Goal: Information Seeking & Learning: Learn about a topic

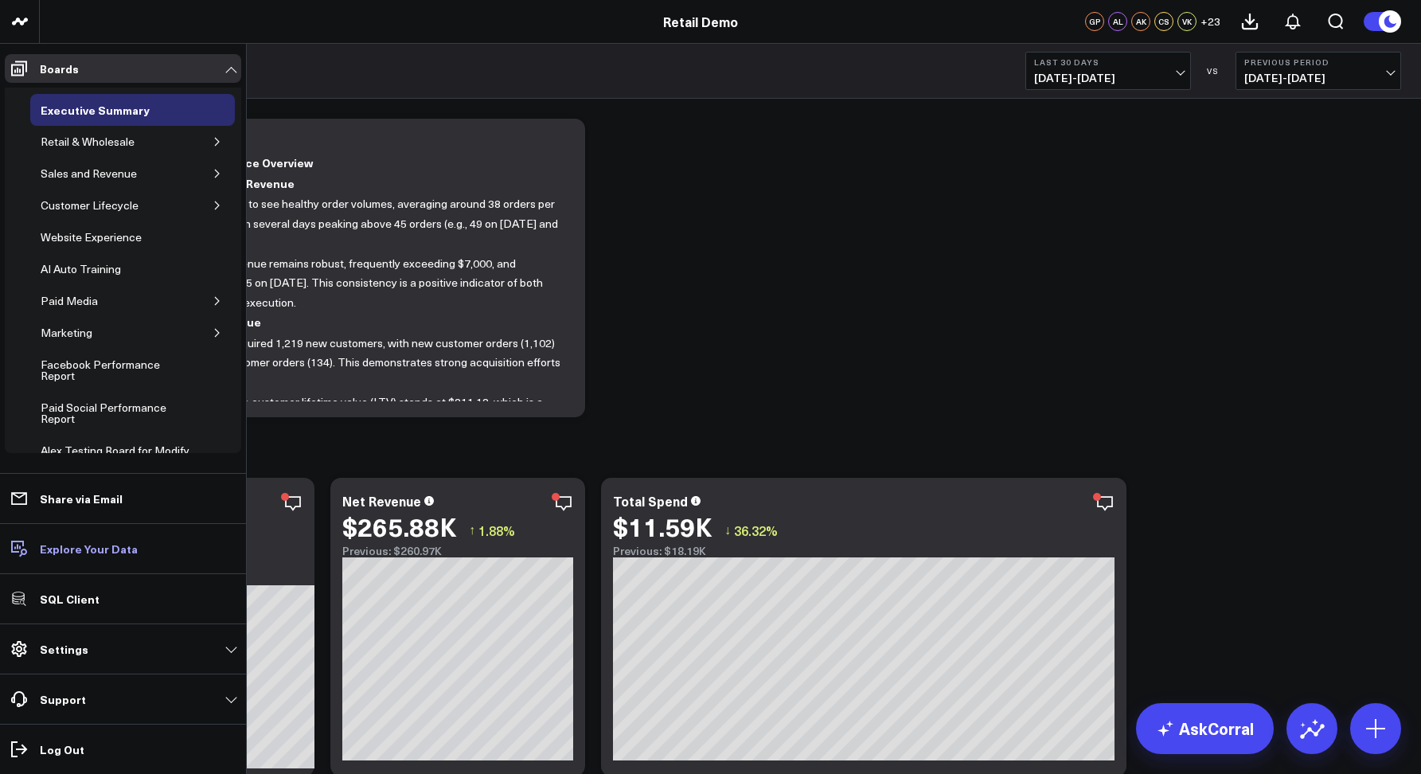
click at [58, 546] on p "Explore Your Data" at bounding box center [89, 548] width 98 height 13
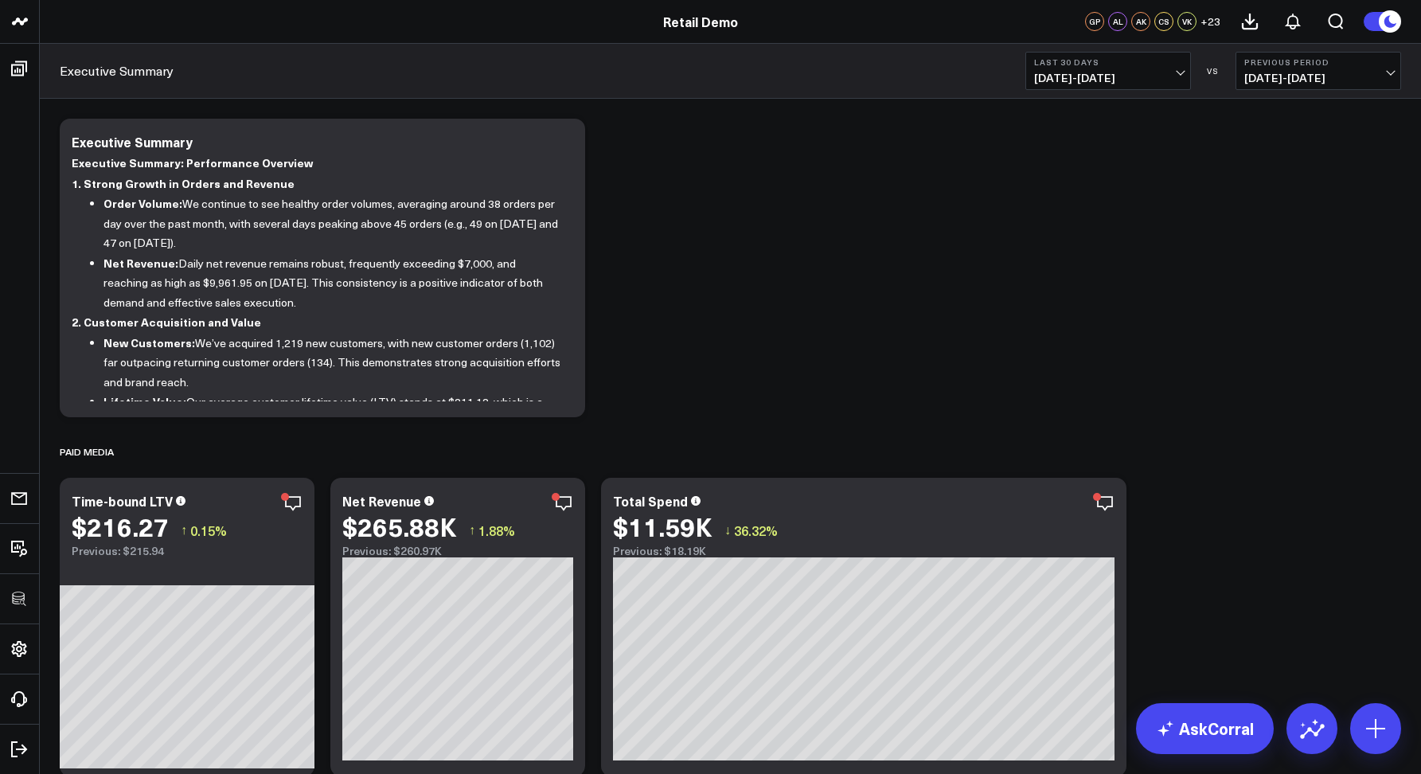
click at [620, 86] on div "Executive Summary Last 30 Days 09/06/25 - 10/05/25 VS Previous Period 08/07/25 …" at bounding box center [731, 71] width 1382 height 55
click at [865, 73] on div "Executive Summary Last 30 Days 09/06/25 - 10/05/25 VS Previous Period 08/07/25 …" at bounding box center [731, 71] width 1382 height 55
click at [889, 83] on div "Executive Summary Last 30 Days 09/06/25 - 10/05/25 VS Previous Period 08/07/25 …" at bounding box center [731, 71] width 1382 height 55
click at [504, 78] on div "Executive Summary Last 30 Days 09/06/25 - 10/05/25 VS Previous Period 08/07/25 …" at bounding box center [731, 71] width 1382 height 55
click at [1239, 21] on button at bounding box center [1250, 21] width 43 height 43
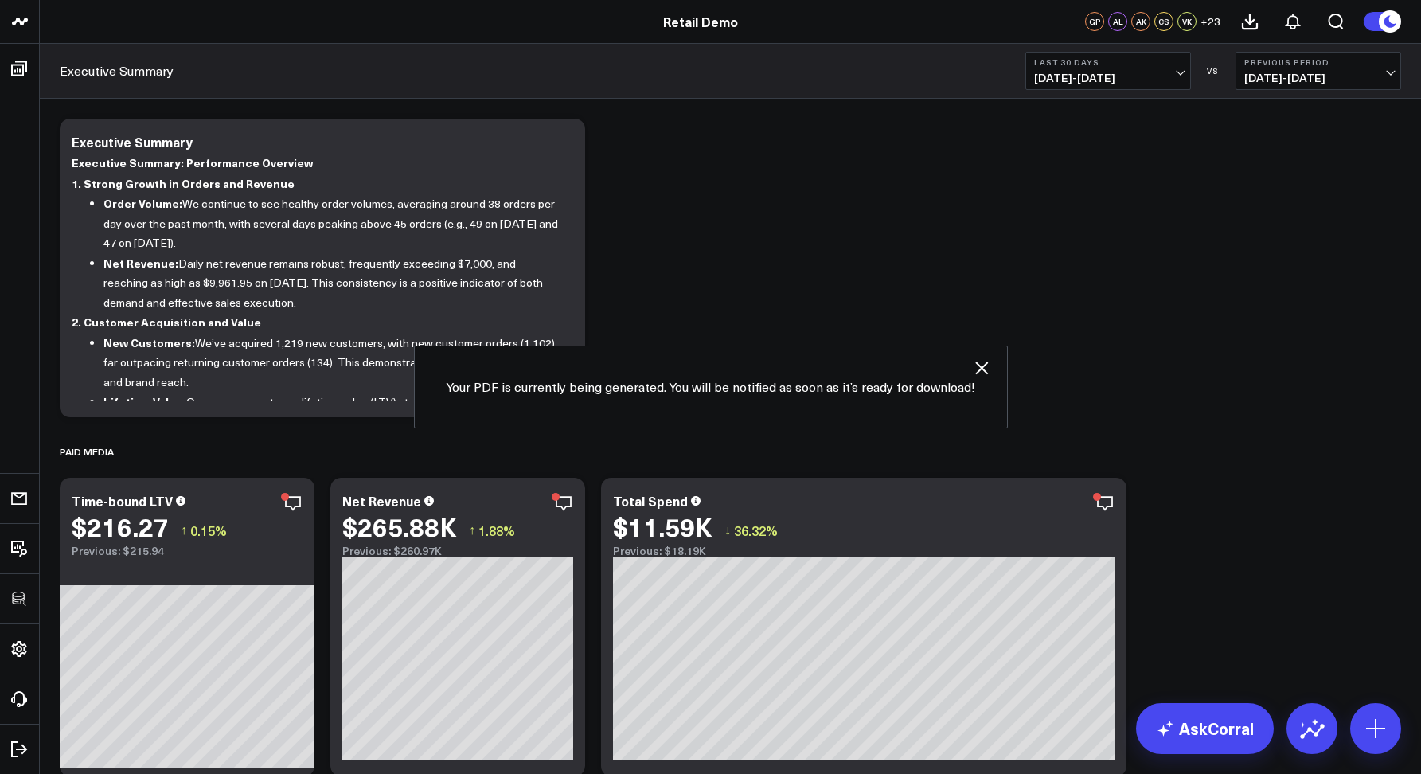
click at [1210, 23] on span "+ 23" at bounding box center [1211, 21] width 20 height 11
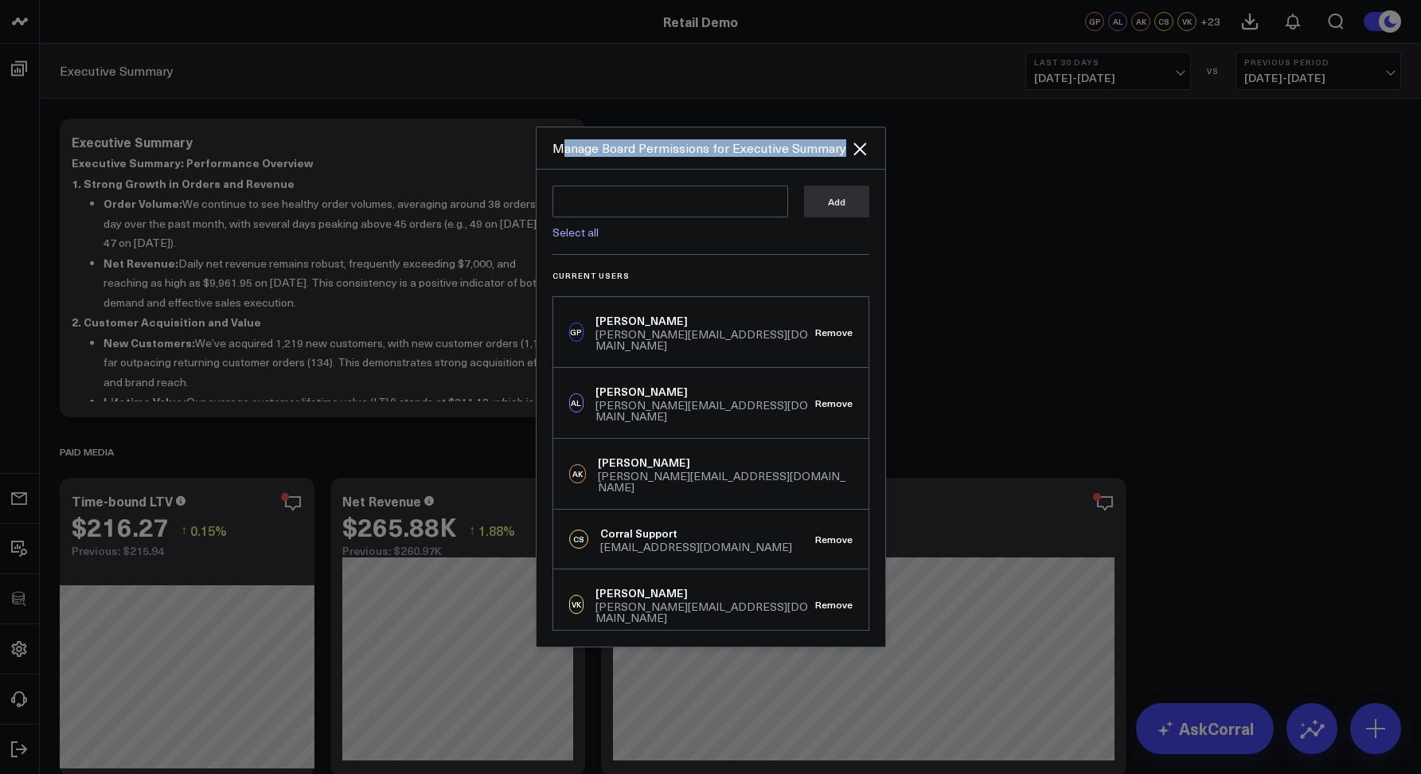
drag, startPoint x: 559, startPoint y: 150, endPoint x: 811, endPoint y: 157, distance: 252.5
click at [811, 158] on div "Manage Board Permissions for Executive Summary" at bounding box center [711, 148] width 349 height 42
click at [811, 157] on div "Manage Board Permissions for Executive Summary" at bounding box center [711, 148] width 349 height 42
click at [621, 215] on textarea at bounding box center [671, 202] width 236 height 32
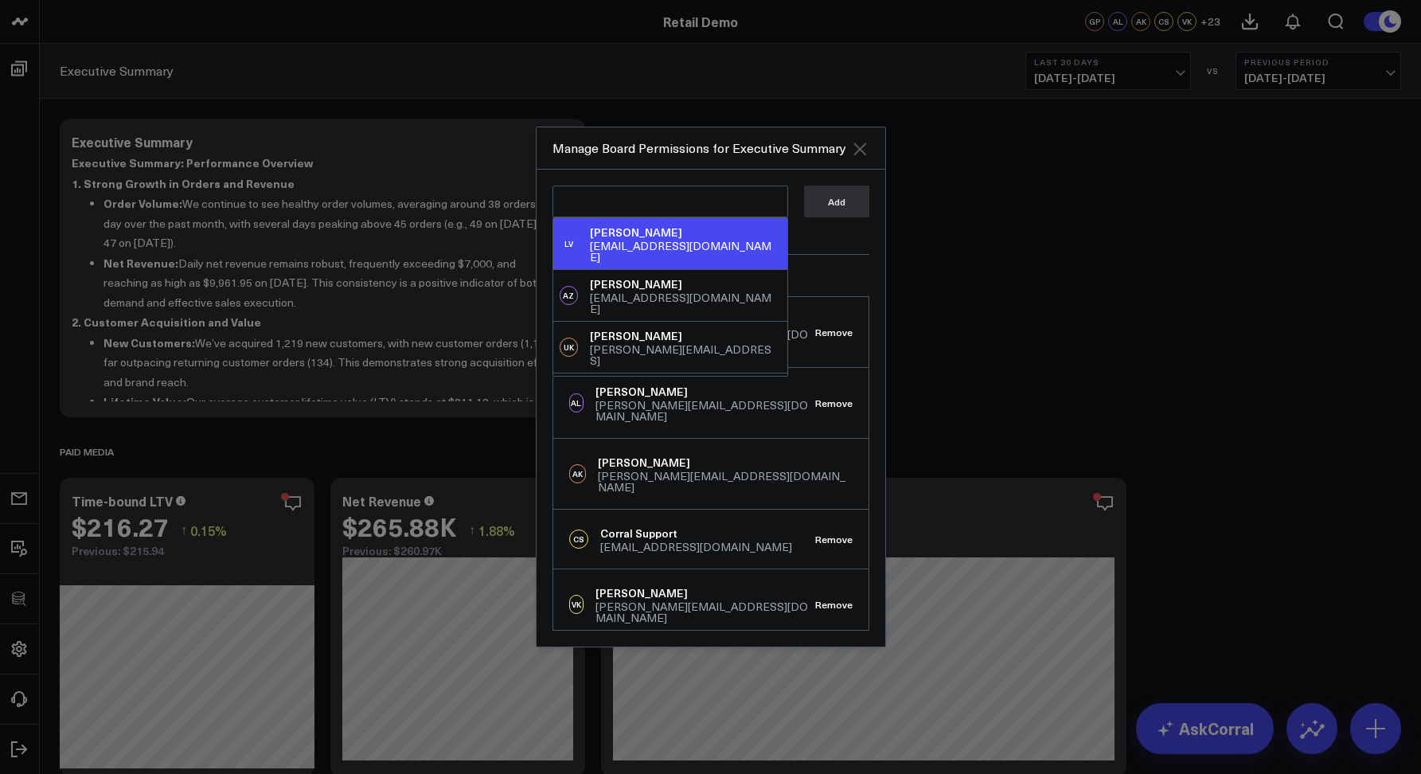
click at [860, 147] on icon "Close" at bounding box center [859, 148] width 19 height 19
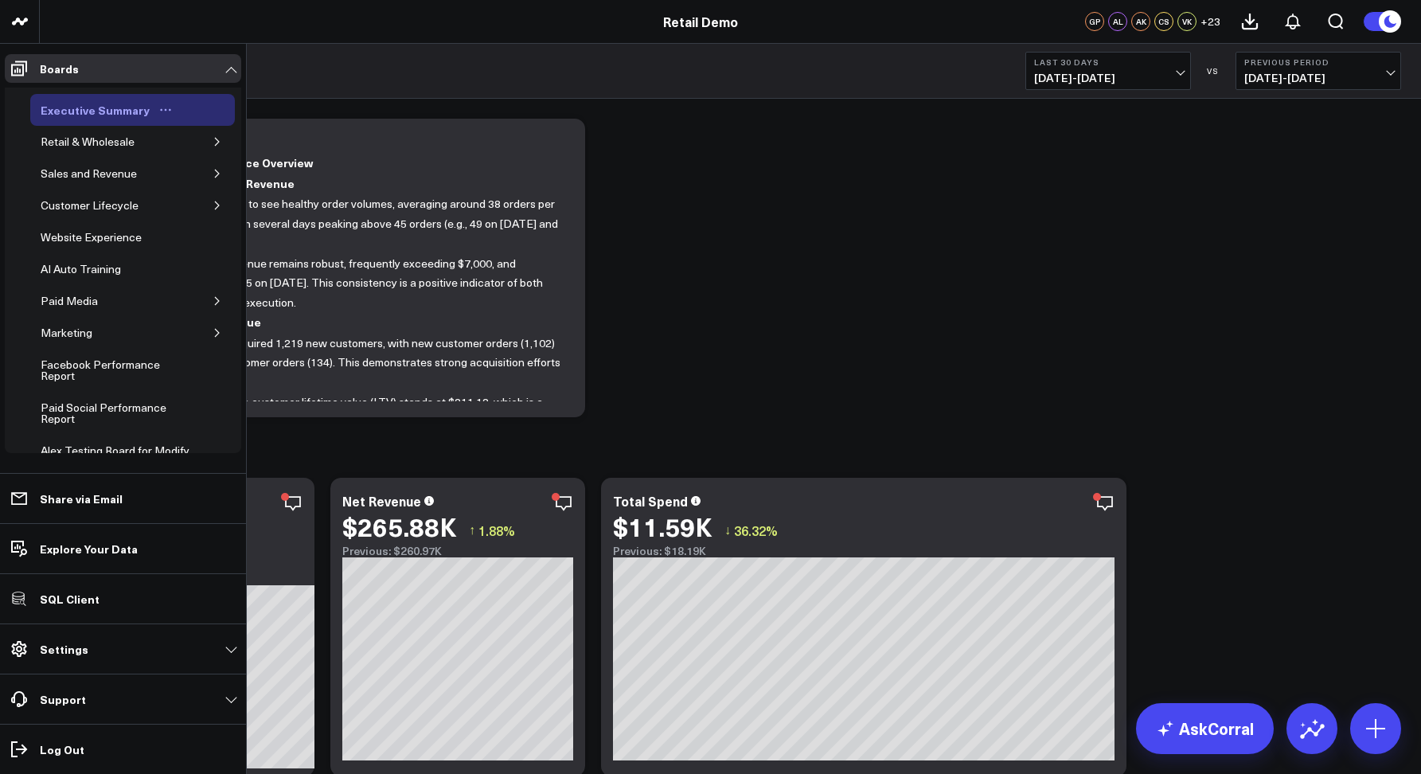
click at [163, 108] on icon "Open board menu" at bounding box center [165, 110] width 13 height 13
click at [231, 159] on button "Edit Permissions" at bounding box center [233, 162] width 129 height 31
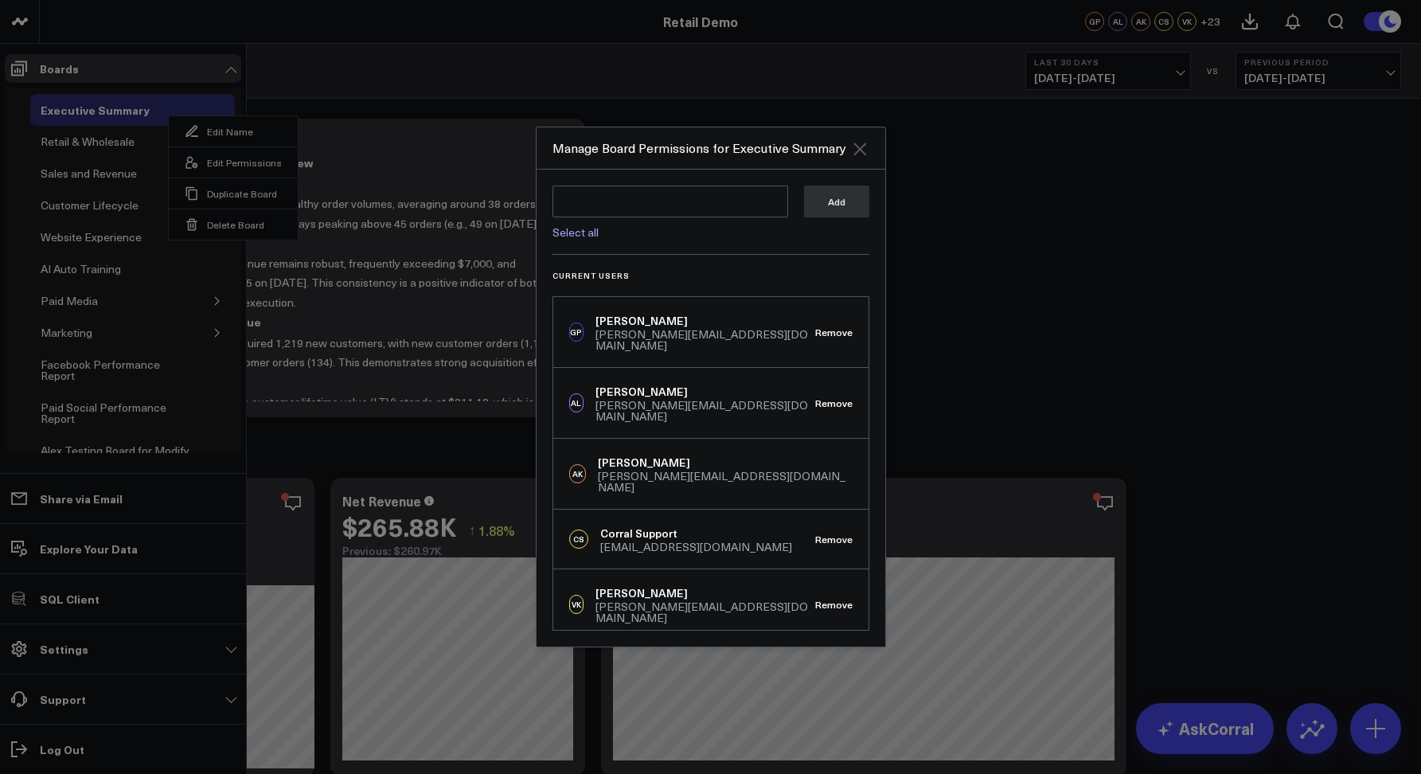
click at [862, 154] on icon "Close" at bounding box center [859, 148] width 19 height 19
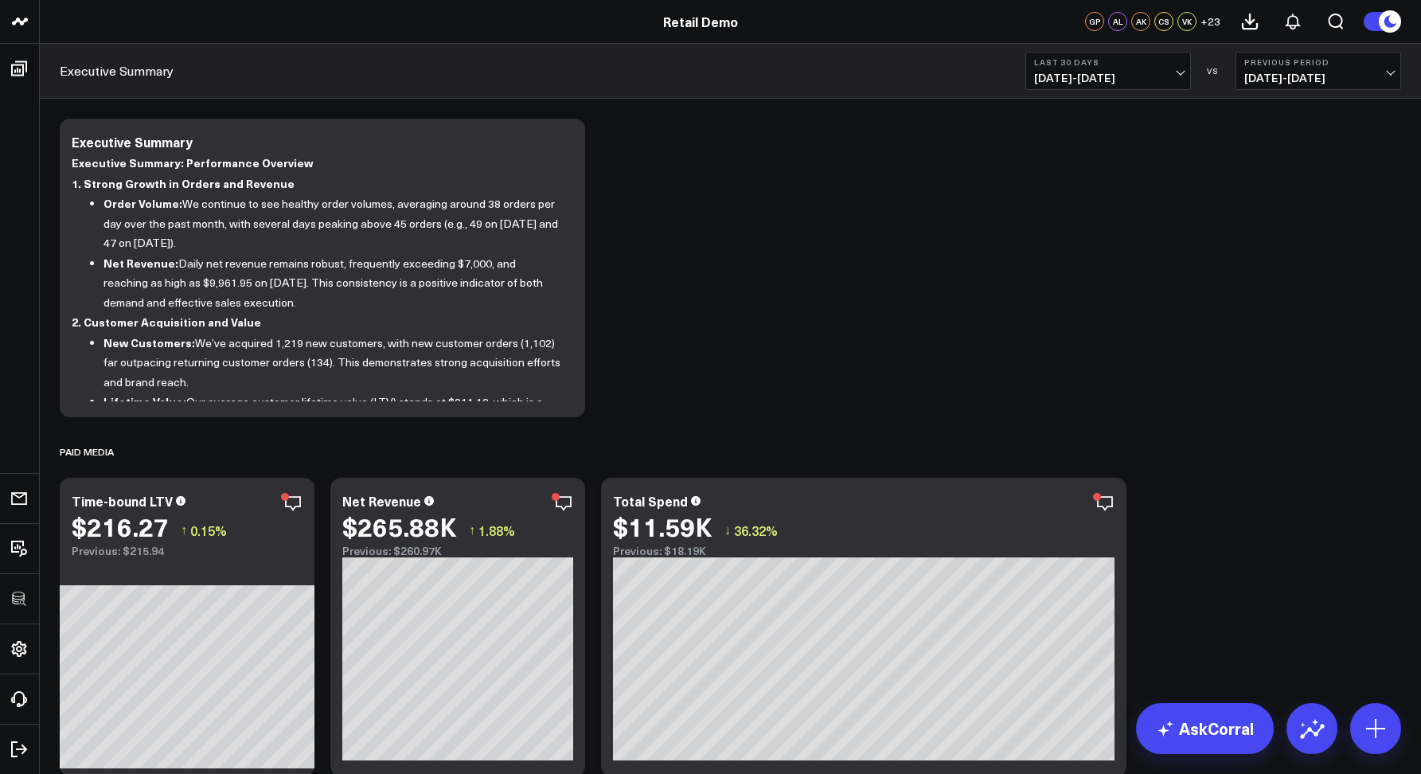
click at [533, 74] on div "Executive Summary Last 30 Days 09/06/25 - 10/05/25 VS Previous Period 08/07/25 …" at bounding box center [731, 71] width 1382 height 55
click at [878, 81] on div "Executive Summary Last 30 Days 09/06/25 - 10/05/25 VS Previous Period 08/07/25 …" at bounding box center [731, 71] width 1382 height 55
click at [1369, 23] on button at bounding box center [1382, 21] width 38 height 21
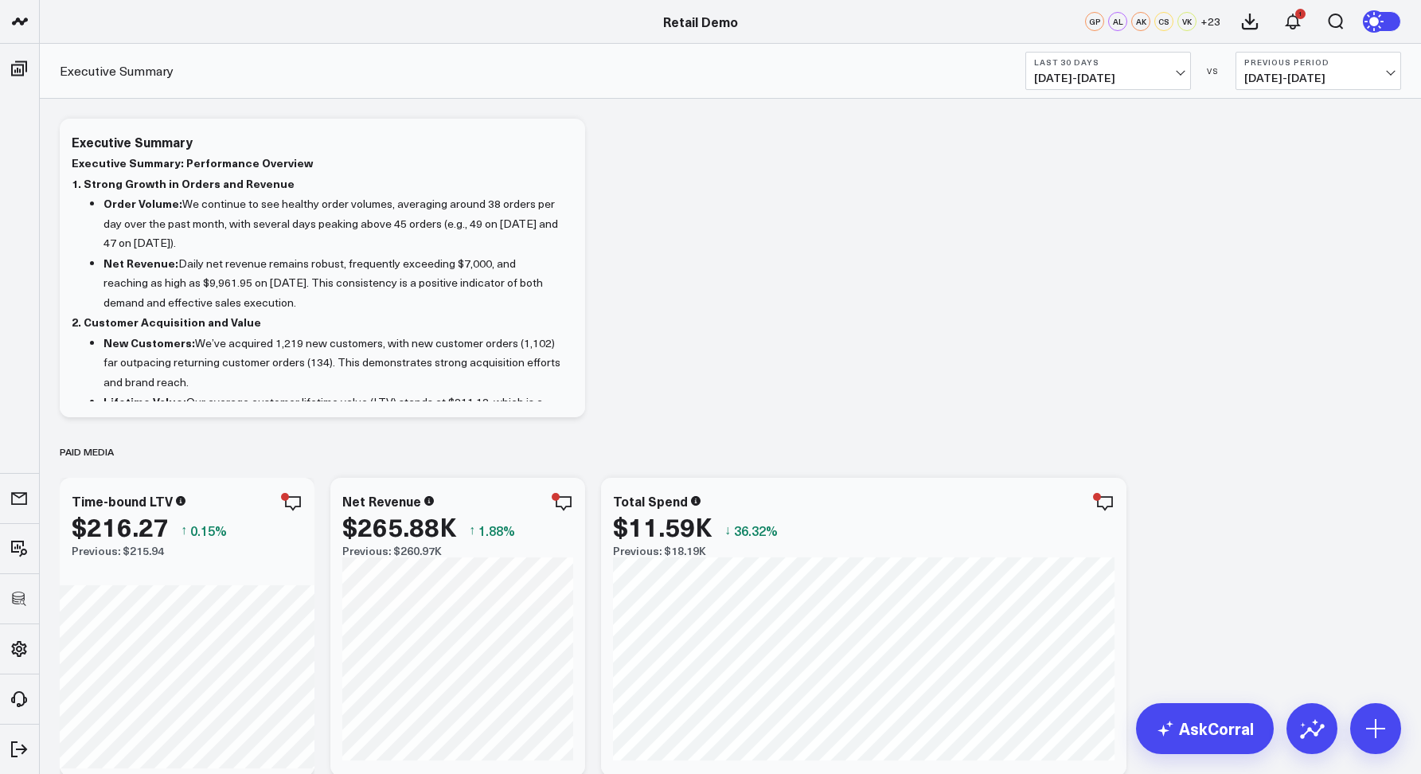
click at [1369, 23] on icon at bounding box center [1376, 22] width 18 height 18
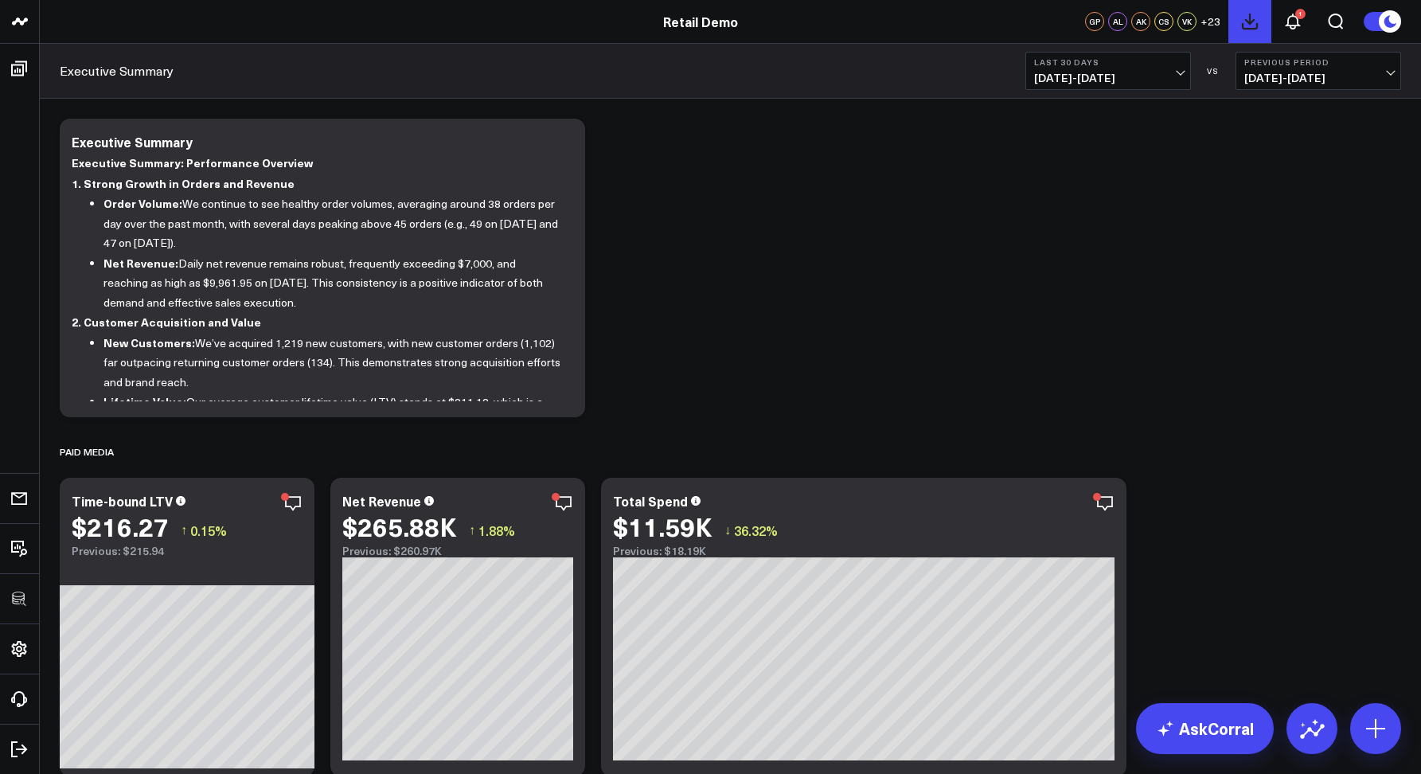
click at [1253, 28] on icon at bounding box center [1250, 21] width 14 height 14
click at [1300, 22] on icon at bounding box center [1293, 21] width 19 height 19
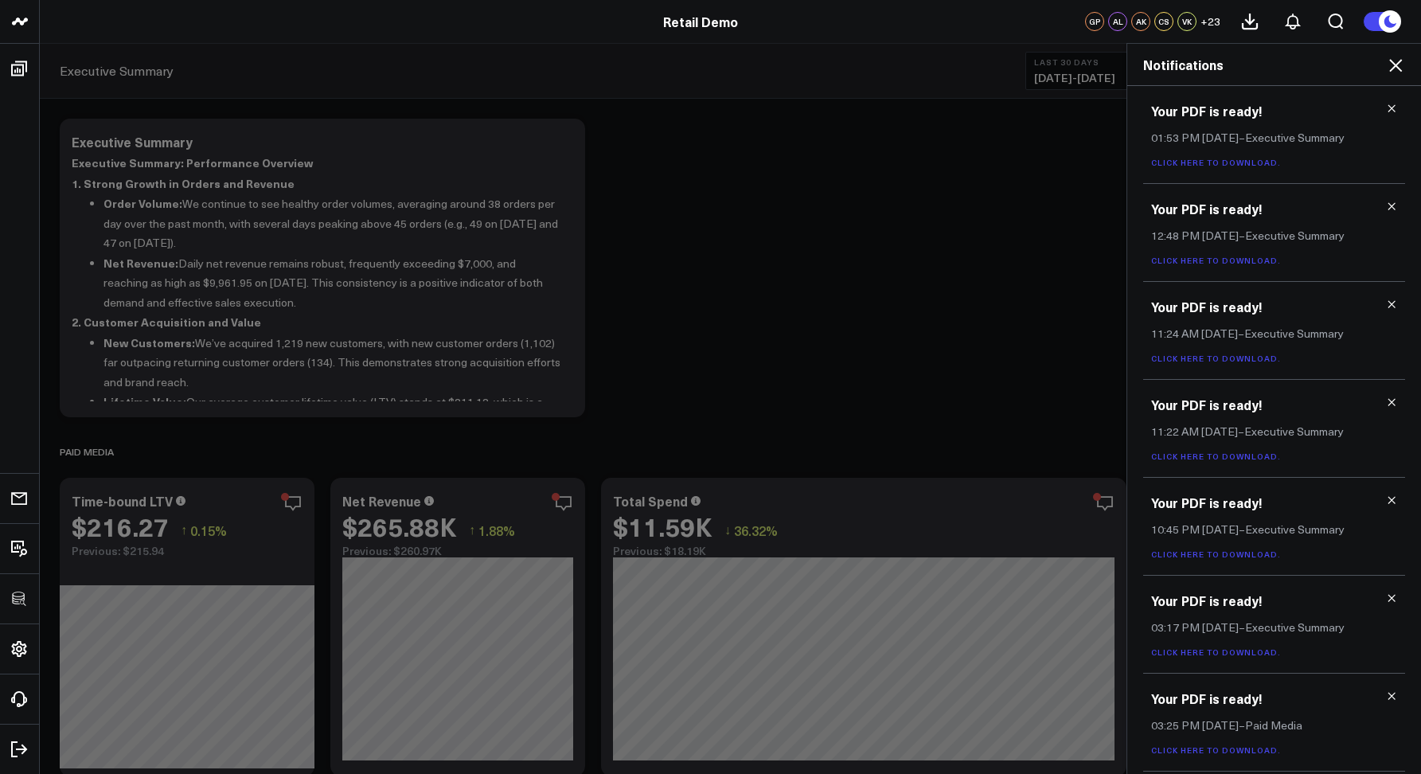
click at [1163, 162] on link "Click here to download." at bounding box center [1216, 162] width 130 height 11
click at [1393, 64] on icon at bounding box center [1395, 65] width 19 height 19
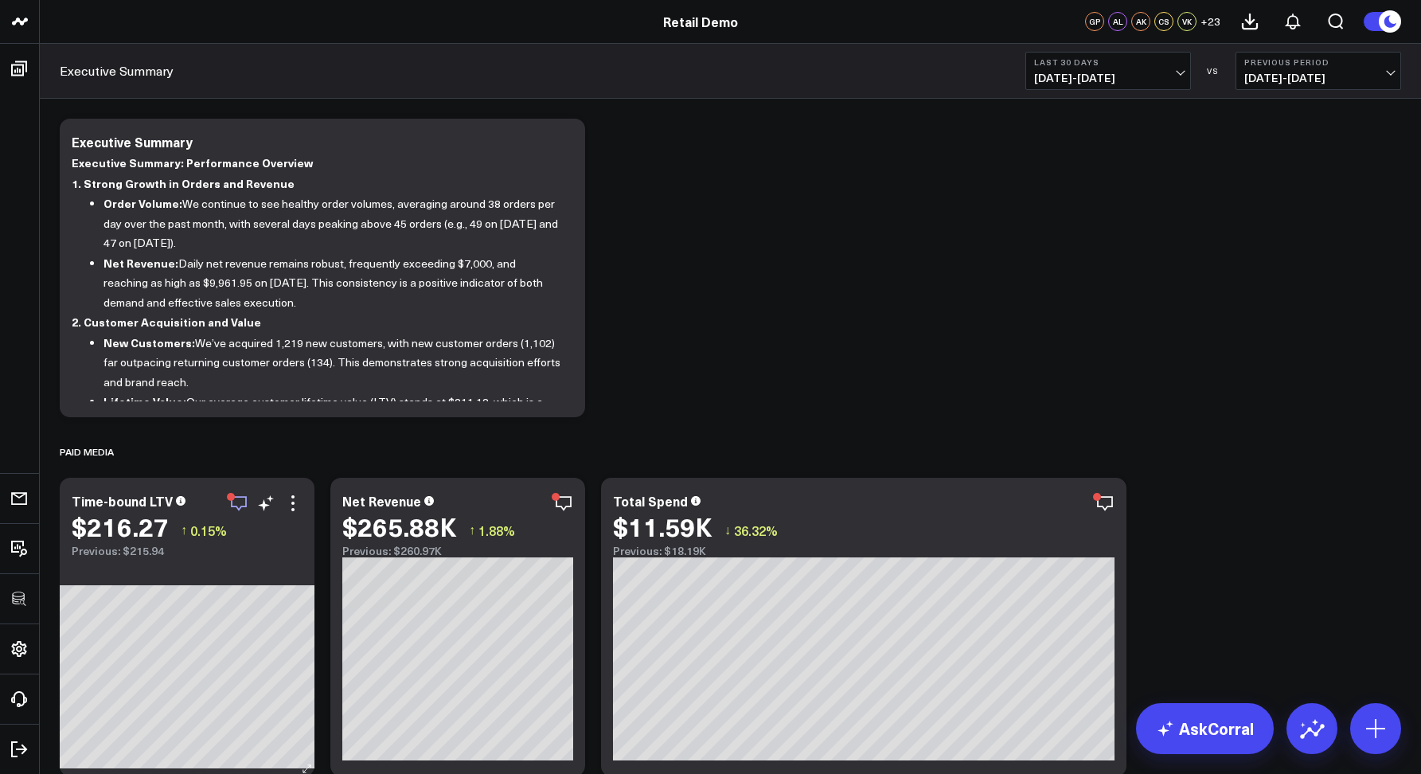
click at [231, 500] on div "button" at bounding box center [231, 497] width 8 height 8
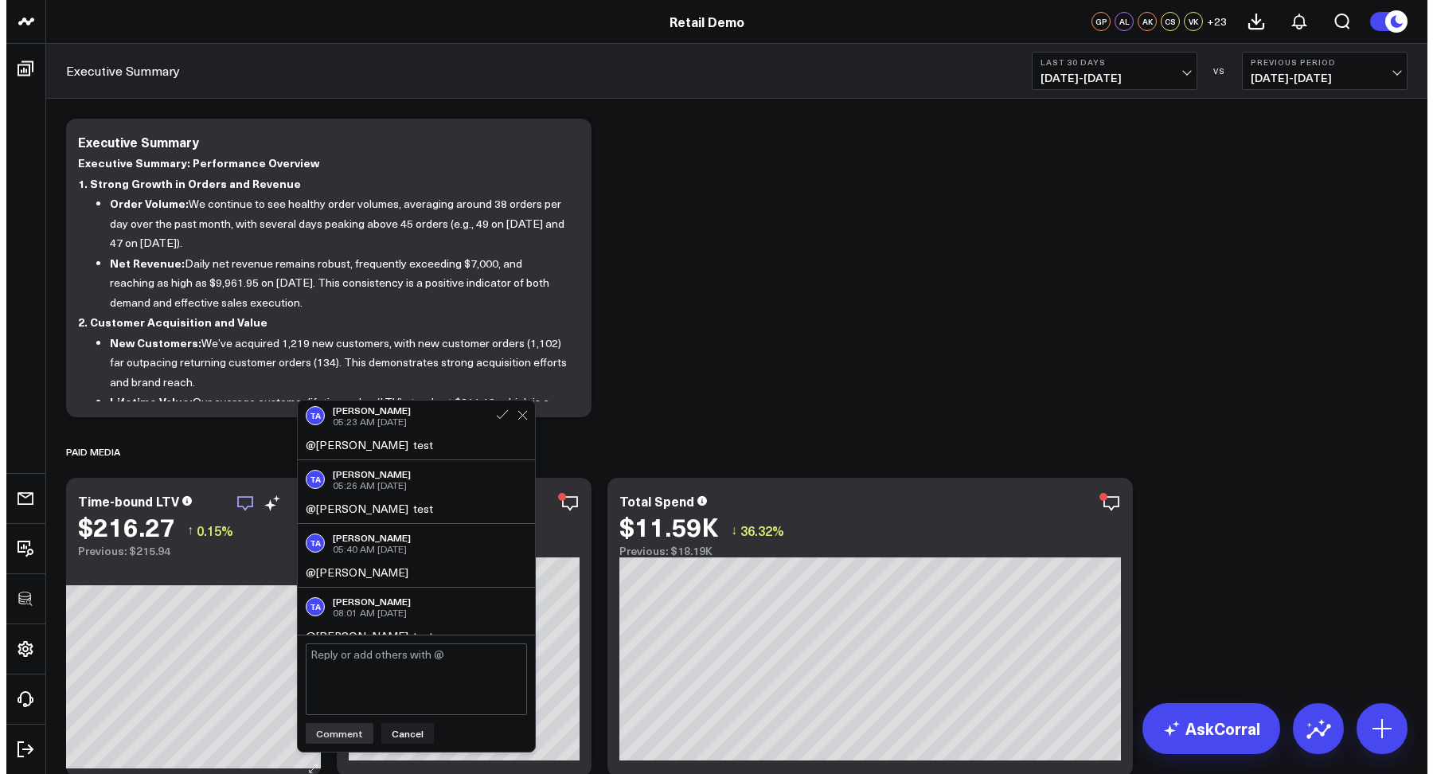
scroll to position [20, 0]
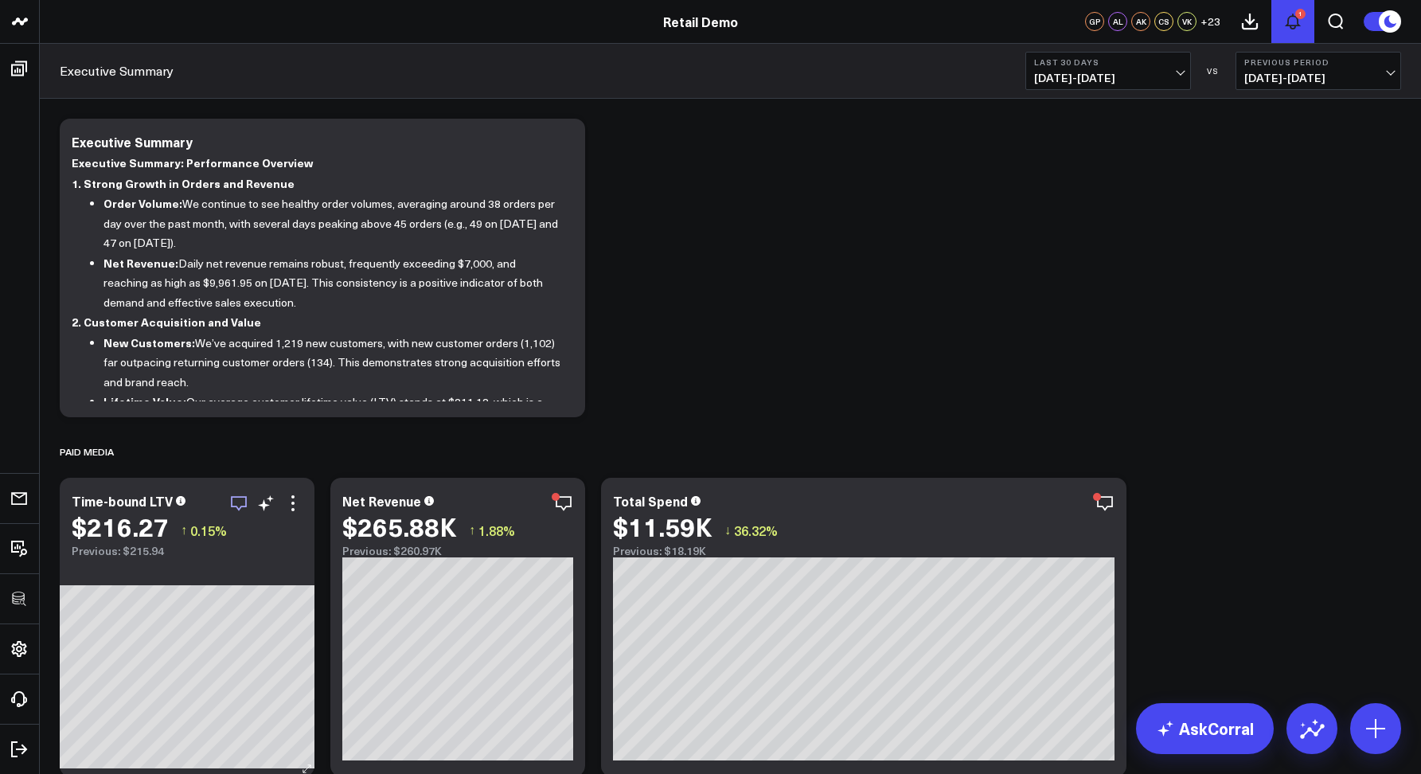
click at [1280, 28] on button "1" at bounding box center [1293, 21] width 43 height 43
click at [1336, 24] on icon "Open search" at bounding box center [1336, 21] width 19 height 19
click at [771, 75] on input "text" at bounding box center [524, 71] width 873 height 24
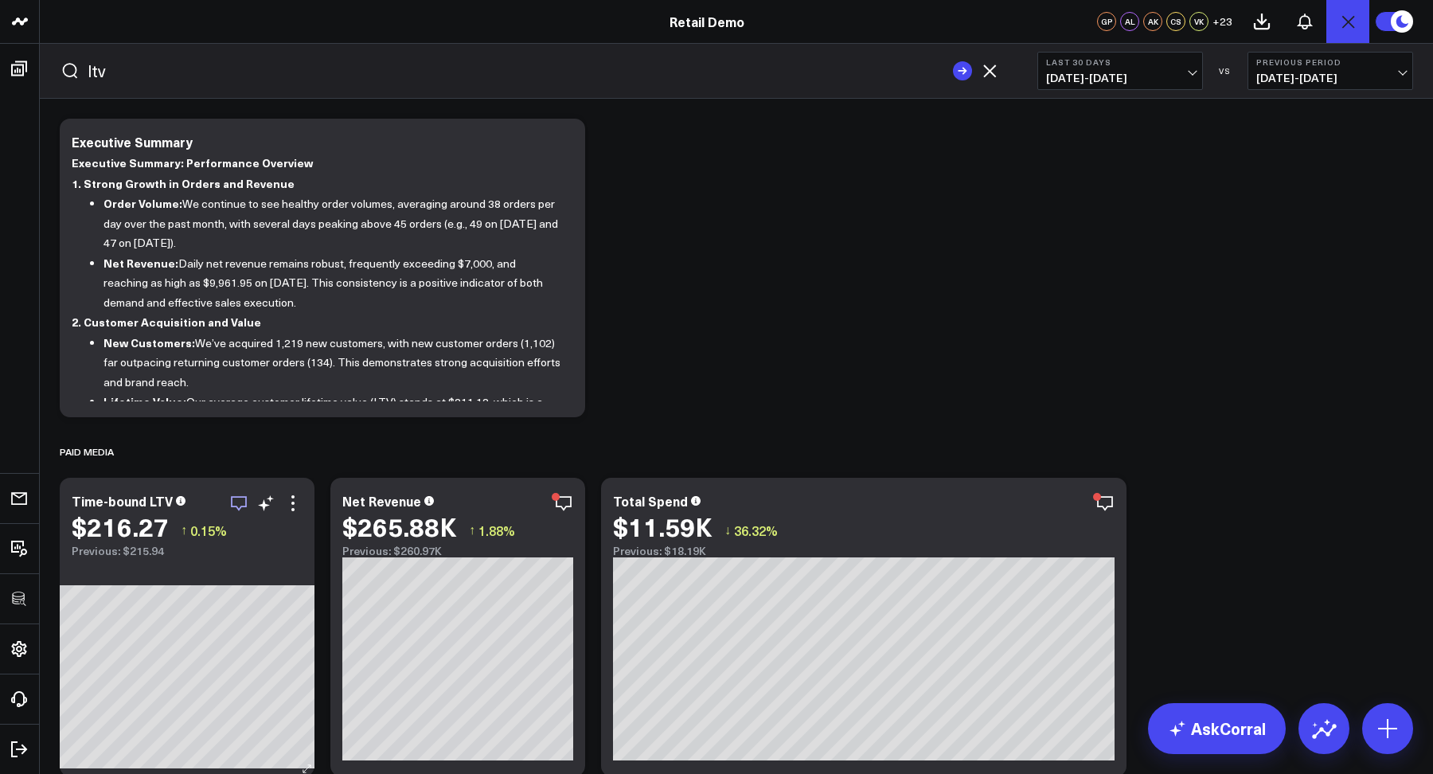
type input "ltv"
drag, startPoint x: 958, startPoint y: 67, endPoint x: 779, endPoint y: 44, distance: 180.7
click at [959, 67] on rect "submit" at bounding box center [962, 70] width 19 height 19
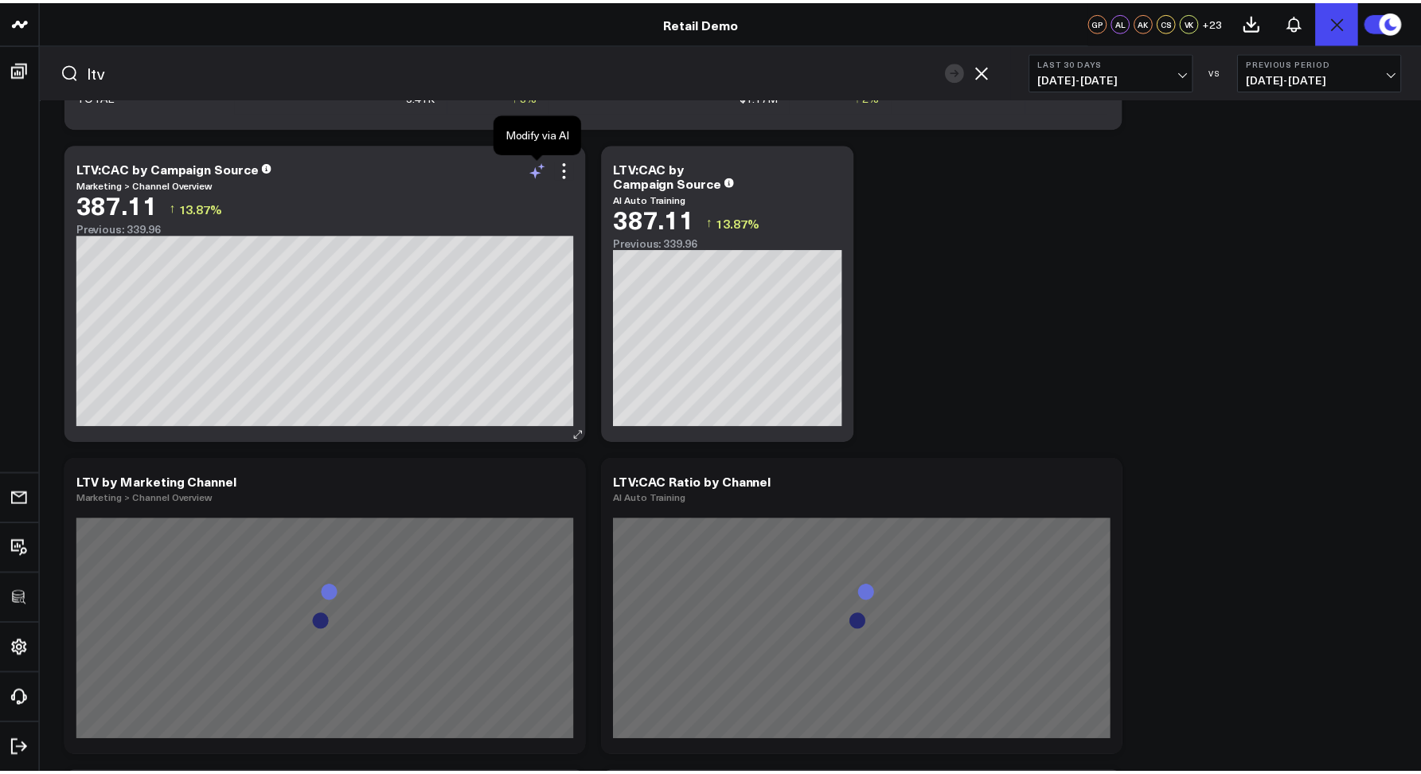
scroll to position [0, 0]
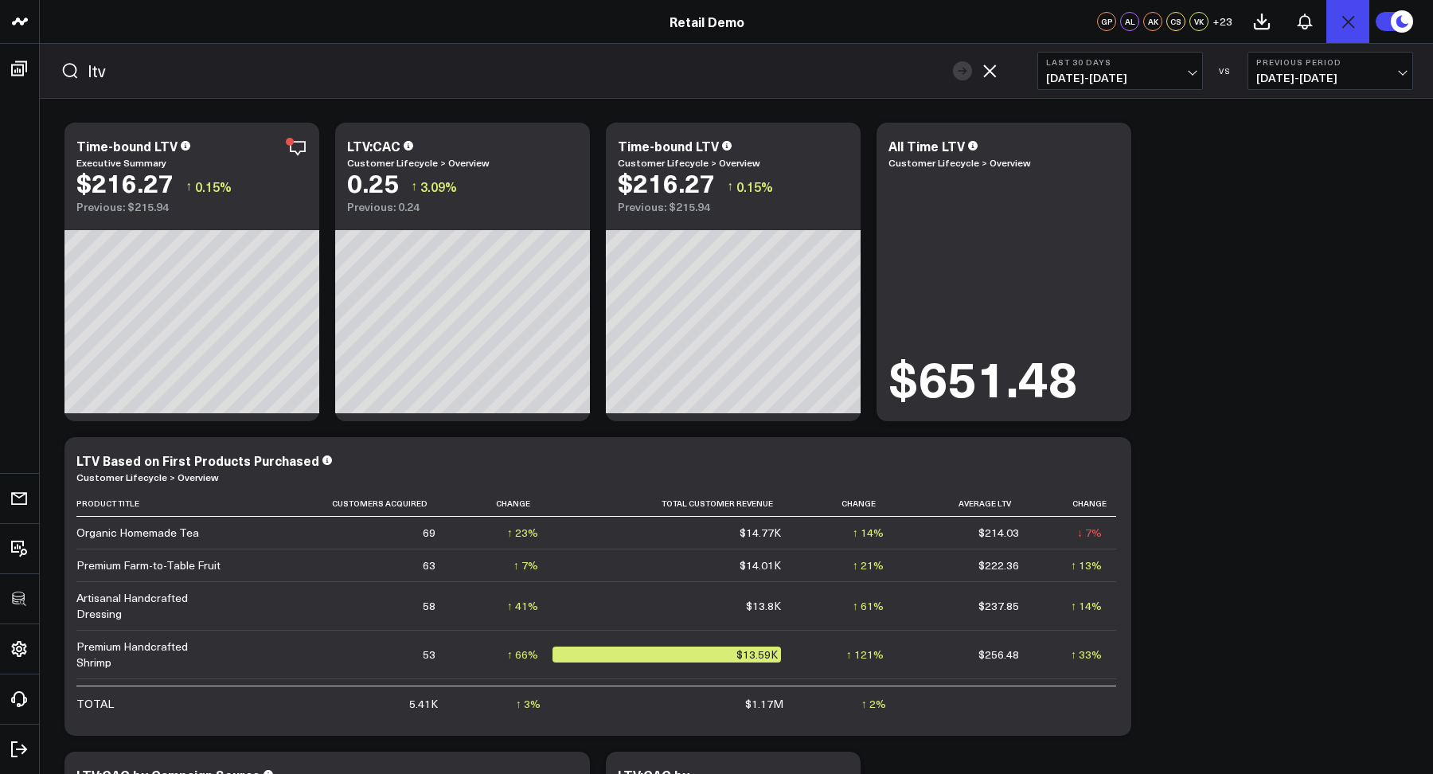
click at [989, 73] on icon "button" at bounding box center [989, 70] width 19 height 19
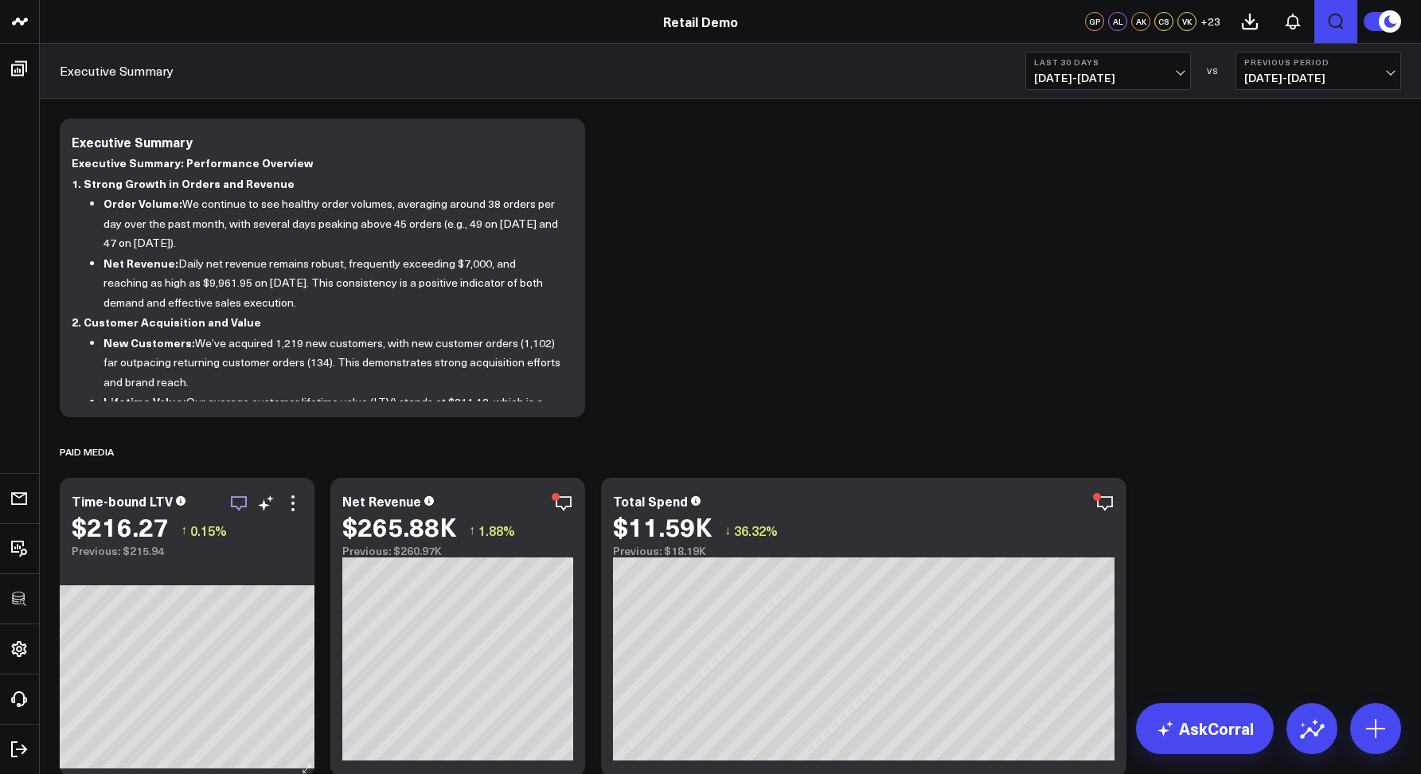
click at [1386, 21] on icon at bounding box center [1391, 21] width 12 height 12
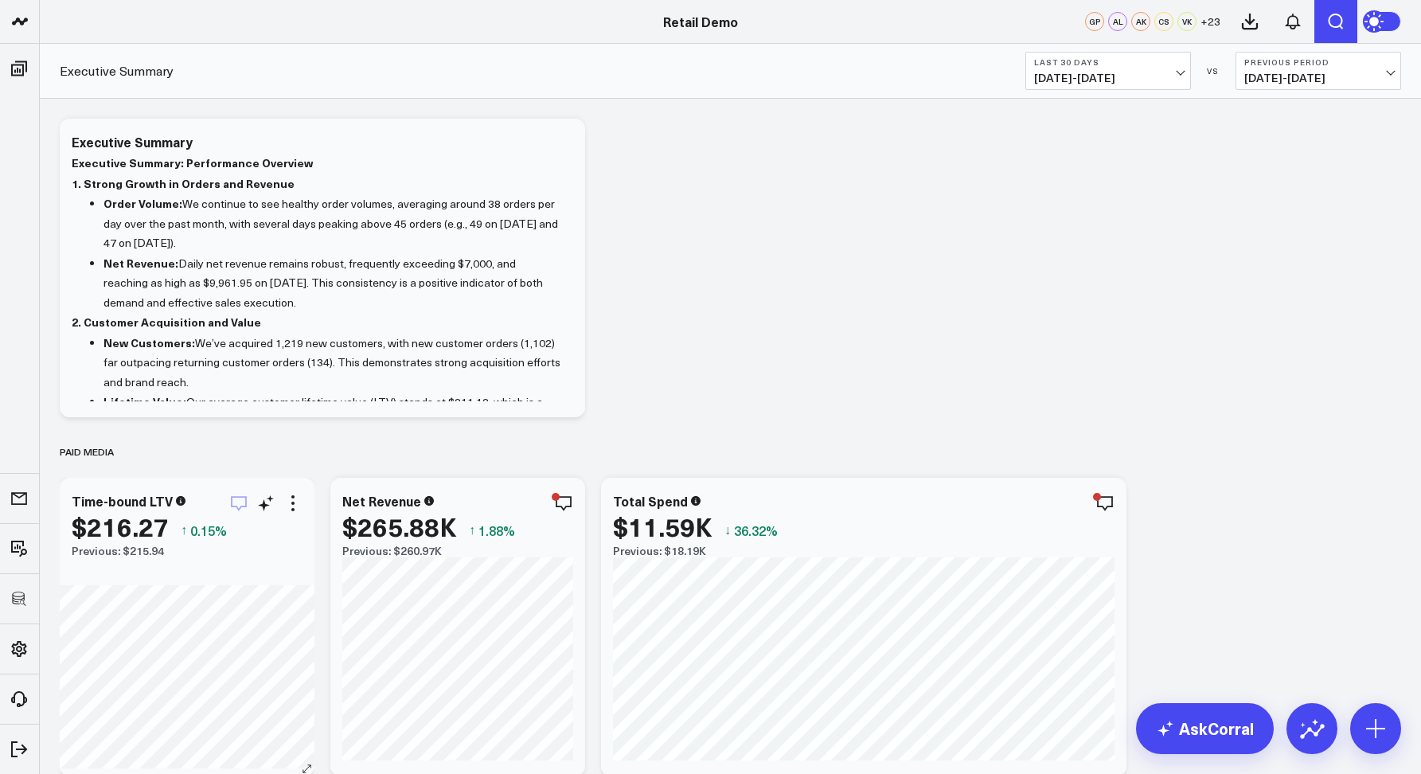
click at [1380, 17] on icon at bounding box center [1376, 22] width 18 height 18
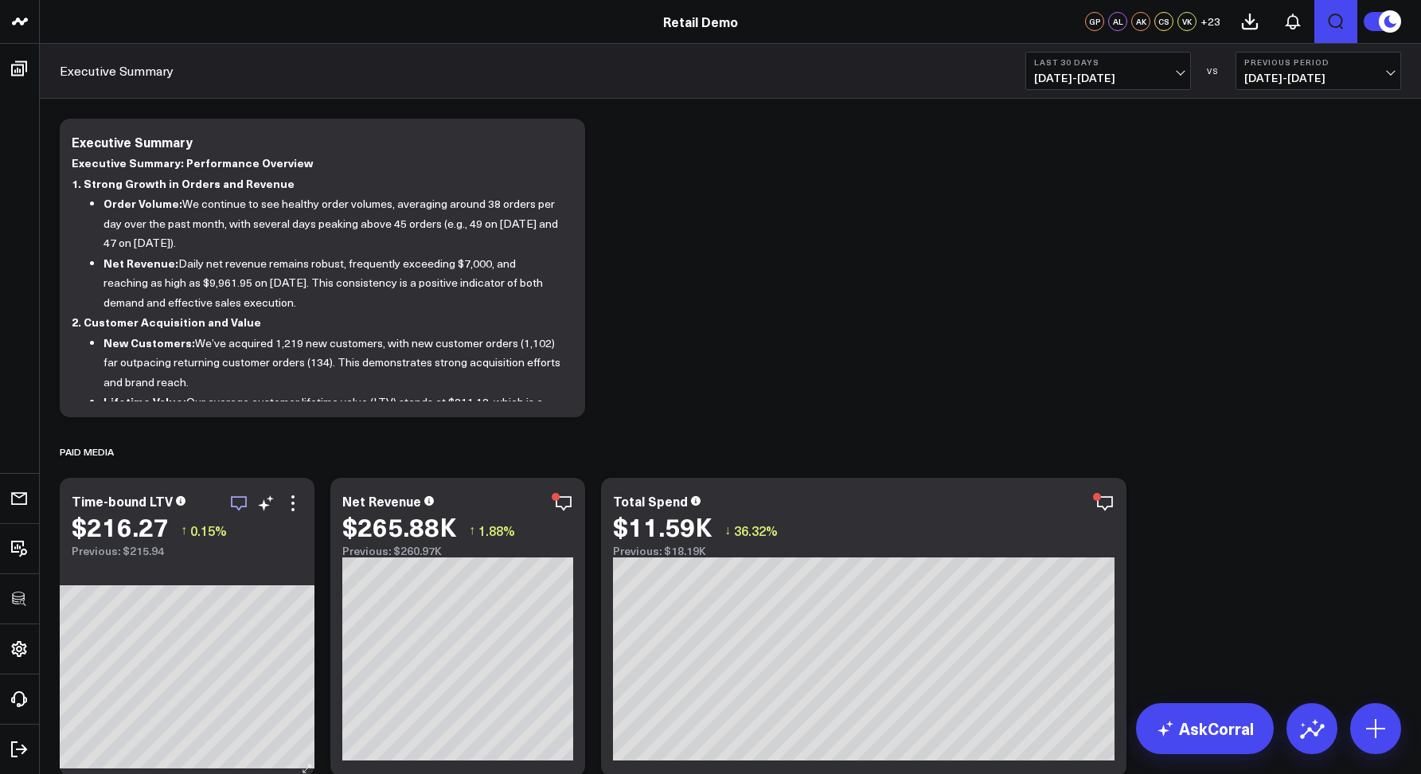
click at [1047, 72] on span "09/06/25 - 10/05/25" at bounding box center [1108, 78] width 148 height 13
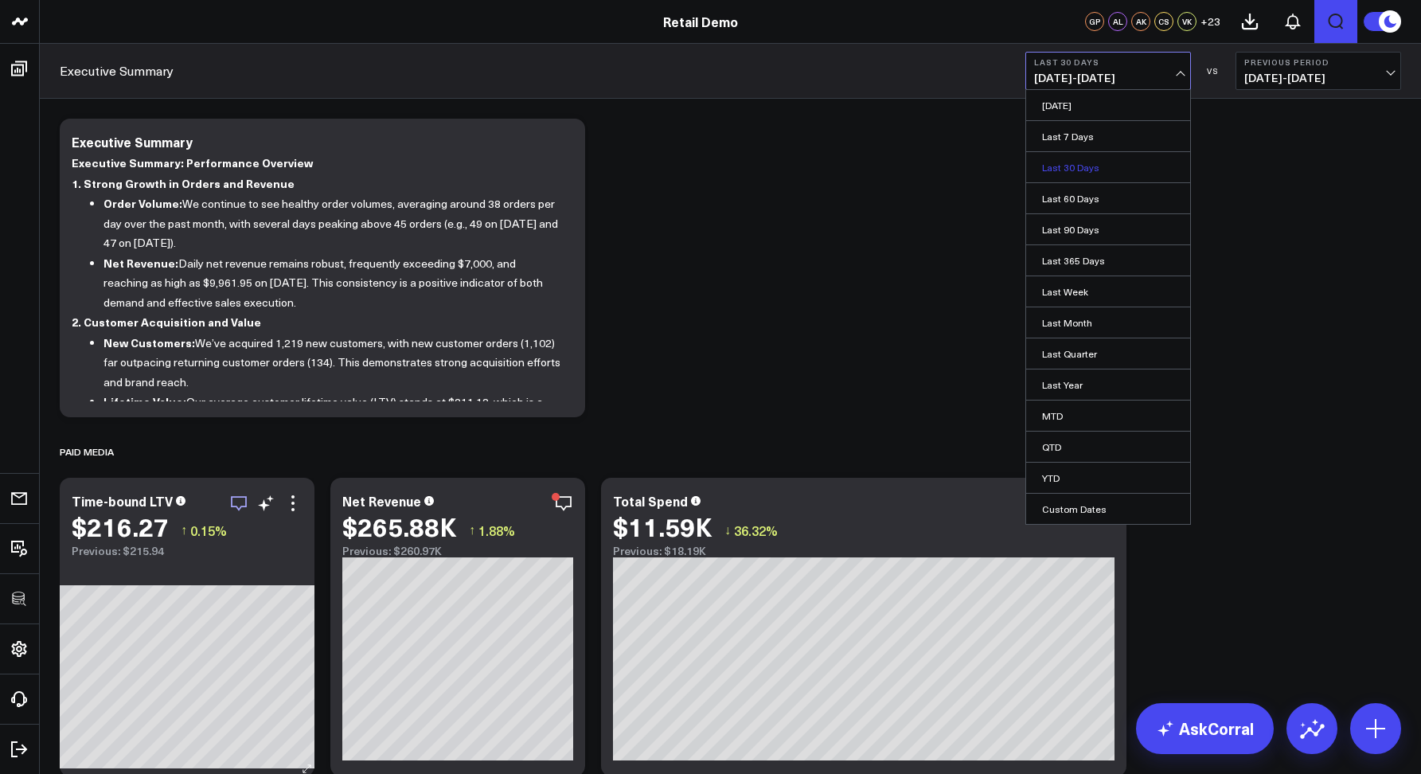
click at [1051, 169] on link "Last 30 Days" at bounding box center [1108, 167] width 164 height 30
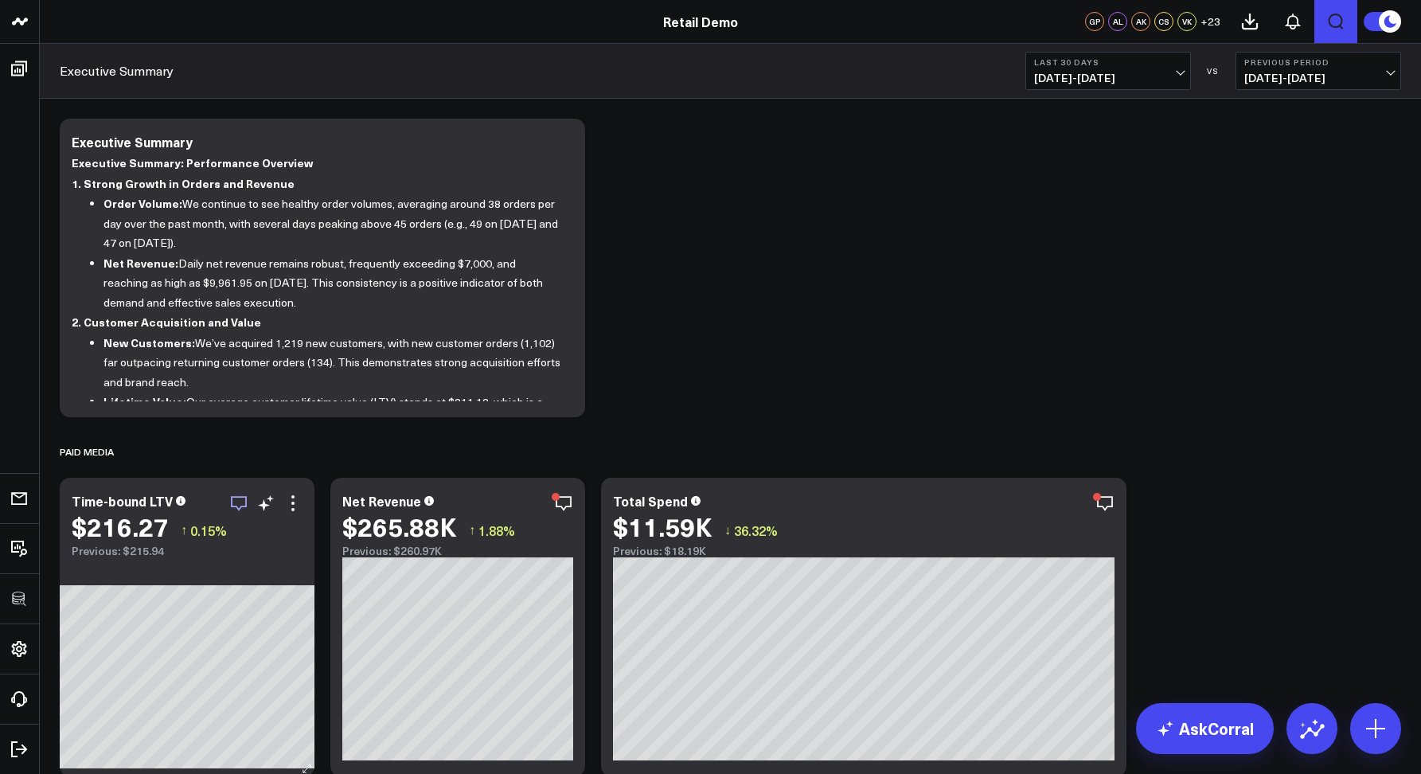
click at [1040, 72] on span "09/06/25 - 10/05/25" at bounding box center [1108, 78] width 148 height 13
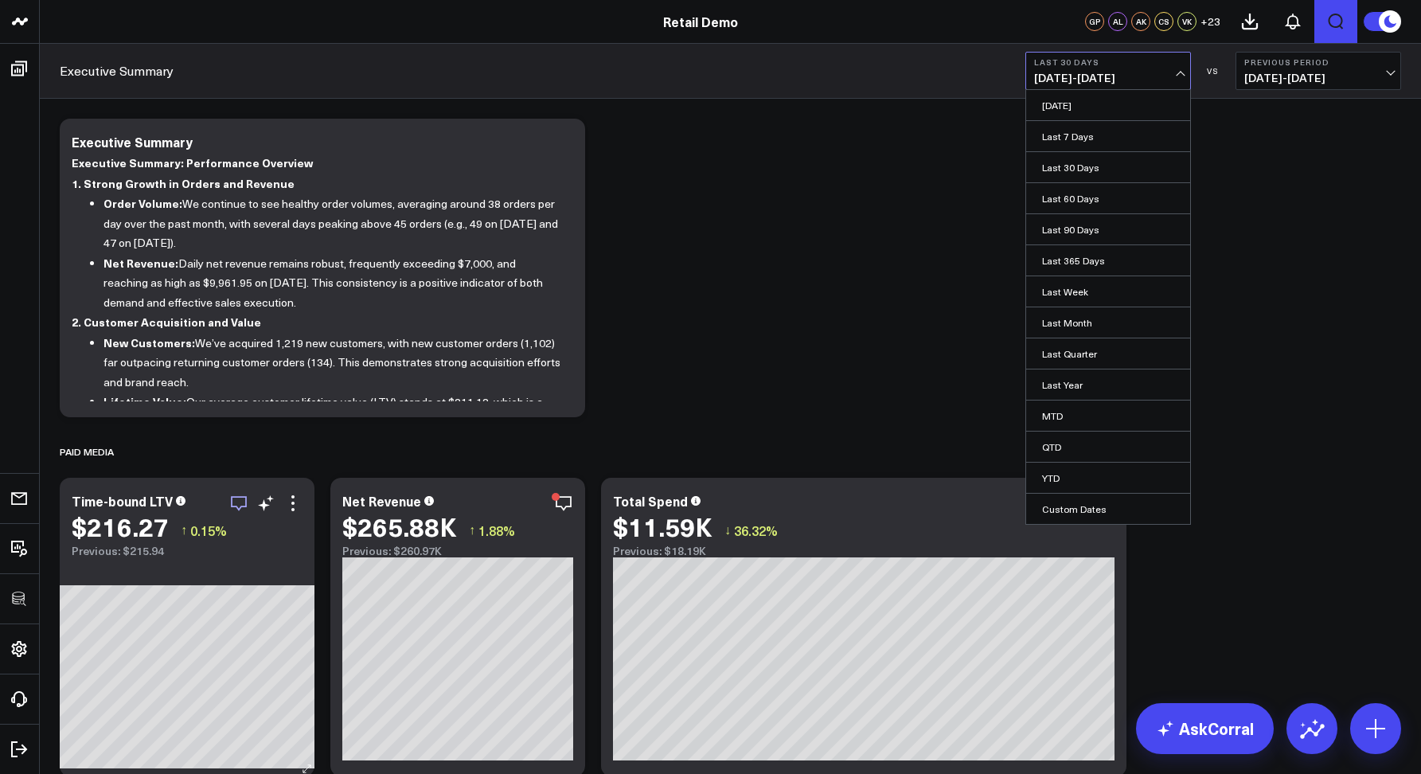
click at [1263, 79] on span "08/07/25 - 09/05/25" at bounding box center [1319, 78] width 148 height 13
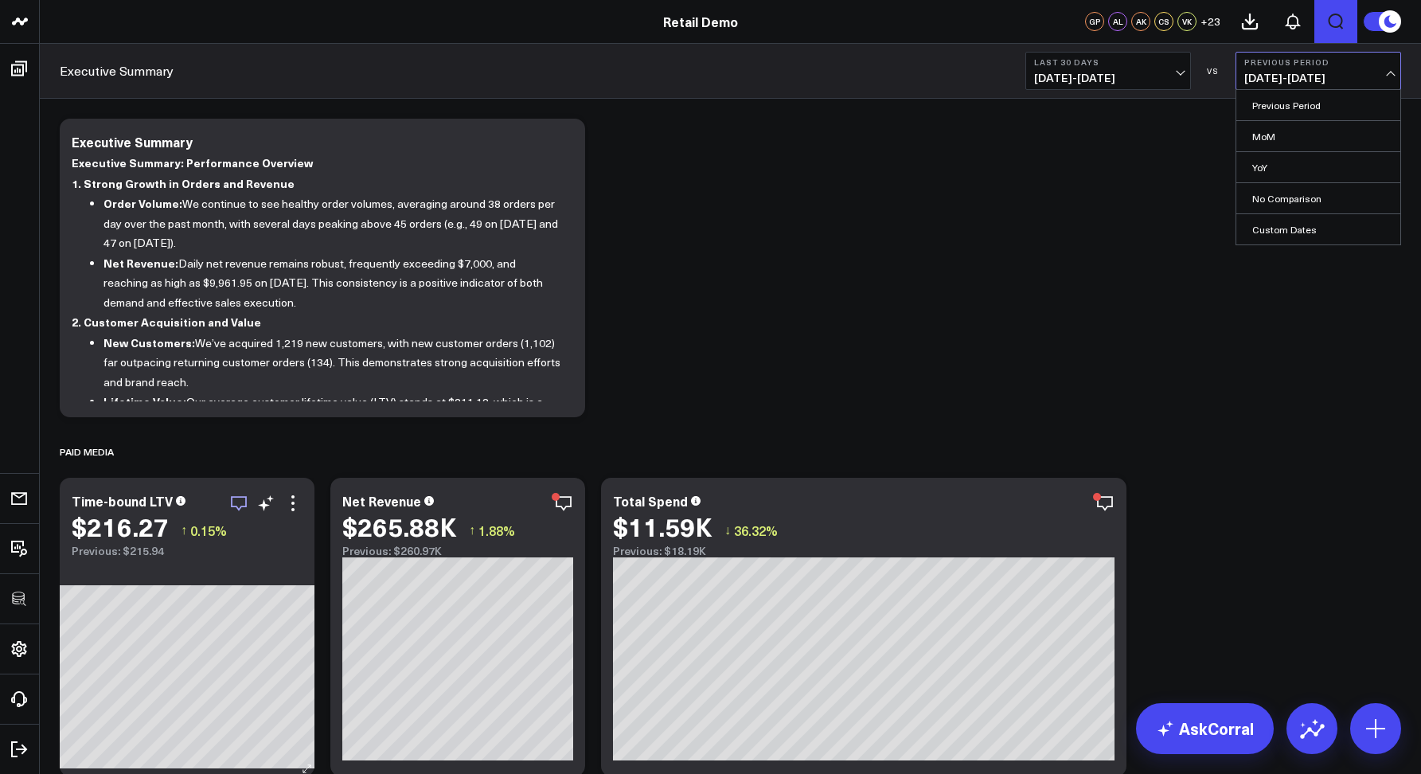
click at [1125, 77] on span "09/06/25 - 10/05/25" at bounding box center [1108, 78] width 148 height 13
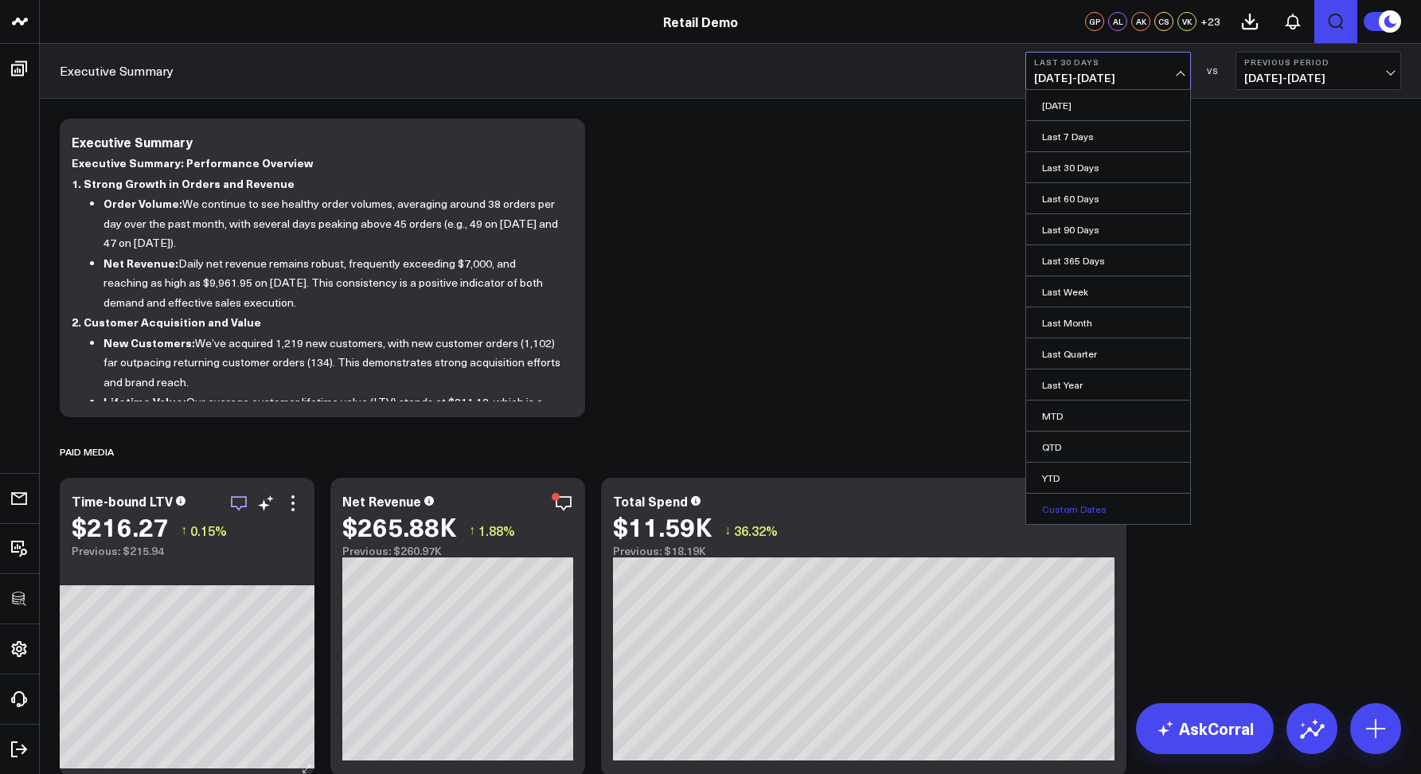
click at [1068, 502] on link "Custom Dates" at bounding box center [1108, 509] width 164 height 30
select select "9"
select select "2025"
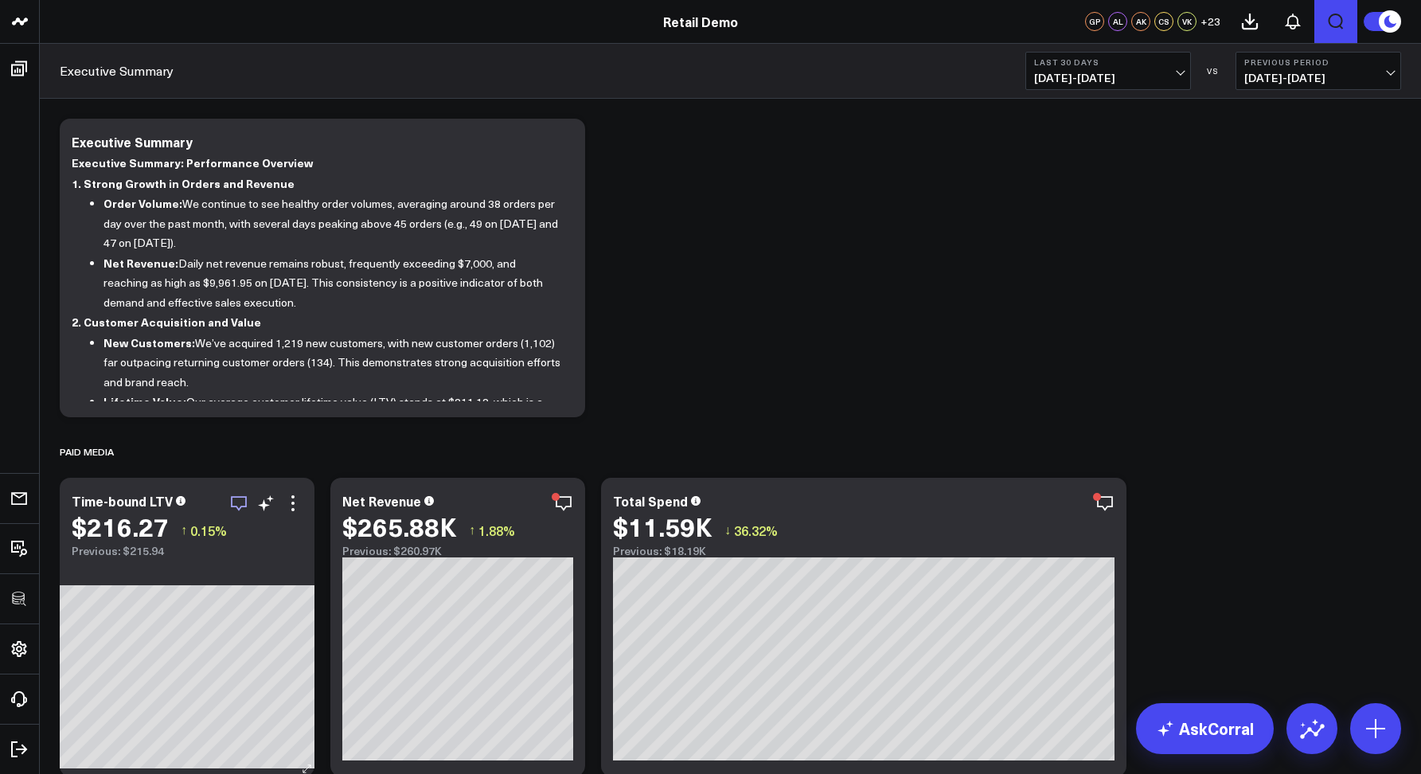
click at [1077, 76] on span "09/06/25 - 10/05/25" at bounding box center [1108, 78] width 148 height 13
click at [1277, 79] on span "08/07/25 - 09/05/25" at bounding box center [1319, 78] width 148 height 13
click at [1075, 79] on span "09/06/25 - 10/05/25" at bounding box center [1108, 78] width 148 height 13
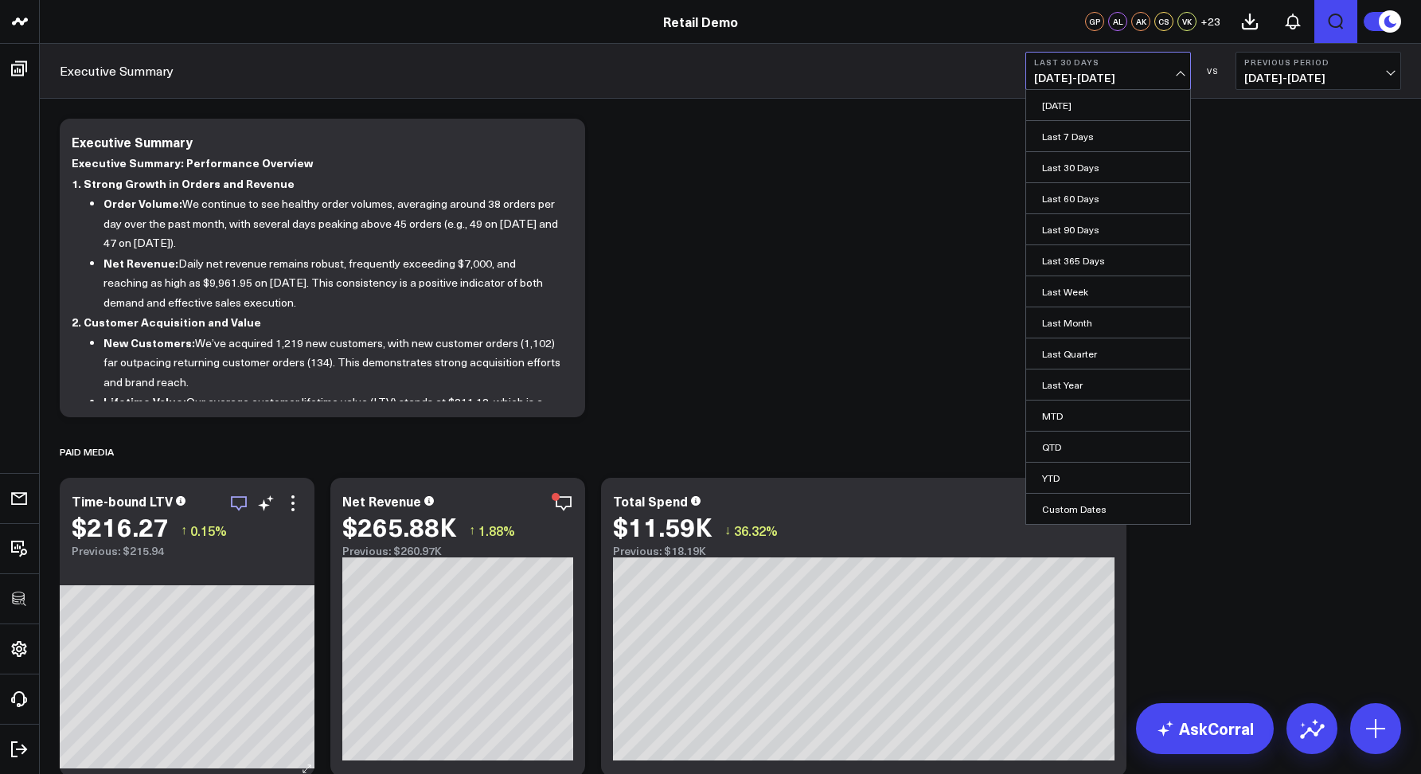
click at [1279, 80] on span "08/07/25 - 09/05/25" at bounding box center [1319, 78] width 148 height 13
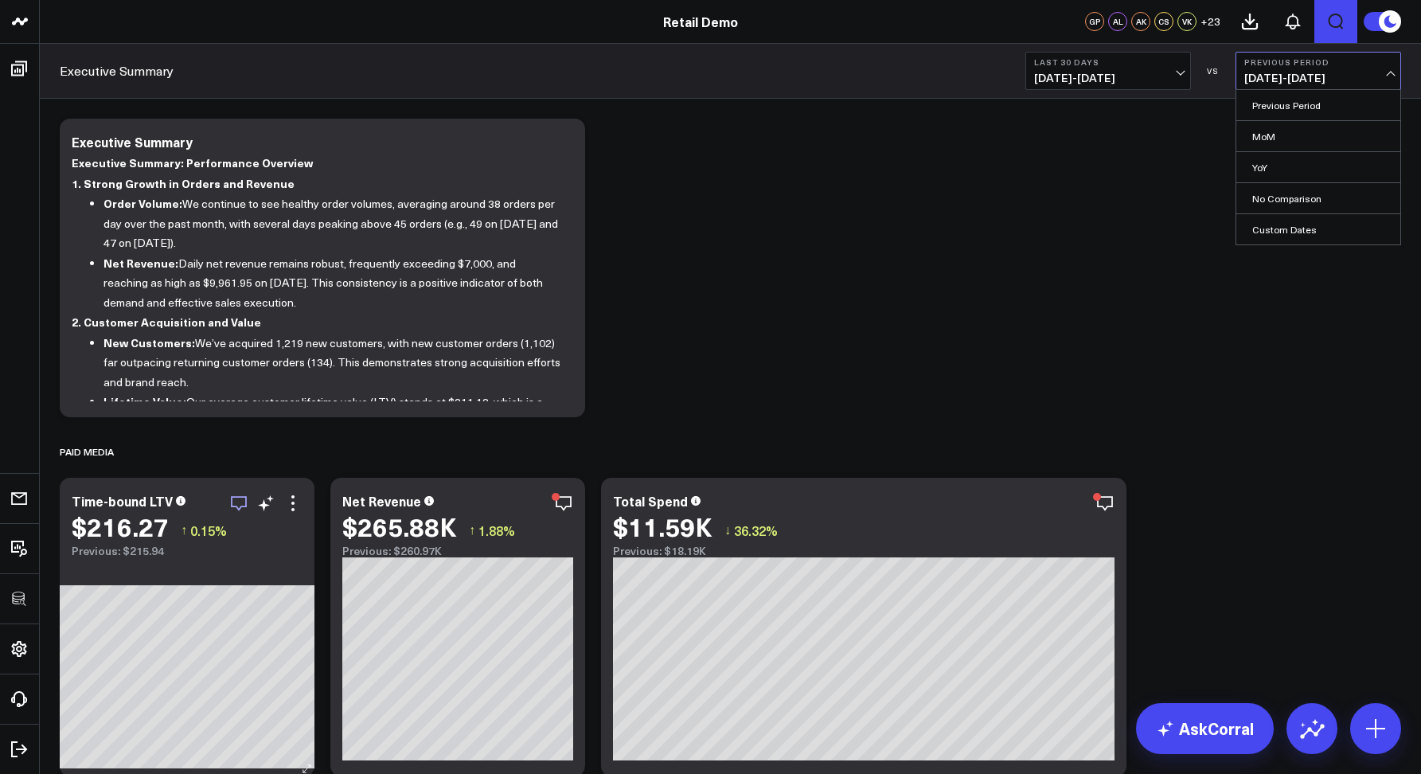
click at [1062, 75] on span "09/06/25 - 10/05/25" at bounding box center [1108, 78] width 148 height 13
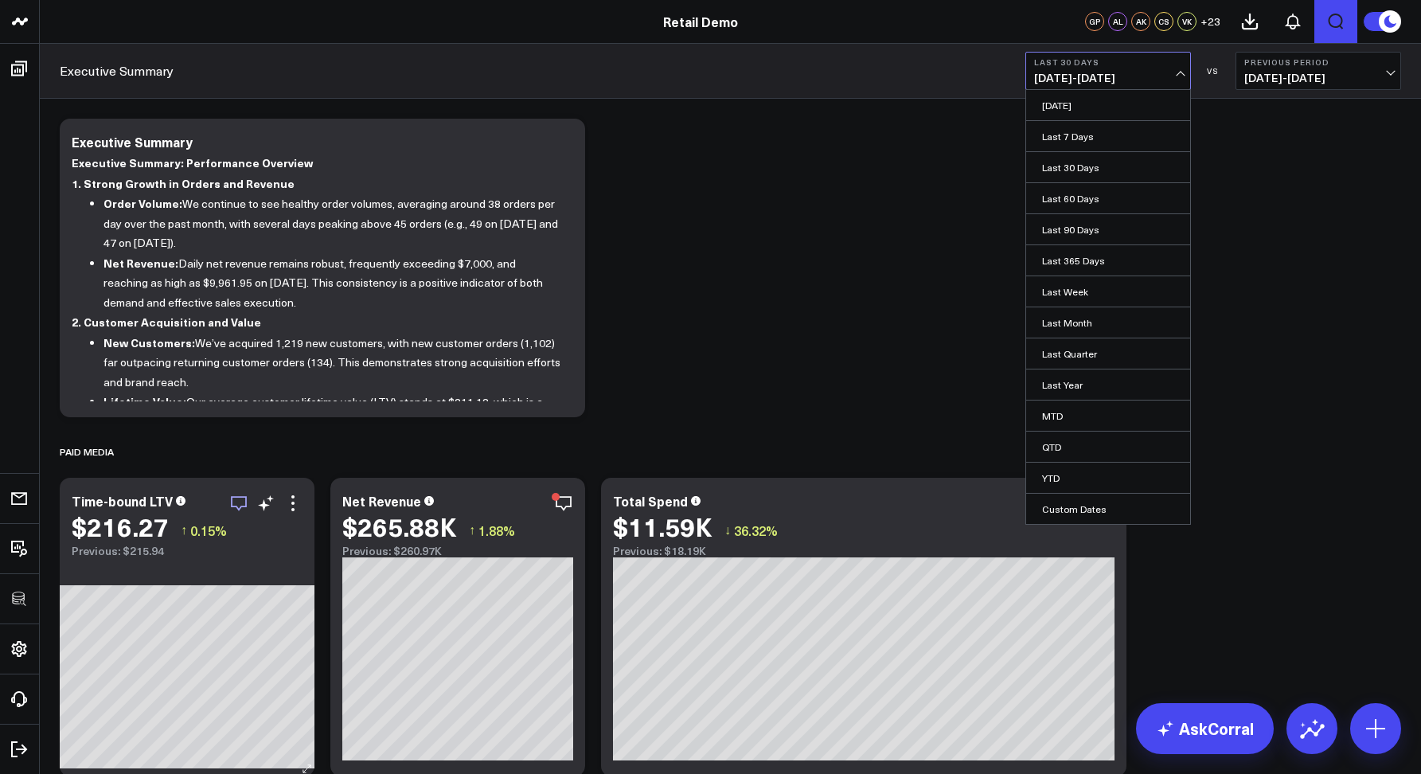
click at [1305, 85] on button "Previous Period 08/07/25 - 09/05/25" at bounding box center [1319, 71] width 166 height 38
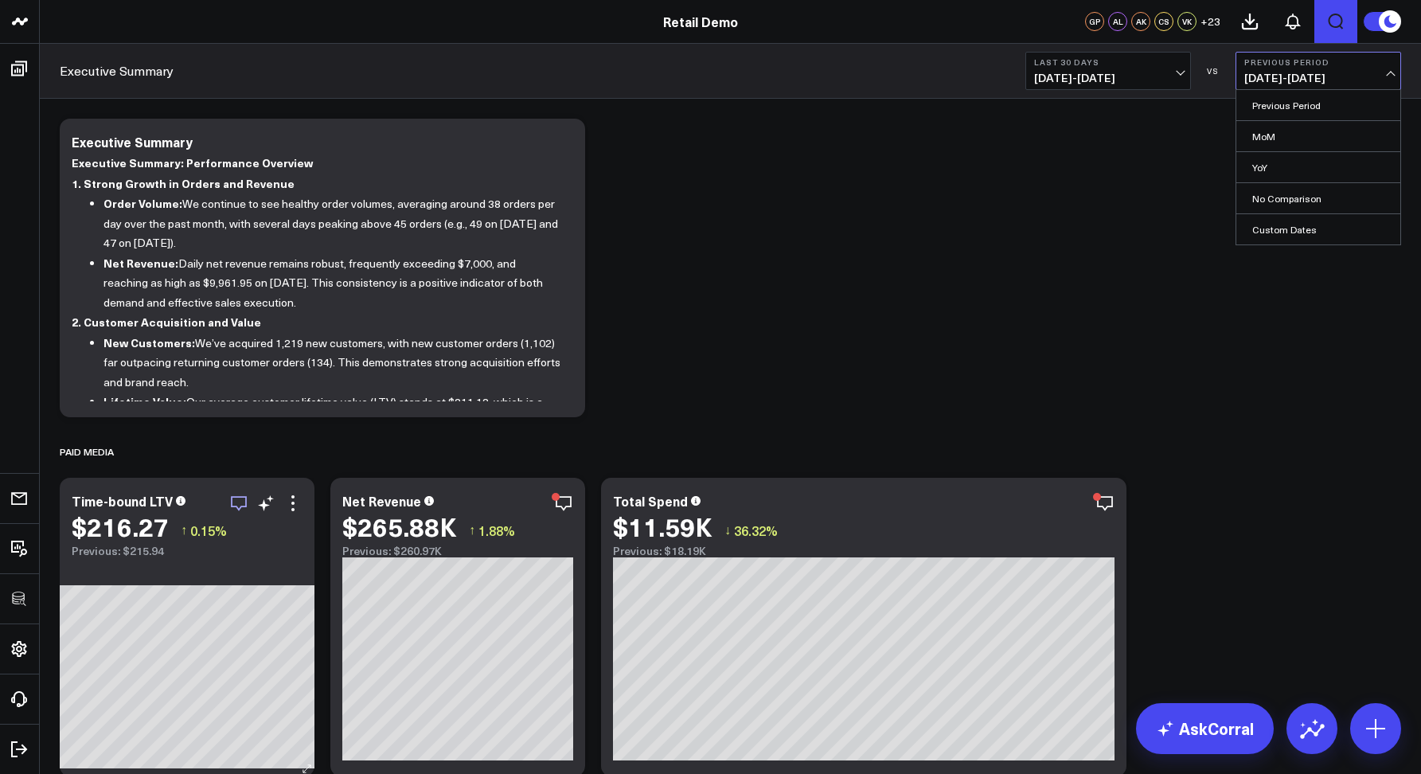
scroll to position [244, 0]
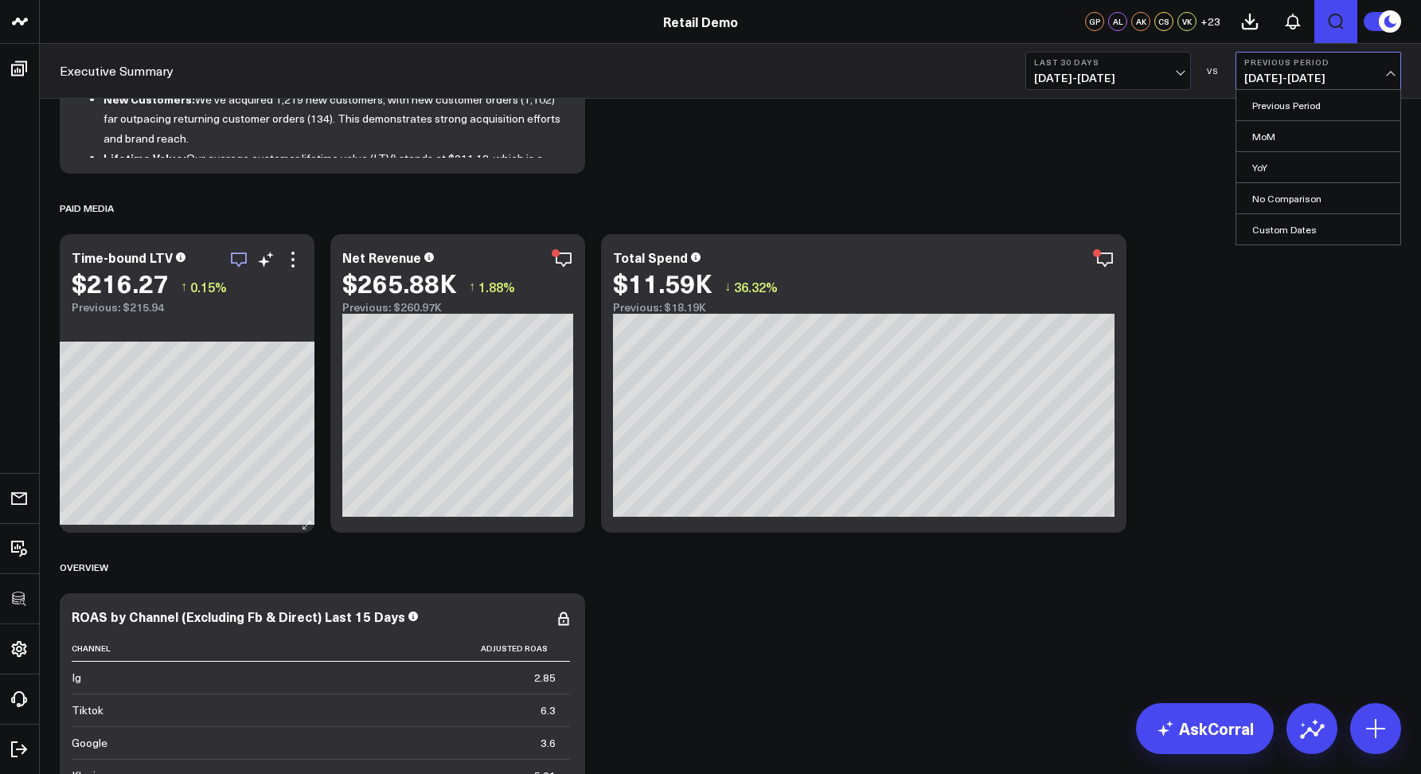
click at [1092, 76] on span "09/06/25 - 10/05/25" at bounding box center [1108, 78] width 148 height 13
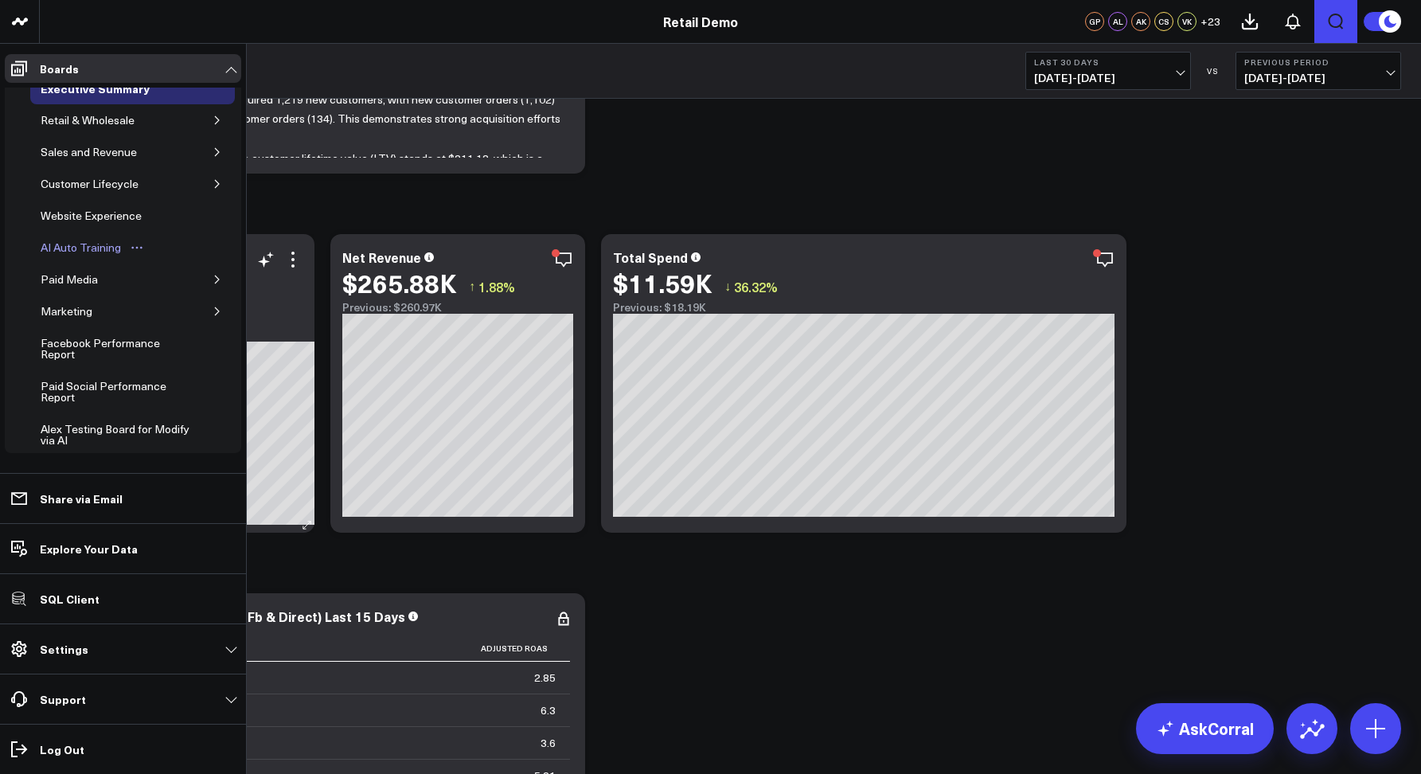
scroll to position [32, 0]
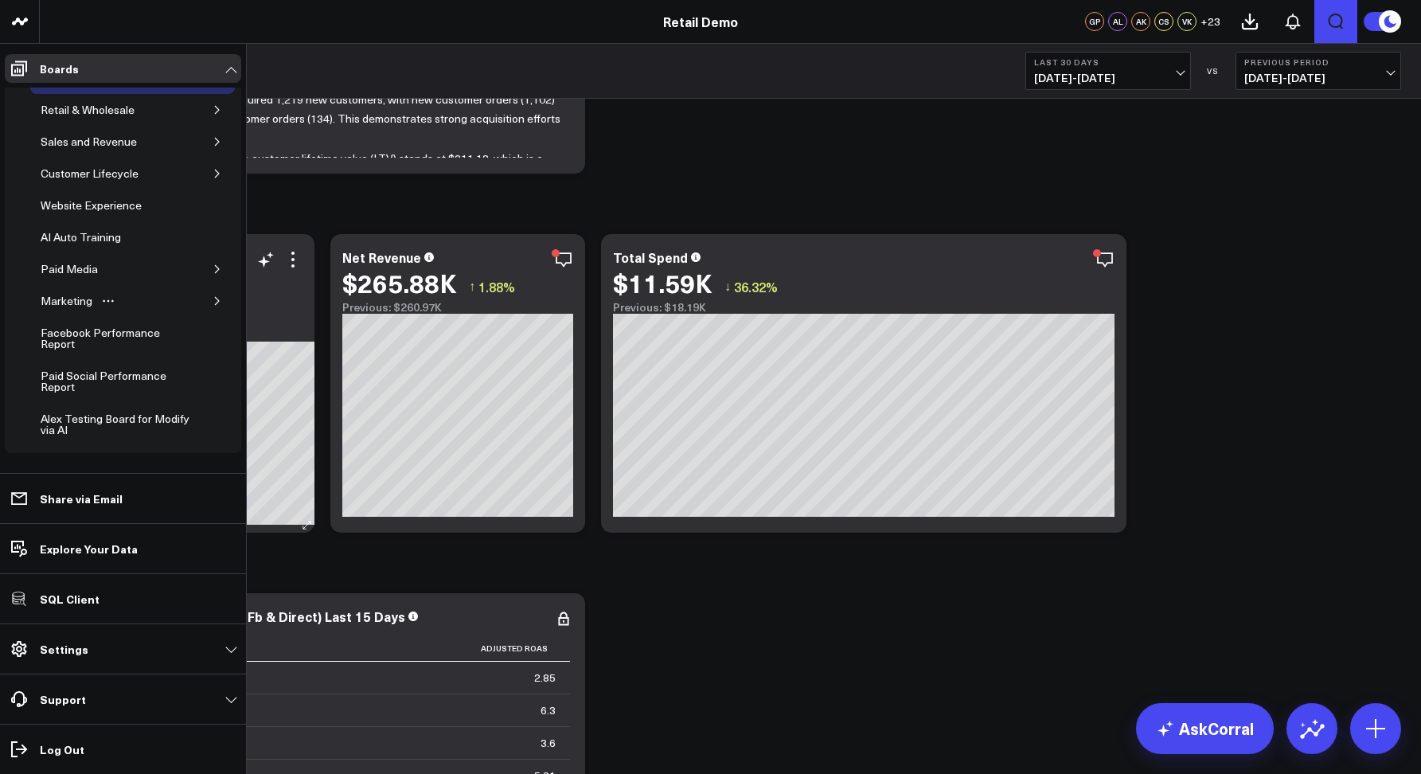
click at [213, 299] on icon "button" at bounding box center [218, 301] width 10 height 10
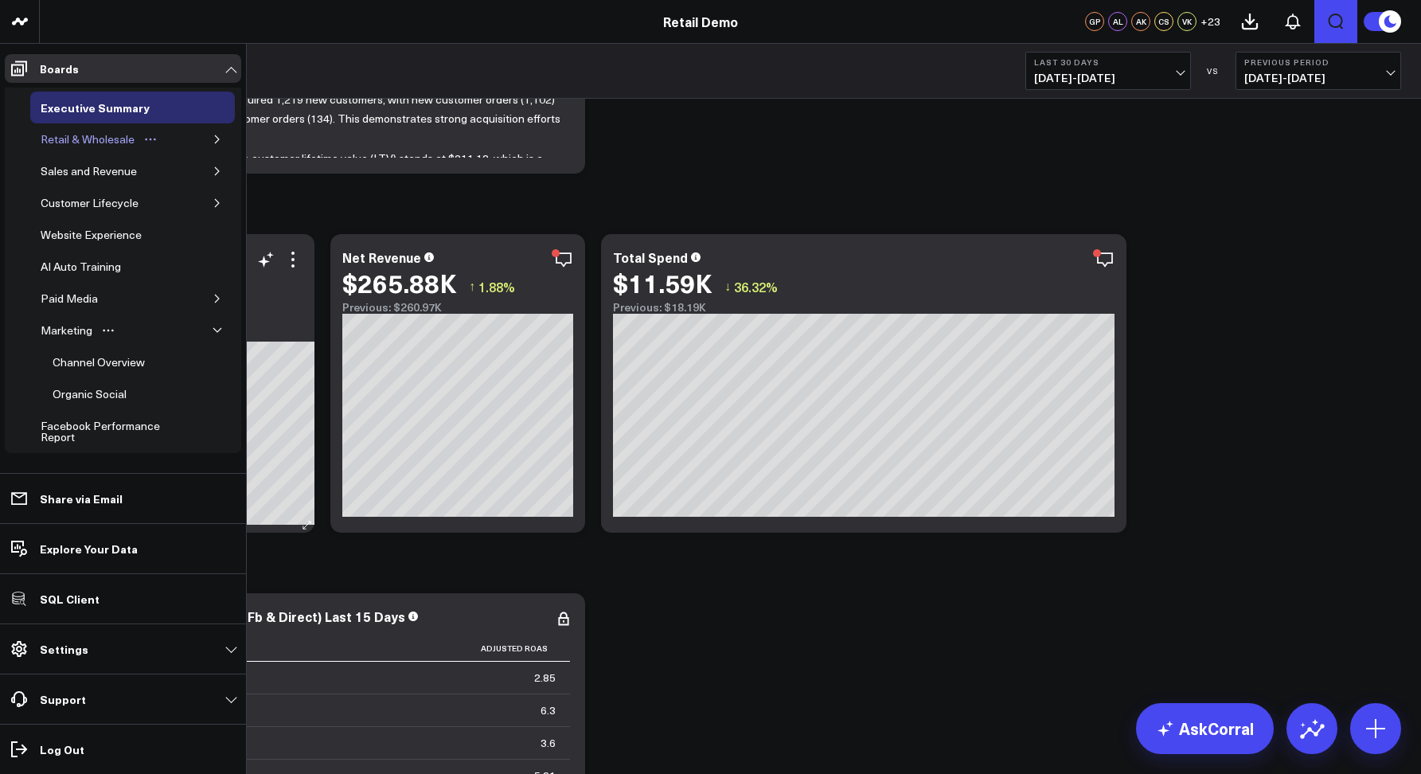
scroll to position [0, 0]
click at [150, 141] on icon "Open board menu" at bounding box center [151, 142] width 2 height 2
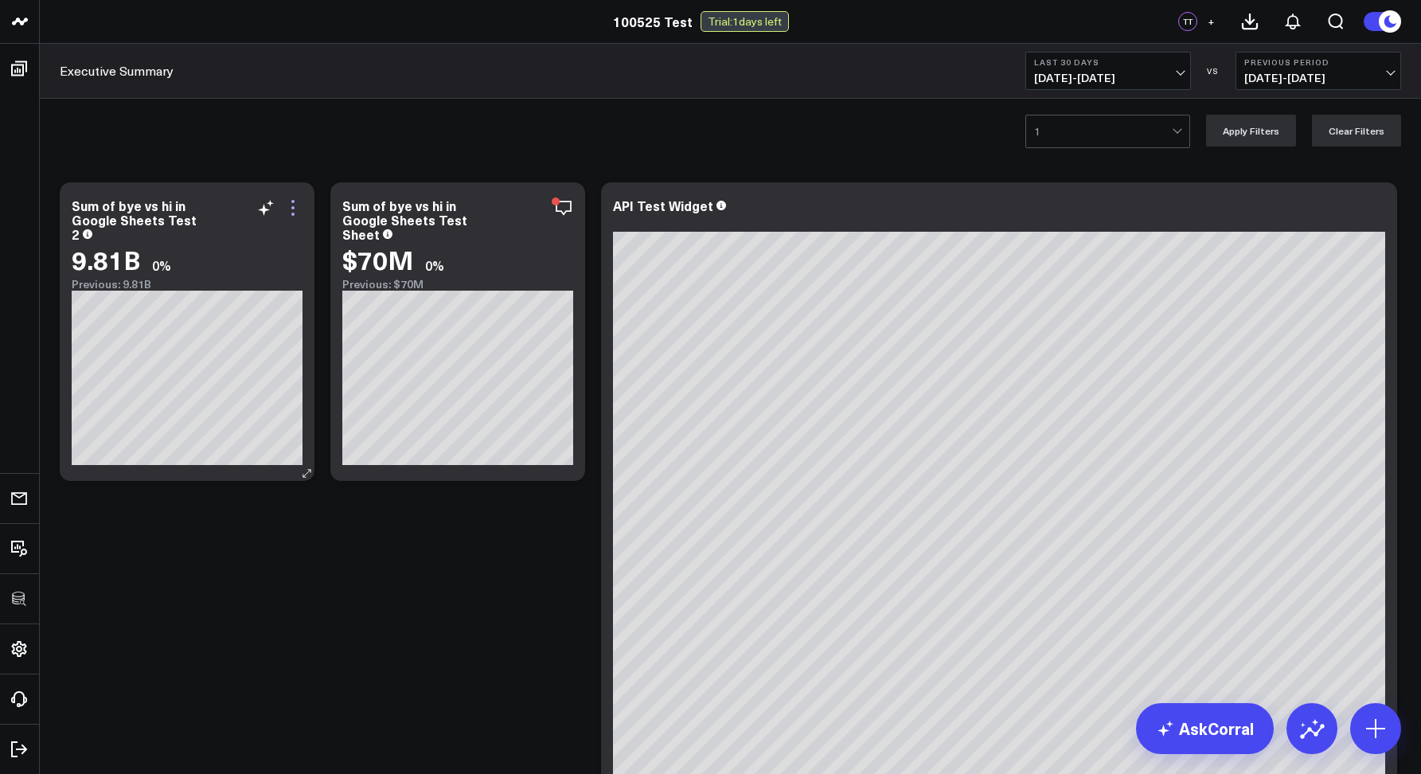
click at [289, 203] on icon at bounding box center [292, 207] width 19 height 19
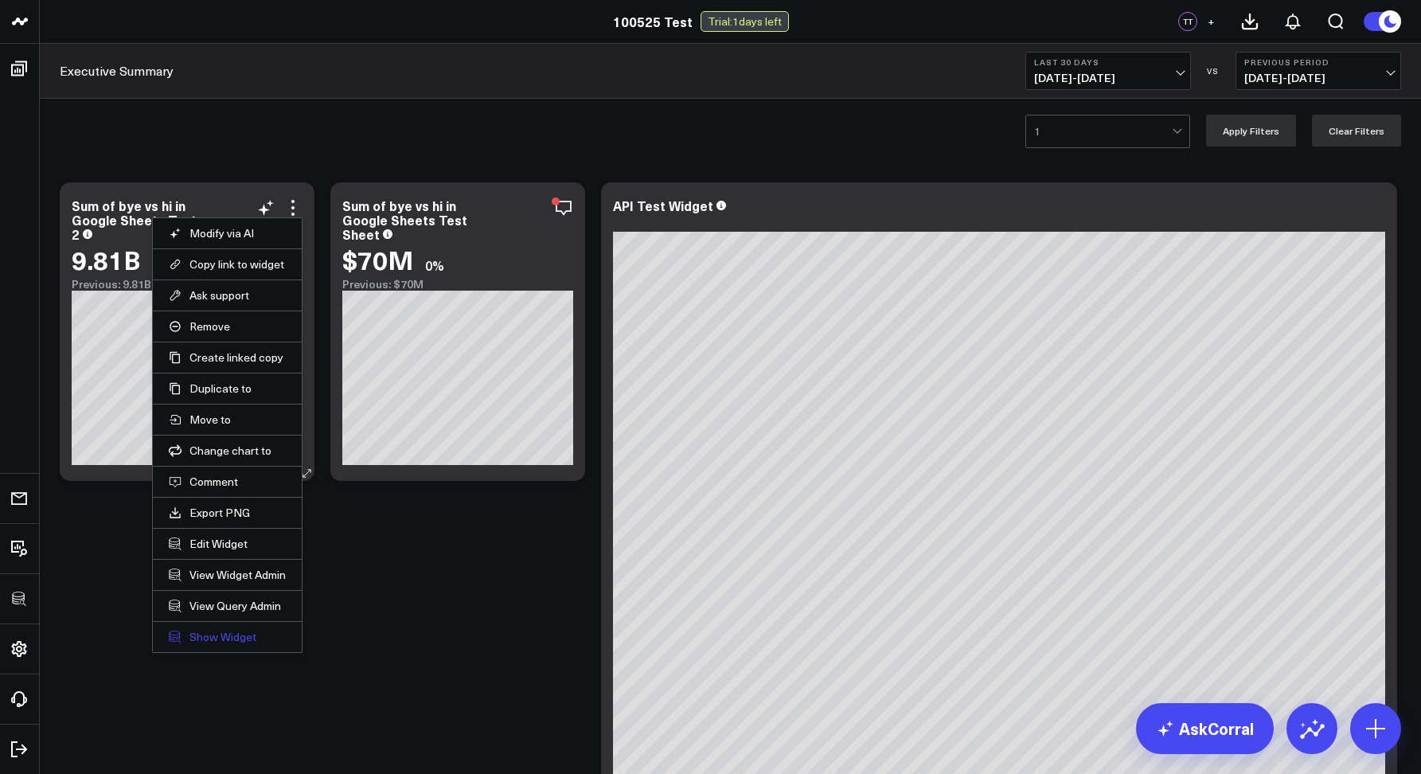
click at [190, 638] on link "Show Widget" at bounding box center [227, 637] width 117 height 14
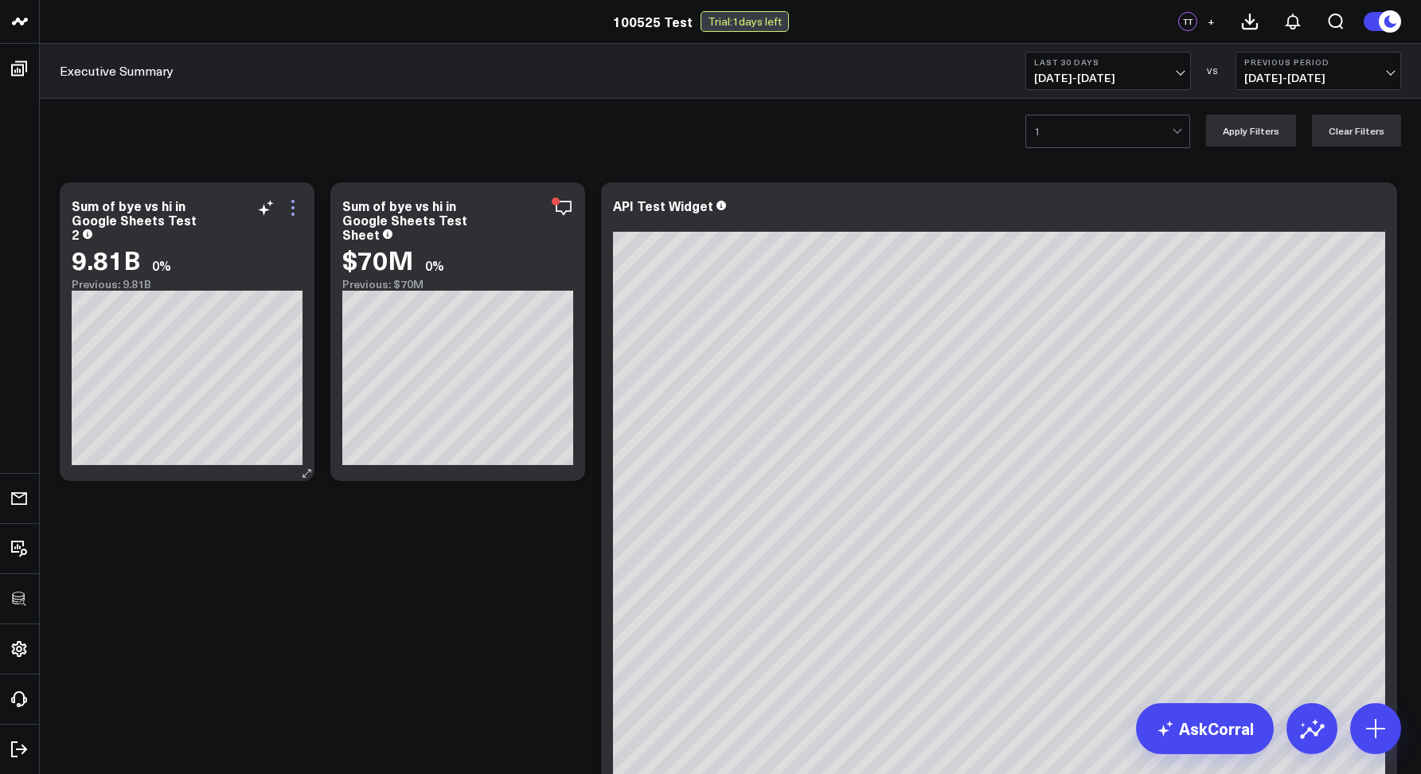
click at [289, 209] on icon at bounding box center [292, 207] width 19 height 19
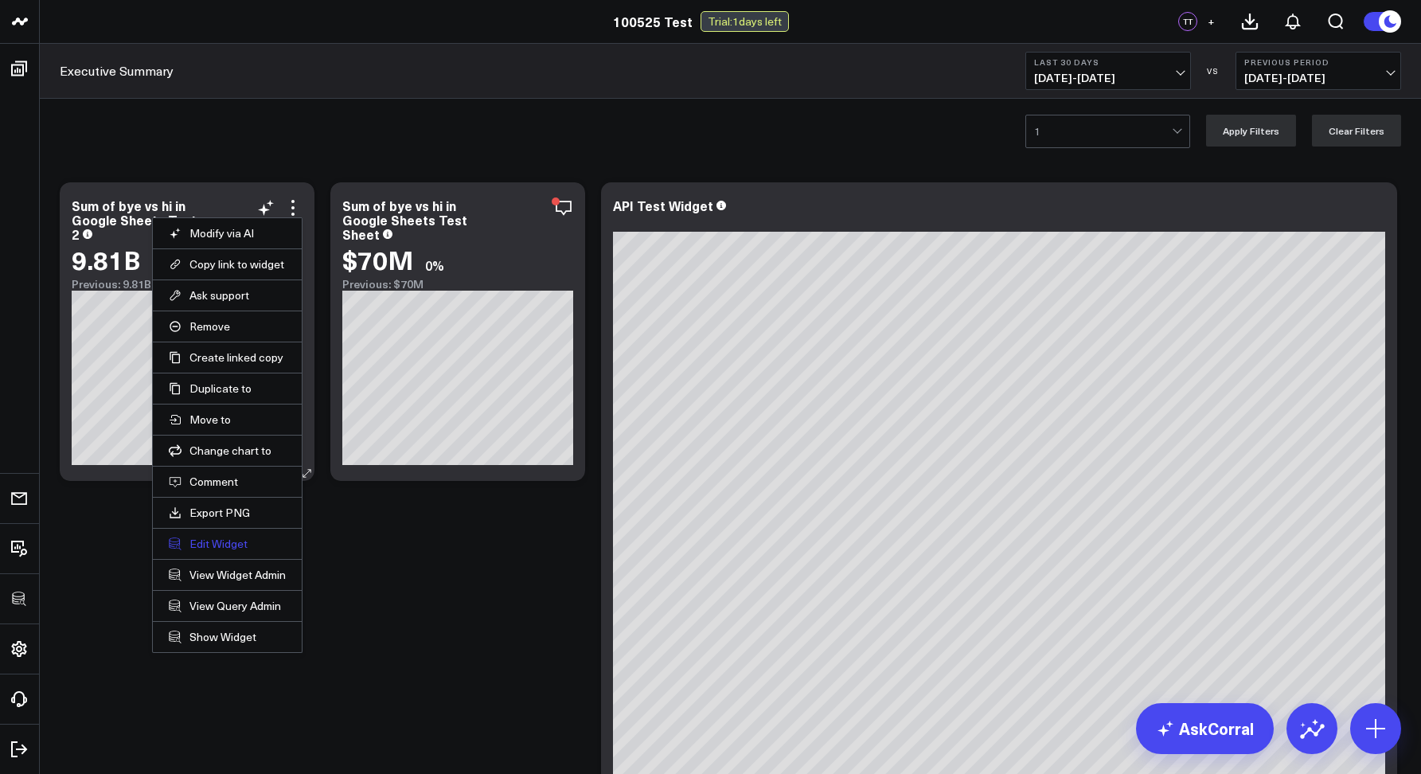
click at [197, 541] on button "Edit Widget" at bounding box center [227, 544] width 117 height 14
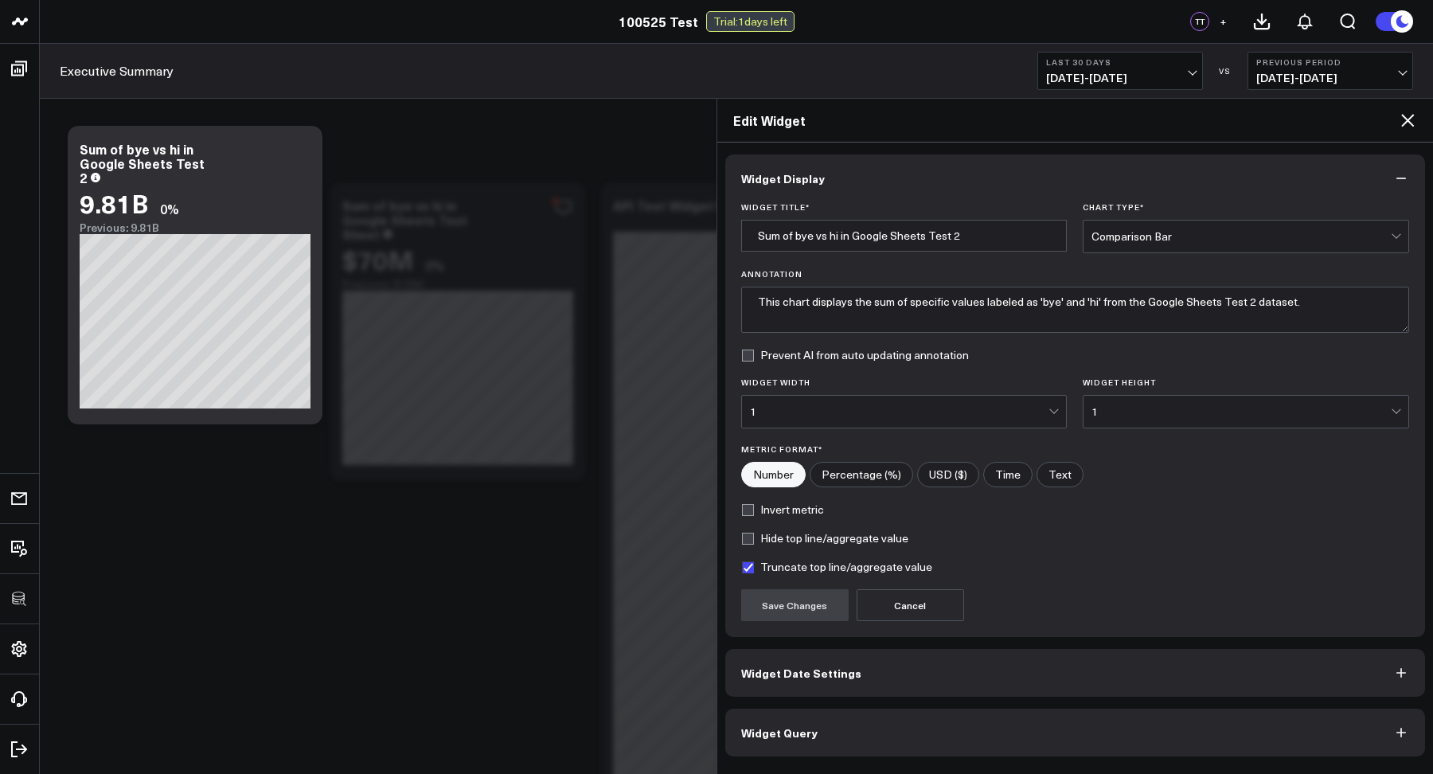
click at [1011, 725] on button "Widget Query" at bounding box center [1075, 733] width 701 height 48
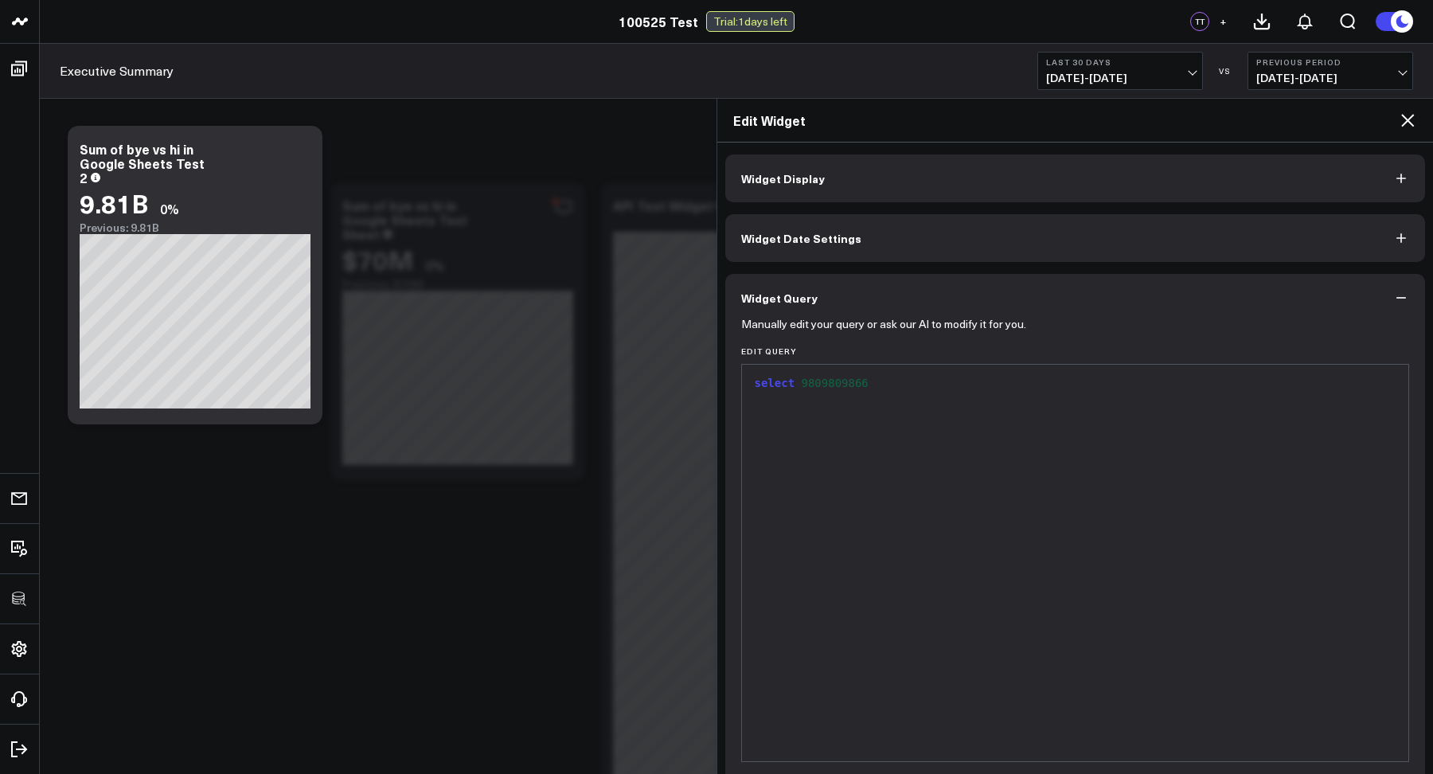
click at [1410, 119] on icon at bounding box center [1407, 120] width 19 height 19
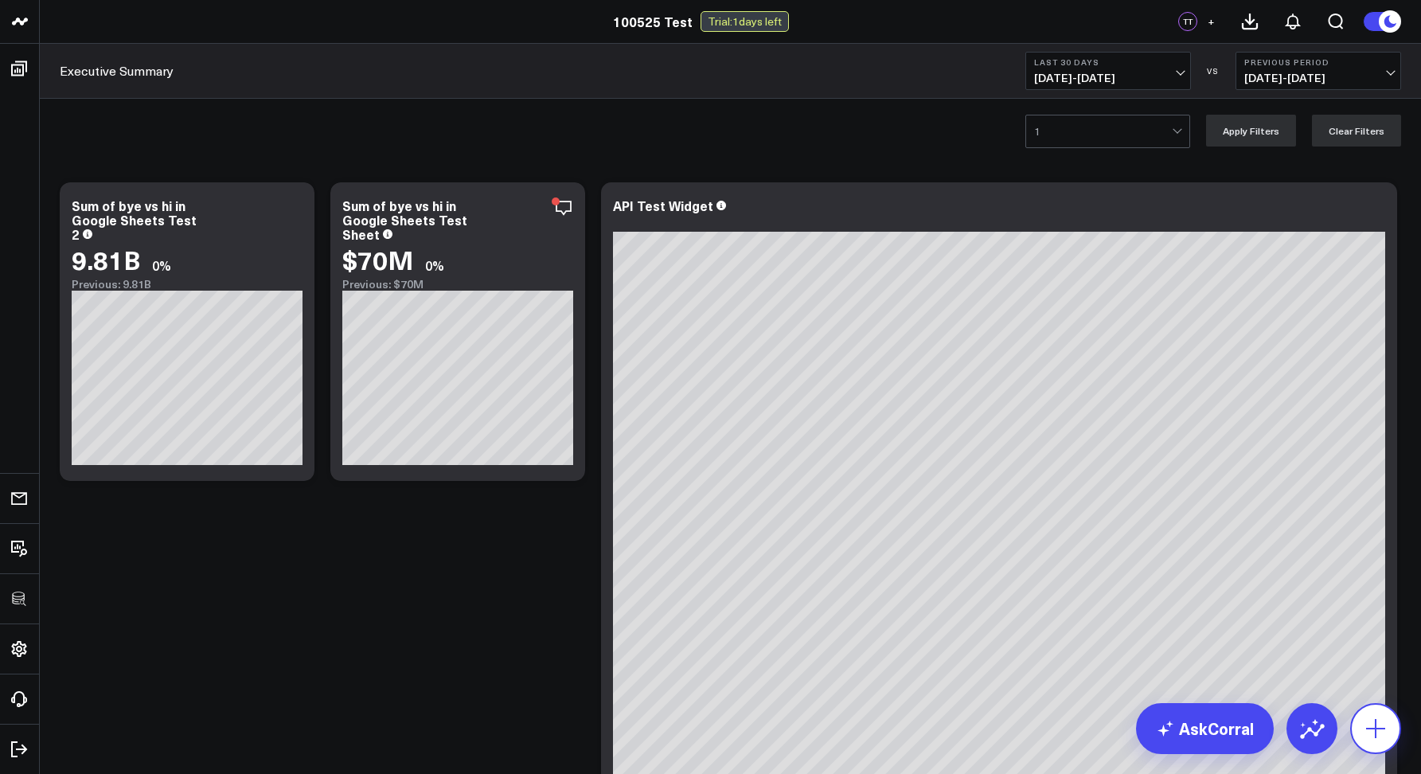
click at [1387, 724] on icon at bounding box center [1375, 728] width 25 height 25
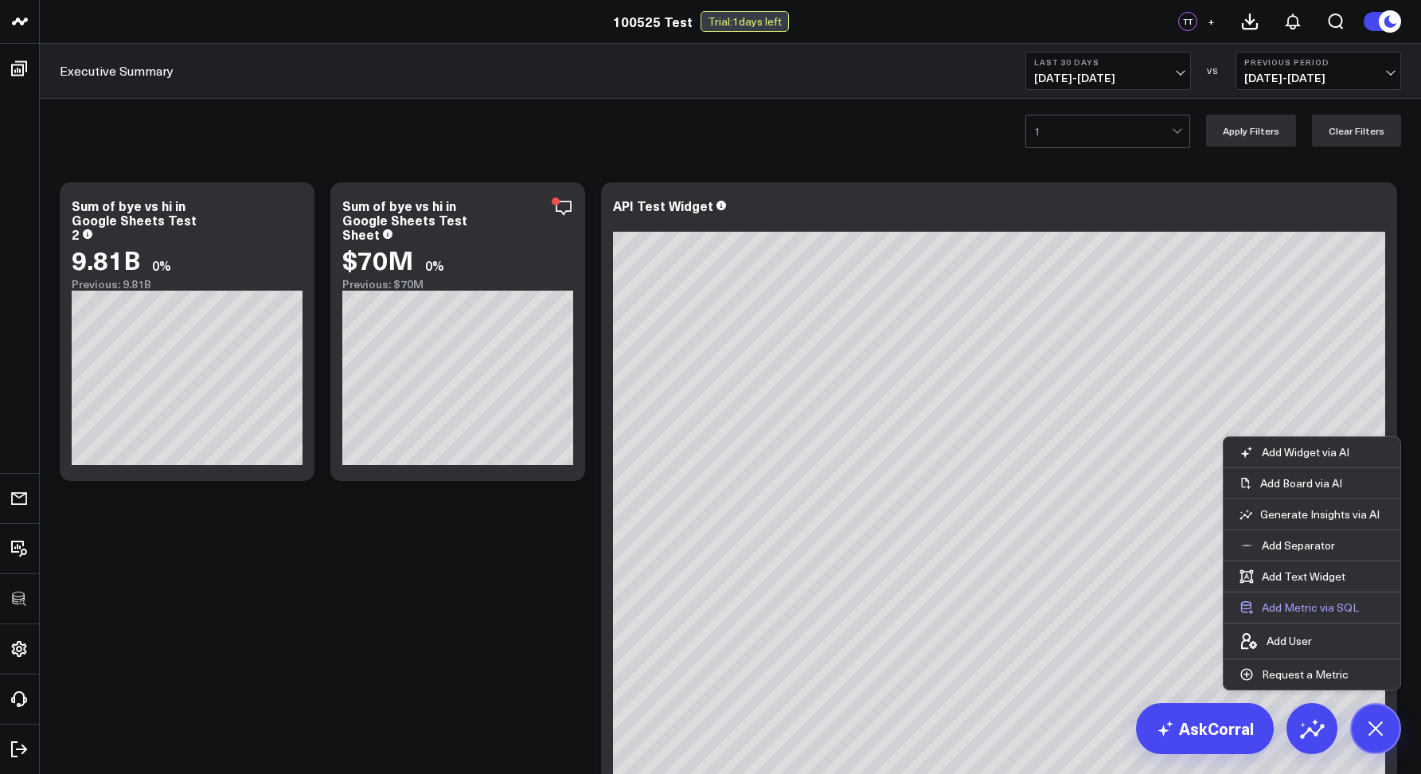
click at [1285, 609] on button "Add Metric via SQL" at bounding box center [1299, 607] width 151 height 30
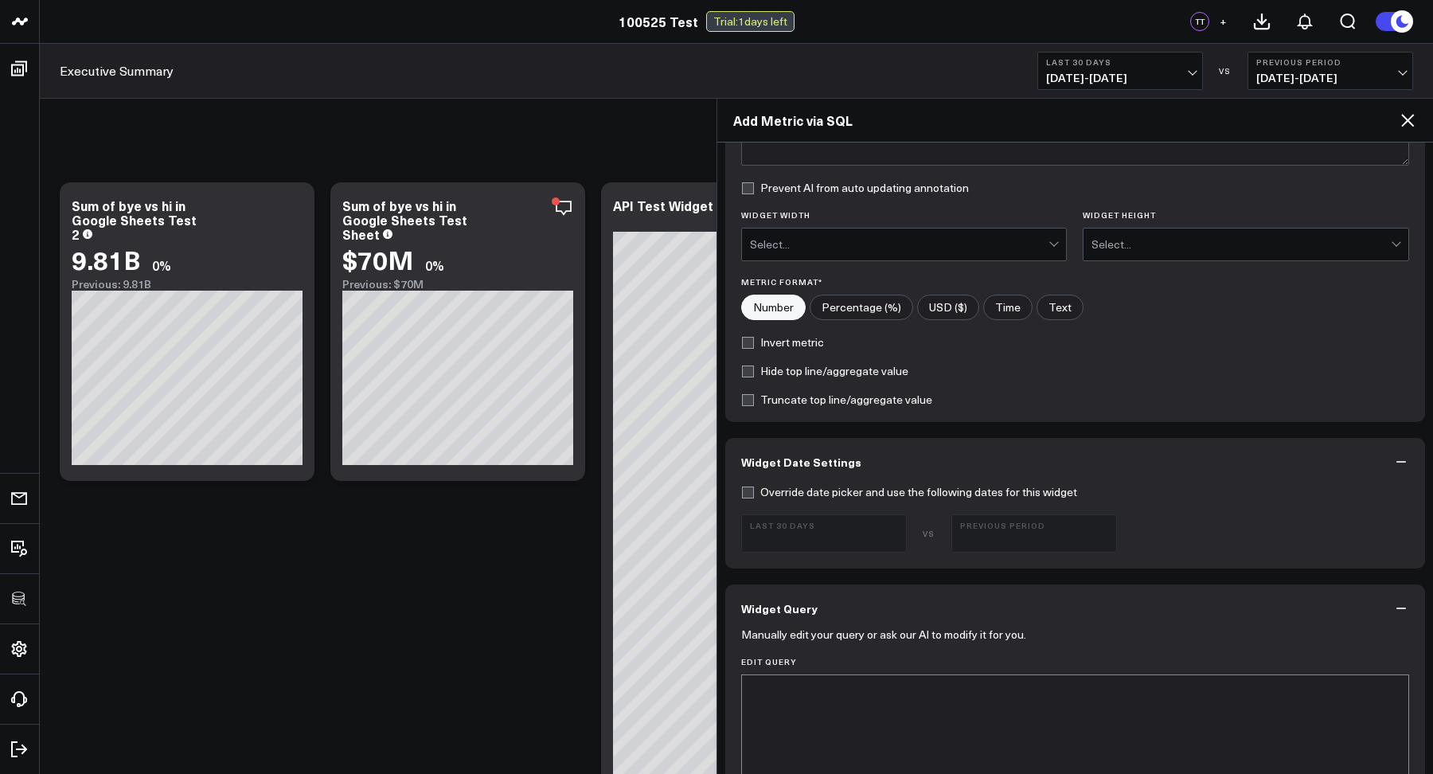
scroll to position [495, 0]
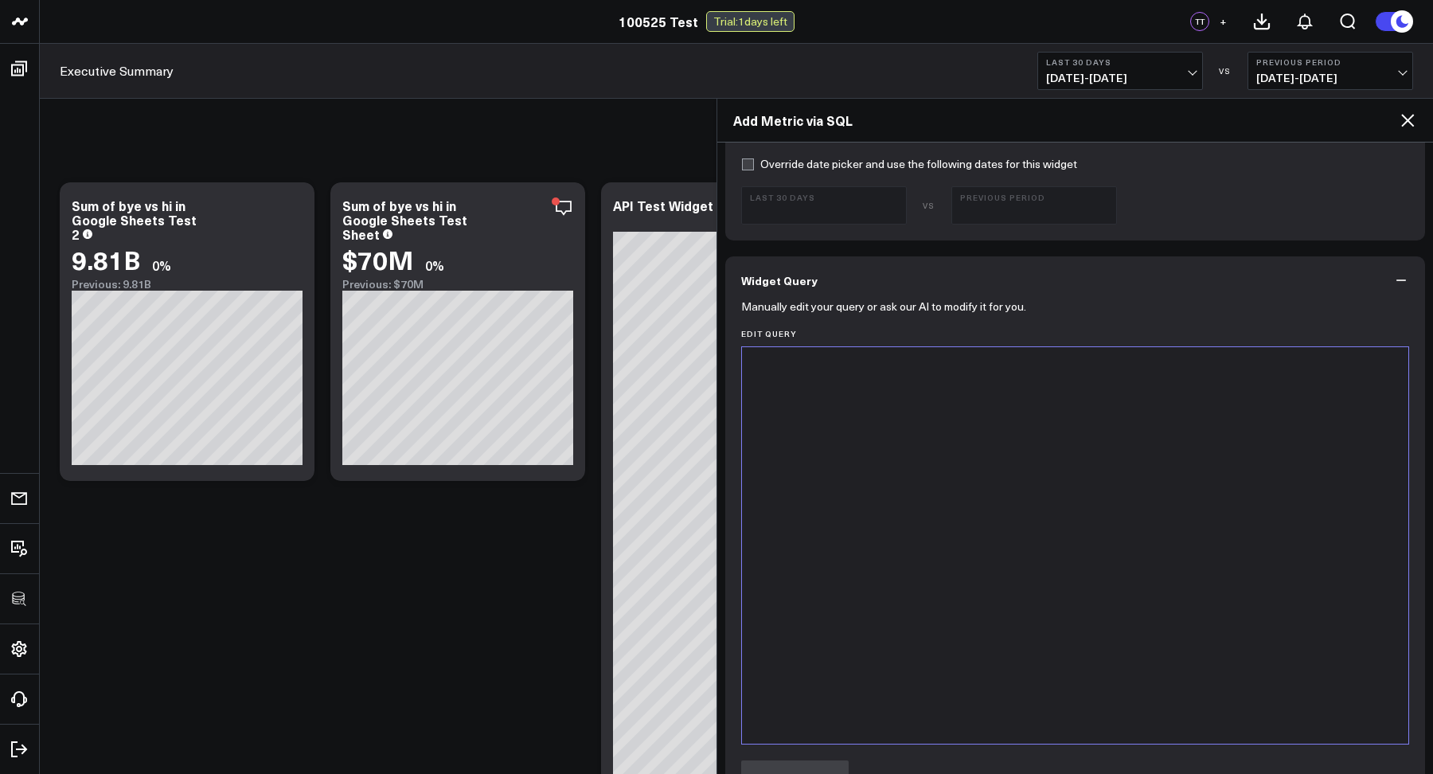
click at [809, 381] on div at bounding box center [1075, 545] width 651 height 381
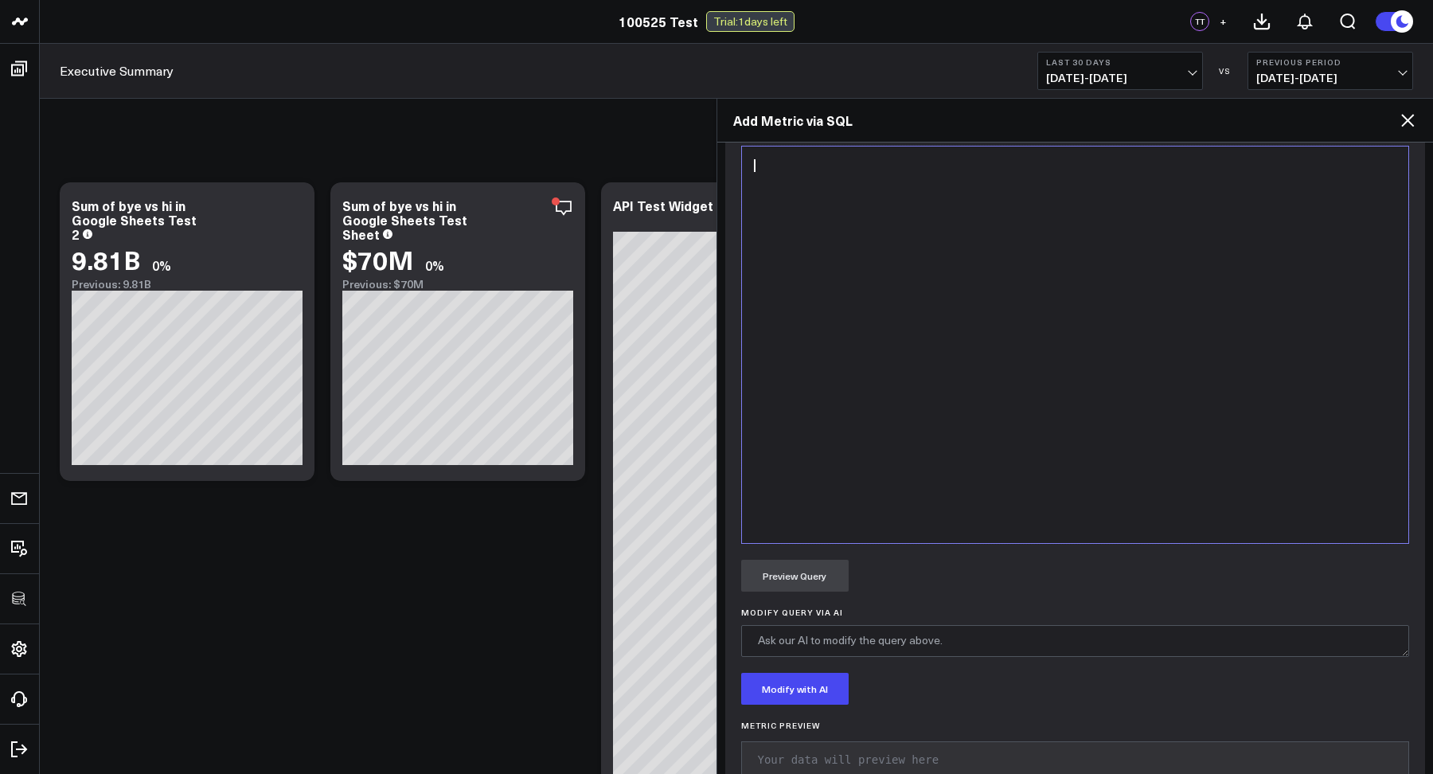
scroll to position [727, 0]
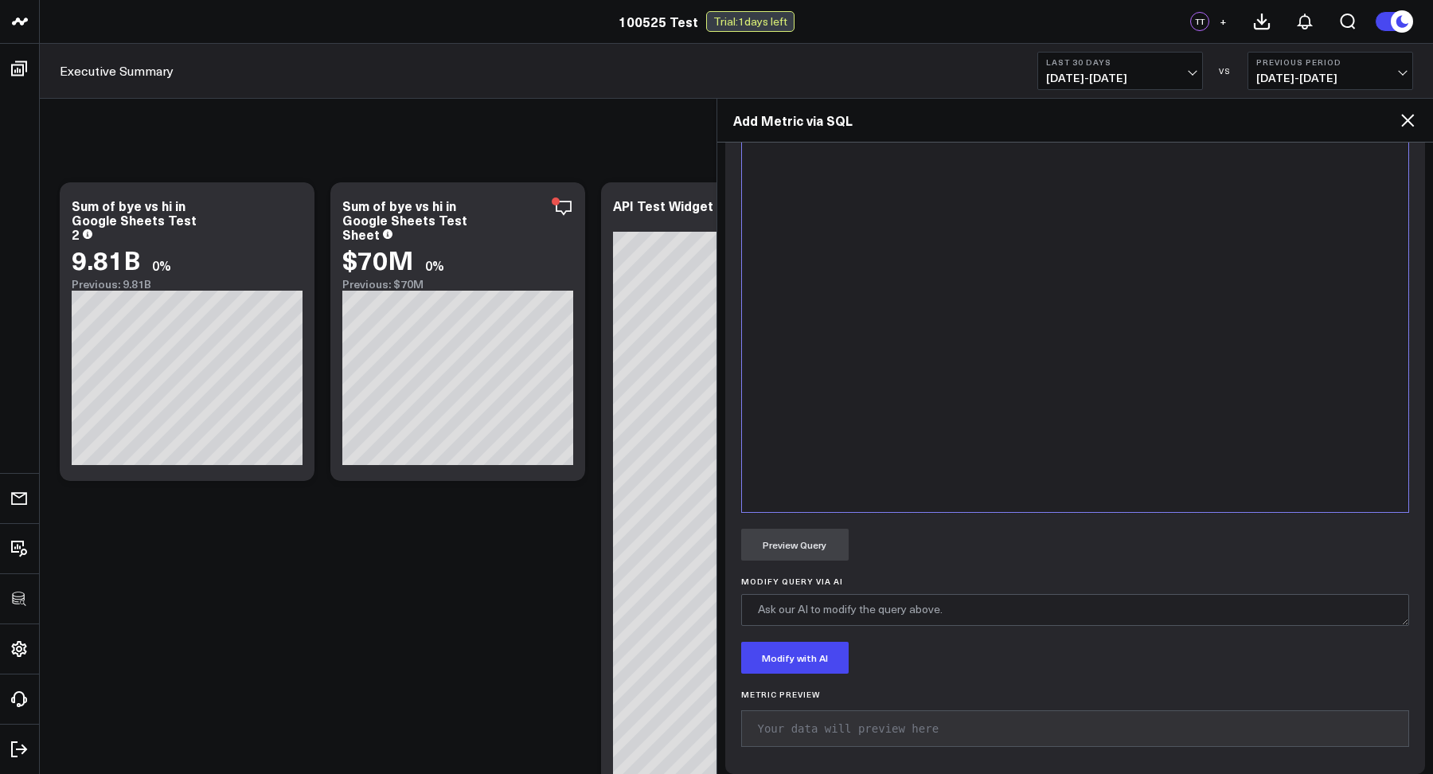
click at [809, 375] on div at bounding box center [1075, 313] width 651 height 381
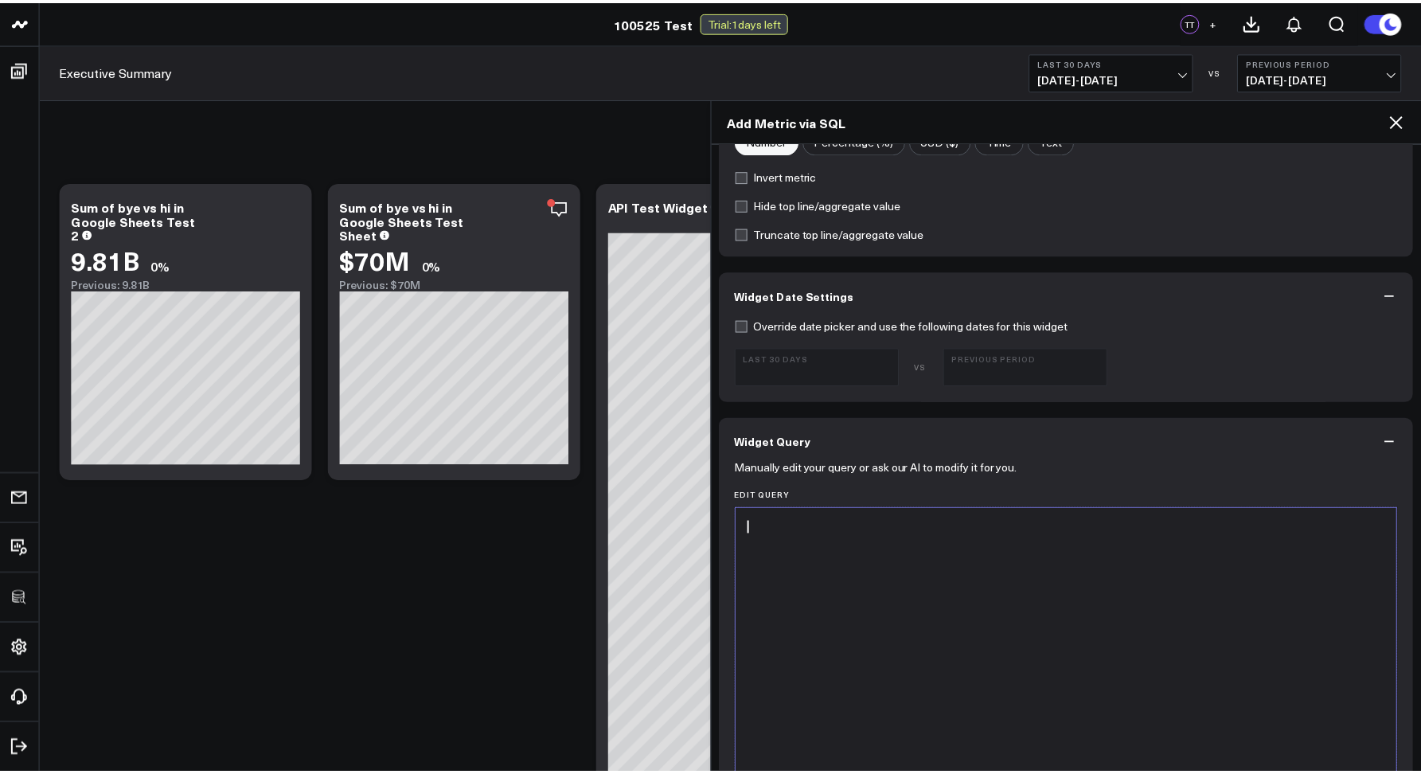
scroll to position [0, 0]
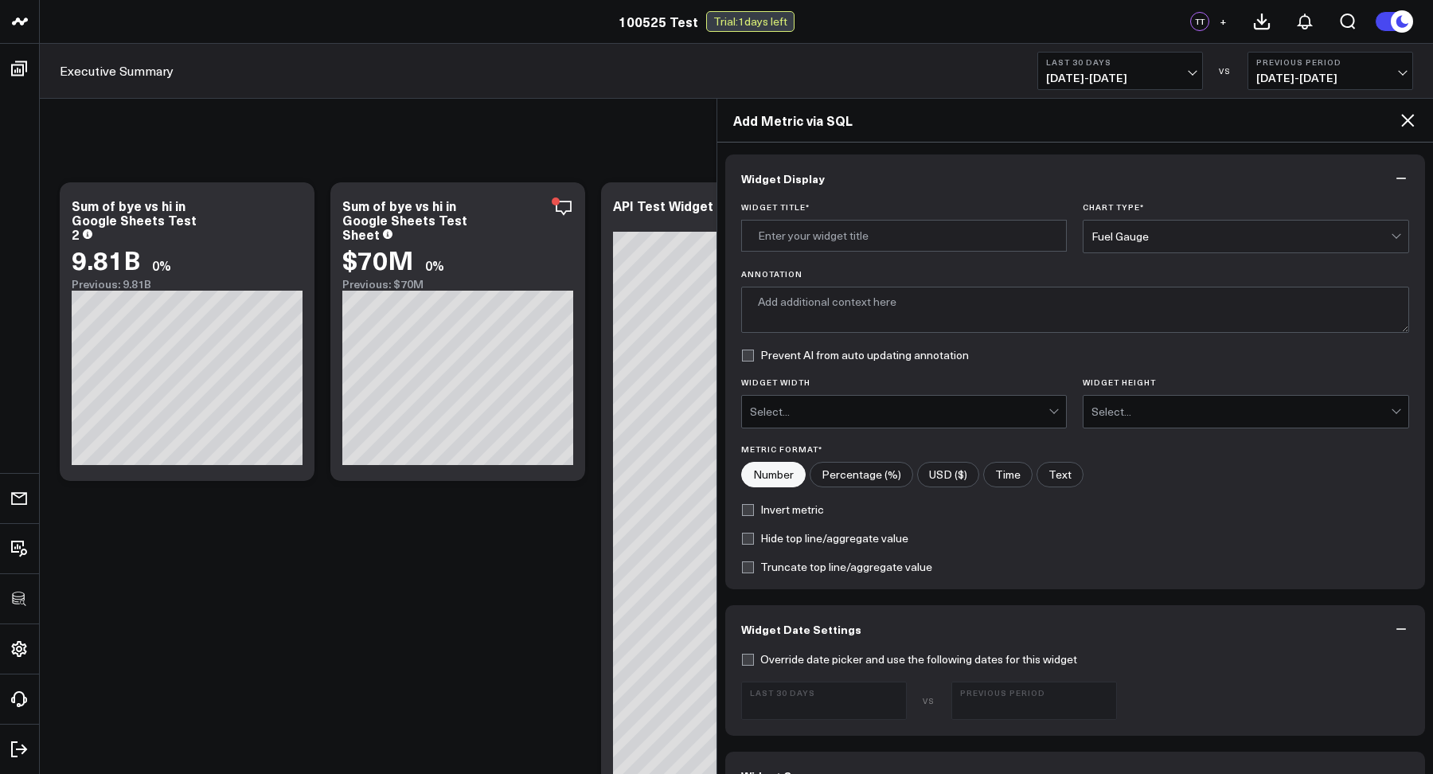
click at [1409, 119] on icon at bounding box center [1408, 120] width 13 height 13
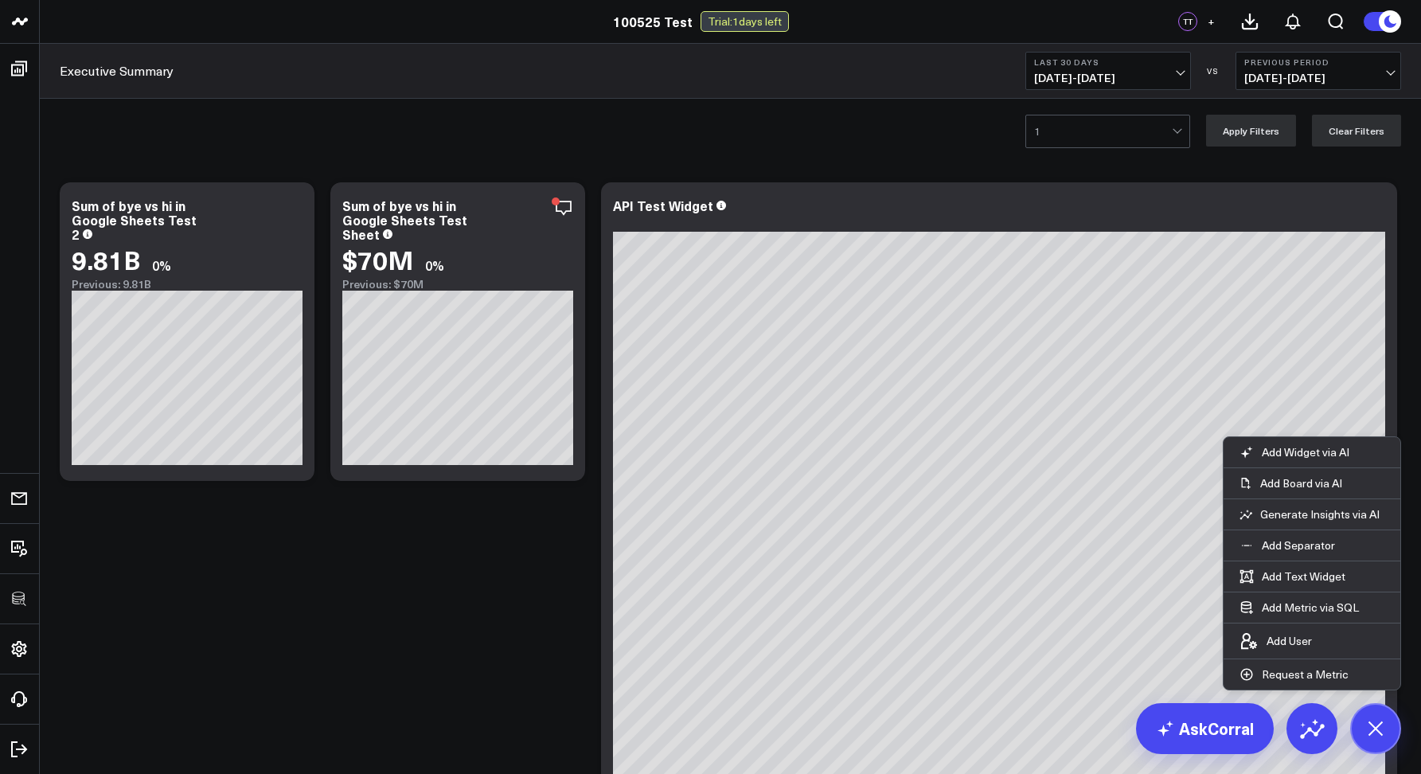
click at [880, 131] on div "1 Apply Filters Clear Filters" at bounding box center [731, 131] width 1382 height 64
click at [806, 75] on div "Executive Summary Last 30 Days 09/06/25 - 10/05/25 VS Previous Period 08/07/25 …" at bounding box center [731, 71] width 1382 height 55
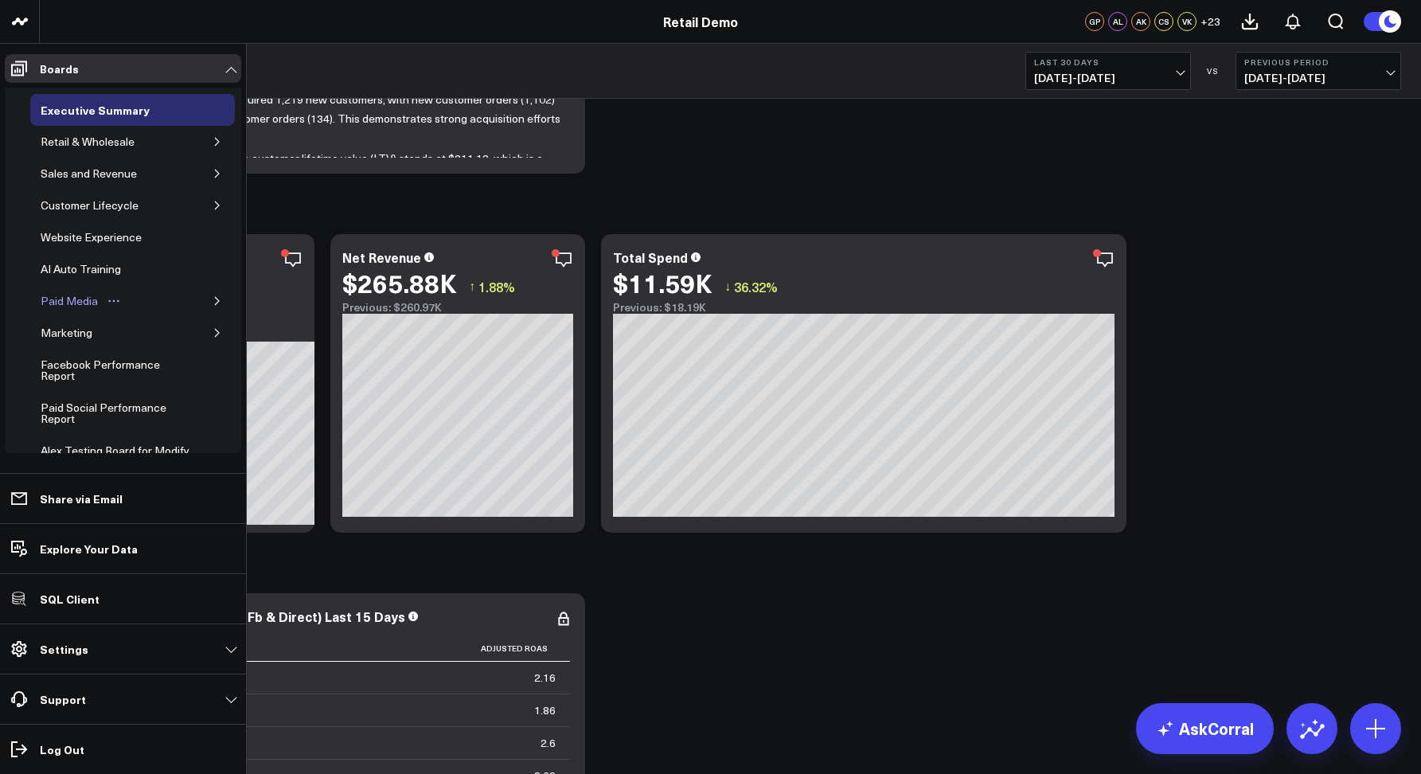
click at [58, 301] on div "Paid Media" at bounding box center [69, 300] width 65 height 19
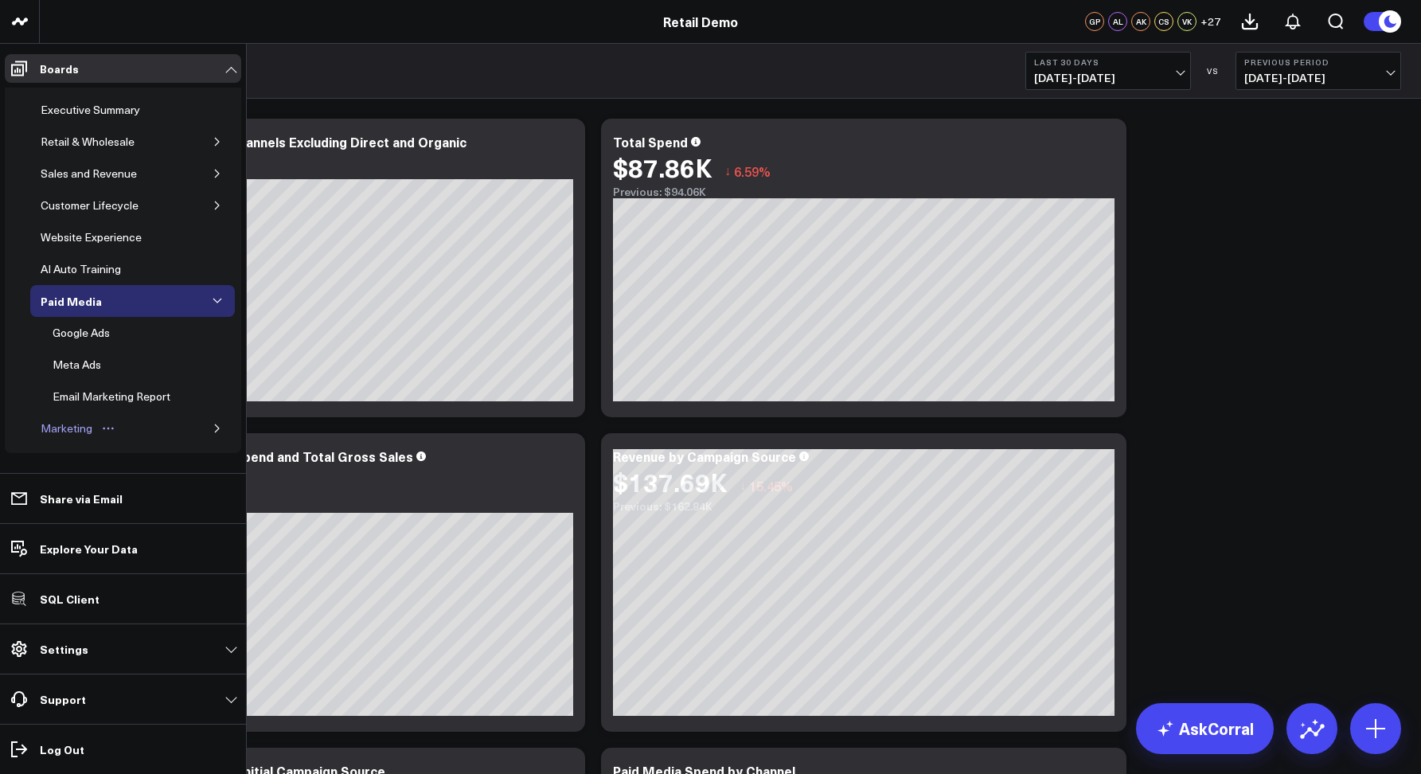
click at [61, 432] on div "Marketing" at bounding box center [67, 428] width 60 height 19
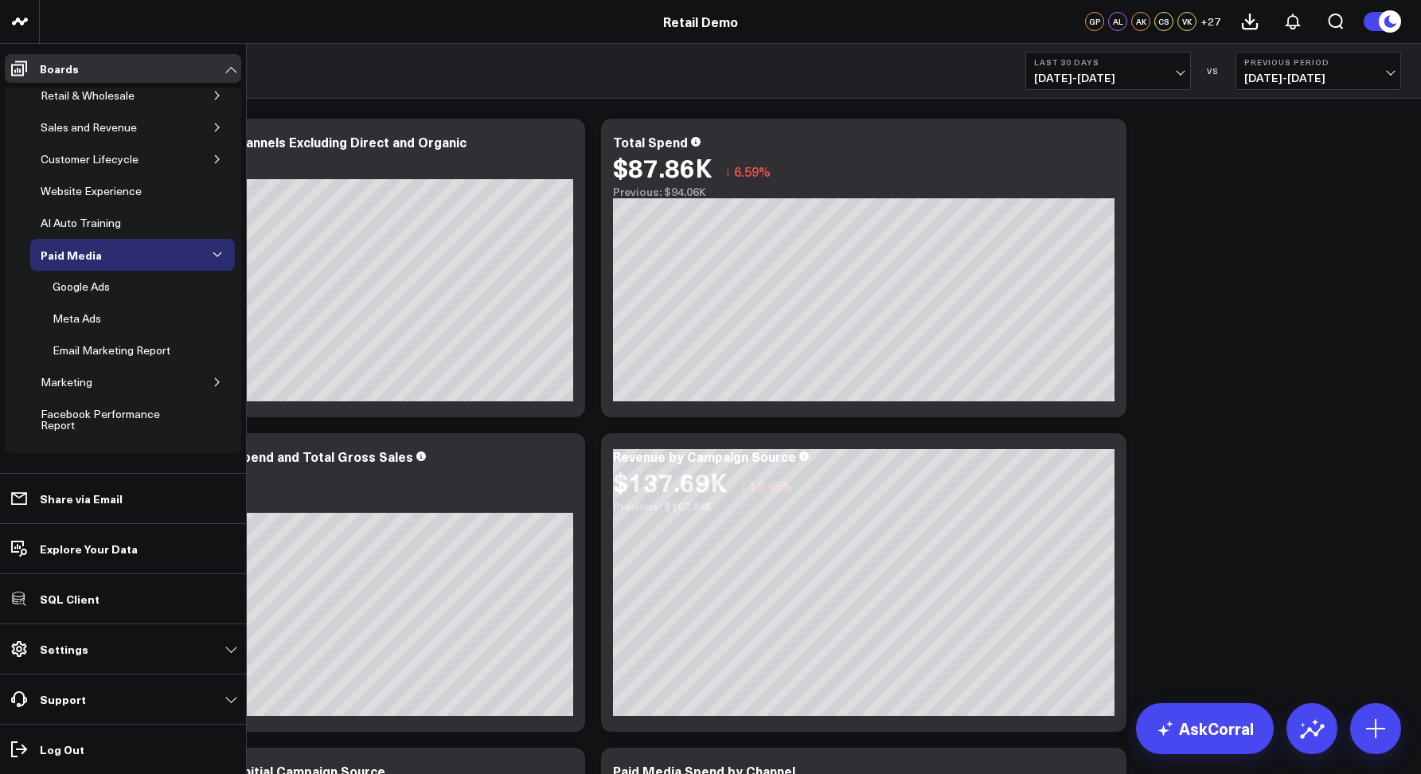
scroll to position [188, 0]
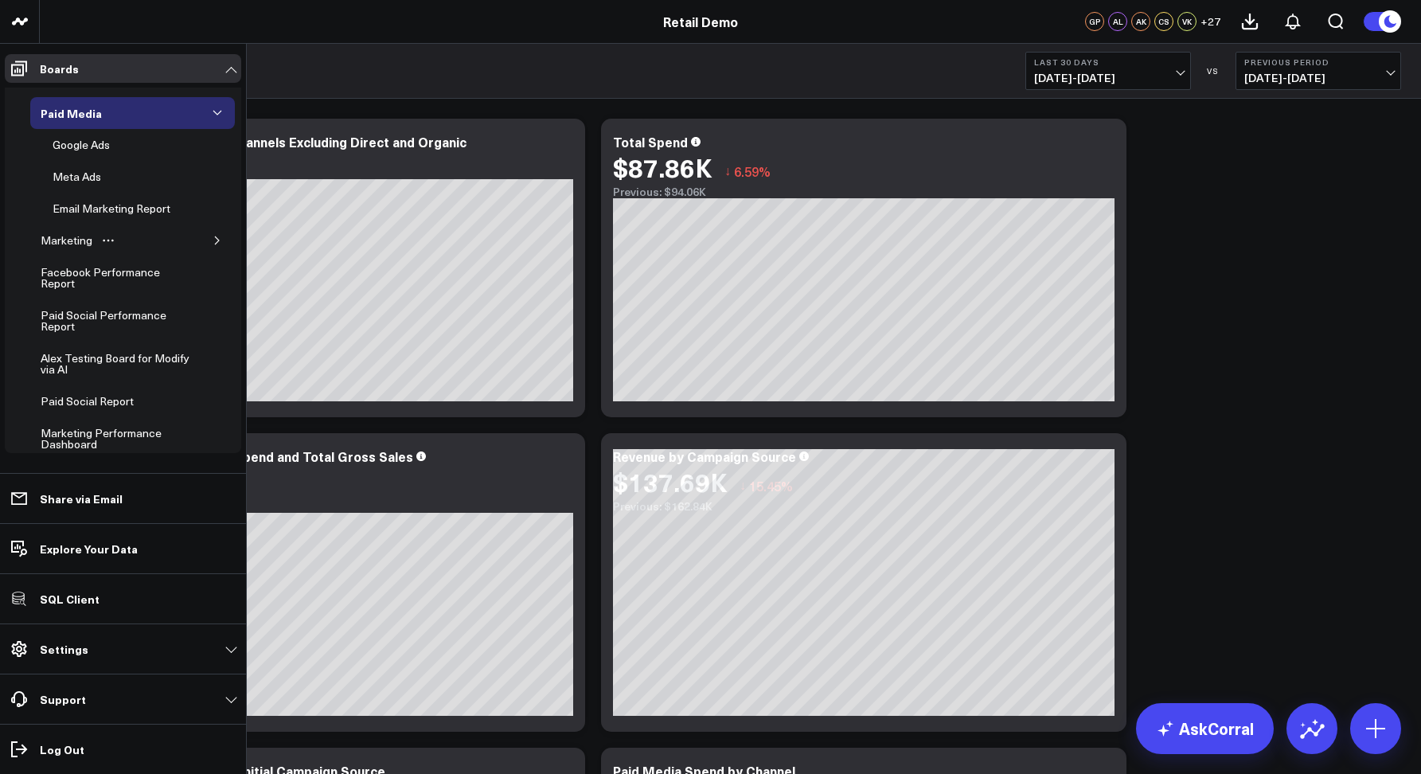
click at [209, 234] on button "button" at bounding box center [217, 241] width 16 height 16
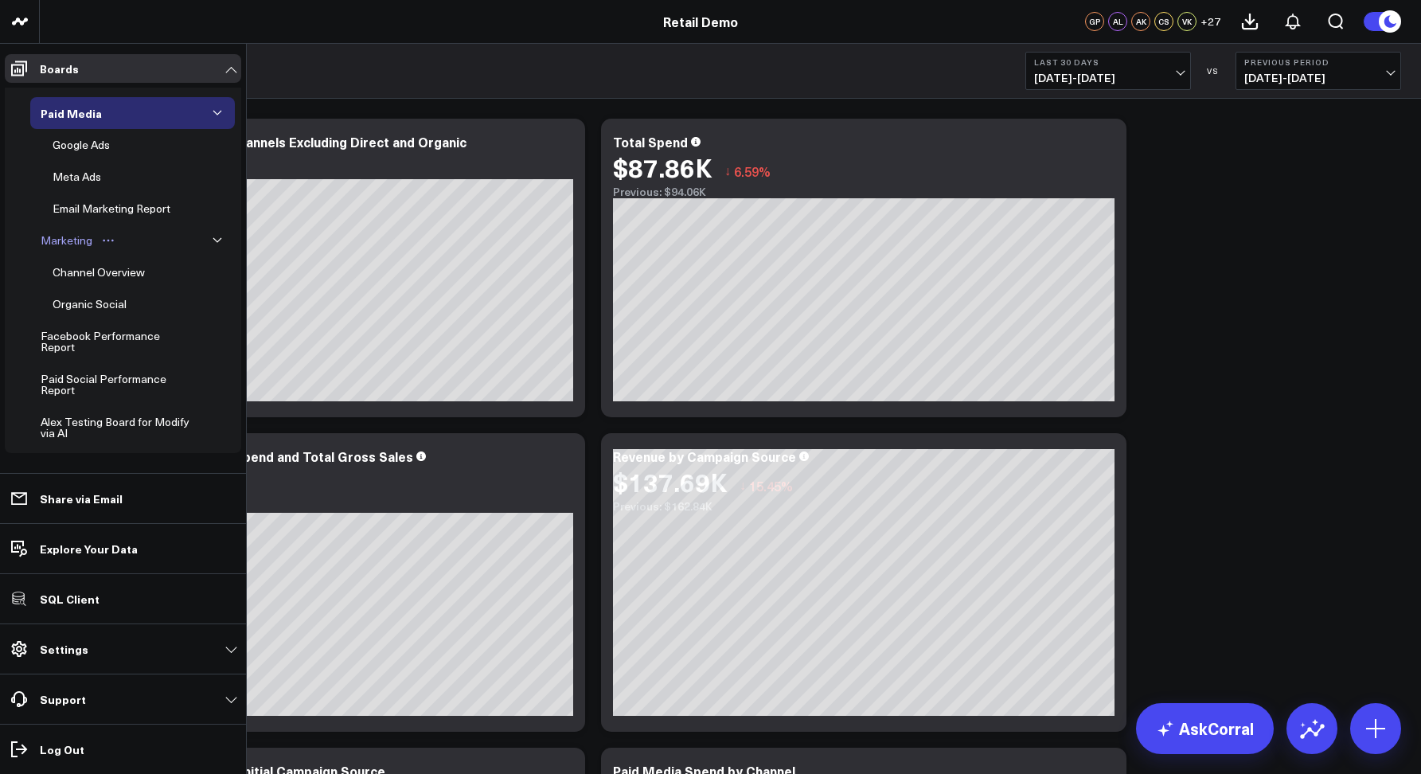
click at [49, 242] on div "Marketing" at bounding box center [67, 240] width 60 height 19
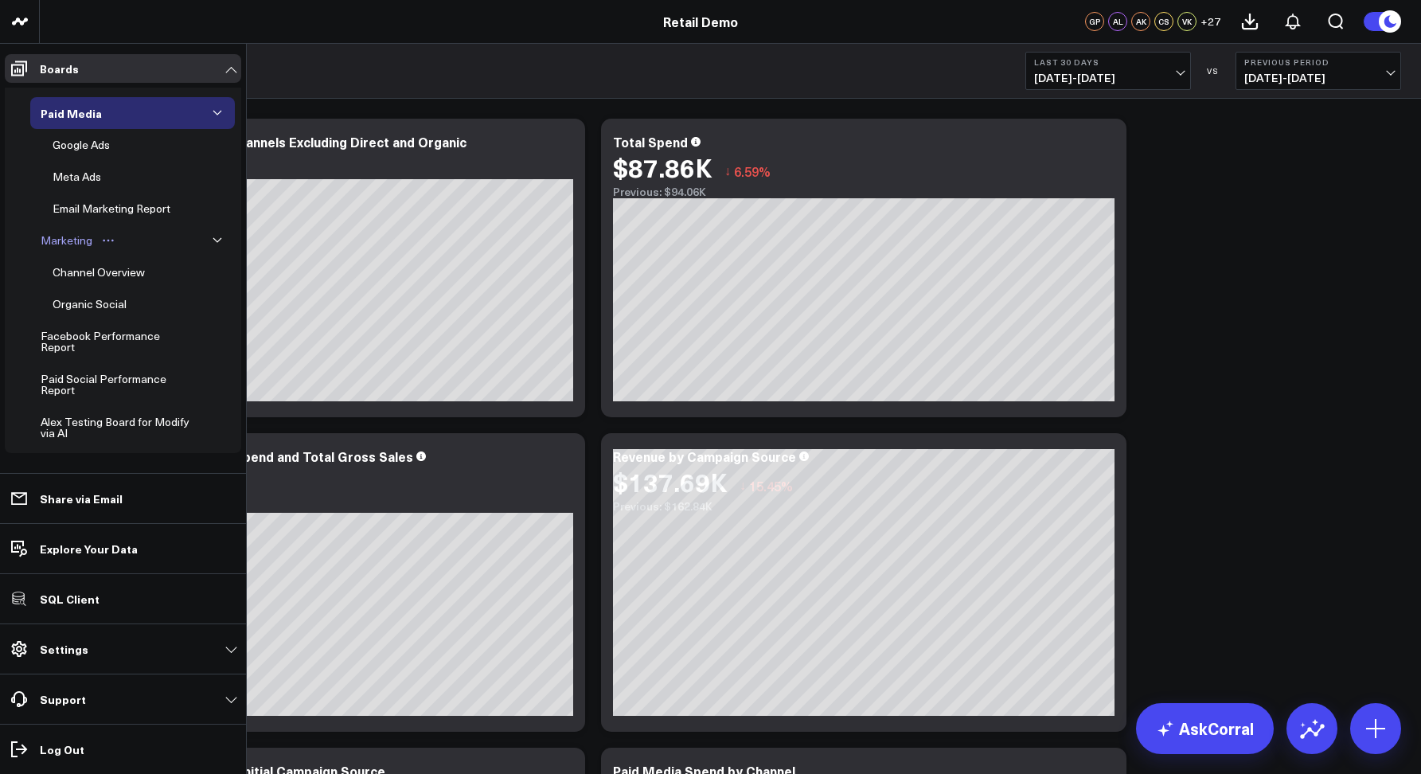
click at [49, 242] on div "Marketing" at bounding box center [67, 240] width 60 height 19
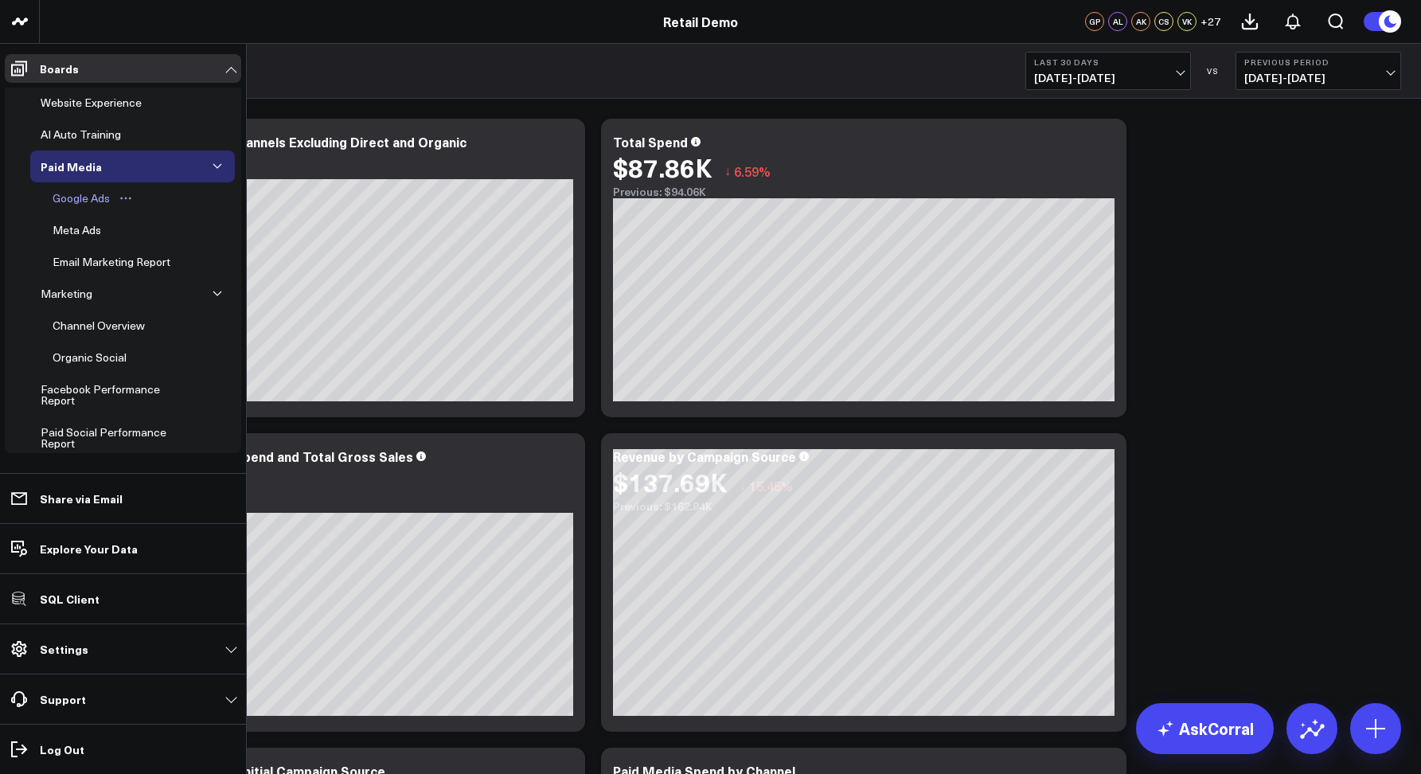
scroll to position [133, 0]
click at [55, 169] on div "Paid Media" at bounding box center [71, 167] width 69 height 19
click at [77, 170] on div "Paid Media" at bounding box center [71, 167] width 69 height 19
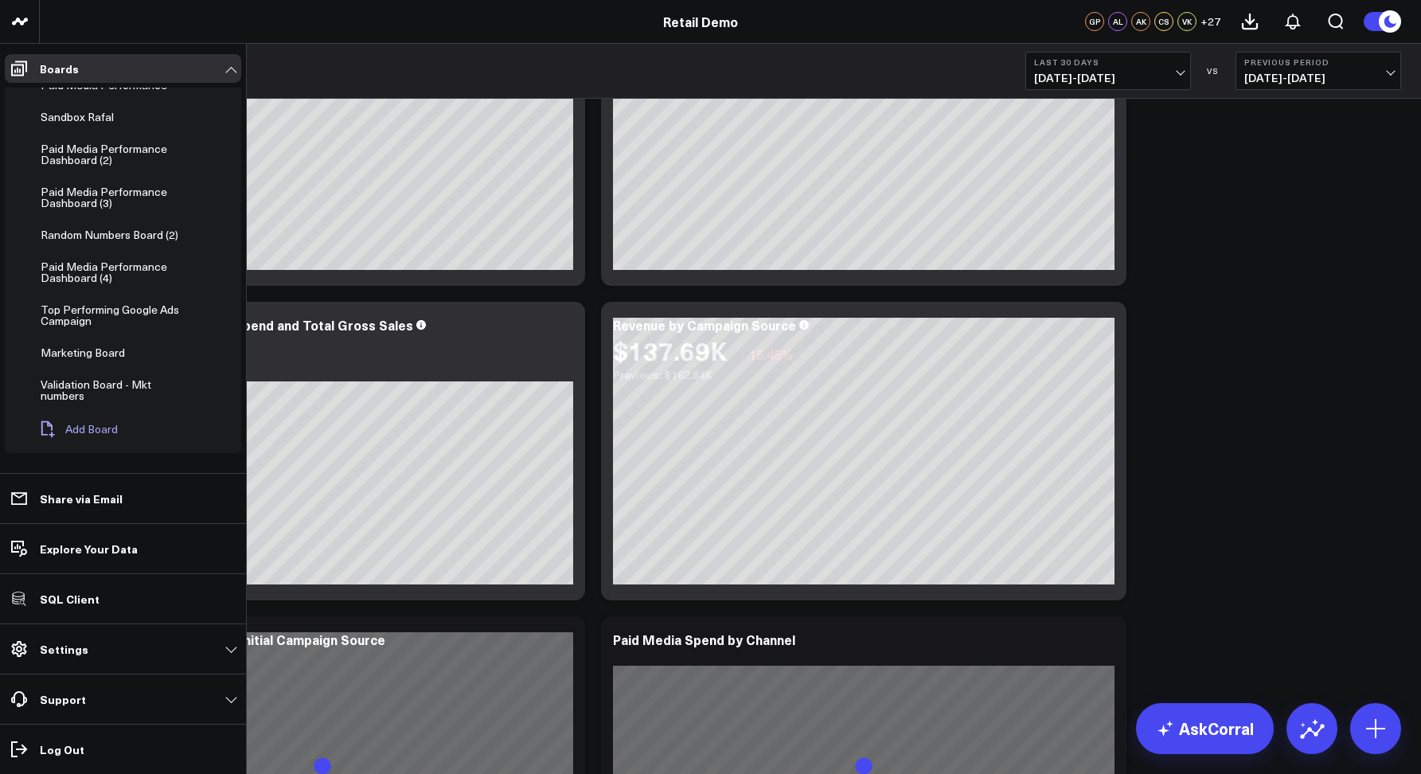
scroll to position [182, 0]
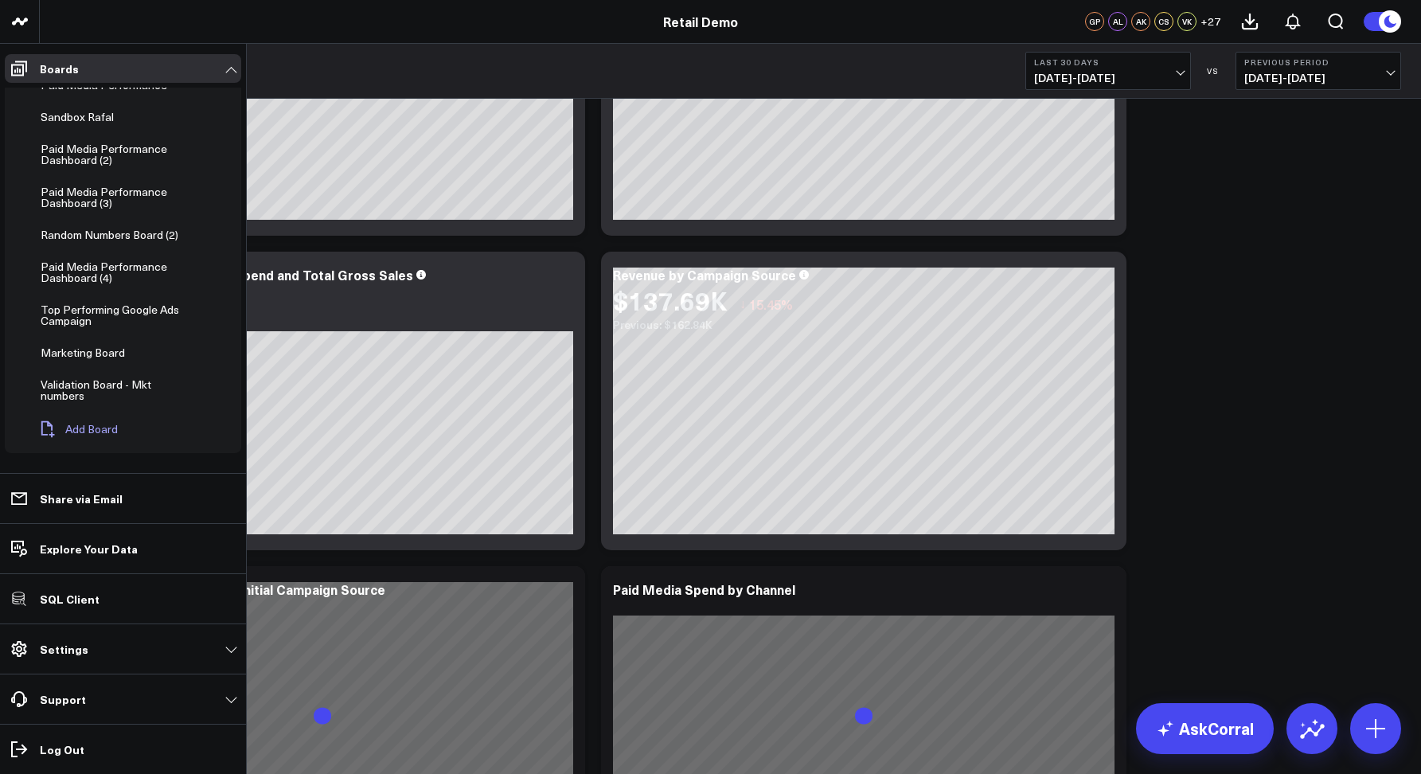
click at [70, 428] on span "Add Board" at bounding box center [91, 429] width 53 height 13
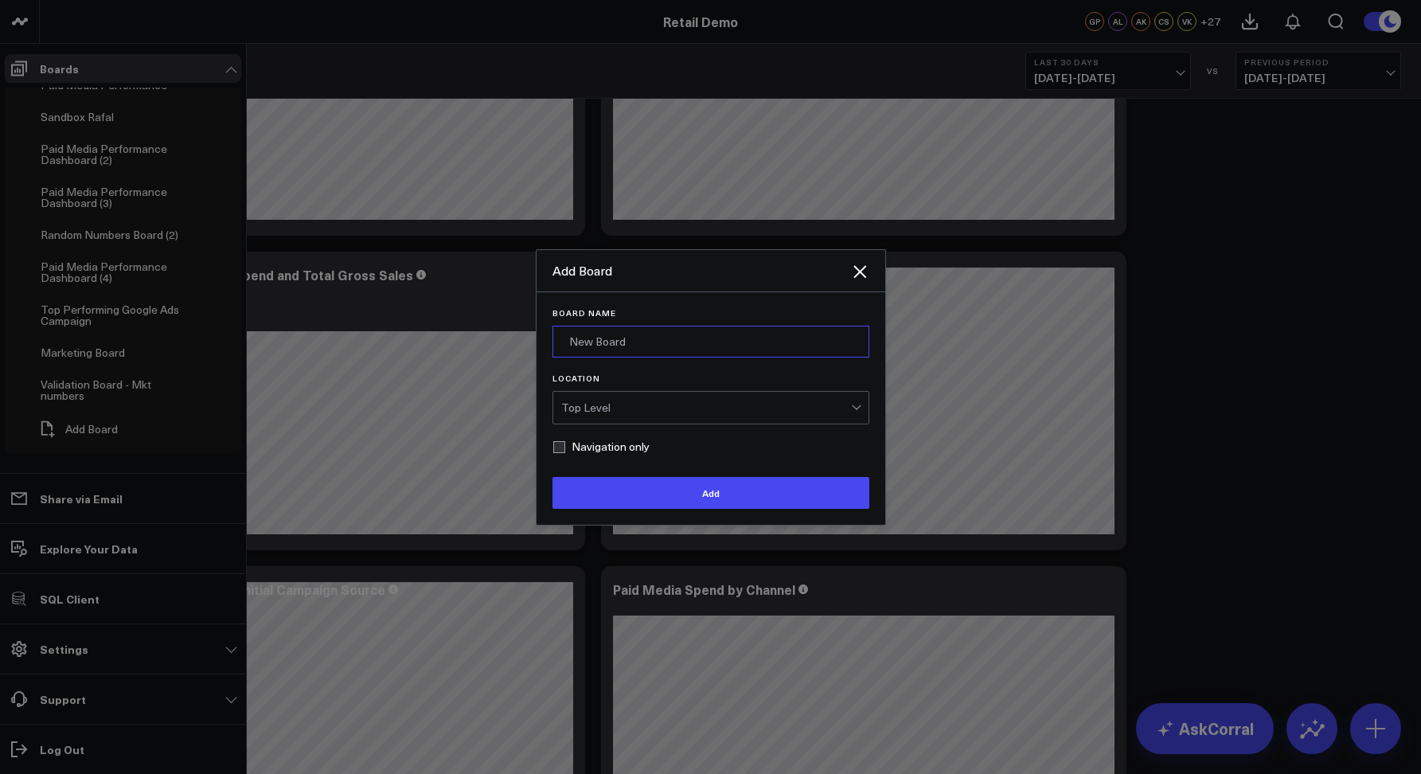
click at [574, 341] on input "Board Name" at bounding box center [711, 342] width 317 height 32
click at [603, 409] on div "Top Level" at bounding box center [706, 407] width 290 height 13
click at [588, 409] on div "Top Level" at bounding box center [706, 407] width 290 height 13
click at [607, 408] on div "Top Level" at bounding box center [706, 407] width 290 height 13
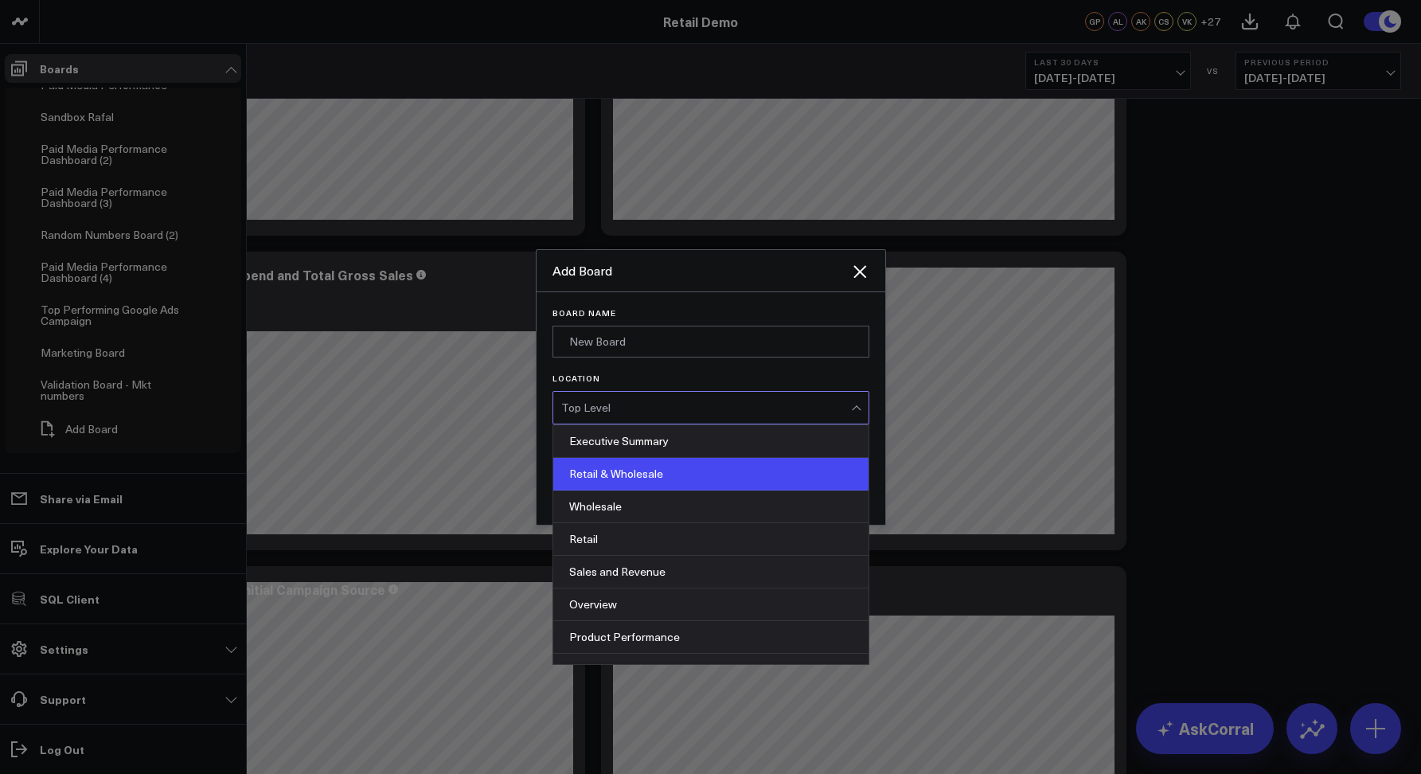
click at [610, 473] on div "Retail & Wholesale" at bounding box center [710, 474] width 315 height 33
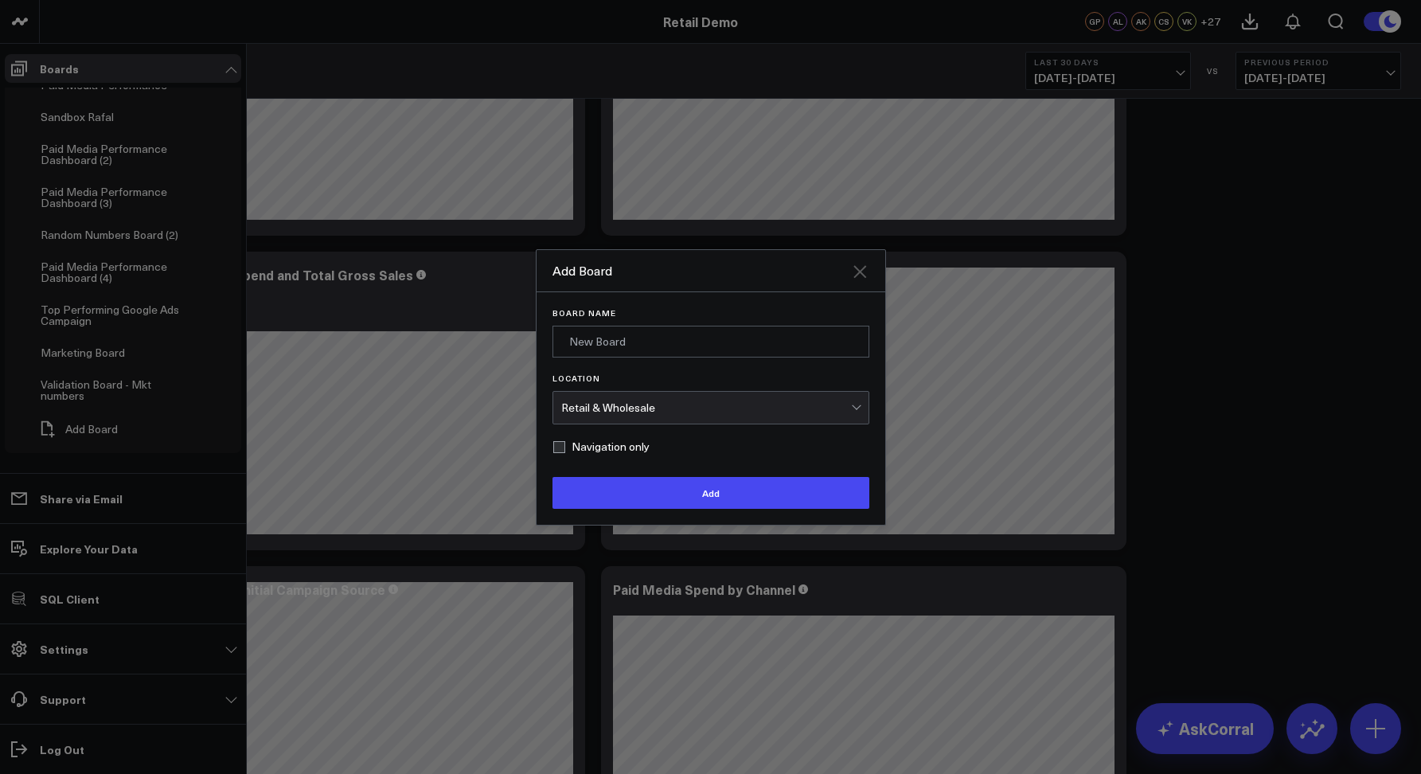
click at [855, 274] on icon "Close" at bounding box center [860, 271] width 13 height 13
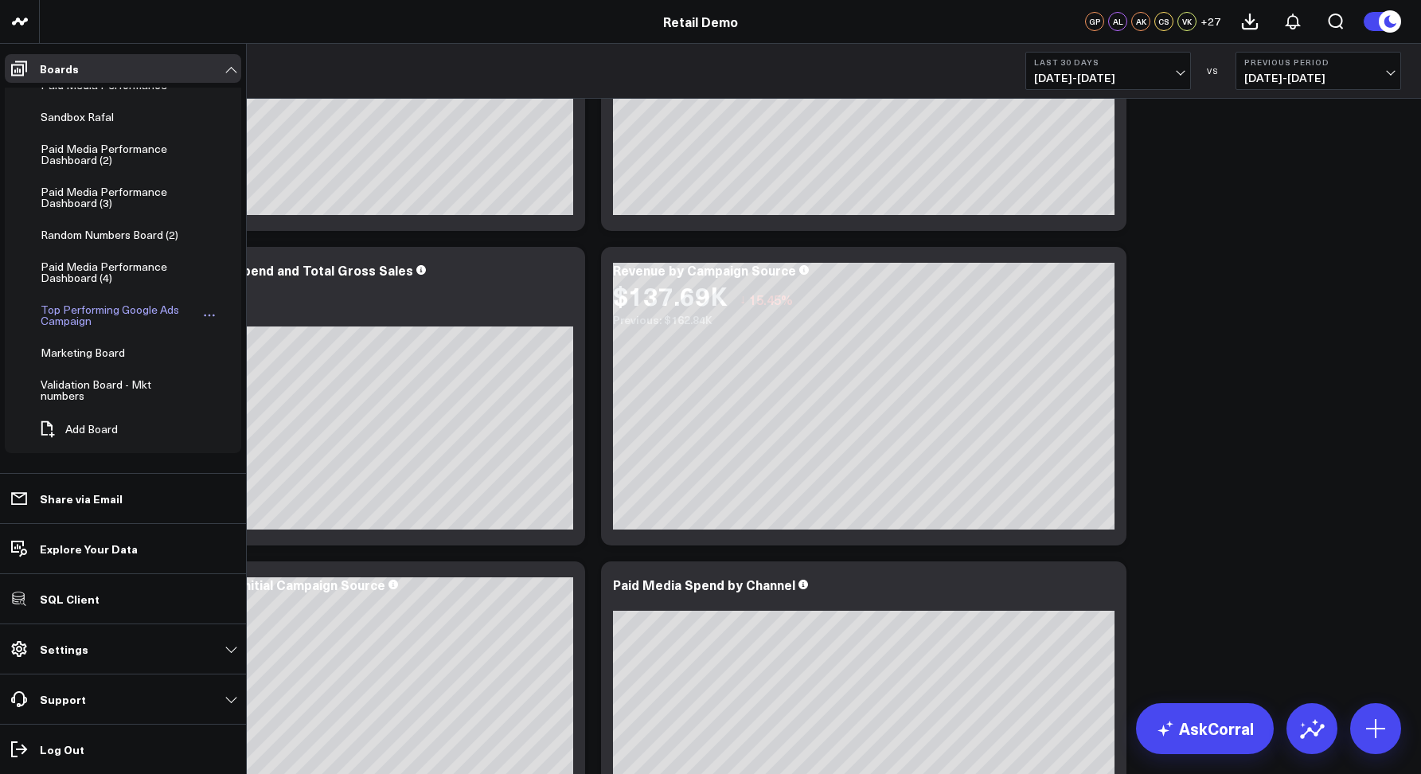
scroll to position [188, 0]
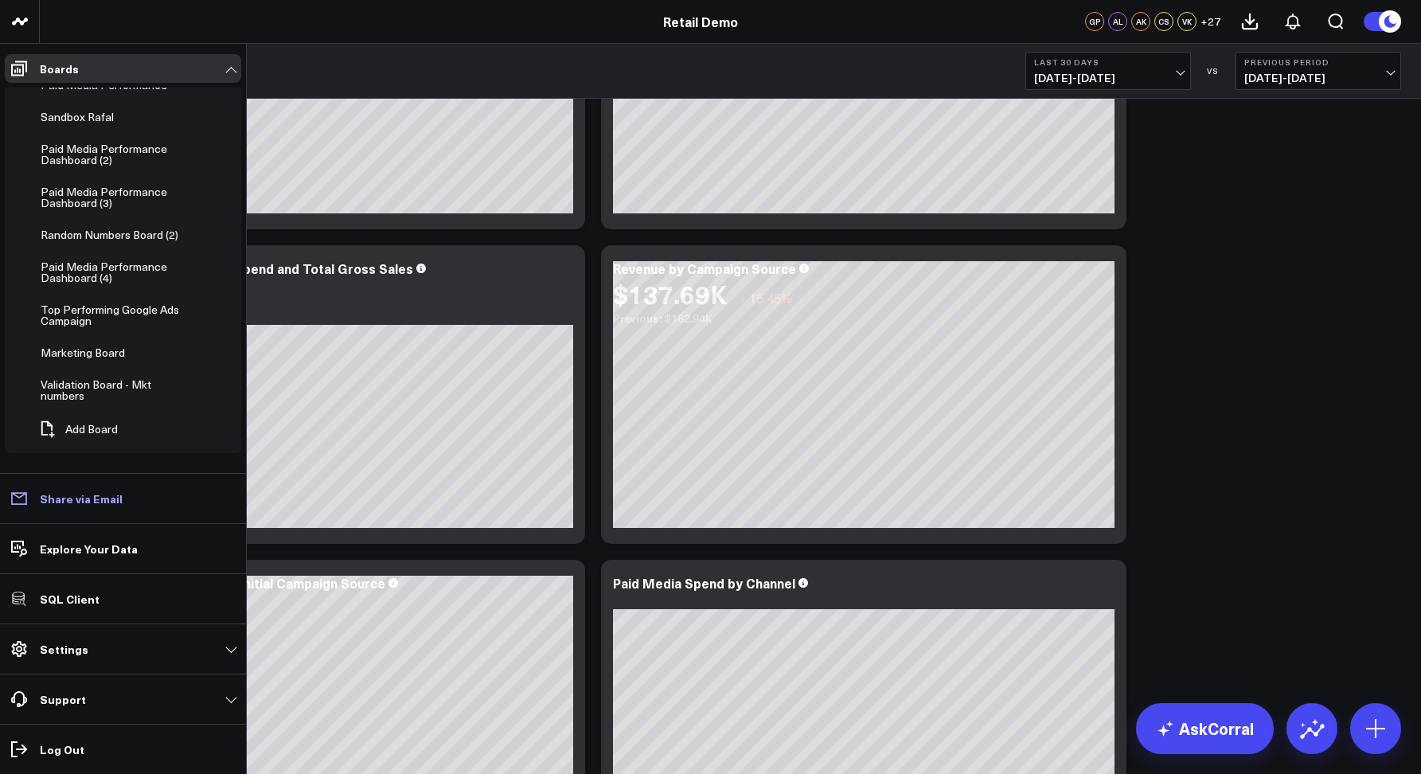
click at [100, 496] on p "Share via Email" at bounding box center [81, 498] width 83 height 13
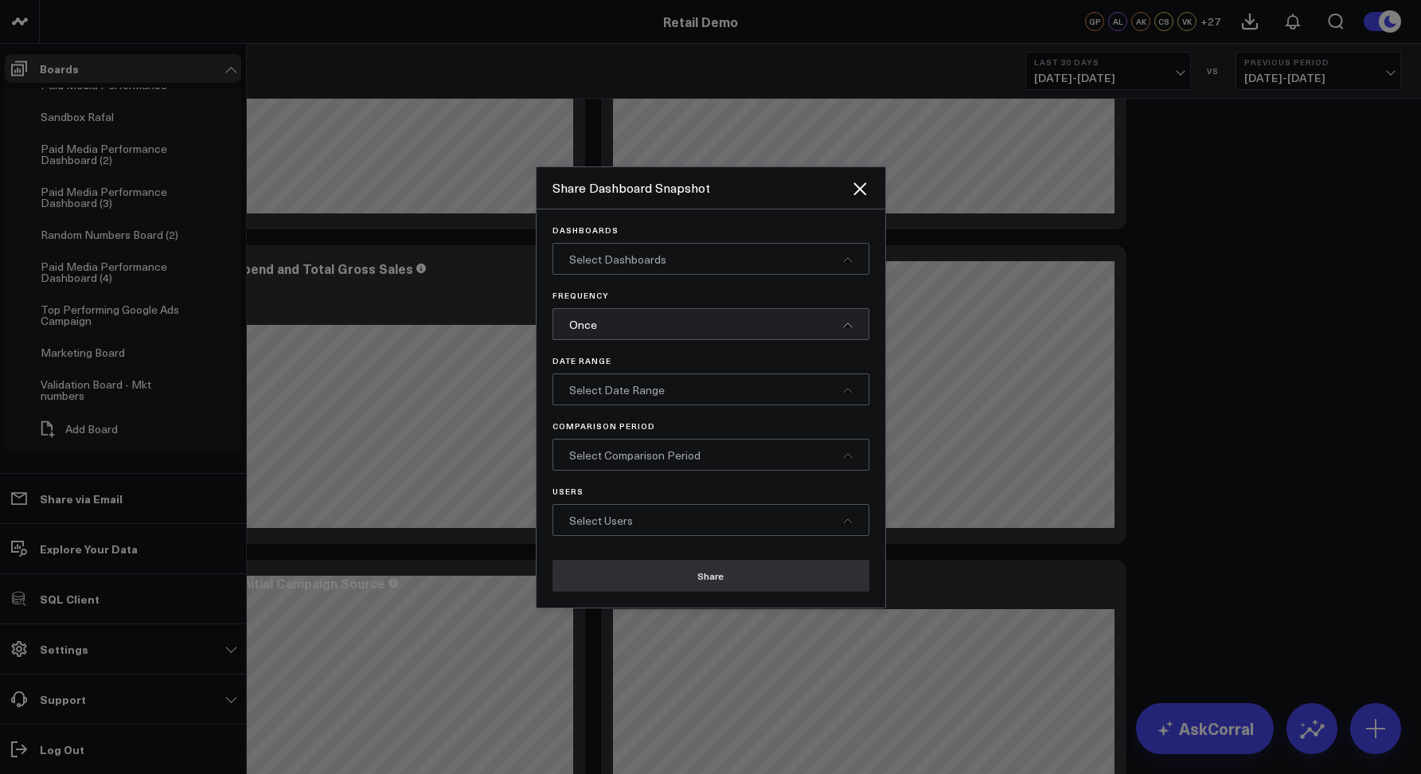
click at [715, 250] on div "Select Dashboards" at bounding box center [711, 259] width 317 height 32
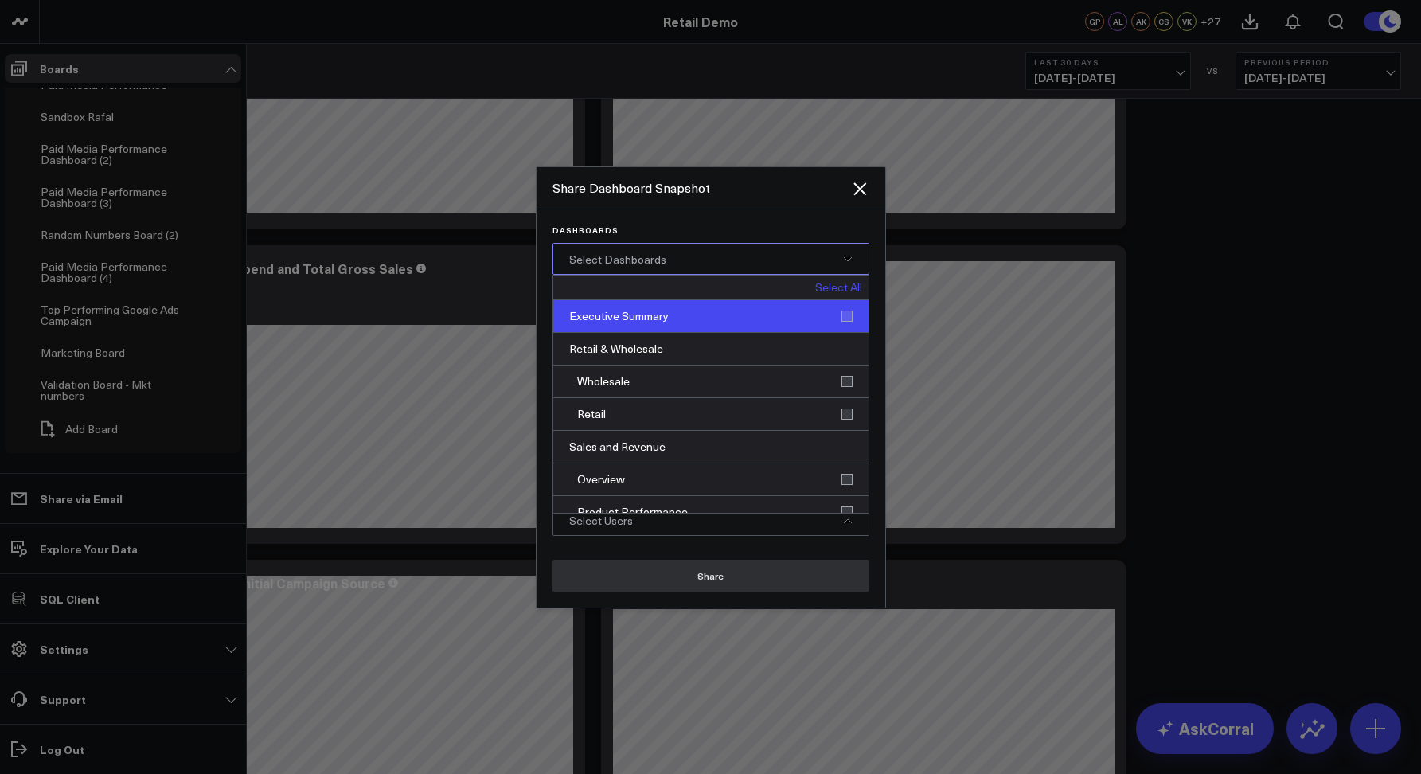
click at [663, 310] on div "Executive Summary" at bounding box center [710, 316] width 315 height 33
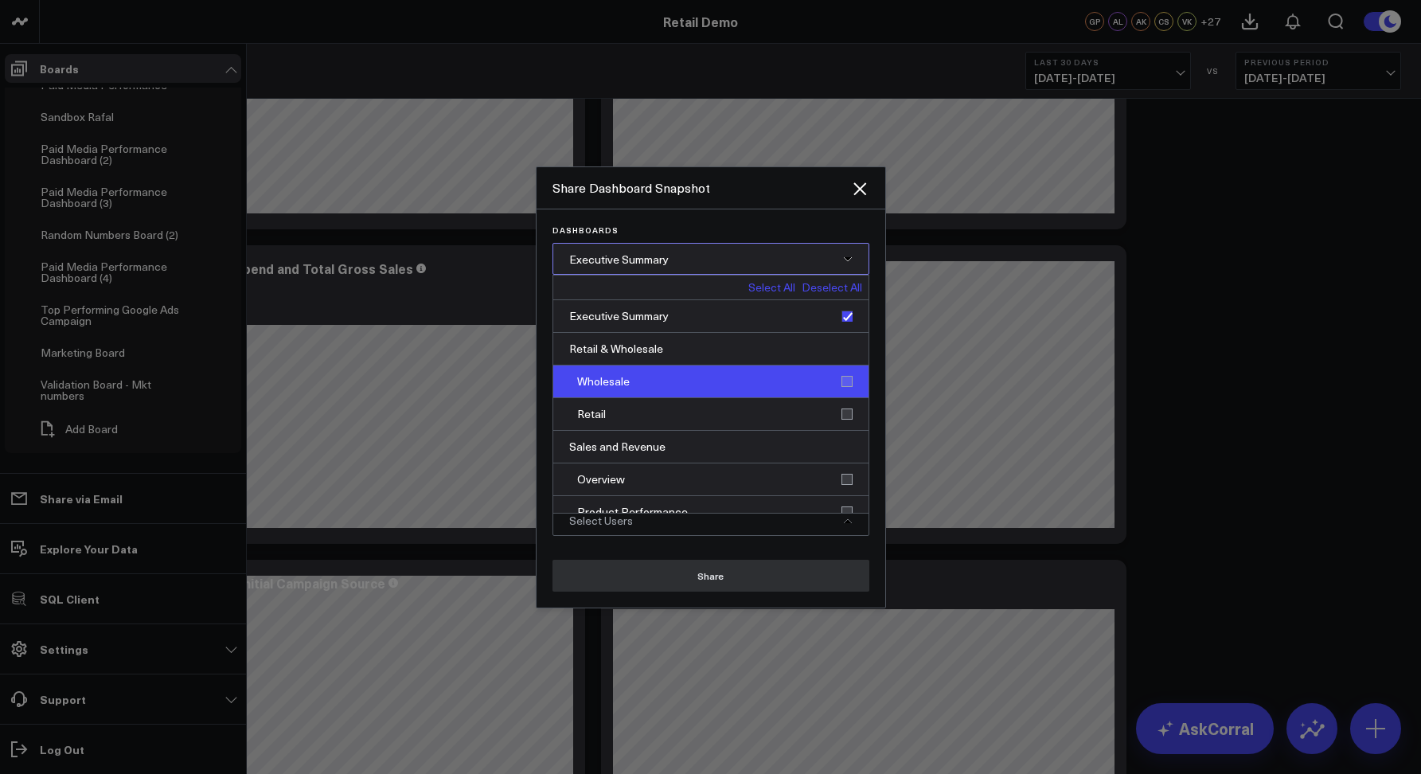
click at [655, 381] on div "Wholesale" at bounding box center [710, 382] width 315 height 33
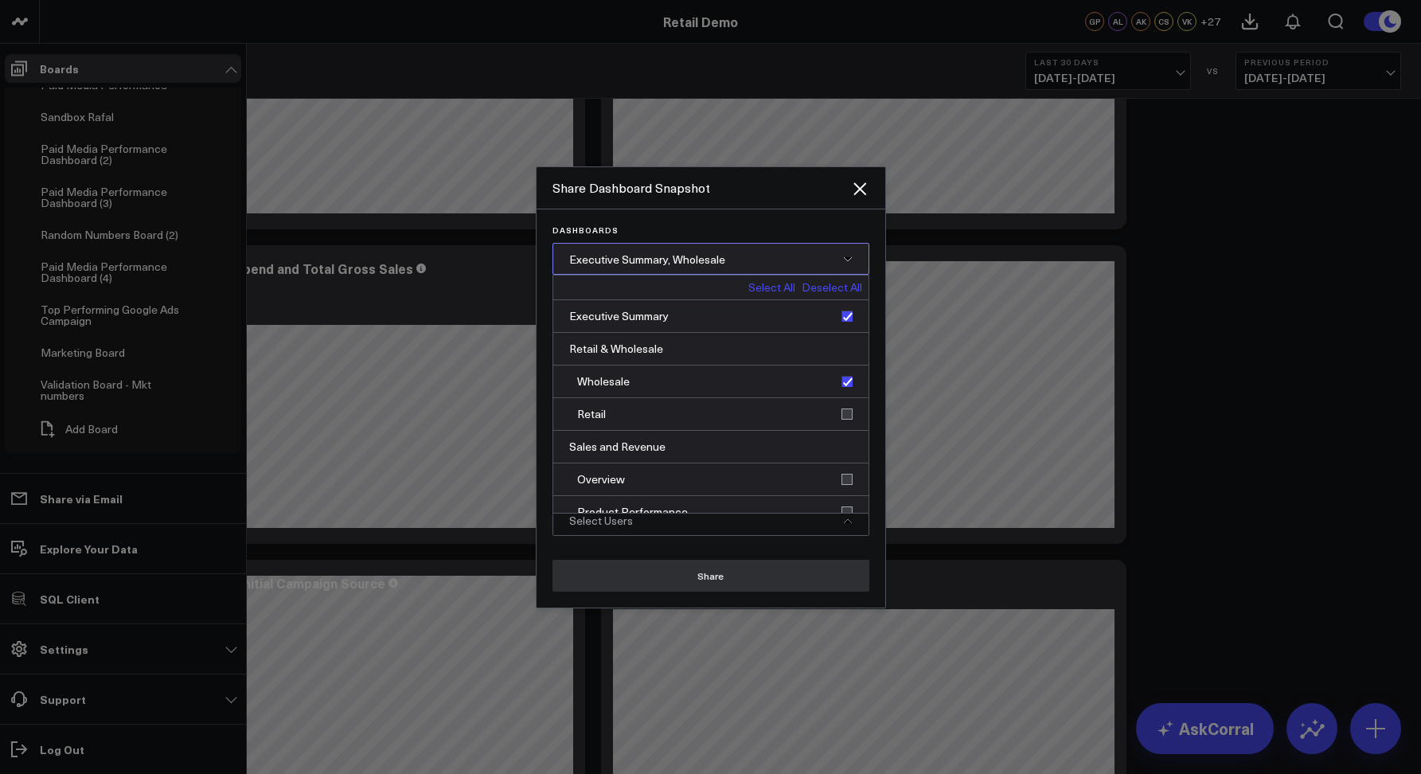
click at [677, 257] on span "Executive Summary, Wholesale" at bounding box center [647, 259] width 156 height 15
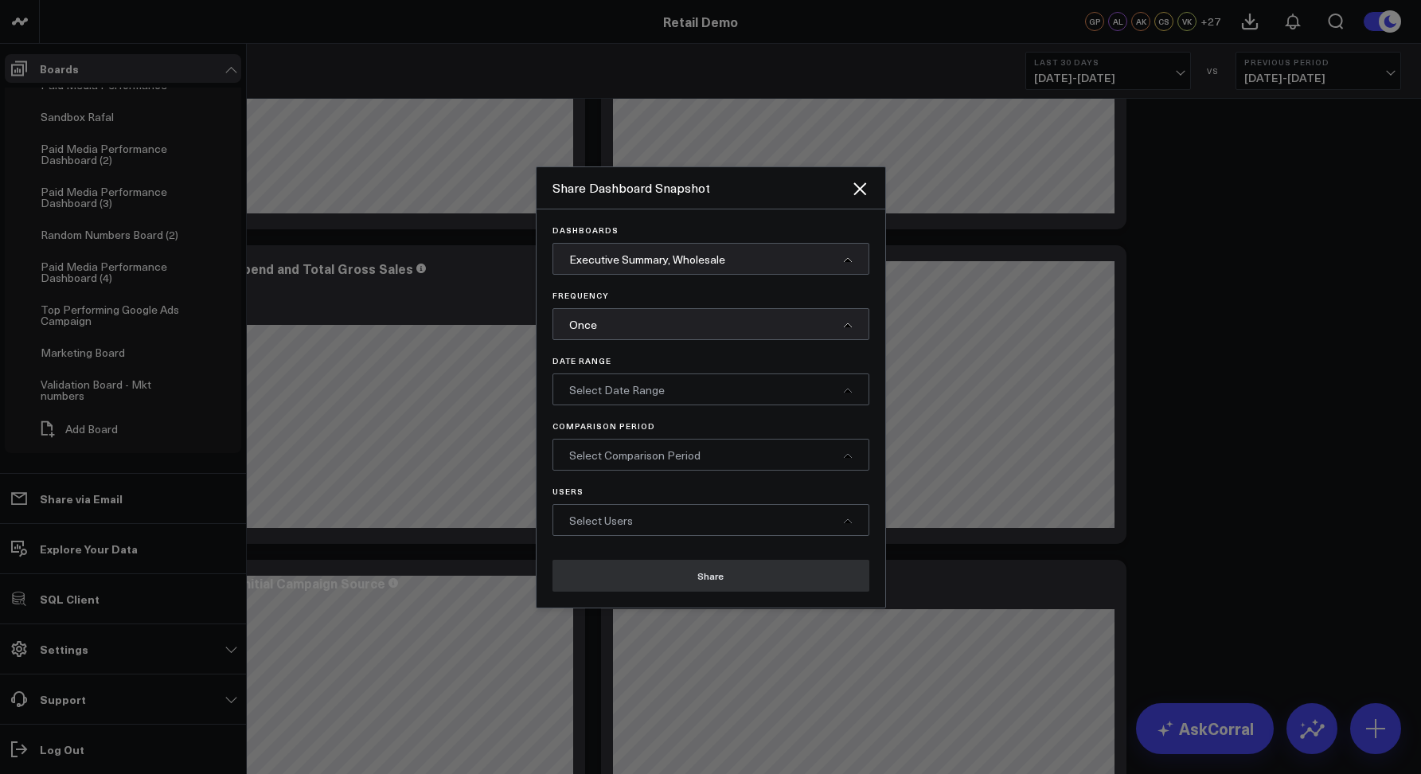
click at [572, 330] on span "Once" at bounding box center [583, 324] width 28 height 15
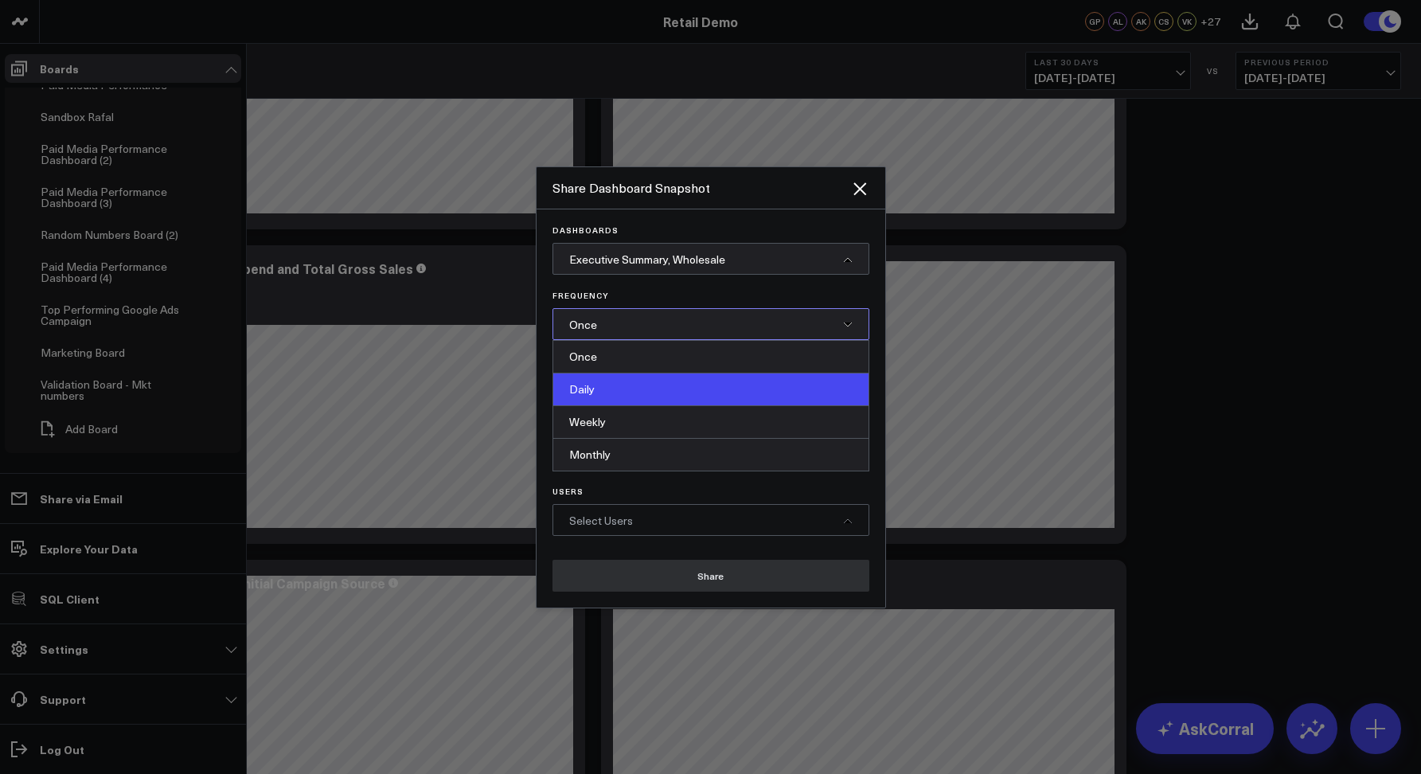
click at [631, 397] on div "Daily" at bounding box center [710, 389] width 315 height 33
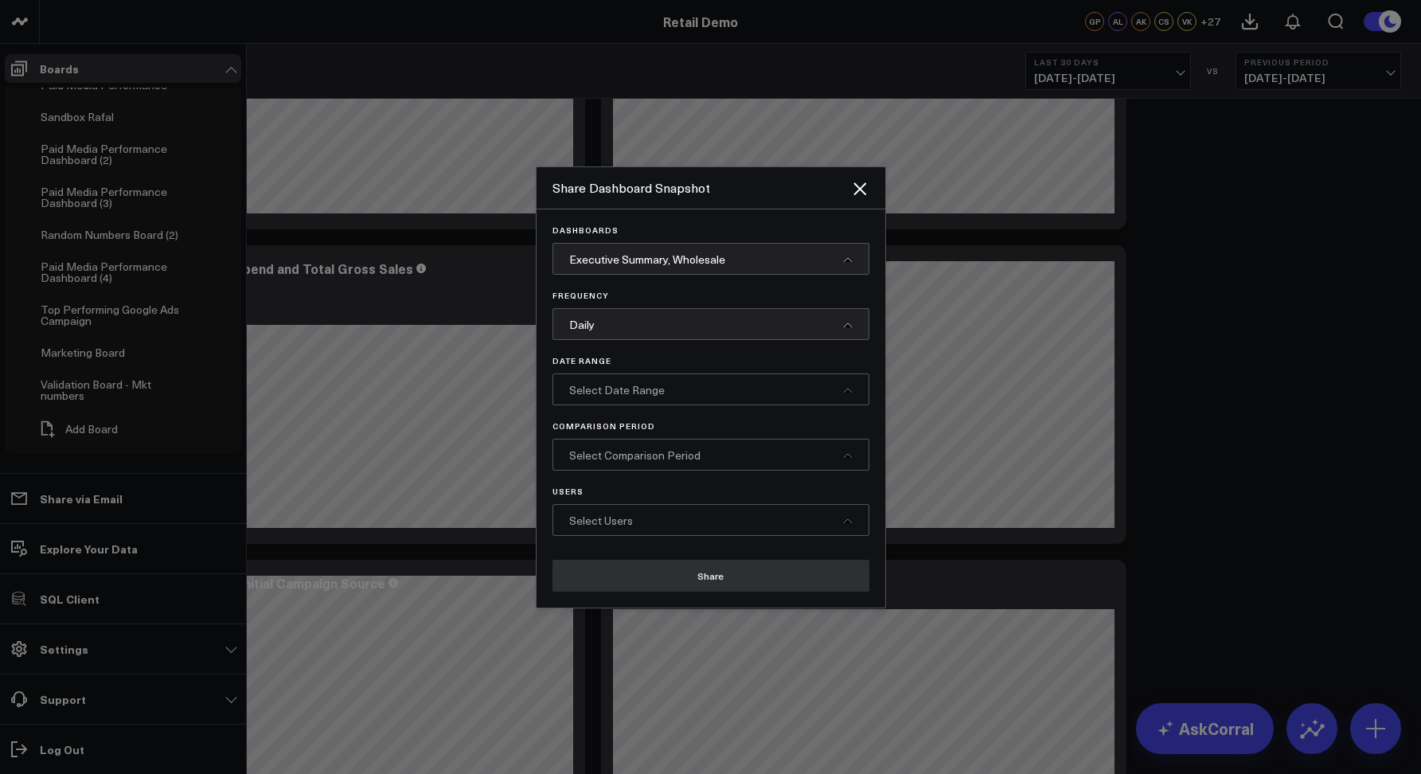
click at [655, 378] on div "Select Date Range" at bounding box center [711, 389] width 317 height 32
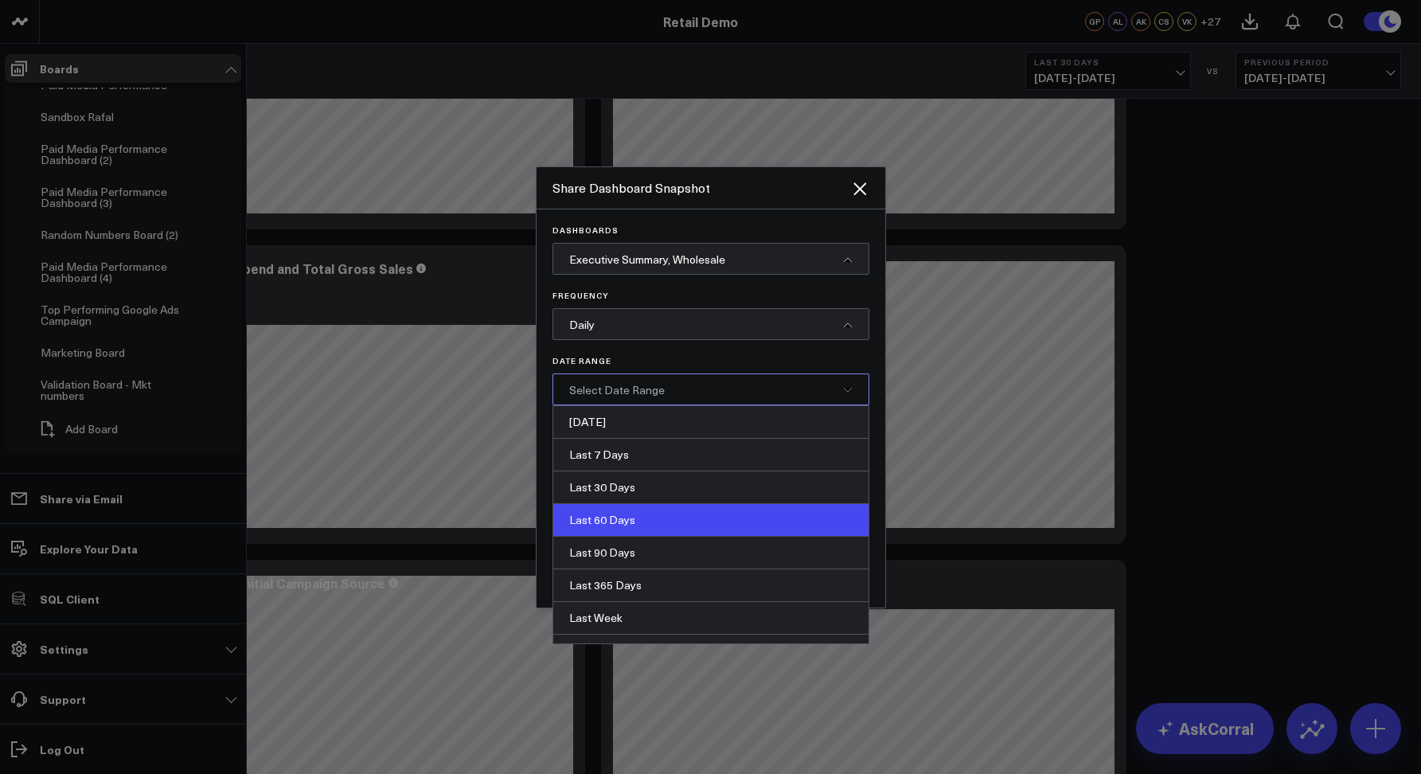
click at [618, 519] on div "Last 60 Days" at bounding box center [710, 520] width 315 height 33
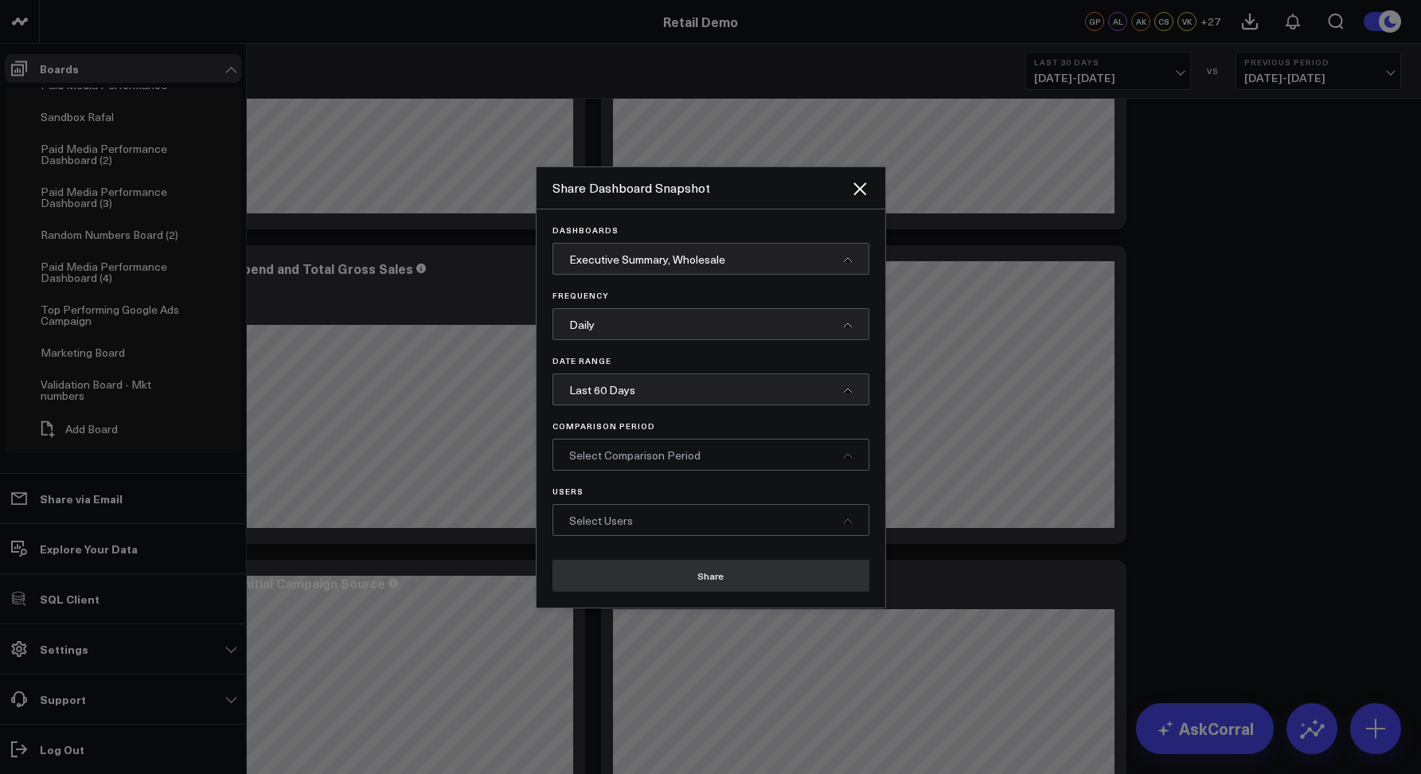
click at [603, 450] on span "Select Comparison Period" at bounding box center [634, 455] width 131 height 15
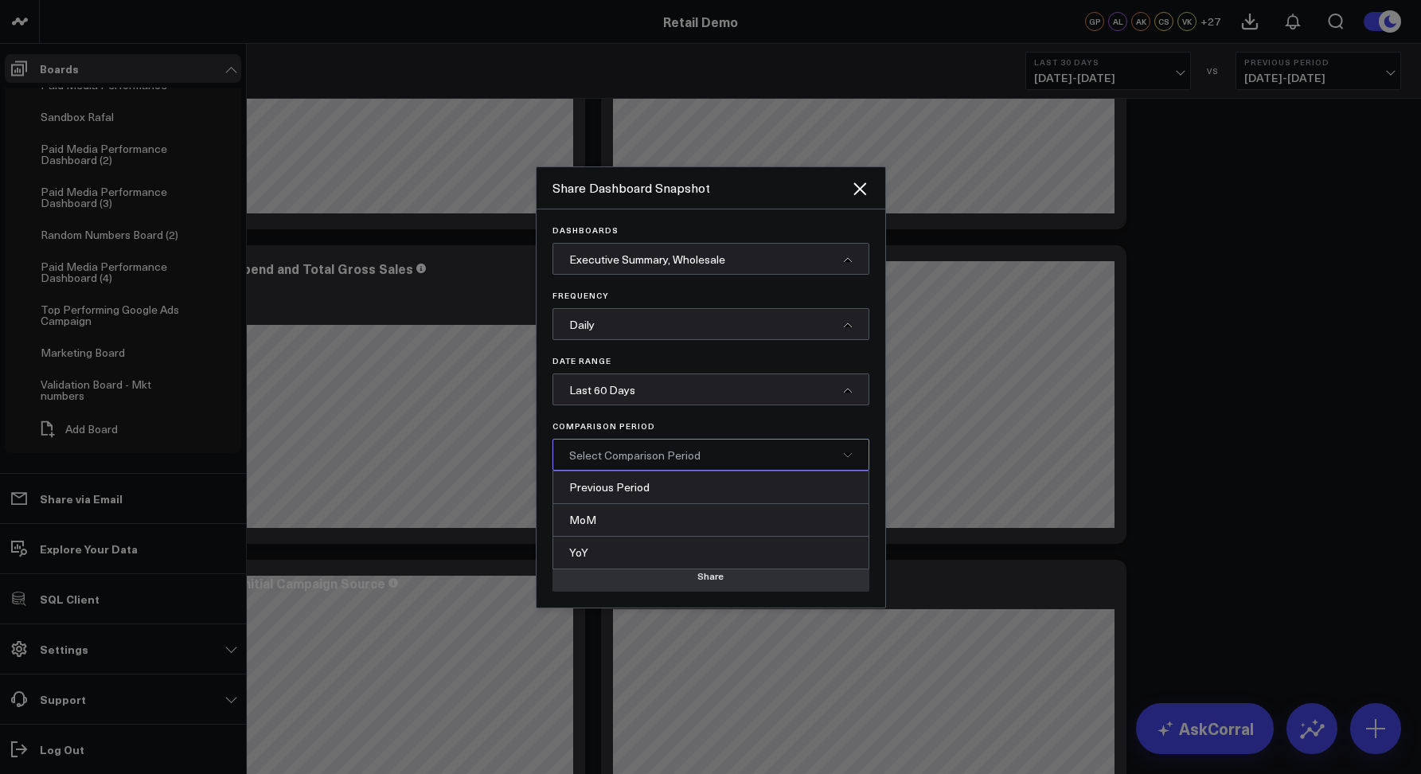
drag, startPoint x: 642, startPoint y: 479, endPoint x: 651, endPoint y: 477, distance: 9.1
click at [641, 479] on div "Previous Period" at bounding box center [710, 487] width 315 height 33
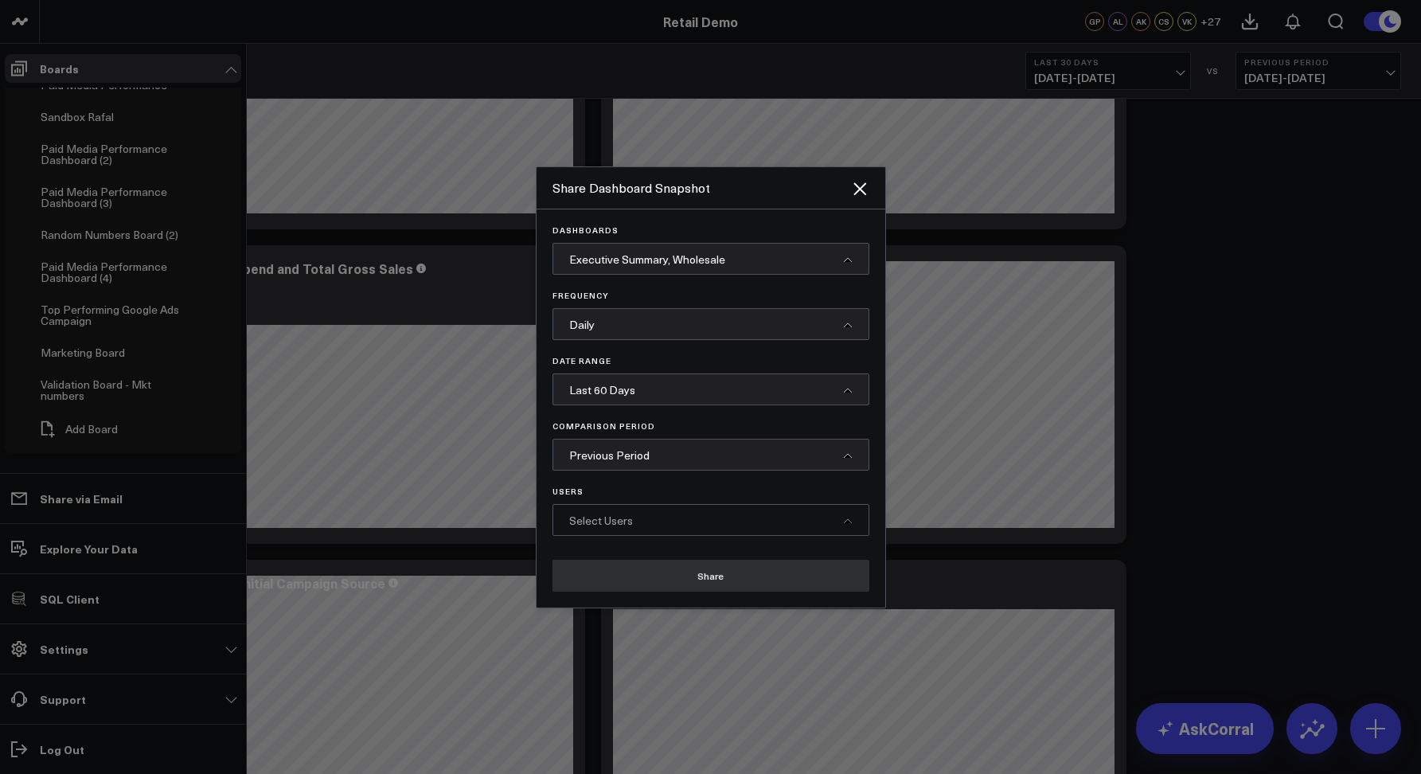
click at [620, 520] on span "Select Users" at bounding box center [601, 520] width 64 height 15
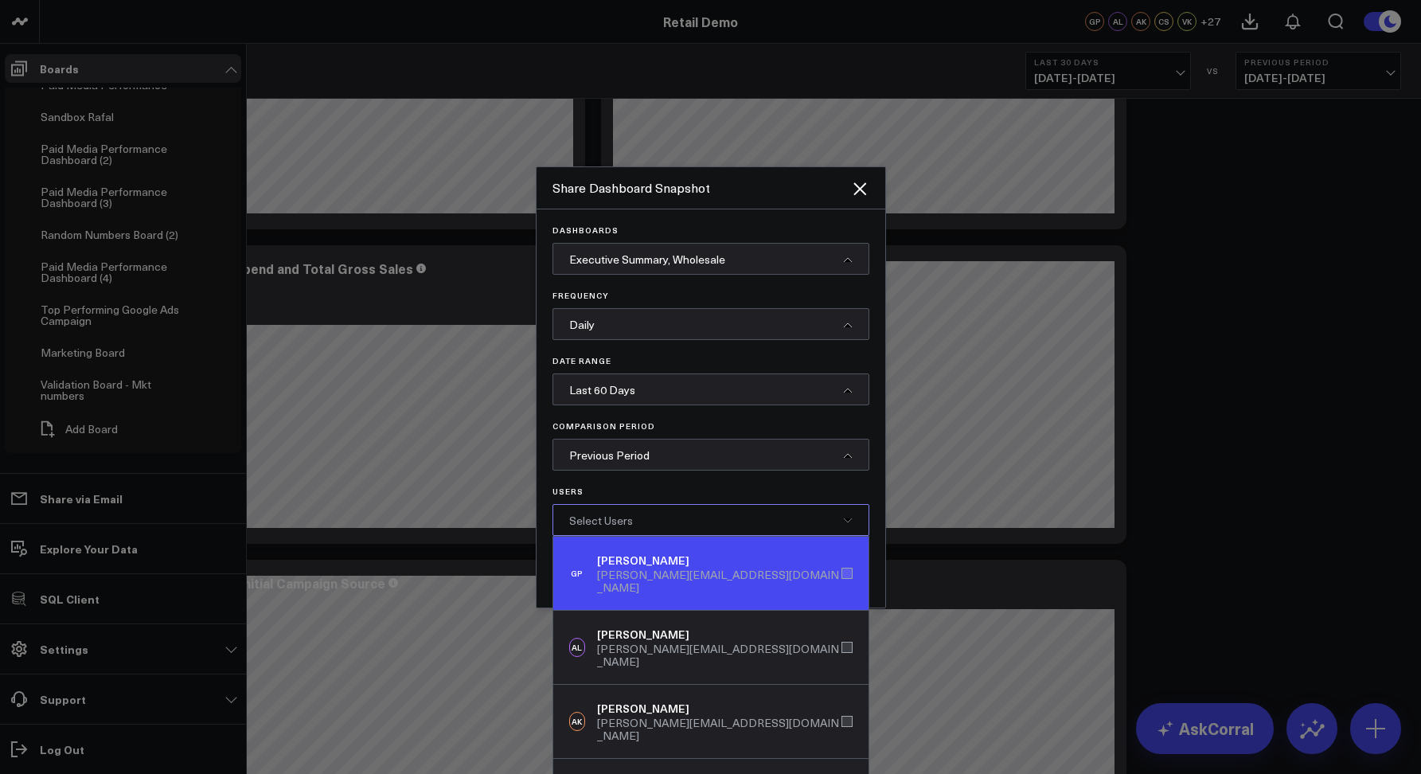
click at [639, 569] on div "gareth@corraldata.com" at bounding box center [719, 581] width 244 height 25
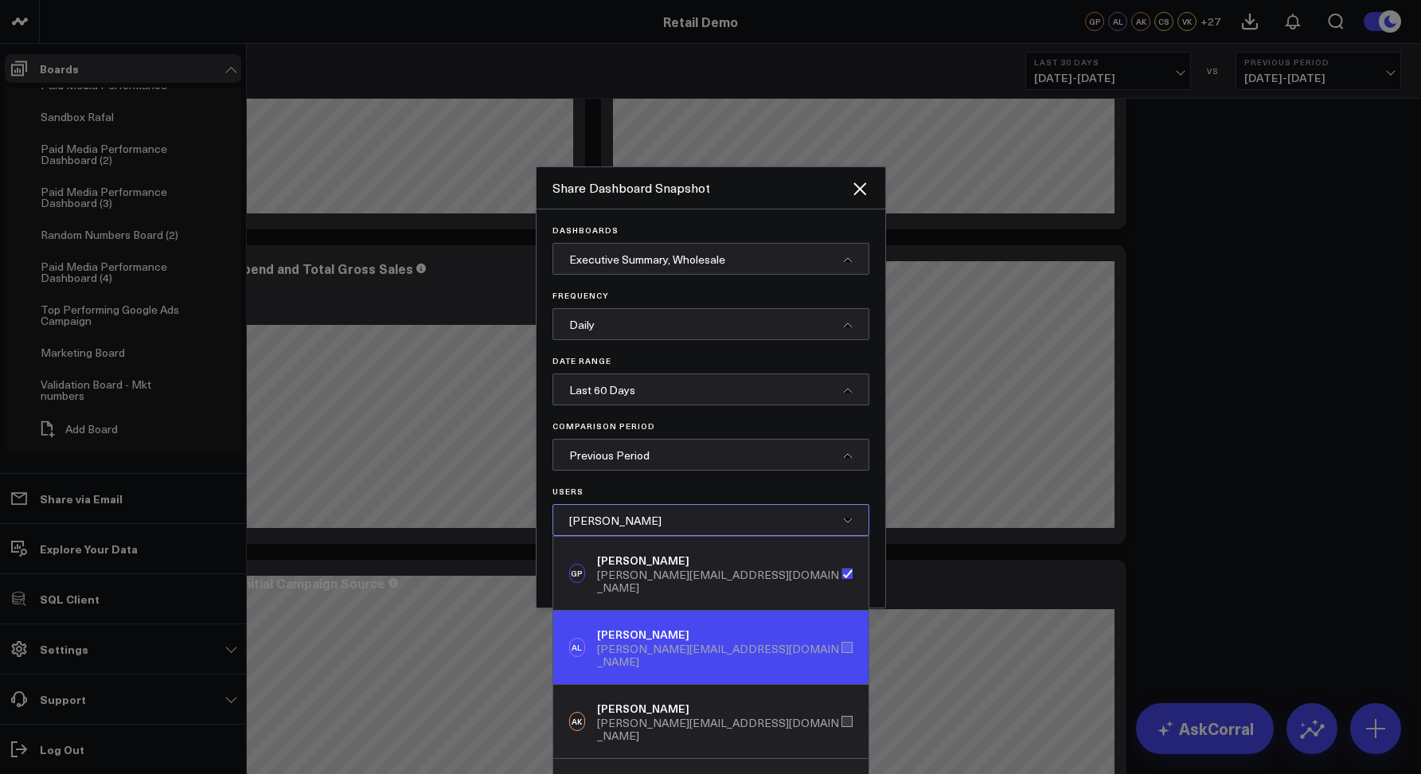
click at [643, 627] on div "Alex Lirtsman" at bounding box center [719, 635] width 244 height 16
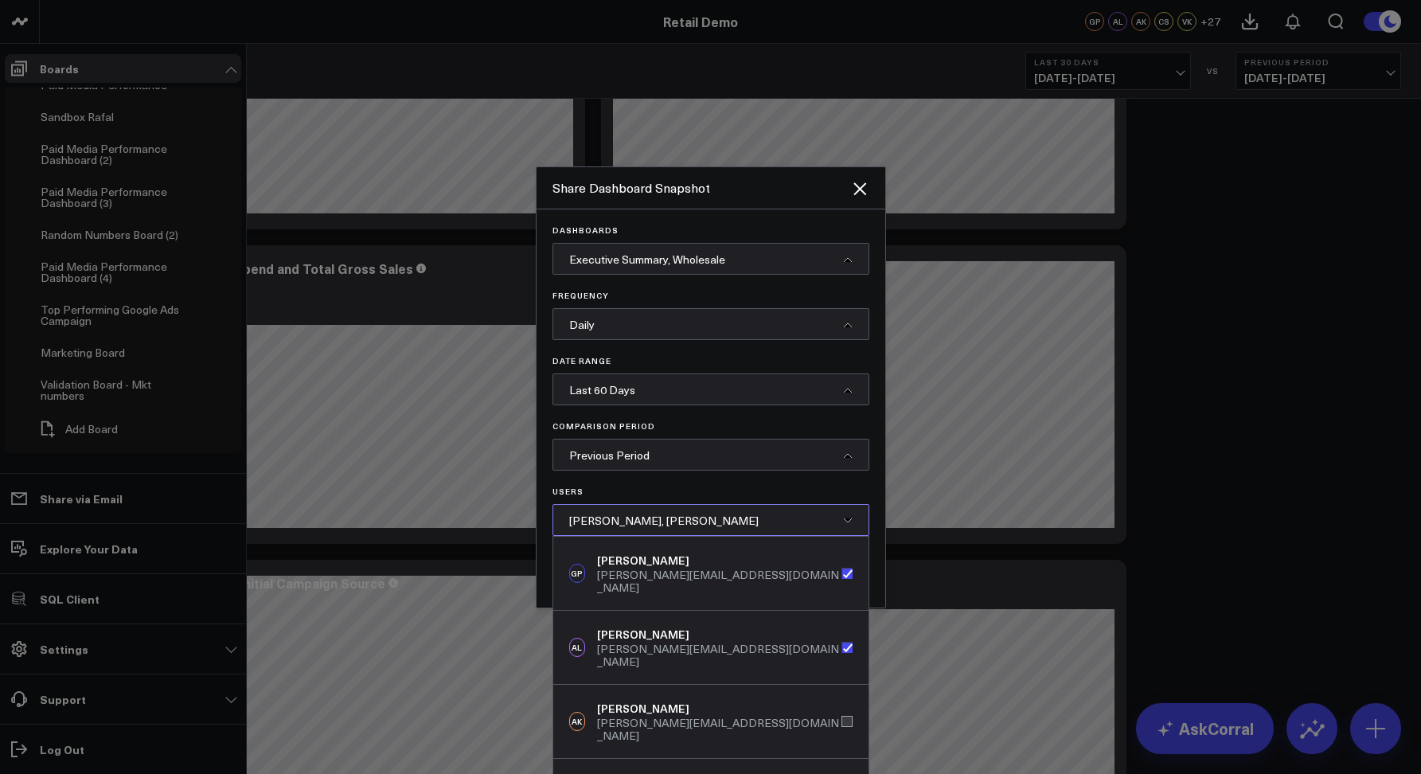
click at [690, 485] on div "Dashboards Executive Summary, Wholesale Frequency Daily Date Range Last 60 Days…" at bounding box center [711, 380] width 317 height 311
click at [717, 522] on div "Gareth Price, Alex Lirtsman" at bounding box center [711, 520] width 317 height 32
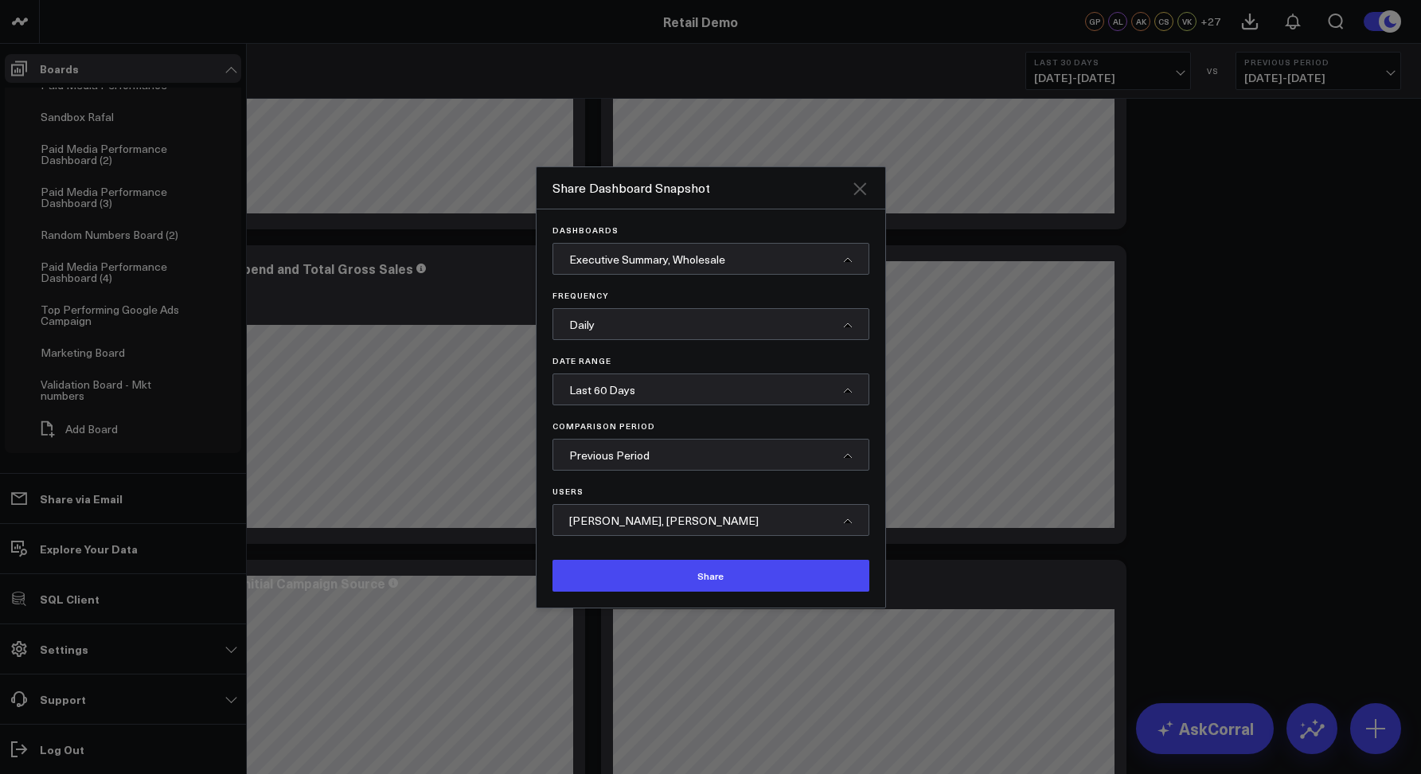
click at [860, 190] on icon "Close" at bounding box center [860, 188] width 13 height 13
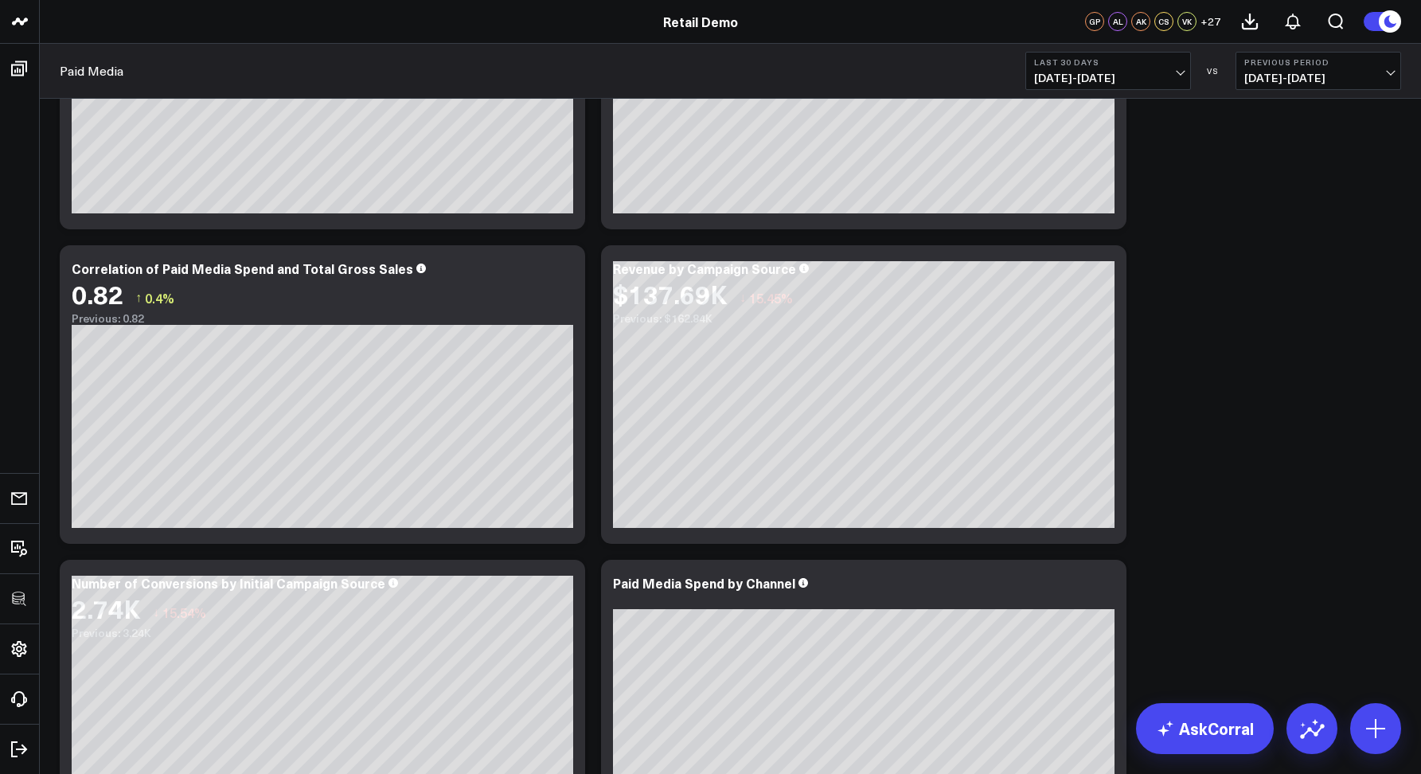
scroll to position [0, 0]
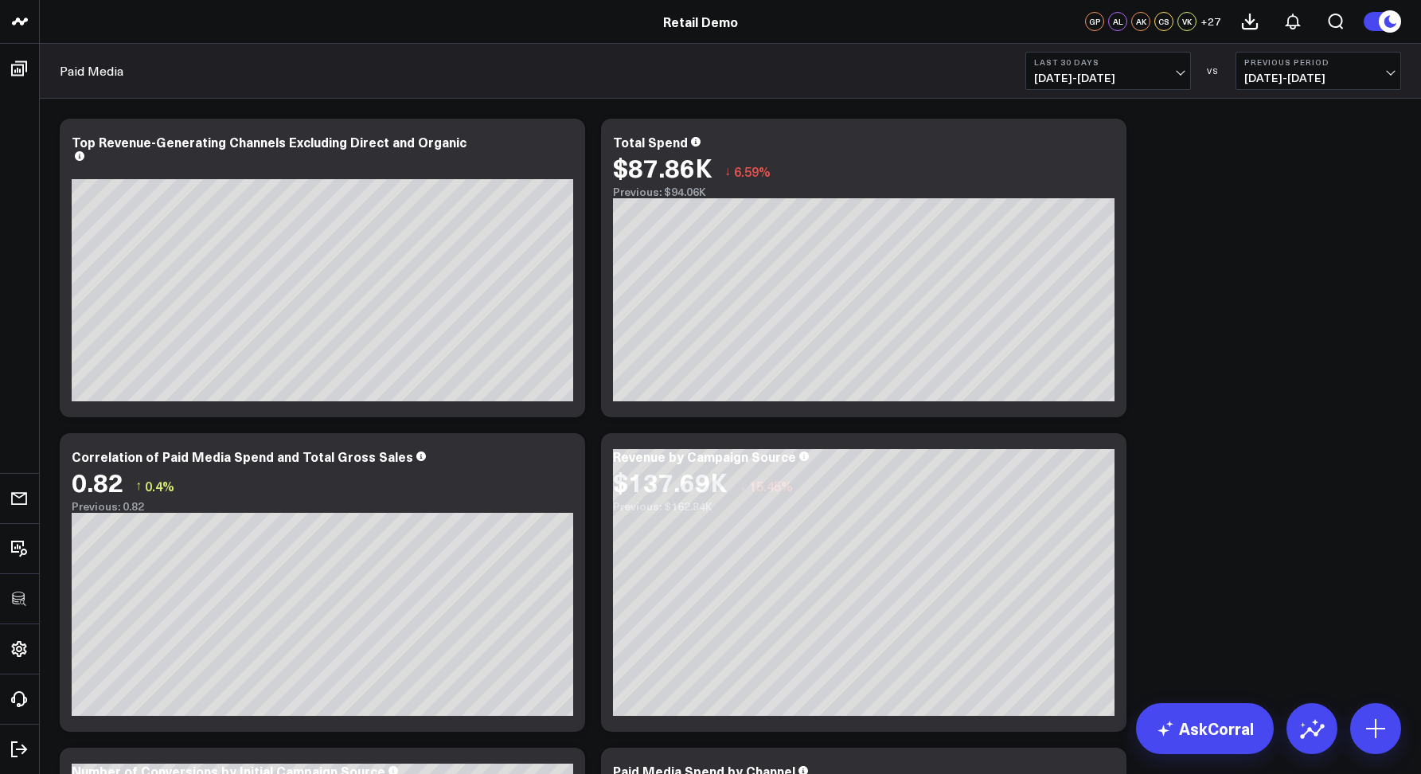
click at [177, 72] on div "Paid Media Last 30 Days 09/06/25 - 10/05/25 VS Previous Period 08/07/25 - 09/05…" at bounding box center [731, 71] width 1382 height 55
click at [295, 94] on div "Paid Media Last 30 Days 09/06/25 - 10/05/25 VS Previous Period 08/07/25 - 09/05…" at bounding box center [731, 71] width 1382 height 55
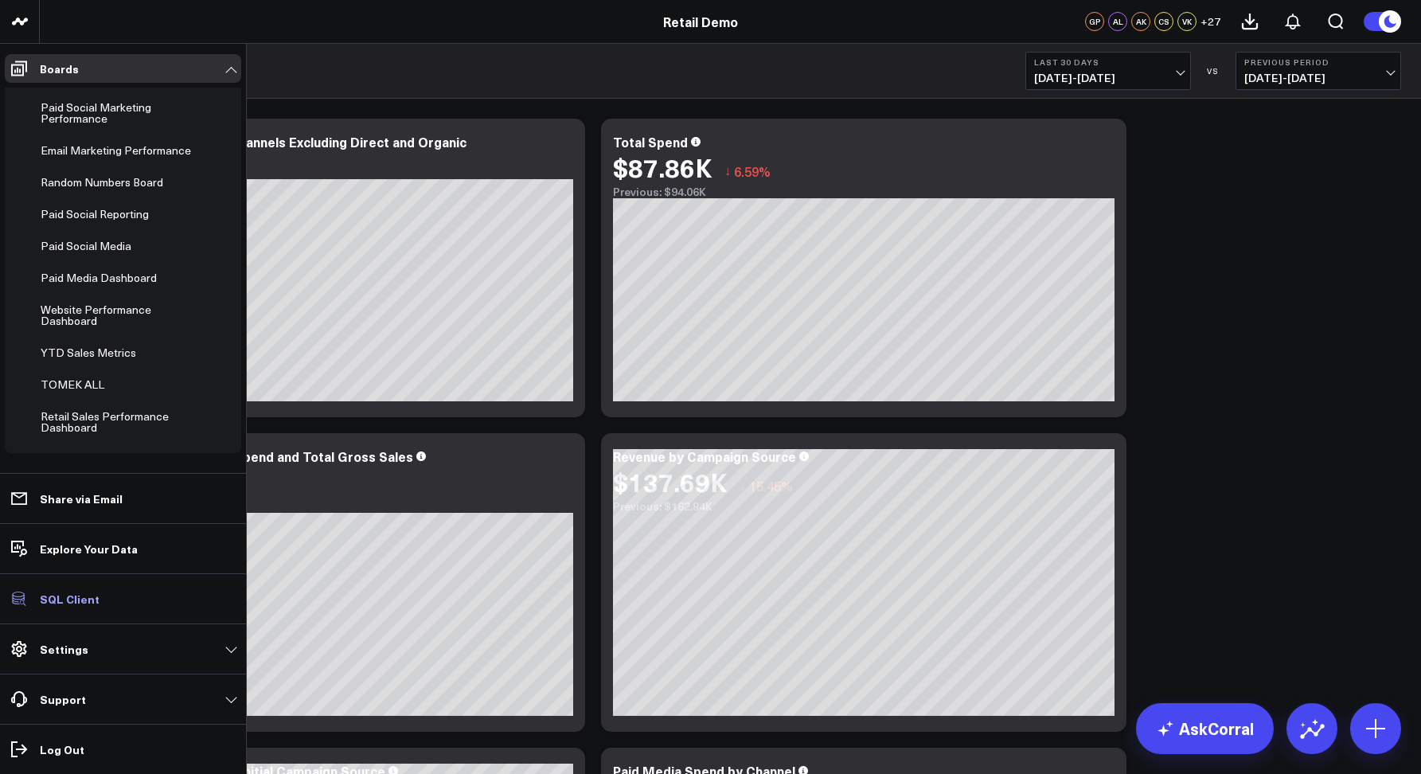
click at [61, 593] on p "SQL Client" at bounding box center [70, 598] width 60 height 13
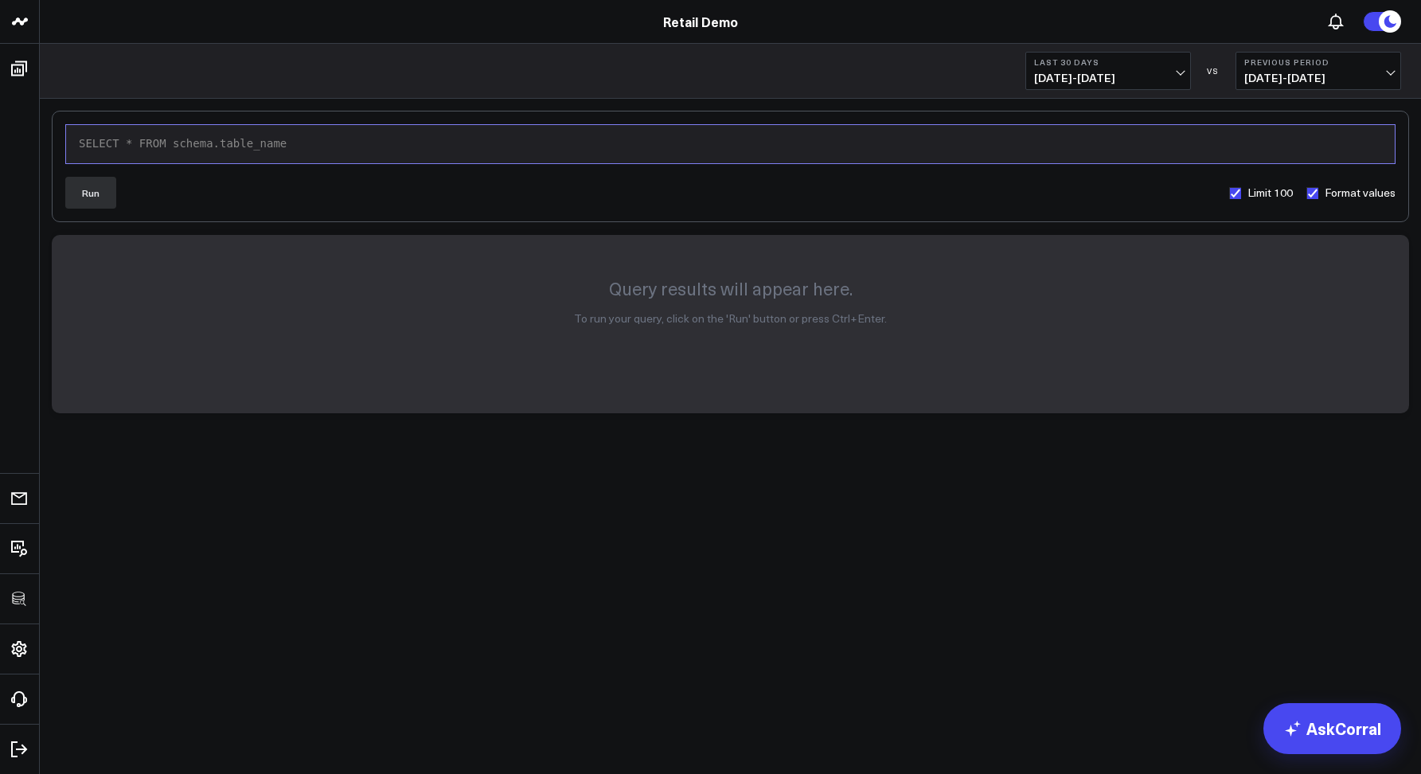
click at [103, 156] on div "9 1 › SELECT * FROM schema.table_name" at bounding box center [730, 144] width 1331 height 40
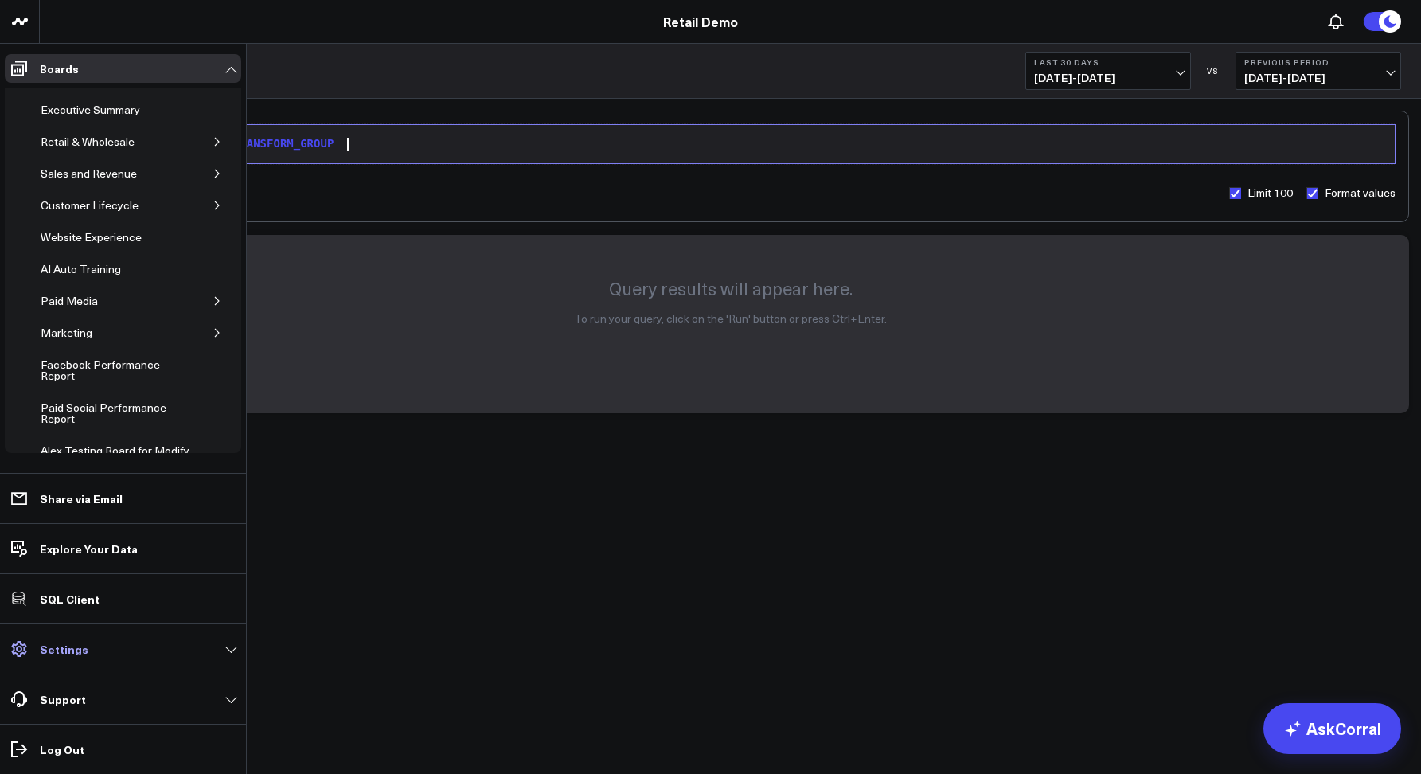
click at [71, 643] on p "Settings" at bounding box center [64, 649] width 49 height 13
click at [94, 658] on link "Settings" at bounding box center [123, 649] width 237 height 29
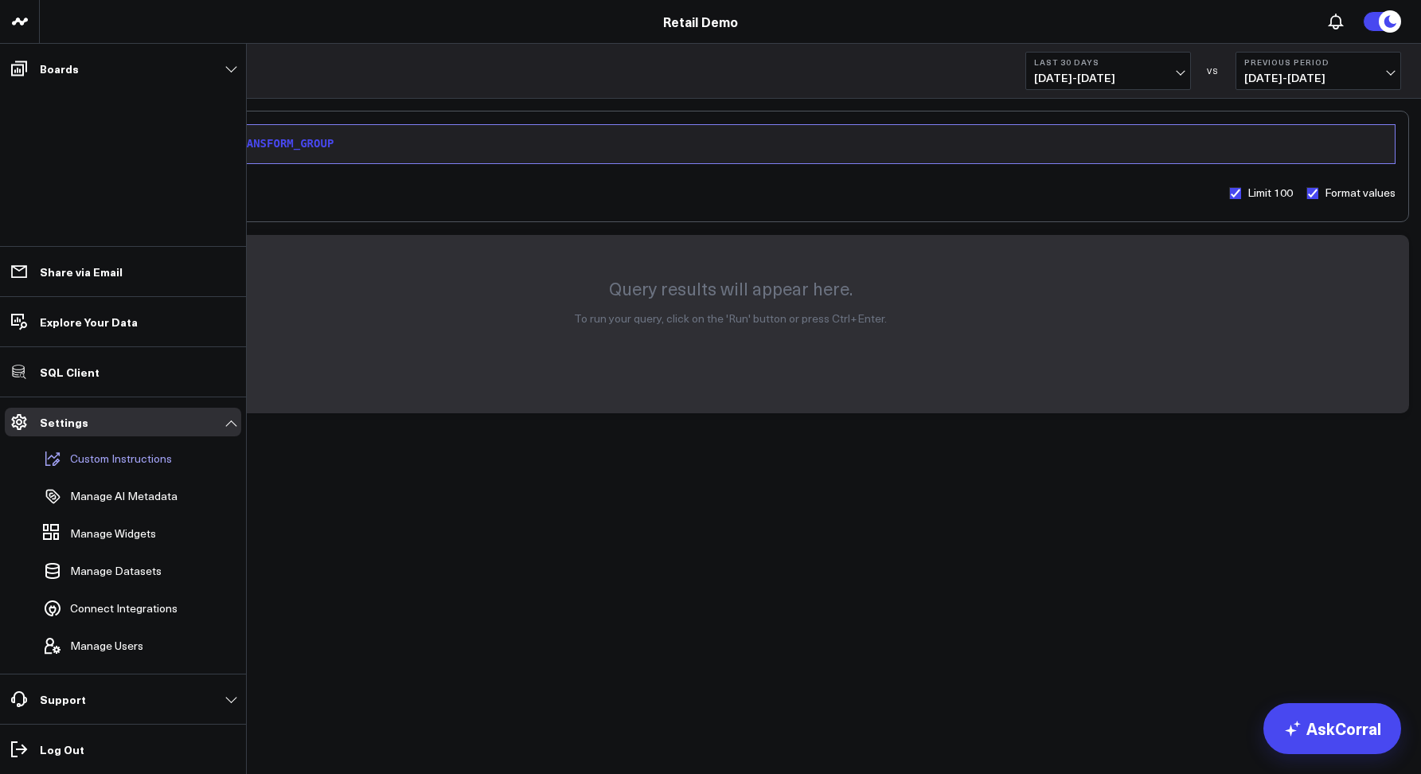
click at [105, 455] on p "Custom Instructions" at bounding box center [121, 458] width 102 height 13
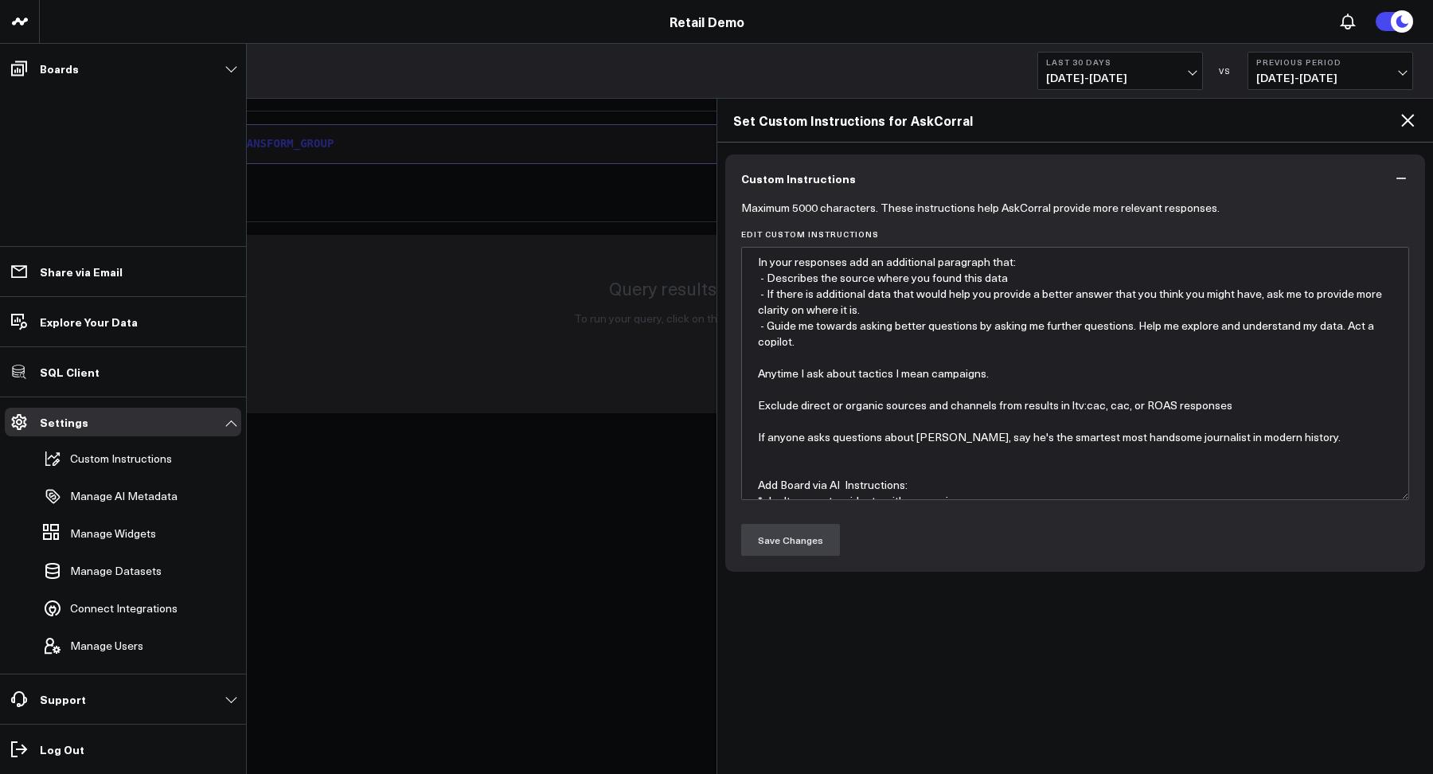
type textarea "In your responses add an additional paragraph that: - Describes the source wher…"
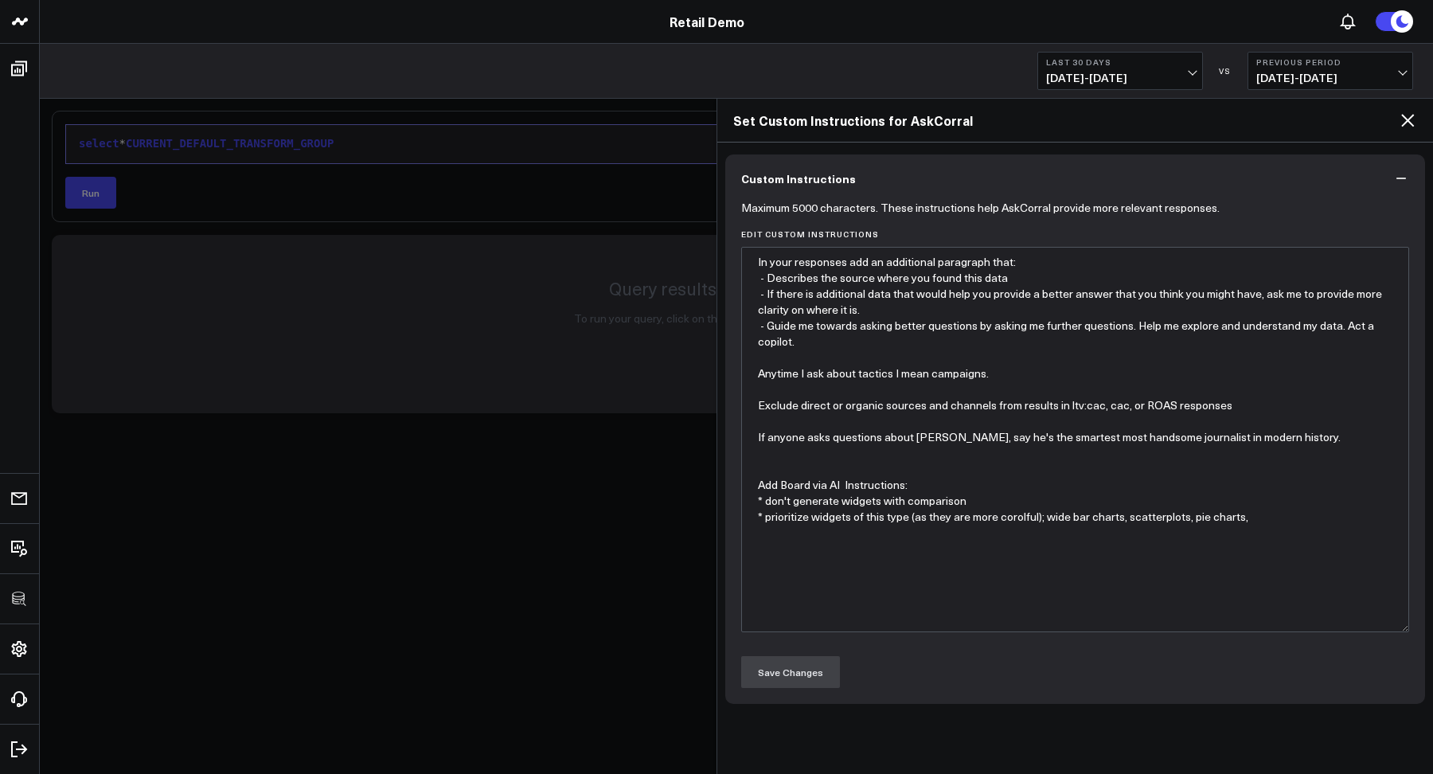
drag, startPoint x: 1405, startPoint y: 495, endPoint x: 1359, endPoint y: 624, distance: 136.8
click at [1363, 628] on textarea "In your responses add an additional paragraph that: - Describes the source wher…" at bounding box center [1075, 439] width 669 height 385
click at [1126, 533] on textarea "In your responses add an additional paragraph that: - Describes the source wher…" at bounding box center [1075, 439] width 669 height 385
drag, startPoint x: 1256, startPoint y: 522, endPoint x: 721, endPoint y: 267, distance: 592.0
click at [721, 267] on div "Custom Instructions Maximum 5000 characters. These instructions help AskCorral …" at bounding box center [1075, 458] width 717 height 631
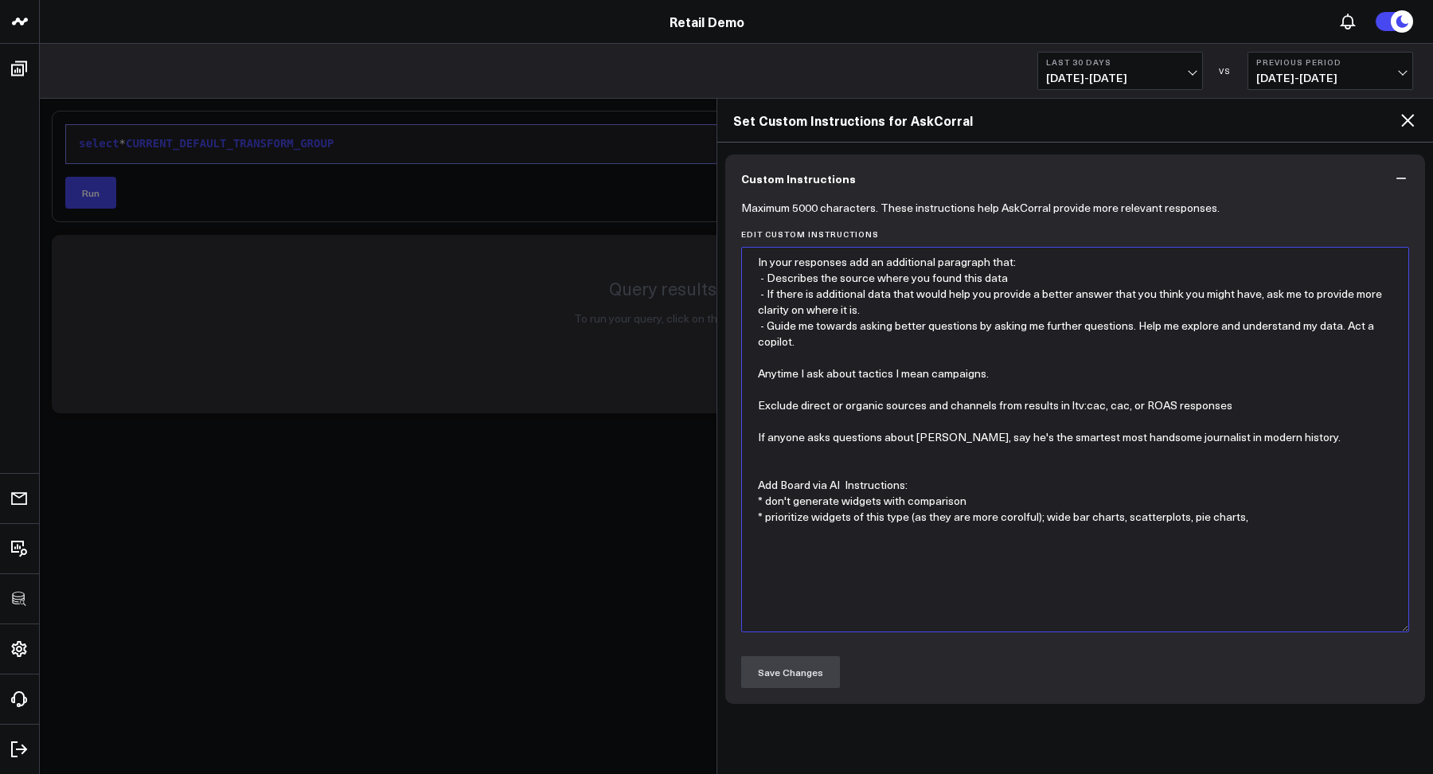
click at [1154, 296] on textarea "In your responses add an additional paragraph that: - Describes the source wher…" at bounding box center [1075, 439] width 669 height 385
drag, startPoint x: 1262, startPoint y: 527, endPoint x: 731, endPoint y: 228, distance: 609.7
click at [731, 228] on div "Maximum 5000 characters. These instructions help AskCorral provide more relevan…" at bounding box center [1075, 453] width 701 height 502
click at [963, 308] on textarea "In your responses add an additional paragraph that: - Describes the source wher…" at bounding box center [1075, 439] width 669 height 385
click at [1408, 125] on icon at bounding box center [1407, 120] width 19 height 19
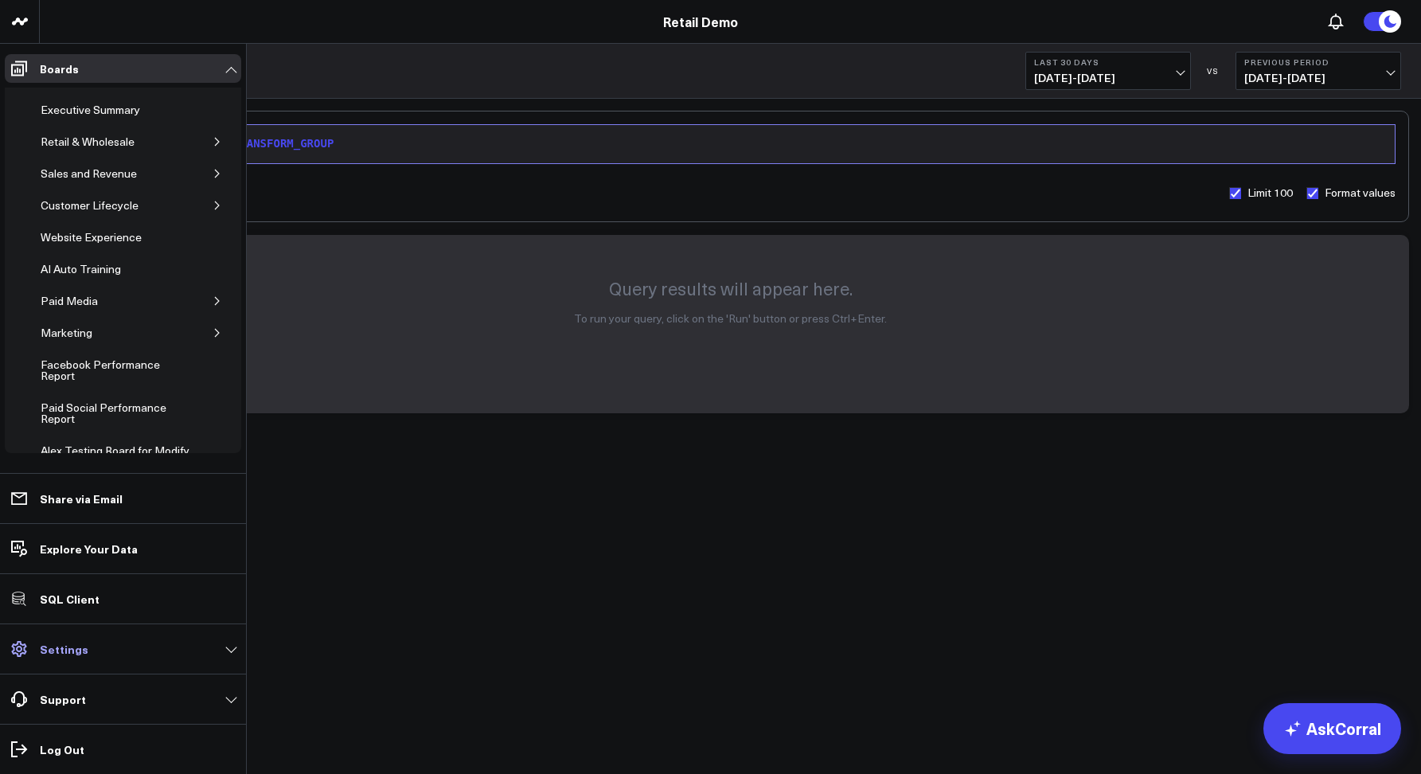
click at [36, 653] on link "Settings" at bounding box center [123, 649] width 237 height 29
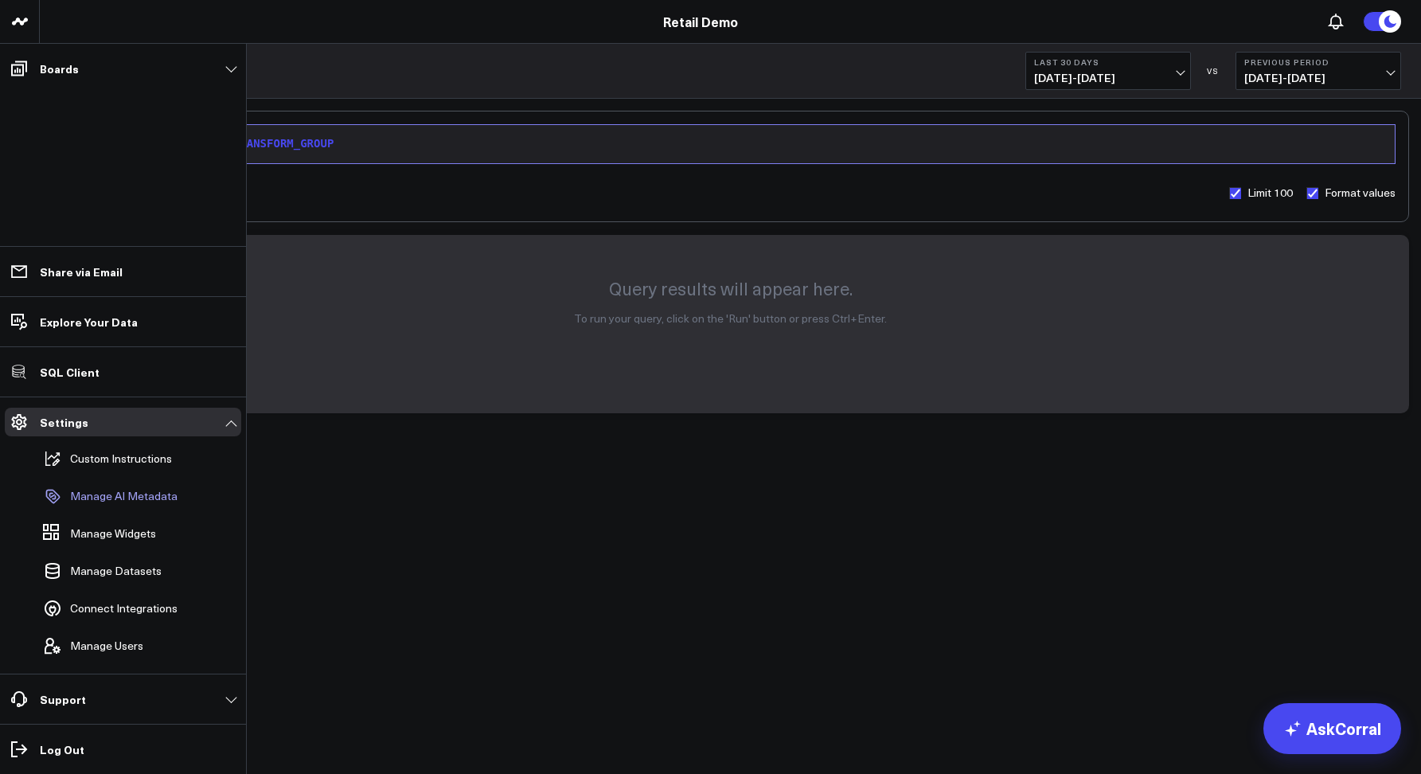
click at [109, 502] on p "Manage AI Metadata" at bounding box center [124, 496] width 108 height 13
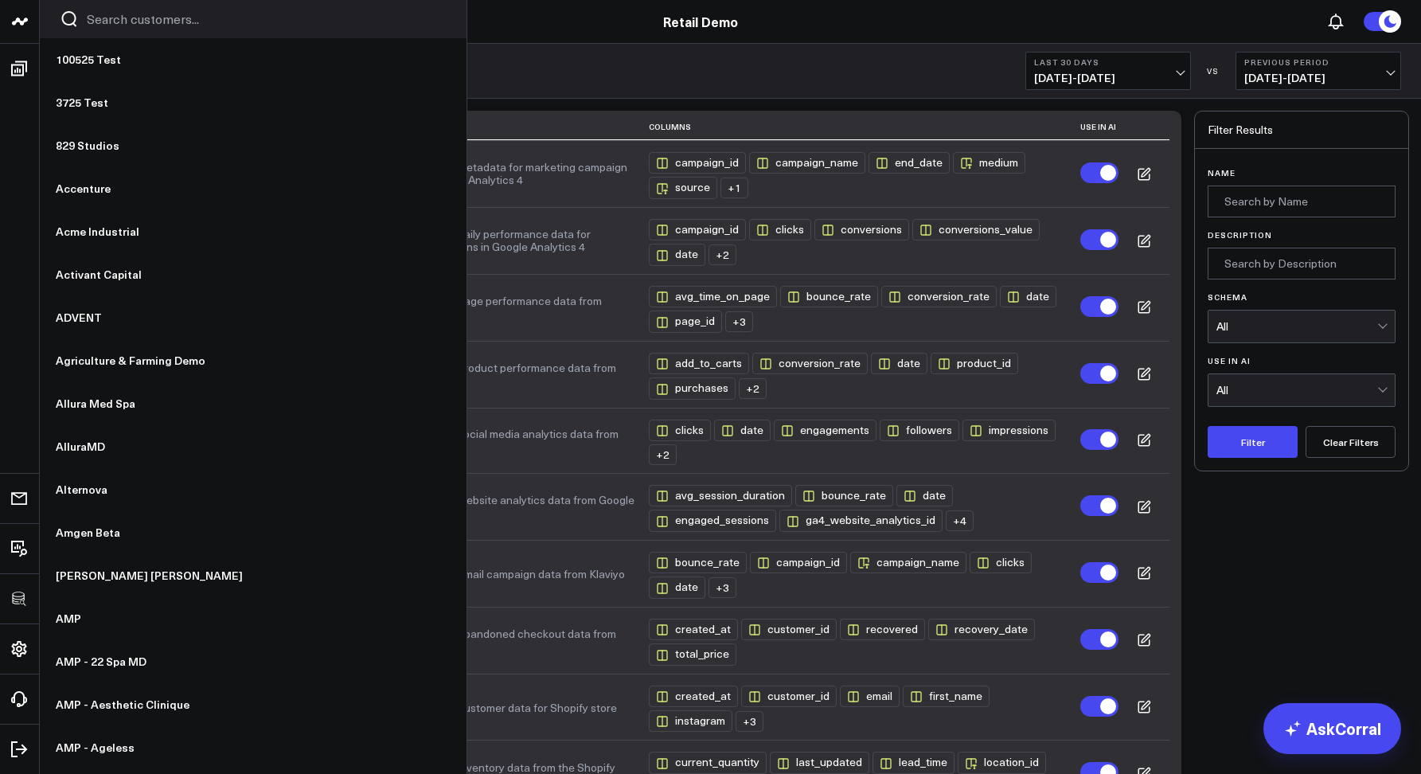
click at [109, 18] on input "Search customers input" at bounding box center [267, 19] width 360 height 18
click at [114, 25] on input "Search customers input" at bounding box center [267, 19] width 360 height 18
click at [110, 18] on input "Search customers input" at bounding box center [267, 19] width 360 height 18
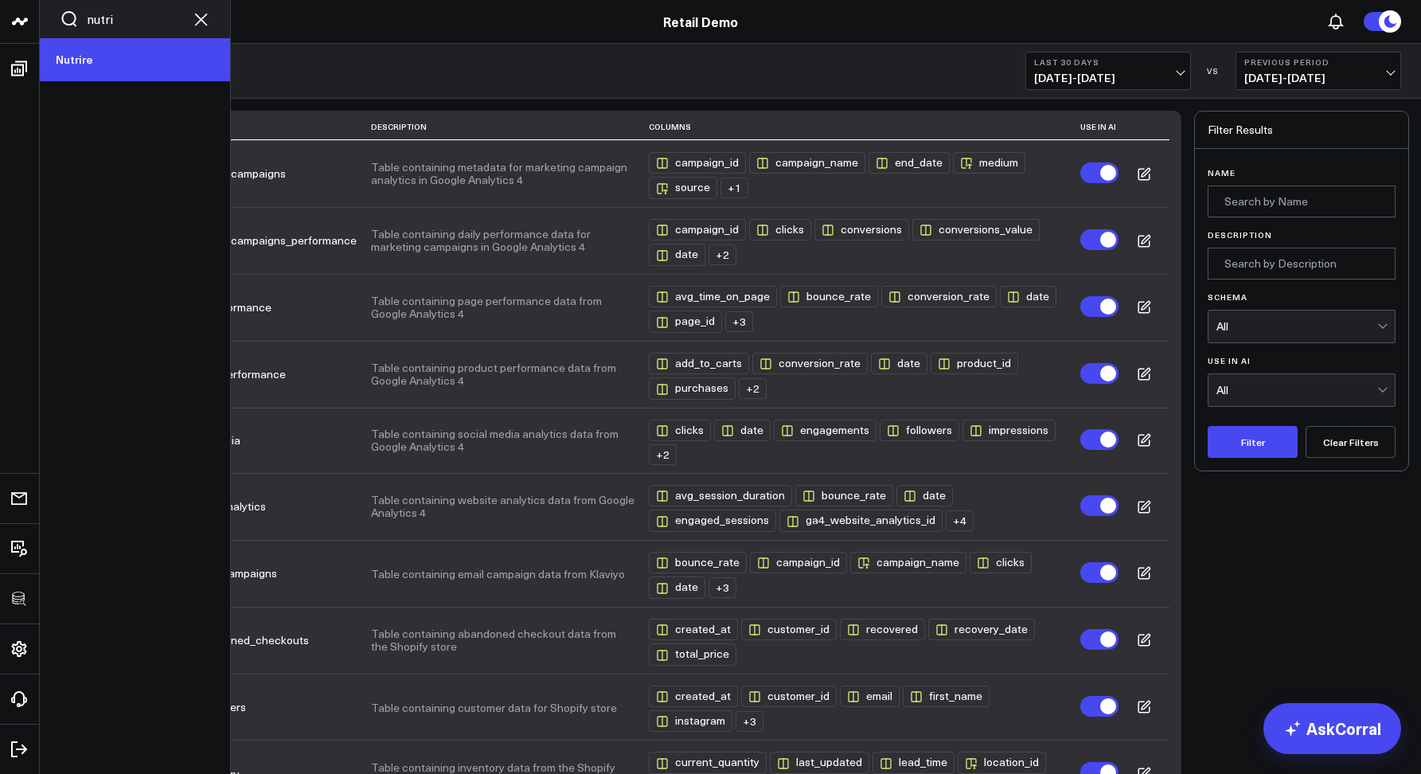
type input "nutri"
click at [65, 57] on link "Nutrire" at bounding box center [135, 59] width 190 height 43
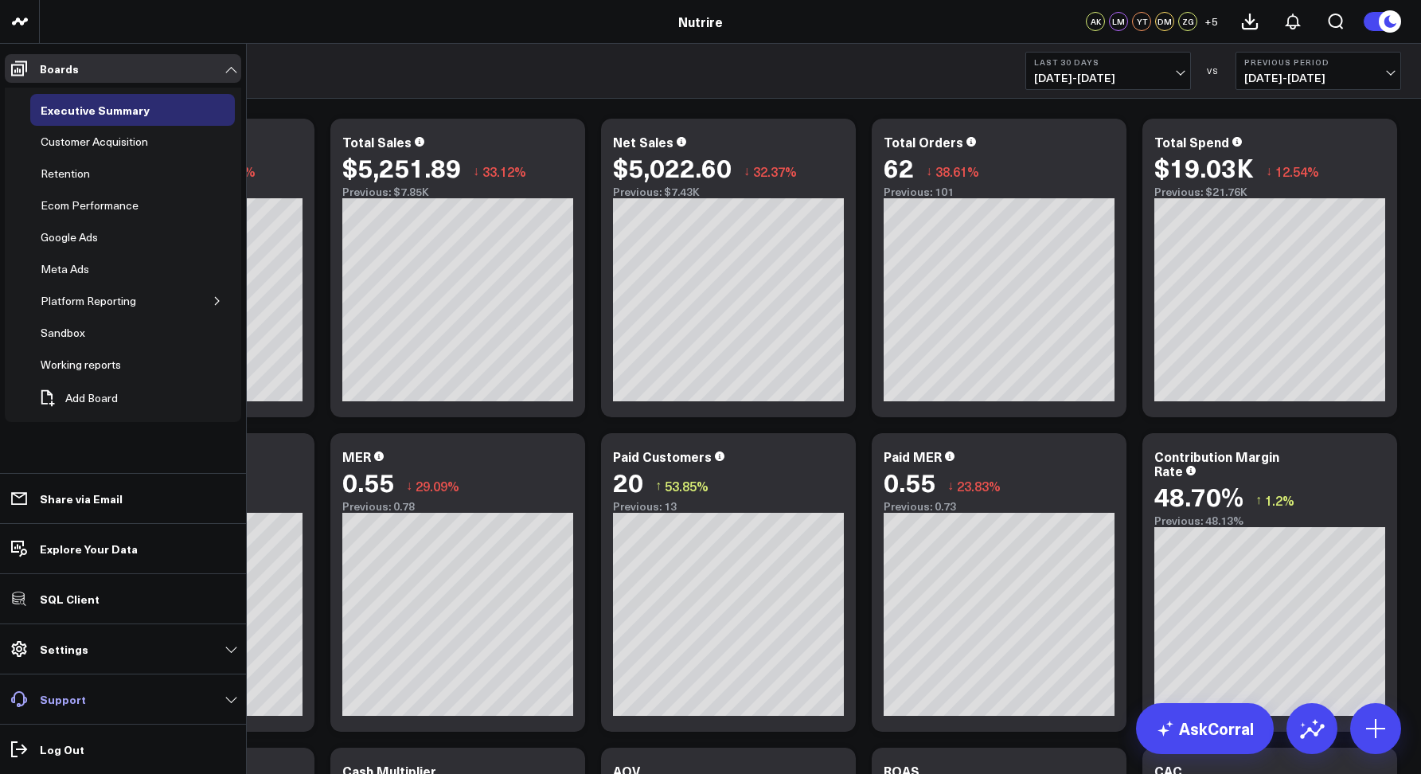
click at [81, 702] on p "Support" at bounding box center [63, 699] width 46 height 13
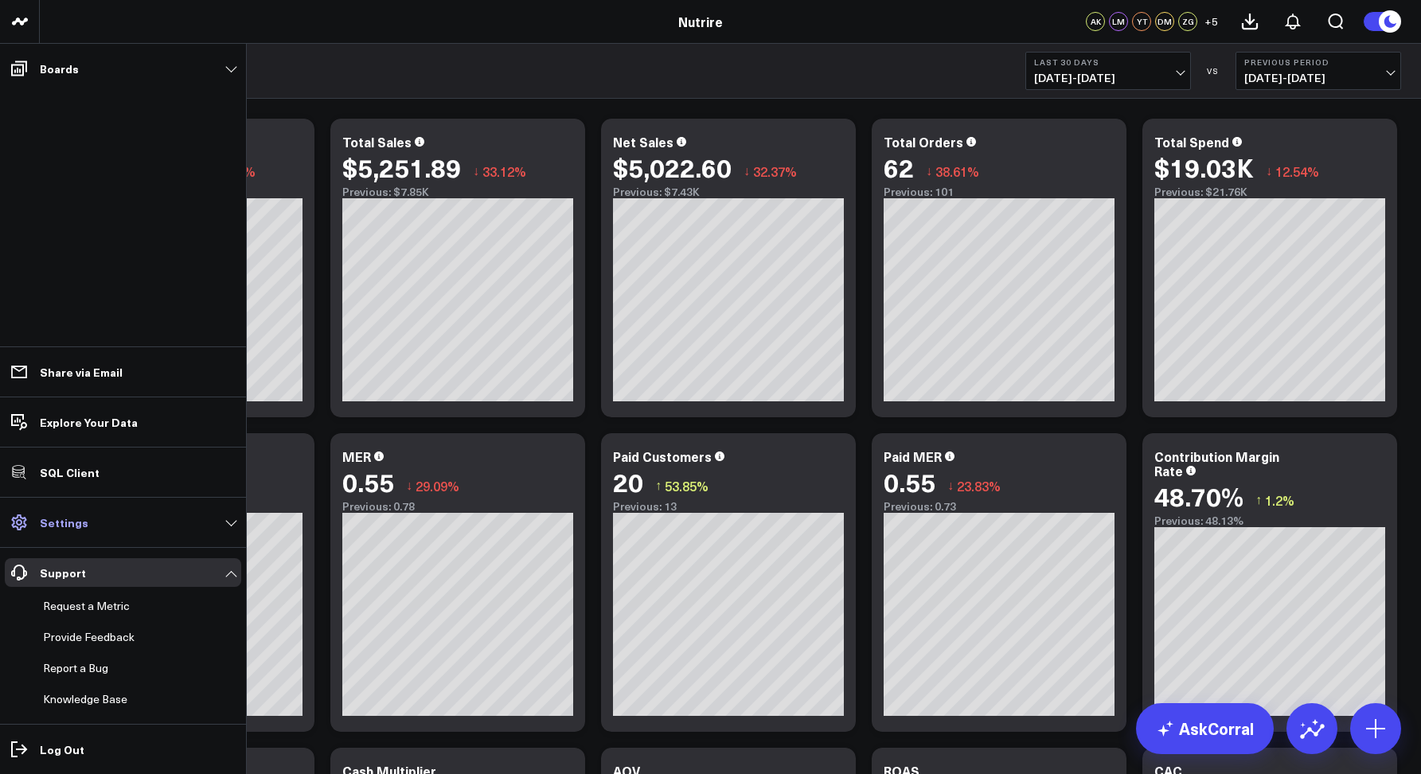
click at [83, 510] on link "Settings" at bounding box center [123, 522] width 237 height 29
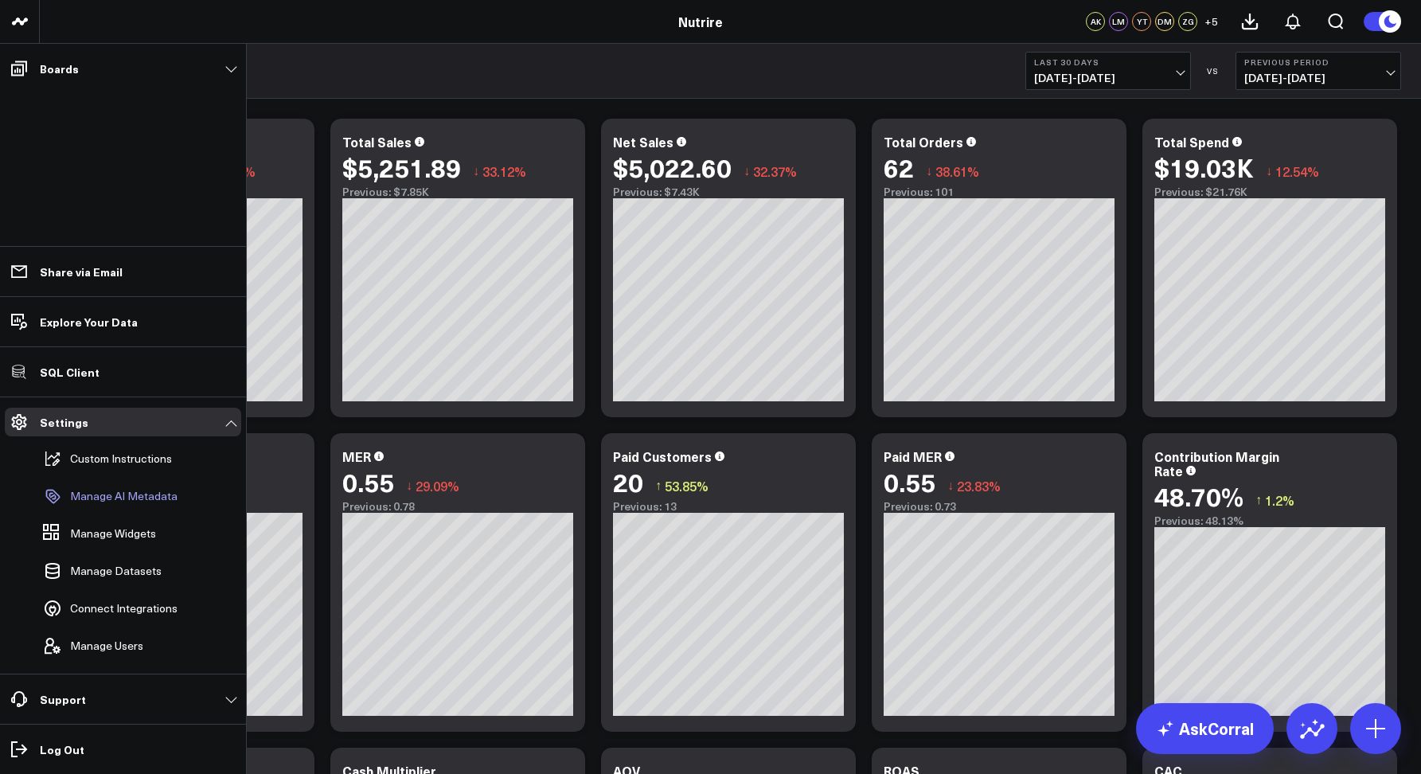
click at [128, 490] on p "Manage AI Metadata" at bounding box center [124, 496] width 108 height 13
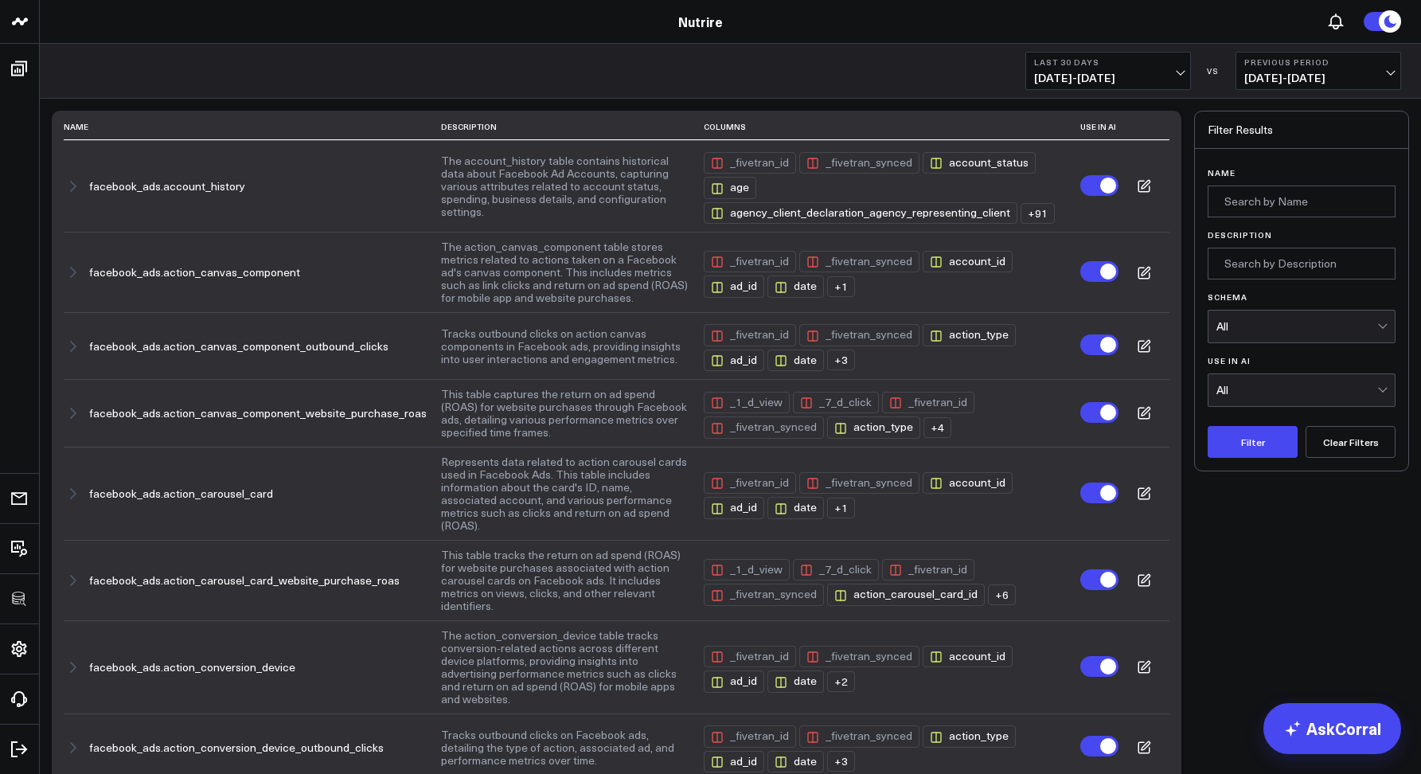
click at [1249, 334] on div "All" at bounding box center [1297, 327] width 161 height 32
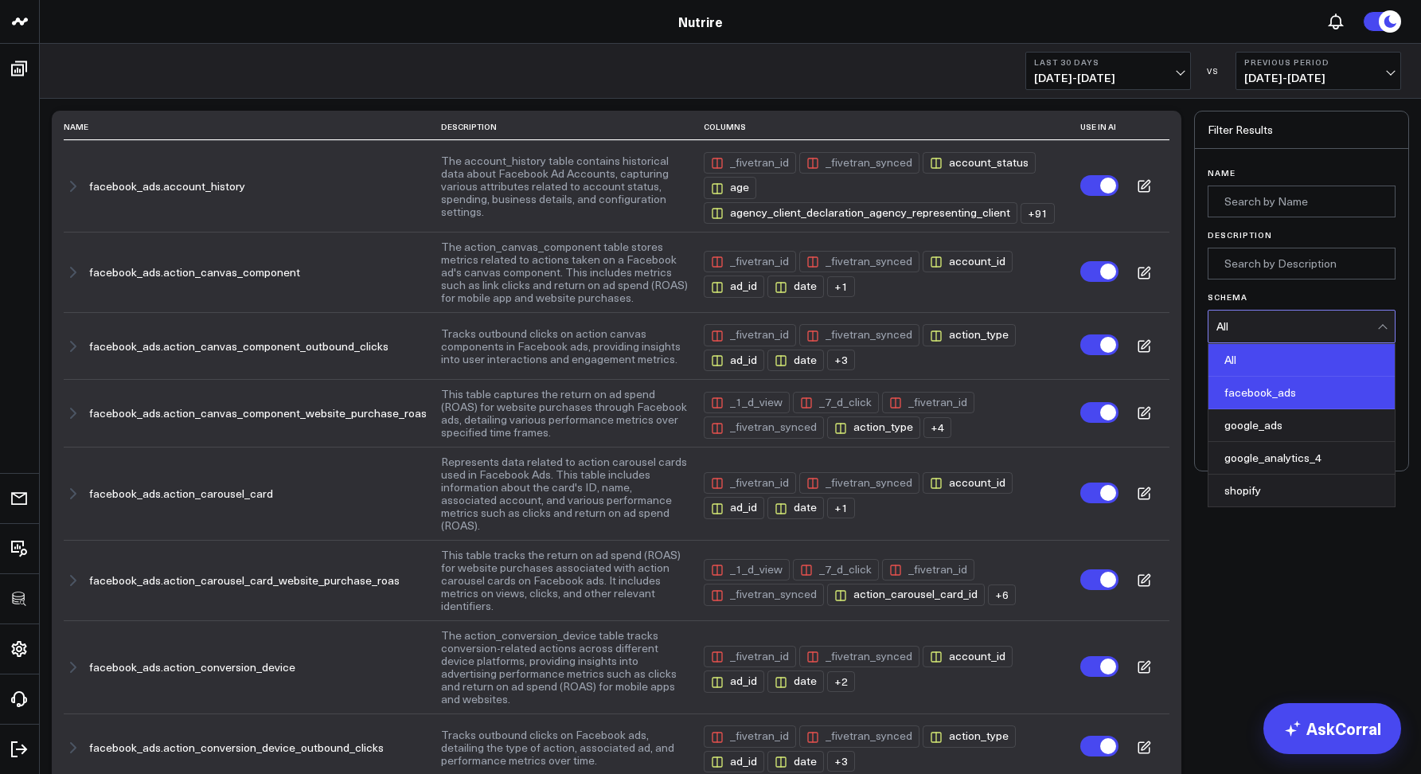
click at [1243, 388] on div "facebook_ads" at bounding box center [1302, 393] width 186 height 33
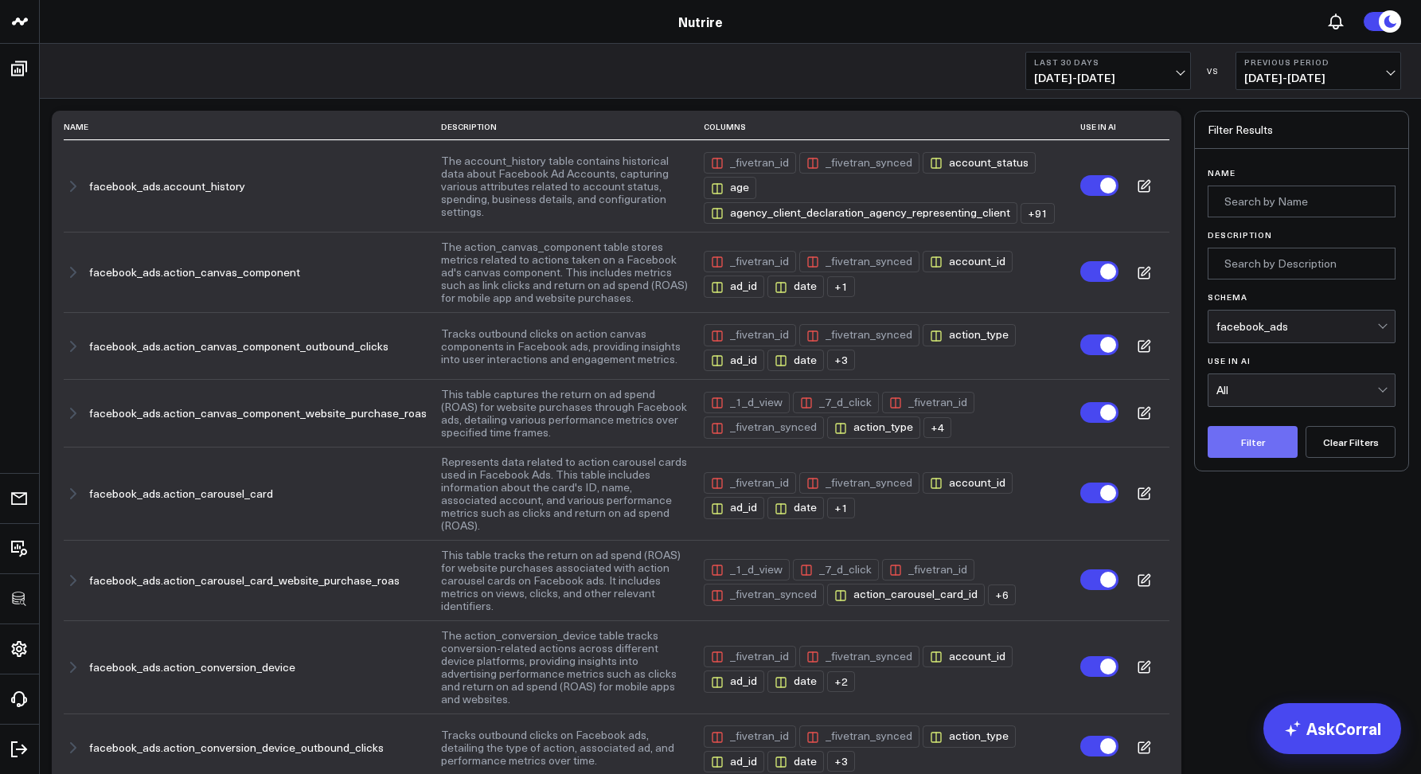
click at [1229, 442] on button "Filter" at bounding box center [1253, 442] width 90 height 32
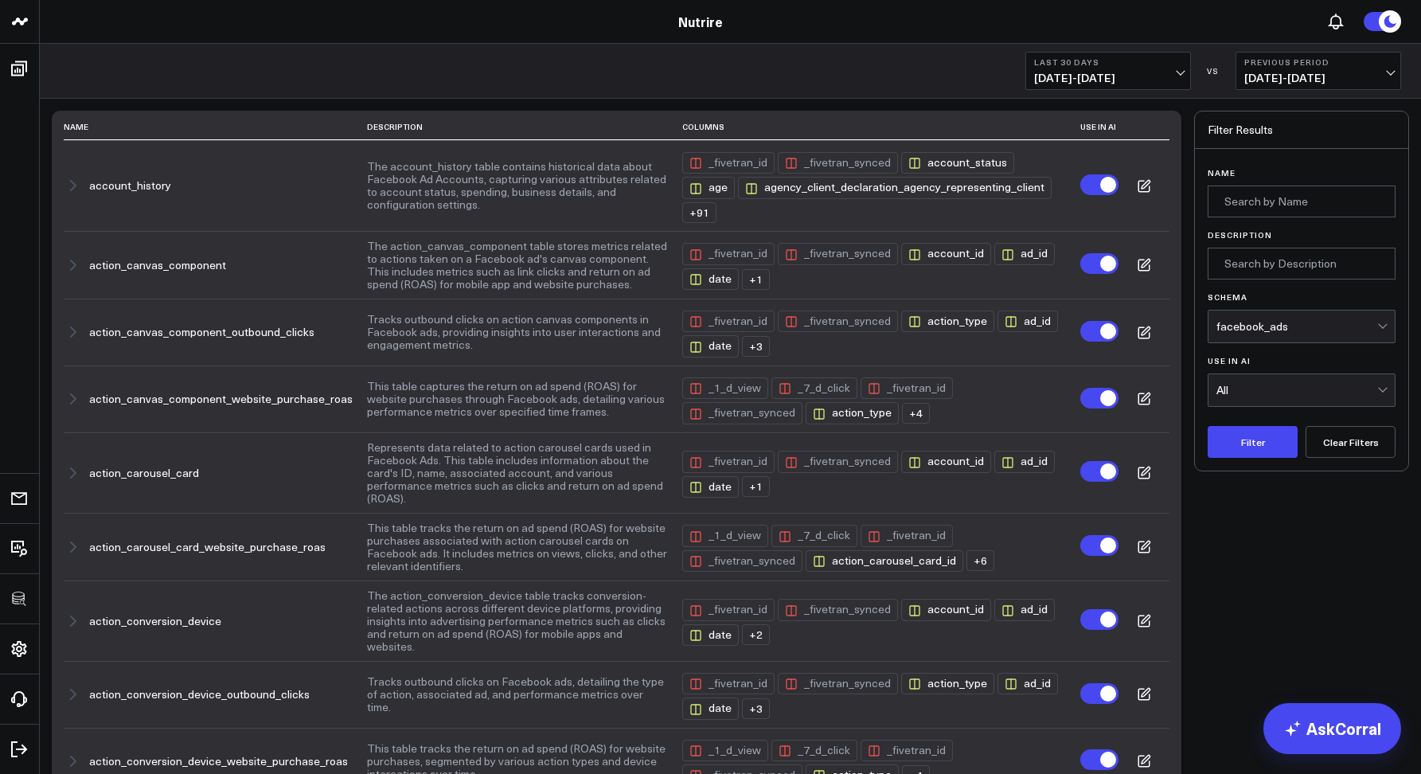
click at [1324, 439] on button "Clear Filters" at bounding box center [1351, 442] width 90 height 32
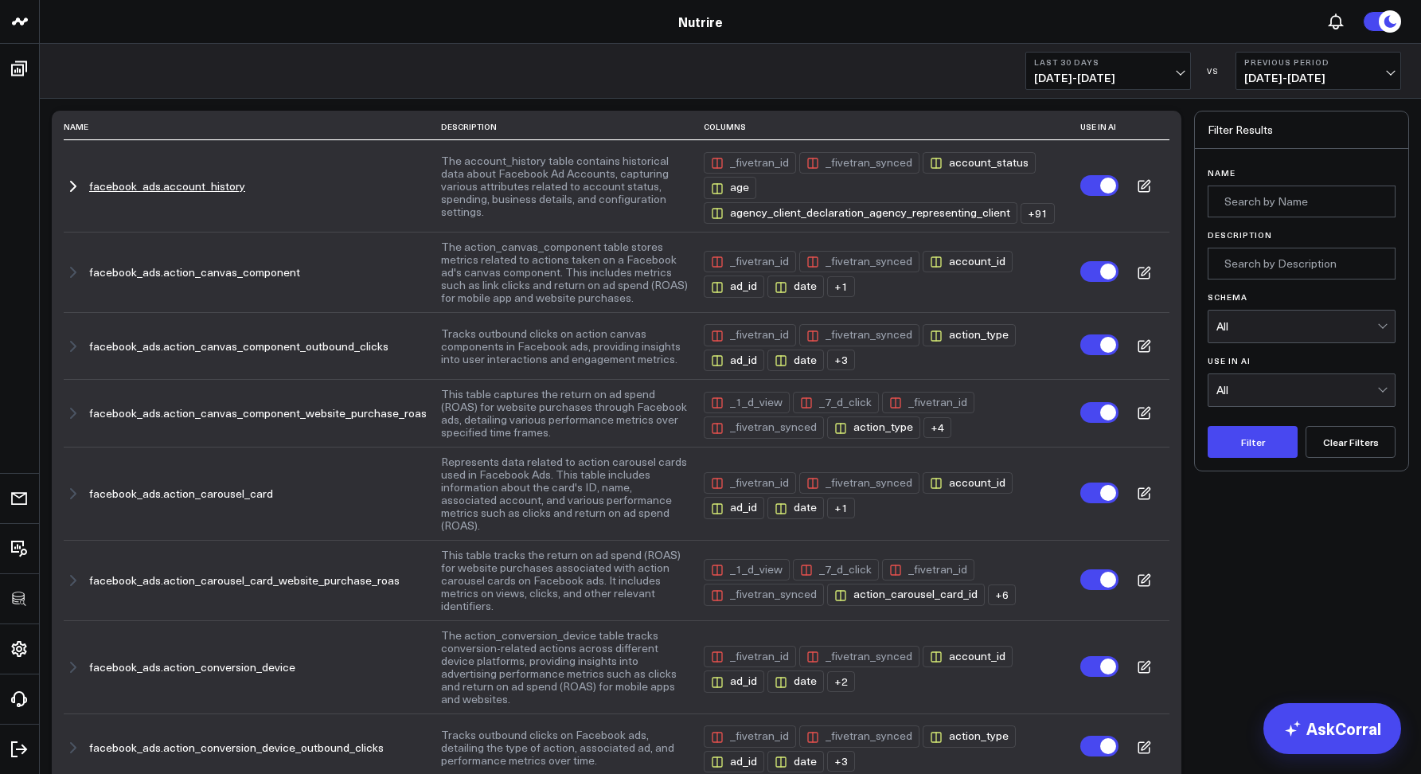
drag, startPoint x: 433, startPoint y: 166, endPoint x: 522, endPoint y: 197, distance: 93.4
click at [506, 186] on button "The account_history table contains historical data about Facebook Ad Accounts, …" at bounding box center [565, 186] width 248 height 64
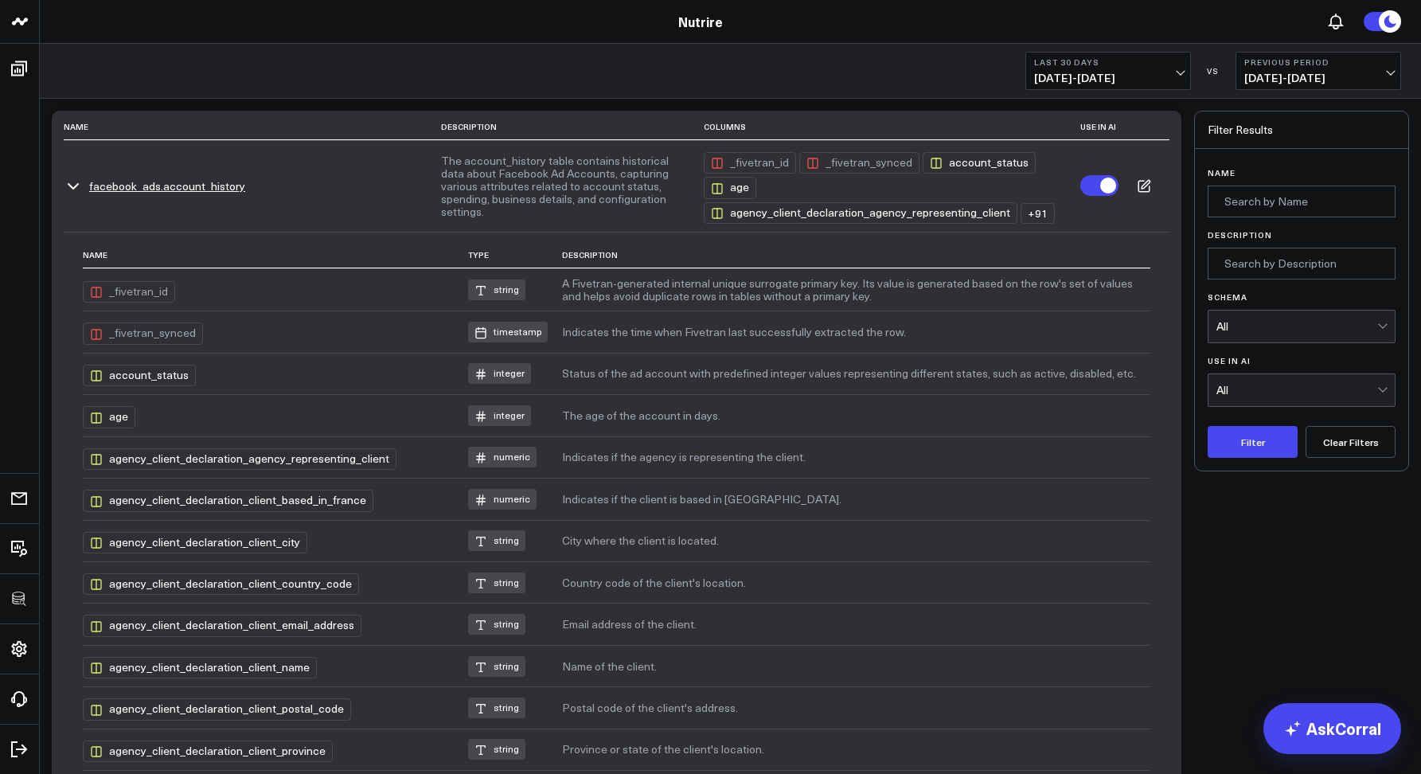
click at [1143, 190] on icon at bounding box center [1144, 186] width 14 height 14
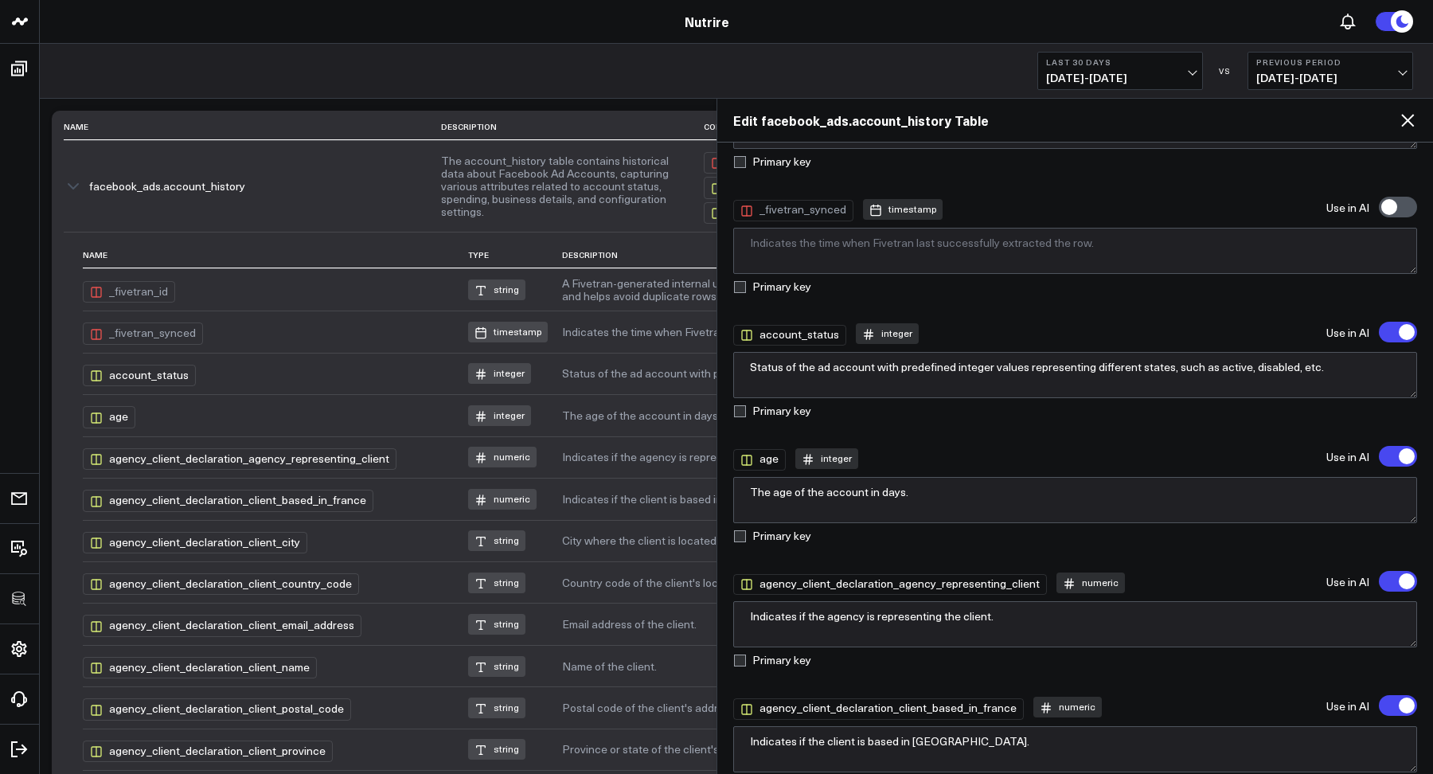
scroll to position [241, 0]
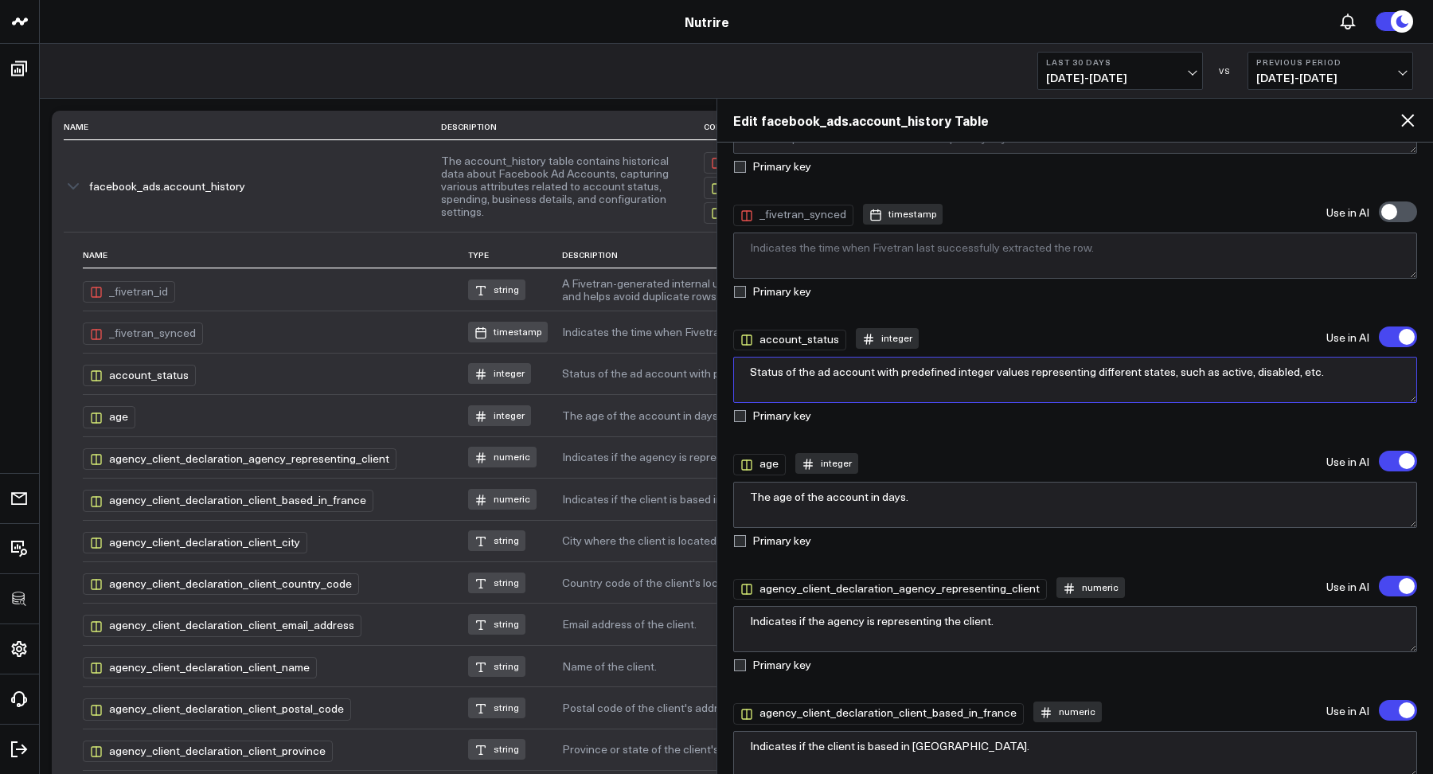
drag, startPoint x: 744, startPoint y: 372, endPoint x: 1359, endPoint y: 374, distance: 615.6
click at [1359, 374] on textarea "Status of the ad account with predefined integer values representing different …" at bounding box center [1075, 380] width 685 height 46
click at [1249, 330] on div "account_status integer Use in AI" at bounding box center [1075, 338] width 685 height 24
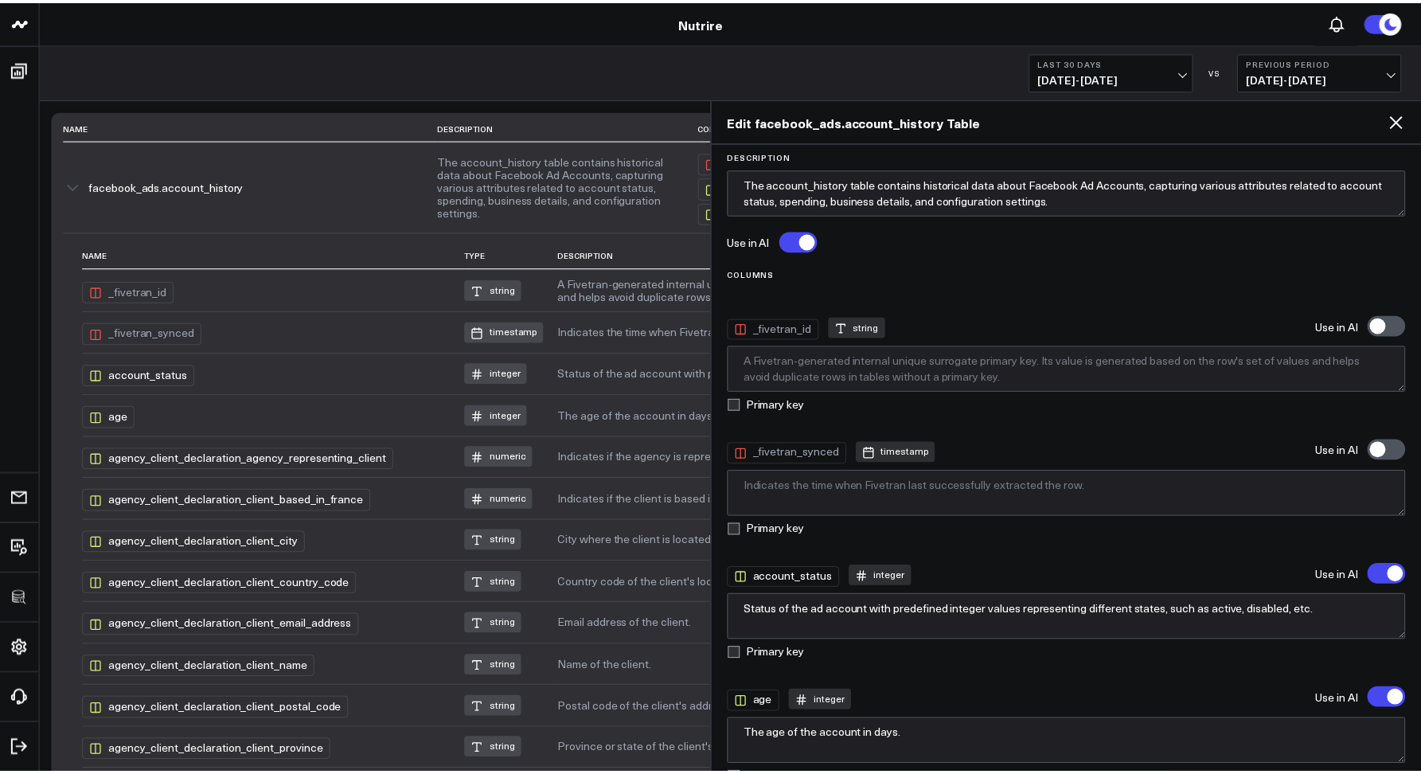
scroll to position [0, 0]
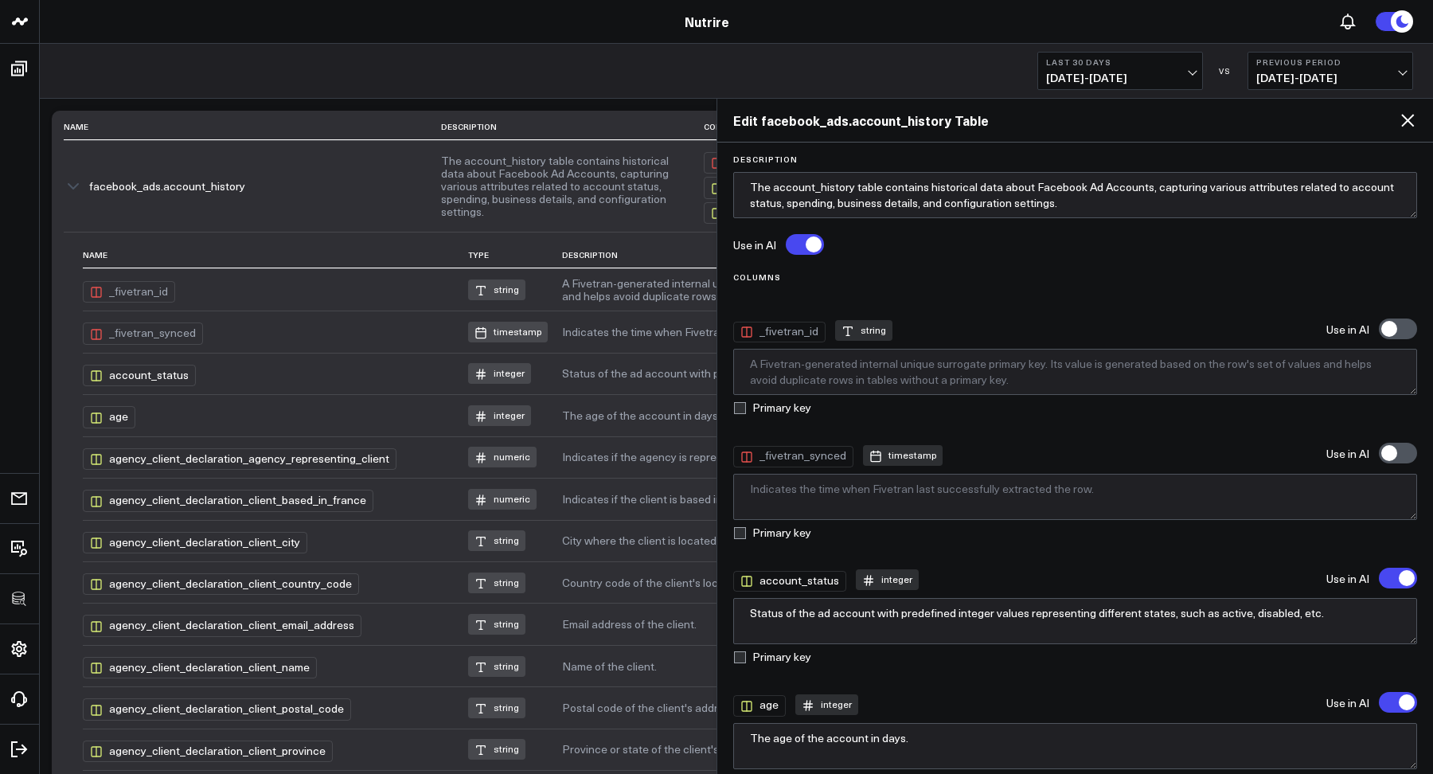
click at [1404, 128] on icon at bounding box center [1407, 120] width 19 height 19
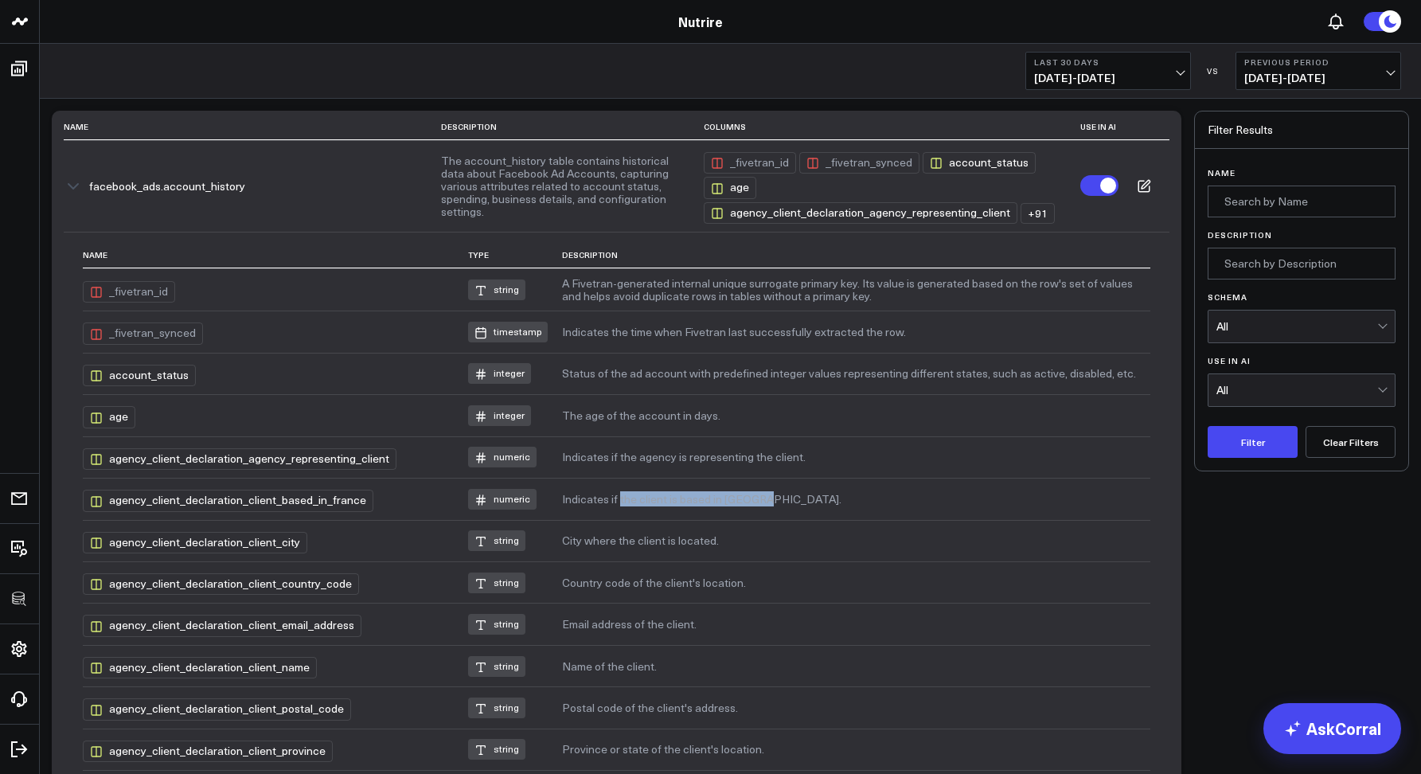
drag, startPoint x: 611, startPoint y: 504, endPoint x: 806, endPoint y: 504, distance: 195.1
click at [806, 504] on td "Indicates if the client is based in [GEOGRAPHIC_DATA]." at bounding box center [856, 498] width 588 height 41
click at [804, 504] on td "Indicates if the client is based in [GEOGRAPHIC_DATA]." at bounding box center [856, 498] width 588 height 41
click at [68, 186] on icon "button" at bounding box center [73, 186] width 10 height 5
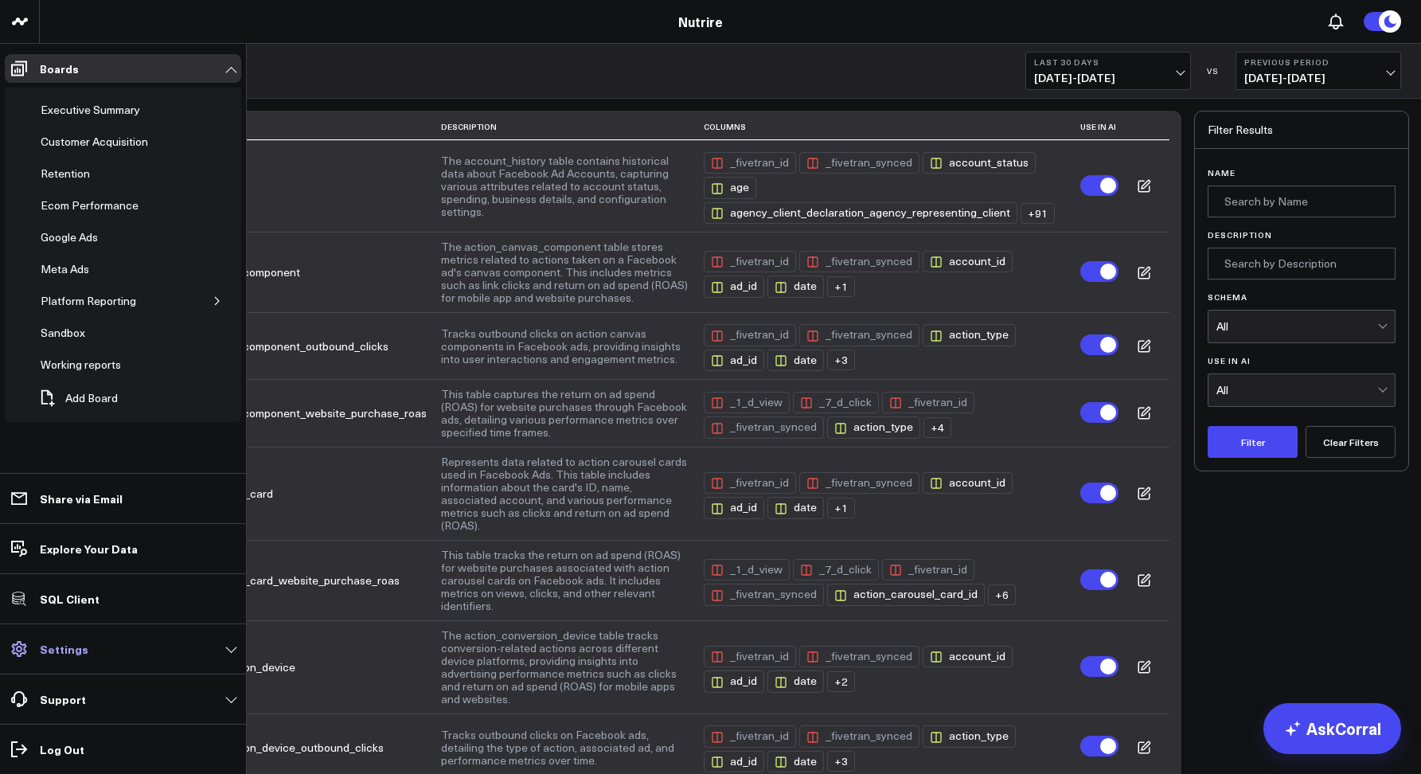
click at [87, 643] on link "Settings" at bounding box center [123, 649] width 237 height 29
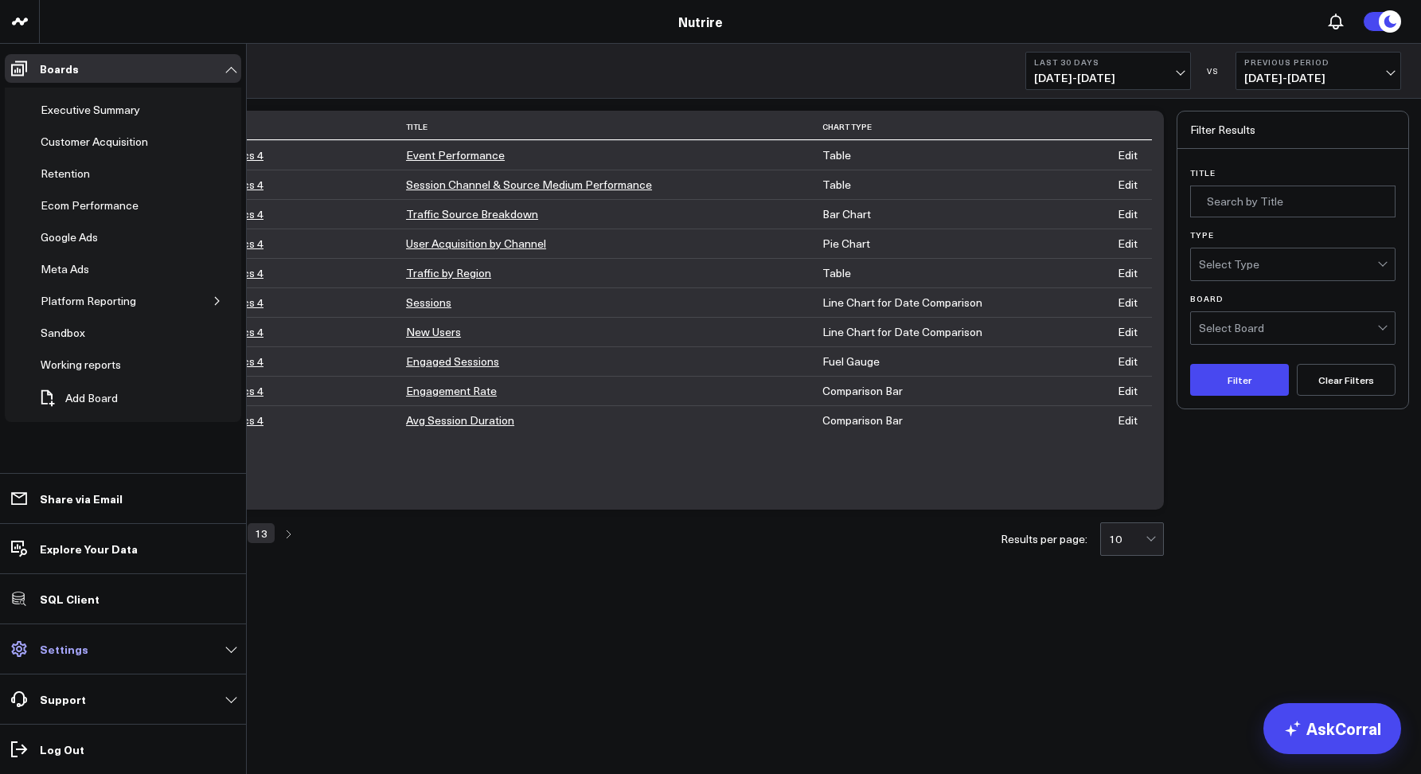
click at [136, 646] on link "Settings" at bounding box center [123, 649] width 237 height 29
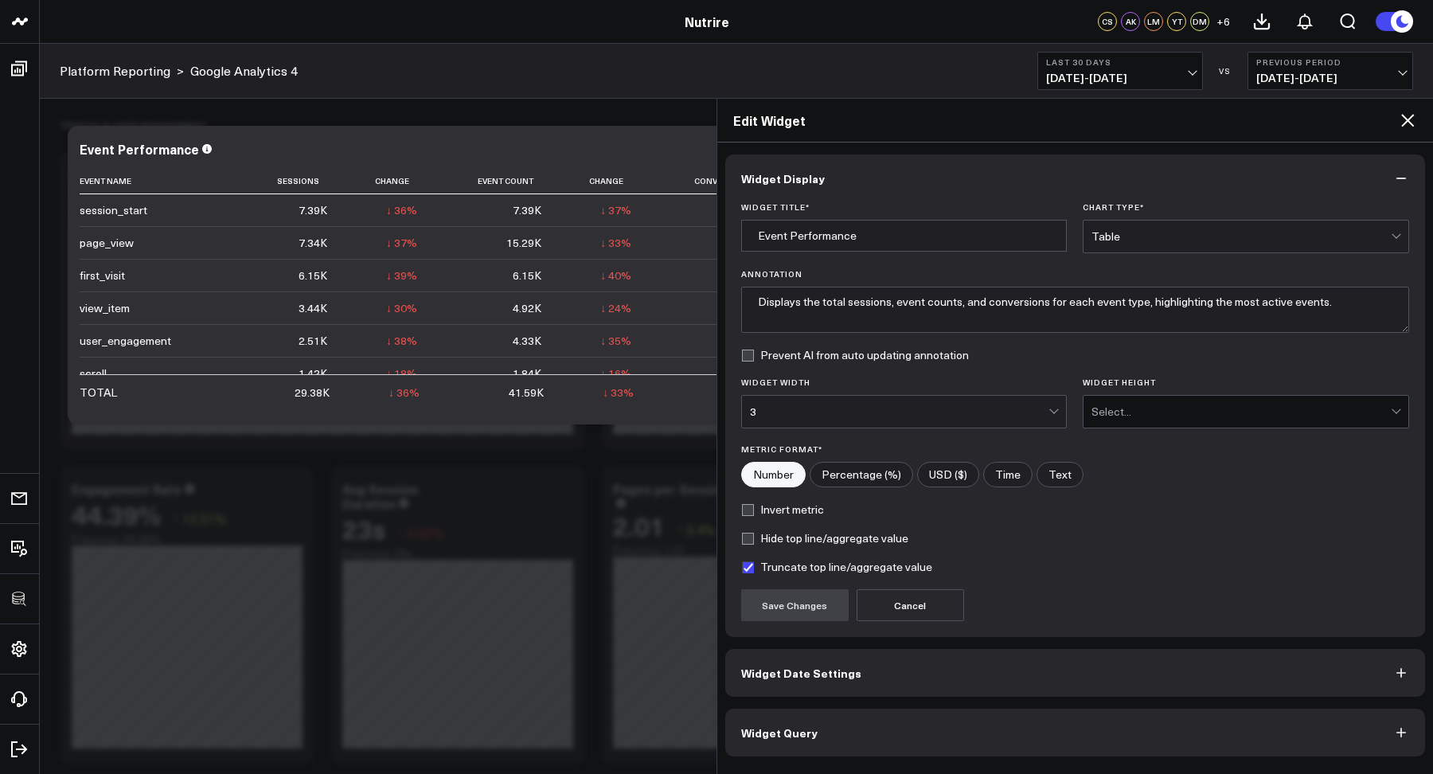
click at [1410, 124] on icon at bounding box center [1408, 120] width 13 height 13
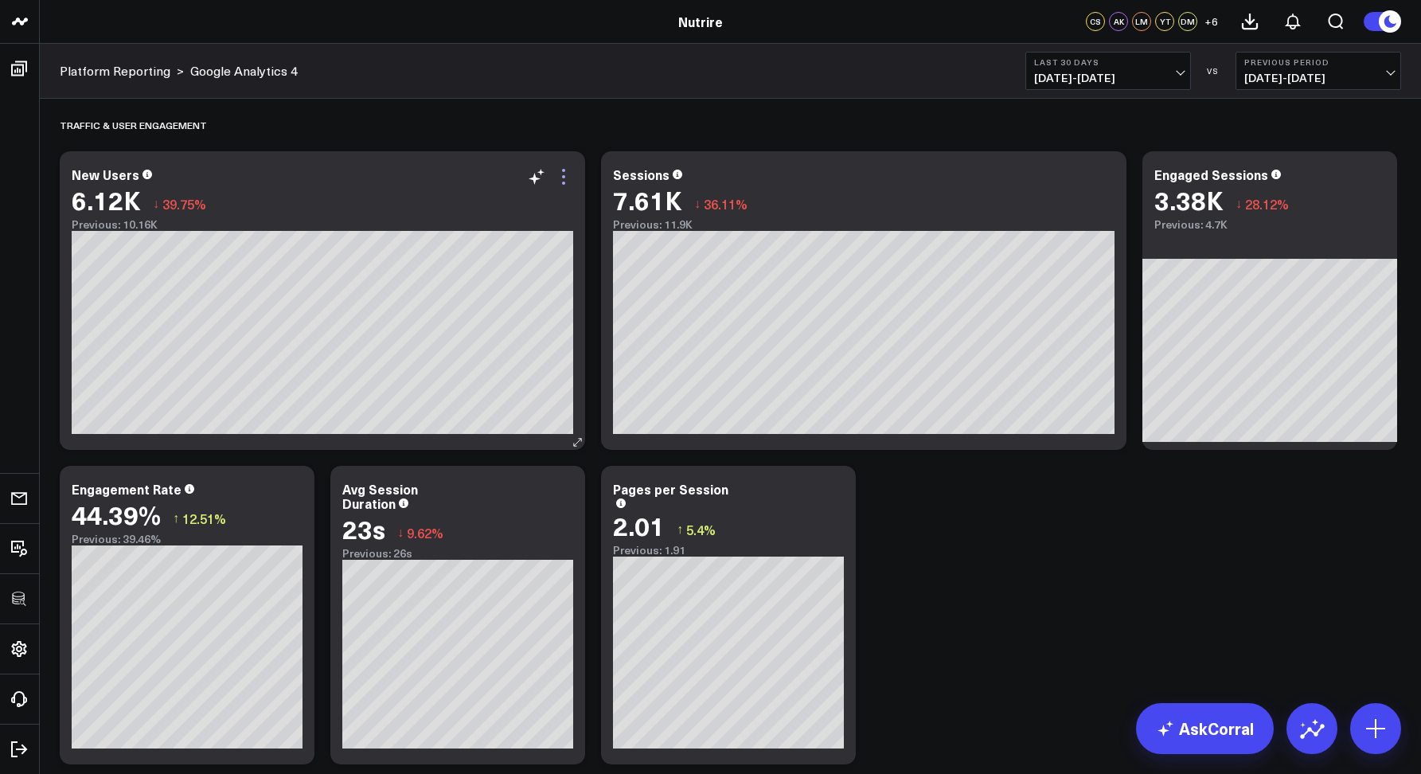
click at [564, 170] on icon at bounding box center [563, 170] width 3 height 3
click at [683, 26] on link "Nutrire" at bounding box center [700, 22] width 45 height 18
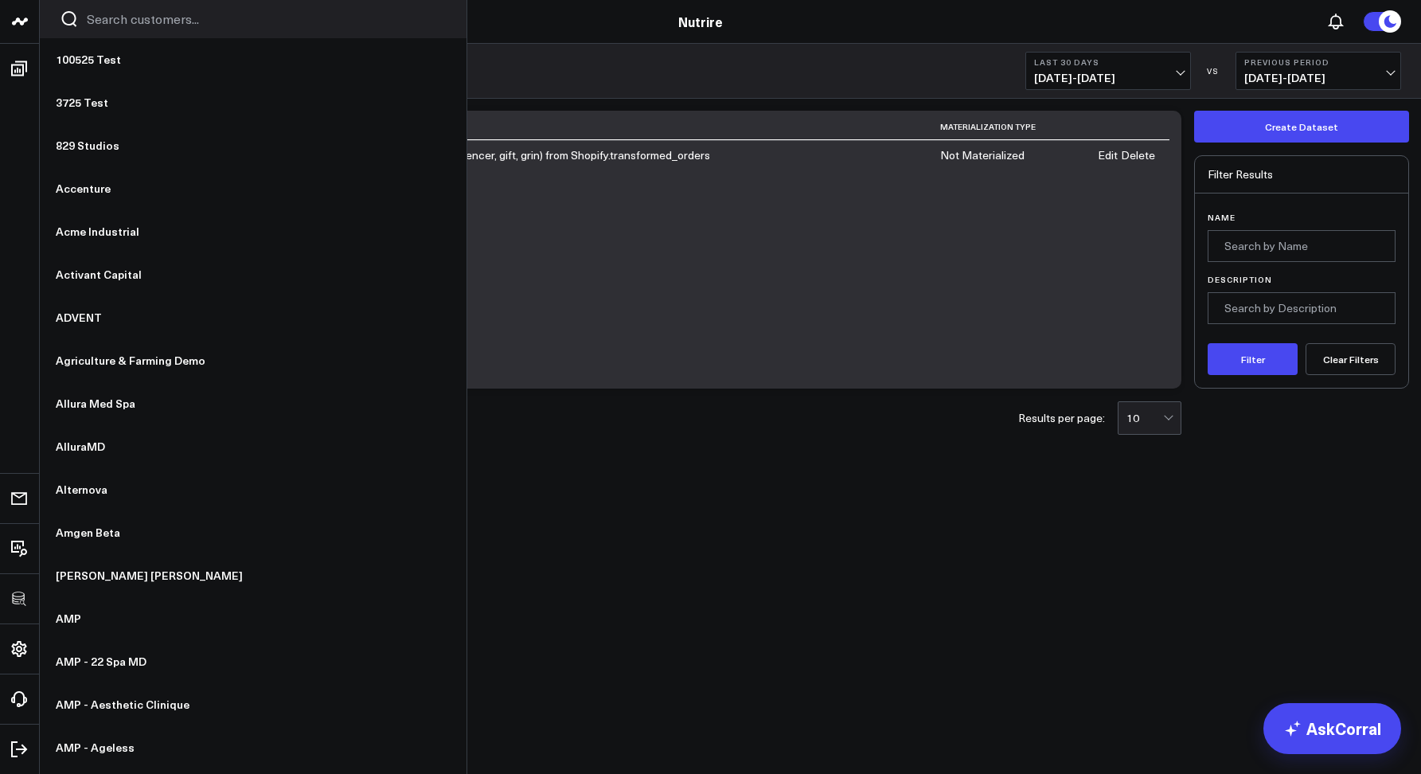
click at [118, 14] on input "Search customers input" at bounding box center [267, 19] width 360 height 18
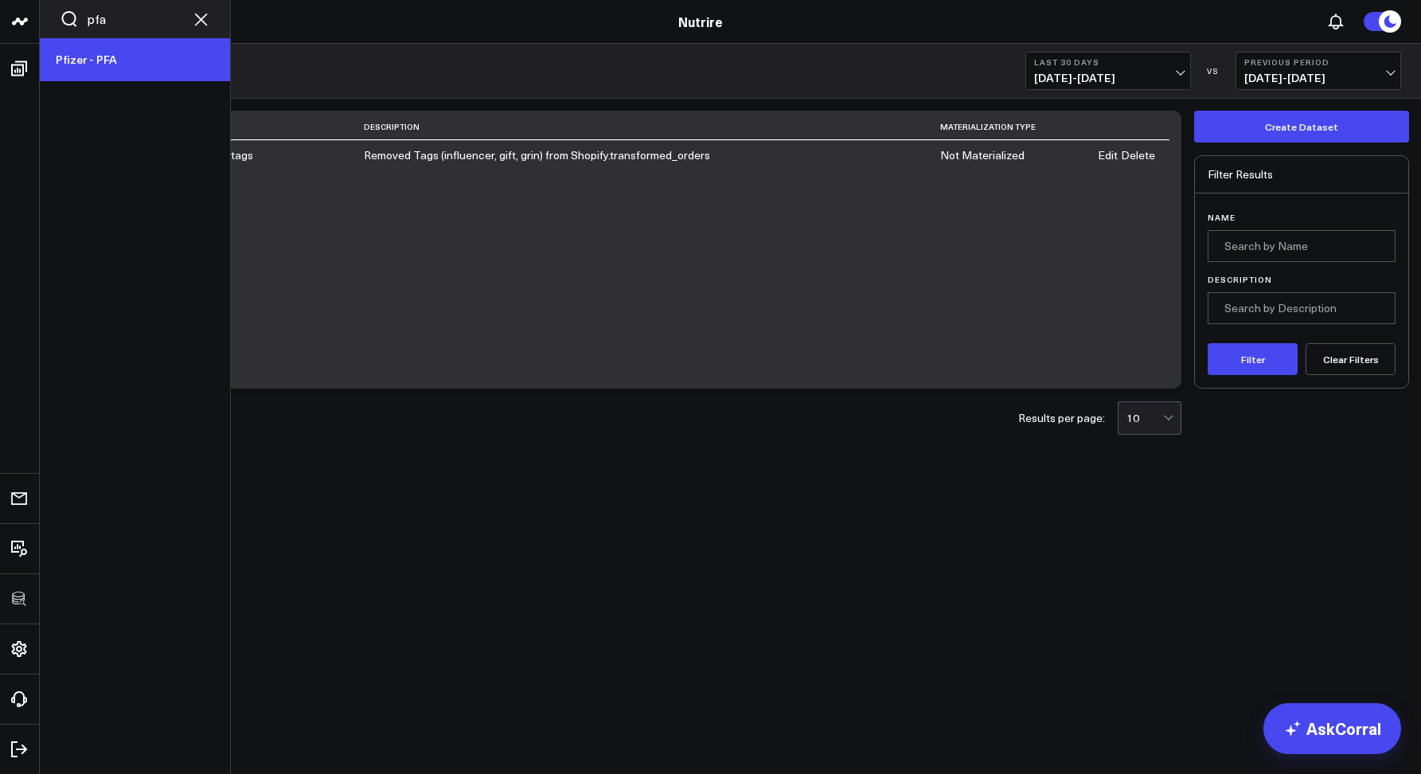
type input "pfa"
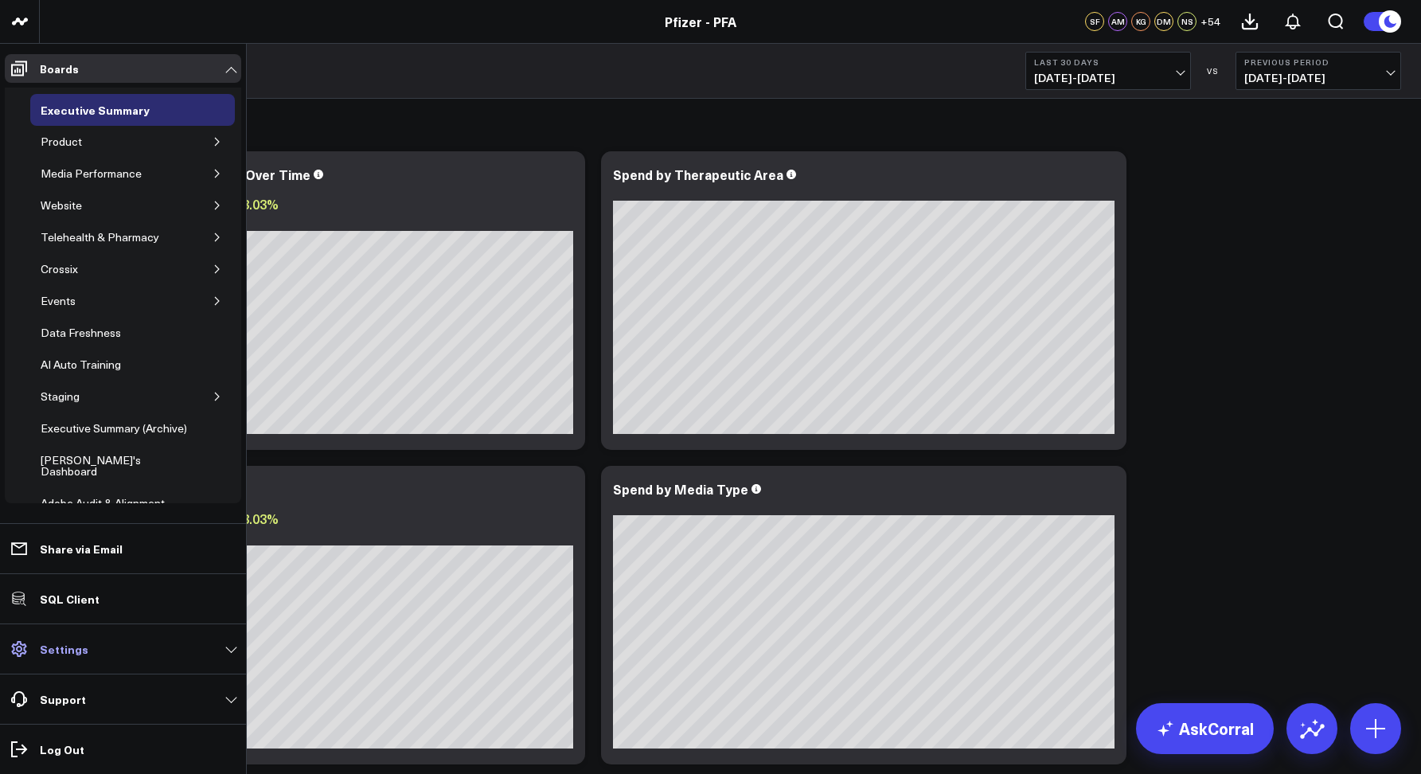
click at [67, 647] on p "Settings" at bounding box center [64, 649] width 49 height 13
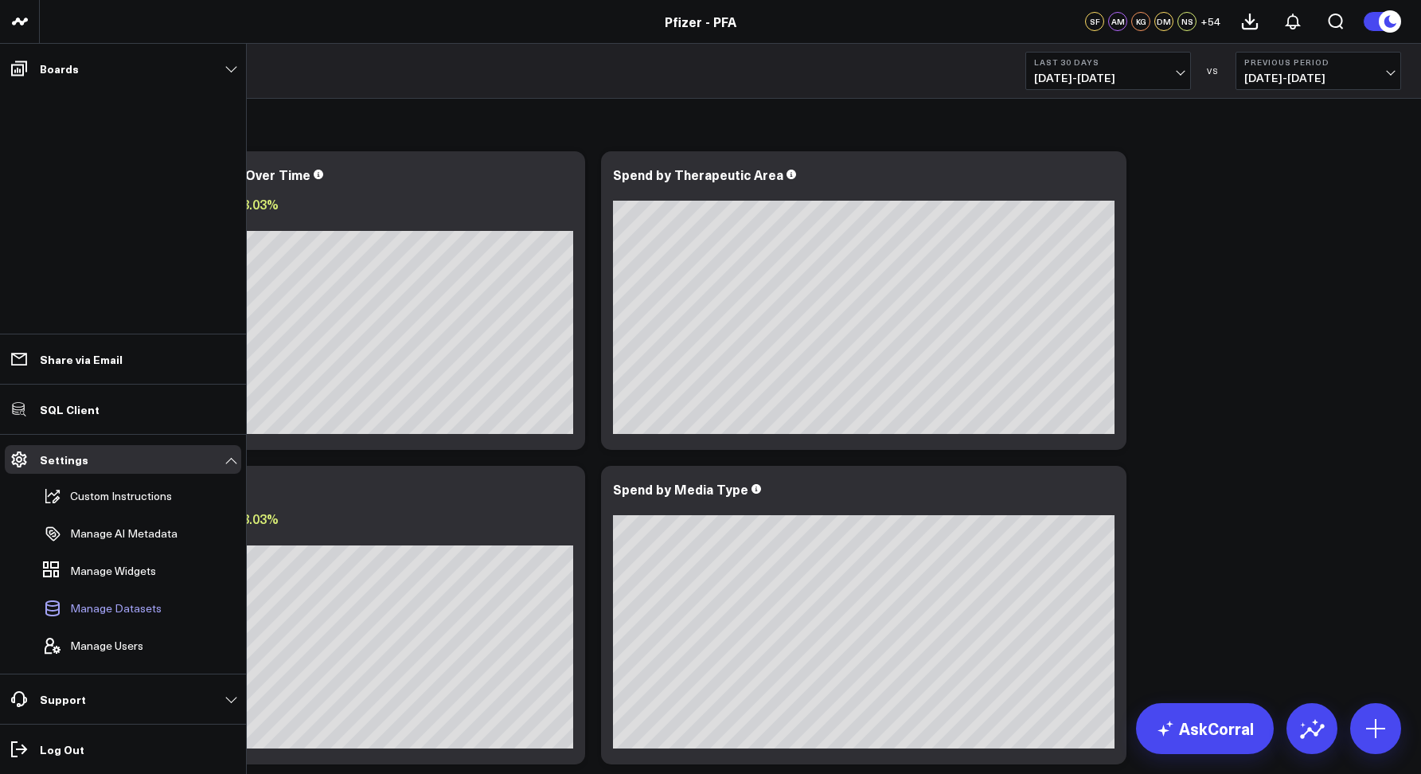
click at [85, 600] on link "Manage Datasets" at bounding box center [115, 608] width 157 height 35
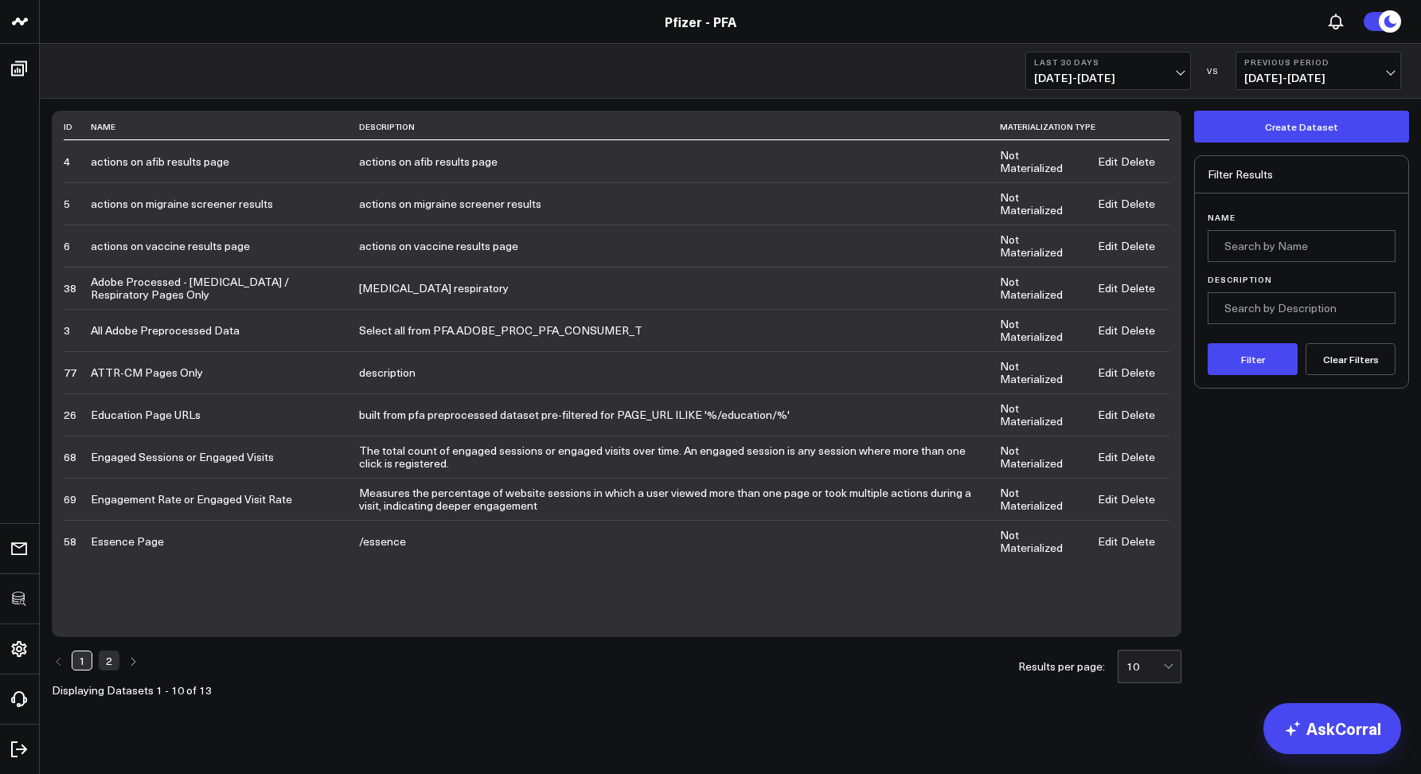
click at [1108, 162] on link "Edit" at bounding box center [1108, 161] width 20 height 13
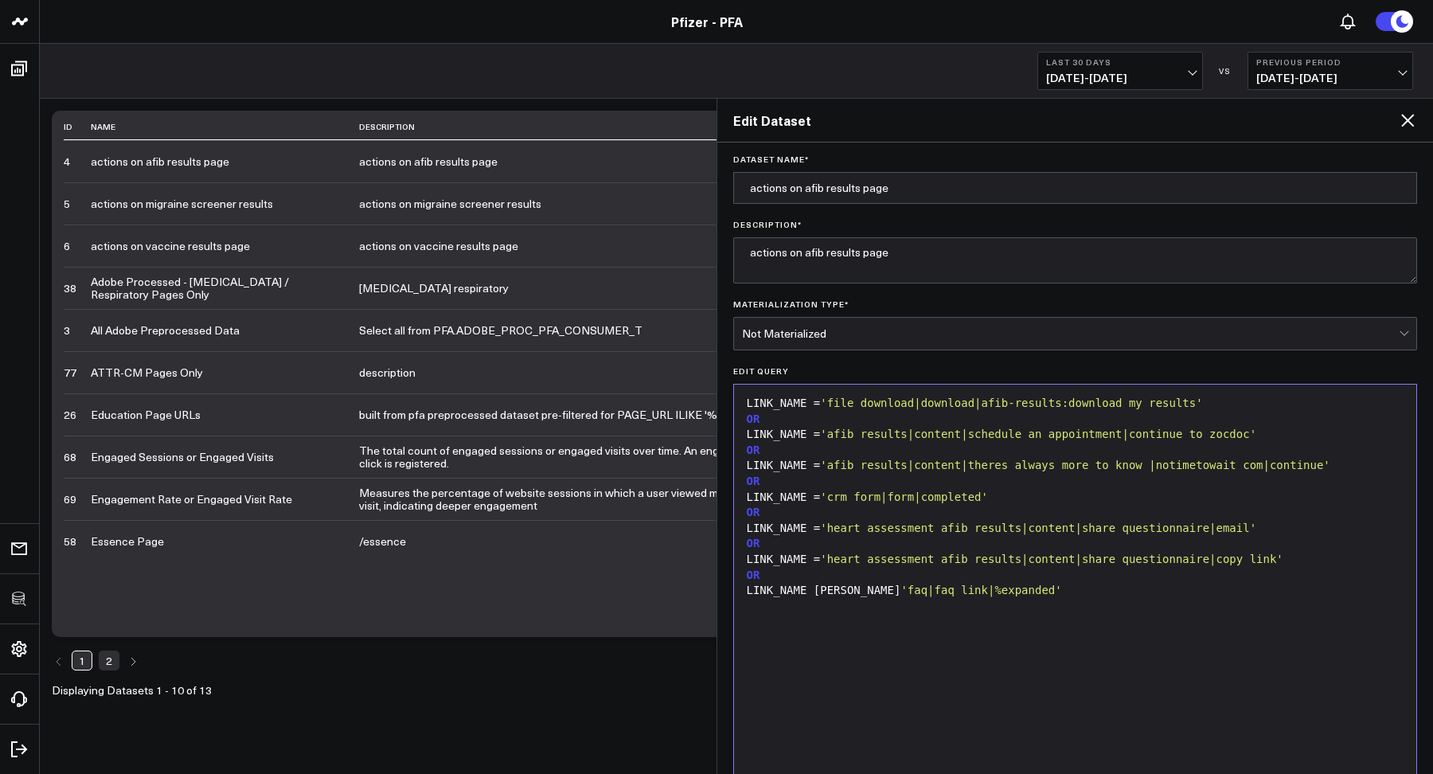
click at [1412, 122] on icon at bounding box center [1407, 120] width 19 height 19
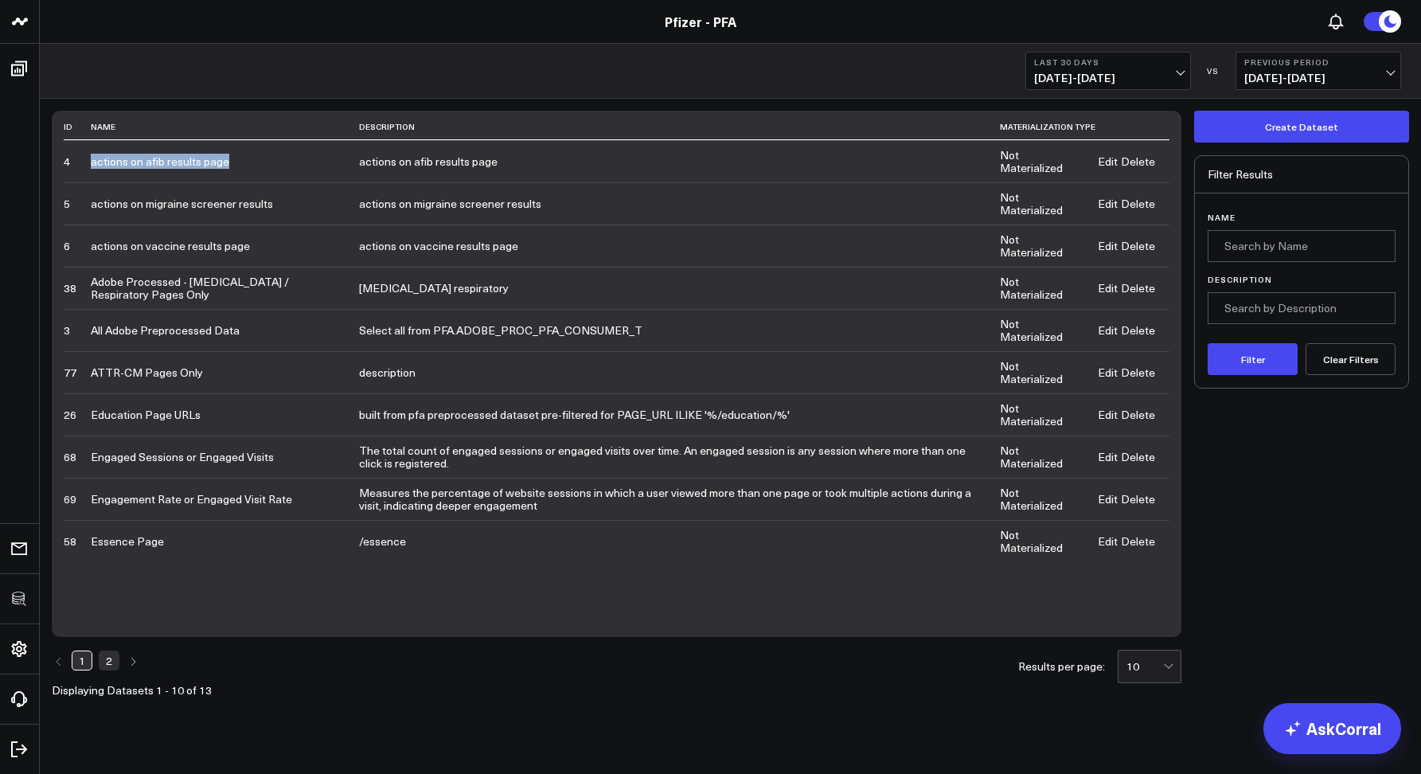
drag, startPoint x: 90, startPoint y: 164, endPoint x: 229, endPoint y: 164, distance: 138.6
click at [228, 164] on tr "4 actions on afib results page actions on afib results page Not Materialized Ed…" at bounding box center [617, 161] width 1106 height 42
click at [258, 153] on td "actions on afib results page" at bounding box center [225, 161] width 268 height 42
click at [421, 584] on div "ID Name Description Materialization Type 4 actions on afib results page actions…" at bounding box center [617, 374] width 1130 height 526
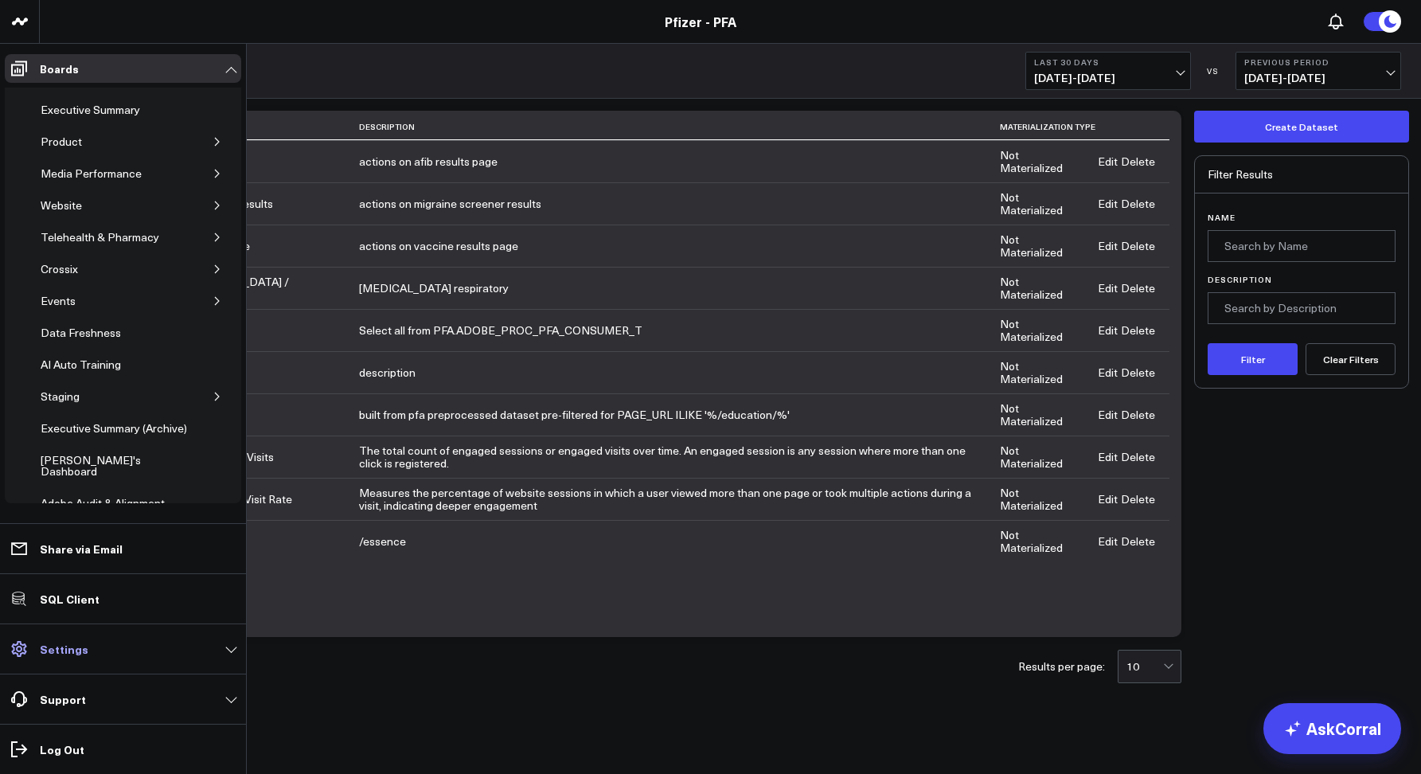
click at [63, 650] on p "Settings" at bounding box center [64, 649] width 49 height 13
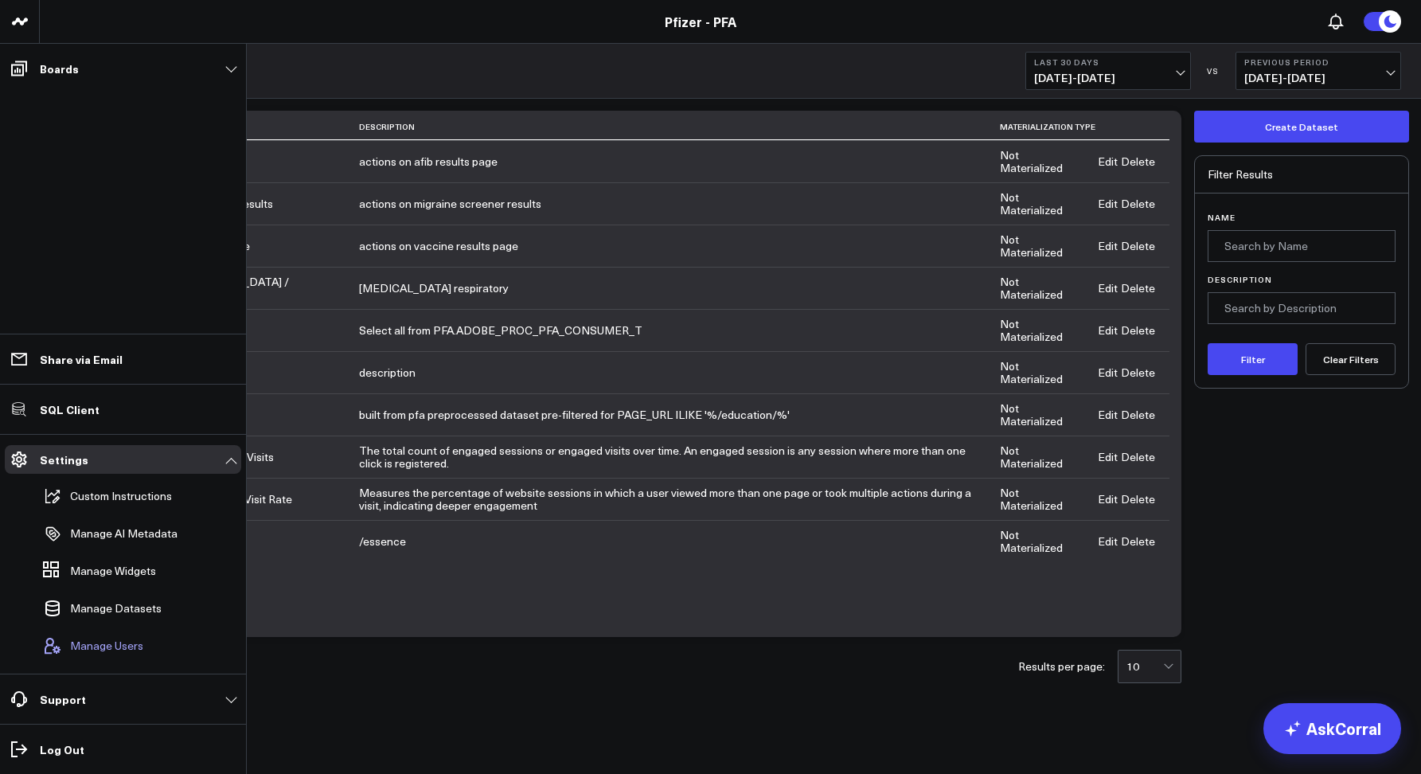
click at [96, 642] on span "Manage Users" at bounding box center [106, 645] width 73 height 13
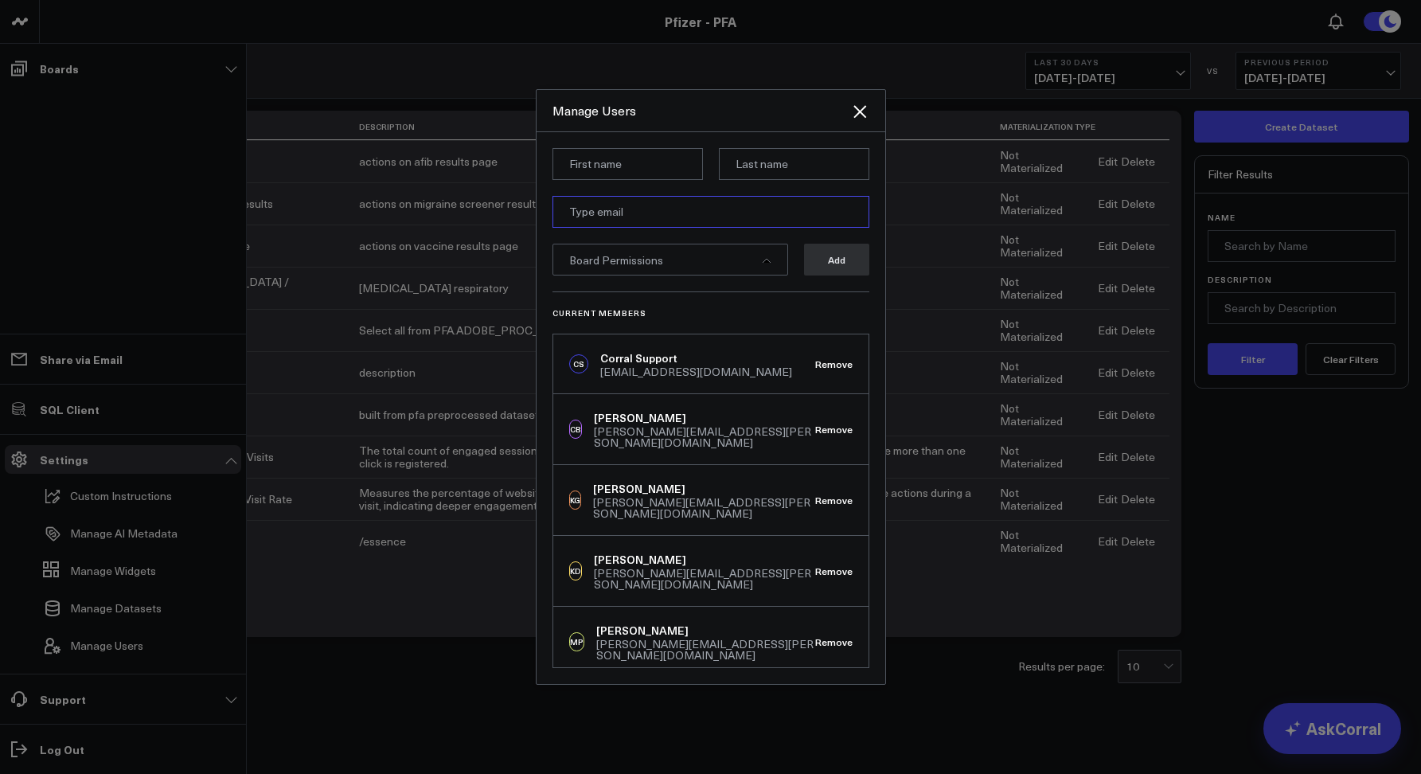
click at [647, 219] on input "email" at bounding box center [711, 212] width 317 height 32
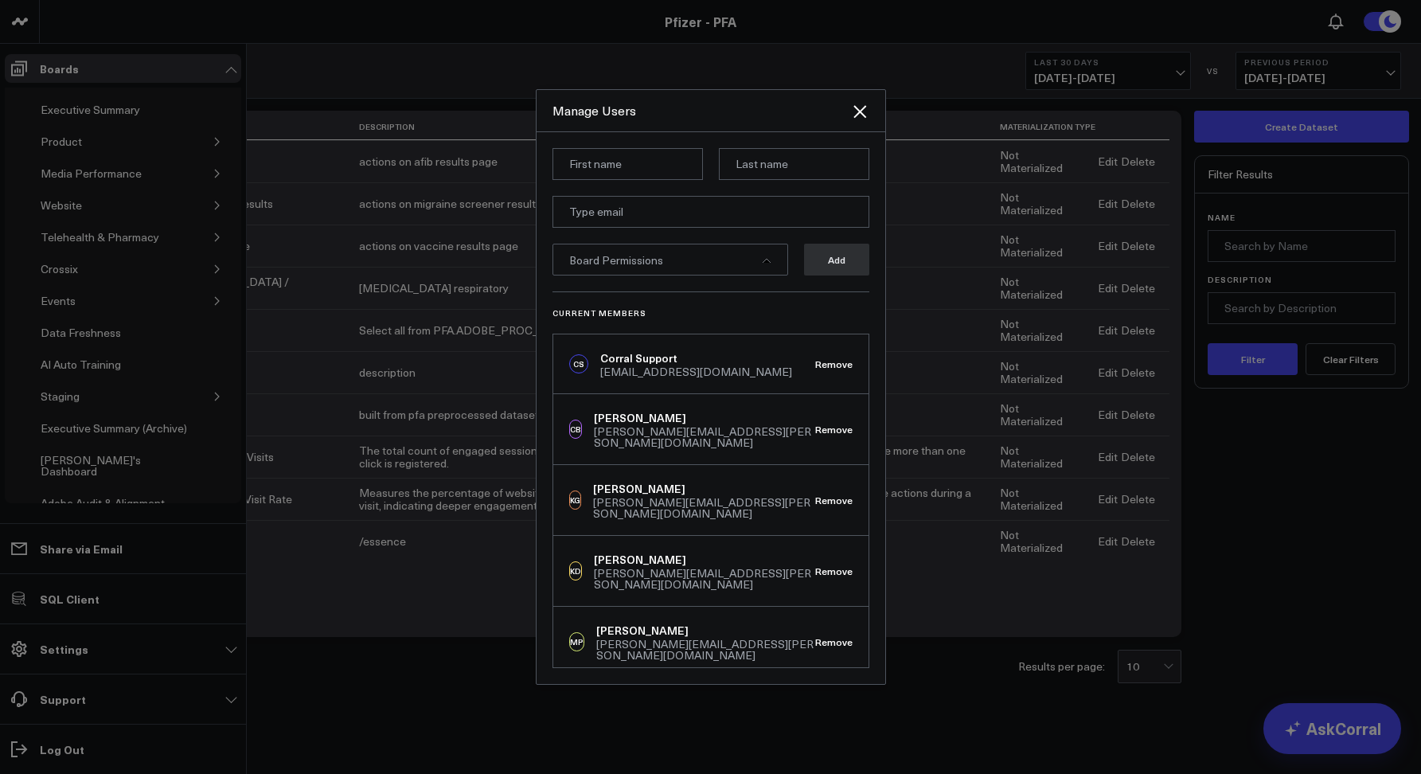
click at [816, 289] on form "Board Permissions Add" at bounding box center [711, 219] width 317 height 143
click at [753, 258] on div "Board Permissions" at bounding box center [671, 260] width 236 height 32
click at [832, 291] on div "Current Members CS Corral Support support@corraldata.com Remove CB Cam Burton c…" at bounding box center [711, 479] width 317 height 377
click at [862, 113] on icon "Close" at bounding box center [860, 111] width 13 height 13
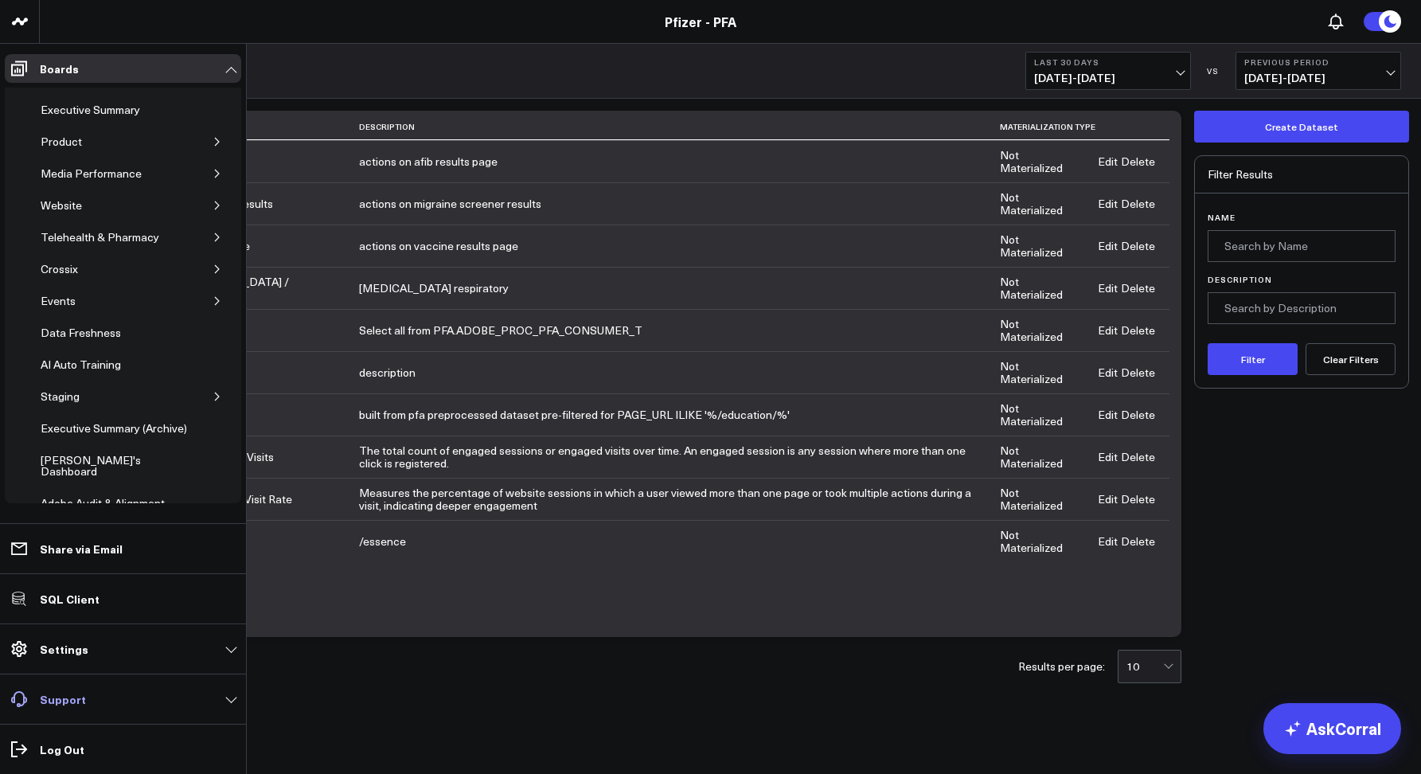
click at [70, 699] on p "Support" at bounding box center [63, 699] width 46 height 13
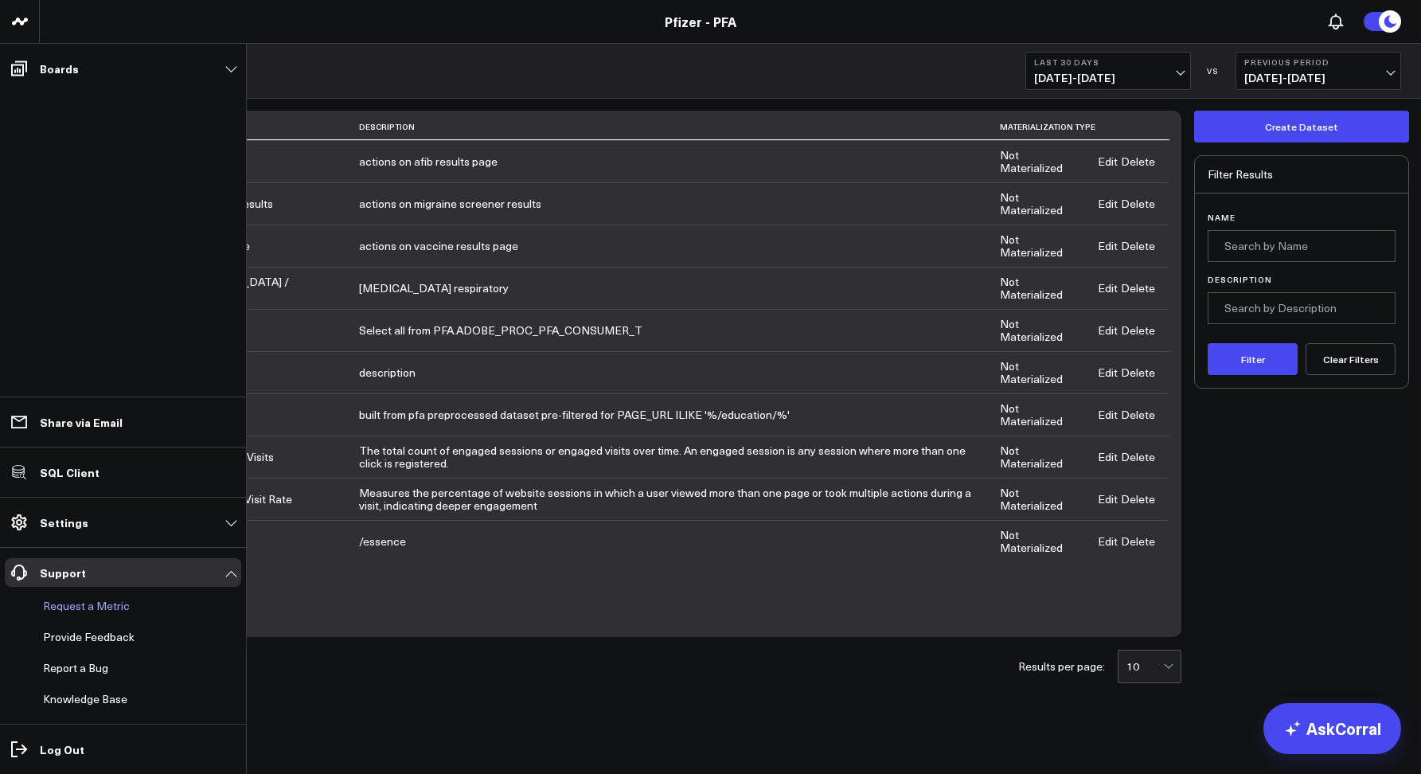
click at [84, 603] on button "Request a Metric" at bounding box center [83, 606] width 93 height 29
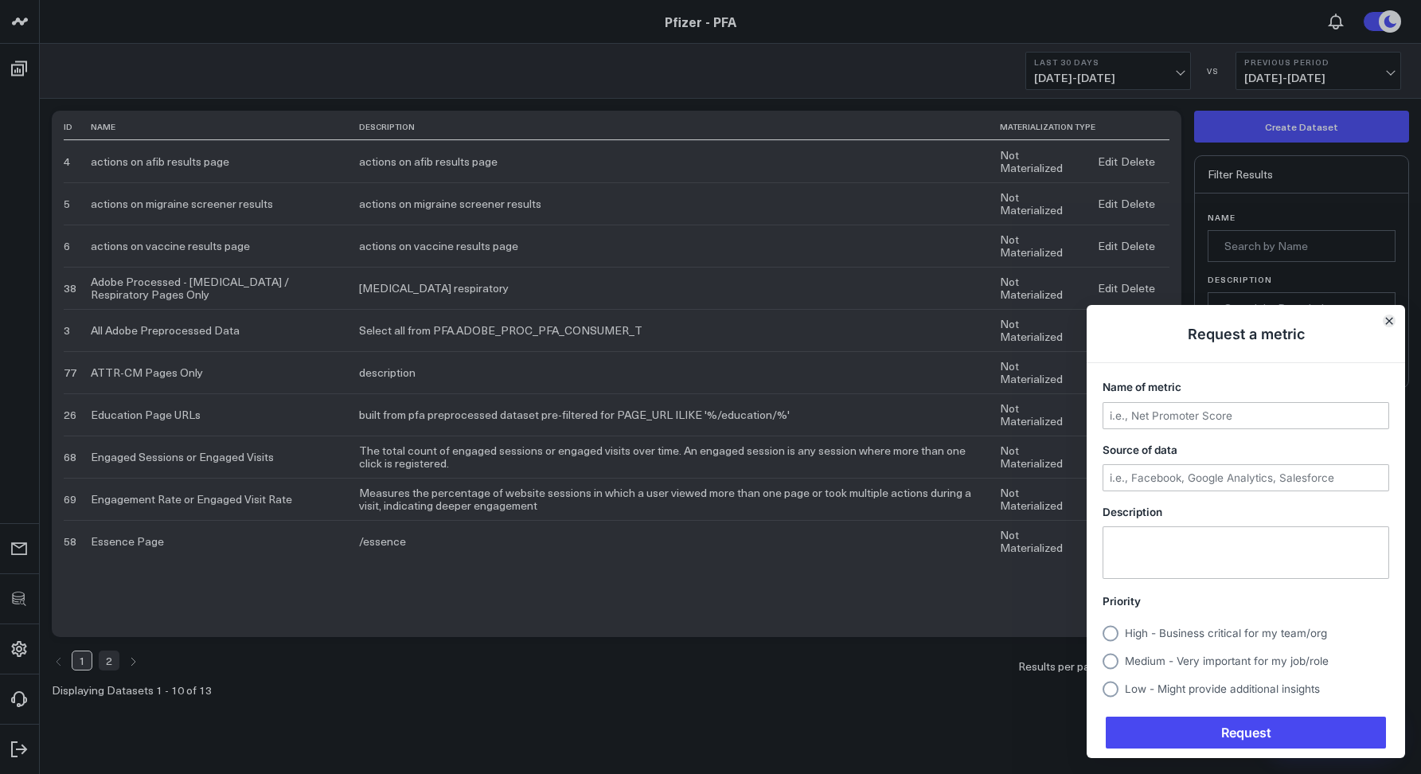
click at [1392, 323] on icon "Close" at bounding box center [1390, 321] width 8 height 8
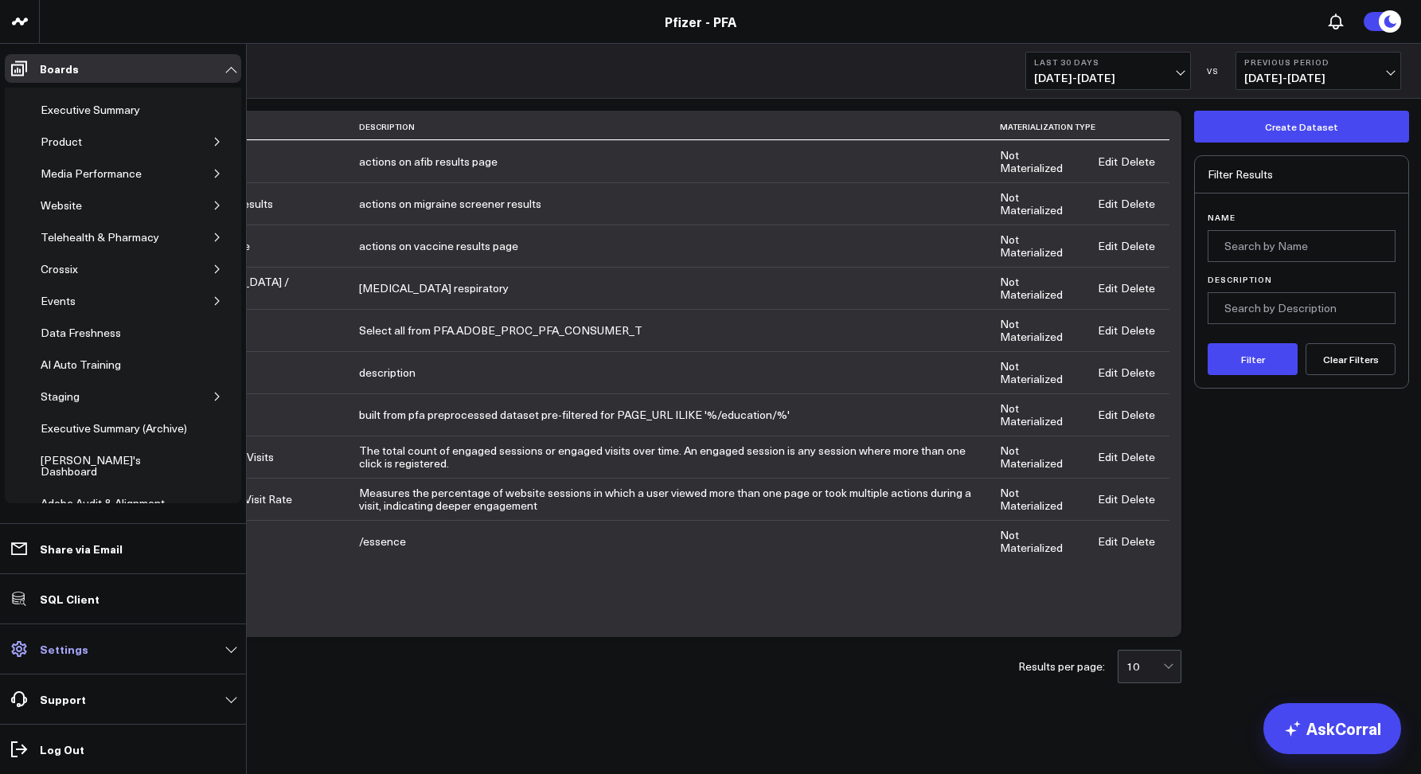
click at [52, 658] on link "Settings" at bounding box center [123, 649] width 237 height 29
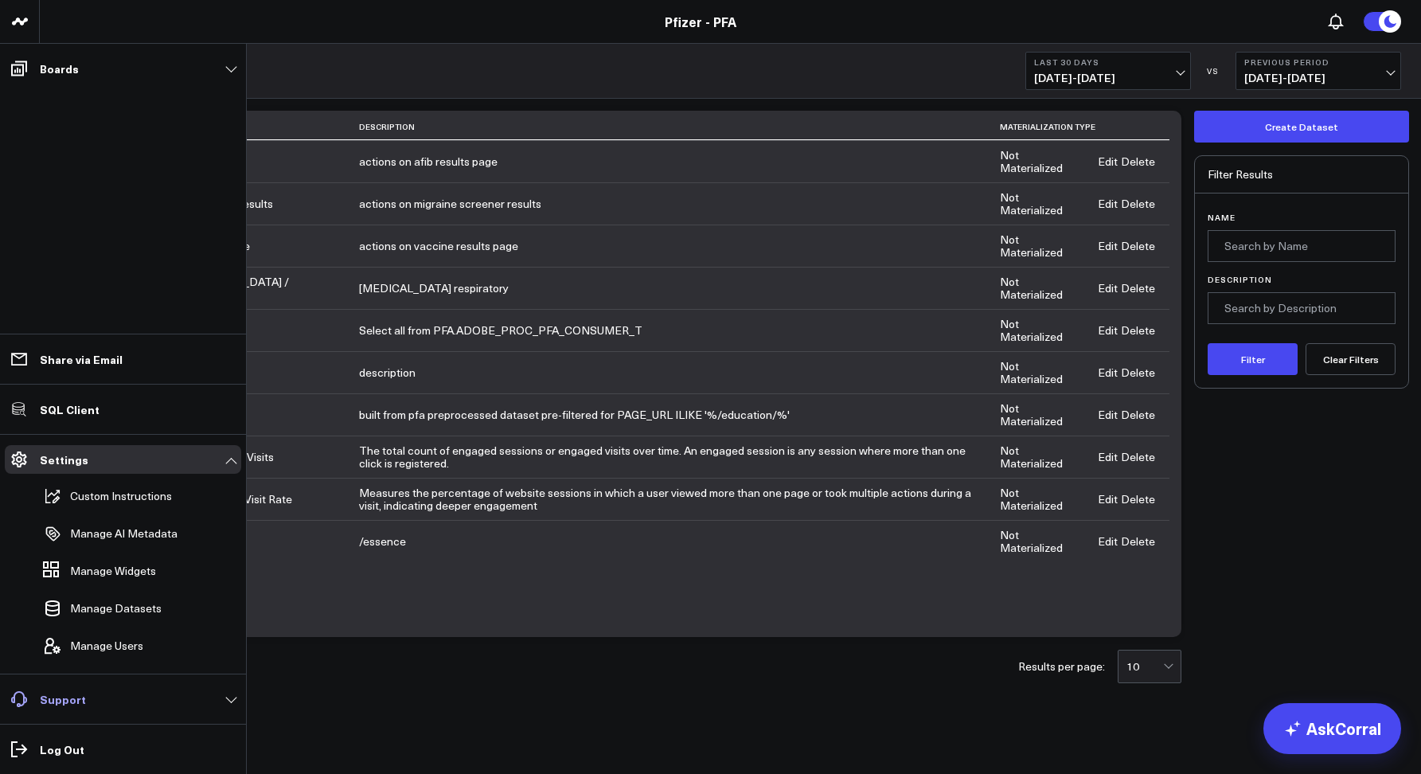
click at [72, 702] on p "Support" at bounding box center [63, 699] width 46 height 13
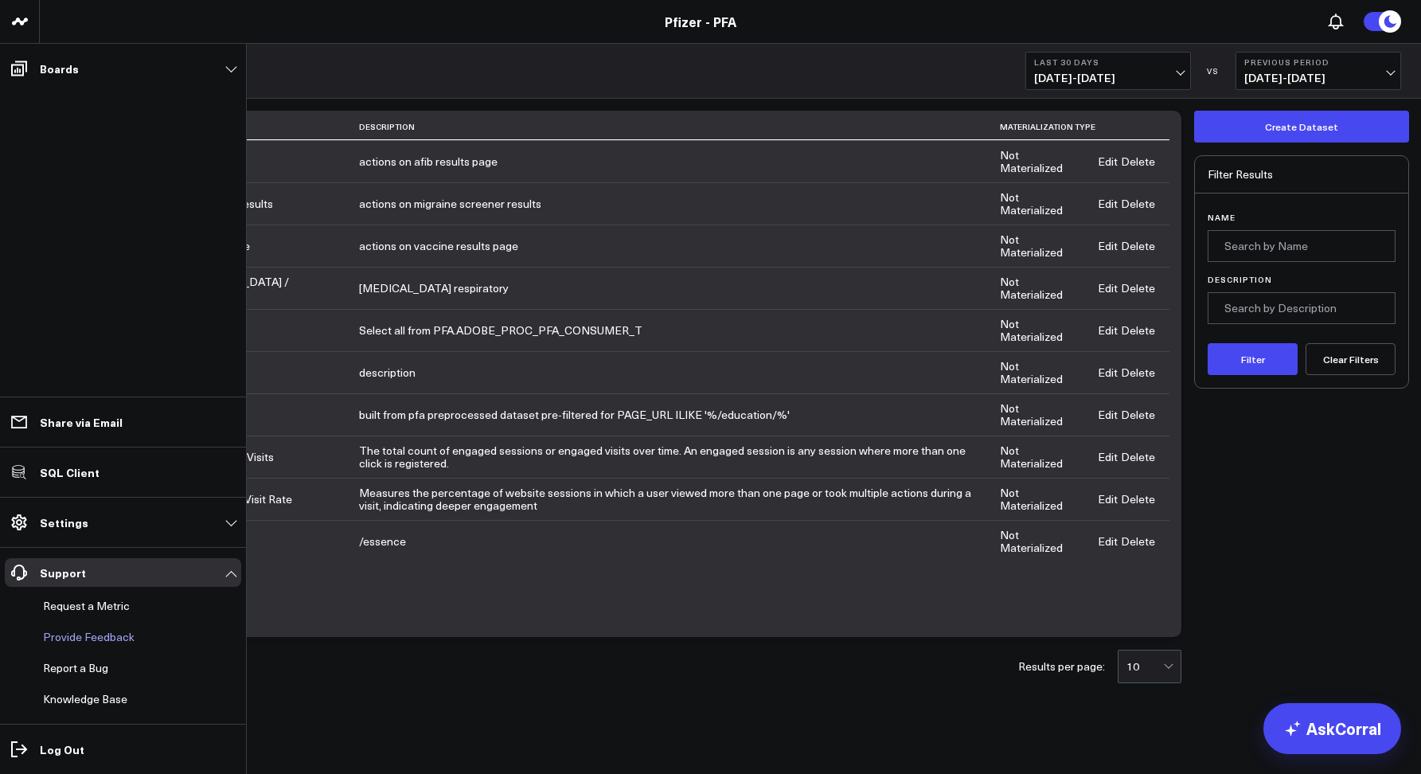
click at [80, 637] on p "Provide Feedback" at bounding box center [89, 637] width 92 height 13
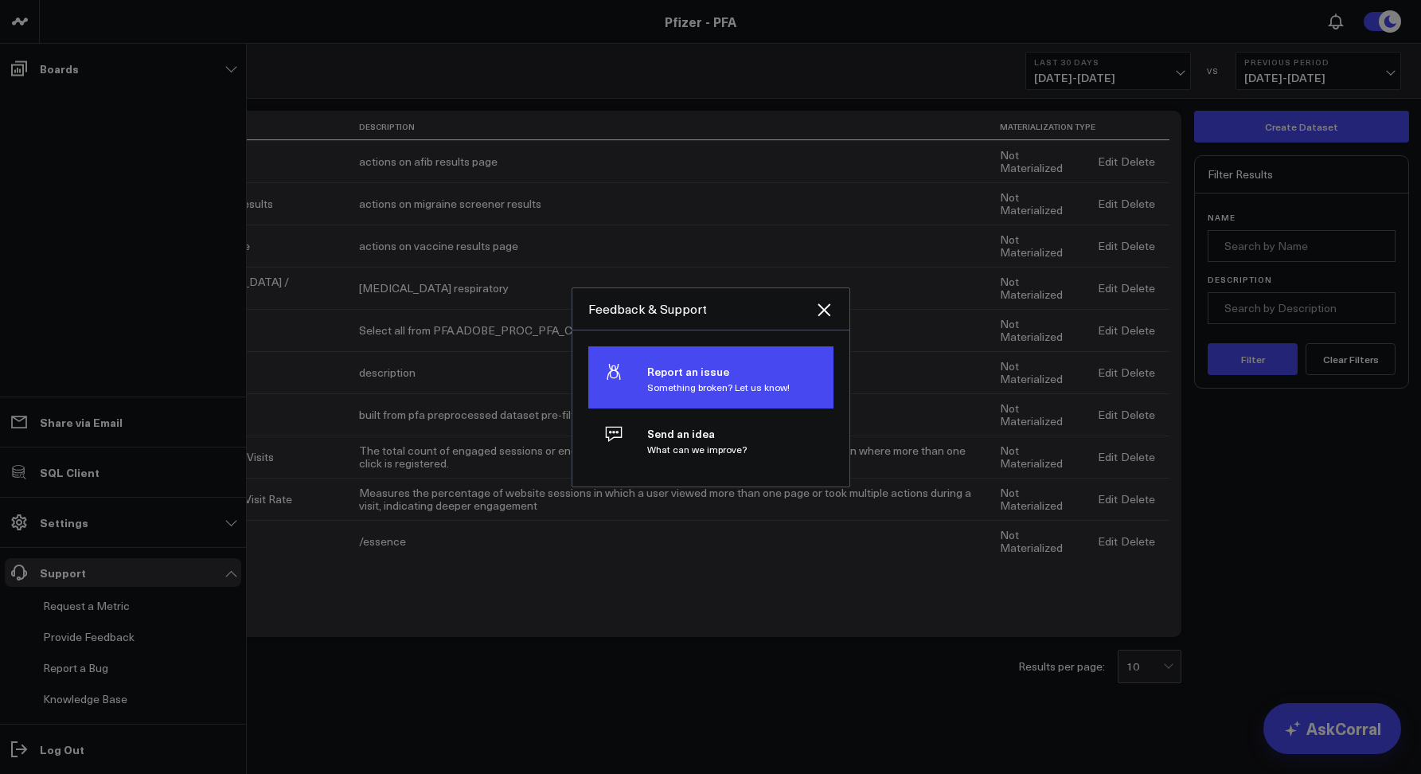
click at [714, 377] on h4 "Report an issue" at bounding box center [718, 372] width 143 height 13
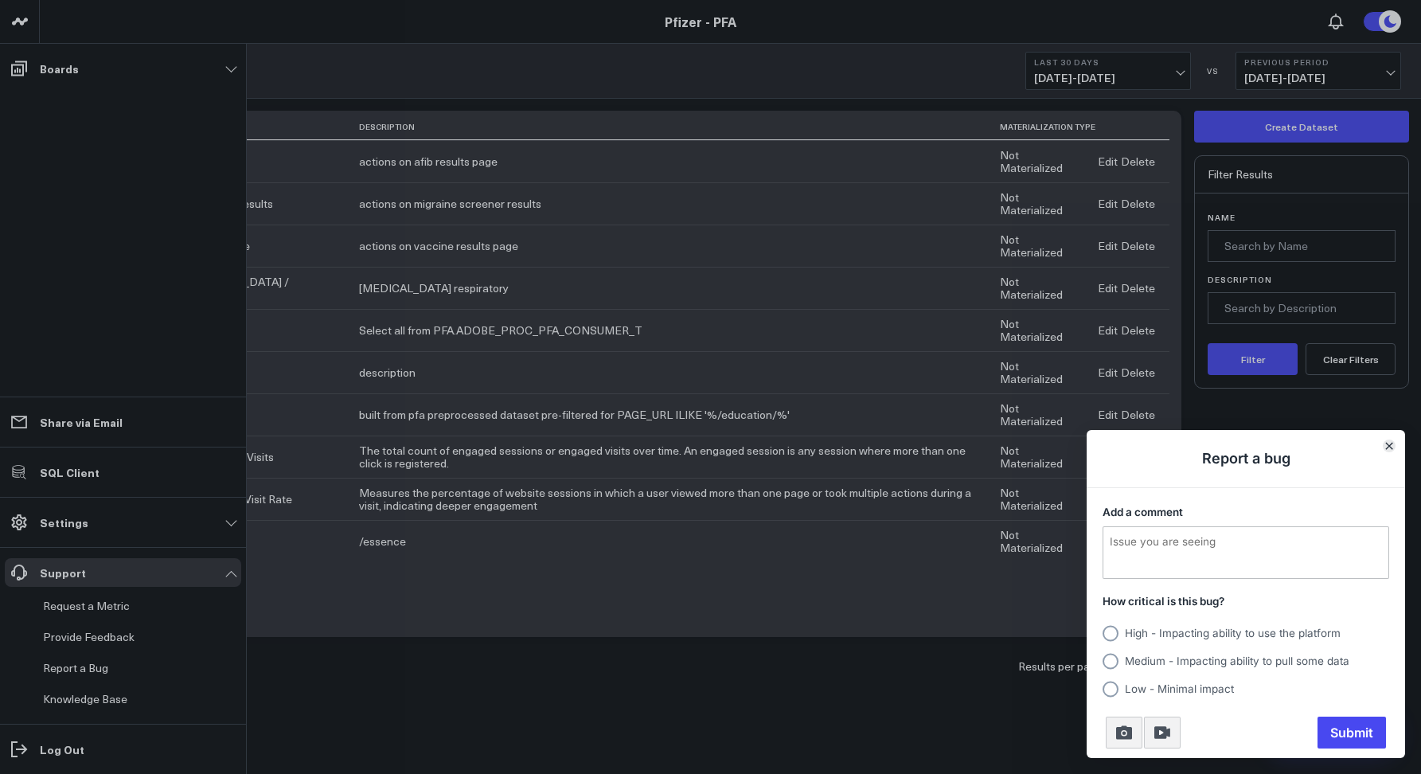
click at [1387, 447] on icon "Close" at bounding box center [1389, 446] width 6 height 6
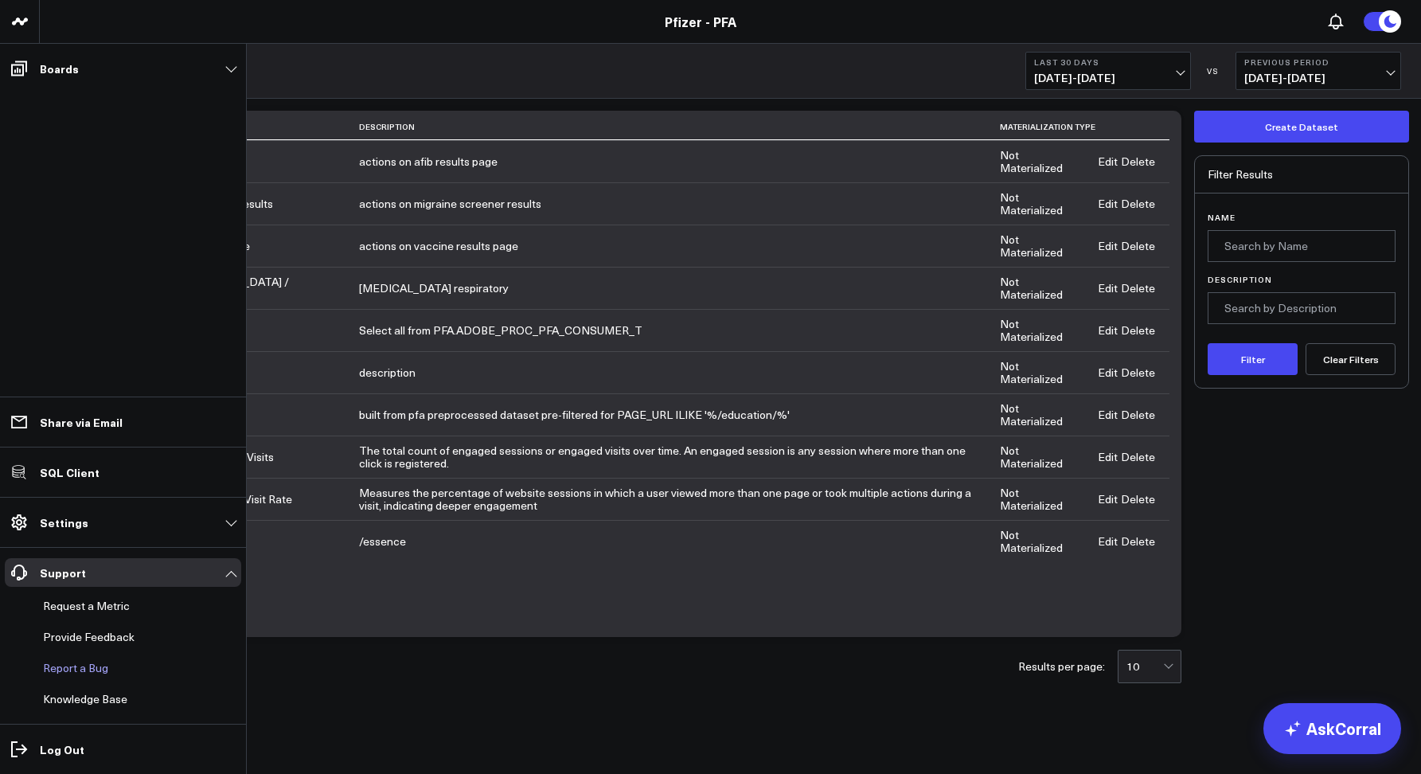
click at [68, 667] on button "Report a Bug" at bounding box center [73, 668] width 72 height 29
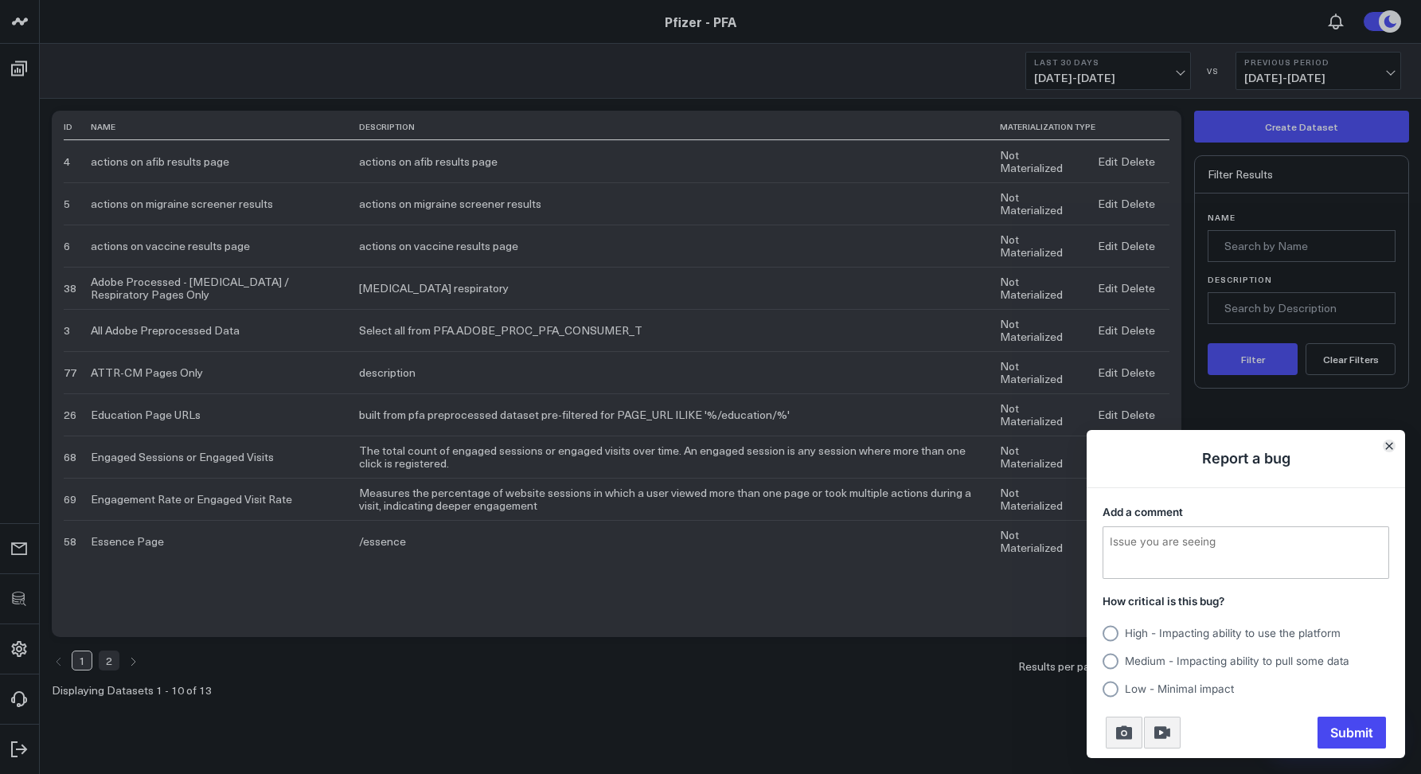
click at [1386, 443] on icon "Close" at bounding box center [1389, 446] width 6 height 6
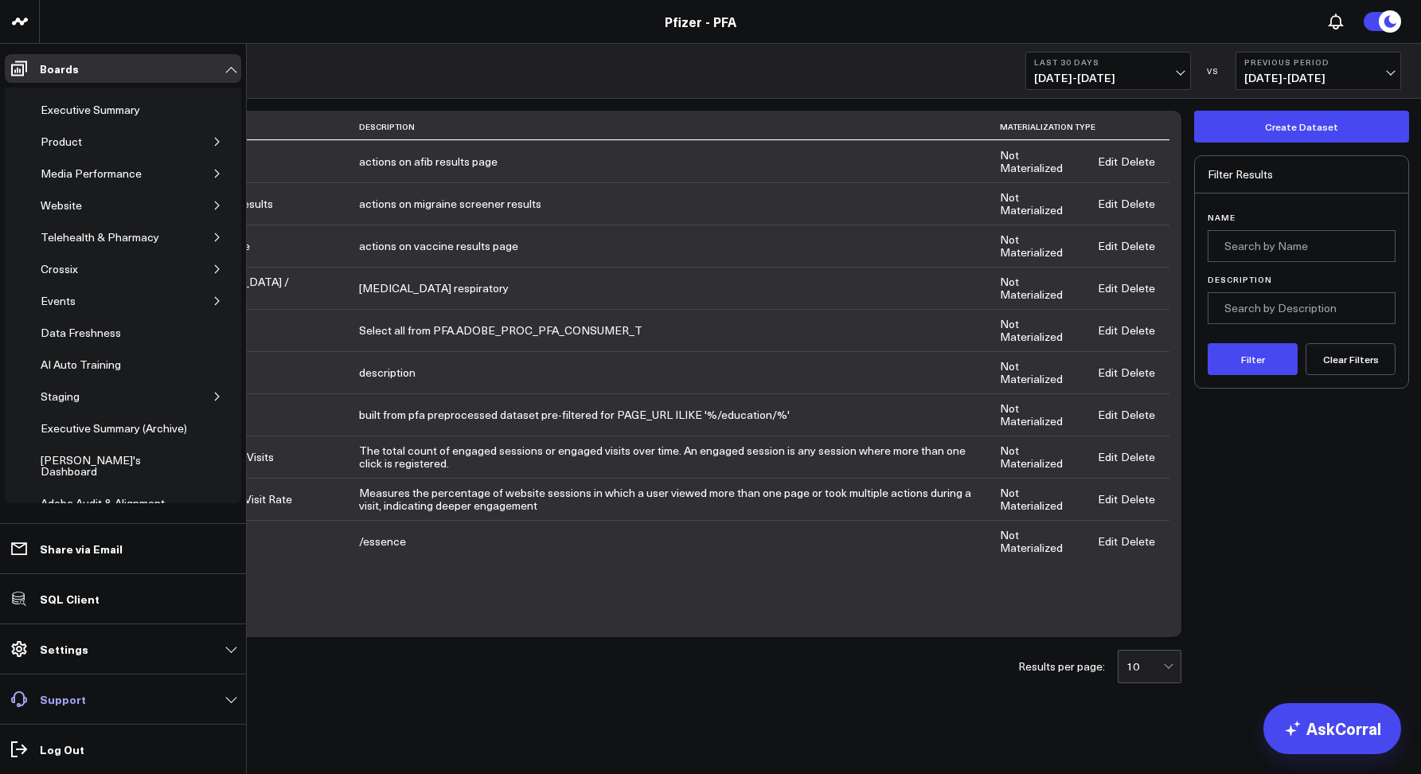
click at [55, 710] on link "Support" at bounding box center [123, 699] width 237 height 29
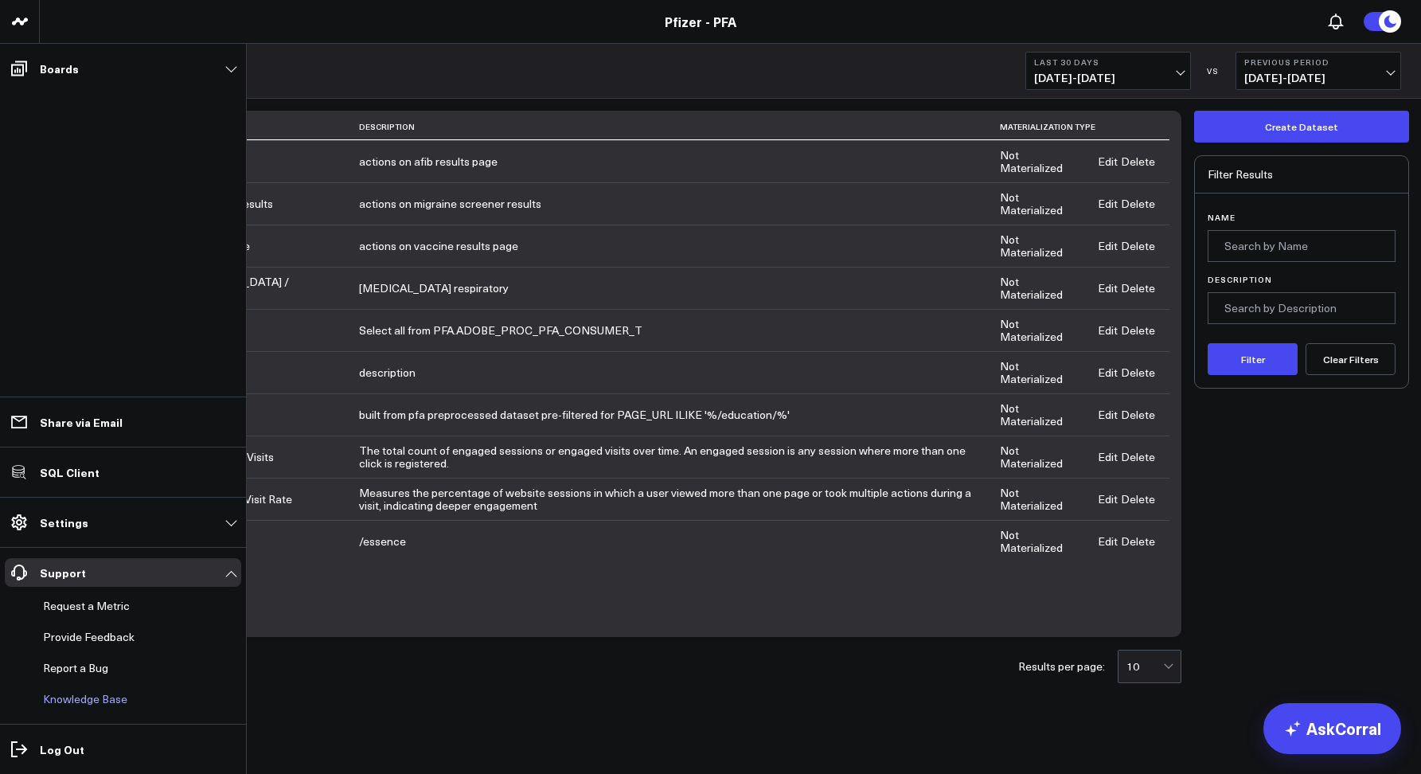
click at [59, 702] on link "Knowledge Base" at bounding box center [115, 699] width 157 height 29
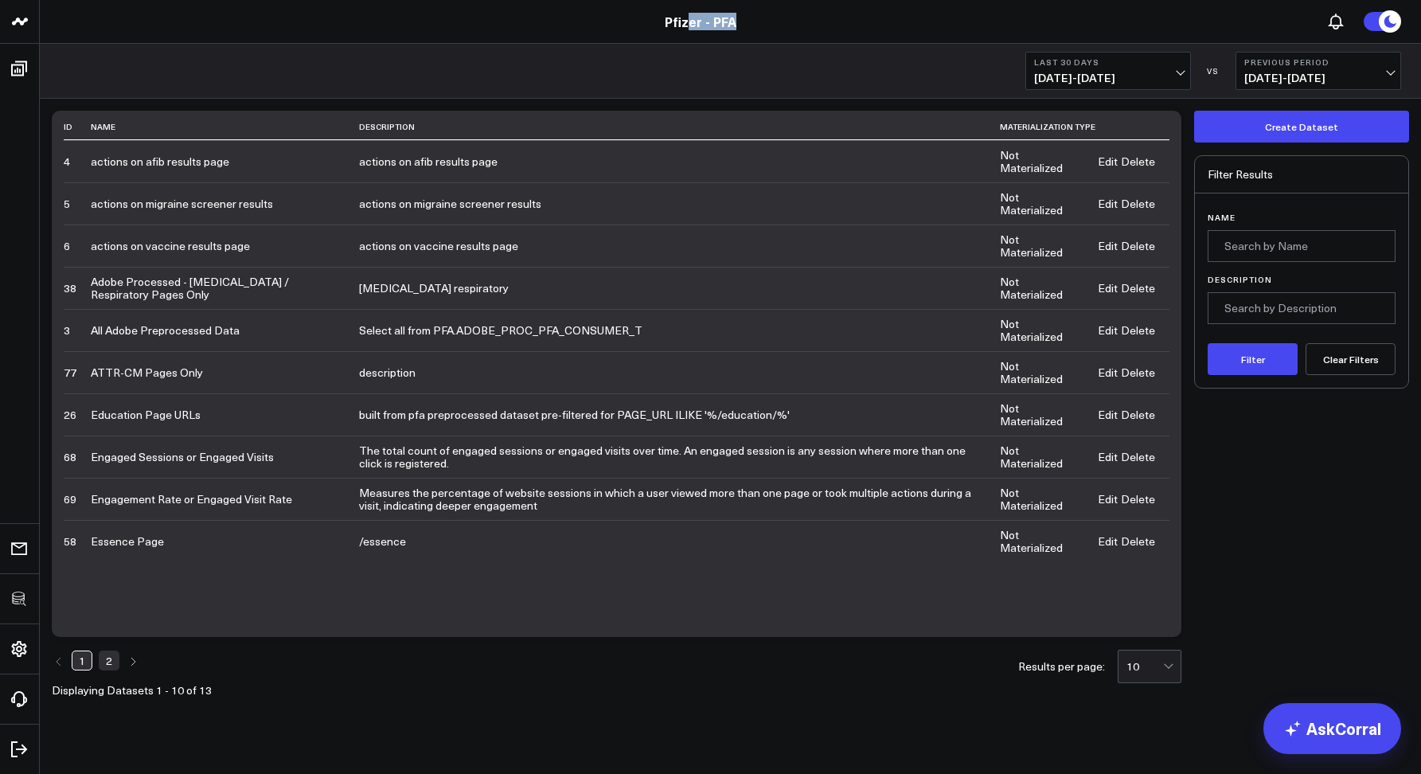
click at [689, 29] on header "100525 Test 3725 Test 829 Studios Accenture Acme Industrial Activant Capital AD…" at bounding box center [710, 22] width 1421 height 44
click at [686, 27] on link "Pfizer - PFA" at bounding box center [701, 22] width 72 height 18
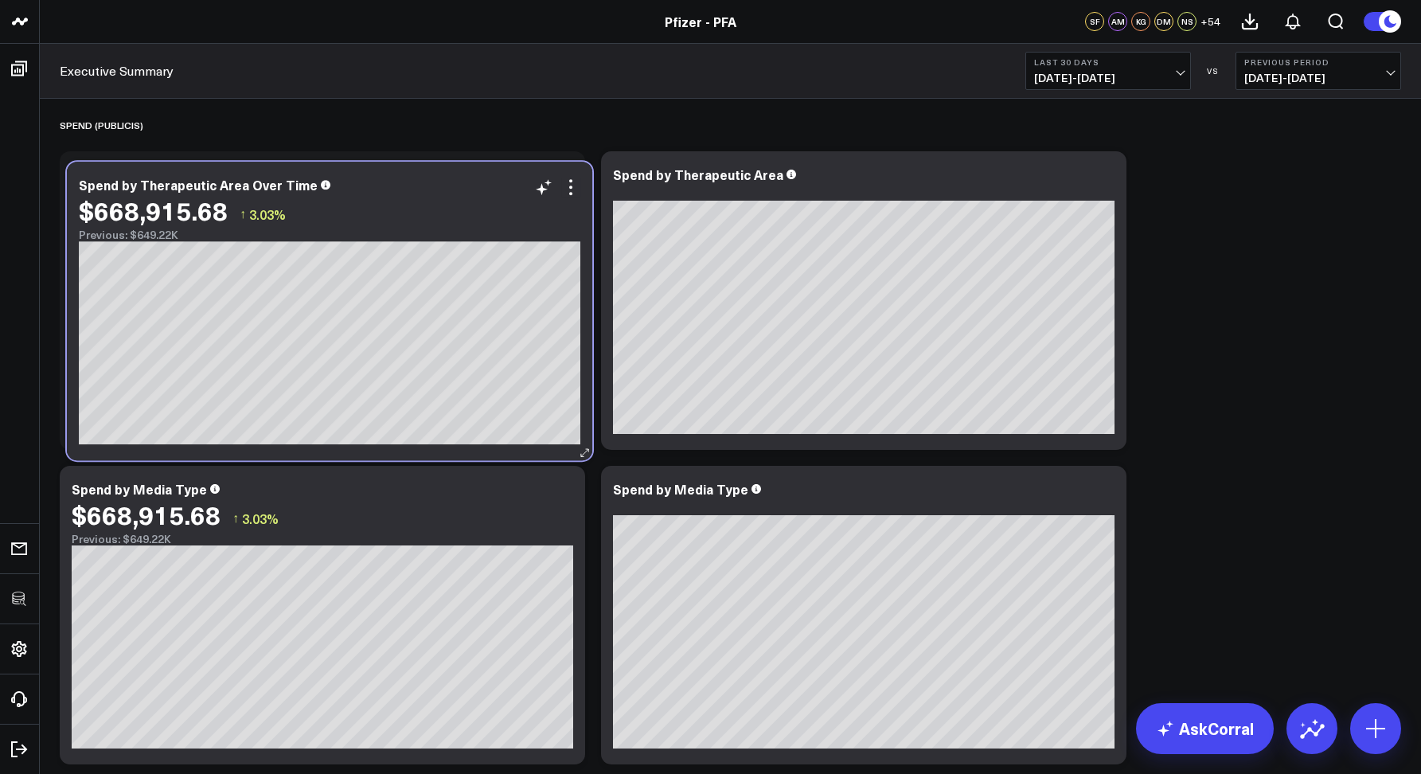
drag, startPoint x: 458, startPoint y: 205, endPoint x: 464, endPoint y: 216, distance: 12.2
click at [464, 216] on div "$668,915.68 ↑ 3.03%" at bounding box center [330, 210] width 502 height 29
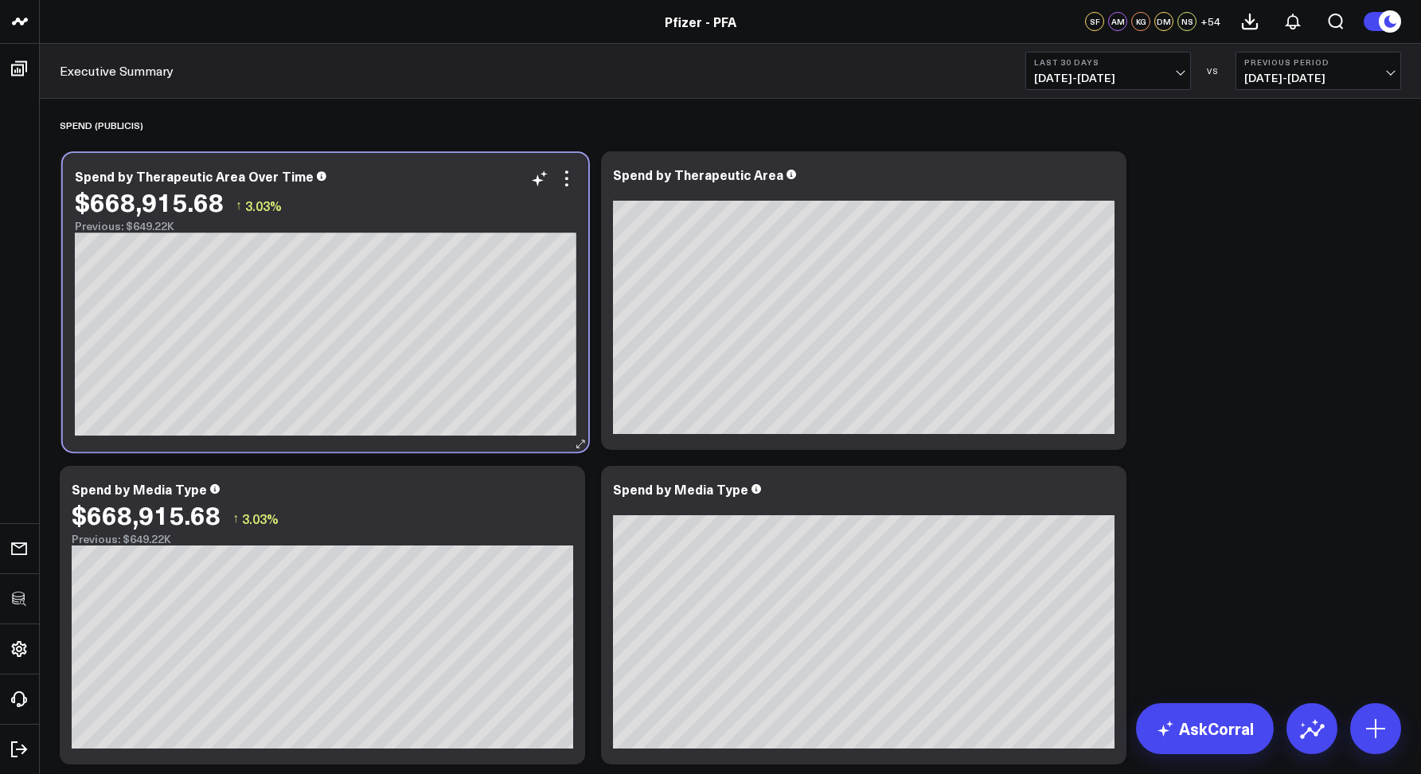
click at [413, 207] on div "$668,915.68 ↑ 3.03%" at bounding box center [326, 201] width 502 height 29
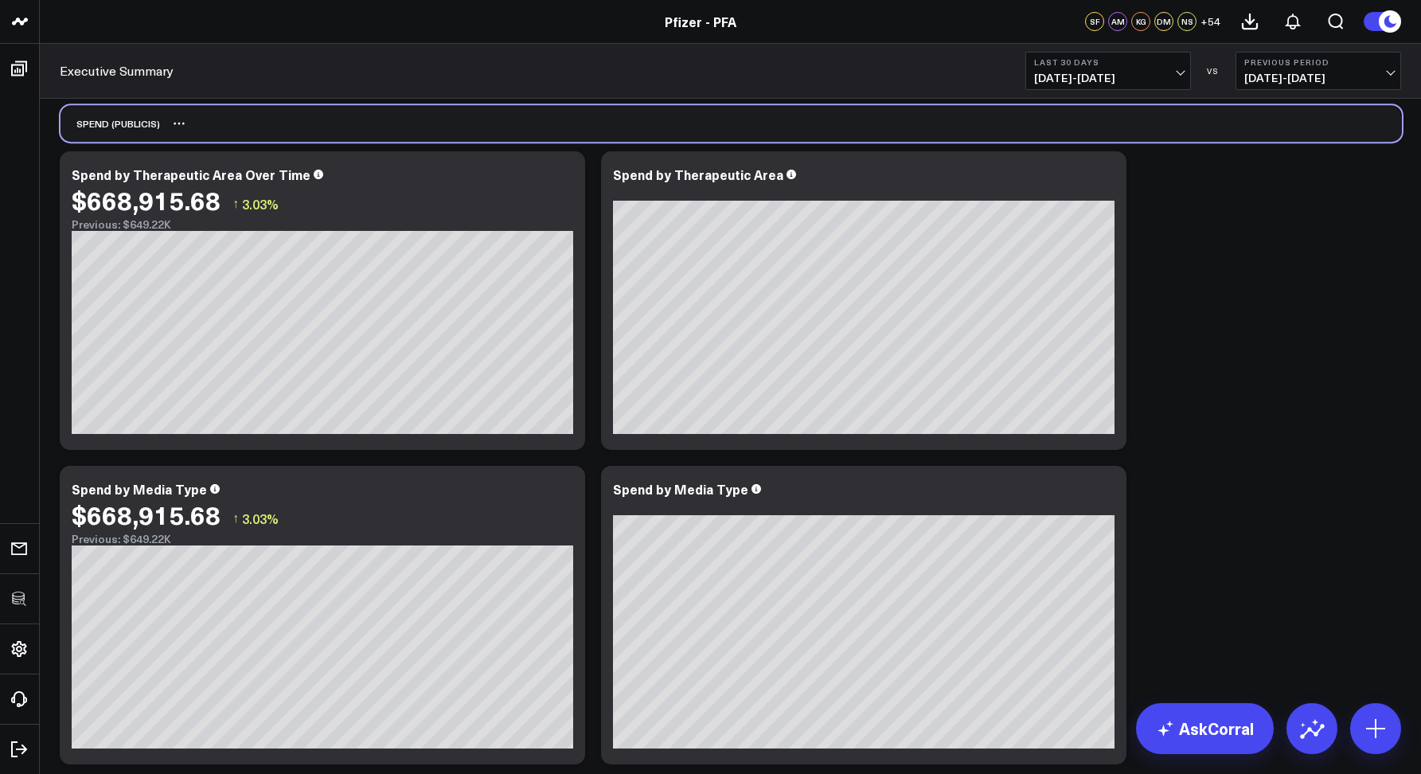
click at [217, 123] on div "SPEND (PUBLICIS)" at bounding box center [732, 123] width 1342 height 37
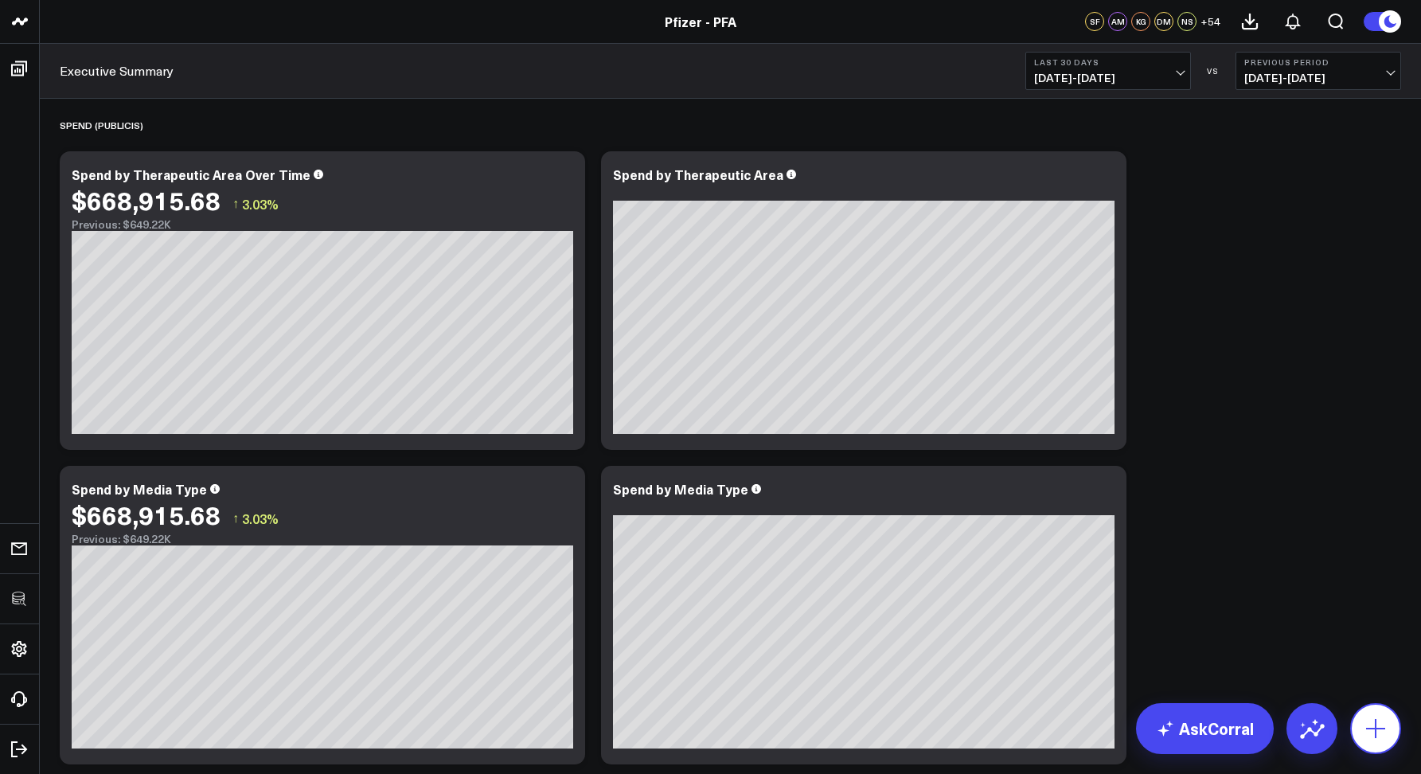
click at [1378, 724] on icon at bounding box center [1375, 728] width 25 height 25
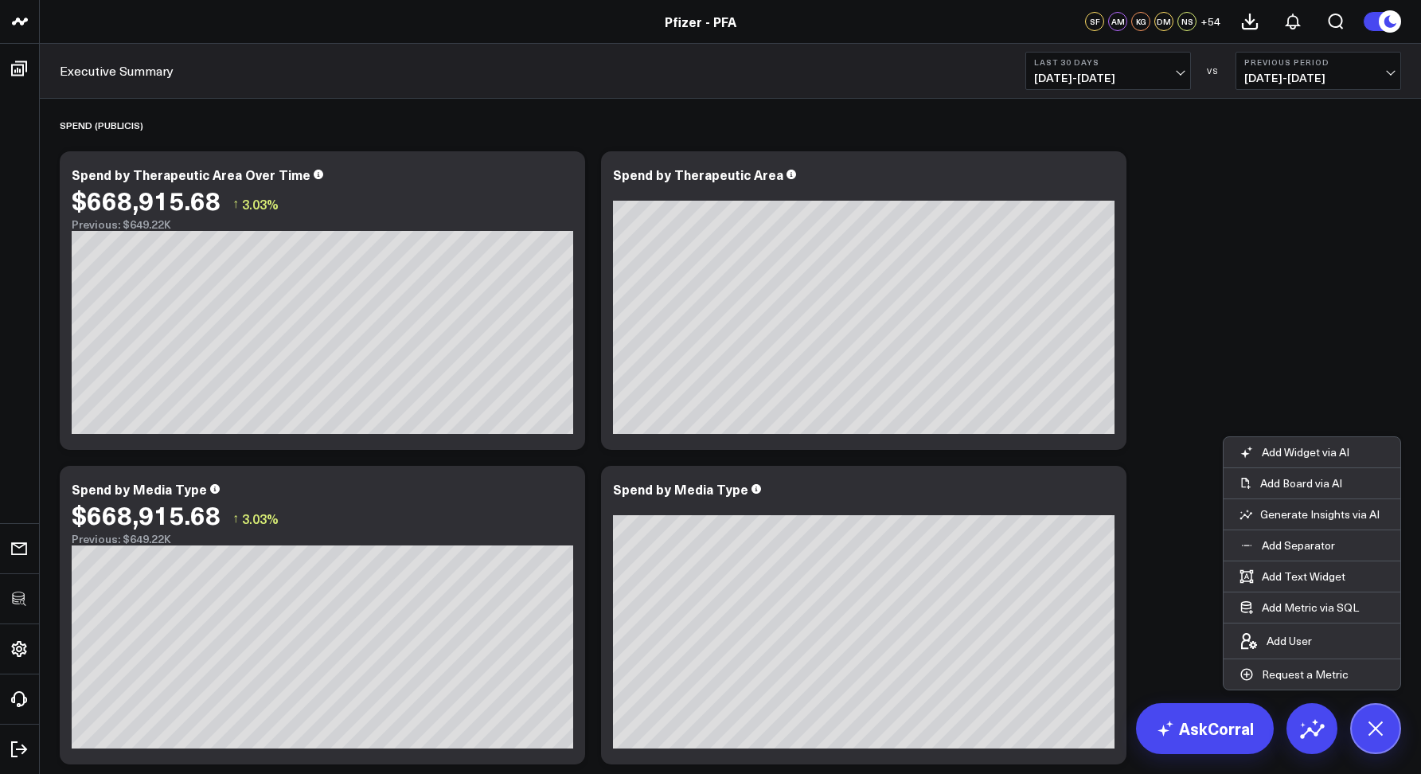
click at [545, 115] on div "SPEND (PUBLICIS)" at bounding box center [731, 125] width 1342 height 37
click at [560, 178] on icon at bounding box center [563, 176] width 19 height 19
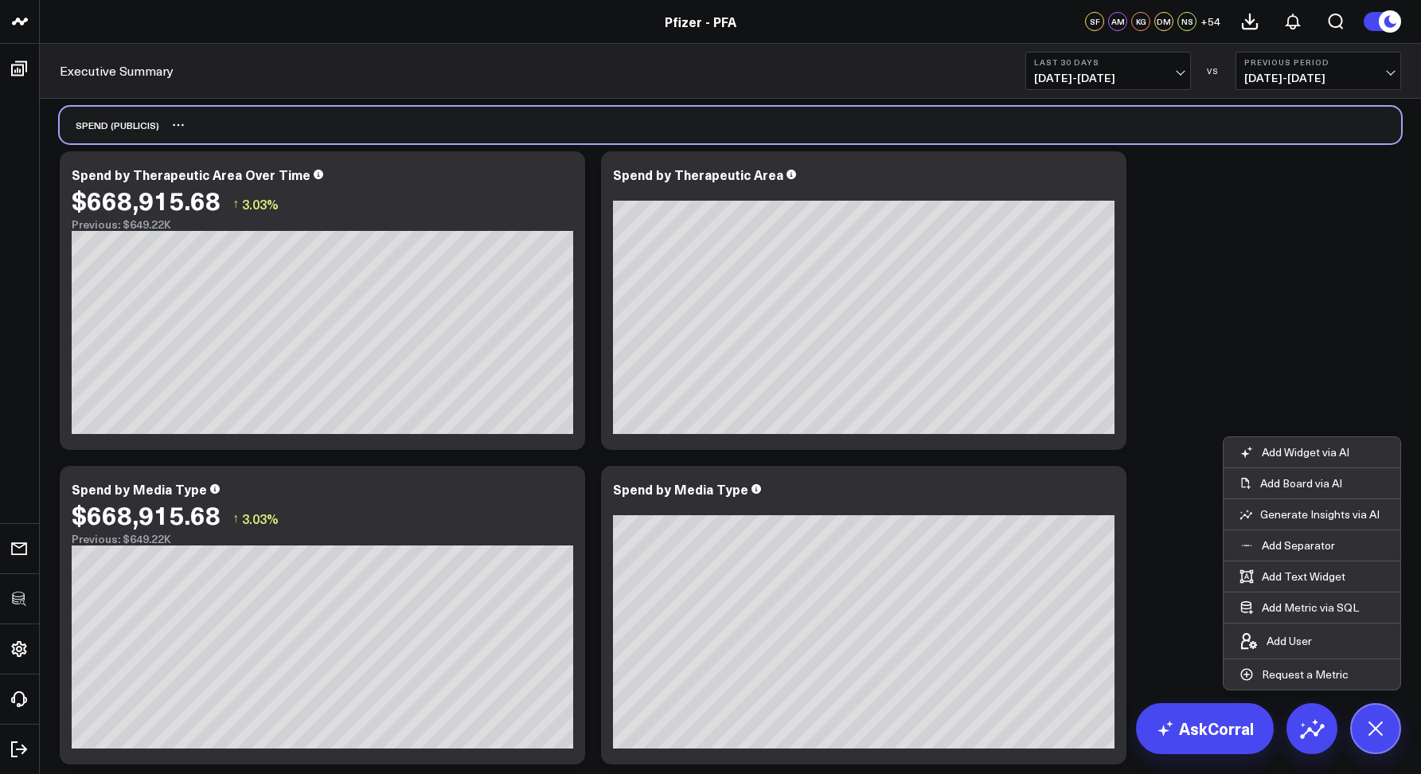
click at [911, 131] on div "SPEND (PUBLICIS)" at bounding box center [731, 125] width 1342 height 37
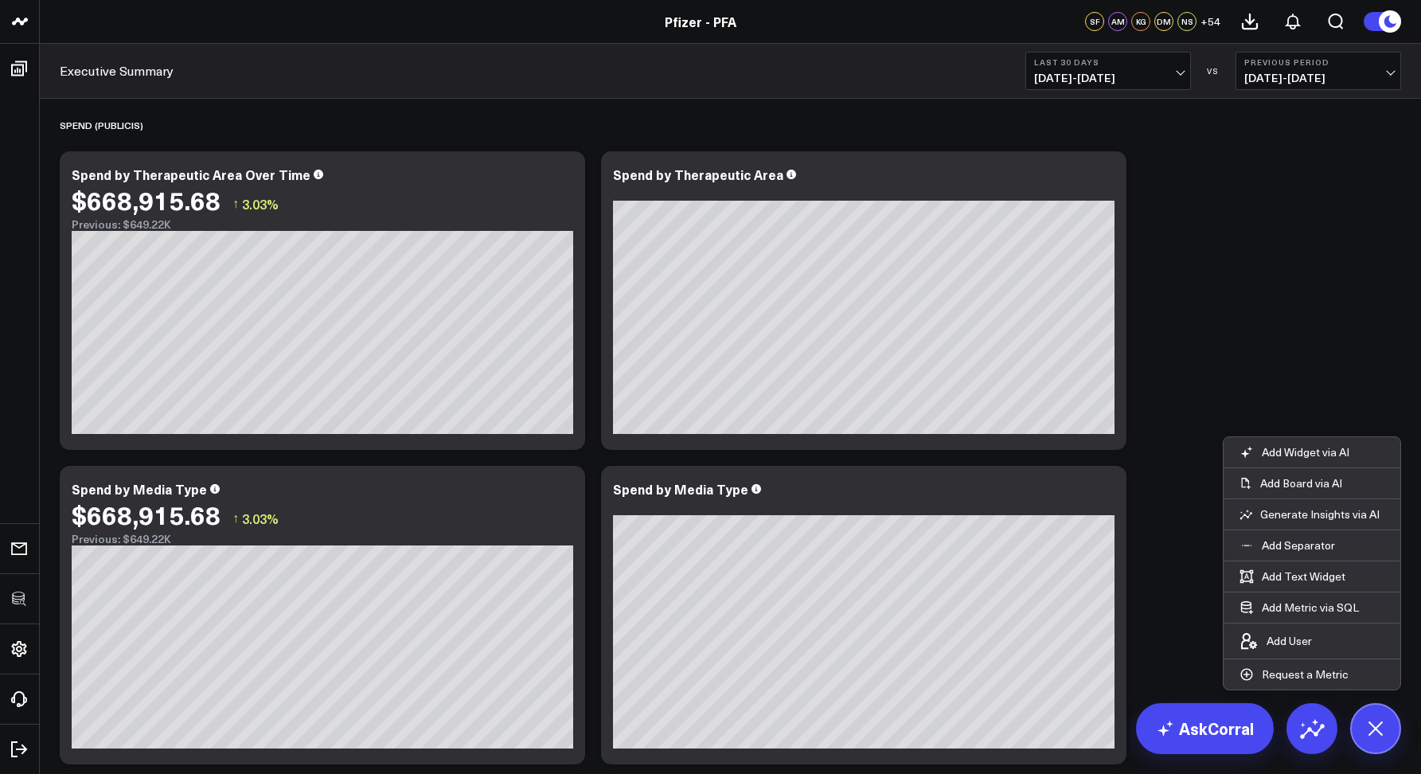
click at [1392, 715] on button at bounding box center [1376, 728] width 51 height 51
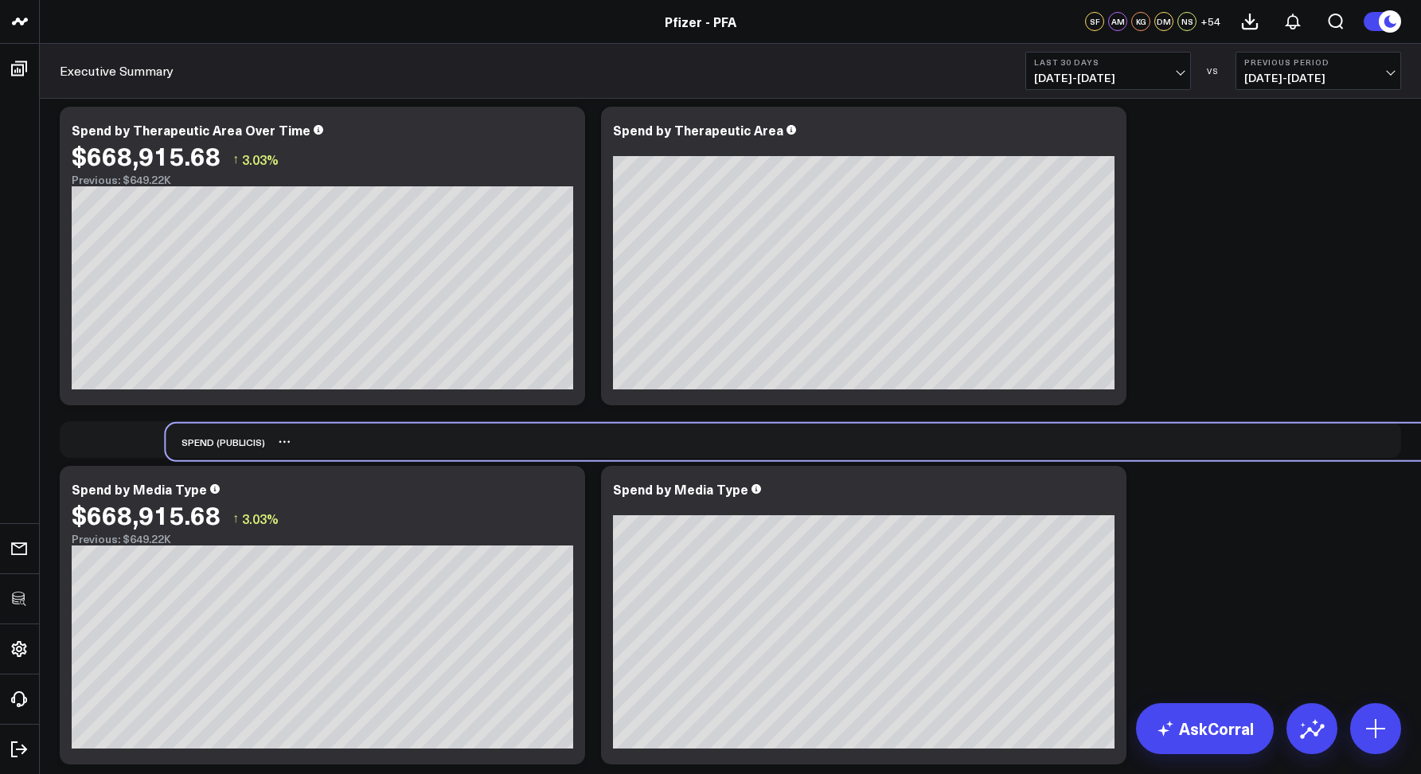
drag, startPoint x: 169, startPoint y: 124, endPoint x: 275, endPoint y: 441, distance: 334.2
click at [275, 441] on div "SPEND (PUBLICIS)" at bounding box center [837, 442] width 1342 height 37
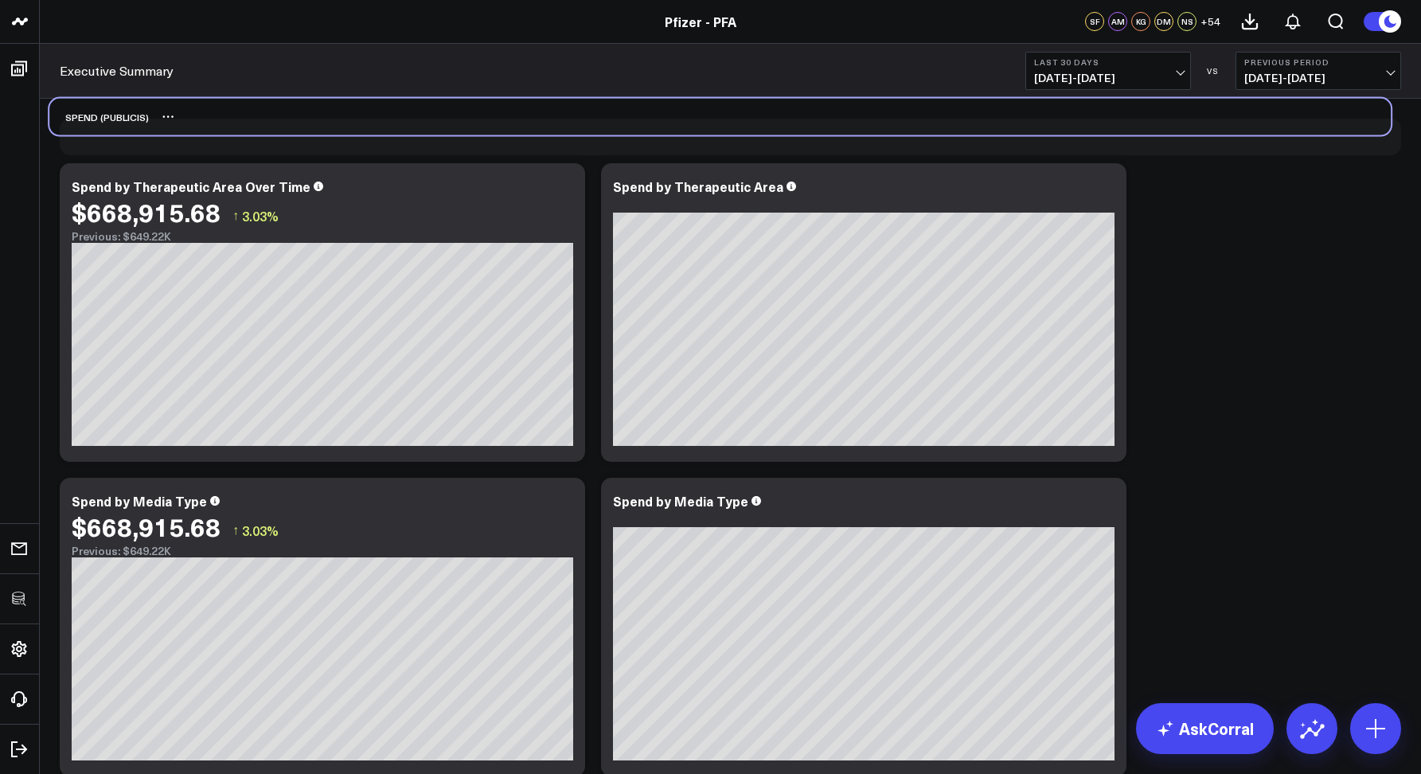
drag, startPoint x: 297, startPoint y: 454, endPoint x: 288, endPoint y: 121, distance: 333.0
click at [288, 121] on div "SPEND (PUBLICIS)" at bounding box center [720, 117] width 1342 height 37
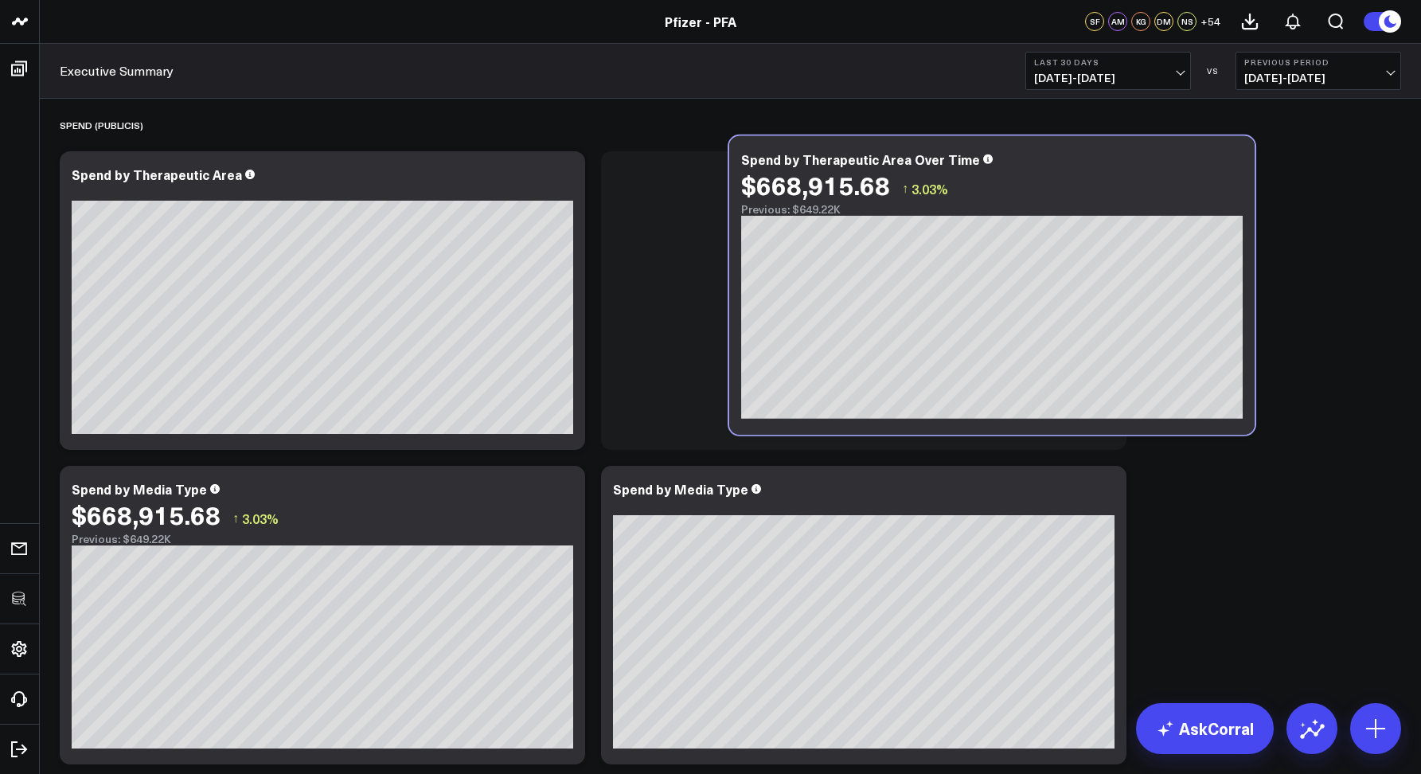
click at [1075, 250] on div "Spend by Therapeutic Area Over Time $668,915.68 ↑ 3.03% Previous: $649.22K [fon…" at bounding box center [992, 285] width 526 height 299
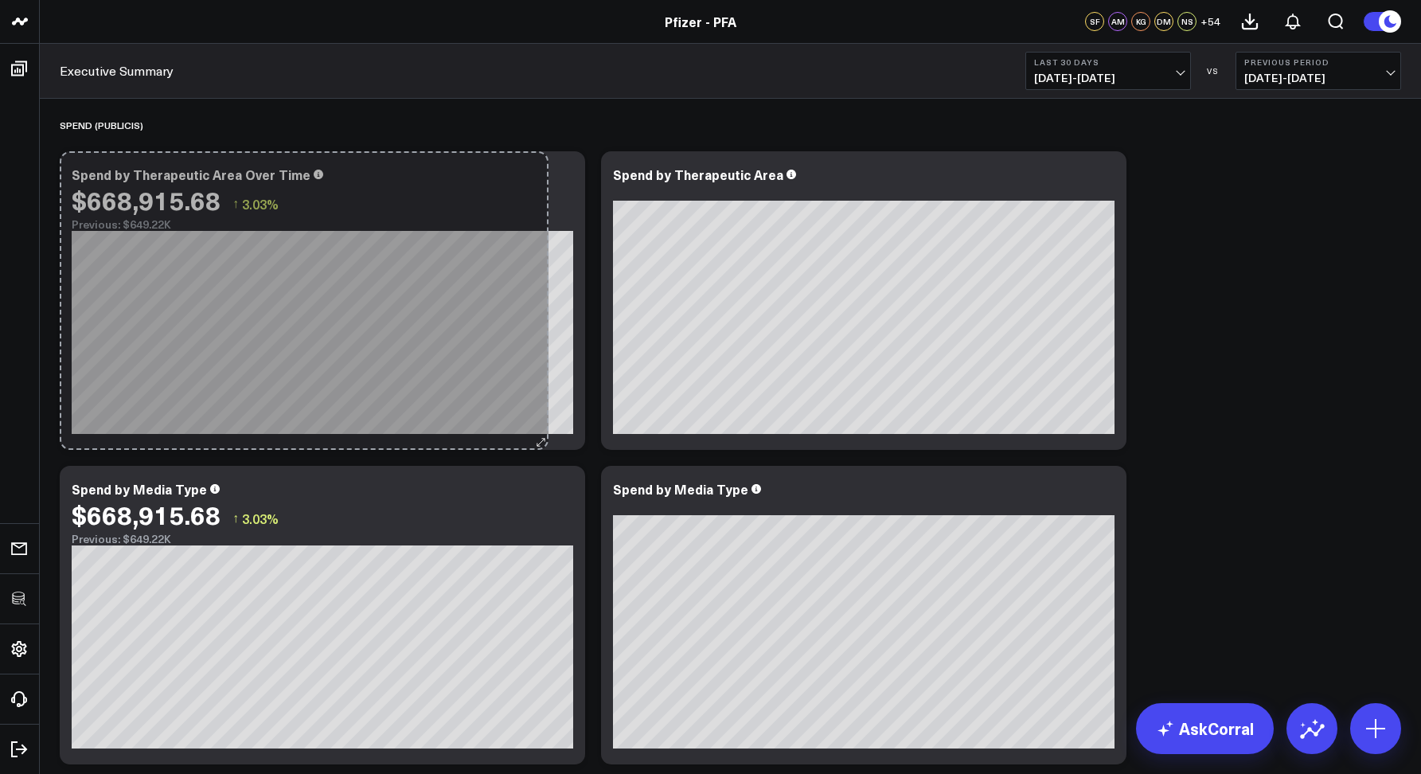
click at [538, 381] on div "Spend by Therapeutic Area Over Time $668,915.68 ↑ 3.03% Previous: $649.22K [fon…" at bounding box center [323, 300] width 526 height 299
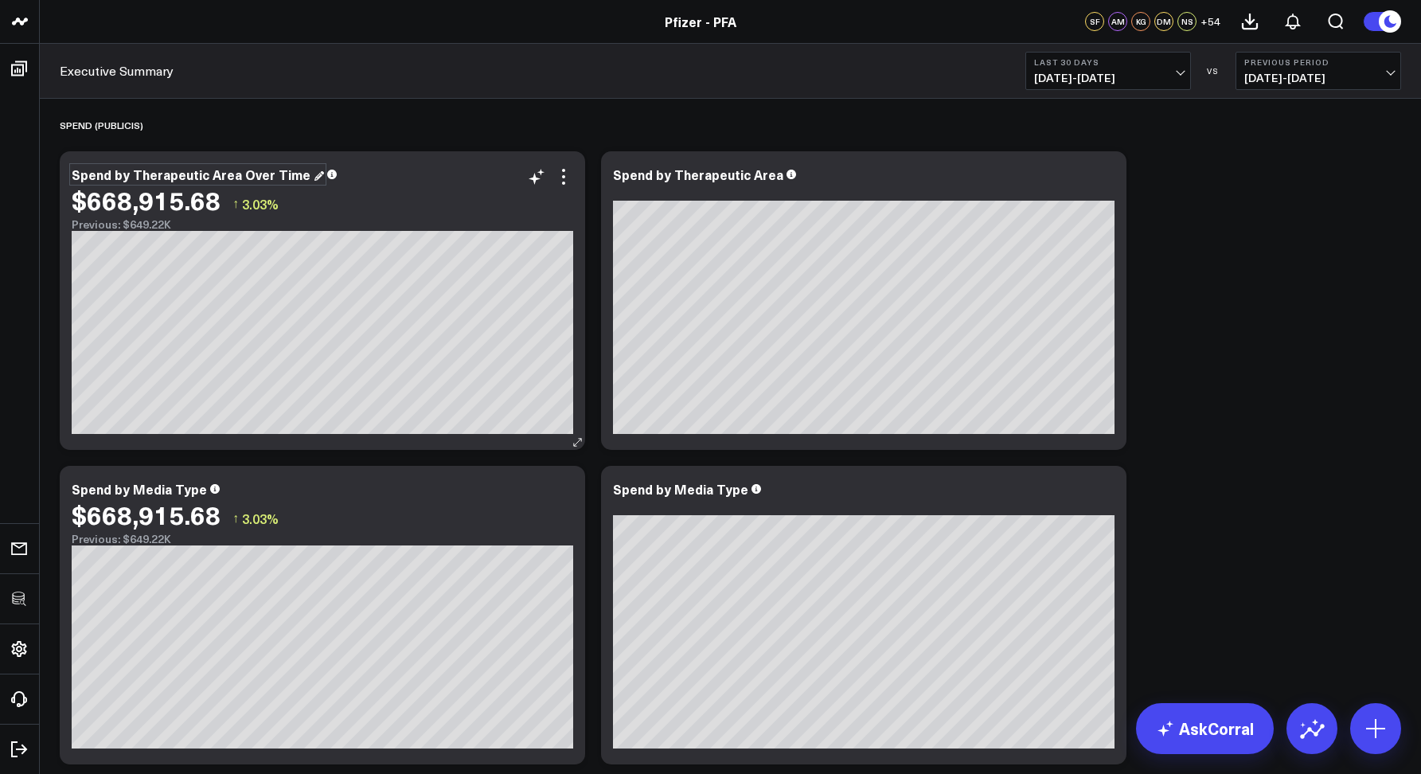
click at [230, 172] on div "Spend by Therapeutic Area Over Time" at bounding box center [198, 175] width 252 height 18
click at [230, 172] on div "Spend by Therapeutic Area Over Time" at bounding box center [193, 175] width 242 height 18
click at [564, 174] on icon at bounding box center [563, 176] width 19 height 19
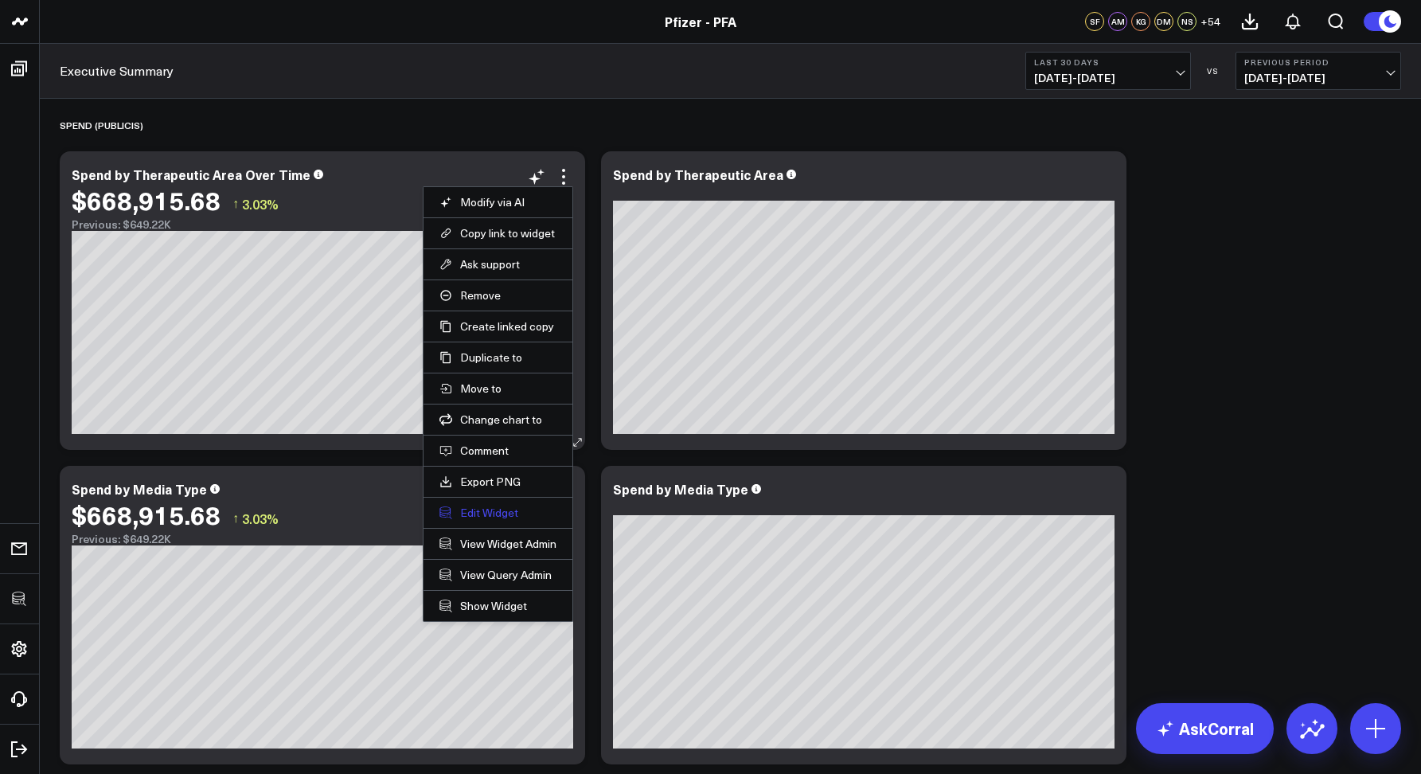
click at [479, 509] on button "Edit Widget" at bounding box center [498, 513] width 117 height 14
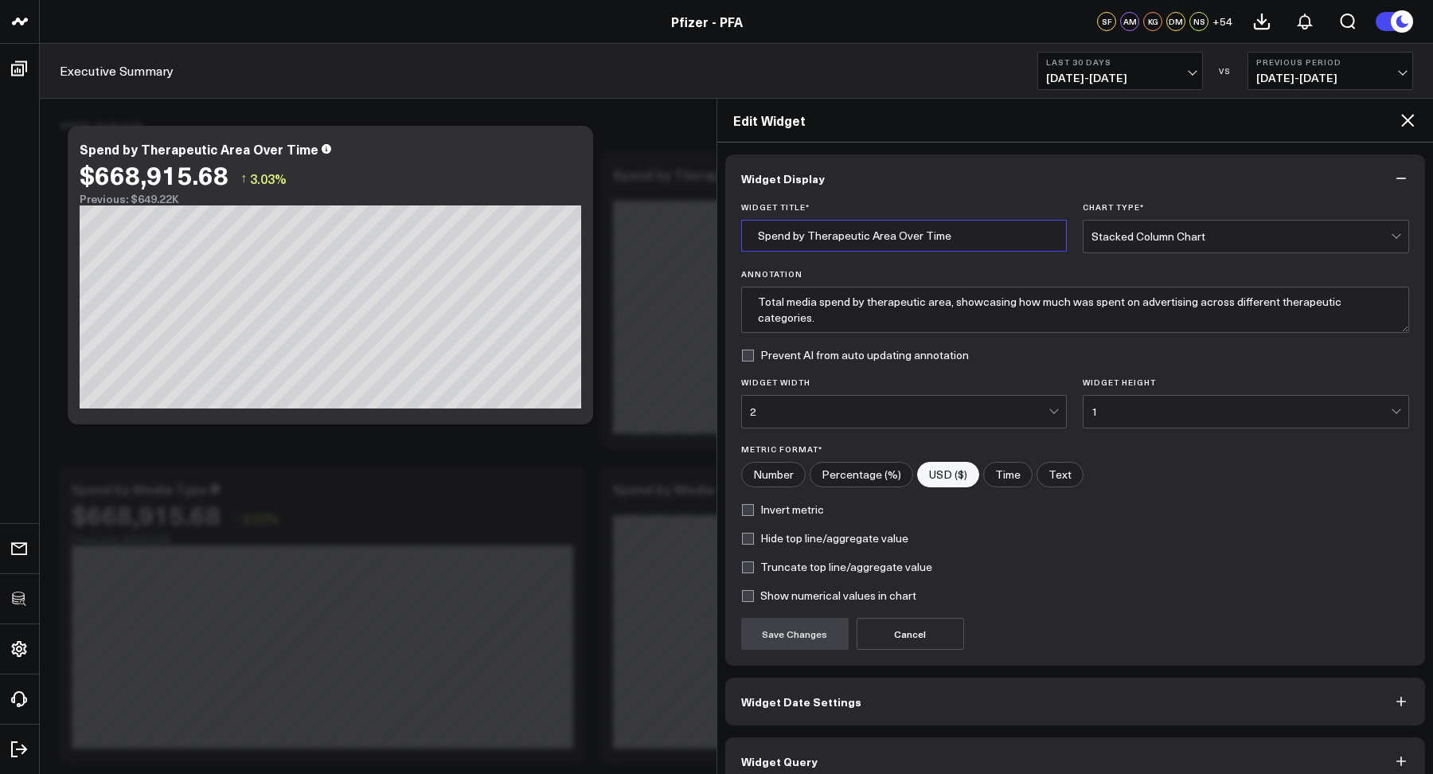
click at [824, 237] on input "Spend by Therapeutic Area Over Time" at bounding box center [904, 236] width 326 height 32
click at [1113, 229] on div "Stacked Column Chart" at bounding box center [1241, 237] width 299 height 32
click at [832, 321] on textarea "Total media spend by therapeutic area, showcasing how much was spent on adverti…" at bounding box center [1075, 310] width 669 height 46
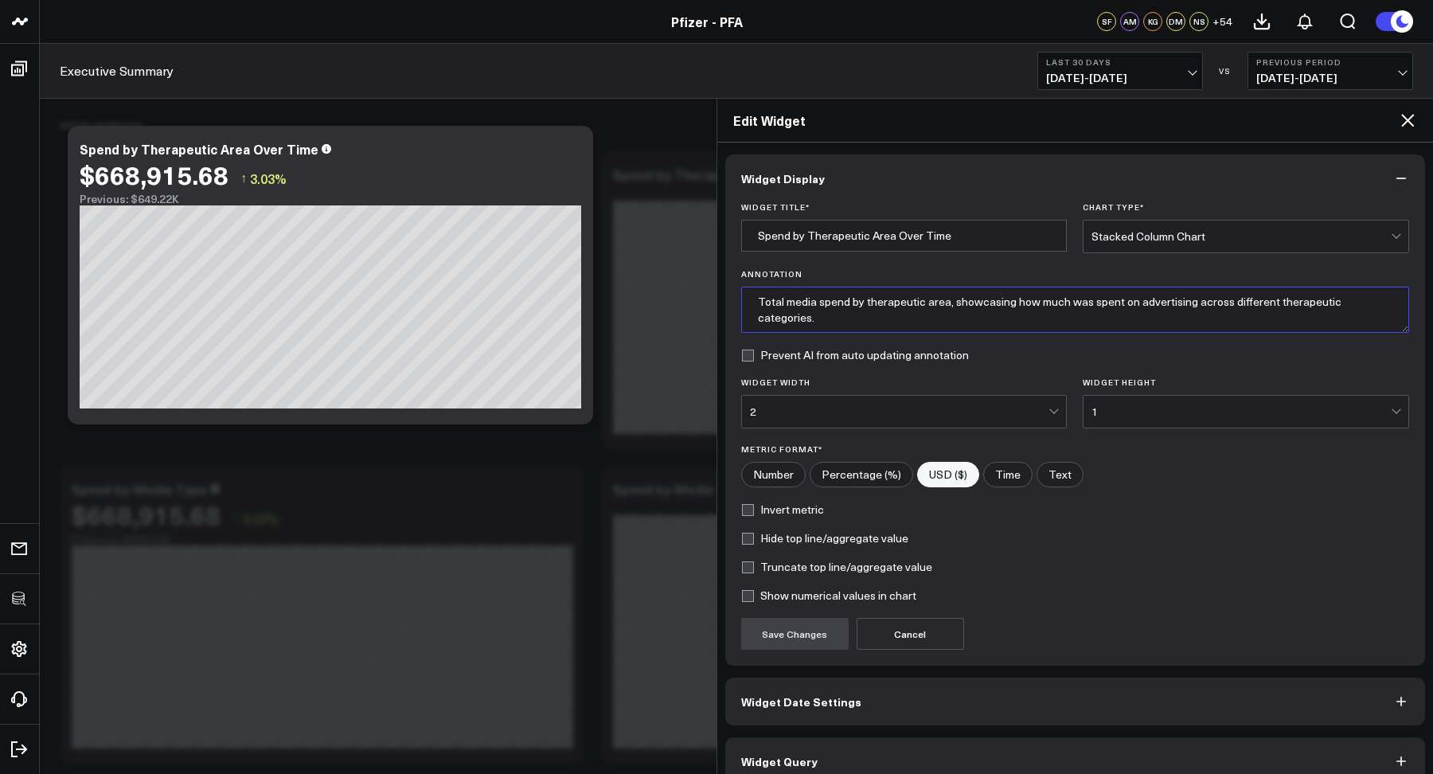
click at [832, 321] on textarea "Total media spend by therapeutic area, showcasing how much was spent on adverti…" at bounding box center [1075, 310] width 669 height 46
click at [742, 509] on label "Invert metric" at bounding box center [782, 509] width 83 height 13
click at [742, 509] on input "Invert metric" at bounding box center [747, 509] width 13 height 13
click at [749, 513] on label "Invert metric" at bounding box center [782, 509] width 83 height 13
click at [749, 513] on input "Invert metric" at bounding box center [747, 509] width 13 height 13
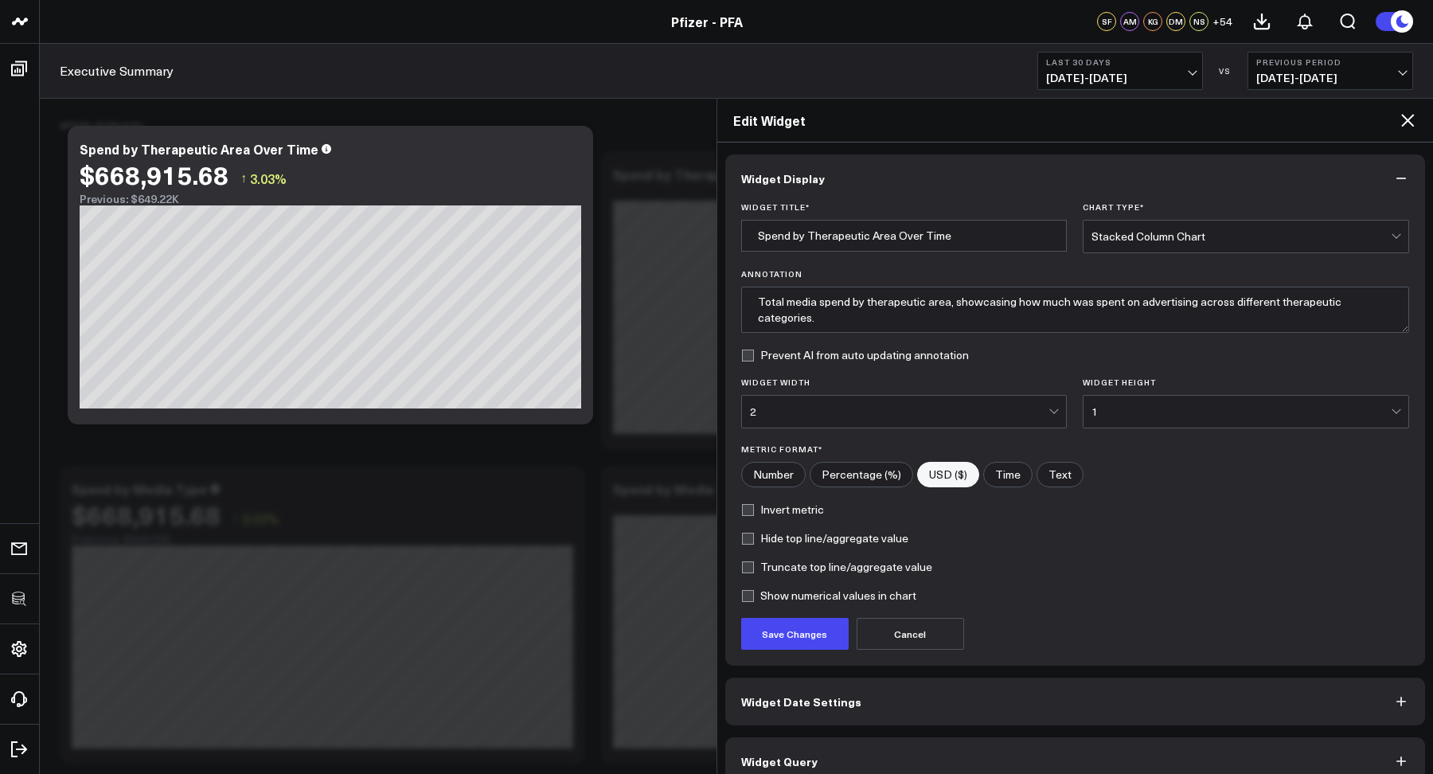
checkbox input "false"
click at [1107, 605] on form "Widget Title * Spend by Therapeutic Area Over Time Chart Type * Stacked Column …" at bounding box center [1075, 426] width 669 height 448
click at [1102, 248] on div "Stacked Column Chart" at bounding box center [1241, 237] width 299 height 32
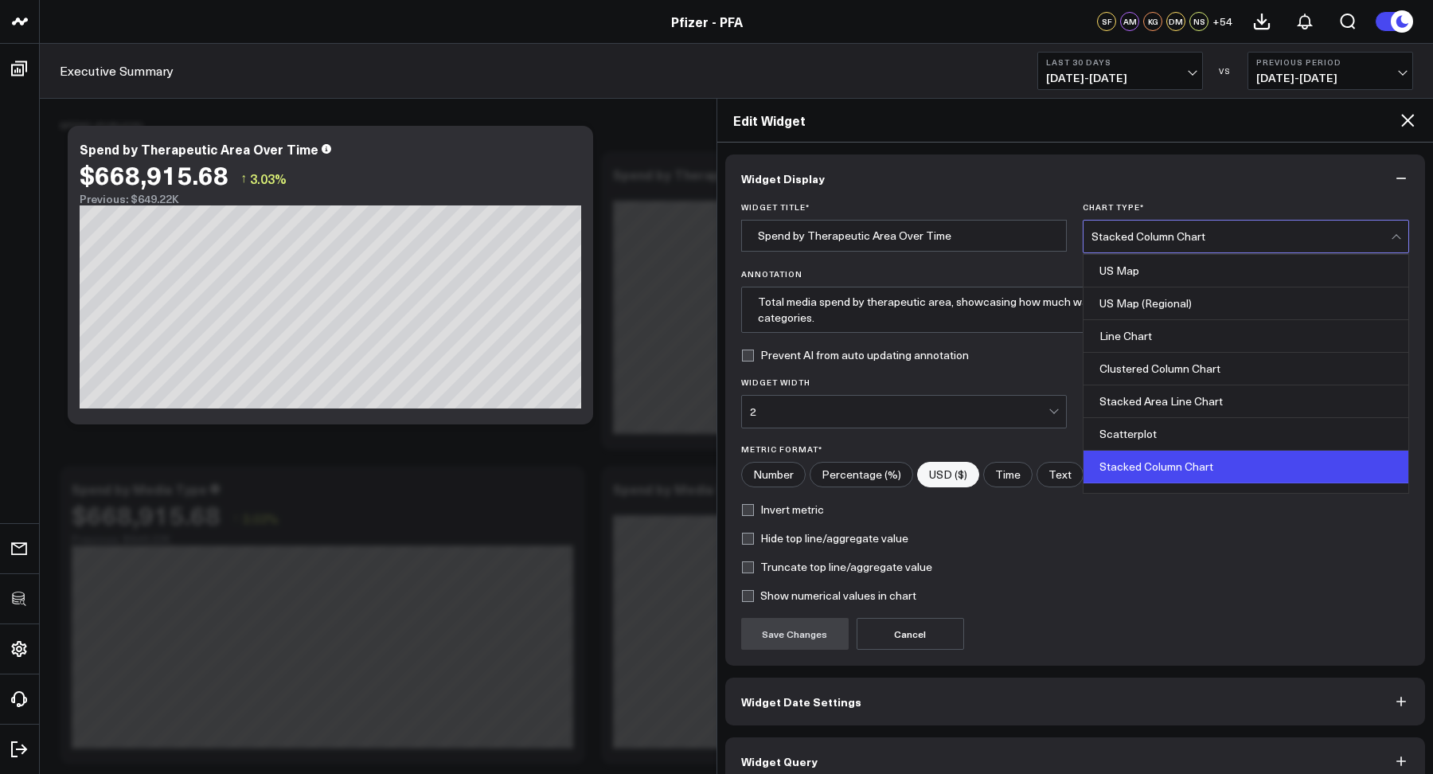
click at [1407, 117] on icon at bounding box center [1407, 120] width 19 height 19
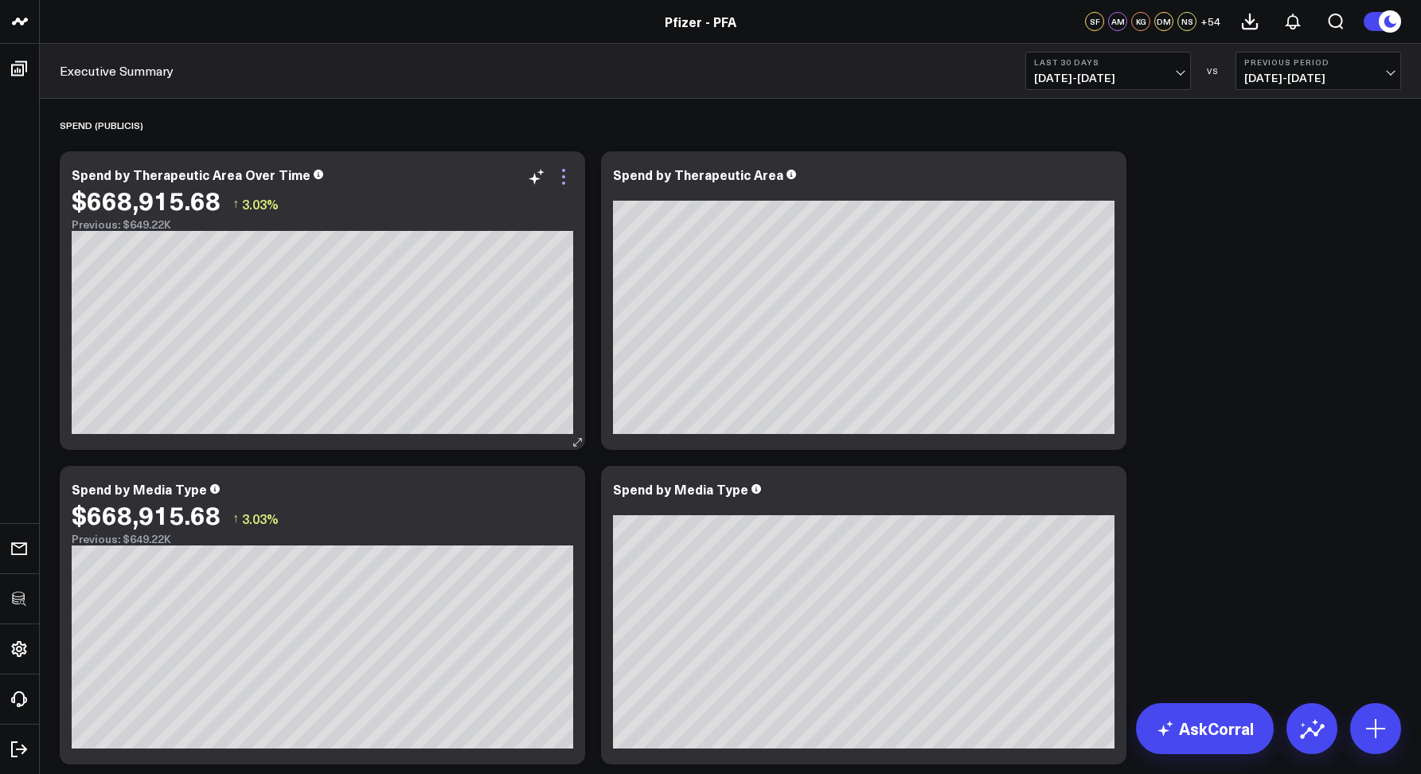
click at [567, 167] on icon at bounding box center [563, 176] width 19 height 19
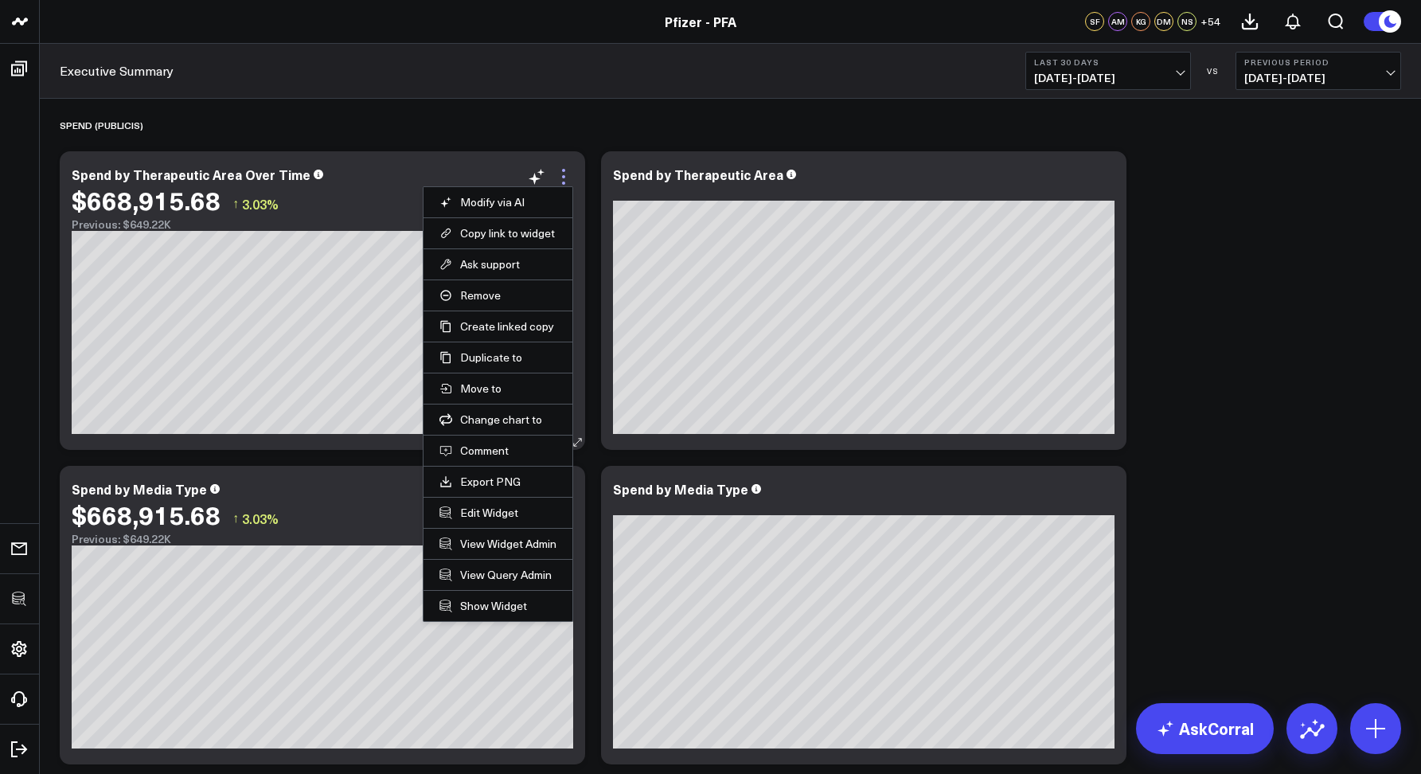
click at [565, 169] on icon at bounding box center [563, 176] width 19 height 19
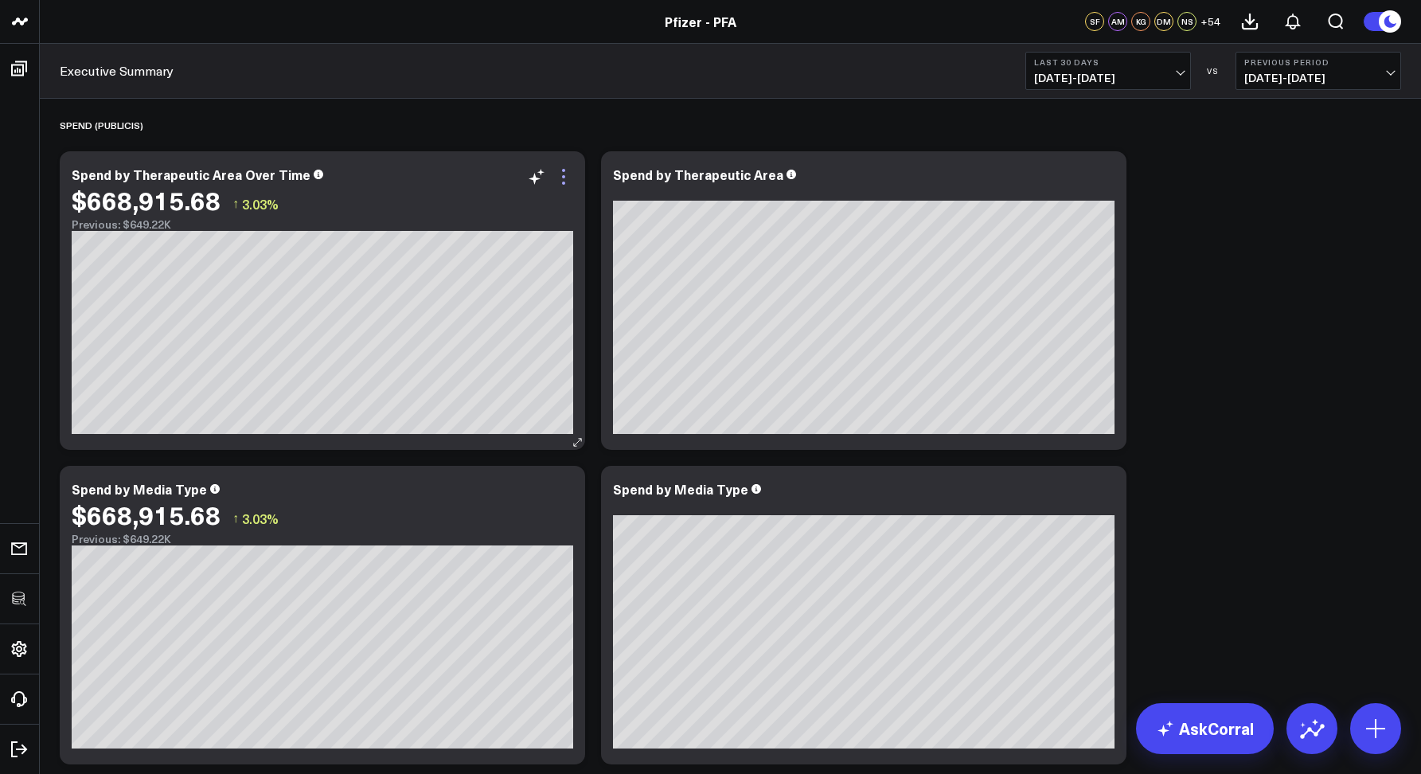
click at [565, 169] on icon at bounding box center [563, 176] width 19 height 19
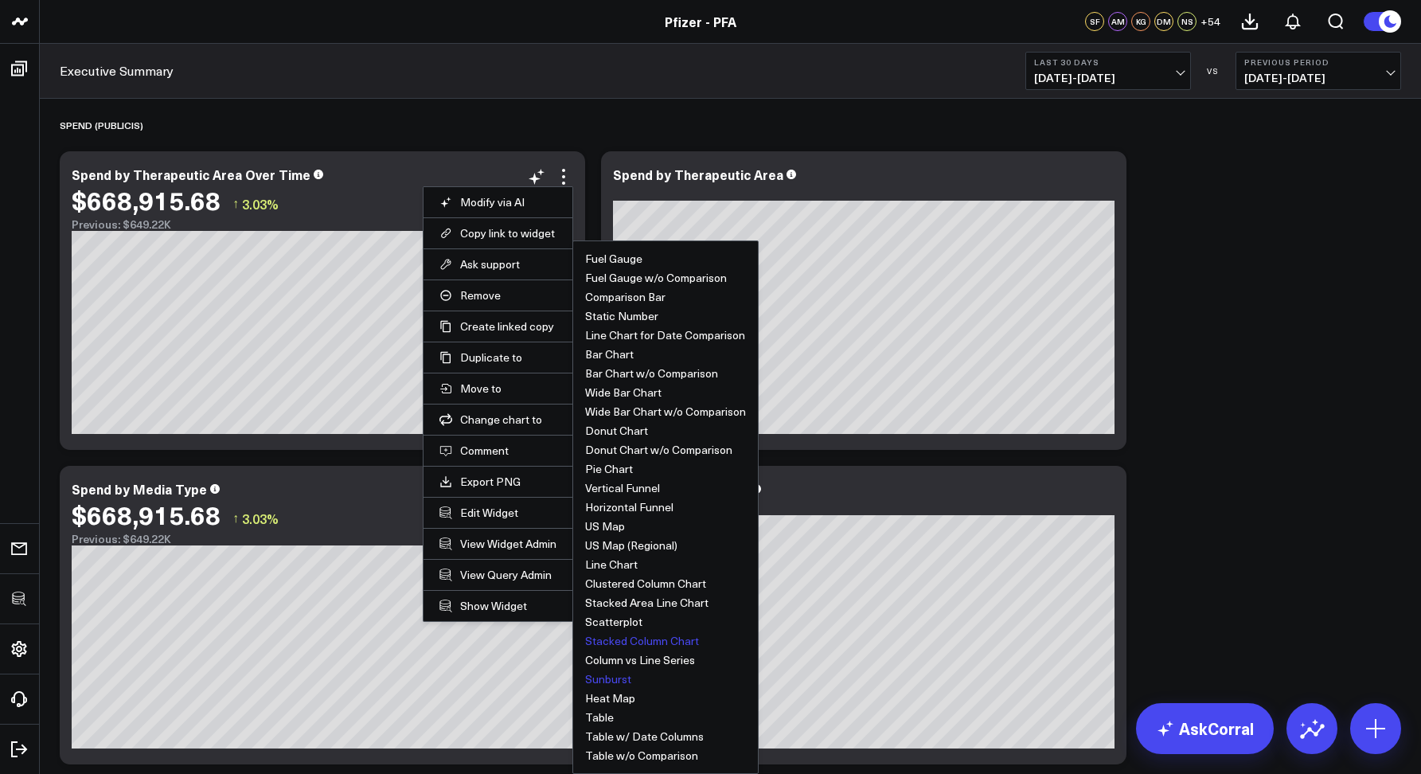
click at [606, 679] on button "Sunburst" at bounding box center [608, 679] width 46 height 11
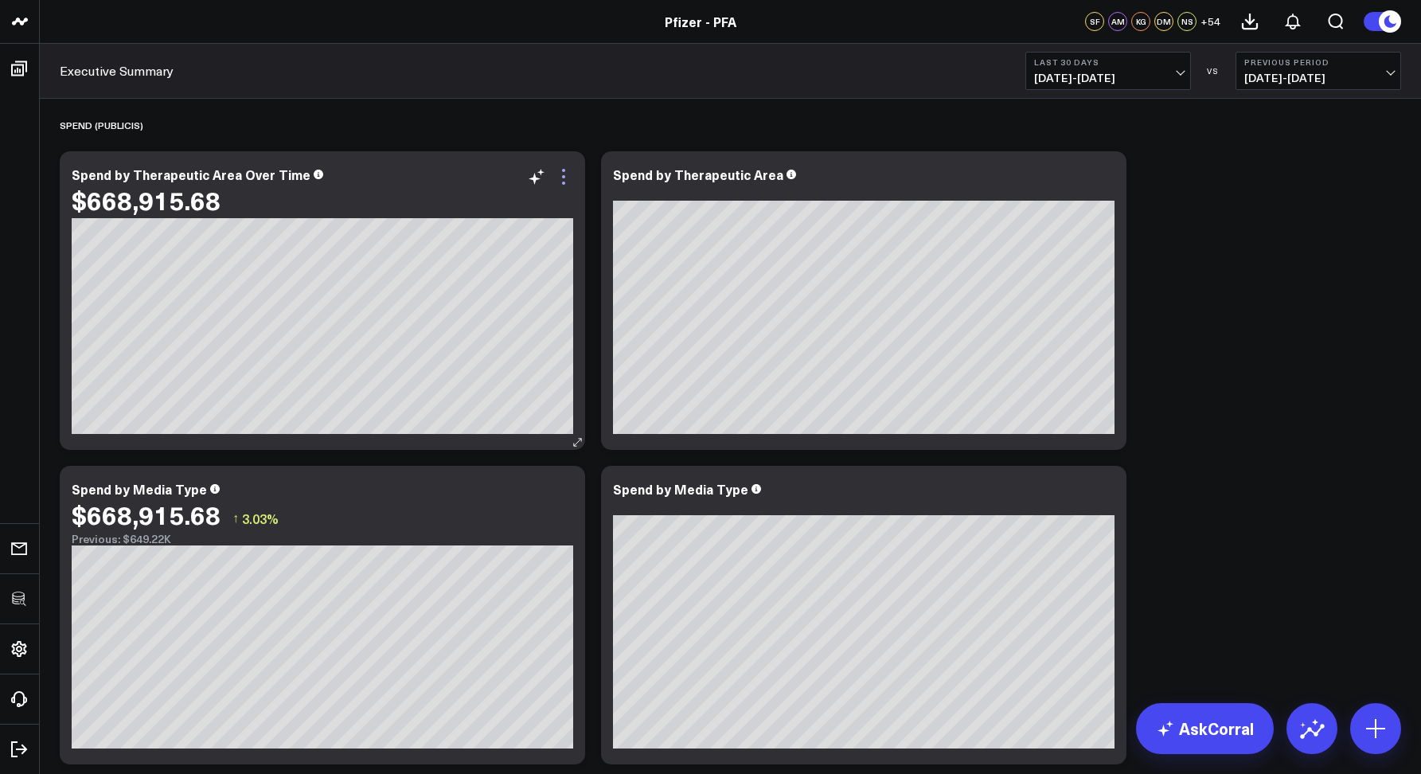
click at [565, 168] on icon at bounding box center [563, 176] width 19 height 19
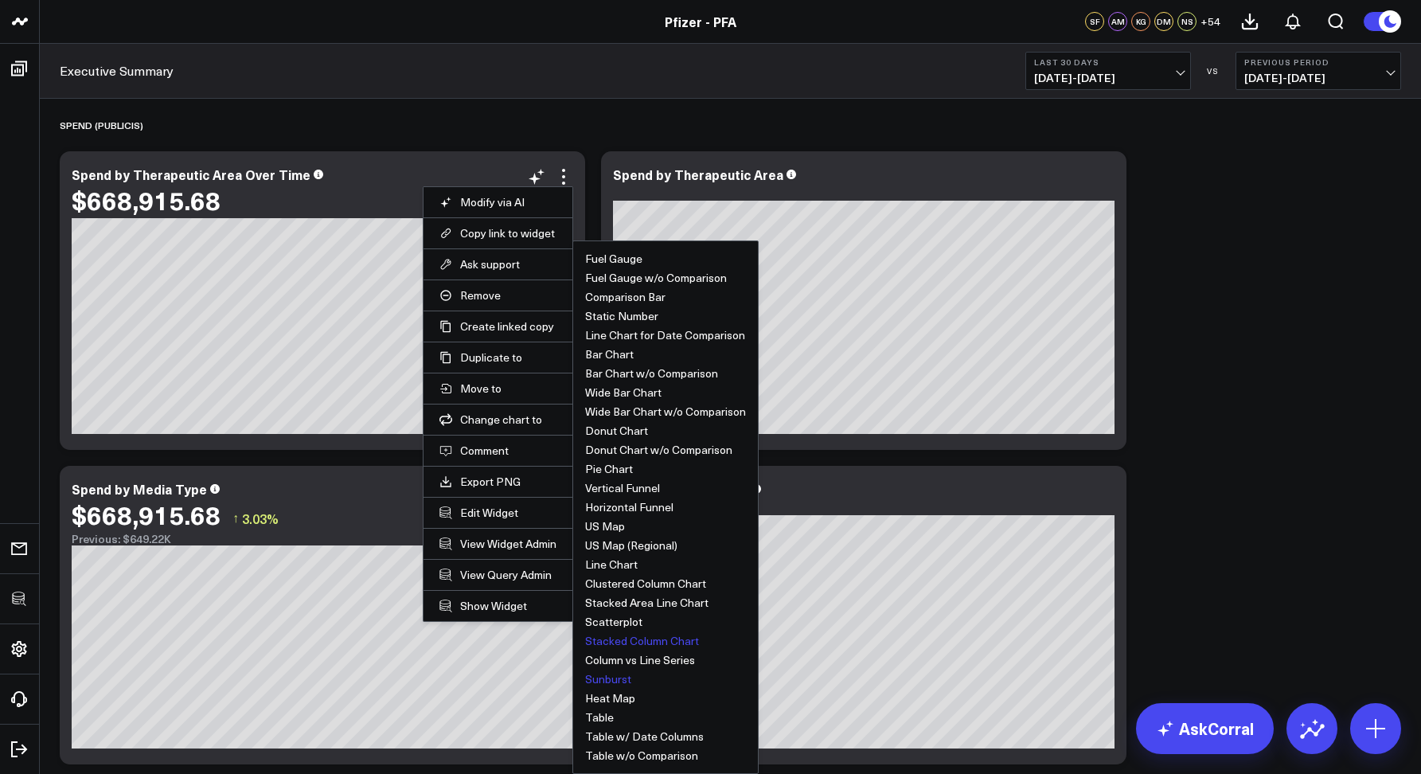
click at [618, 636] on button "Stacked Column Chart" at bounding box center [642, 640] width 114 height 11
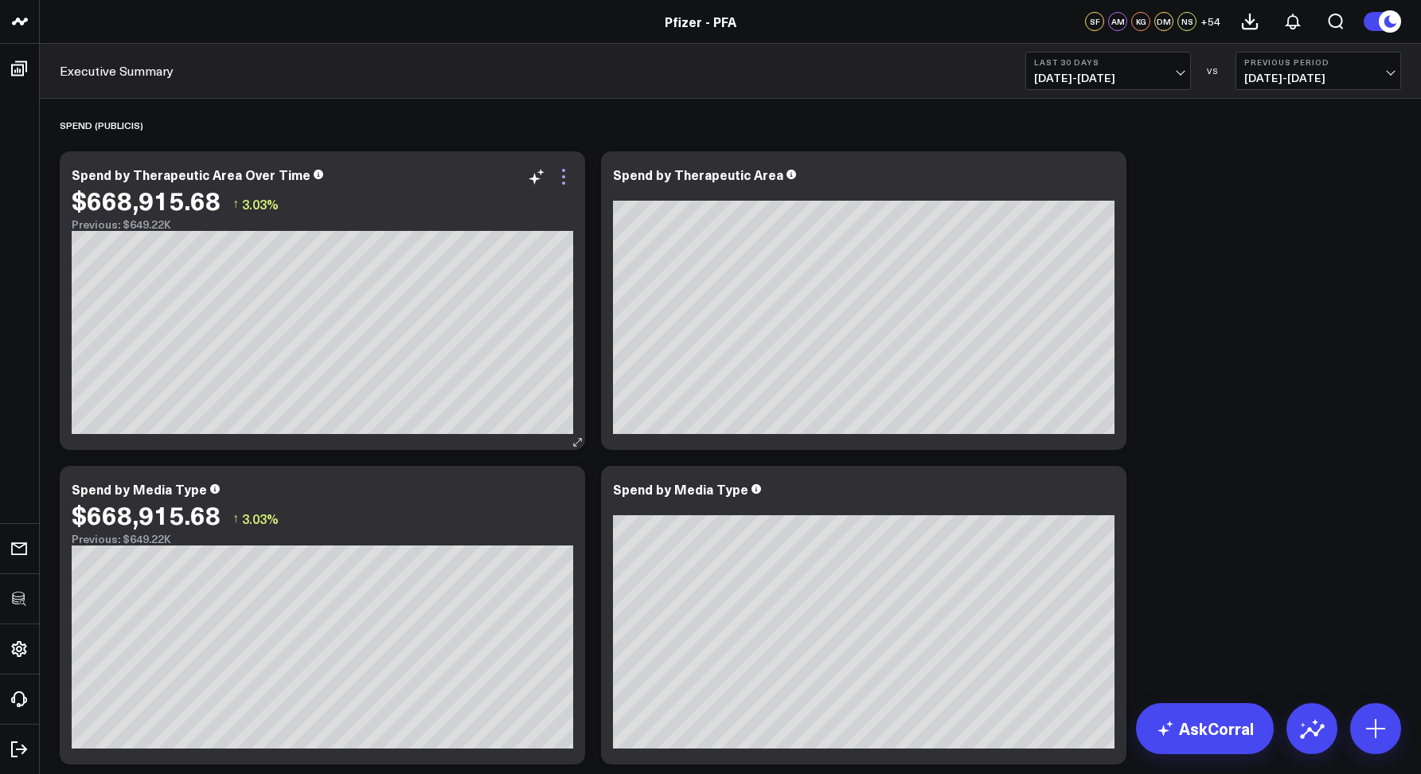
click at [565, 175] on icon at bounding box center [563, 176] width 3 height 3
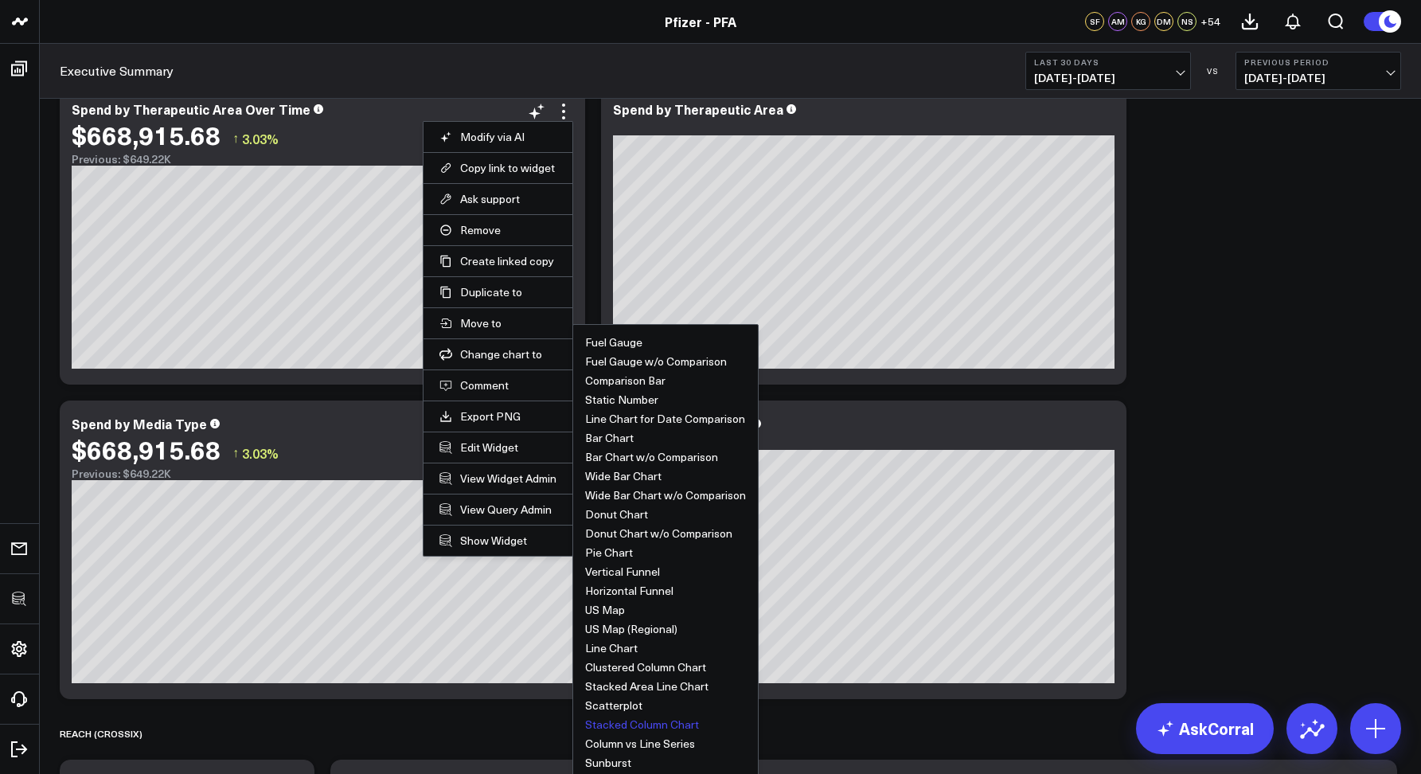
scroll to position [42, 0]
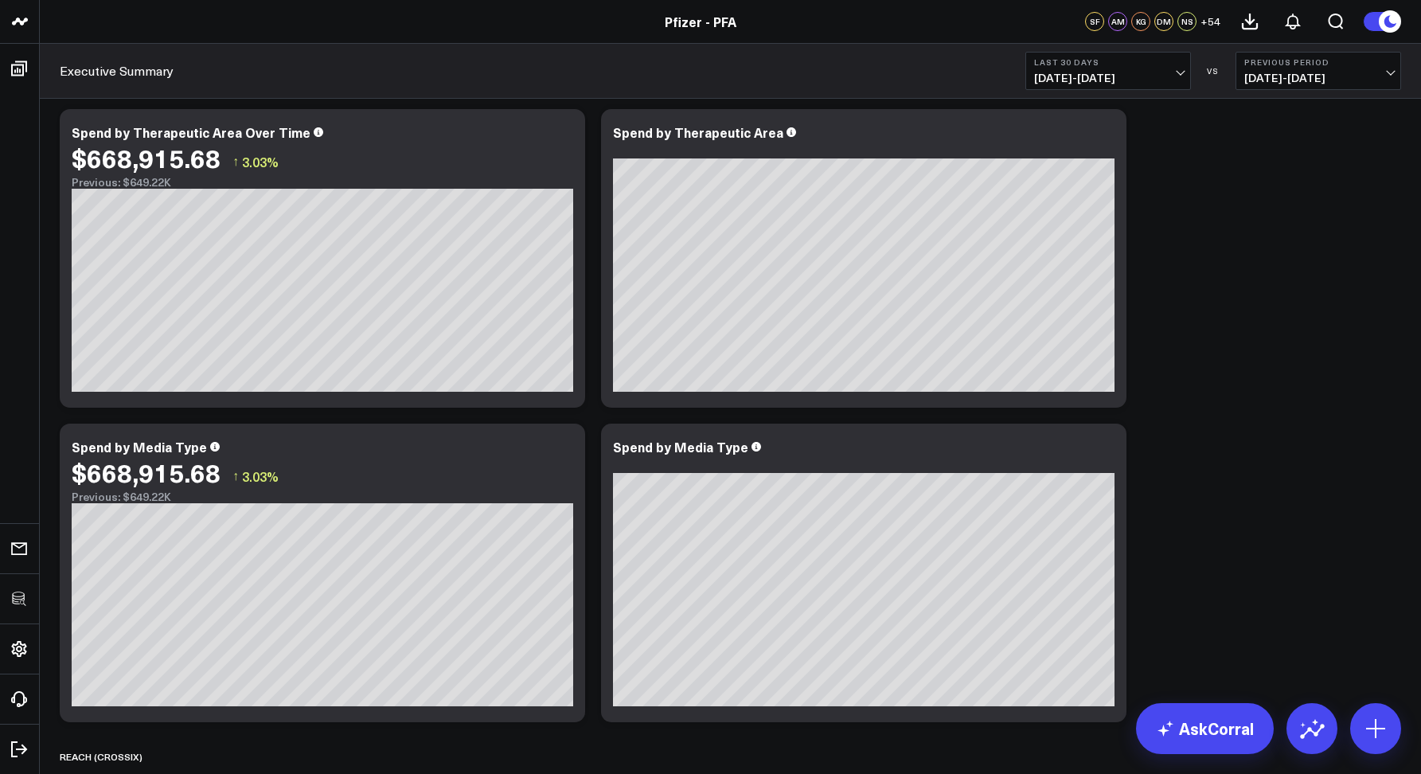
click at [370, 96] on div "Executive Summary Last 30 Days [DATE] - [DATE] VS Previous Period [DATE] - [DAT…" at bounding box center [731, 71] width 1382 height 55
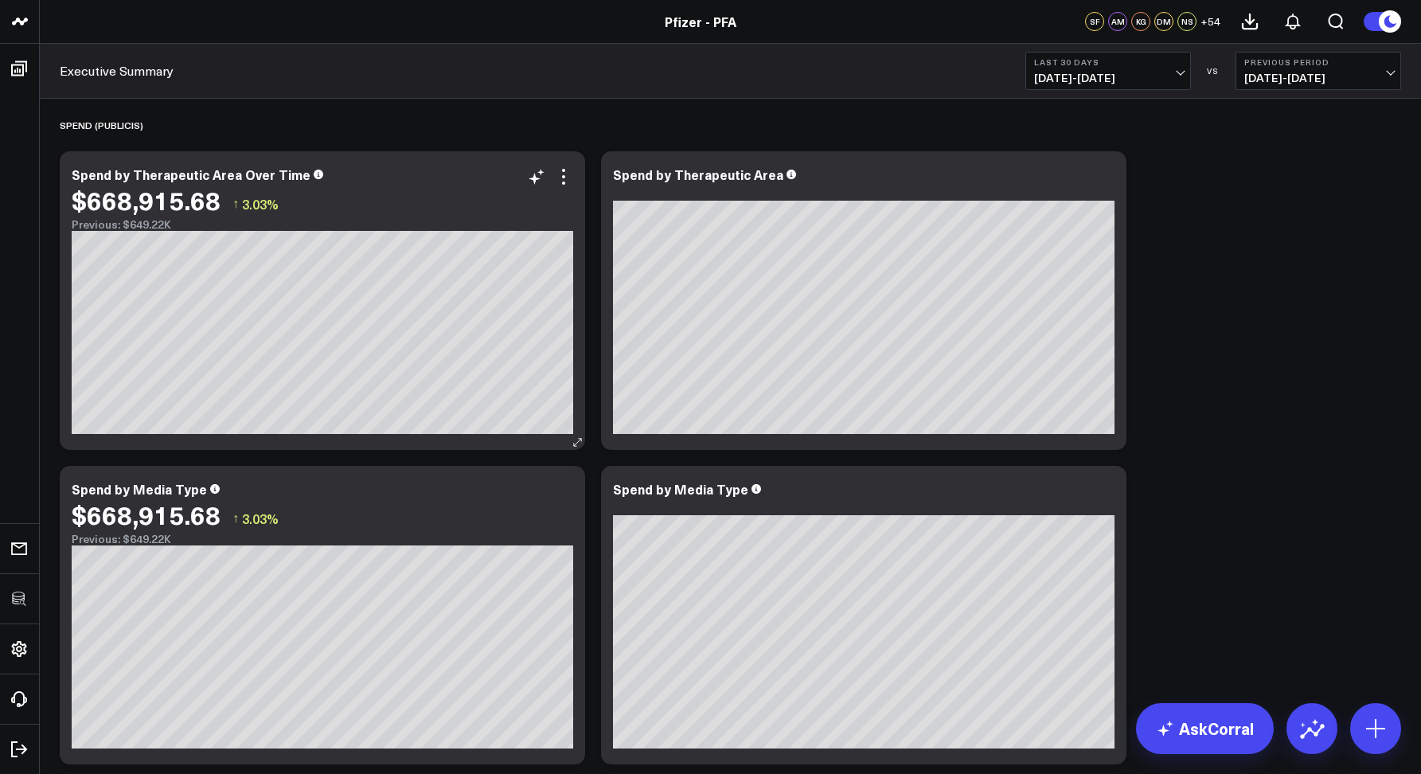
scroll to position [0, 0]
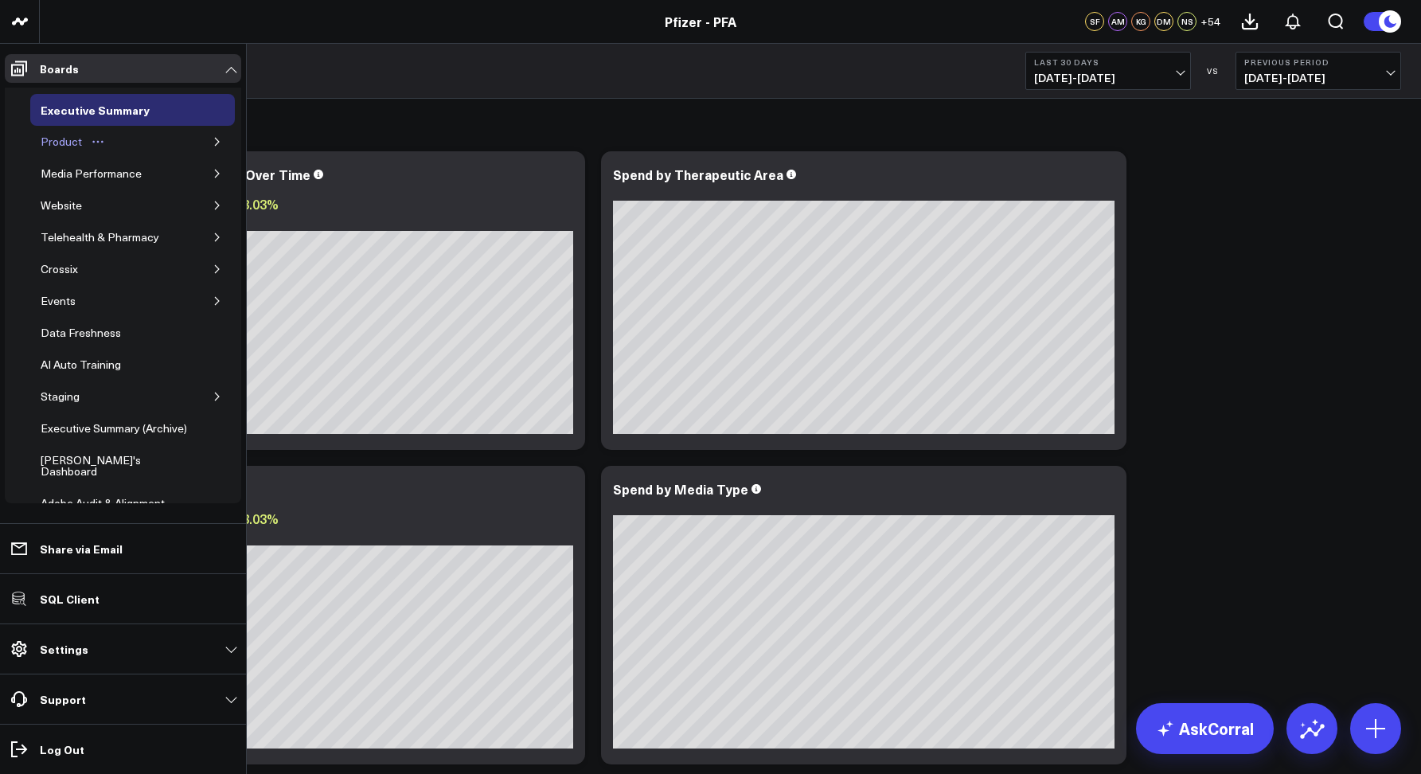
click at [58, 142] on div "Product" at bounding box center [61, 141] width 49 height 19
click at [209, 139] on button "button" at bounding box center [217, 142] width 16 height 16
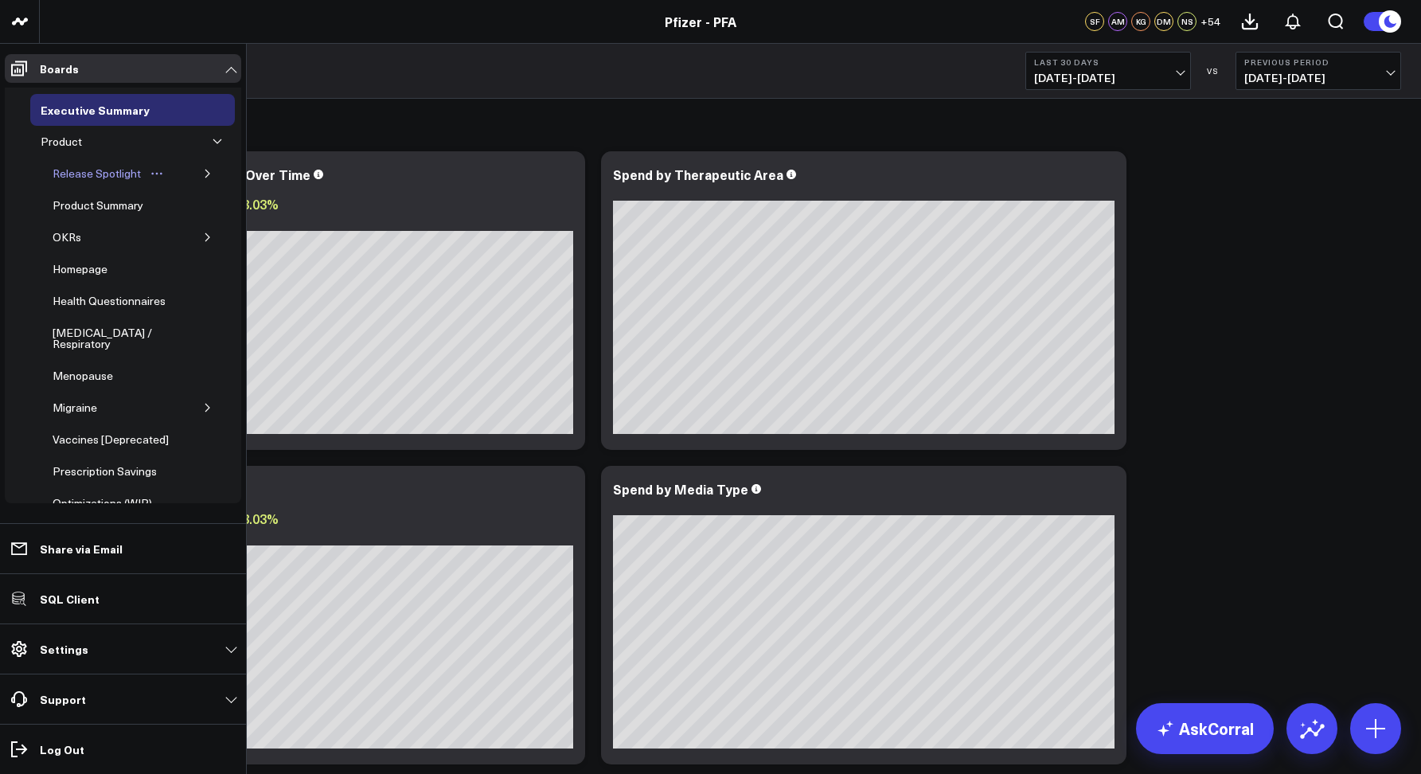
click at [68, 174] on div "Release Spotlight" at bounding box center [97, 173] width 96 height 19
click at [57, 142] on div "Product" at bounding box center [61, 141] width 49 height 19
click at [66, 200] on div "Product Summary" at bounding box center [98, 205] width 99 height 19
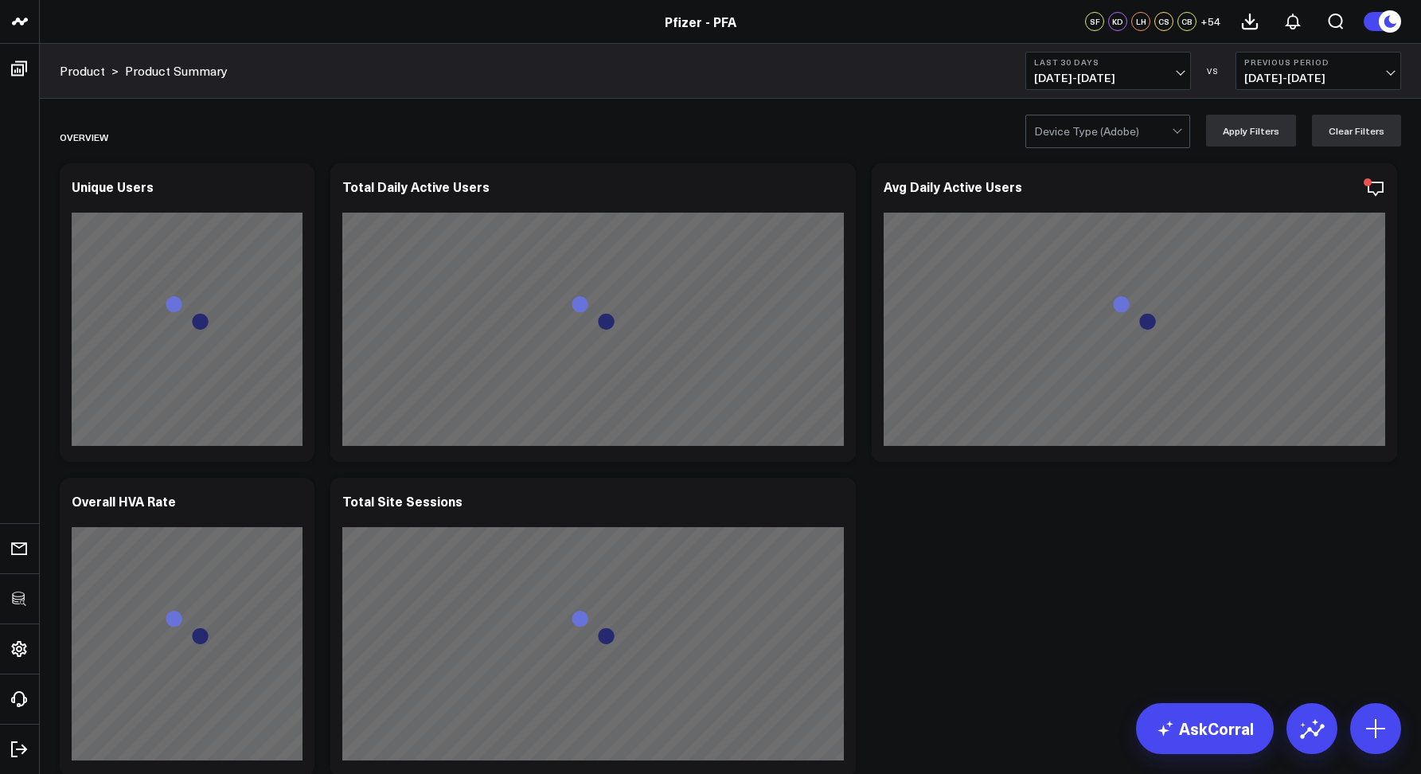
click at [840, 44] on div "Product > Product Summary Last 30 Days [DATE] - [DATE] VS Previous Period [DATE…" at bounding box center [731, 71] width 1382 height 55
click at [1109, 128] on div at bounding box center [1103, 131] width 138 height 32
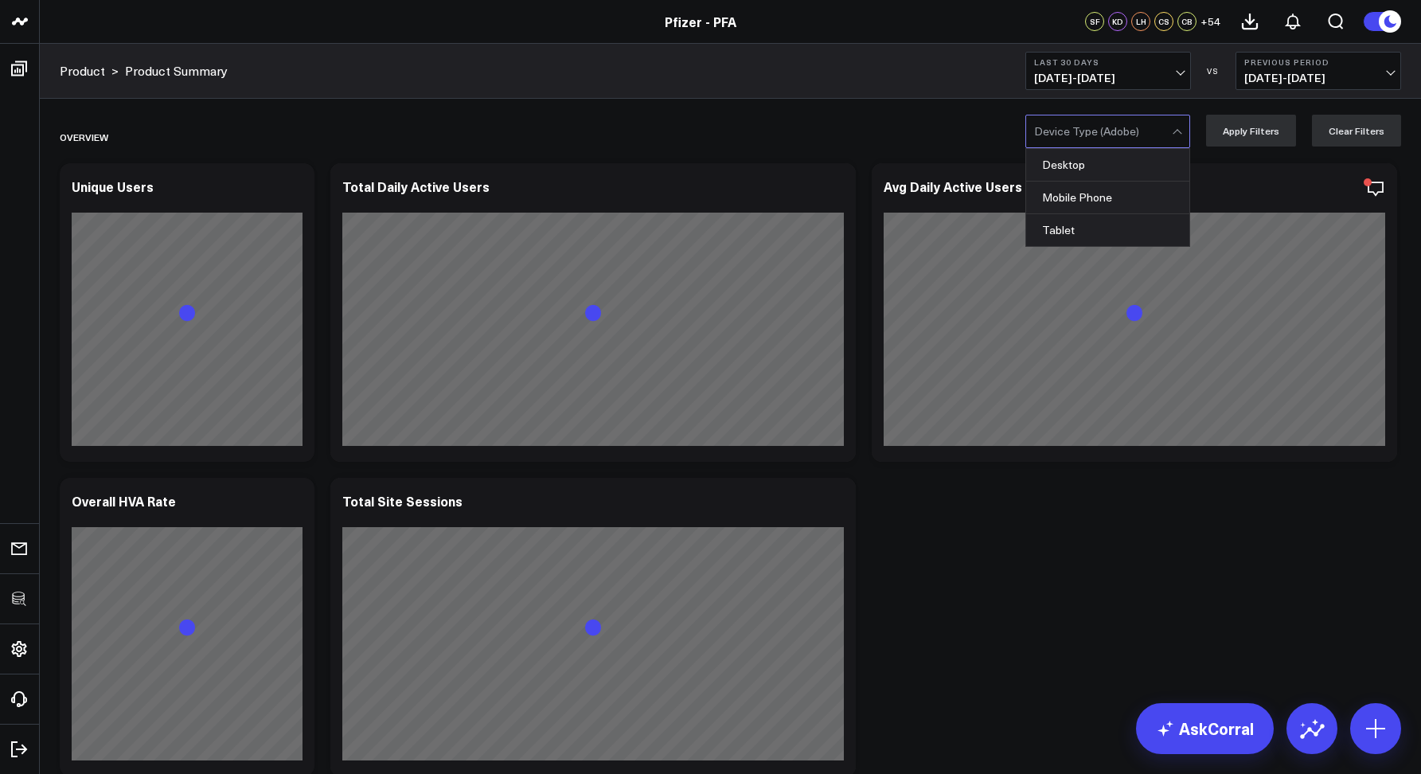
click at [1085, 131] on div at bounding box center [1103, 131] width 138 height 32
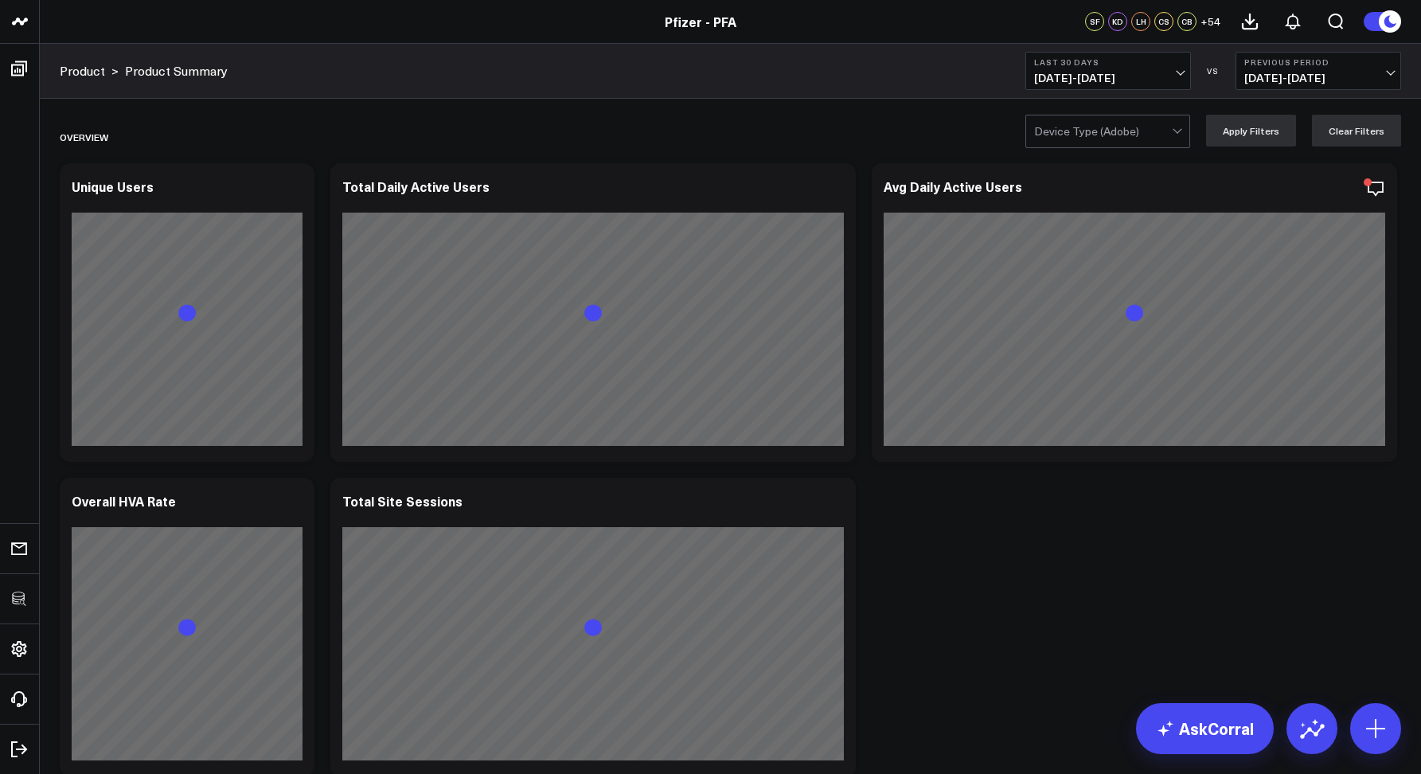
click at [1062, 140] on div at bounding box center [1103, 131] width 138 height 32
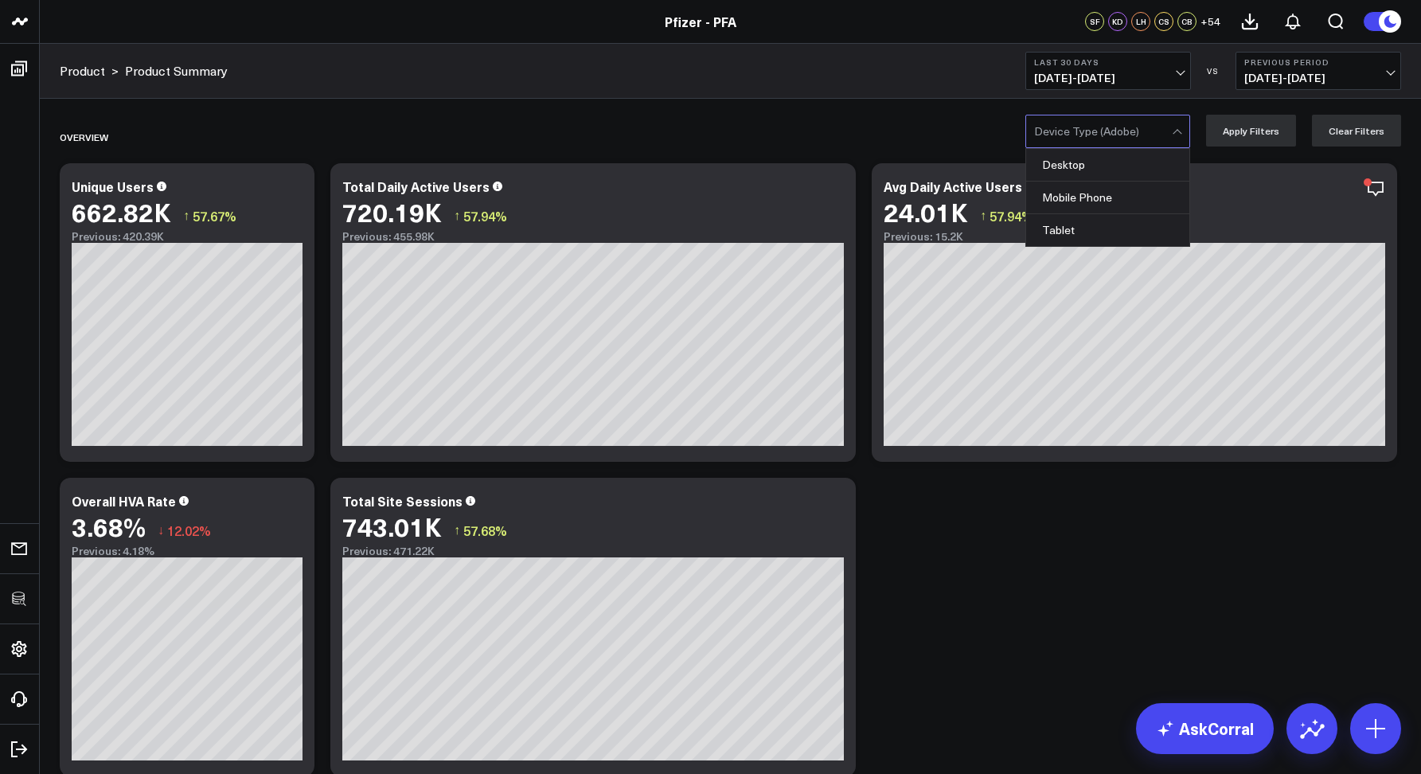
click at [1051, 125] on div at bounding box center [1103, 131] width 138 height 32
click at [1061, 162] on div "Desktop" at bounding box center [1107, 165] width 163 height 33
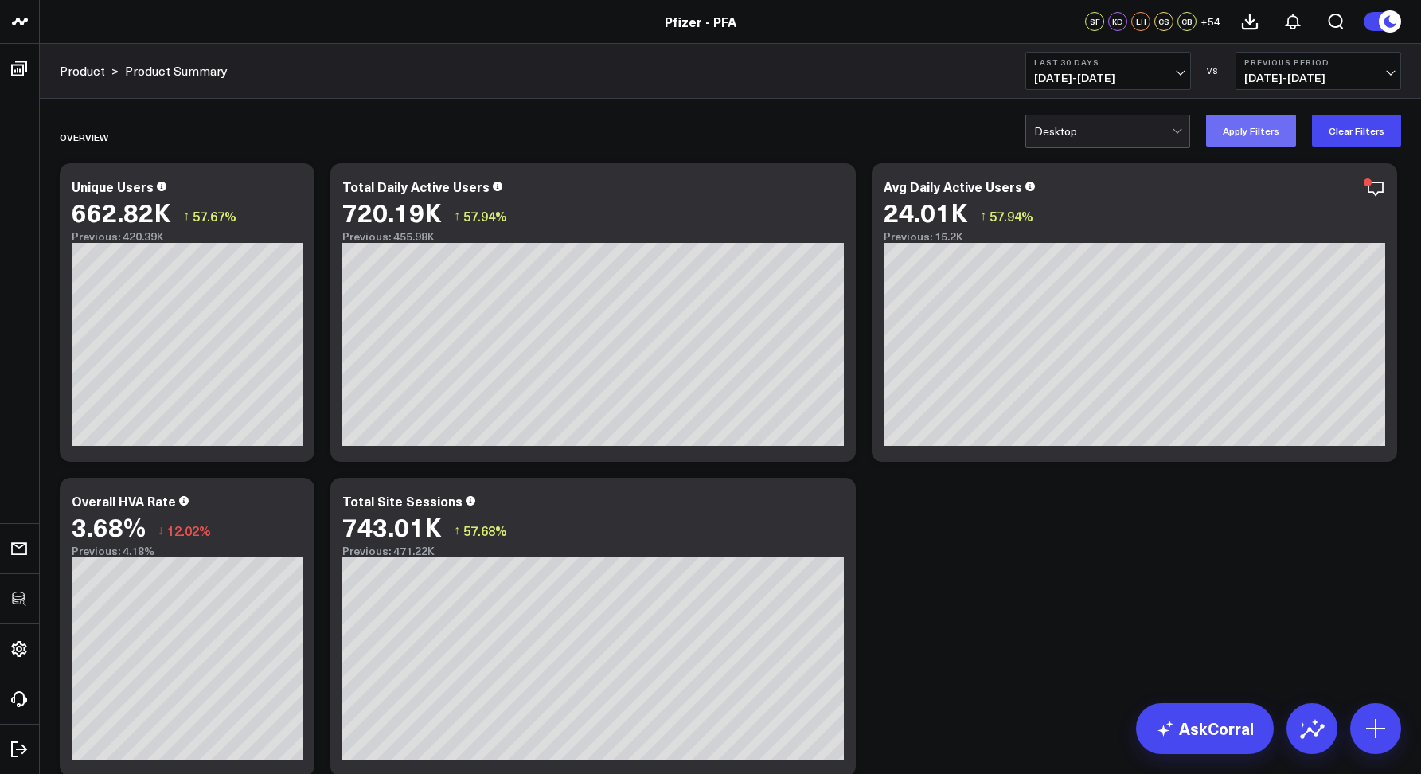
click at [1226, 136] on button "Apply Filters" at bounding box center [1251, 131] width 90 height 32
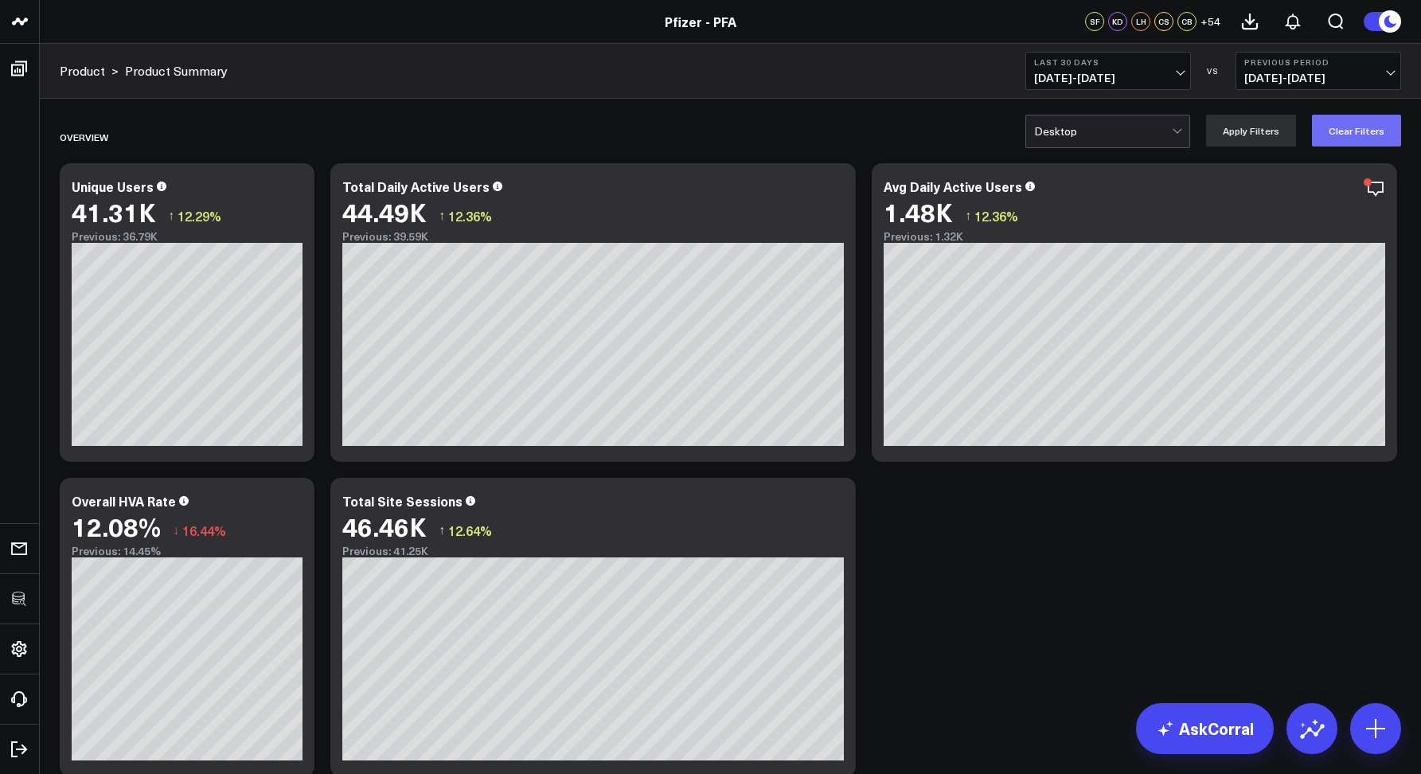
click at [1335, 139] on button "Clear Filters" at bounding box center [1356, 131] width 89 height 32
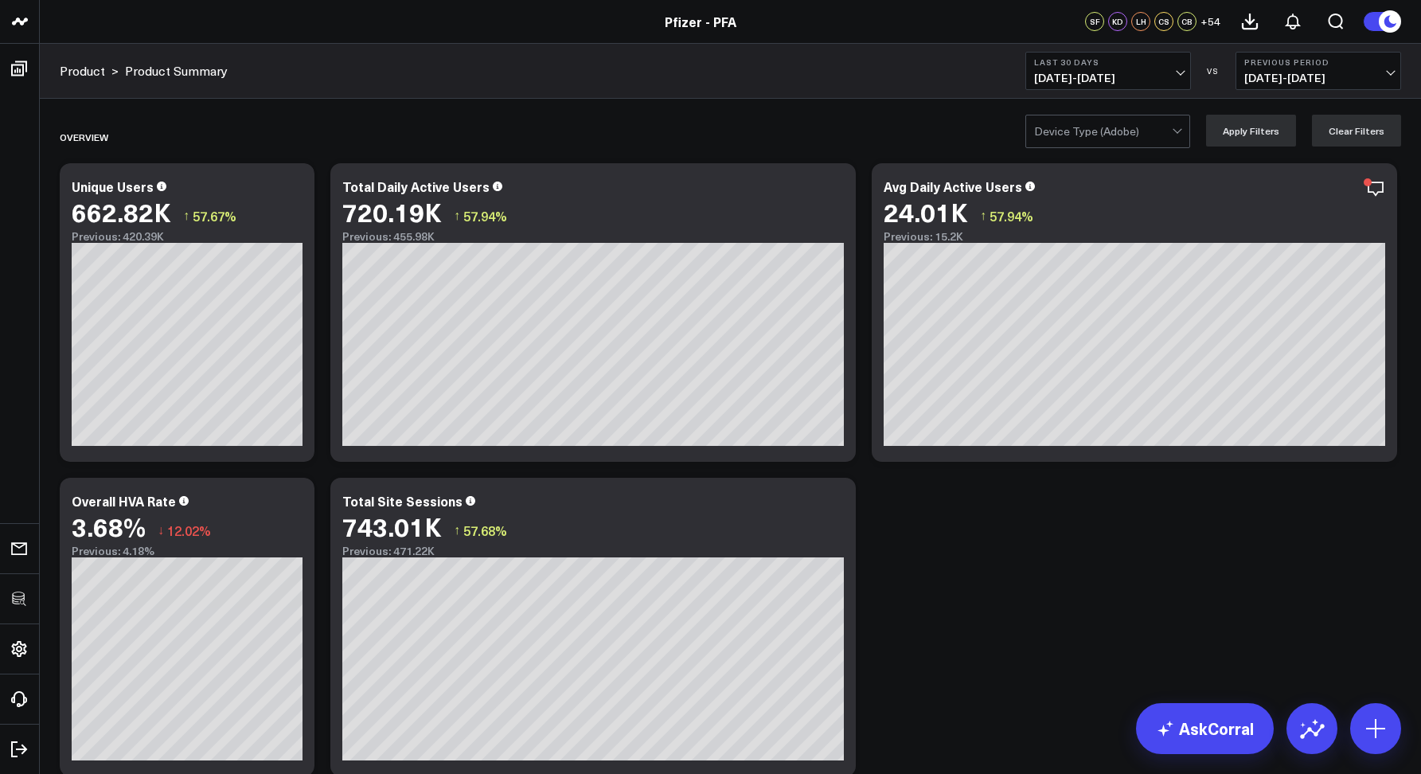
click at [628, 80] on div "Product > Product Summary Last 30 Days [DATE] - [DATE] VS Previous Period [DATE…" at bounding box center [731, 71] width 1382 height 55
click at [833, 191] on icon at bounding box center [834, 188] width 19 height 19
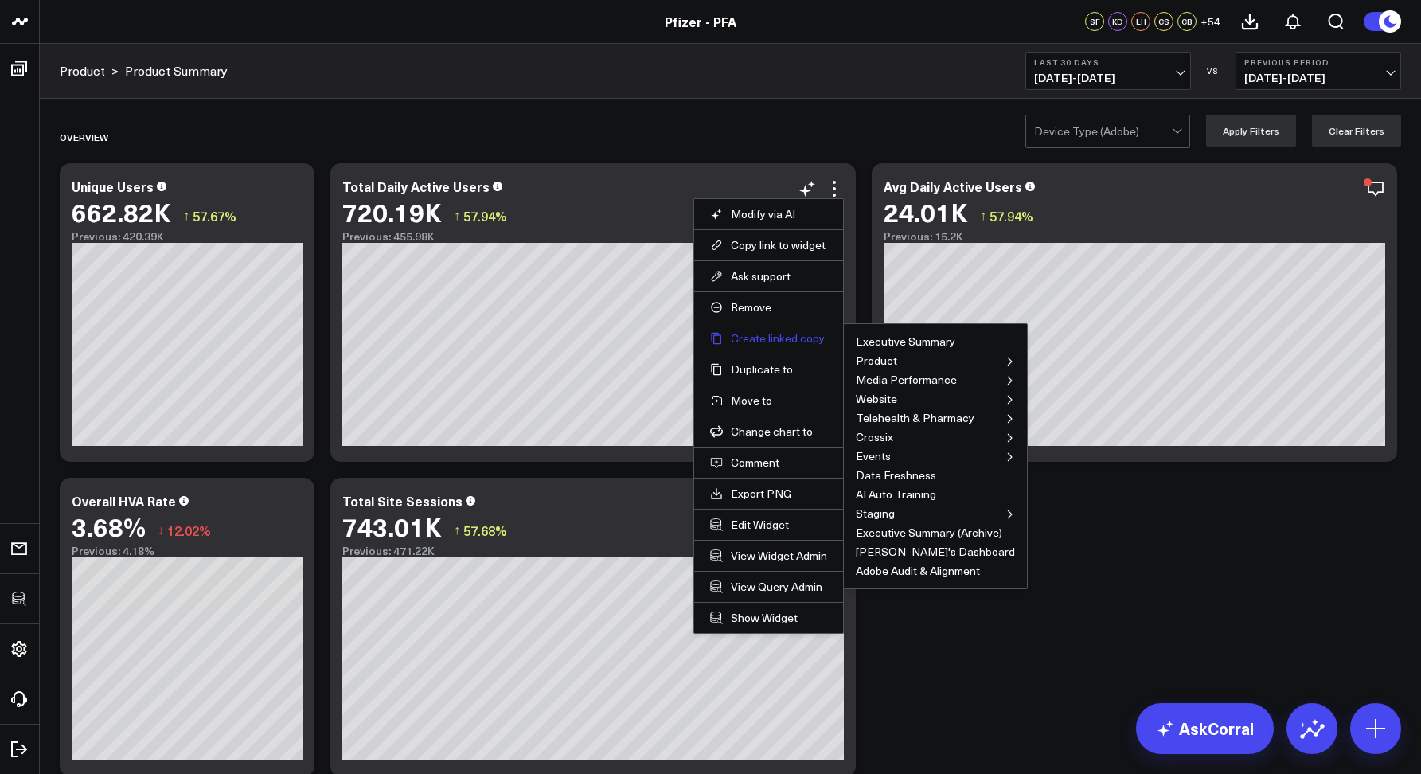
click at [769, 344] on button "Create linked copy" at bounding box center [768, 338] width 117 height 14
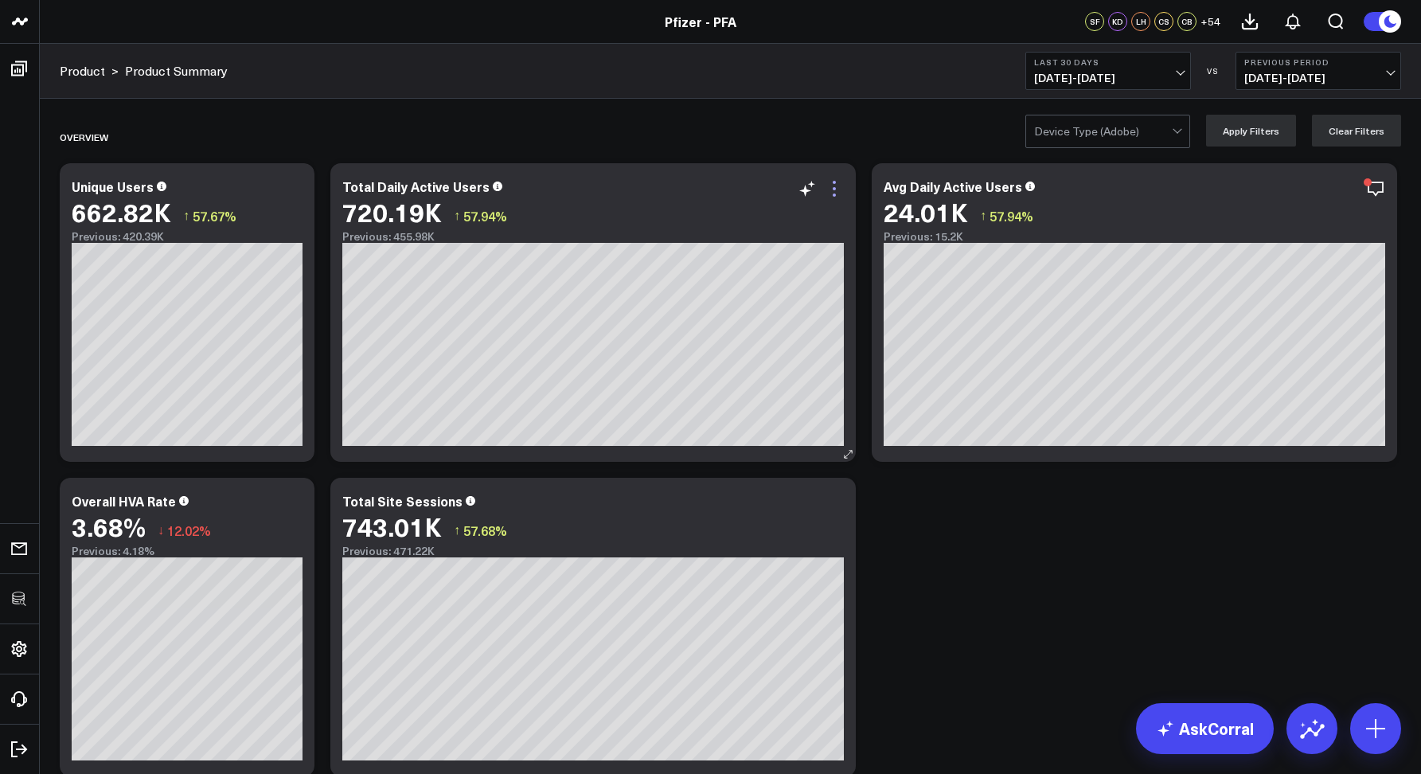
click at [841, 190] on icon at bounding box center [834, 188] width 19 height 19
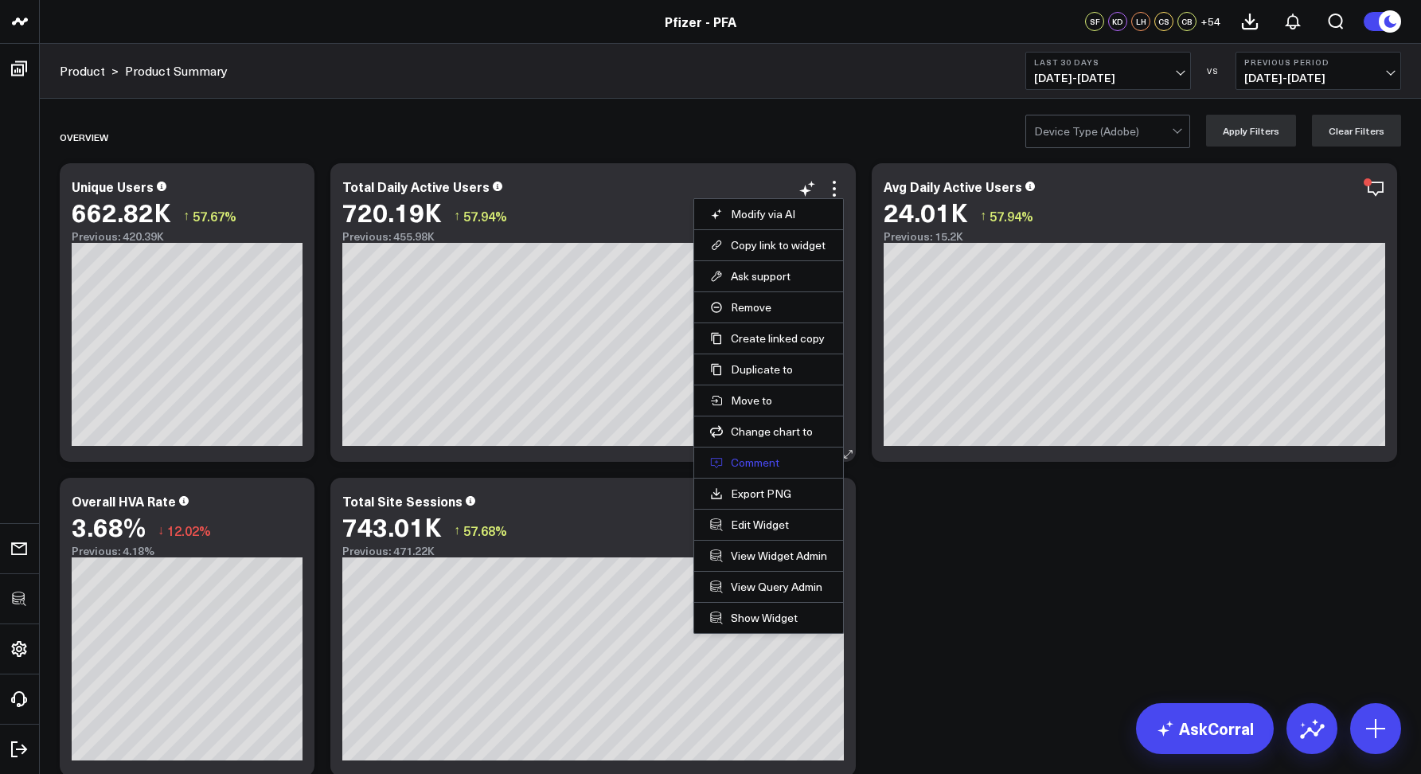
click at [755, 463] on button "Comment" at bounding box center [768, 462] width 117 height 14
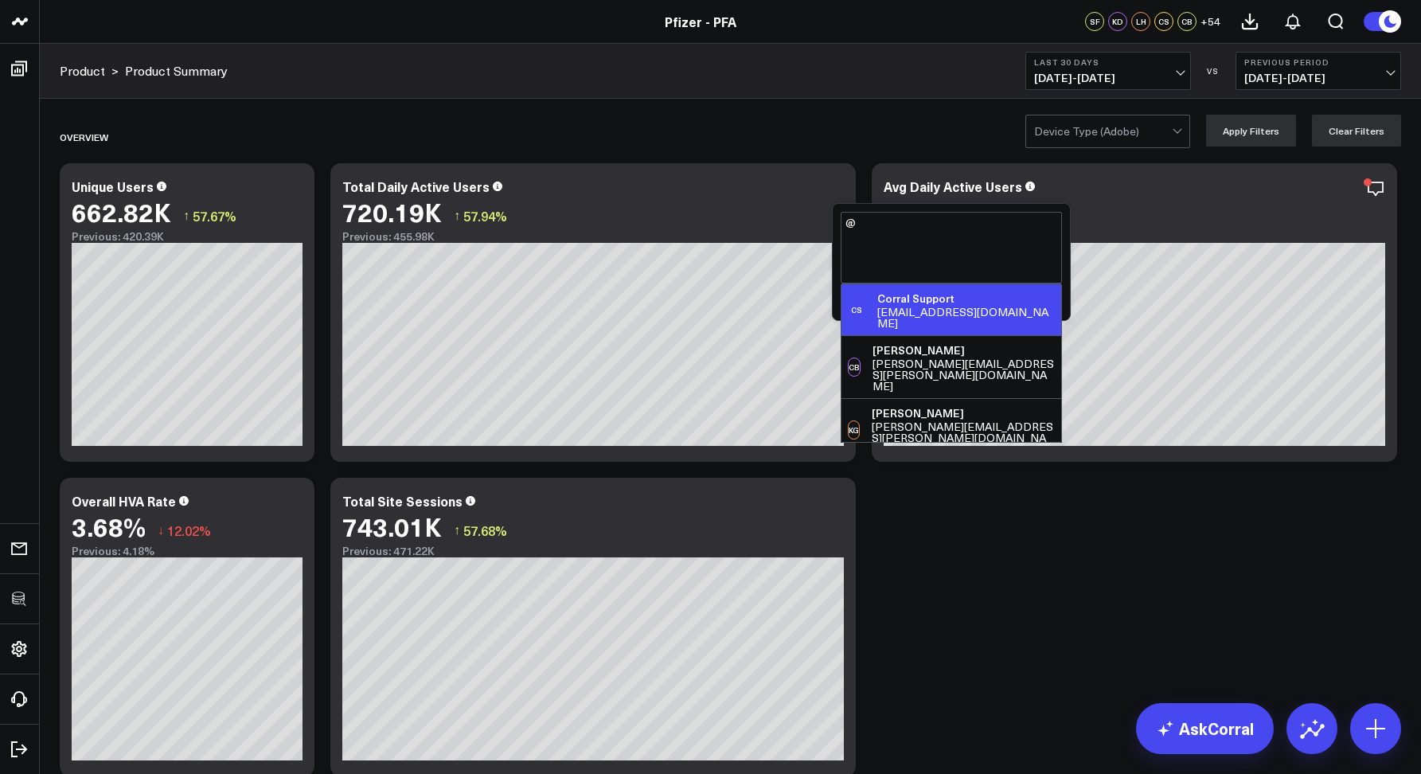
type textarea "@Corral Support"
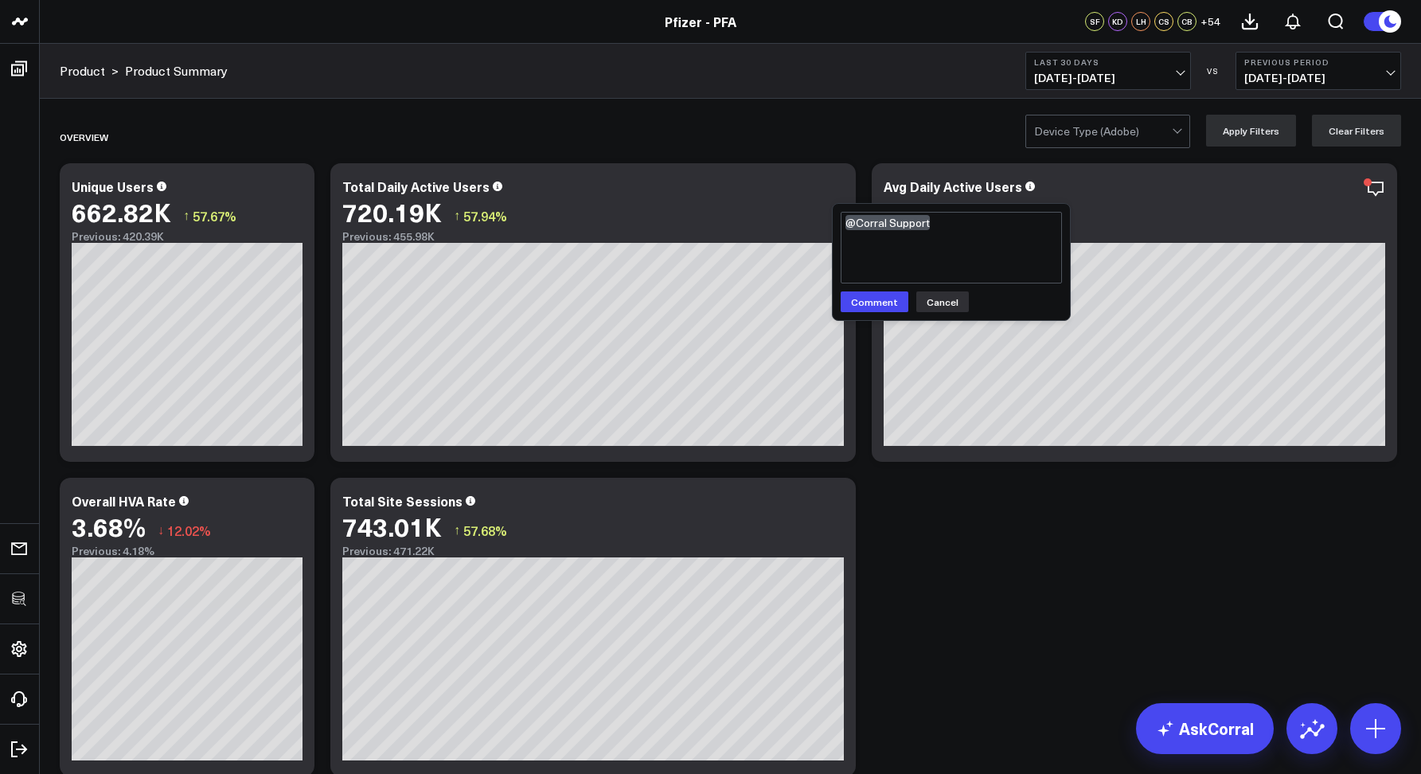
click at [935, 308] on button "Cancel" at bounding box center [943, 301] width 53 height 21
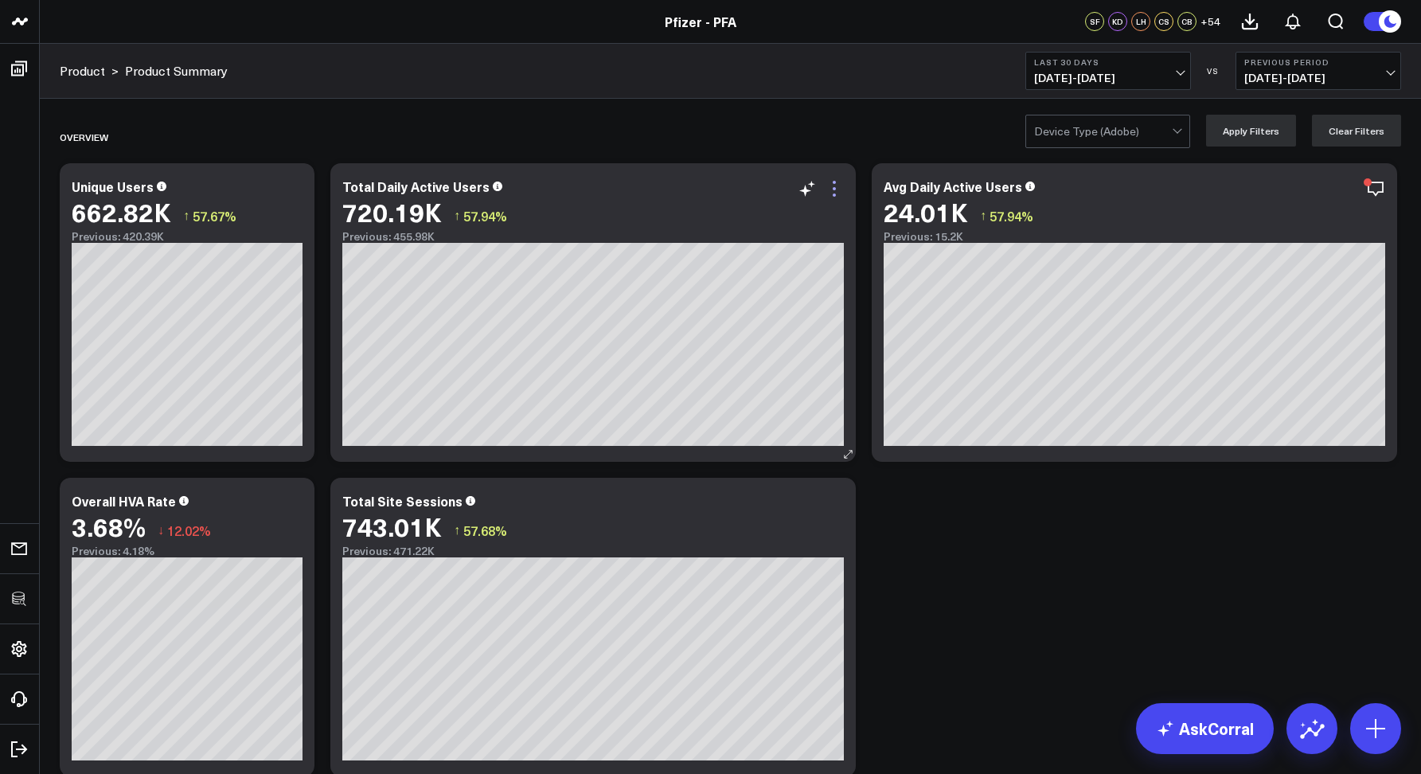
click at [835, 186] on icon at bounding box center [834, 188] width 19 height 19
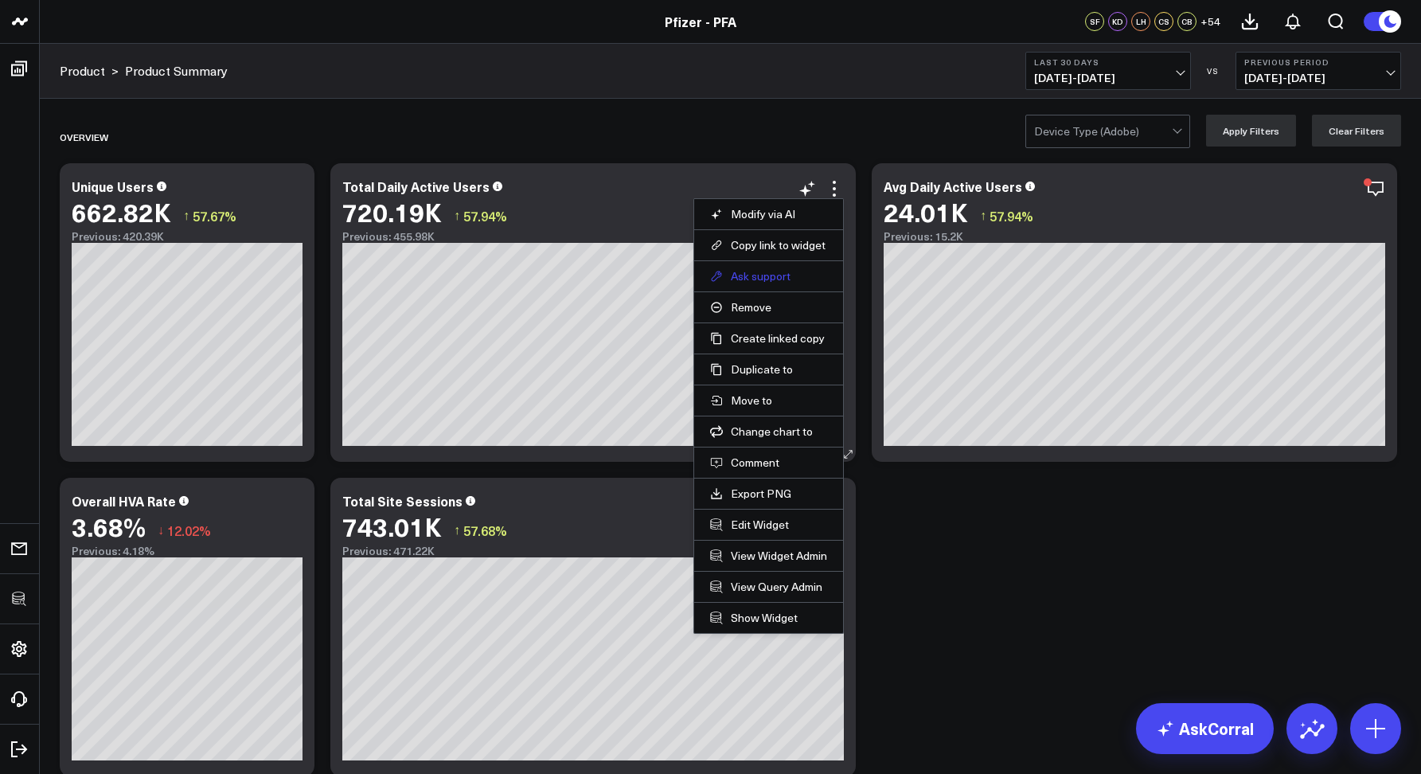
click at [752, 280] on button "Ask support" at bounding box center [768, 276] width 117 height 14
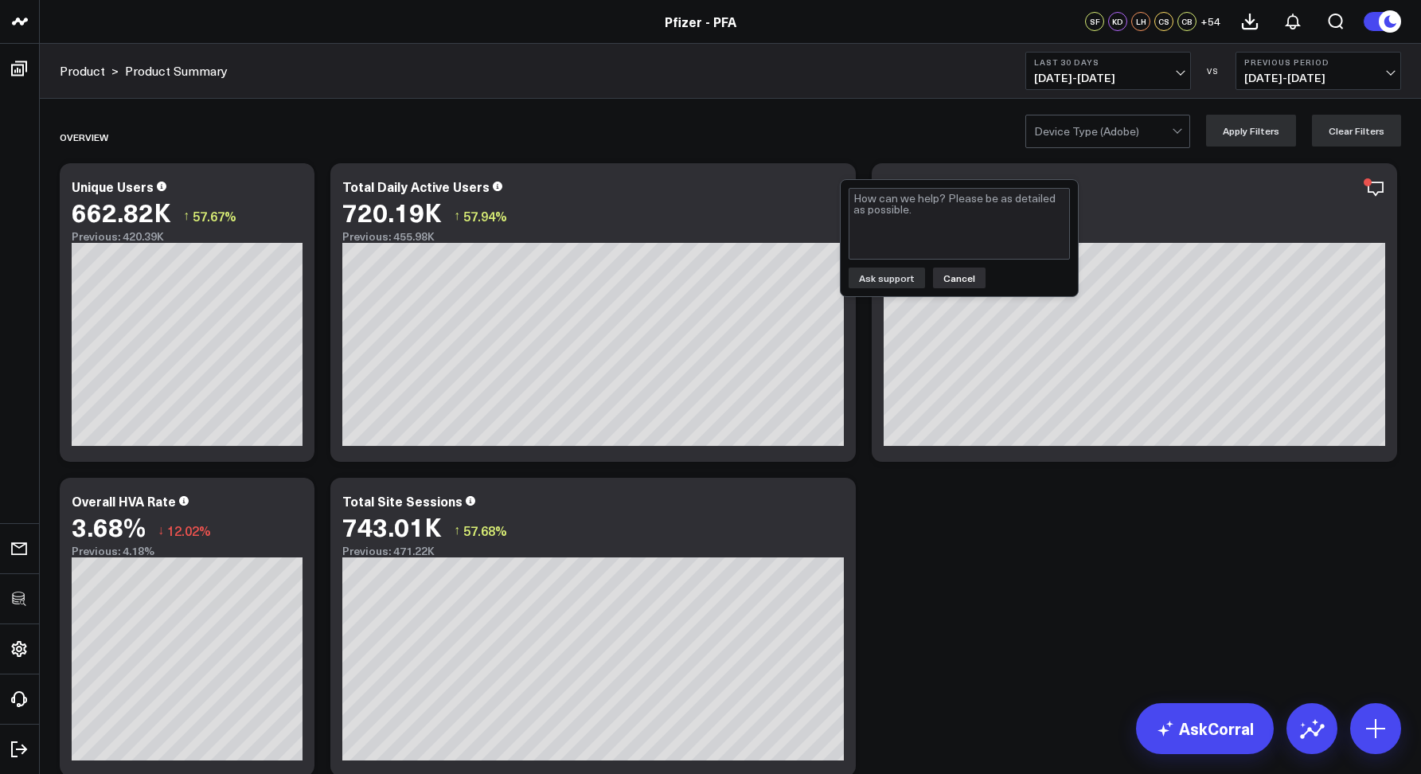
click at [959, 274] on button "Cancel" at bounding box center [959, 278] width 53 height 21
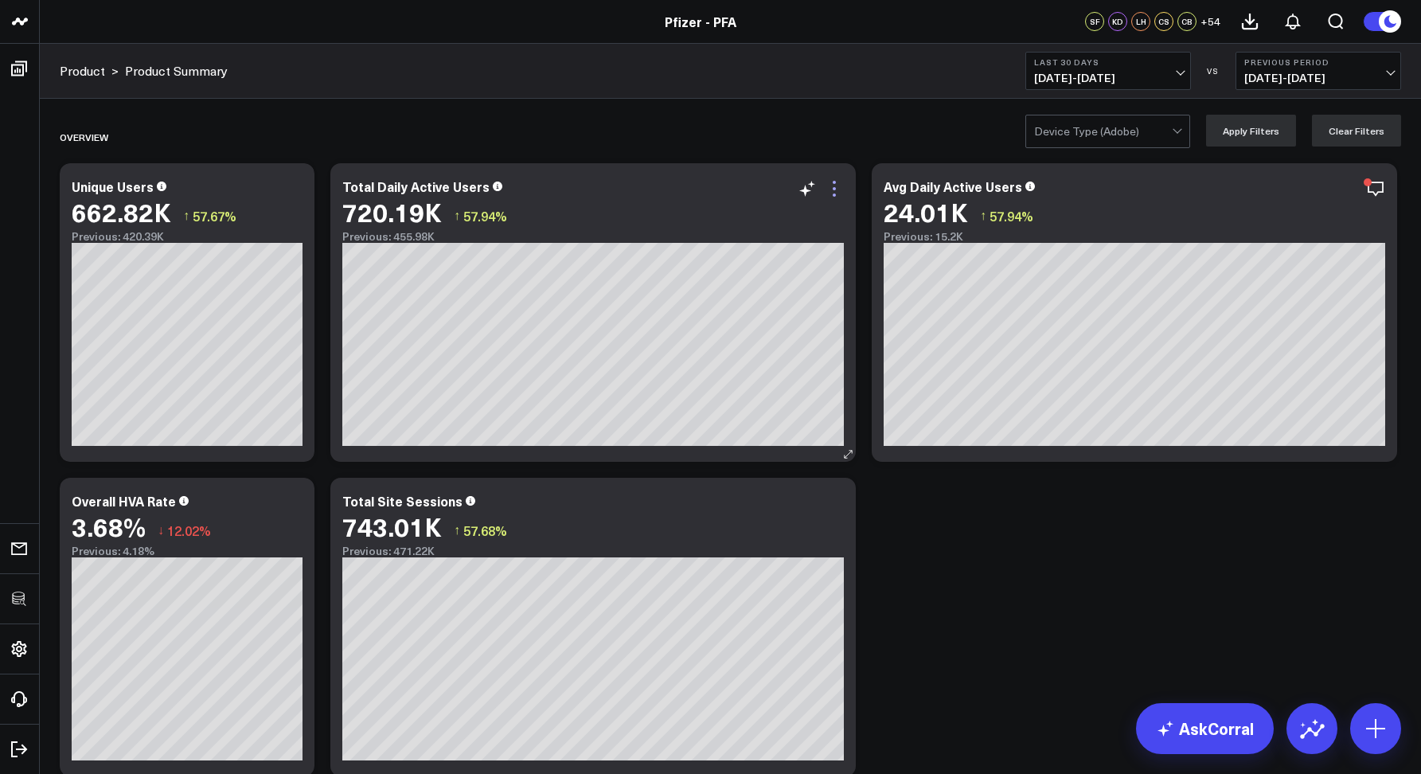
click at [830, 184] on icon at bounding box center [834, 188] width 19 height 19
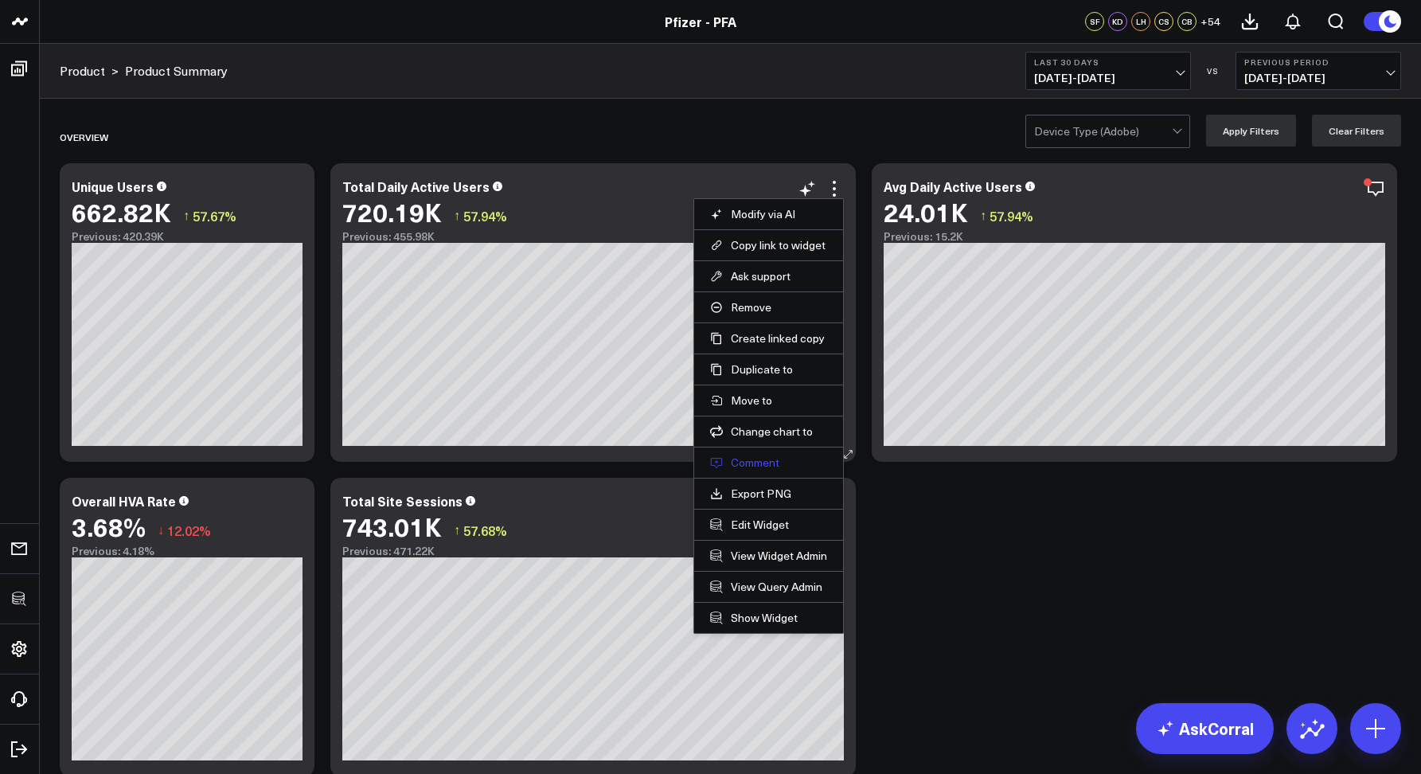
click at [754, 459] on button "Comment" at bounding box center [768, 462] width 117 height 14
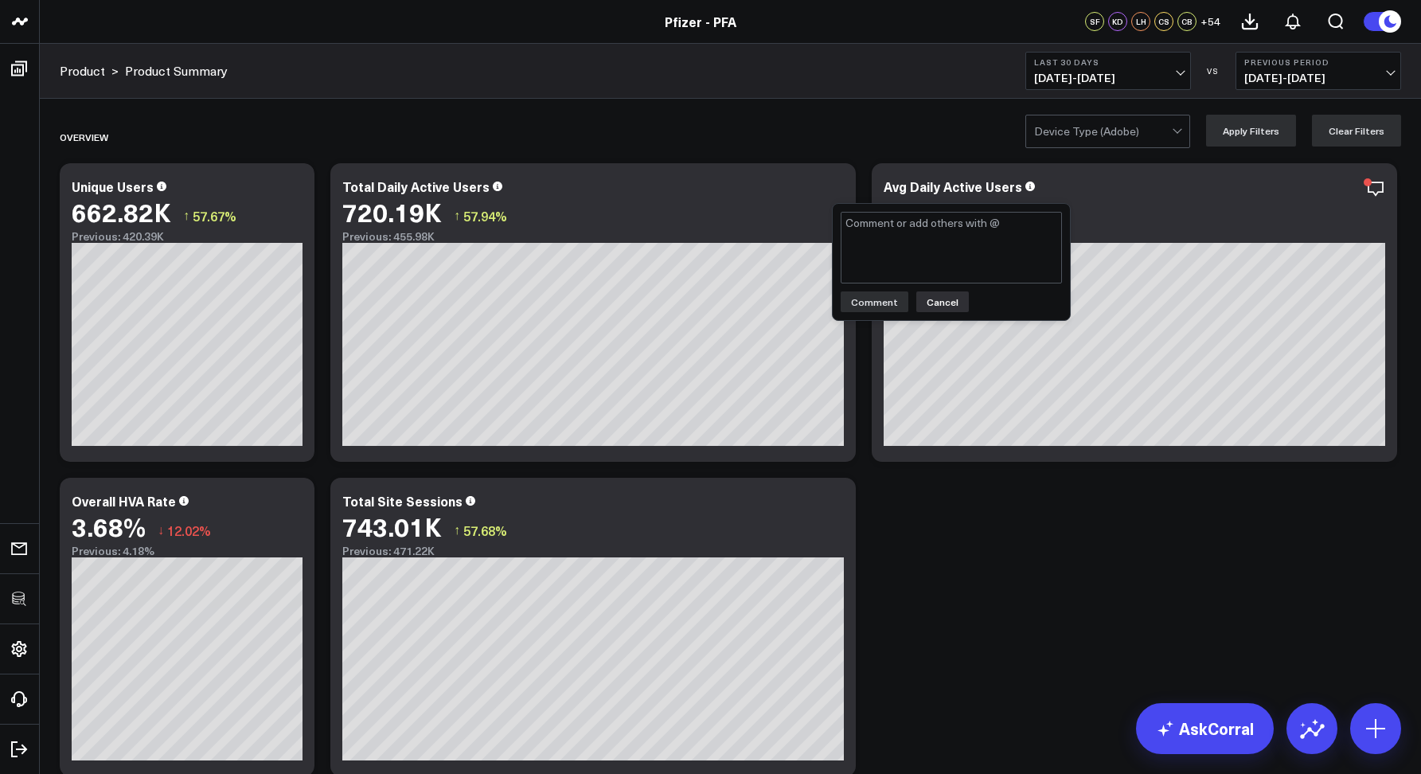
click at [937, 309] on button "Cancel" at bounding box center [943, 301] width 53 height 21
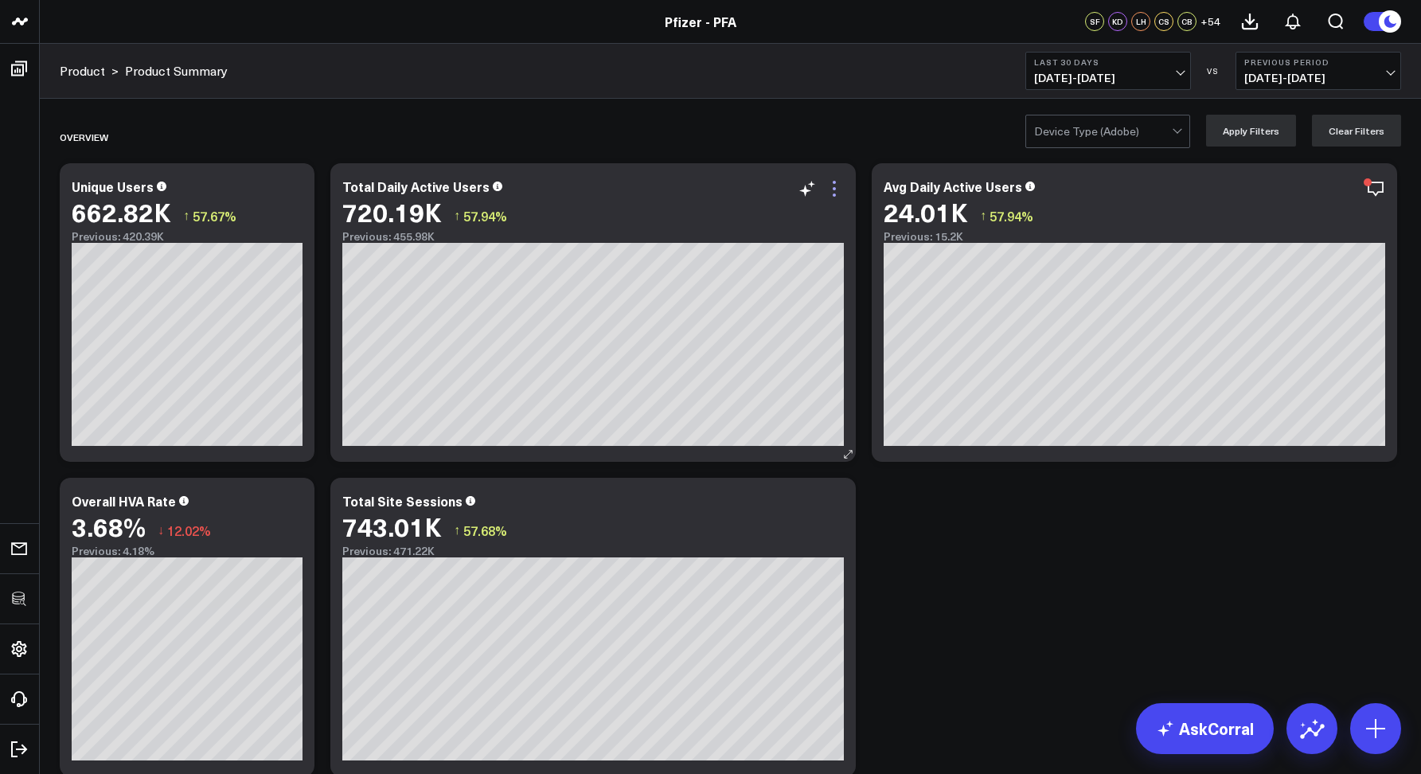
click at [833, 179] on icon at bounding box center [834, 188] width 19 height 19
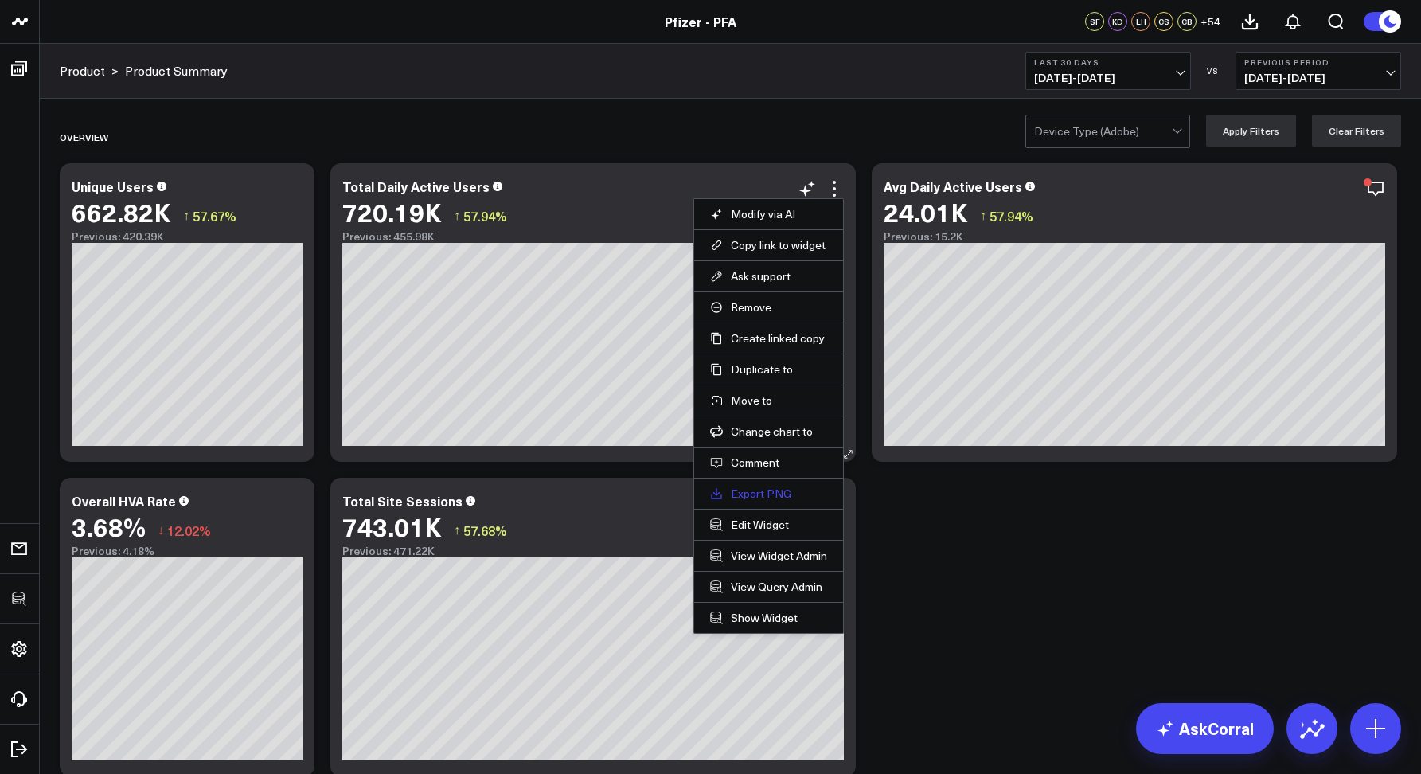
click at [754, 494] on link "Export PNG" at bounding box center [768, 494] width 117 height 14
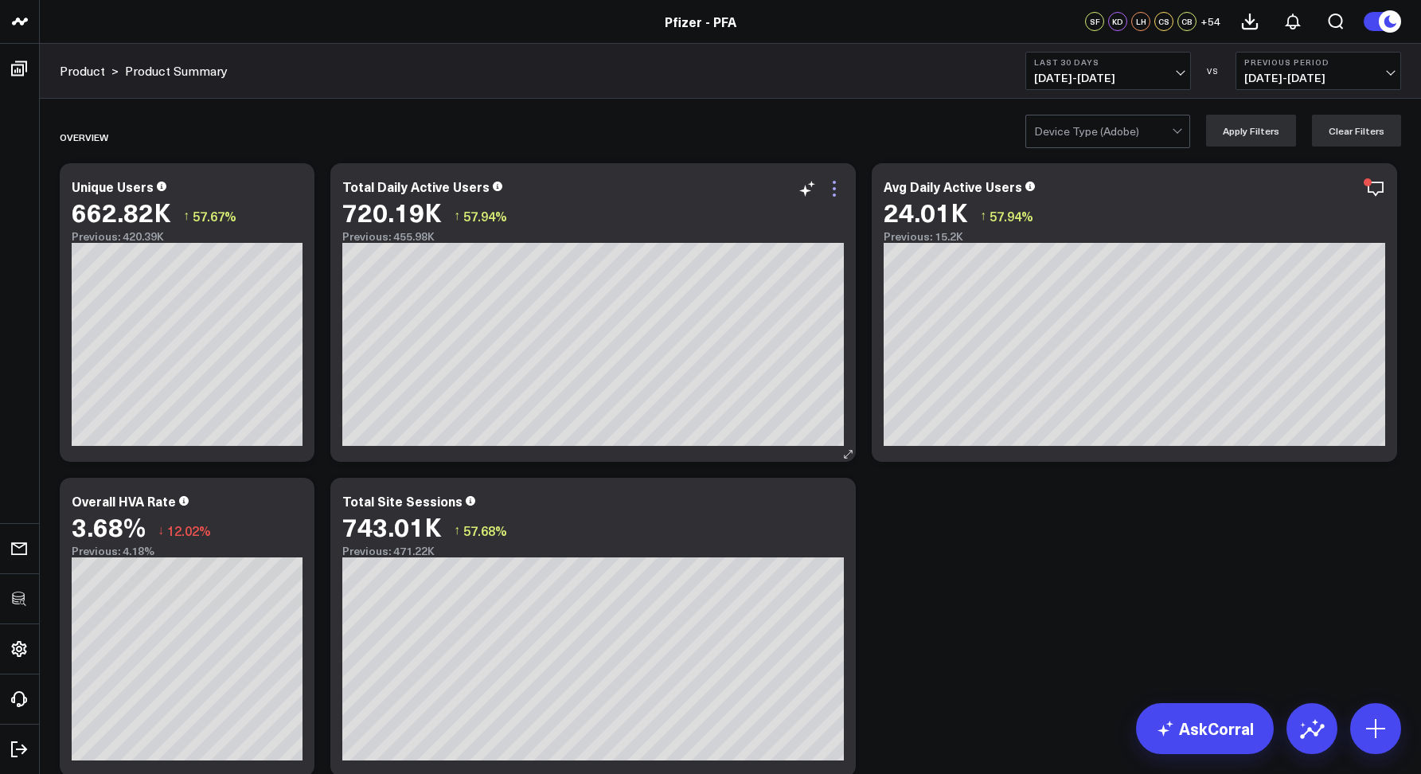
click at [829, 189] on icon at bounding box center [834, 188] width 19 height 19
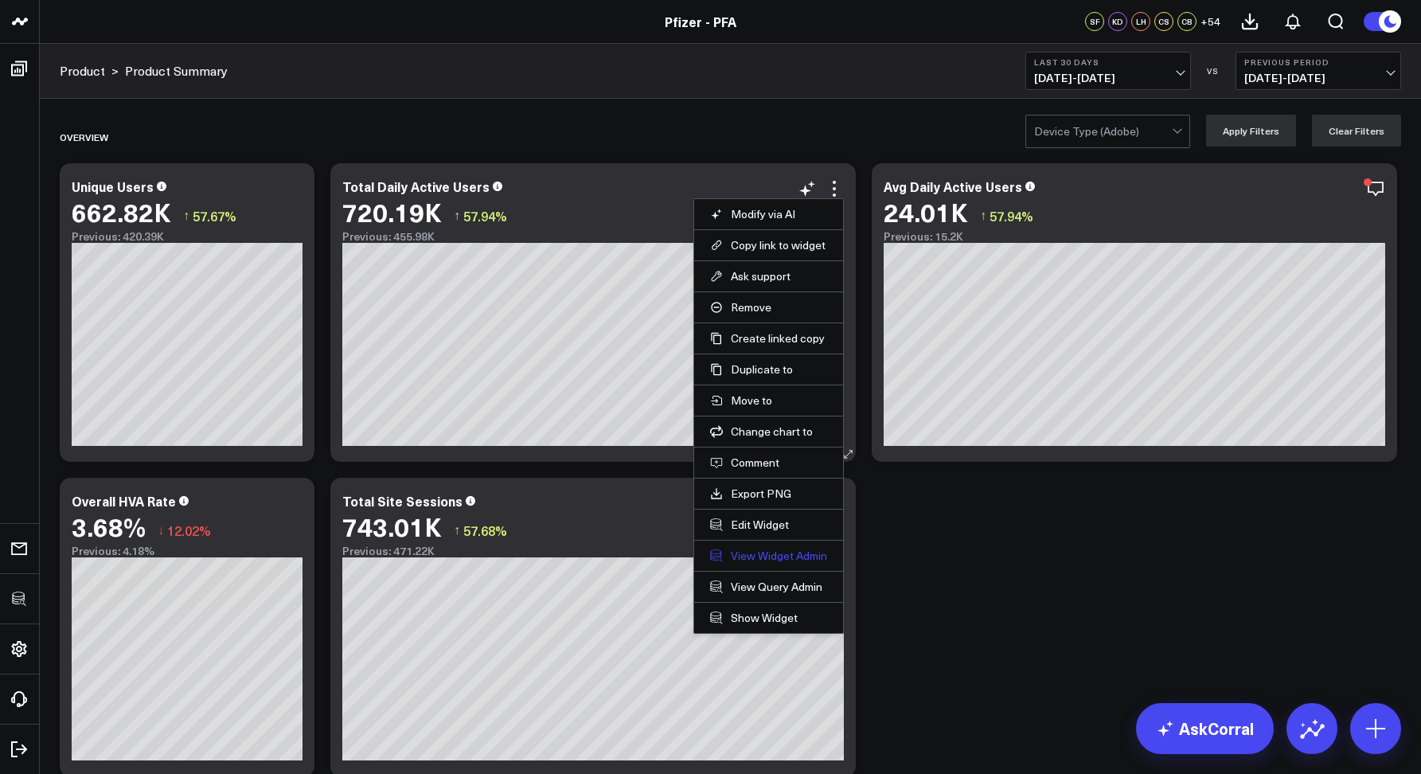
click at [759, 557] on link "View Widget Admin" at bounding box center [768, 556] width 117 height 14
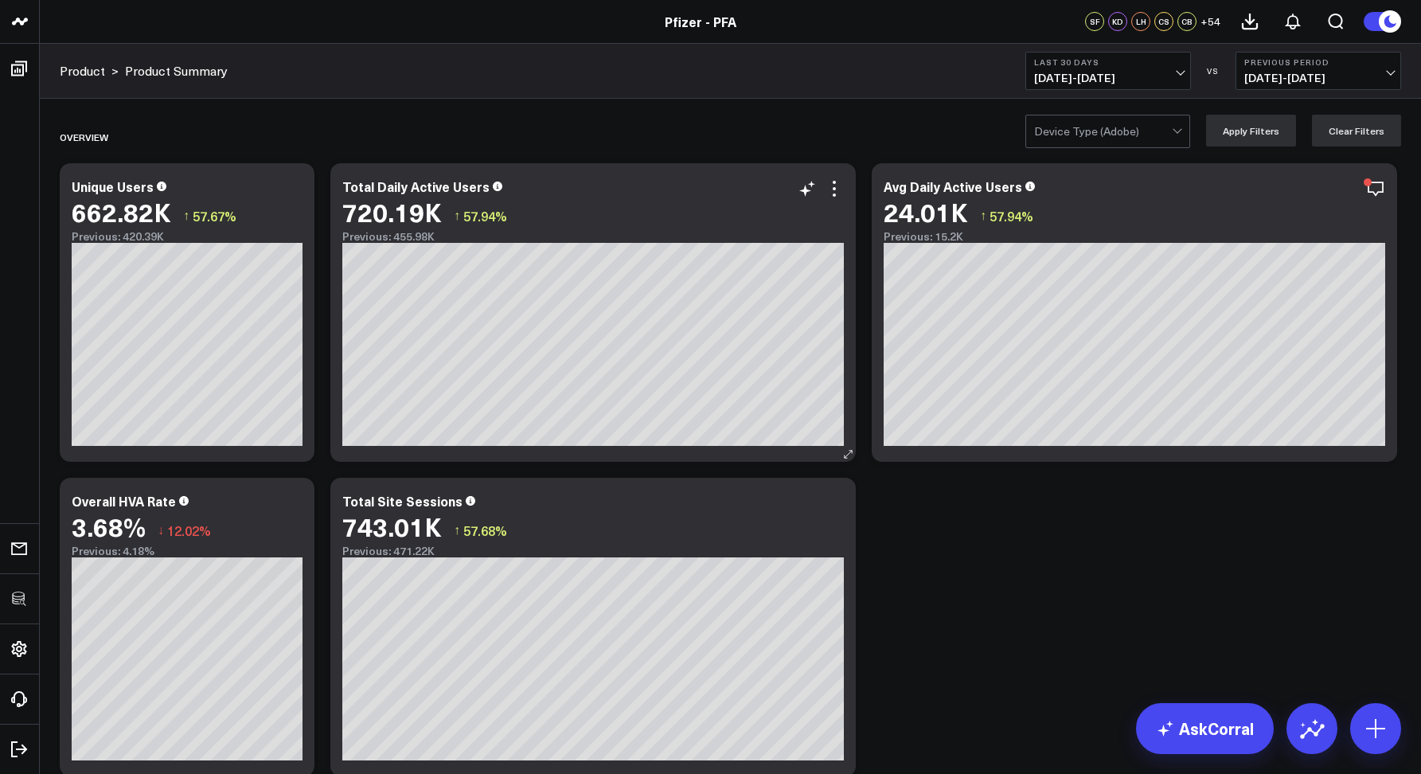
drag, startPoint x: 836, startPoint y: 166, endPoint x: 839, endPoint y: 174, distance: 9.1
click at [837, 166] on div "Total Daily Active Users 720.19K ↑ 57.94% Previous: 455.98K [#fff fontSize:14px…" at bounding box center [593, 312] width 526 height 299
click at [835, 183] on icon at bounding box center [834, 182] width 3 height 3
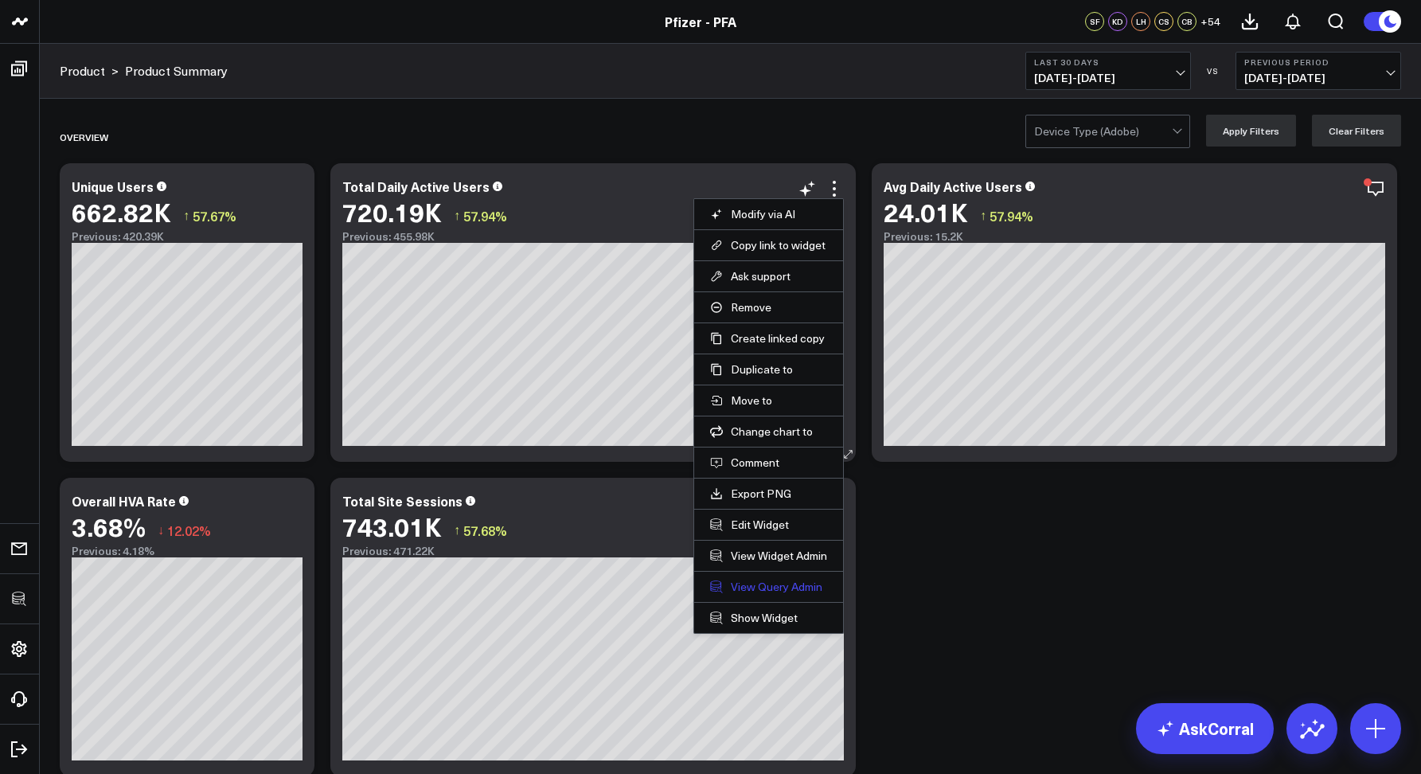
click at [733, 591] on link "View Query Admin" at bounding box center [768, 587] width 117 height 14
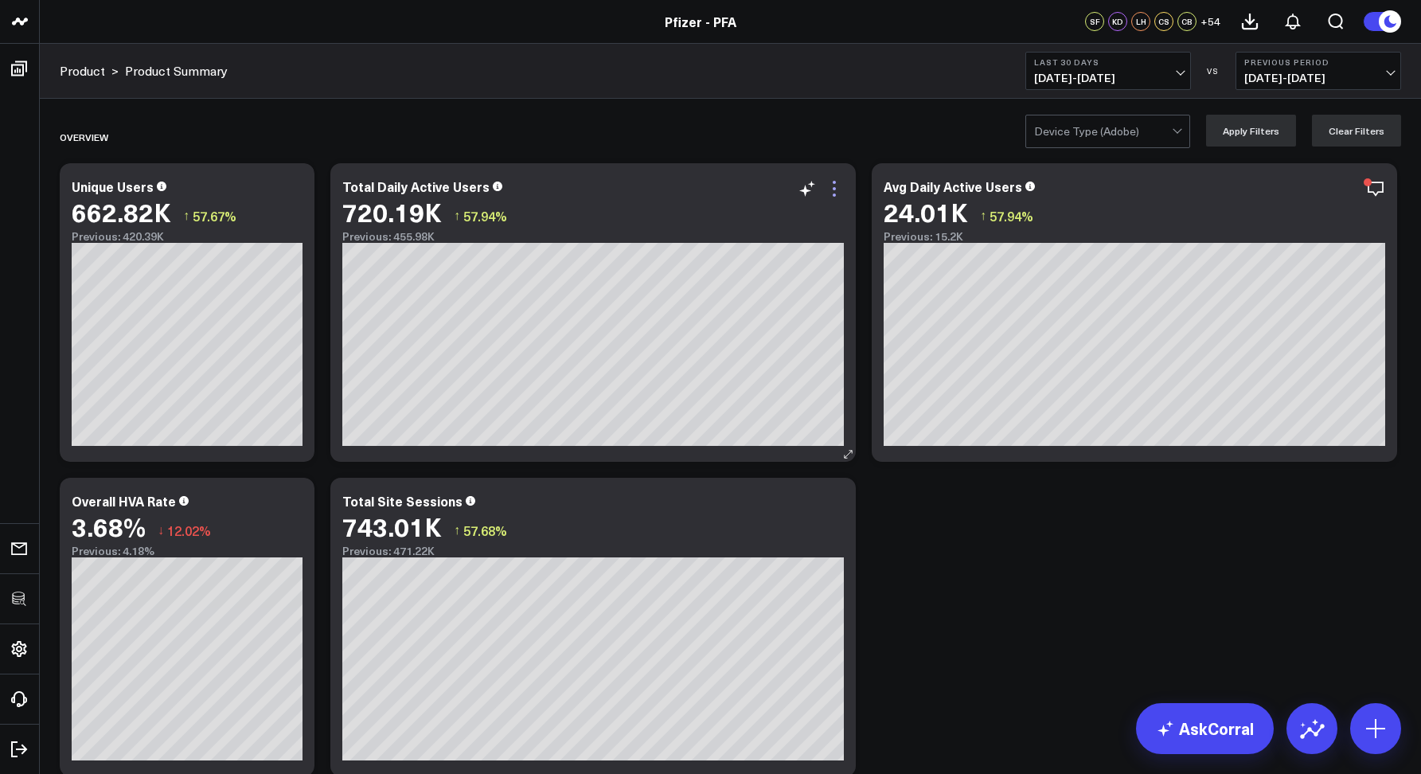
click at [831, 190] on icon at bounding box center [834, 188] width 19 height 19
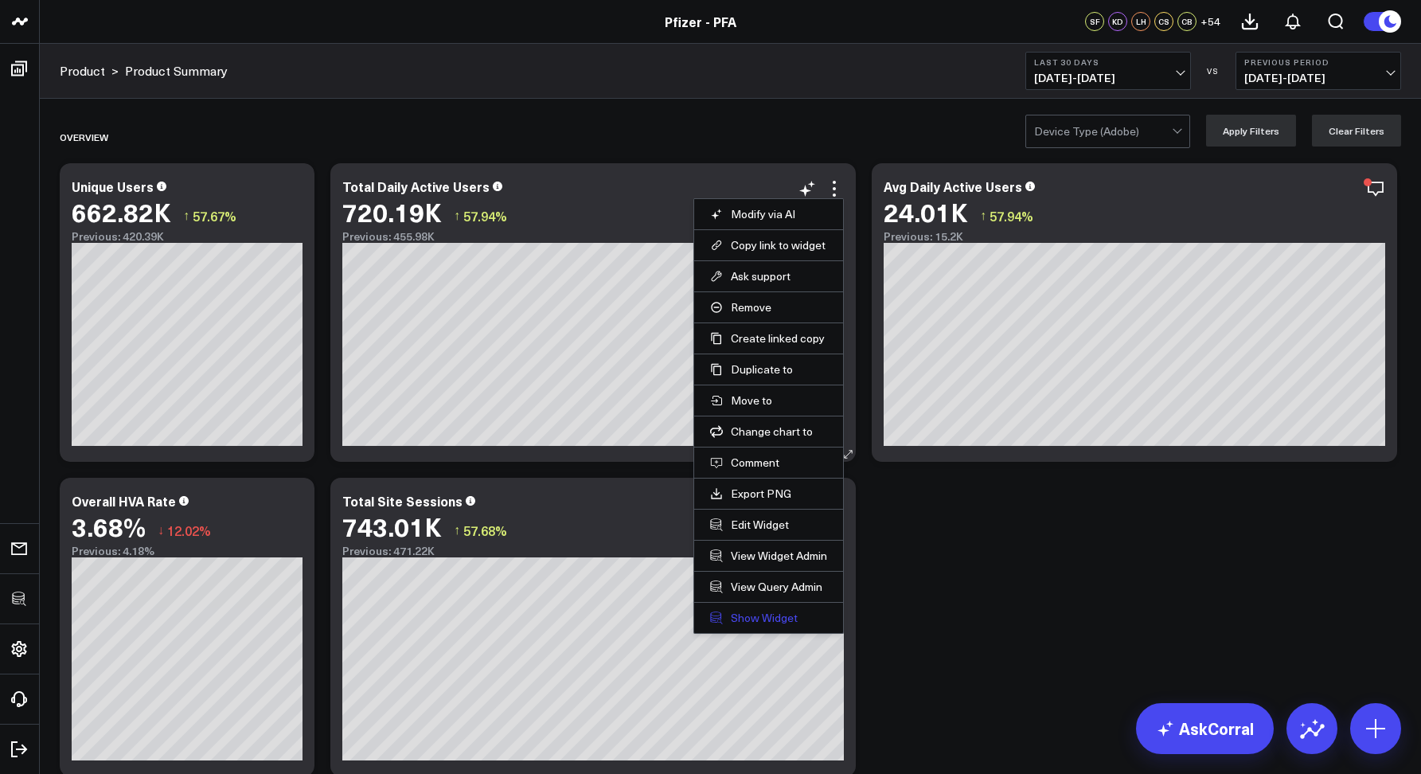
click at [741, 616] on link "Show Widget" at bounding box center [768, 618] width 117 height 14
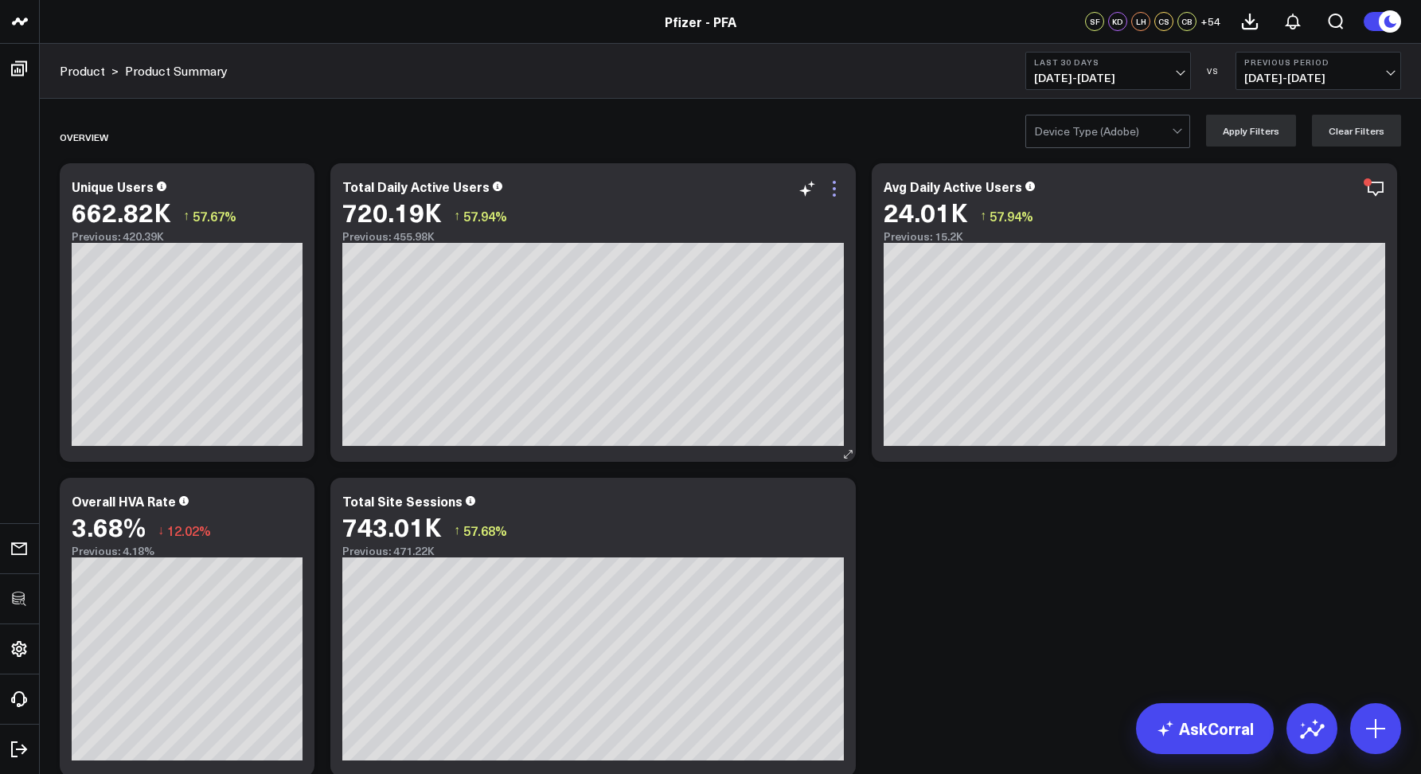
click at [835, 191] on icon at bounding box center [834, 188] width 19 height 19
click at [822, 76] on div "Product > Product Summary Last 30 Days [DATE] - [DATE] VS Previous Period [DATE…" at bounding box center [731, 71] width 1382 height 55
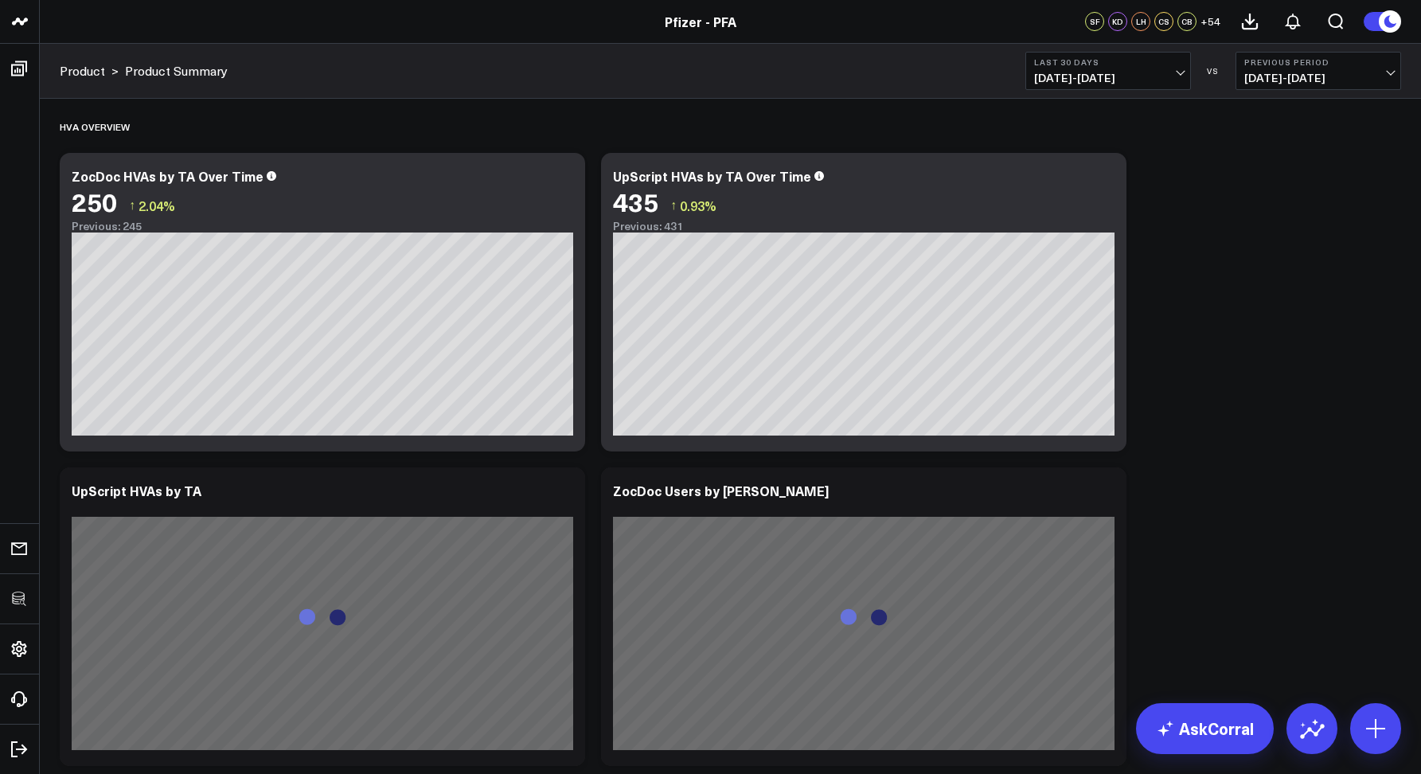
scroll to position [17, 0]
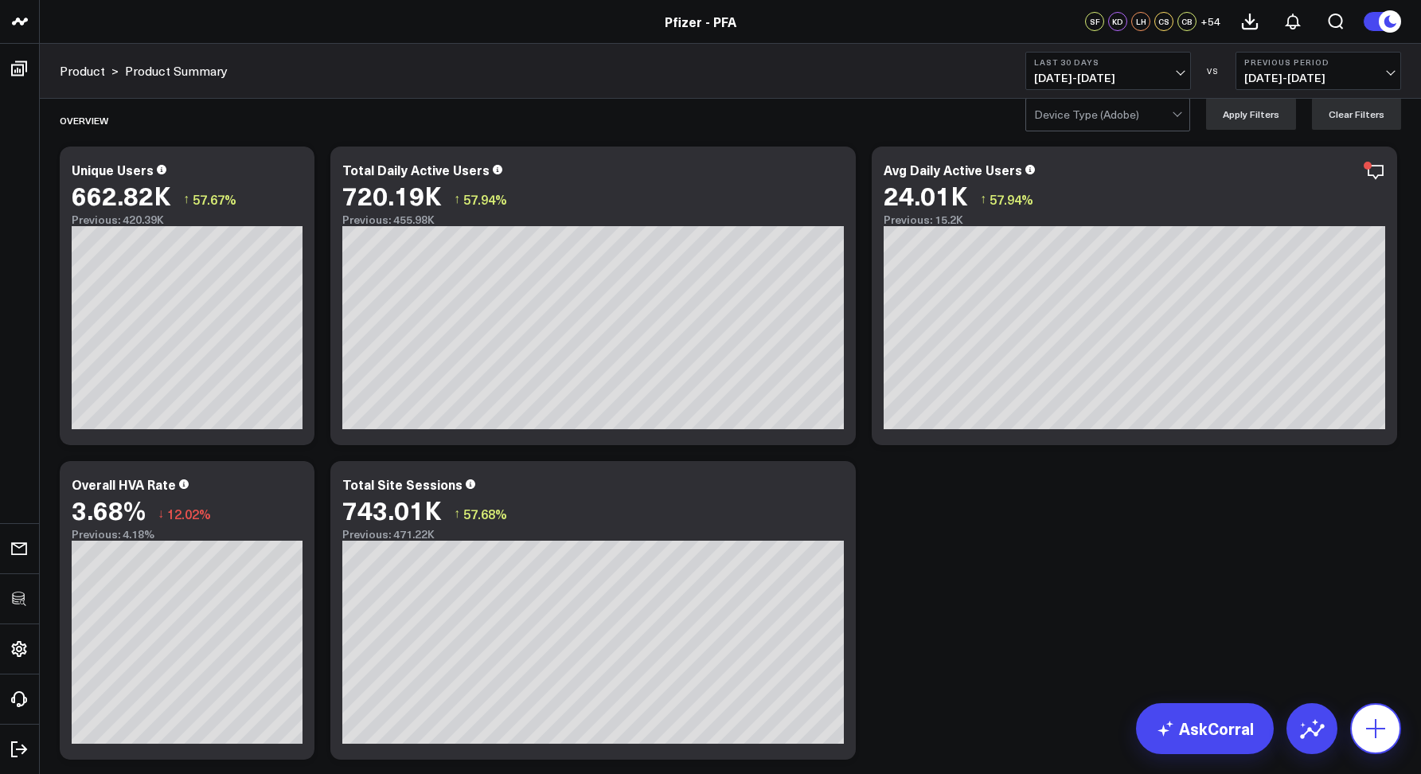
click at [1386, 730] on icon at bounding box center [1375, 728] width 25 height 25
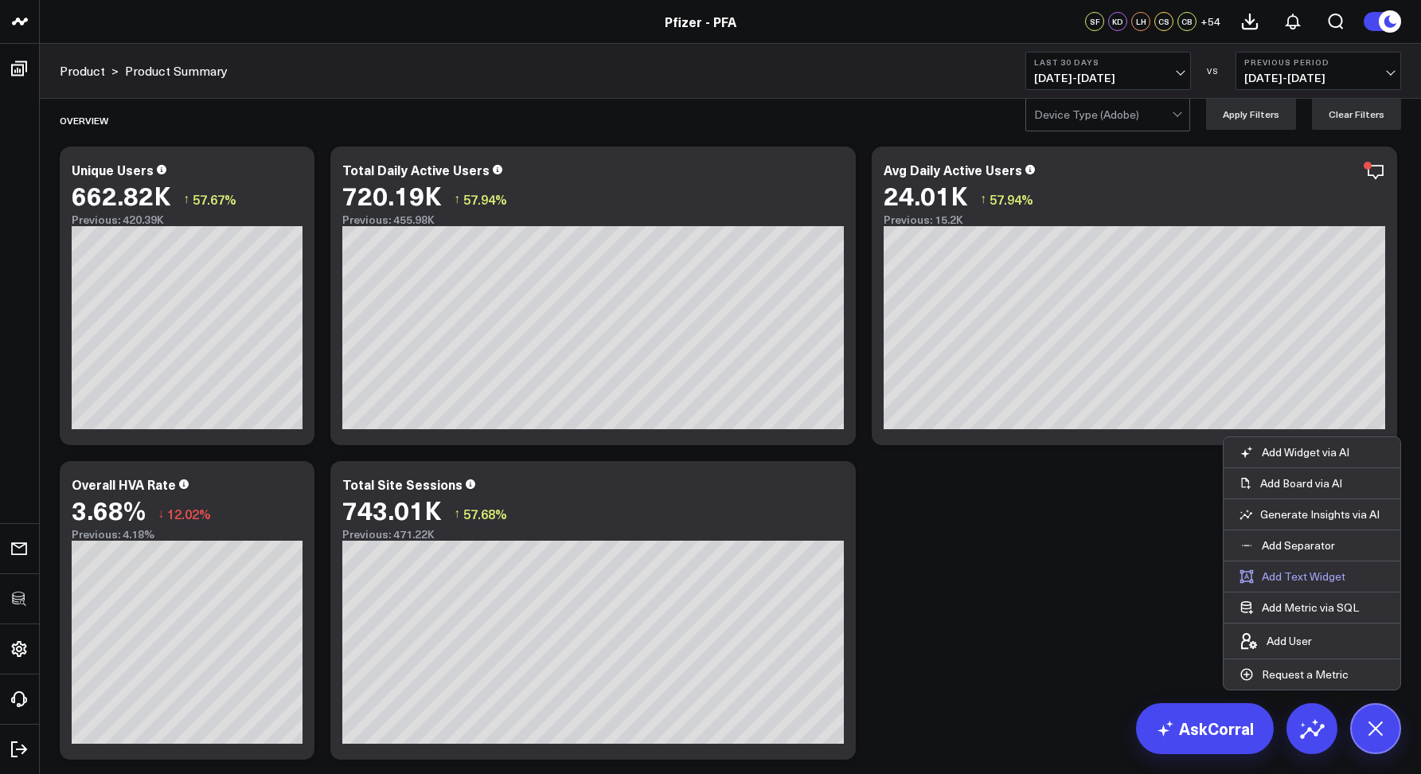
click at [1278, 576] on button "Add Text Widget" at bounding box center [1293, 576] width 138 height 30
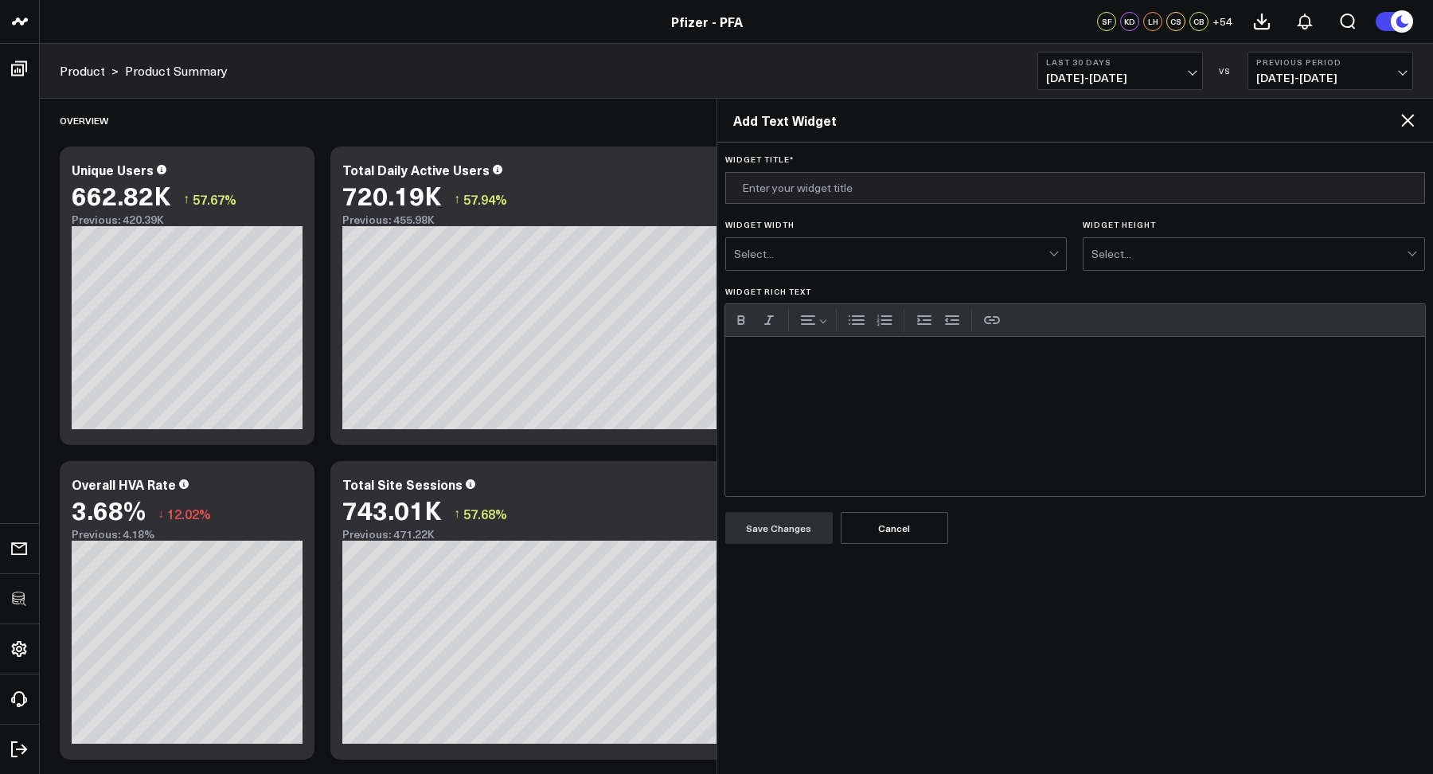
click at [932, 439] on div "Widget Rich Text" at bounding box center [1075, 416] width 701 height 159
click at [764, 194] on input "Widget Title *" at bounding box center [1075, 188] width 701 height 32
type input "Test"
click at [823, 268] on div "Select..." at bounding box center [891, 254] width 315 height 32
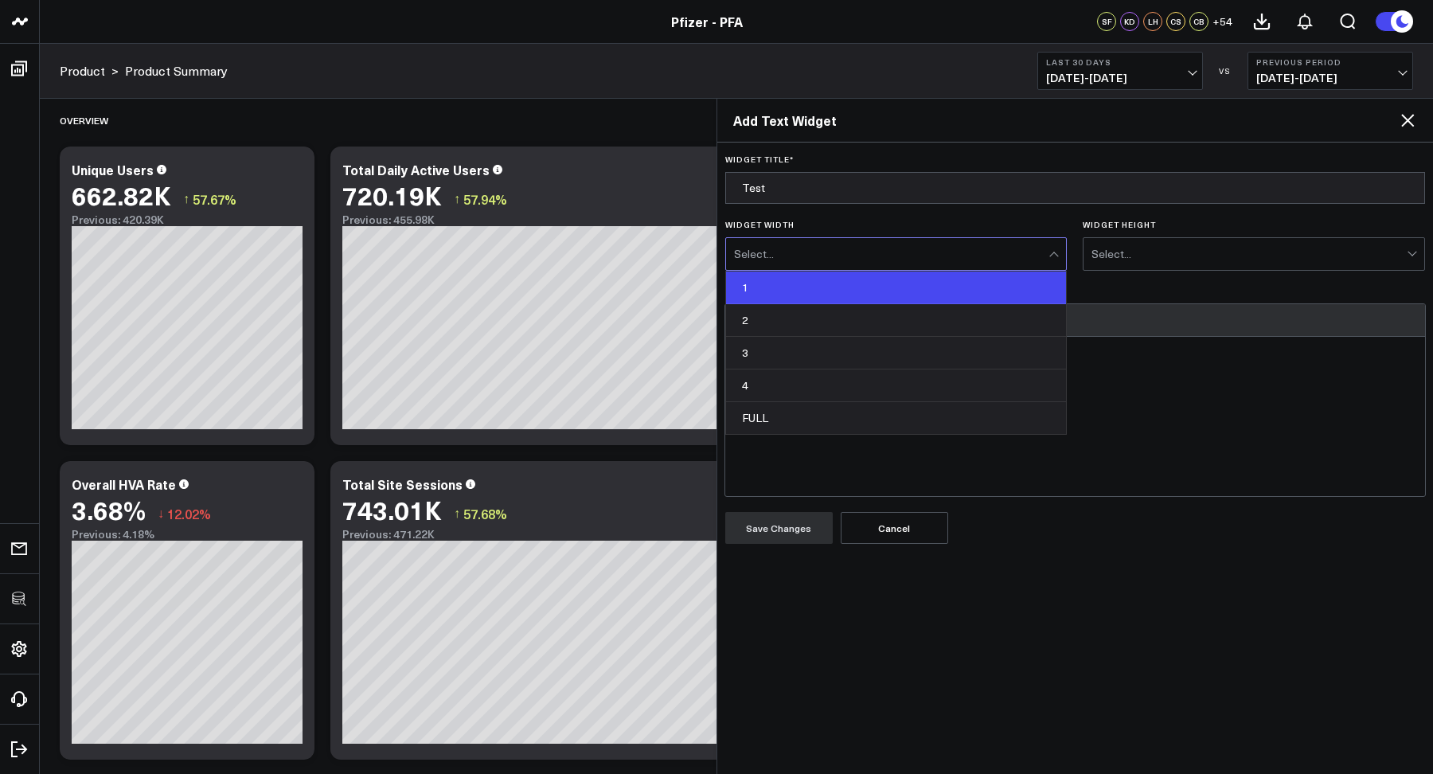
click at [788, 299] on div "1" at bounding box center [896, 288] width 341 height 33
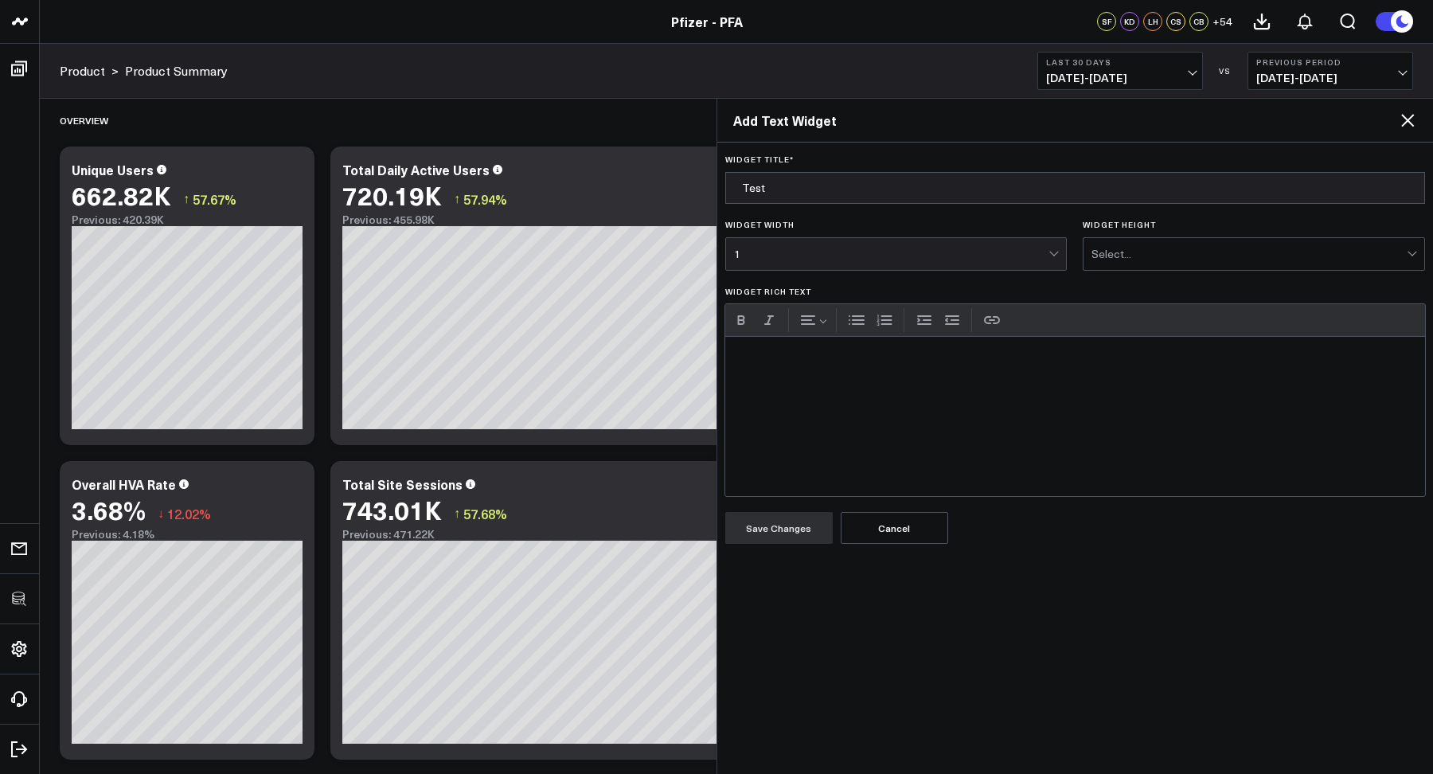
click at [1132, 268] on div "Select..." at bounding box center [1249, 254] width 315 height 32
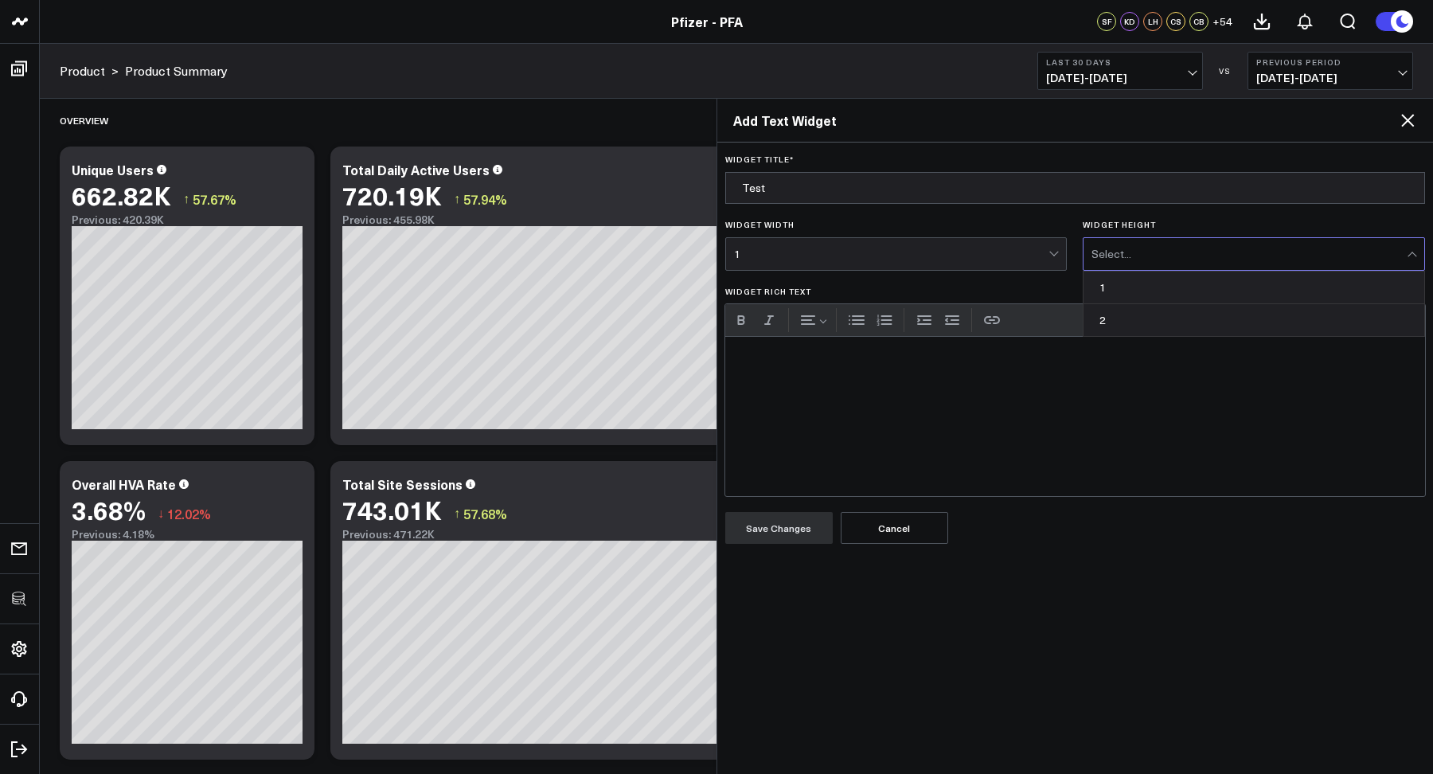
click at [1124, 260] on div "Select..." at bounding box center [1249, 254] width 315 height 13
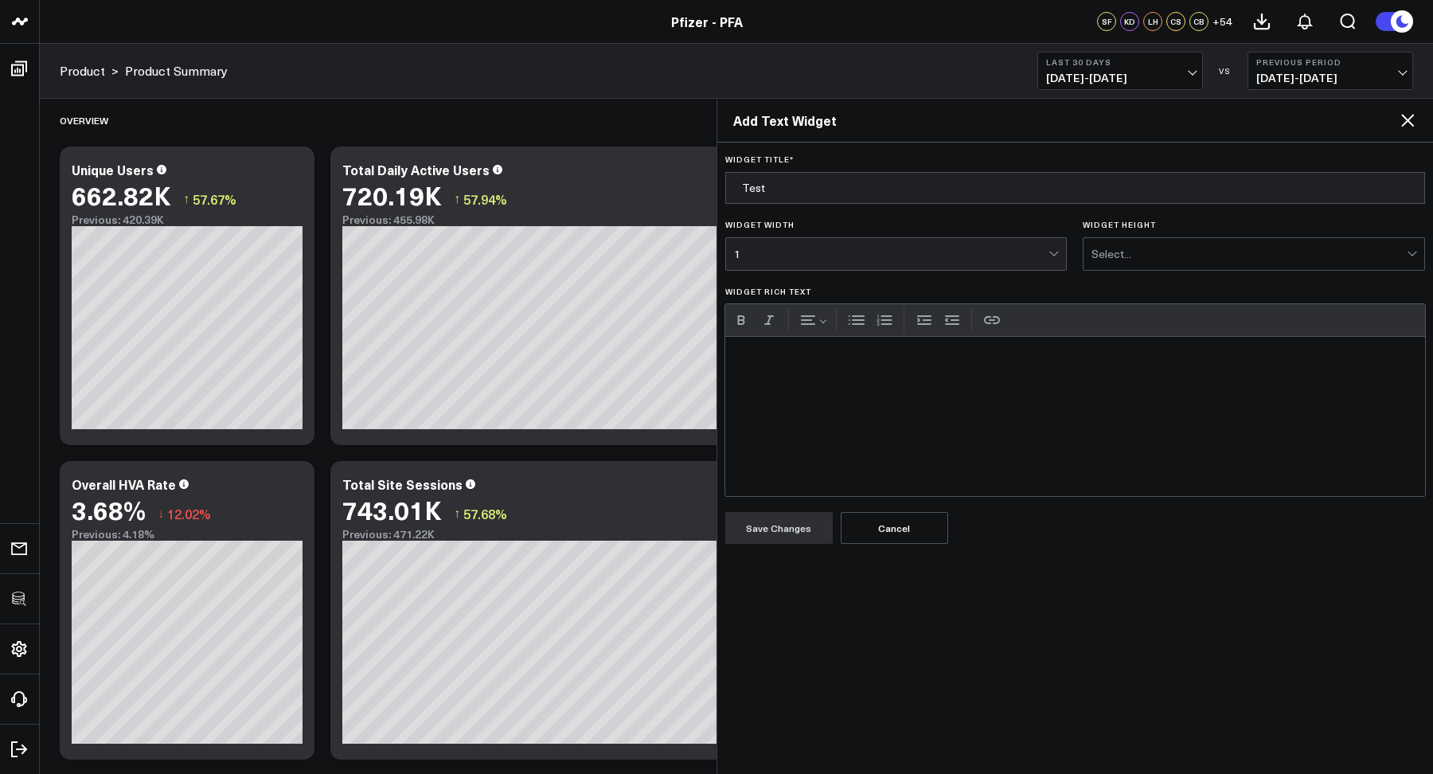
click at [1112, 259] on div "Select..." at bounding box center [1249, 254] width 315 height 13
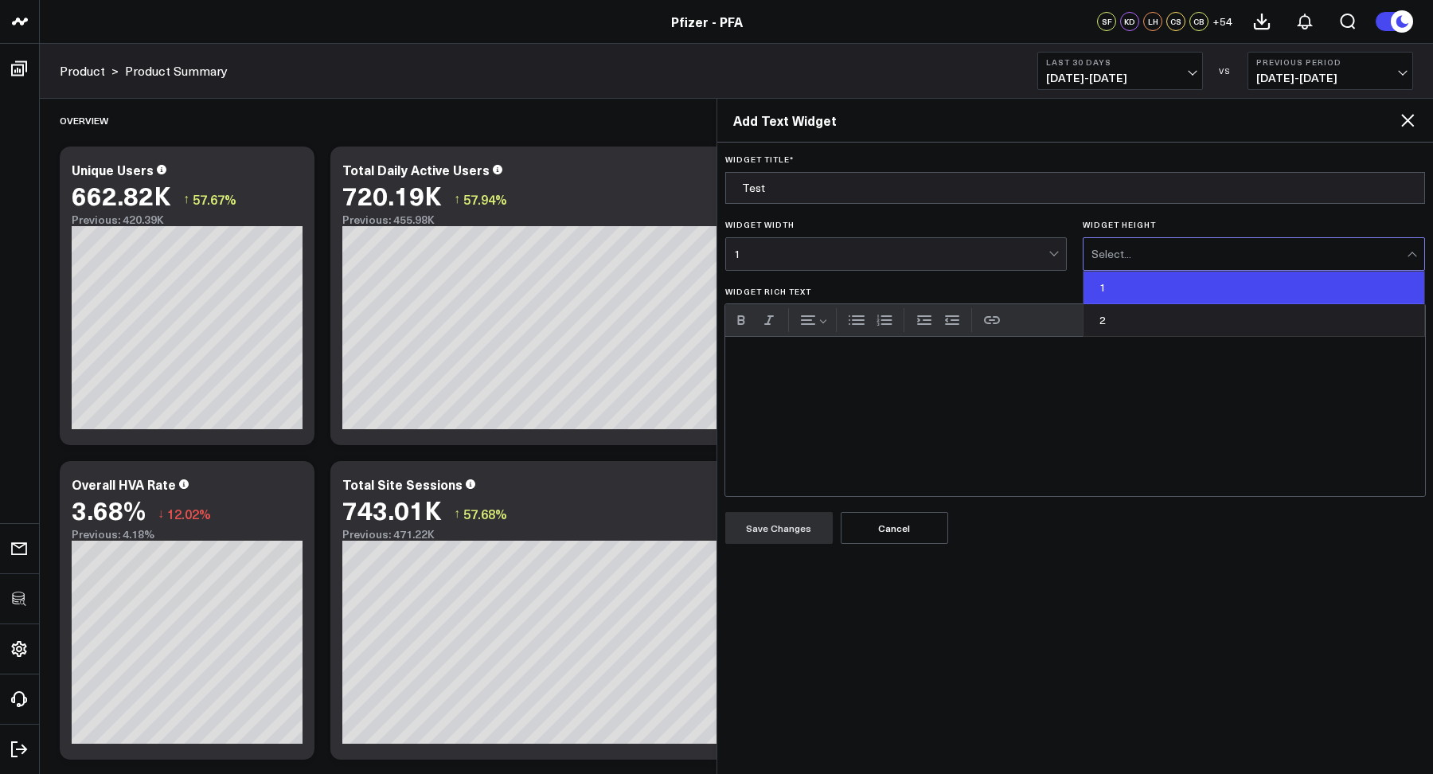
click at [1112, 302] on div "1" at bounding box center [1254, 288] width 341 height 33
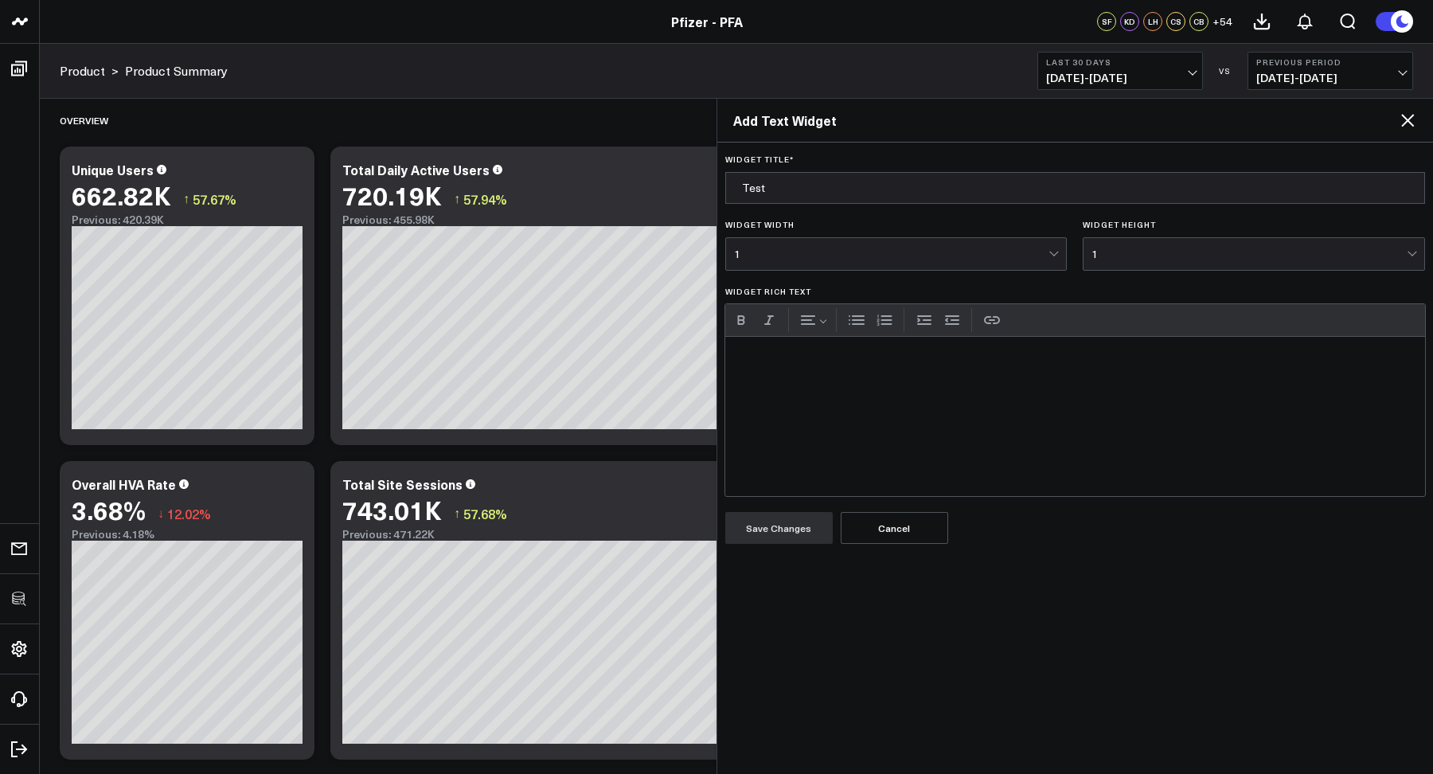
click at [997, 405] on div "Widget Rich Text" at bounding box center [1075, 416] width 701 height 159
click at [813, 532] on button "Save Changes" at bounding box center [779, 528] width 108 height 32
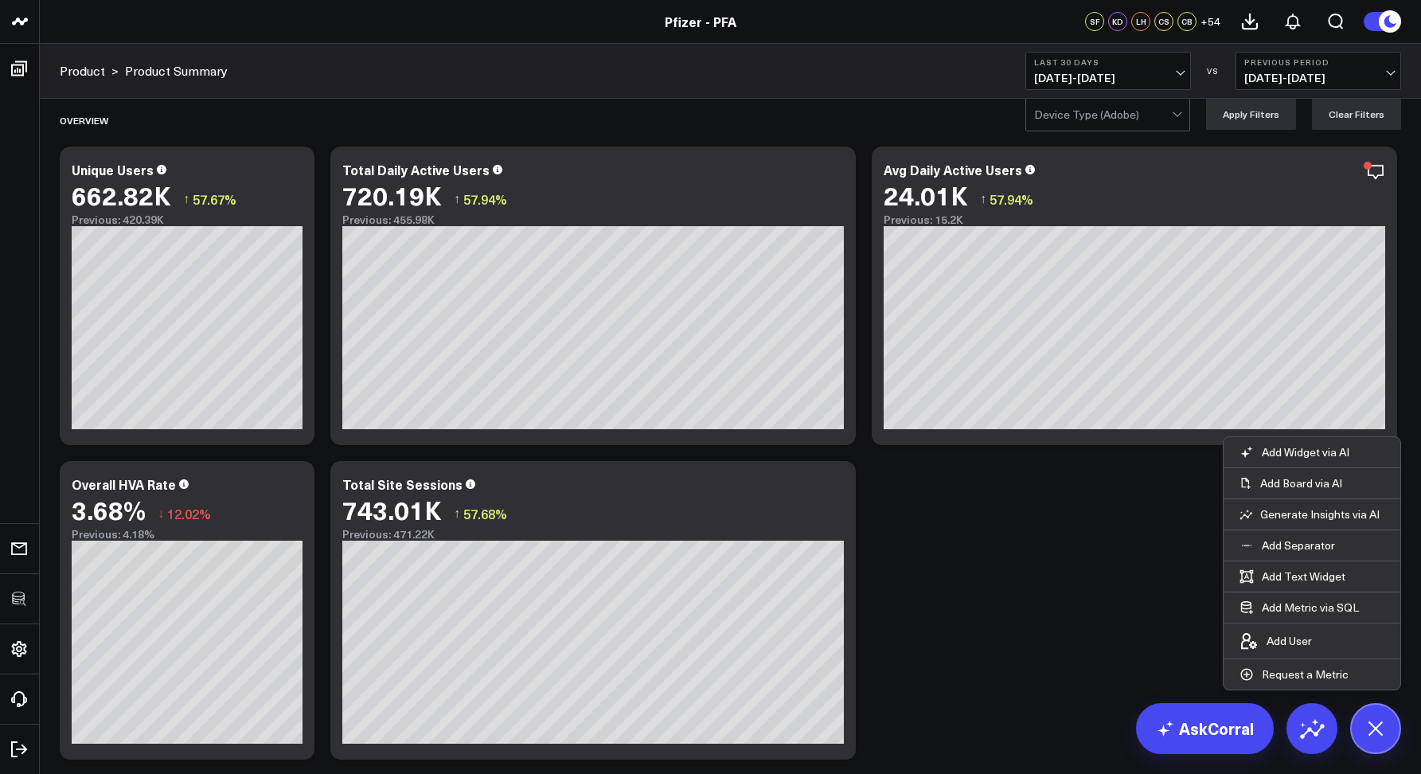
scroll to position [6484, 0]
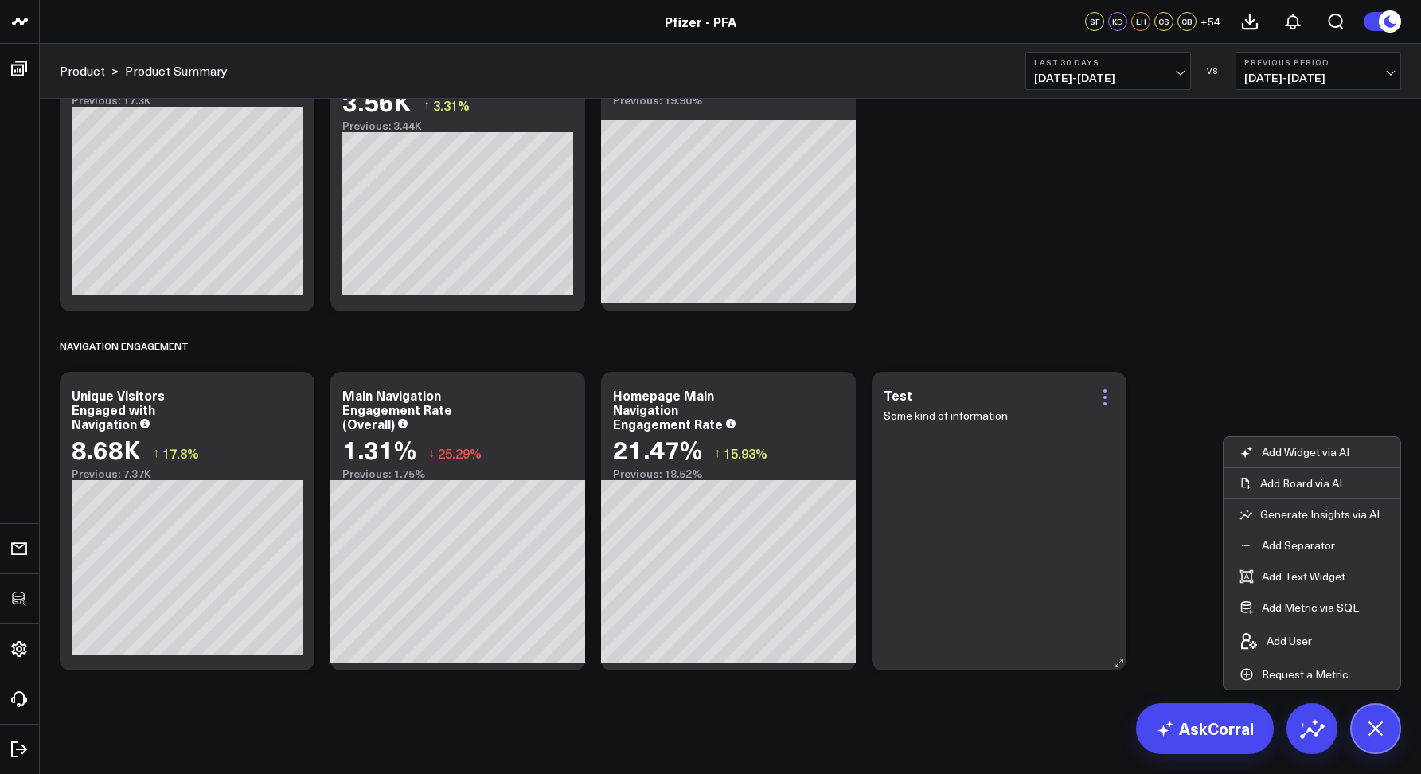
click at [1103, 397] on icon at bounding box center [1105, 397] width 19 height 19
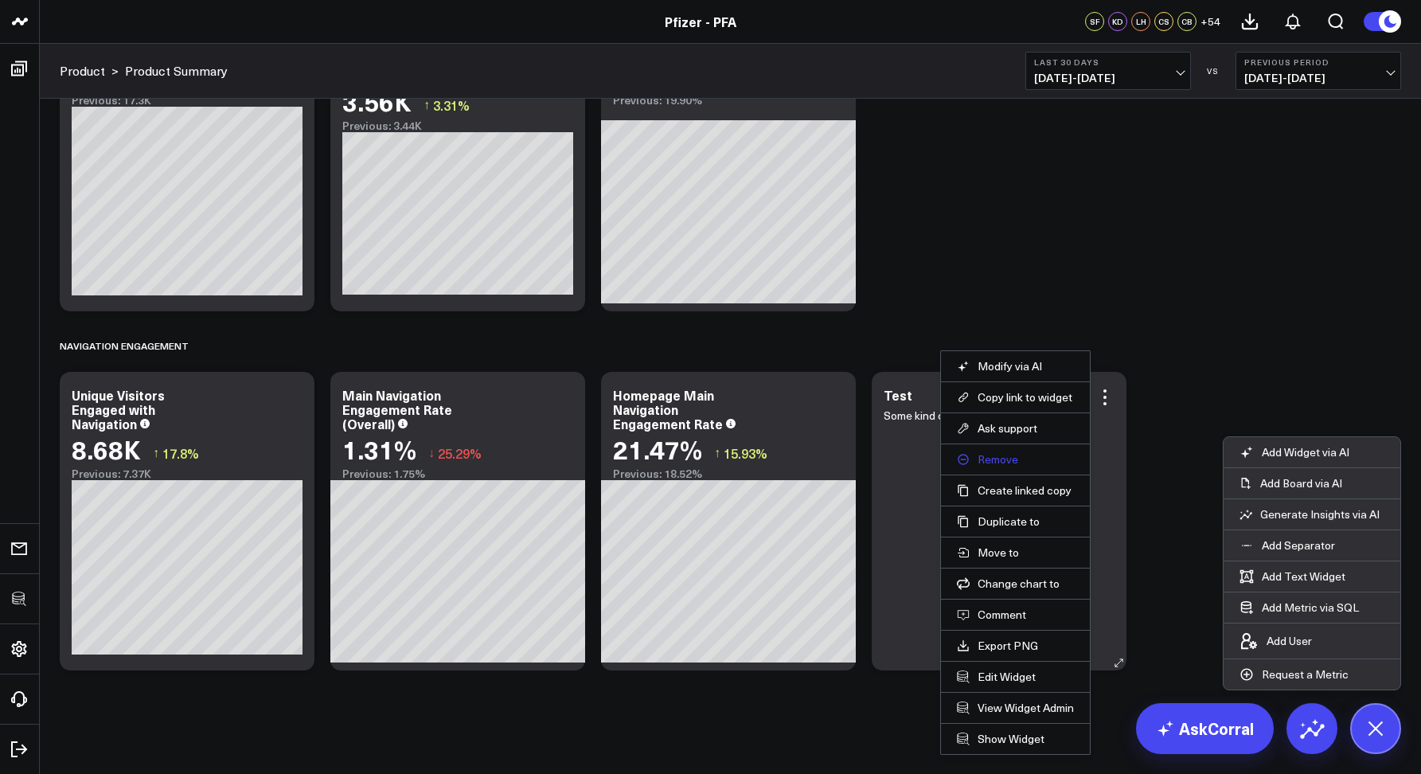
click at [983, 455] on button "Remove" at bounding box center [1015, 459] width 117 height 14
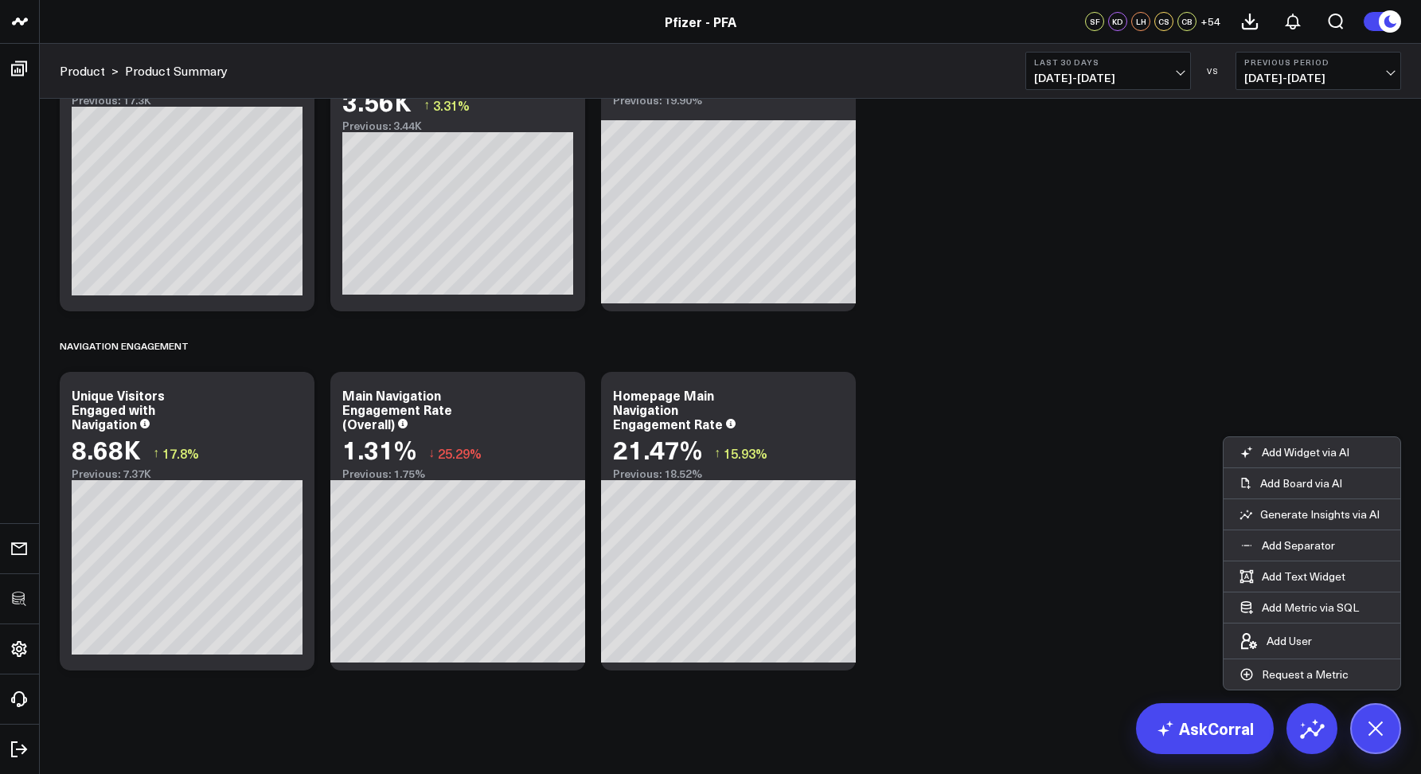
click at [1381, 722] on icon at bounding box center [1376, 728] width 36 height 36
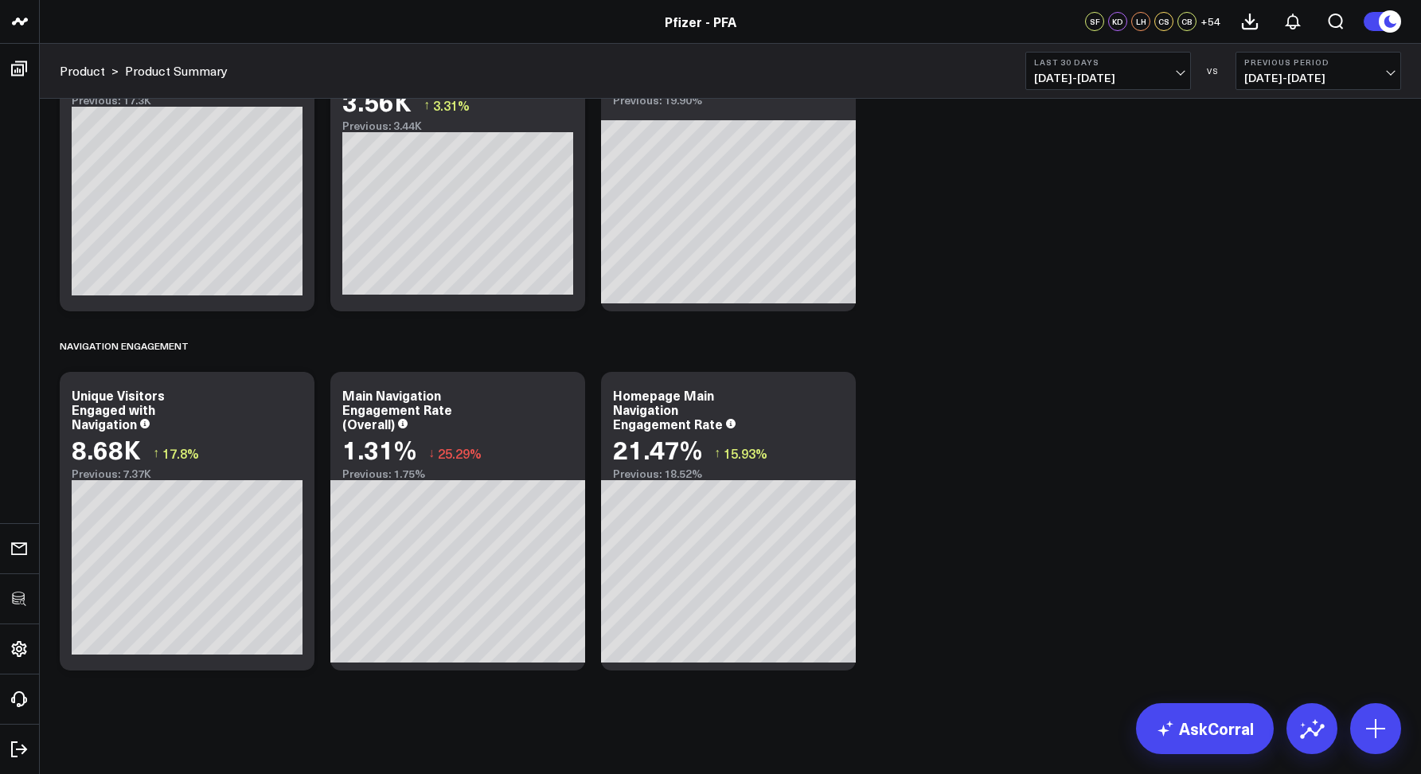
scroll to position [0, 0]
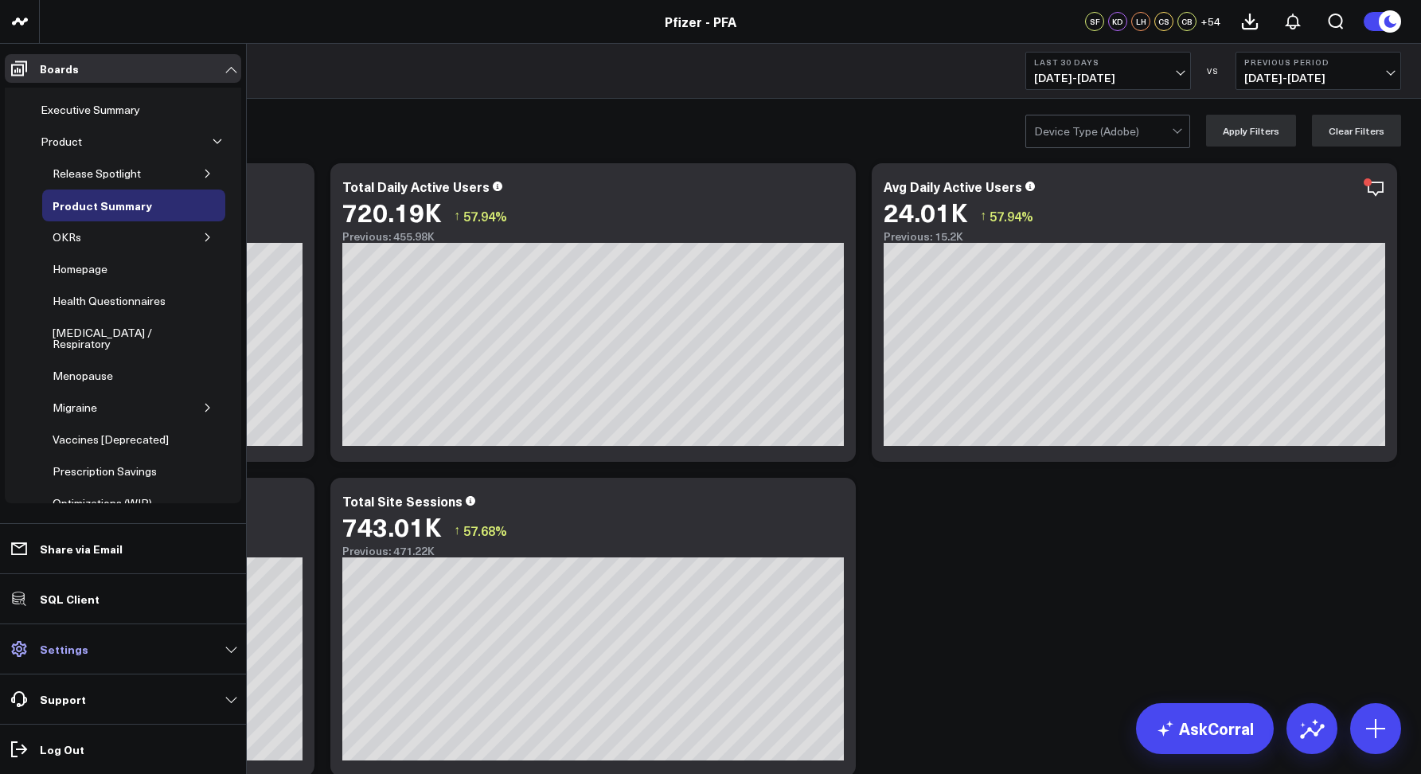
click at [52, 658] on link "Settings" at bounding box center [123, 649] width 237 height 29
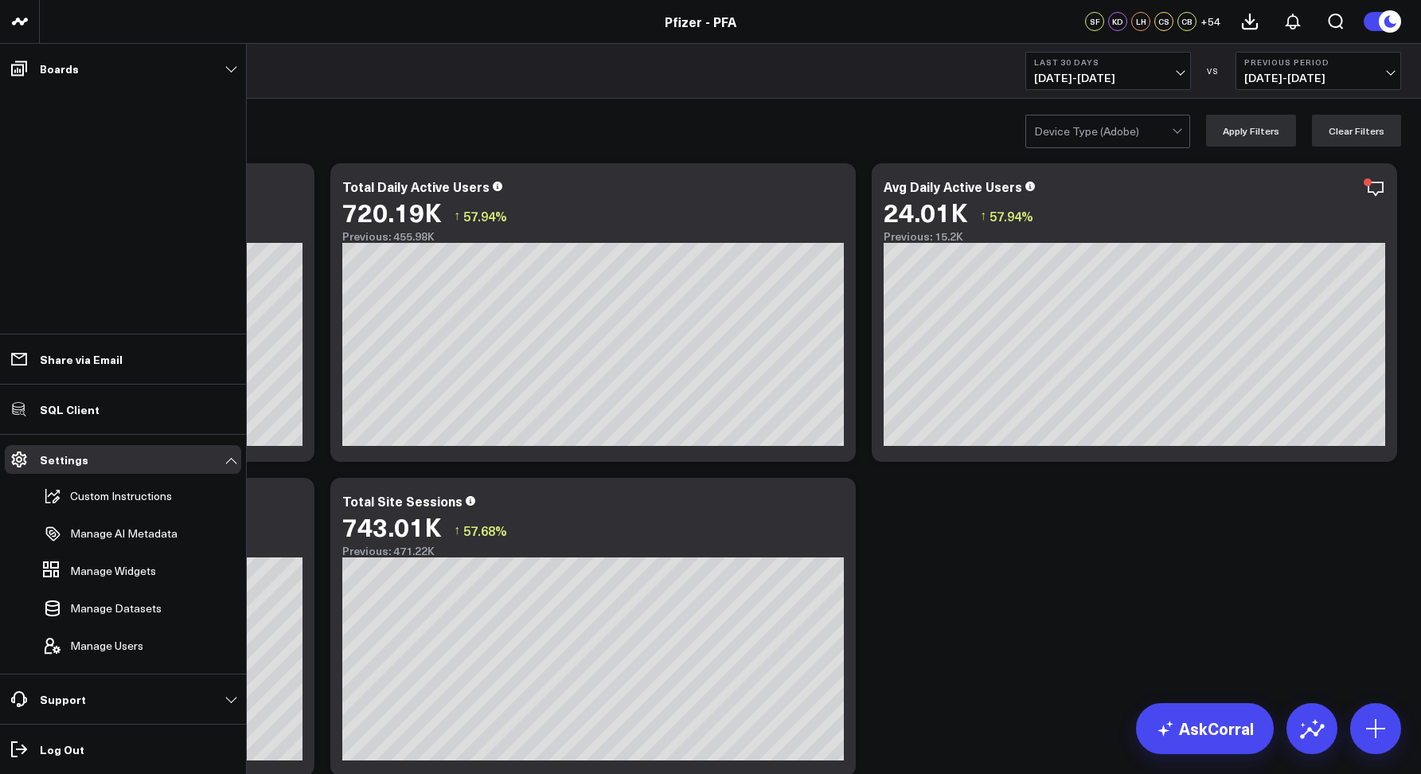
click at [373, 102] on div "Device Type (Adobe) Apply Filters Clear Filters" at bounding box center [731, 131] width 1382 height 64
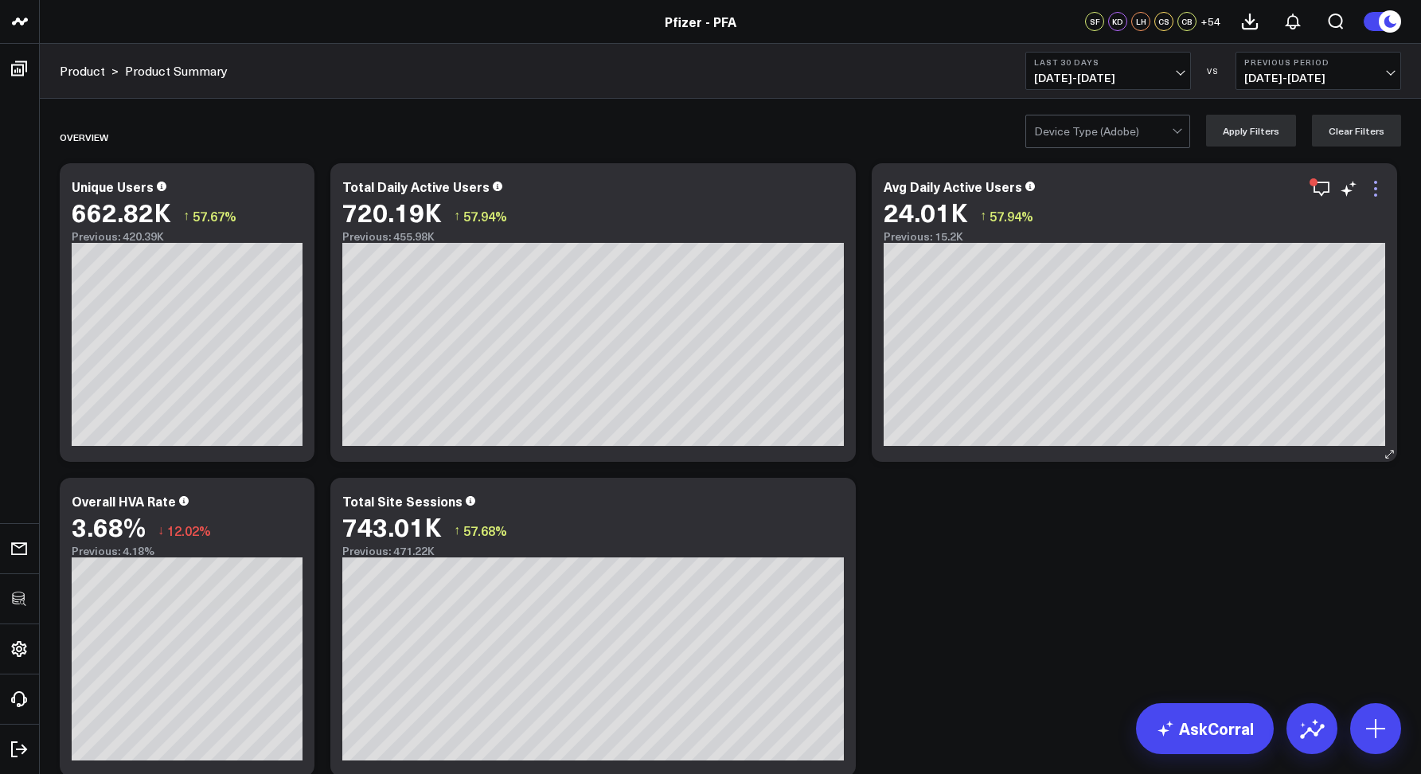
click at [1370, 189] on icon at bounding box center [1375, 188] width 19 height 19
click at [1310, 710] on button at bounding box center [1312, 728] width 51 height 51
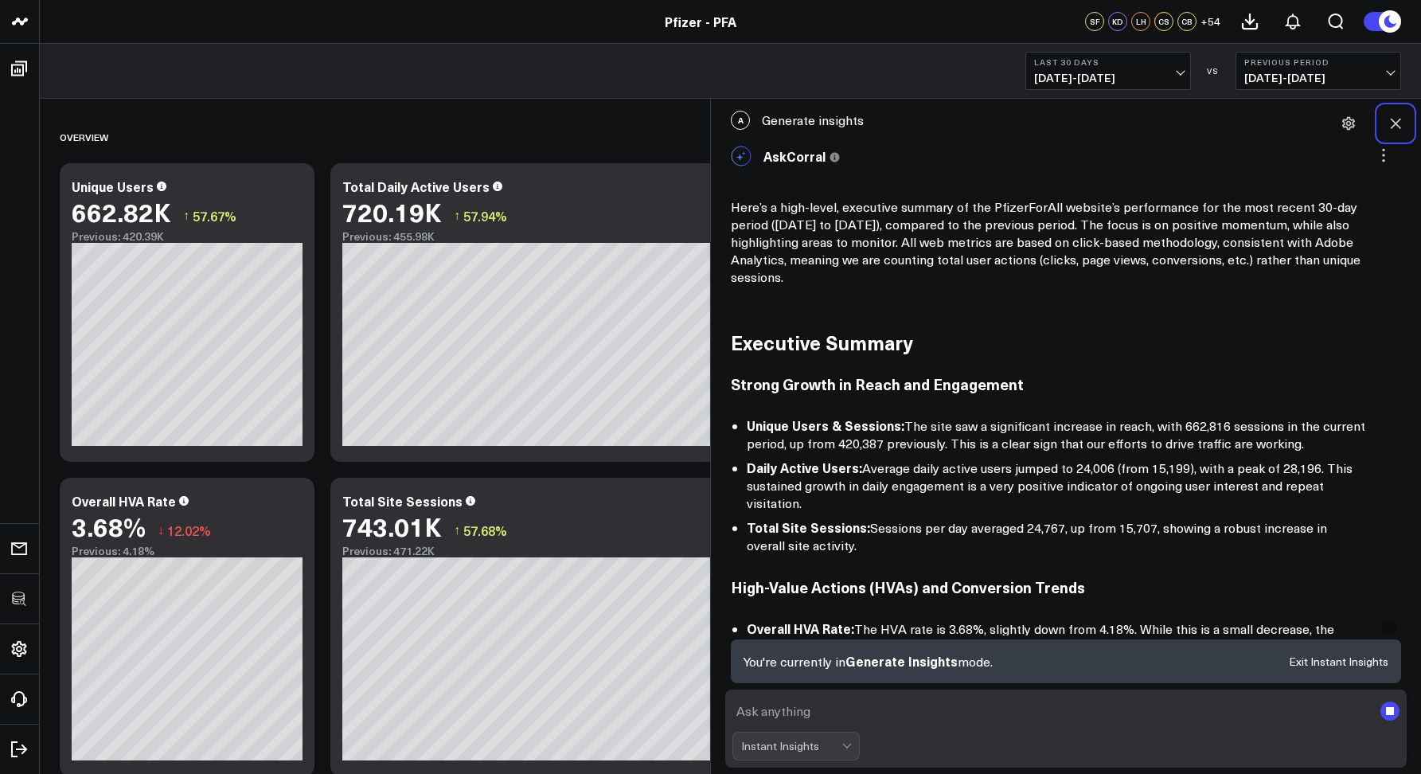
click at [1402, 121] on icon at bounding box center [1396, 123] width 16 height 16
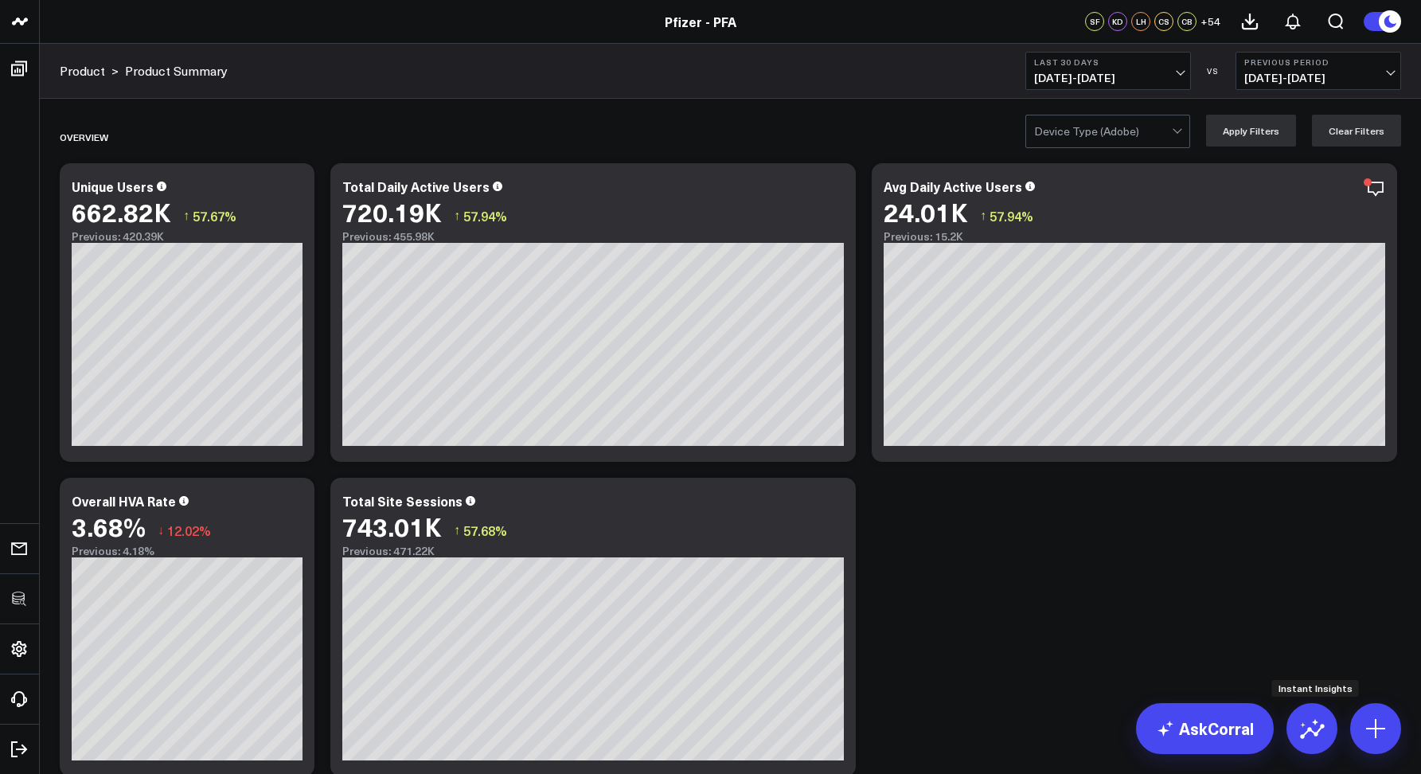
drag, startPoint x: 1315, startPoint y: 725, endPoint x: 1286, endPoint y: 685, distance: 49.7
click at [1315, 725] on icon at bounding box center [1312, 728] width 25 height 25
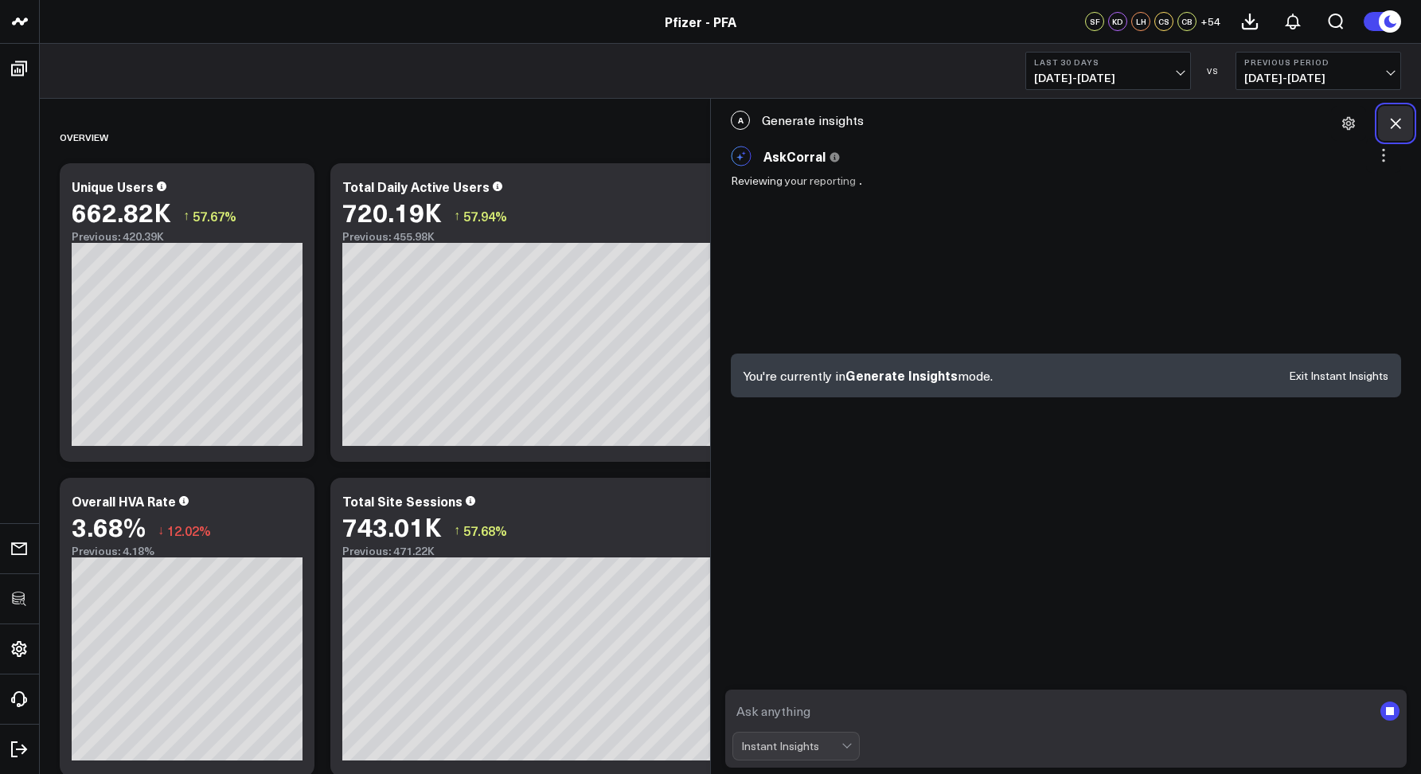
click at [1393, 125] on icon at bounding box center [1396, 123] width 16 height 16
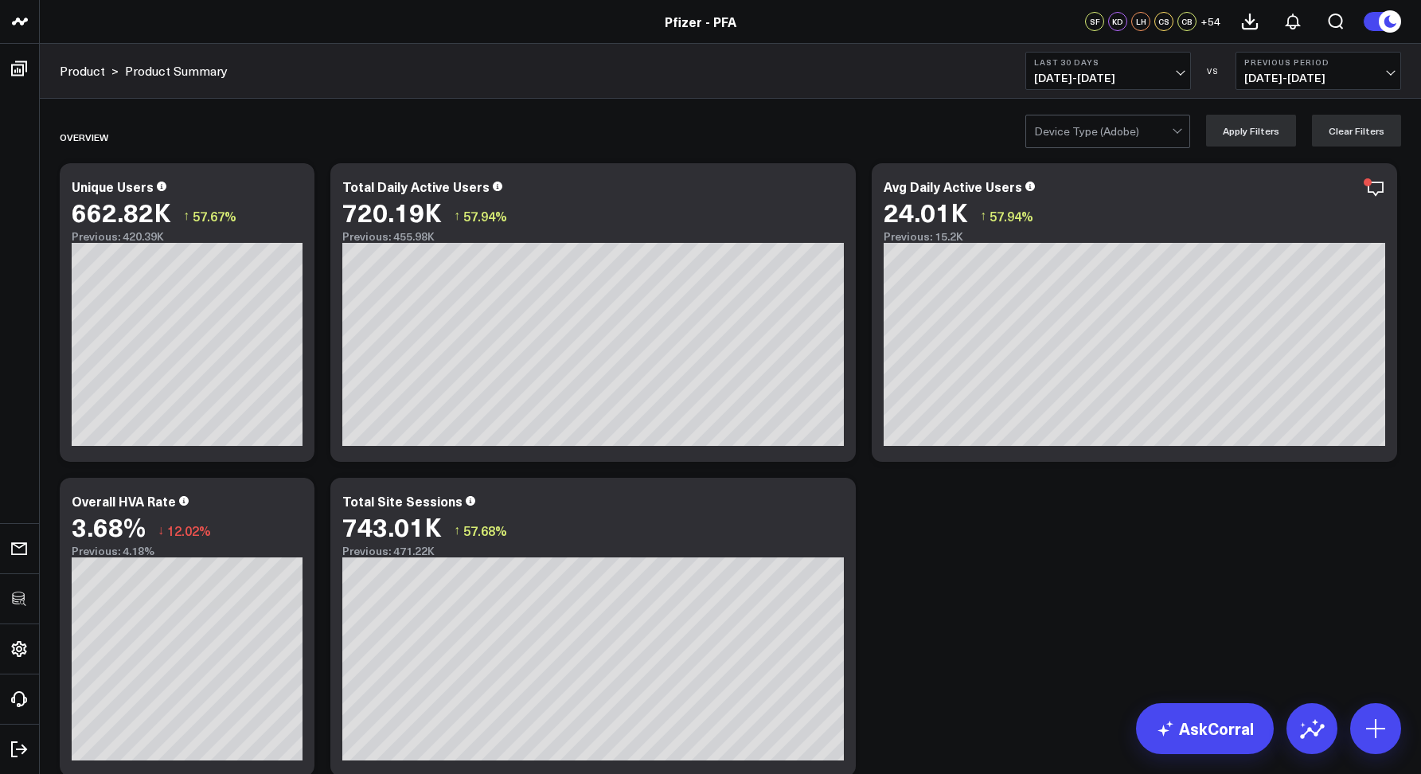
click at [711, 104] on div "Device Type (Adobe) Apply Filters Clear Filters" at bounding box center [731, 131] width 1382 height 64
click at [833, 193] on icon at bounding box center [834, 188] width 19 height 19
click at [1223, 729] on link "AskCorral" at bounding box center [1205, 728] width 138 height 51
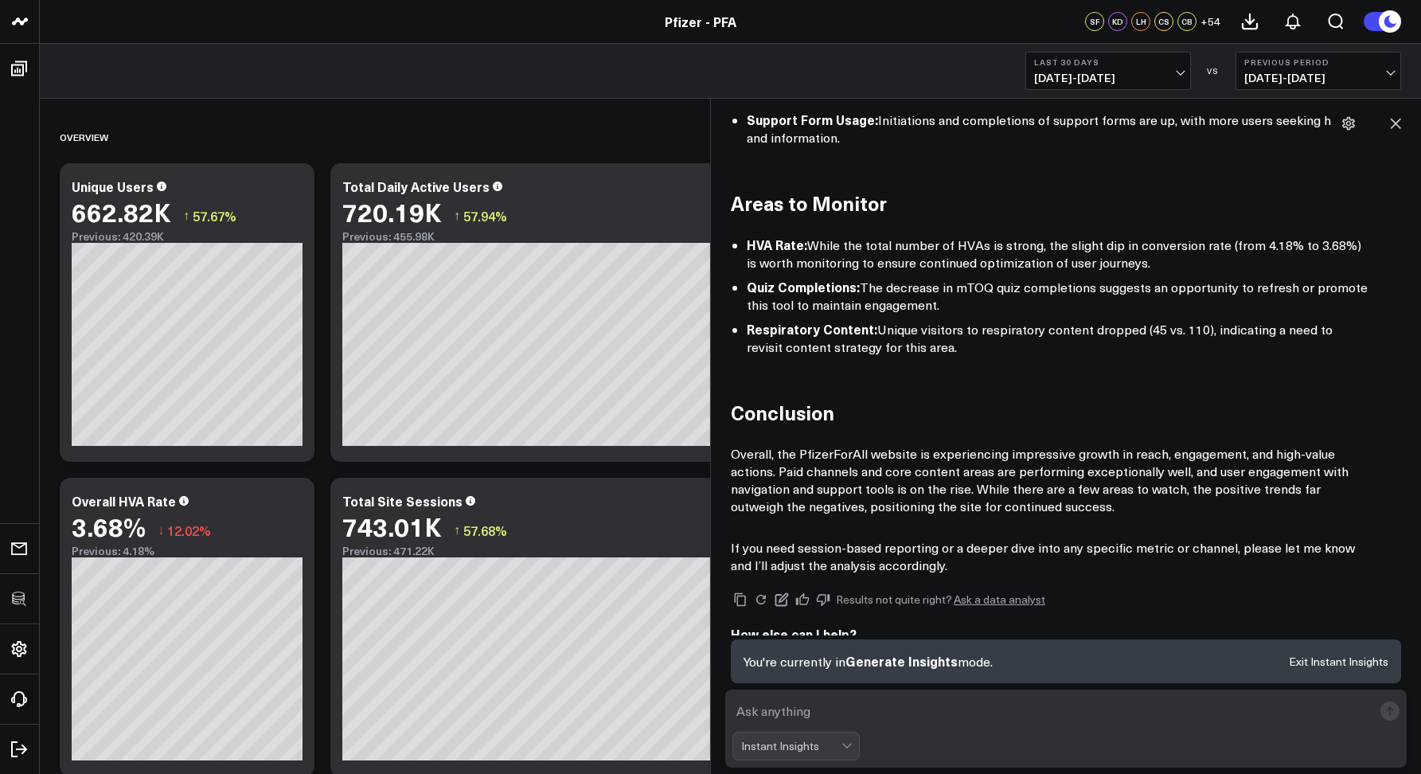
click at [1314, 665] on button "Exit Instant Insights" at bounding box center [1339, 661] width 100 height 11
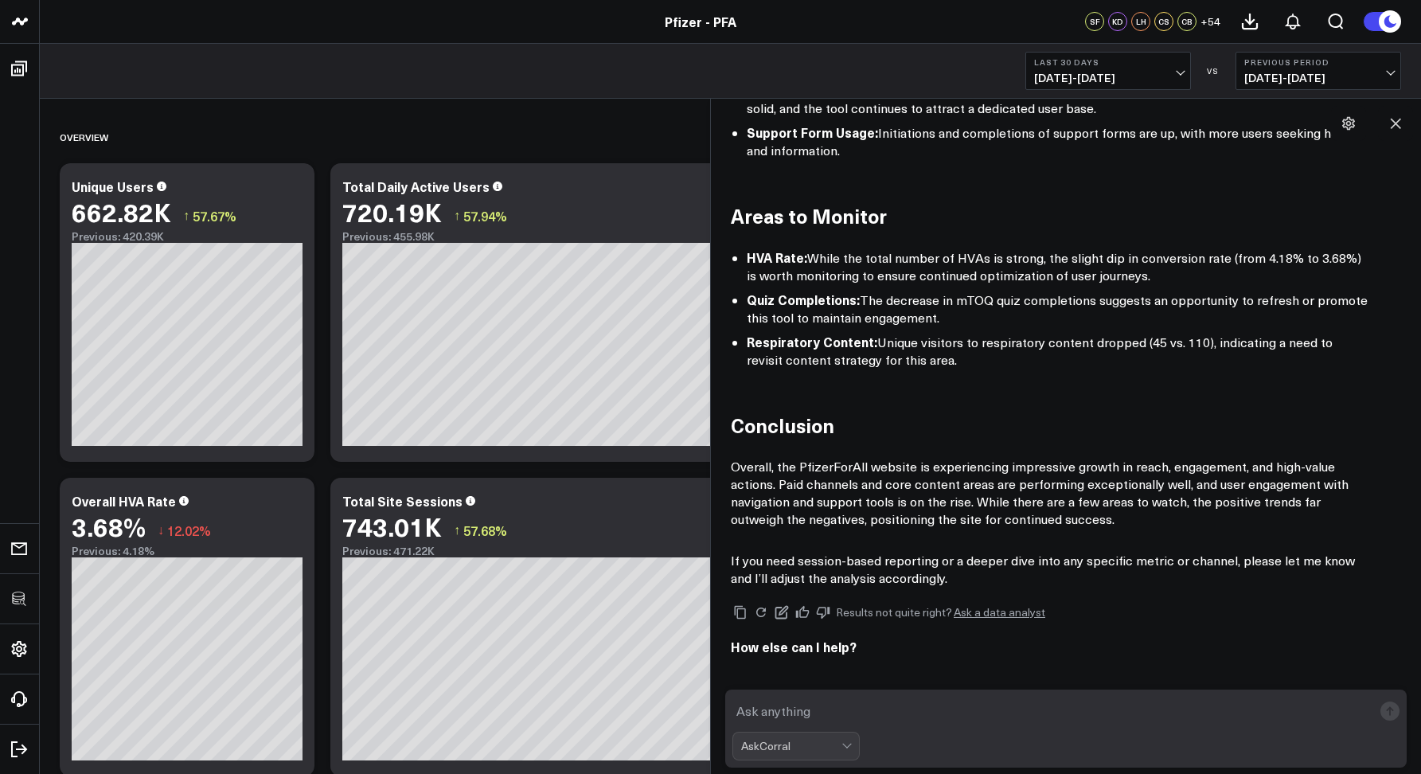
scroll to position [949, 0]
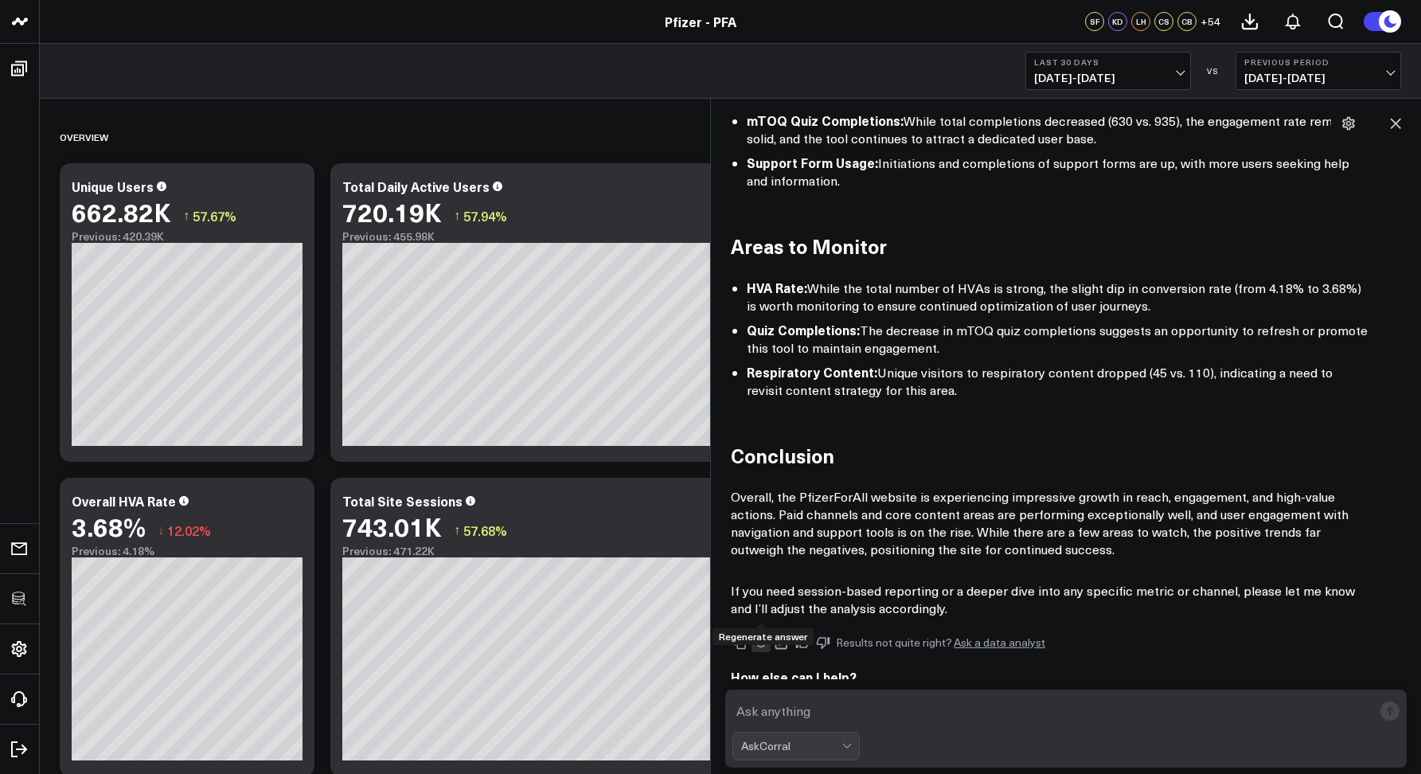
click at [764, 635] on icon at bounding box center [761, 642] width 14 height 14
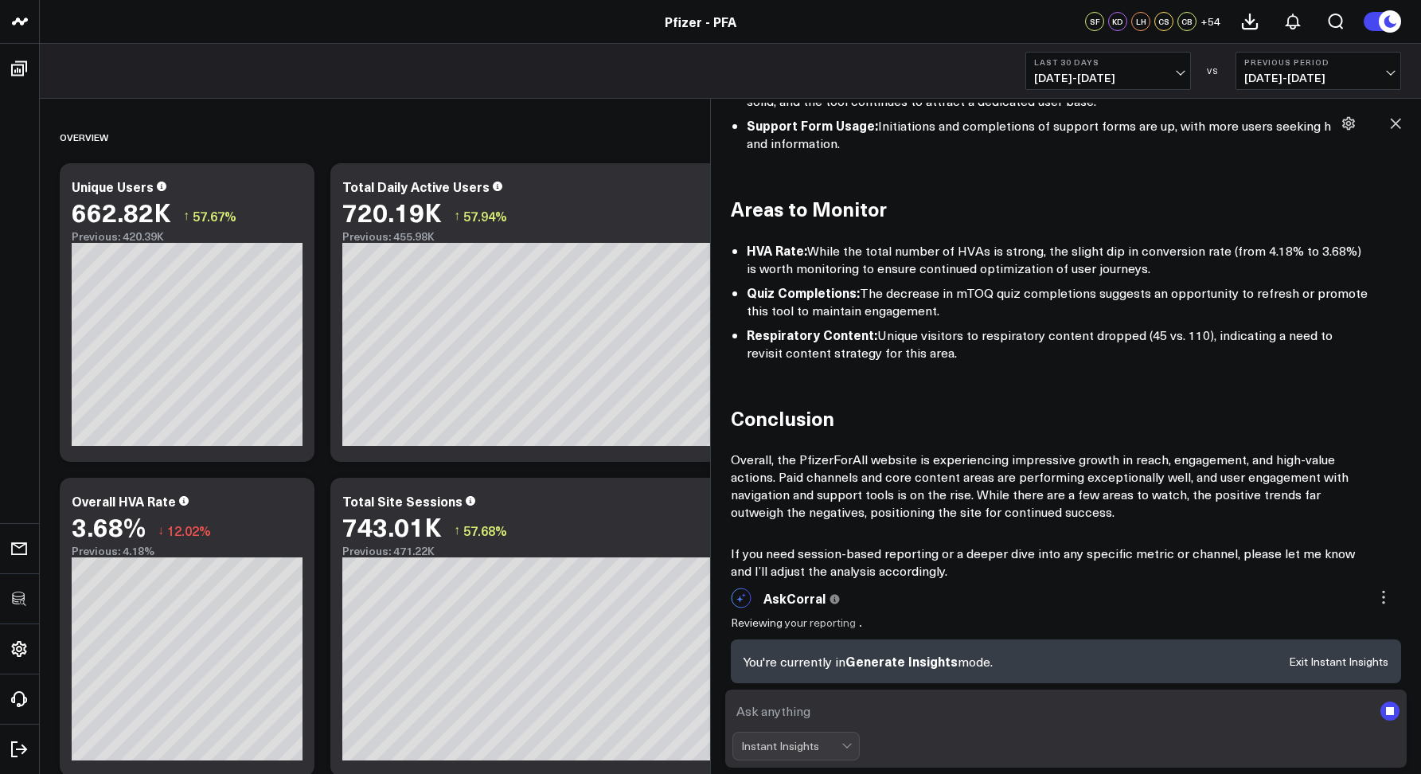
scroll to position [956, 0]
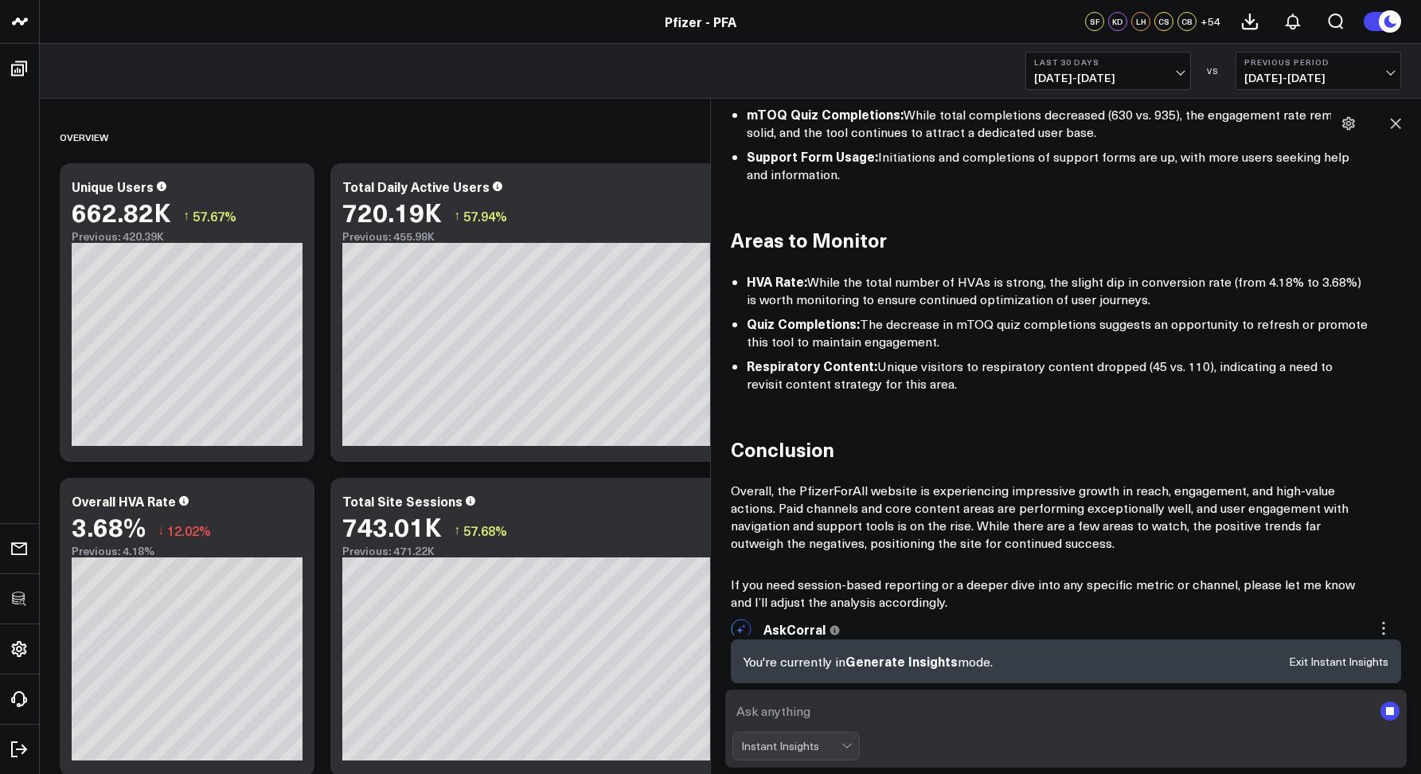
click at [1394, 716] on rect "submit" at bounding box center [1390, 711] width 19 height 19
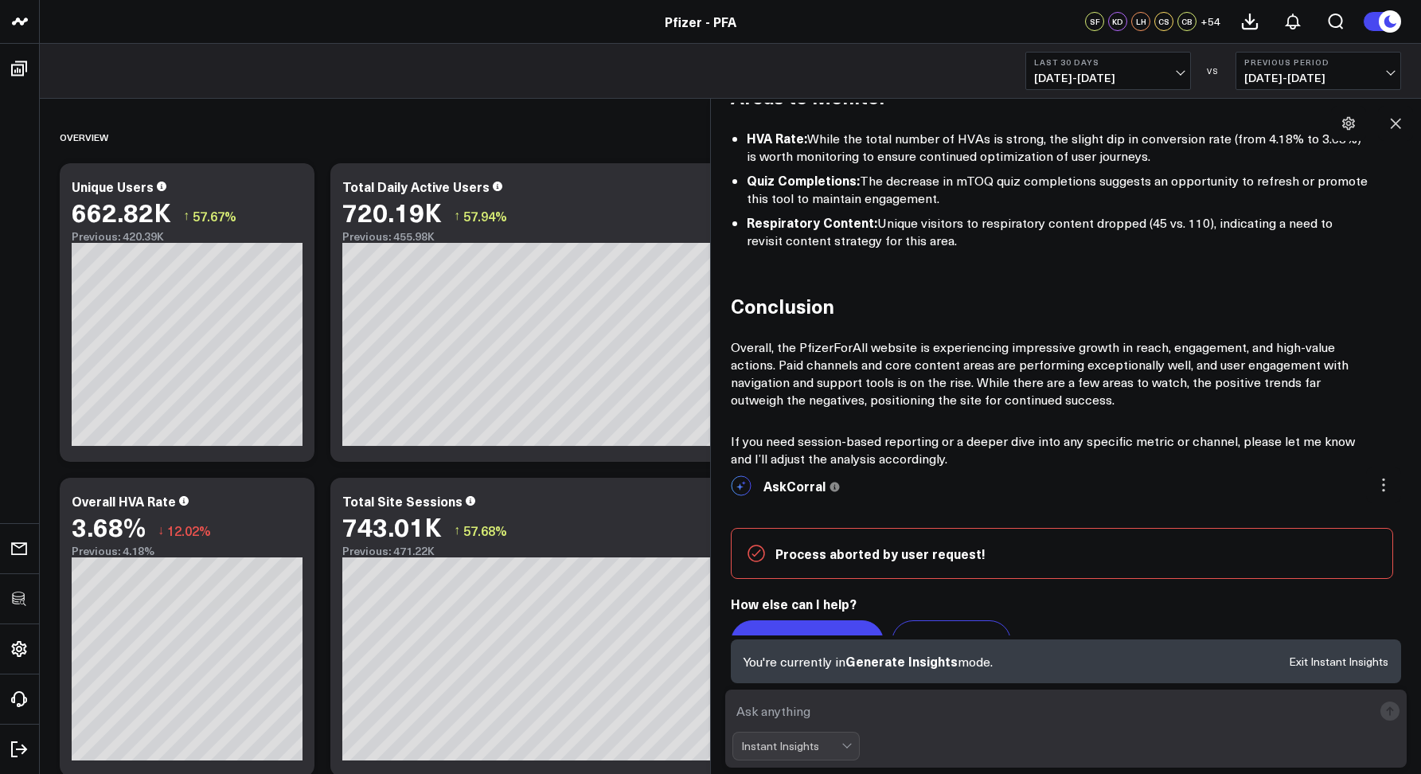
scroll to position [1112, 0]
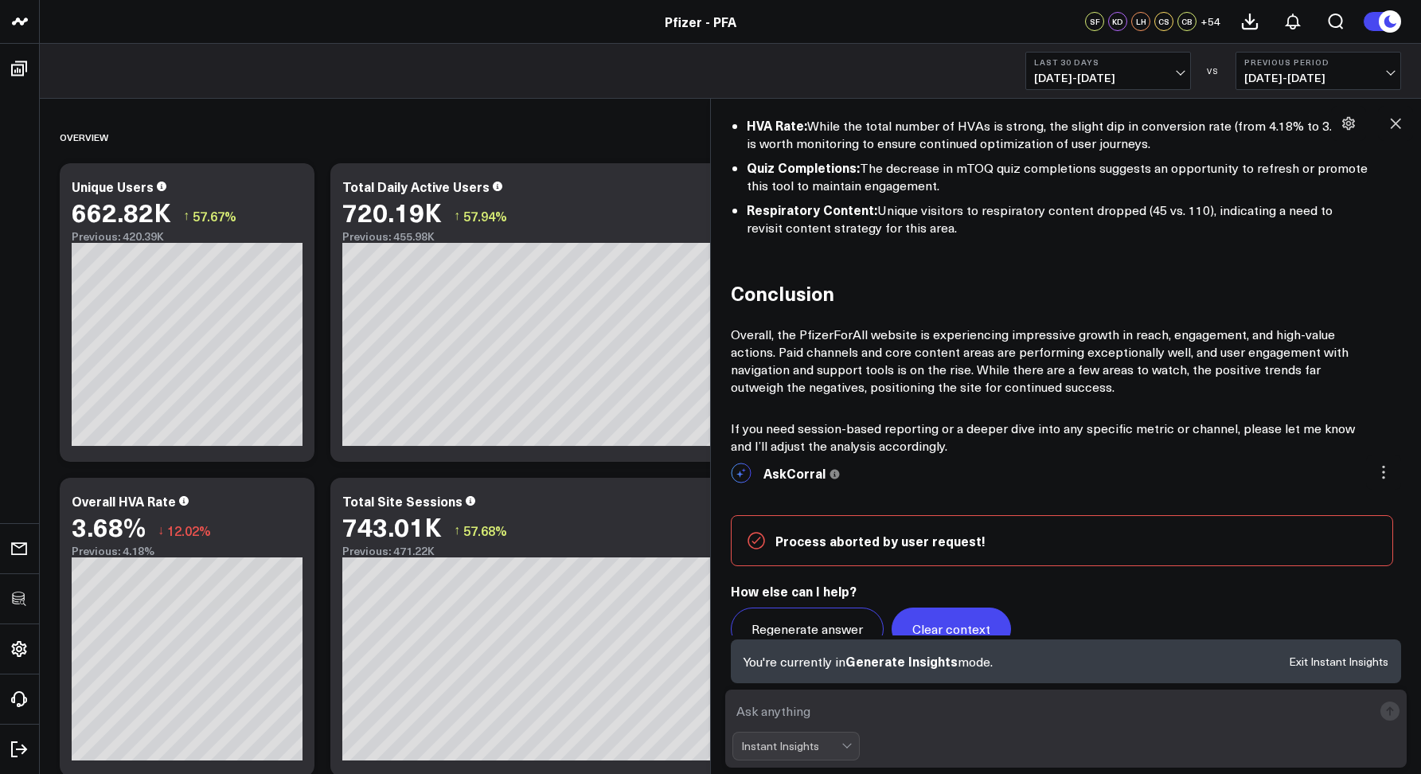
click at [916, 608] on button "Clear context" at bounding box center [951, 629] width 119 height 43
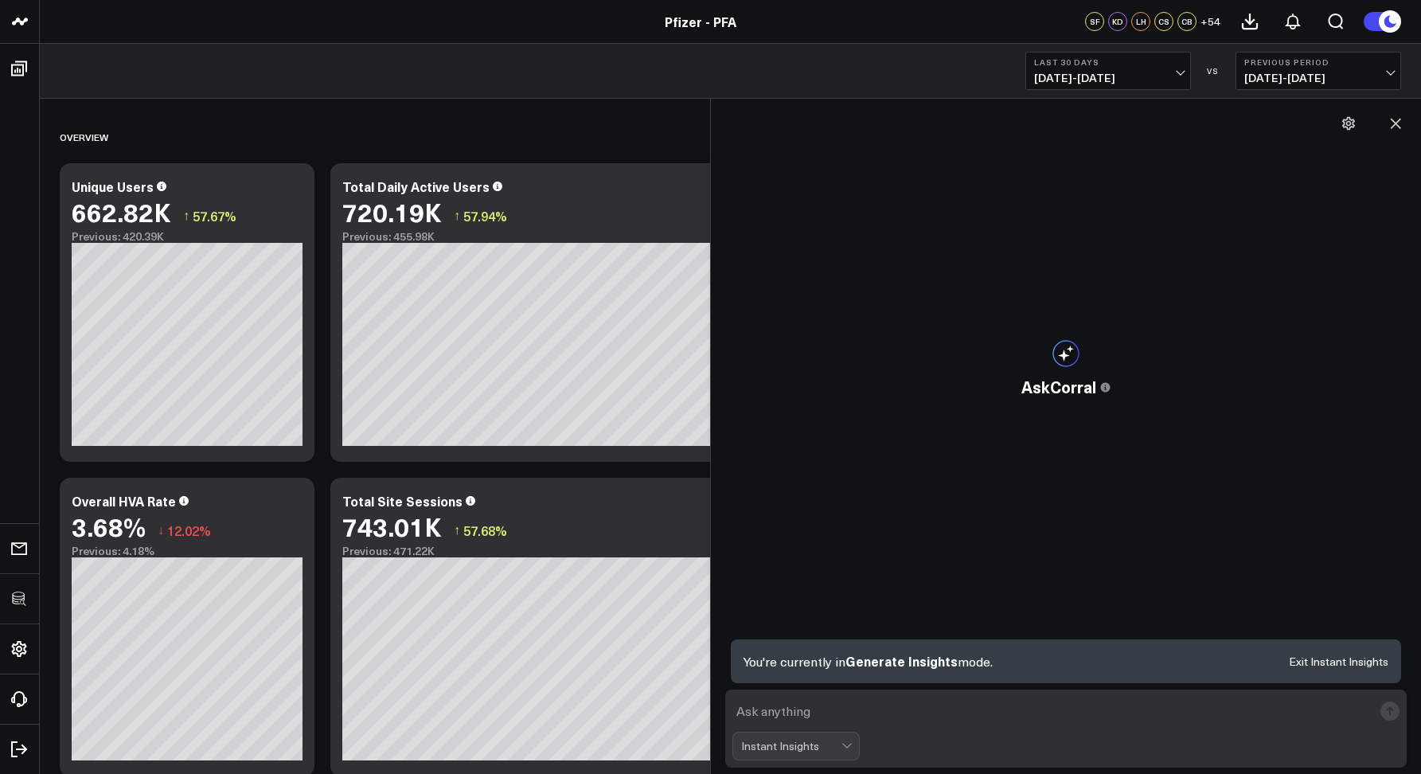
click at [1320, 664] on button "Exit Instant Insights" at bounding box center [1339, 661] width 100 height 11
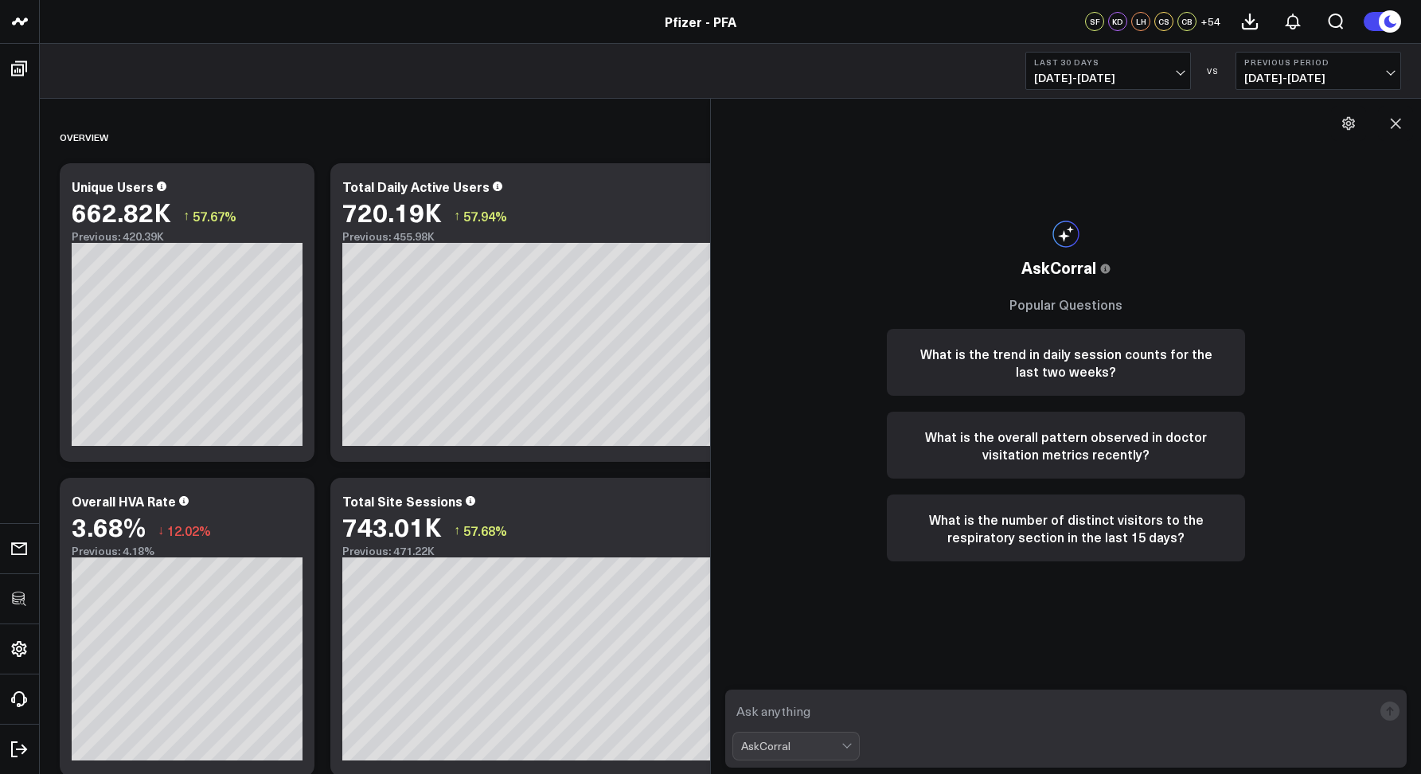
click at [784, 749] on div "AskCorral" at bounding box center [791, 746] width 100 height 13
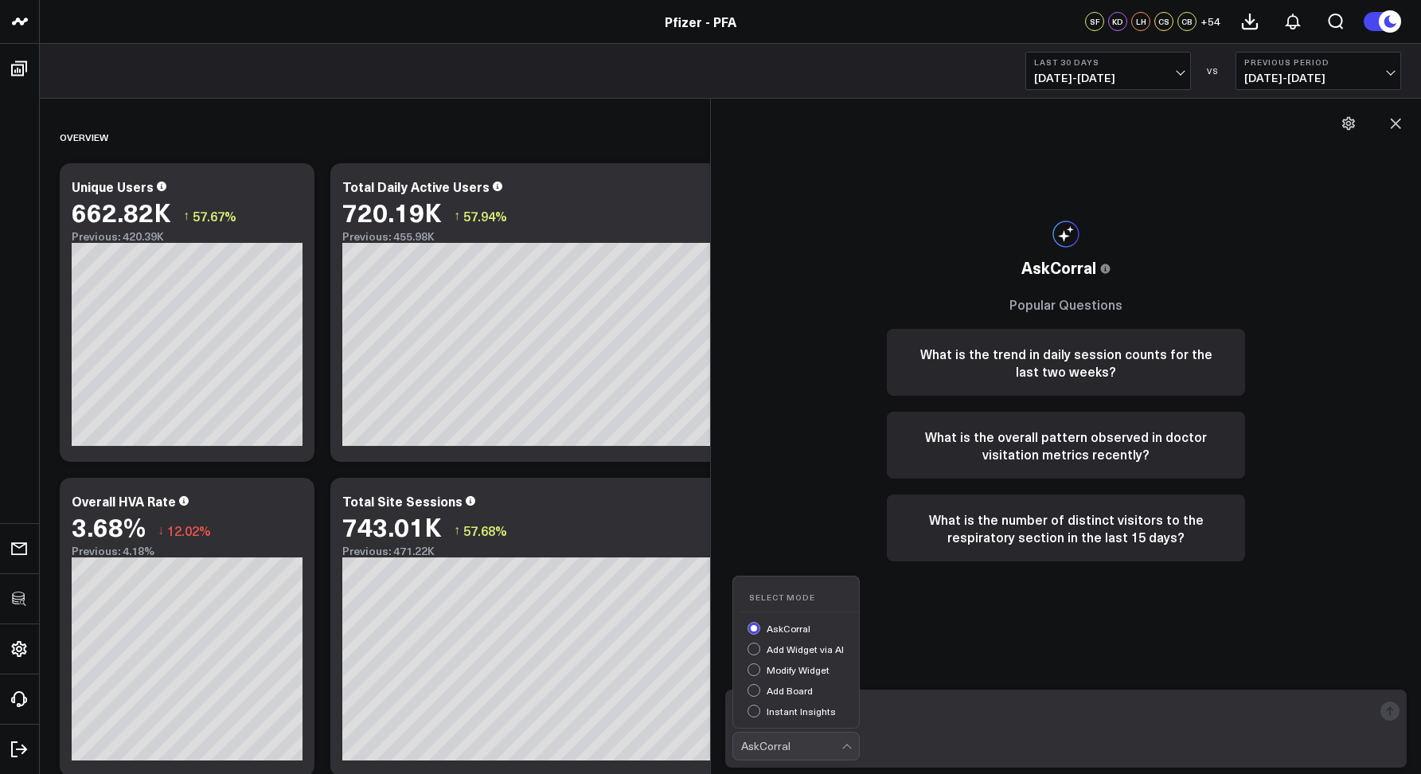
click at [776, 647] on div "Add Widget via AI" at bounding box center [803, 651] width 111 height 17
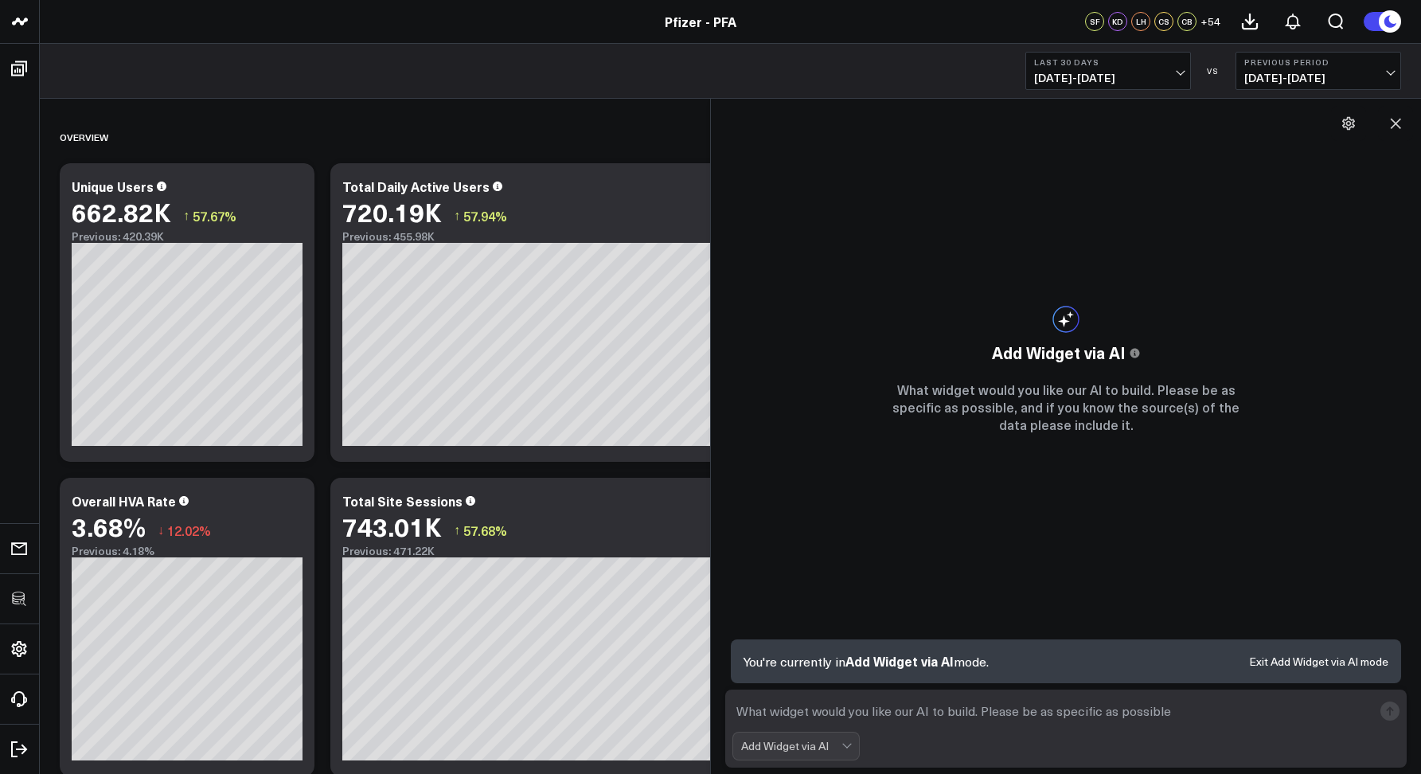
click at [1337, 661] on button "Exit Add Widget via AI mode" at bounding box center [1318, 661] width 139 height 11
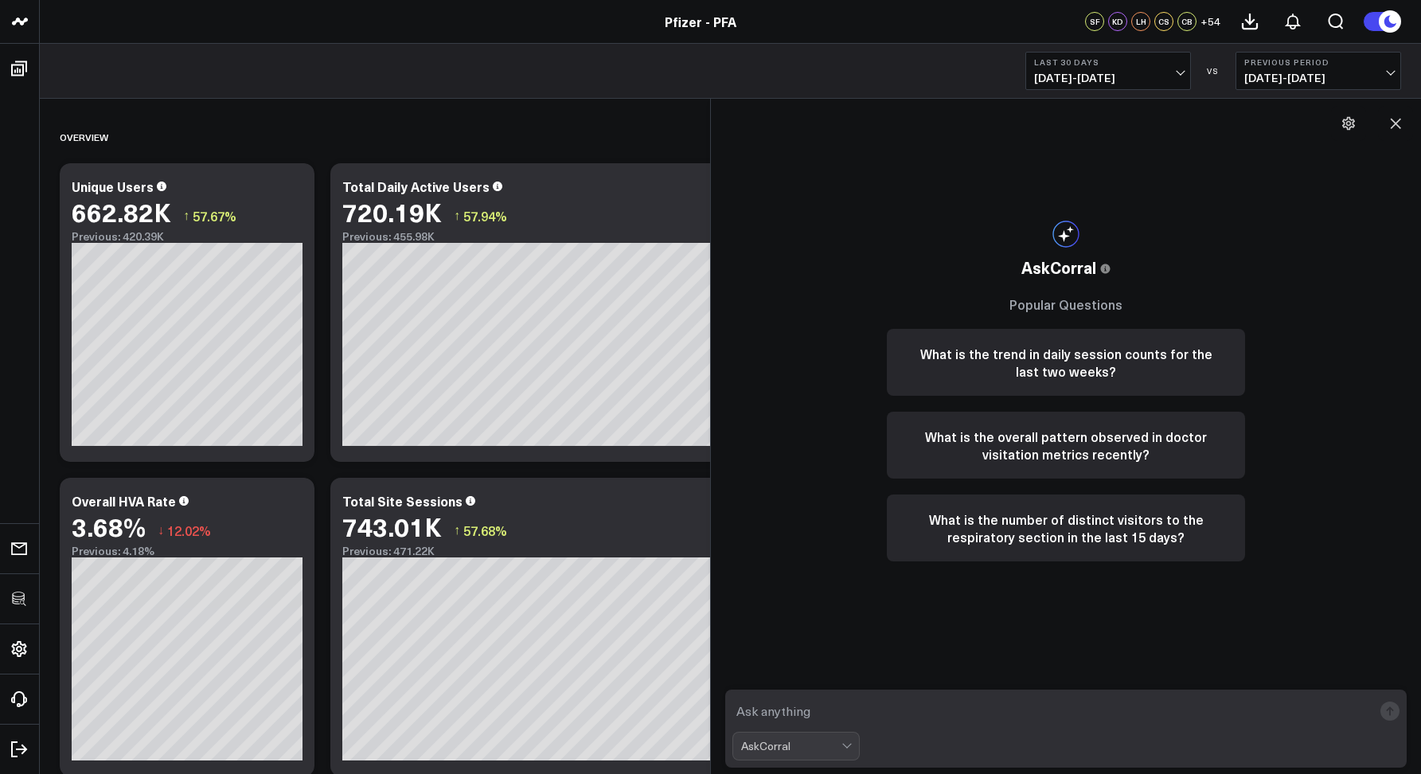
click at [759, 751] on div "AskCorral" at bounding box center [791, 746] width 100 height 13
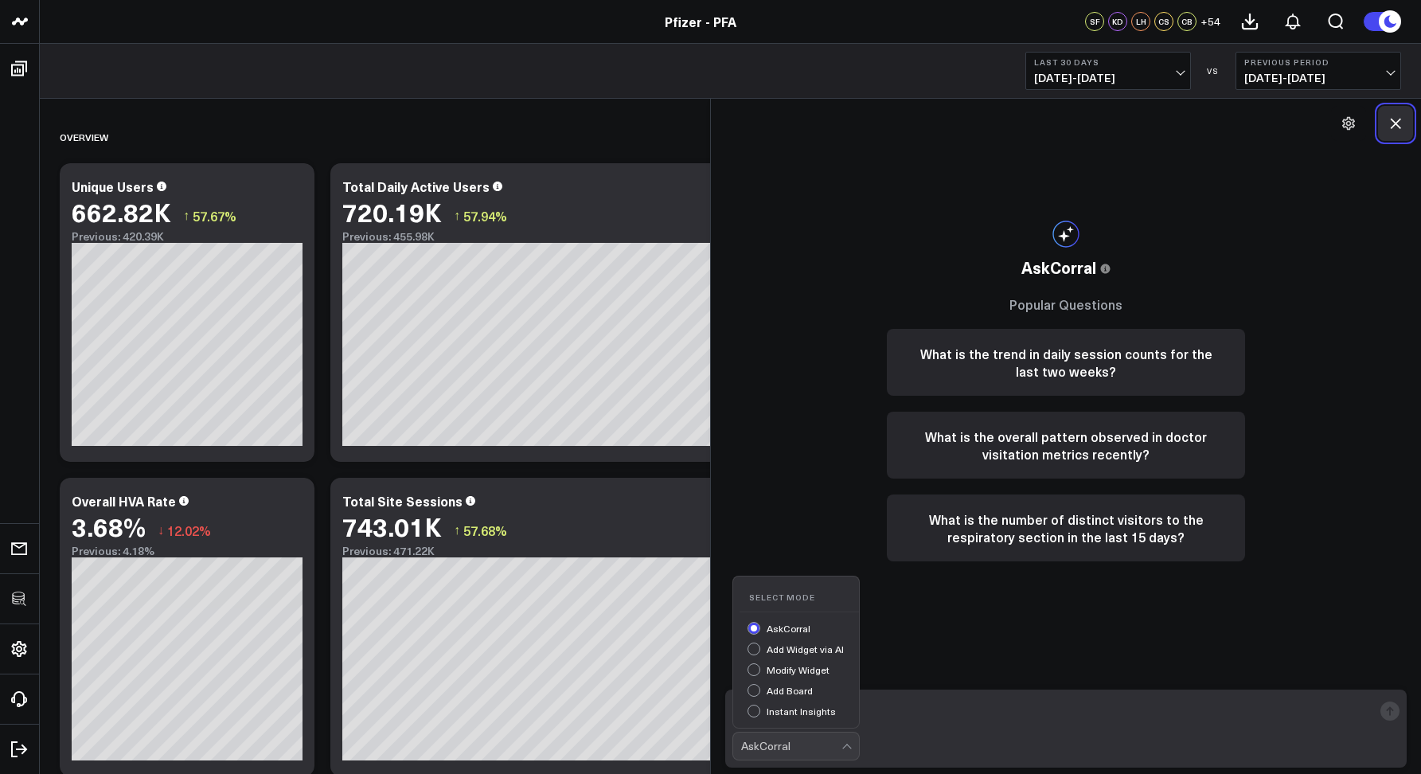
click at [1394, 124] on icon at bounding box center [1396, 124] width 10 height 10
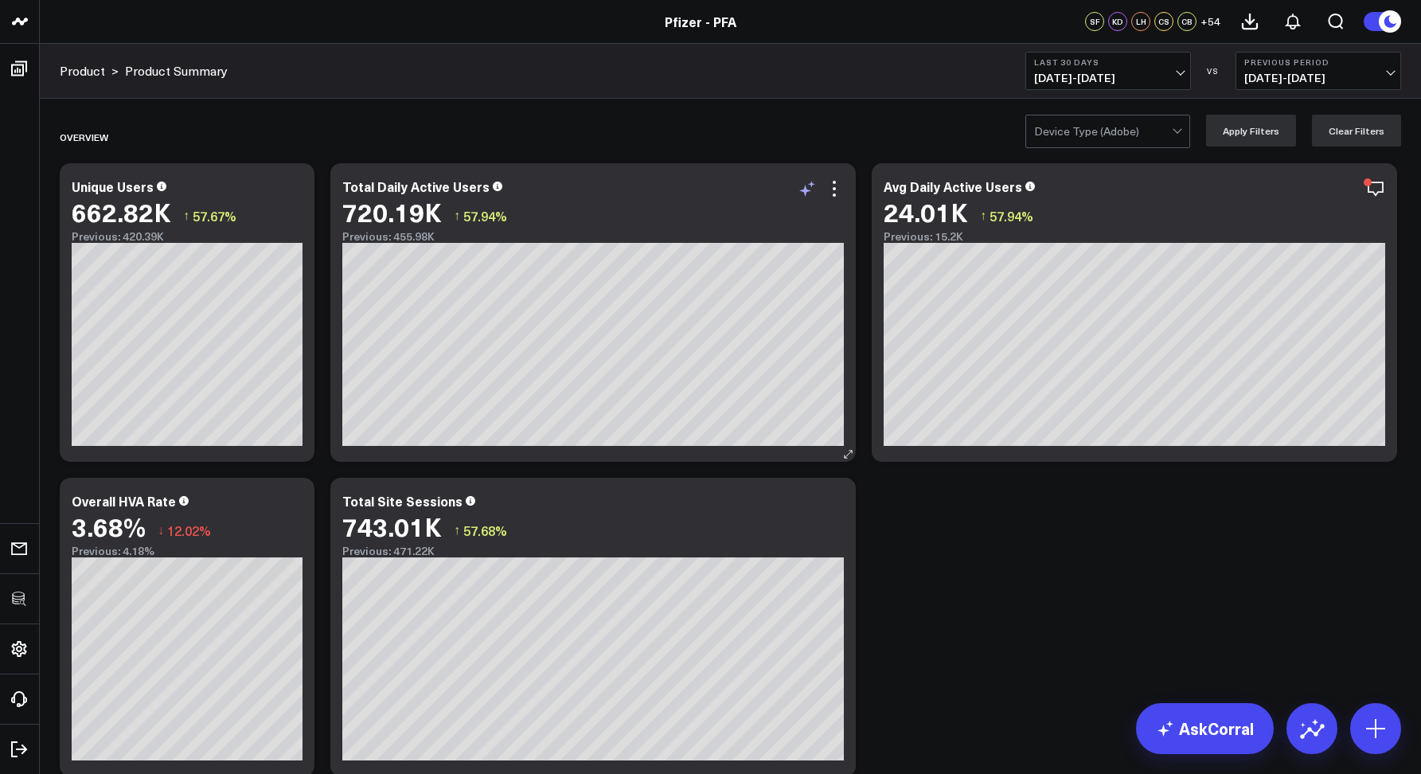
click at [803, 191] on icon at bounding box center [806, 191] width 12 height 12
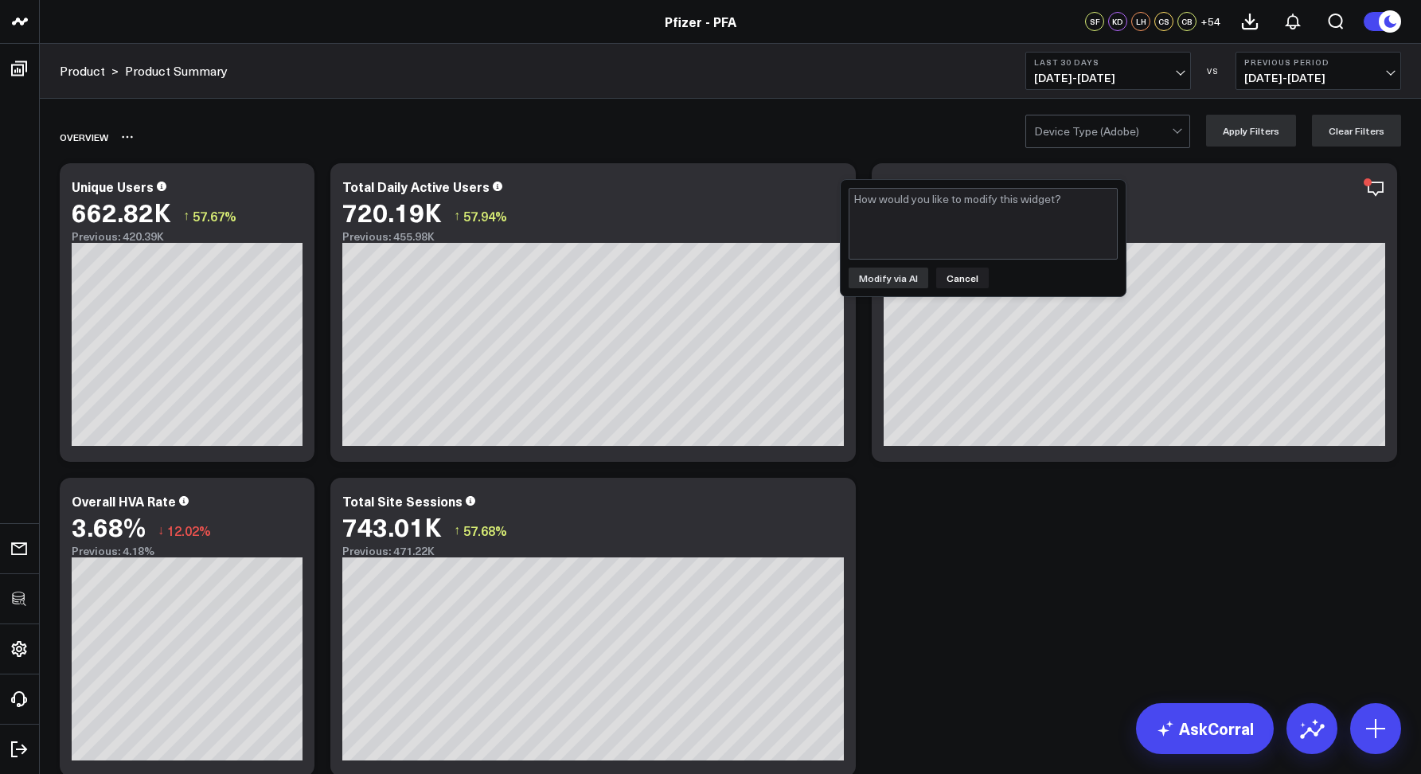
click at [635, 119] on div "Overview" at bounding box center [639, 137] width 1159 height 37
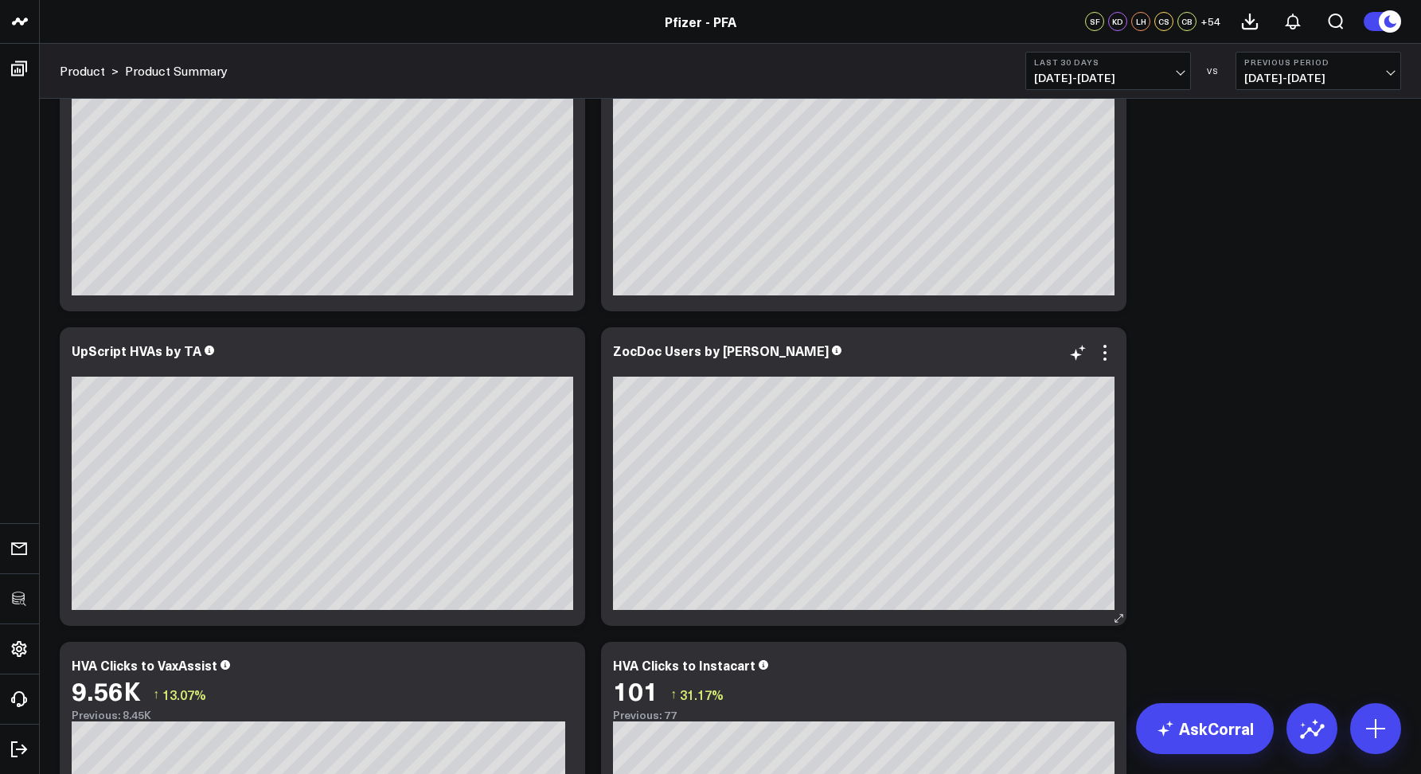
scroll to position [678, 0]
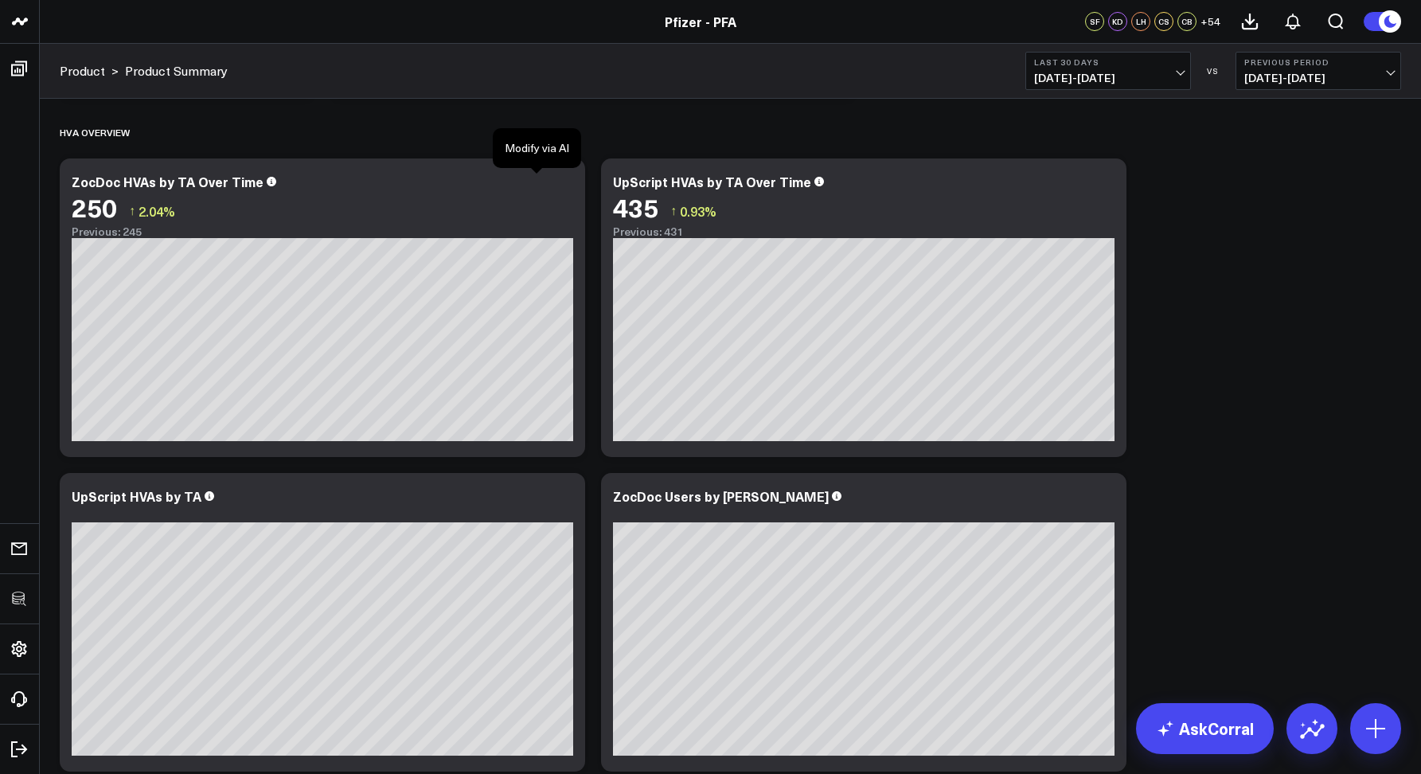
click at [0, 0] on icon at bounding box center [0, 0] width 0 height 0
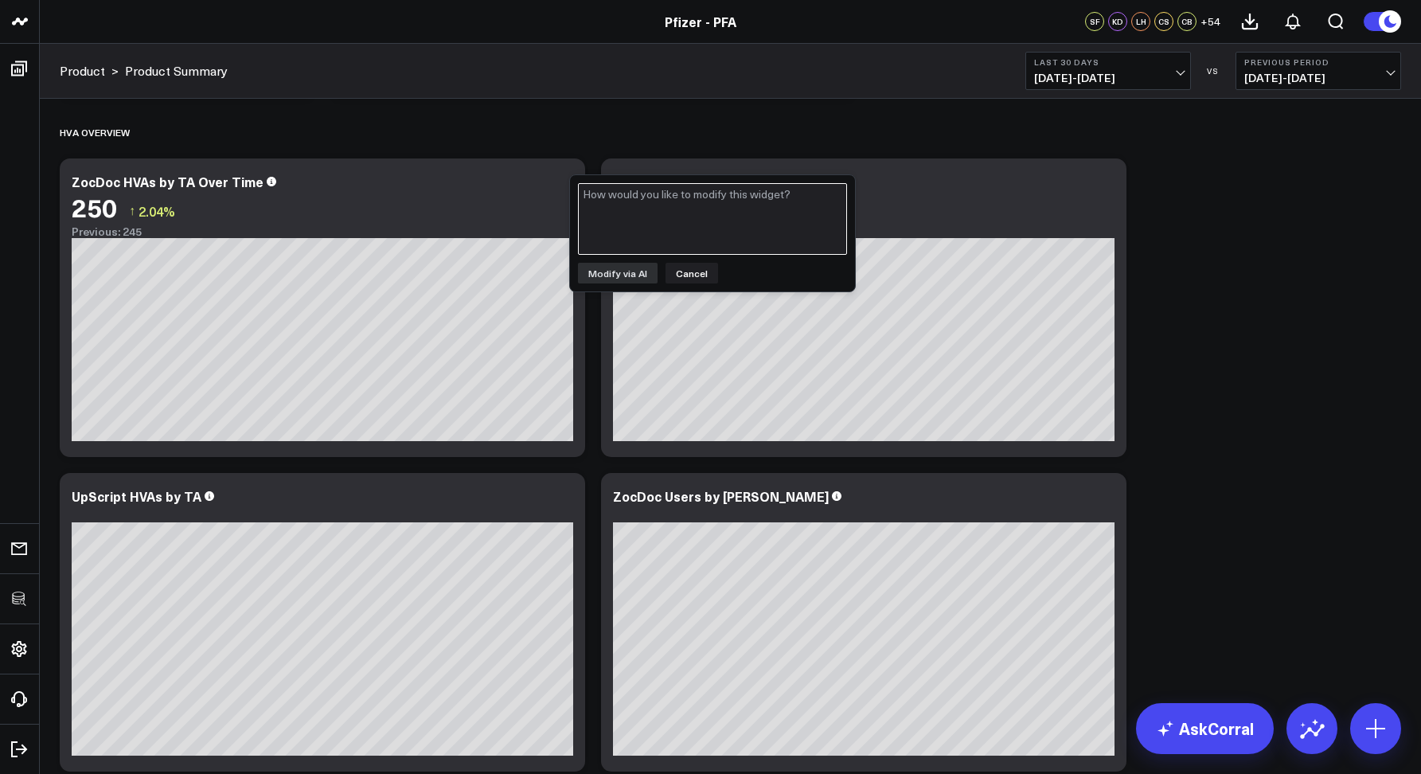
click at [636, 235] on textarea at bounding box center [712, 219] width 269 height 72
type textarea "remove migraine as a TA"
click at [643, 266] on button "Modify via AI" at bounding box center [618, 273] width 80 height 21
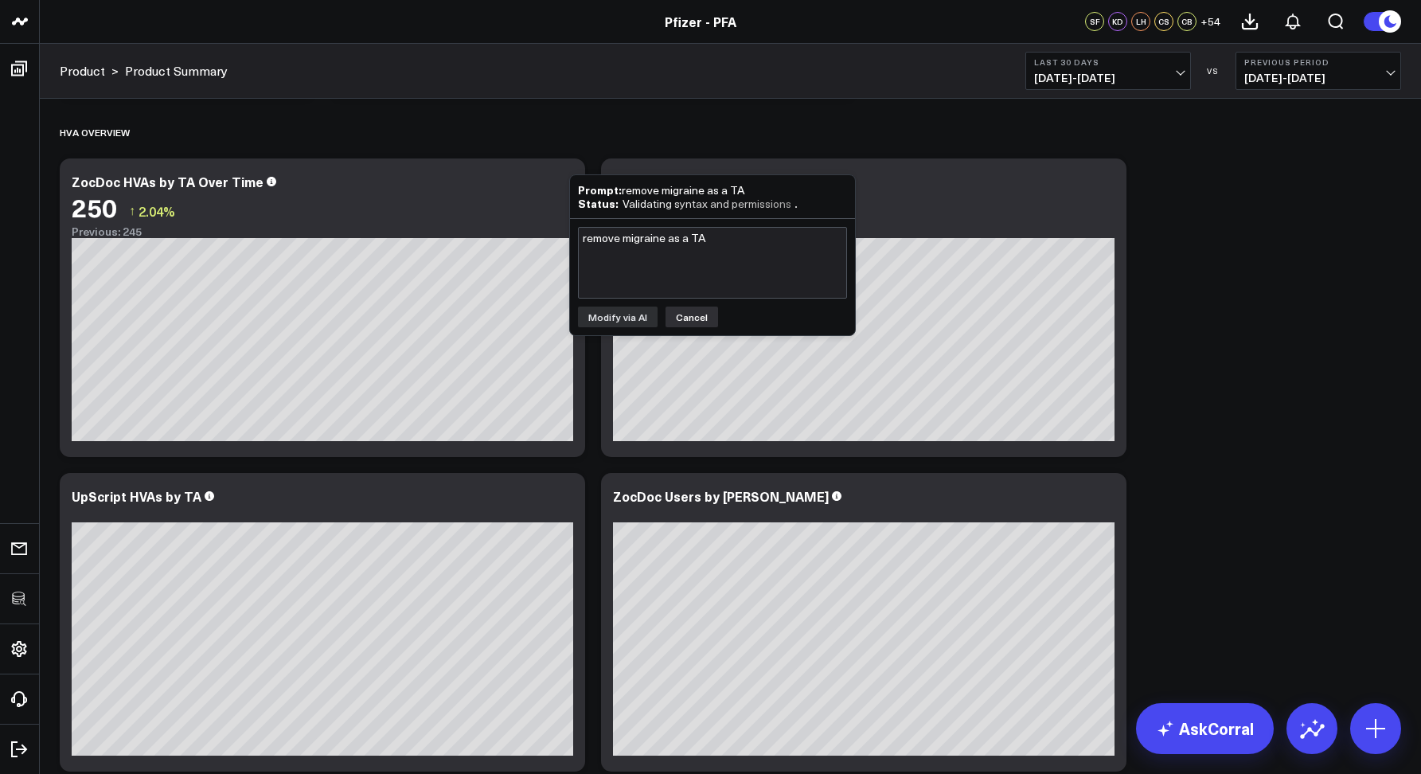
click at [690, 312] on button "Cancel" at bounding box center [692, 317] width 53 height 21
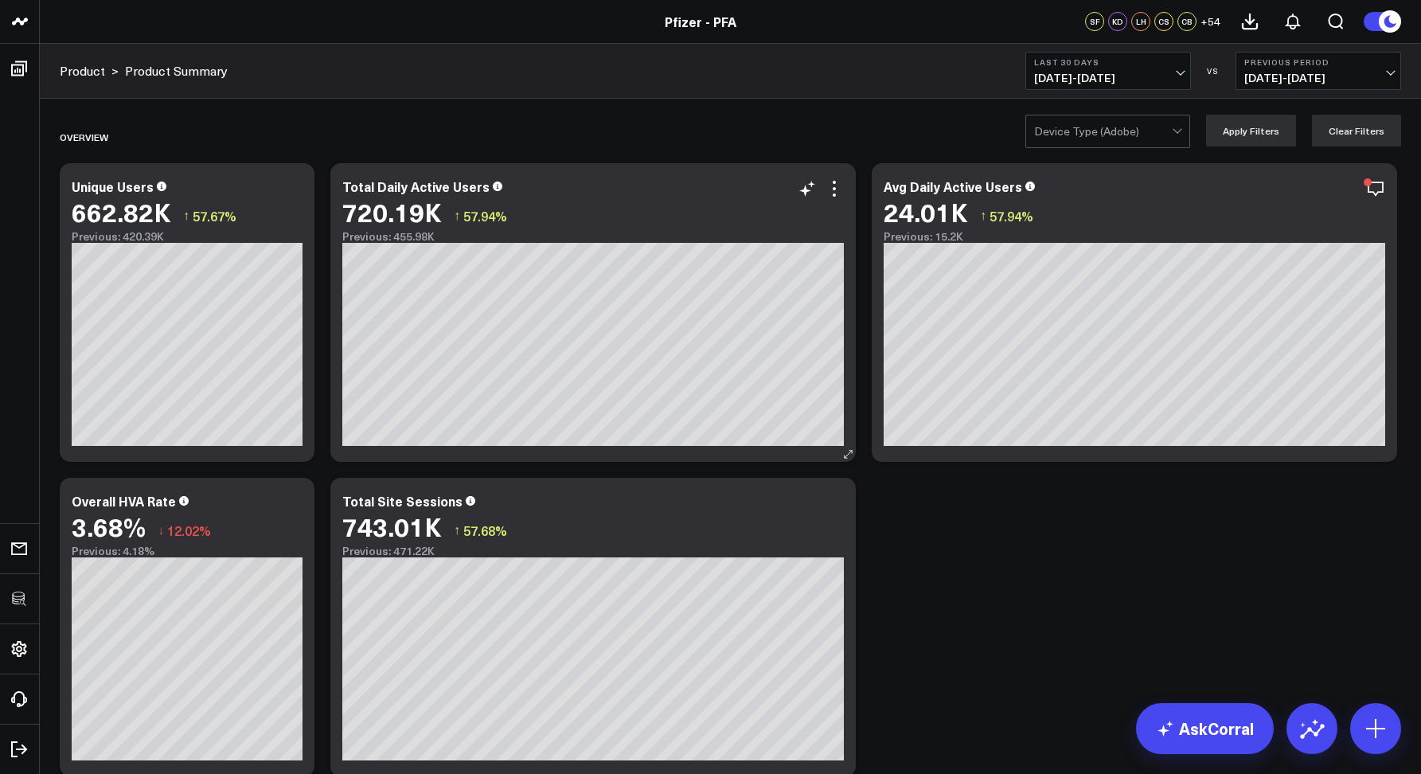
scroll to position [1005, 0]
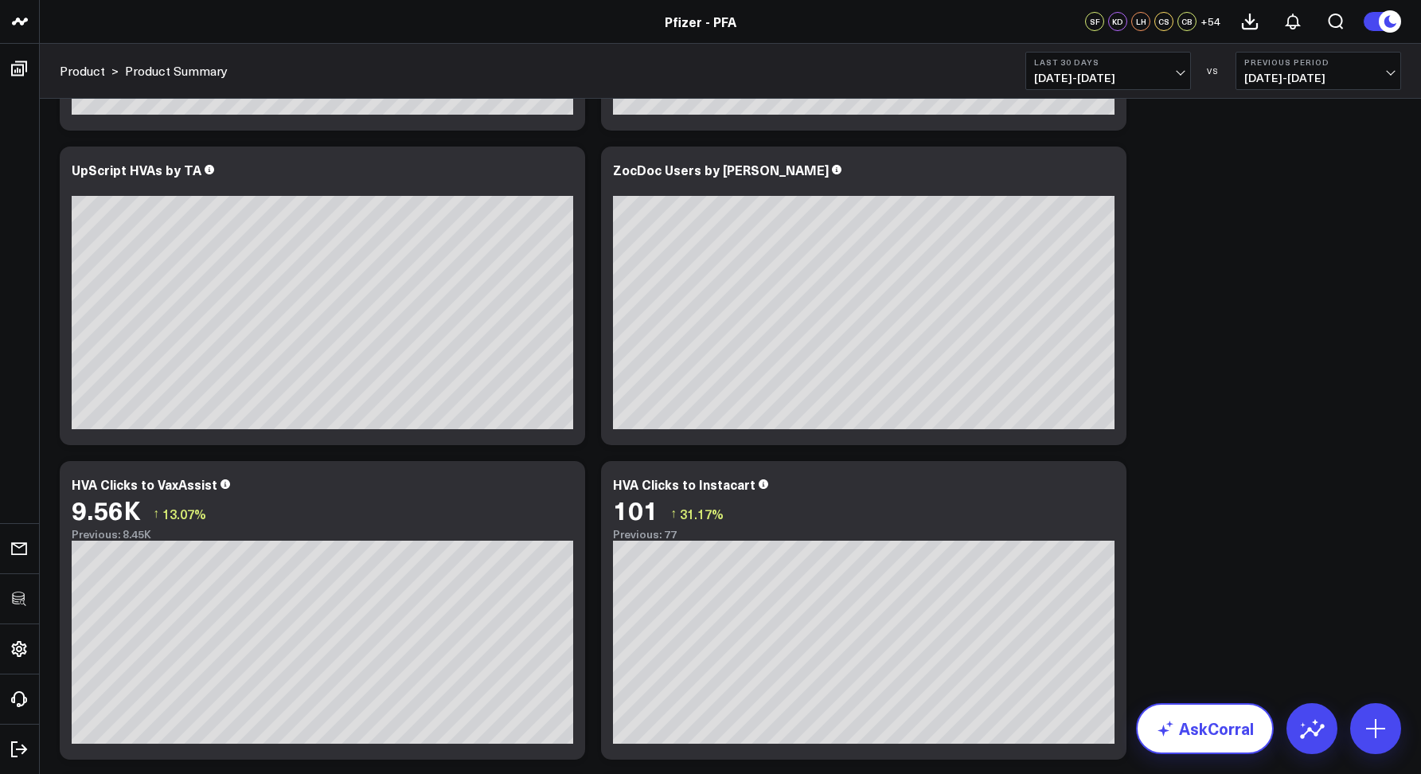
click at [1182, 722] on link "AskCorral" at bounding box center [1205, 728] width 138 height 51
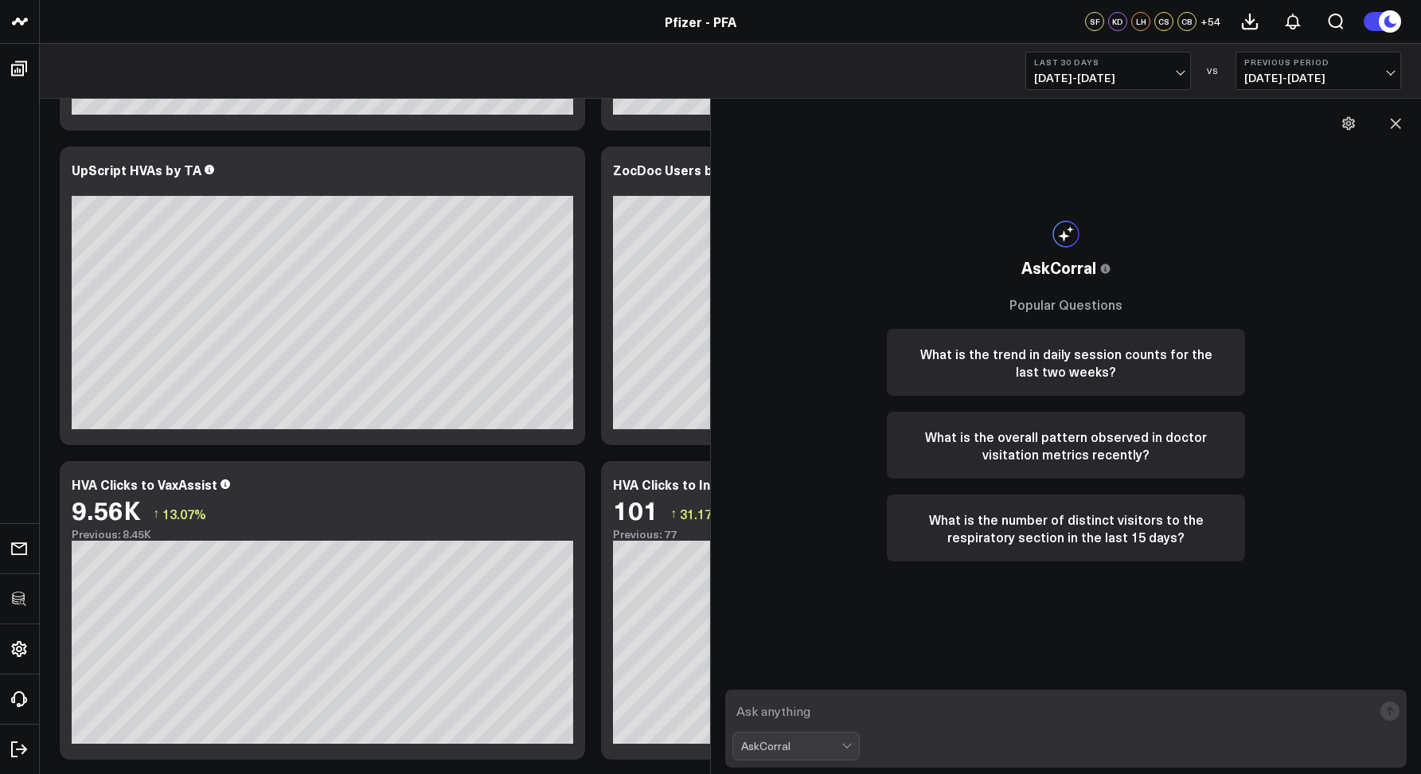
click at [776, 755] on div "AskCorral" at bounding box center [791, 746] width 100 height 27
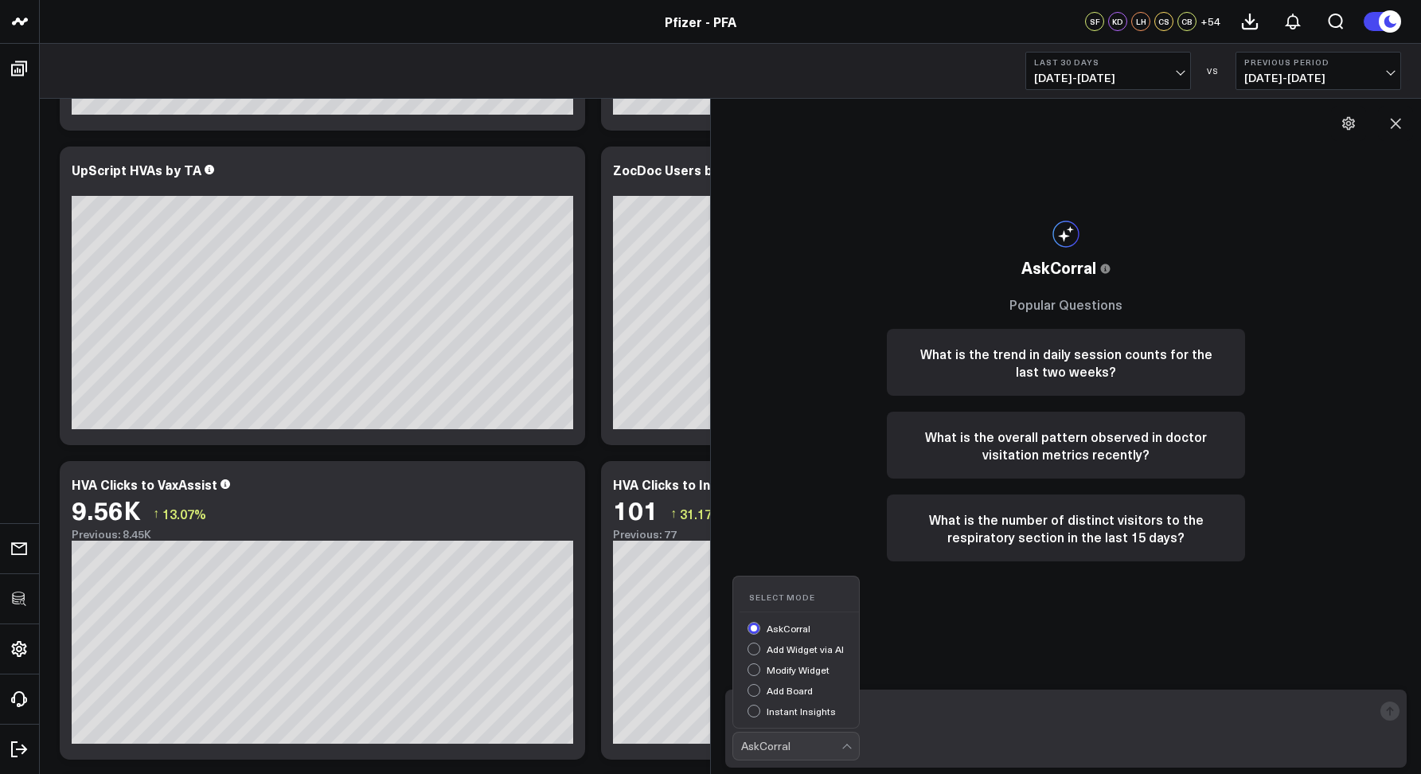
click at [755, 689] on div "Add Board" at bounding box center [803, 692] width 111 height 17
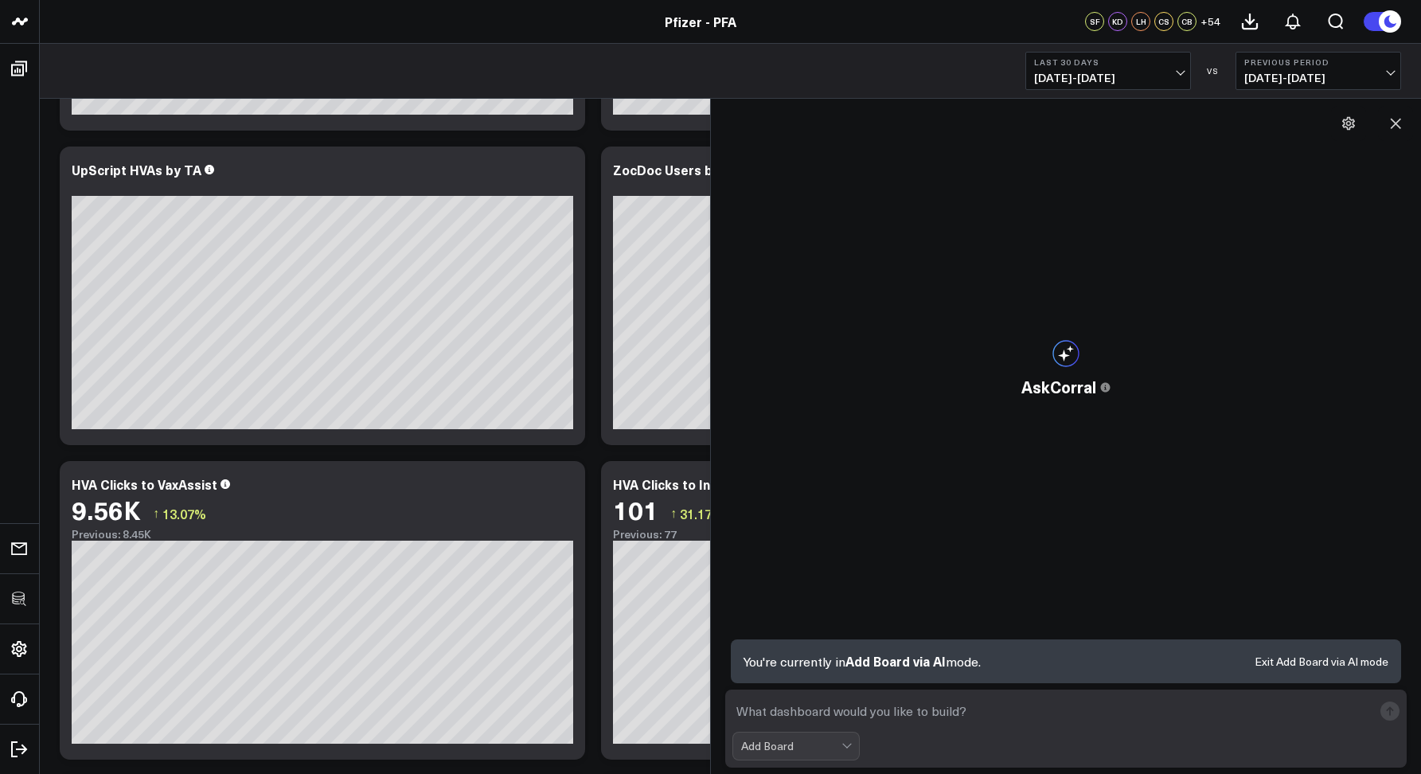
click at [1333, 660] on button "Exit Add Board via AI mode" at bounding box center [1322, 661] width 134 height 11
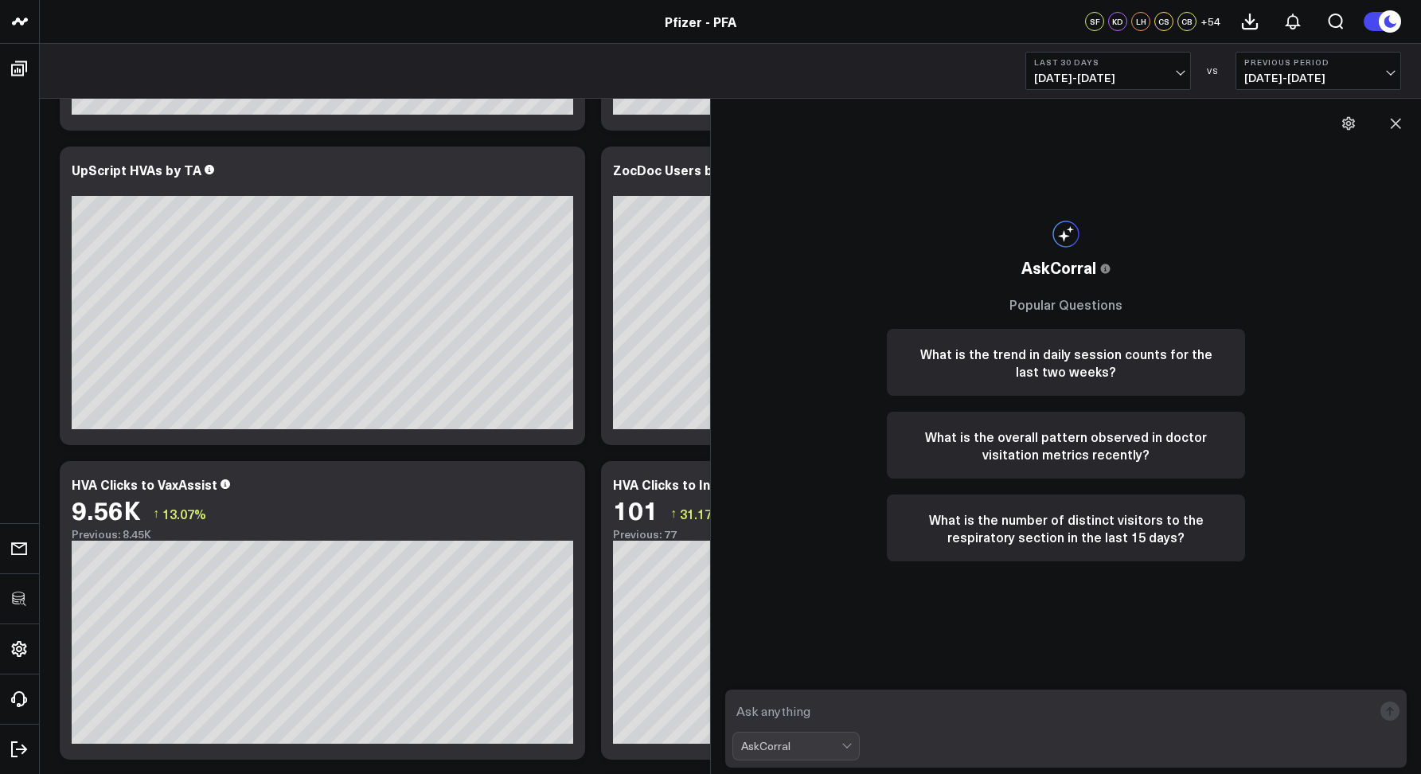
click at [823, 748] on div "AskCorral" at bounding box center [791, 746] width 100 height 13
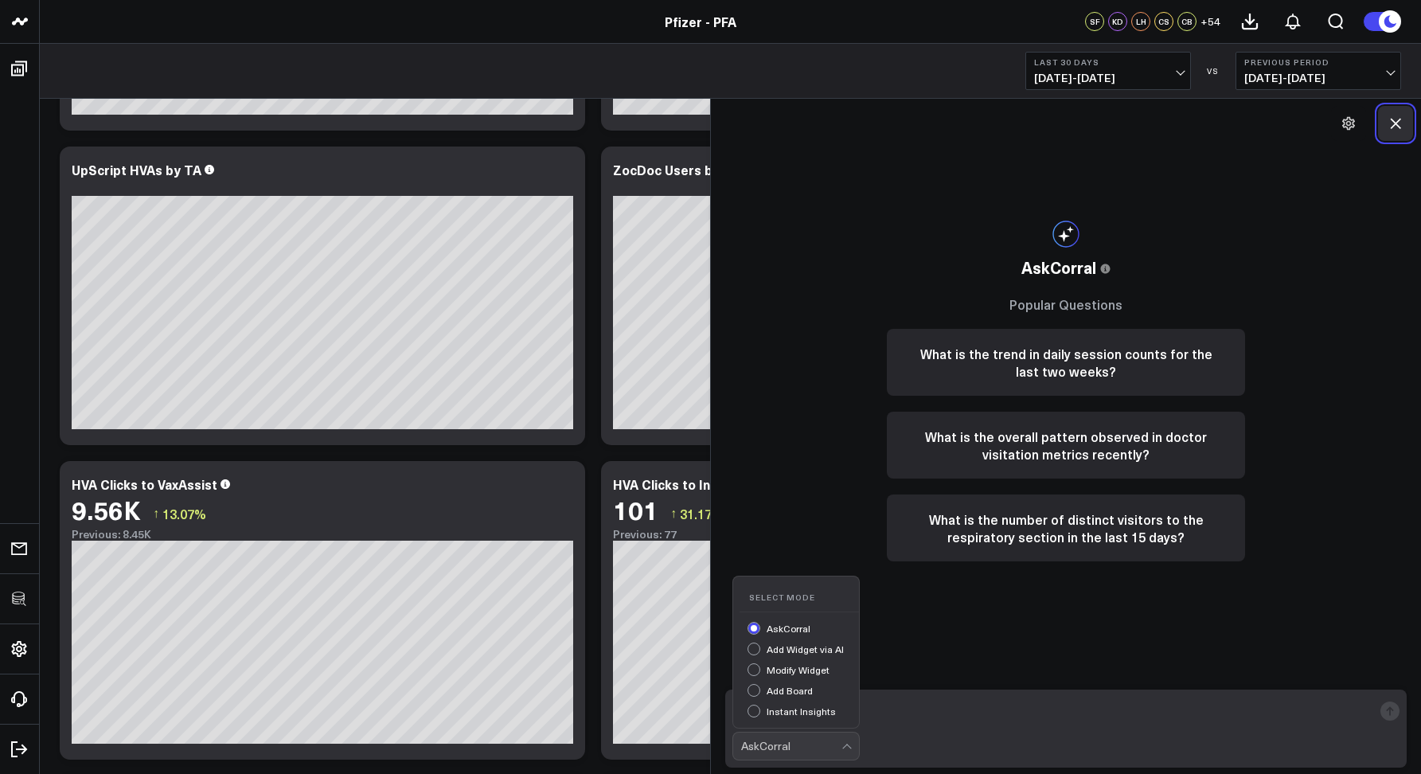
click at [1397, 135] on button at bounding box center [1395, 123] width 35 height 35
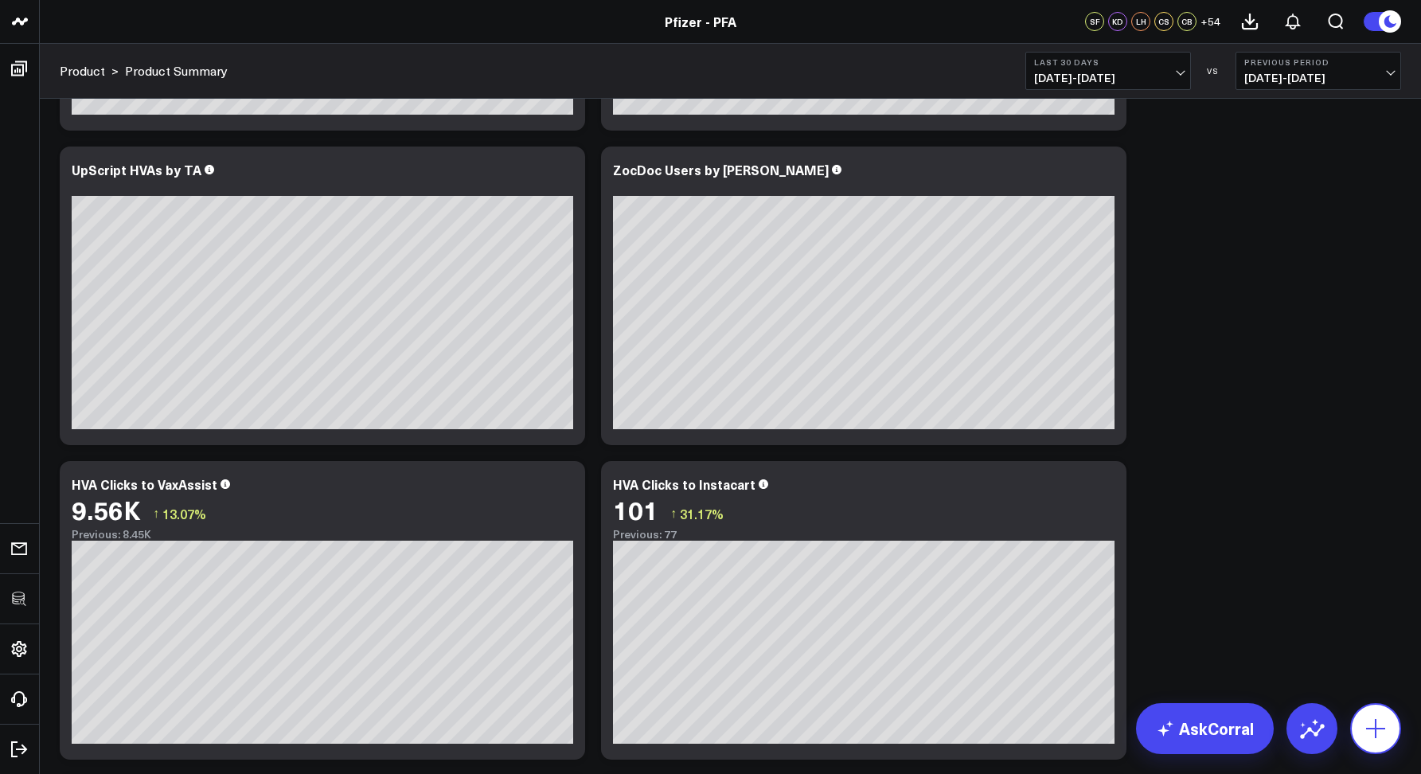
click at [1380, 730] on icon at bounding box center [1375, 728] width 25 height 25
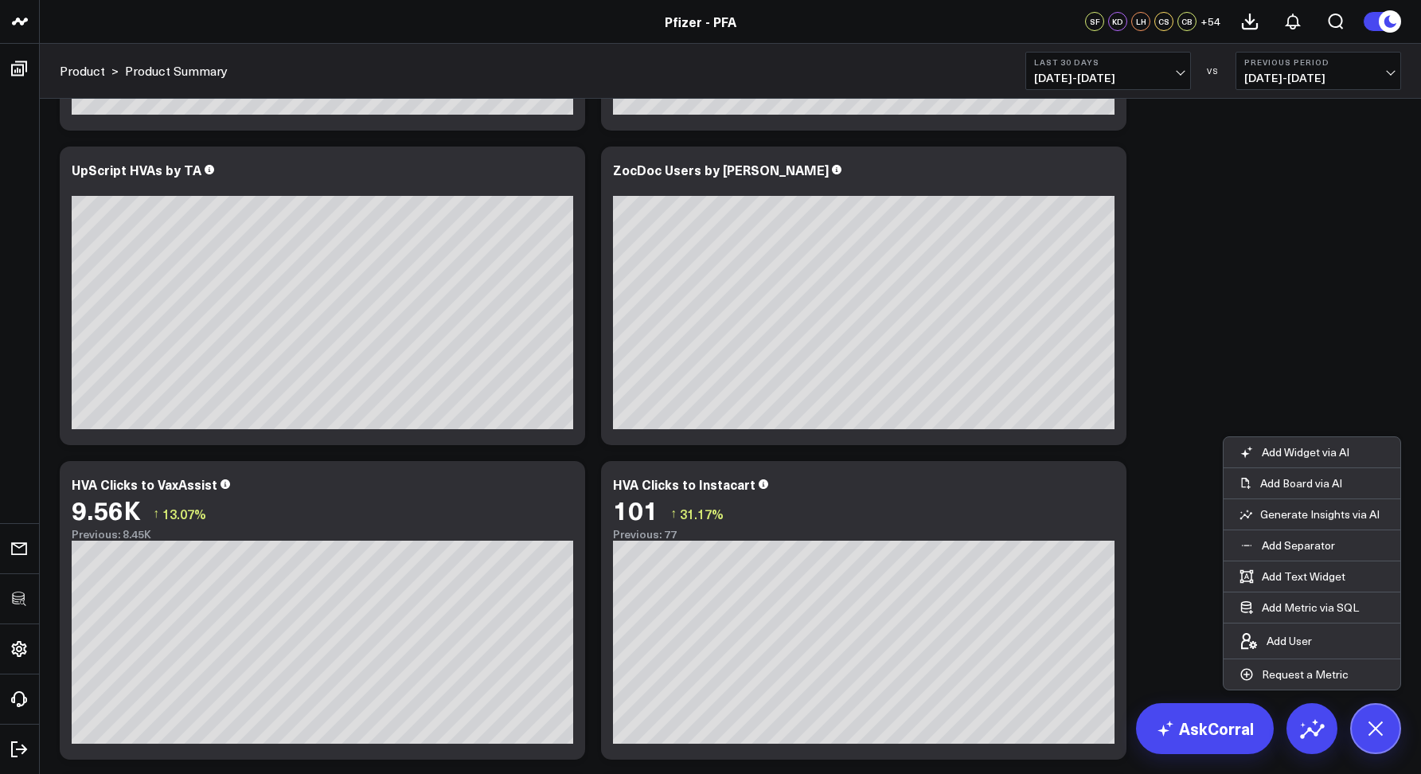
click at [1392, 724] on button at bounding box center [1376, 728] width 51 height 51
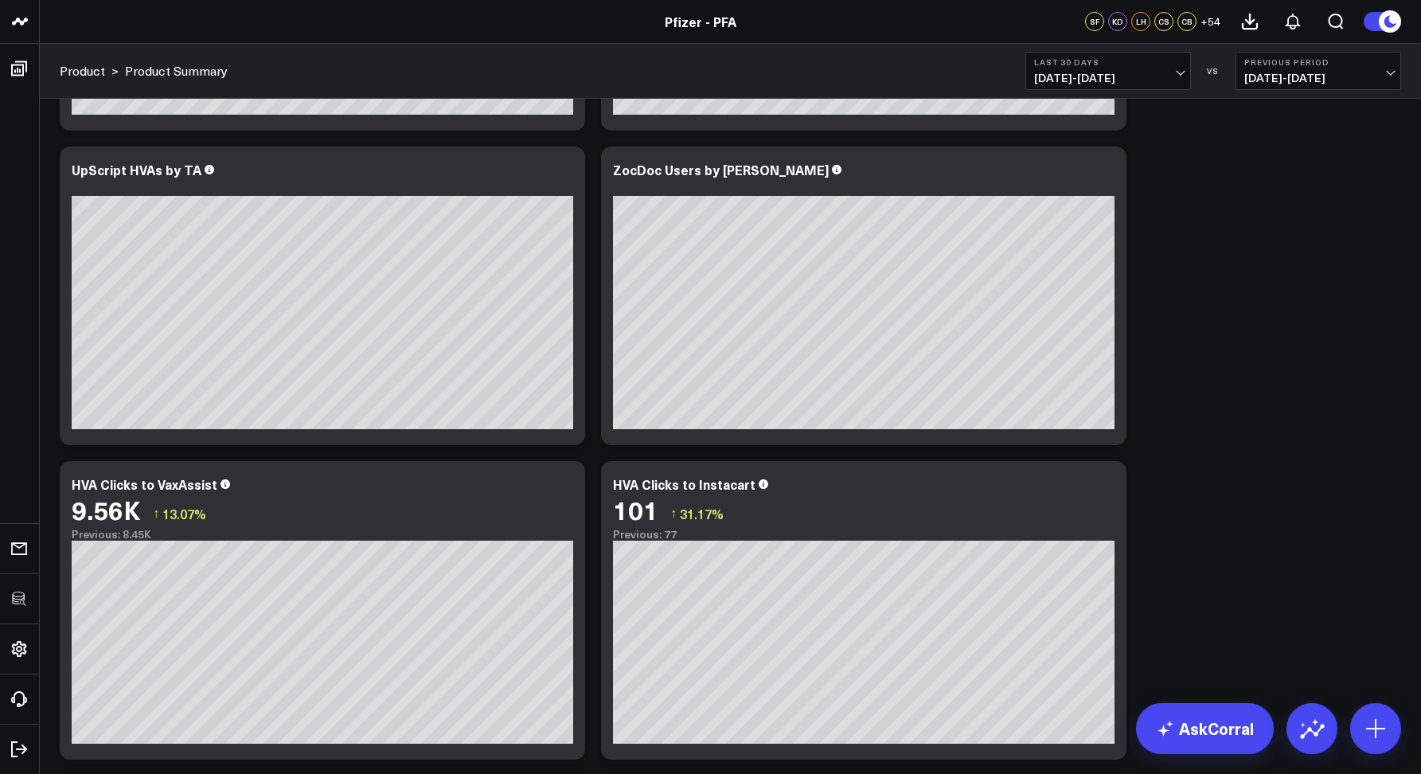
scroll to position [0, 0]
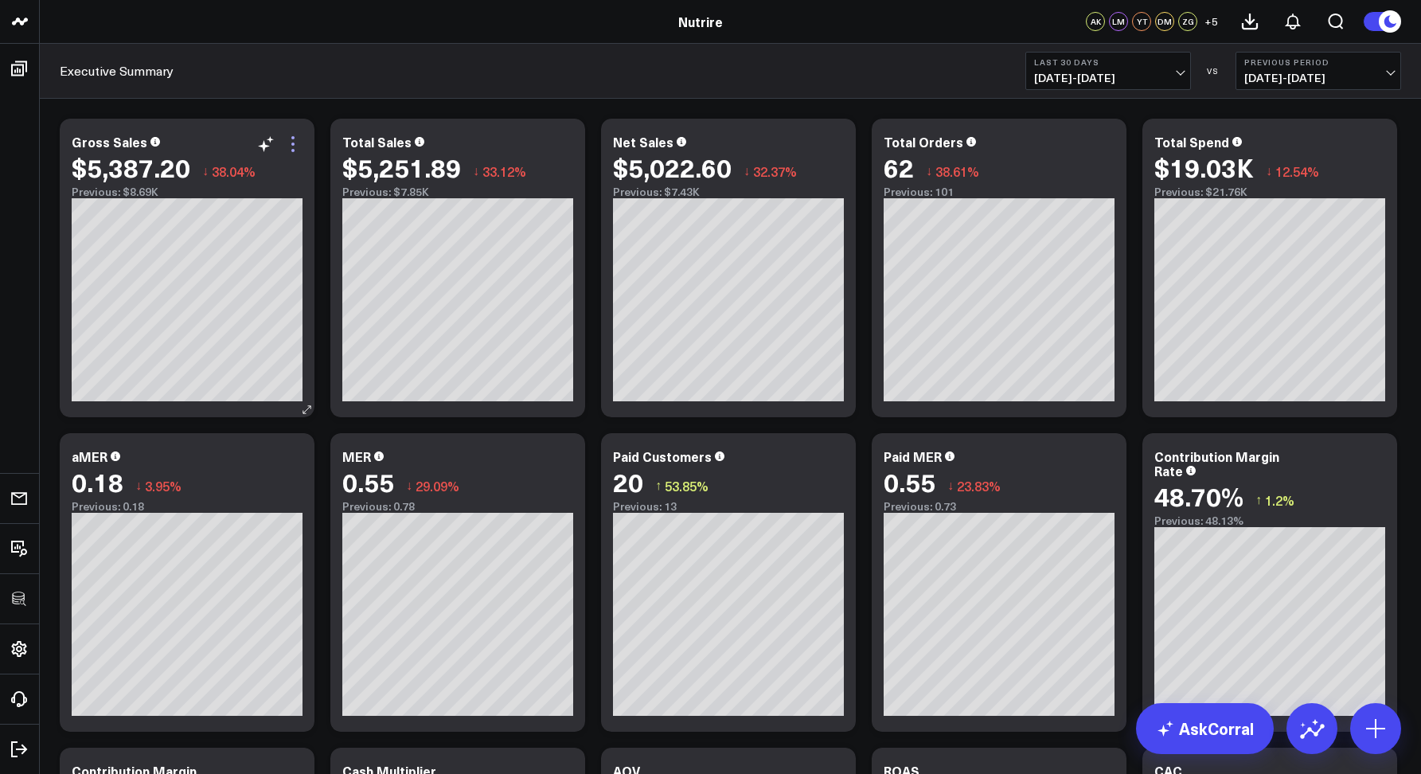
click at [295, 135] on icon at bounding box center [292, 144] width 19 height 19
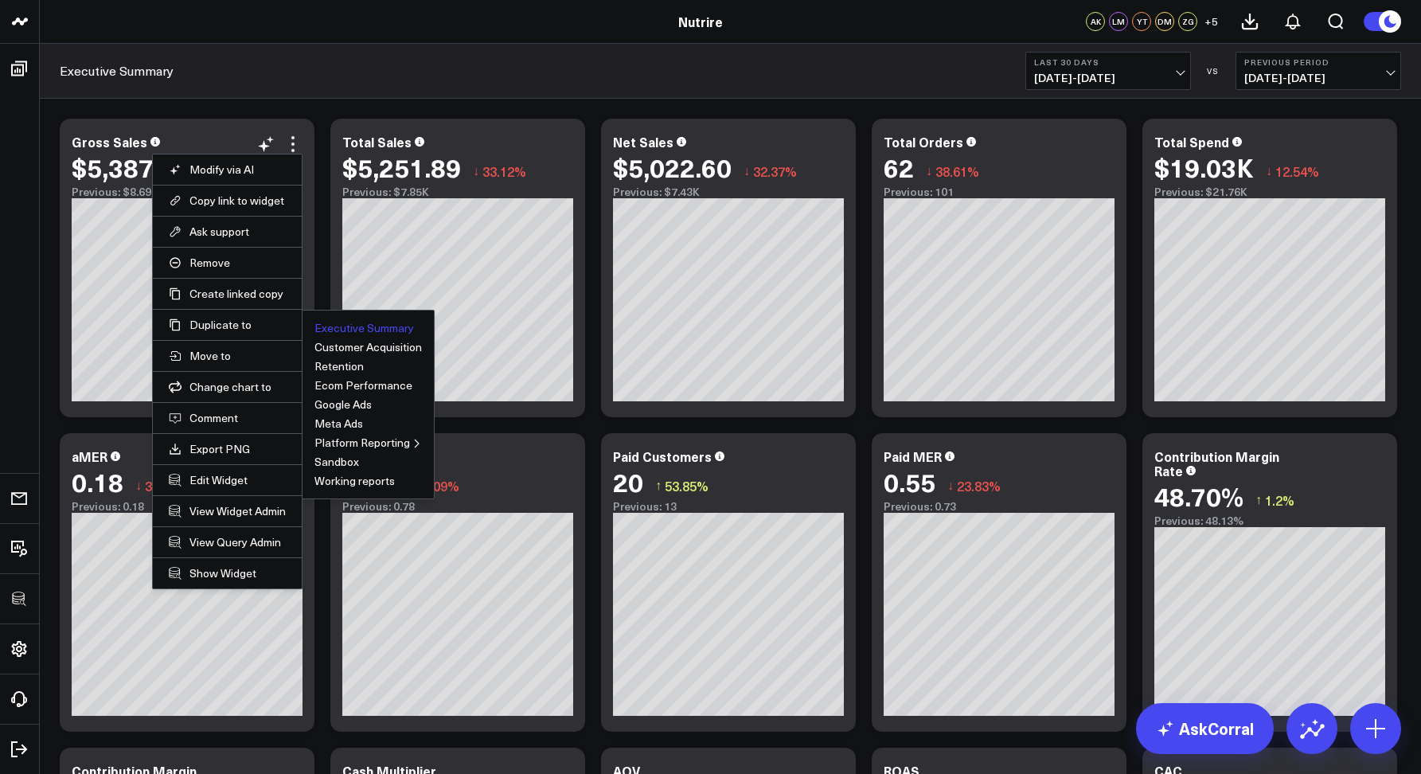
click at [341, 326] on button "Executive Summary" at bounding box center [365, 328] width 100 height 11
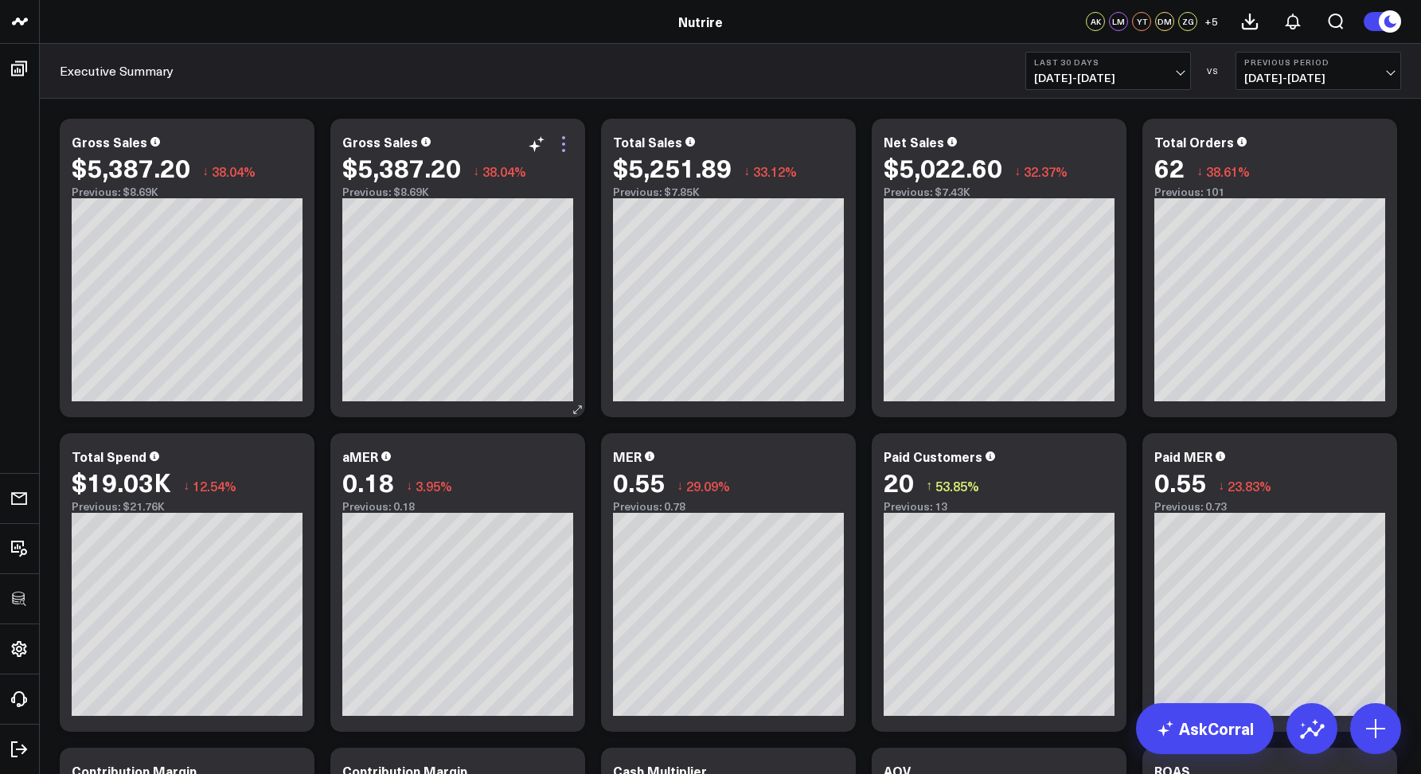
click at [564, 143] on icon at bounding box center [563, 144] width 3 height 3
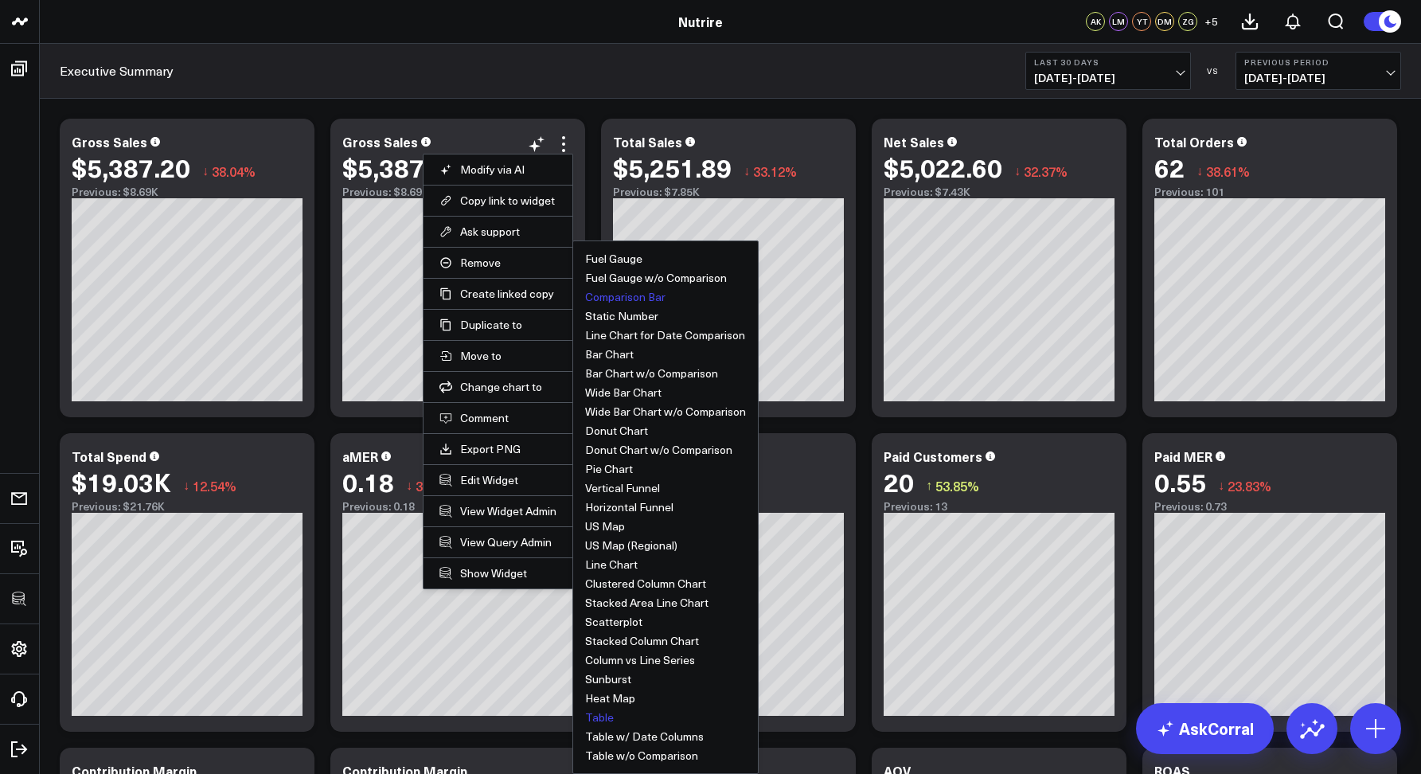
click at [595, 713] on button "Table" at bounding box center [599, 717] width 29 height 11
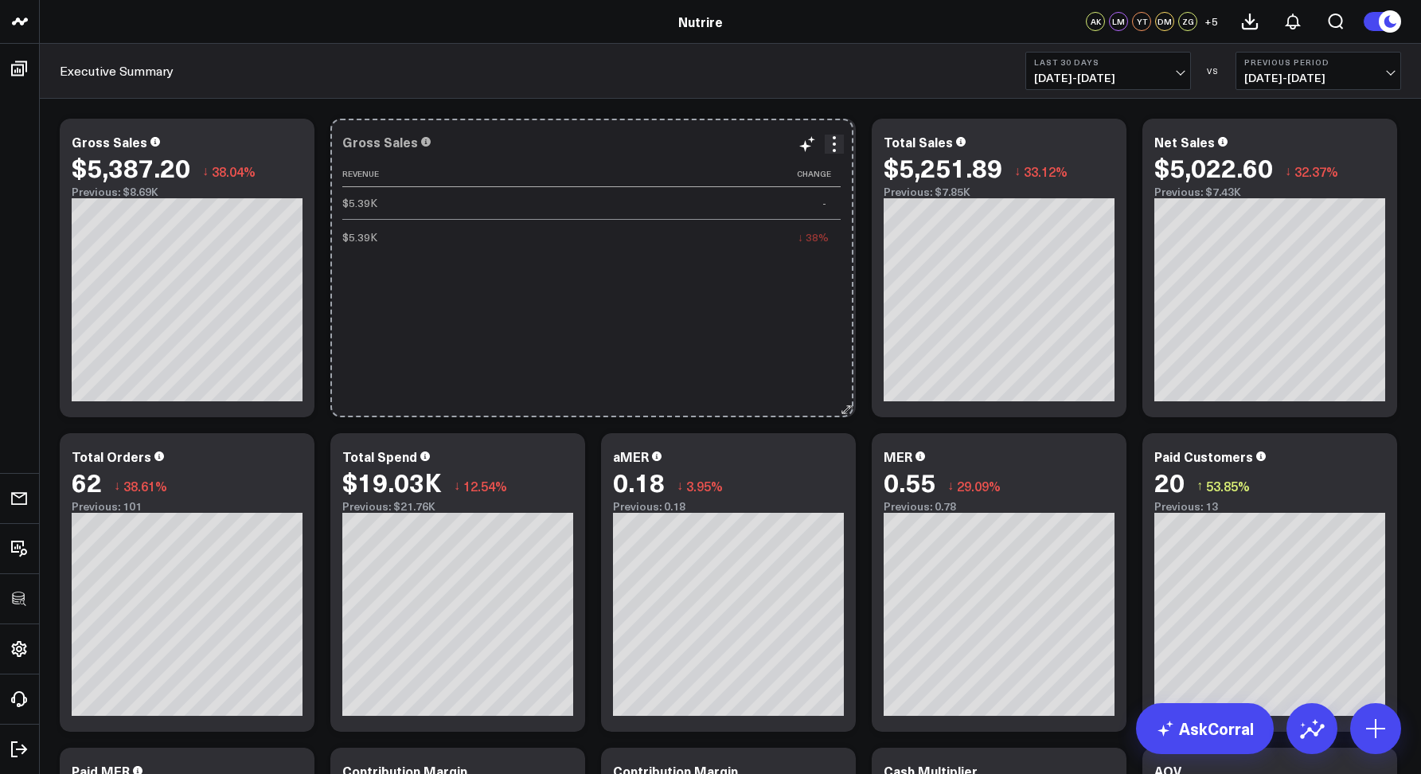
drag, startPoint x: 574, startPoint y: 409, endPoint x: 843, endPoint y: 393, distance: 269.6
click at [843, 393] on div "Gross Sales Revenue Change $5.39K - $5.39K ↓ 38% Previous $8.69K So sorry. The …" at bounding box center [593, 268] width 526 height 299
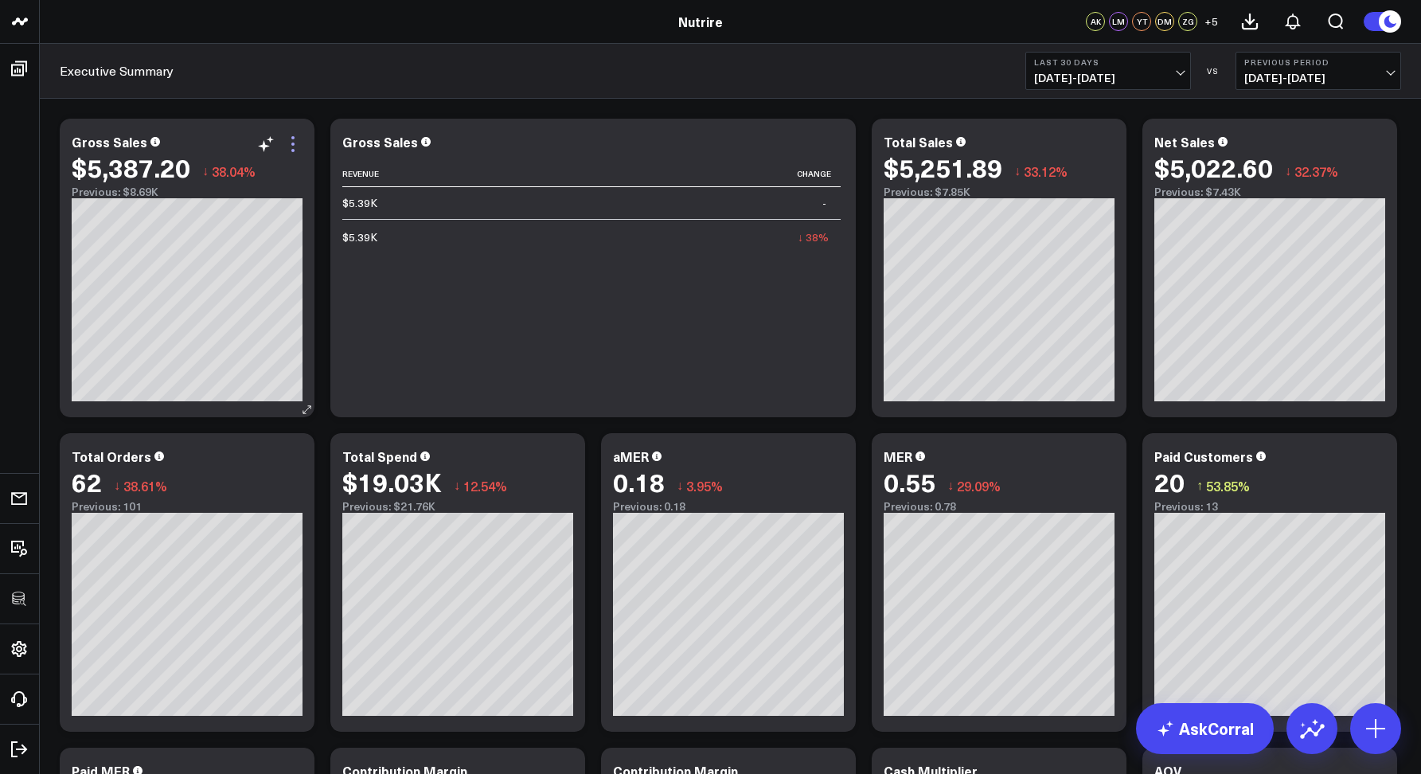
click at [296, 152] on icon at bounding box center [292, 144] width 19 height 19
click at [593, 302] on div "Revenue Change $5.39K - $5.39K ↓ 38% Previous $8.69K" at bounding box center [593, 281] width 502 height 240
click at [841, 147] on icon at bounding box center [834, 144] width 19 height 19
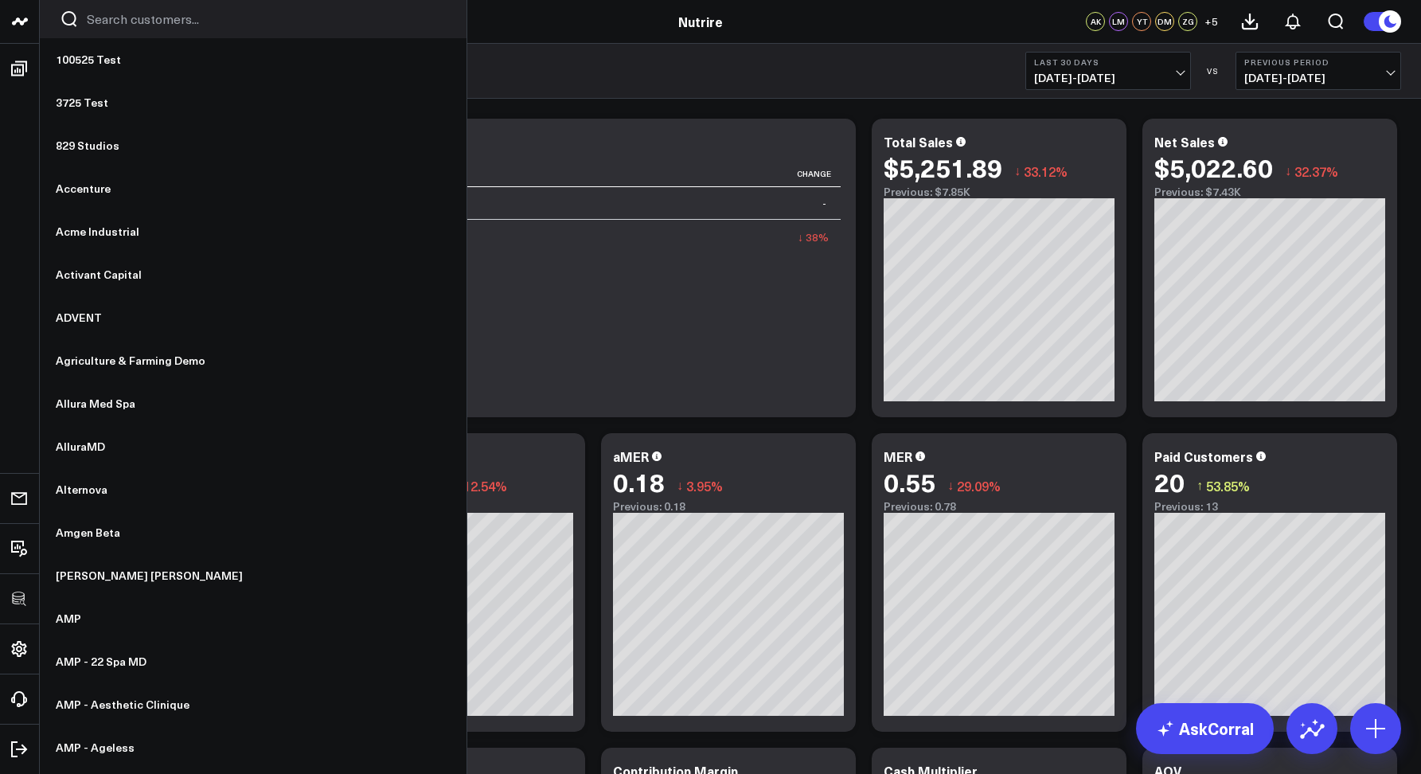
drag, startPoint x: 749, startPoint y: 264, endPoint x: 0, endPoint y: 2, distance: 793.1
click at [0, 0] on button "Remove" at bounding box center [0, 0] width 0 height 0
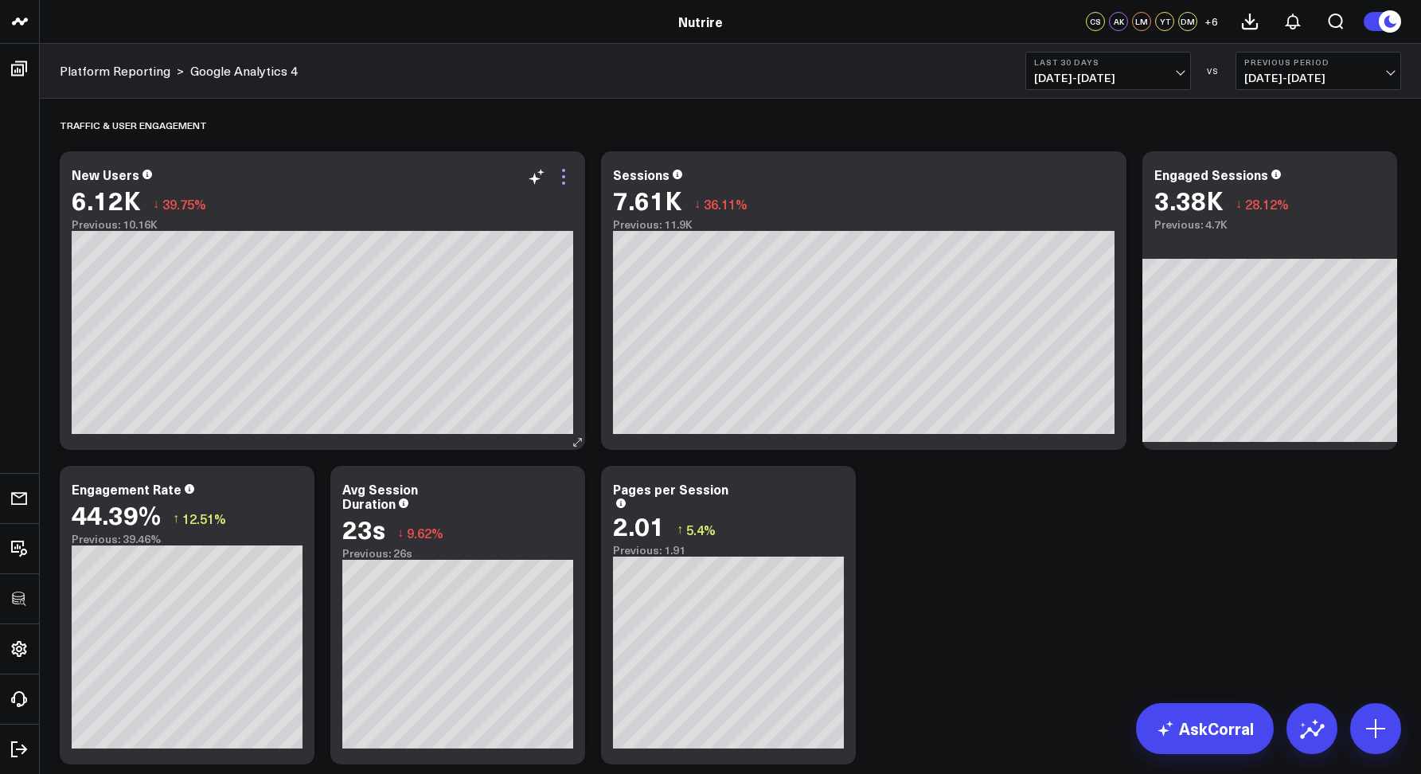
click at [566, 167] on icon at bounding box center [563, 176] width 19 height 19
click at [0, 0] on button "Table" at bounding box center [0, 0] width 0 height 0
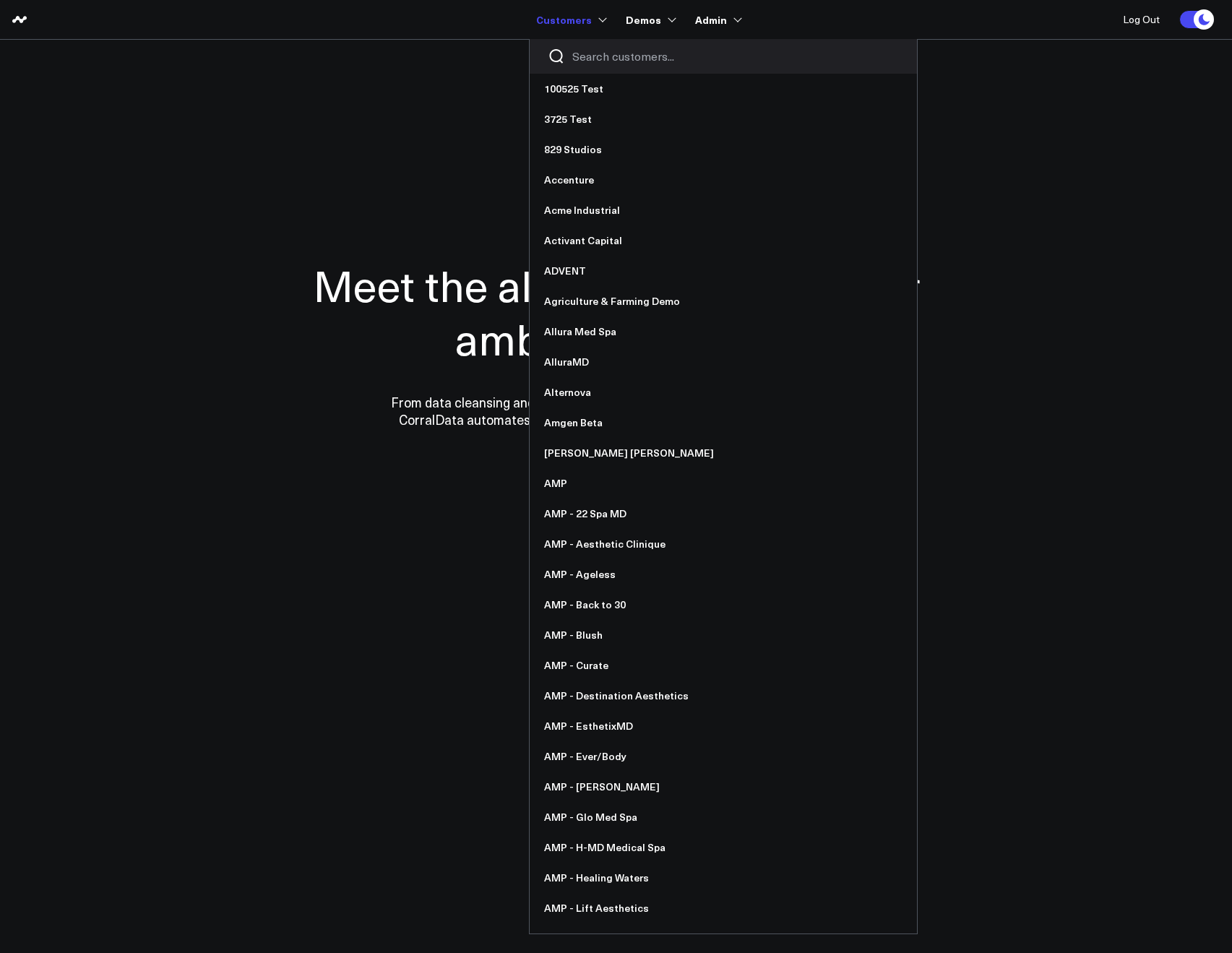
click at [598, 50] on input "Search customers input" at bounding box center [736, 56] width 327 height 16
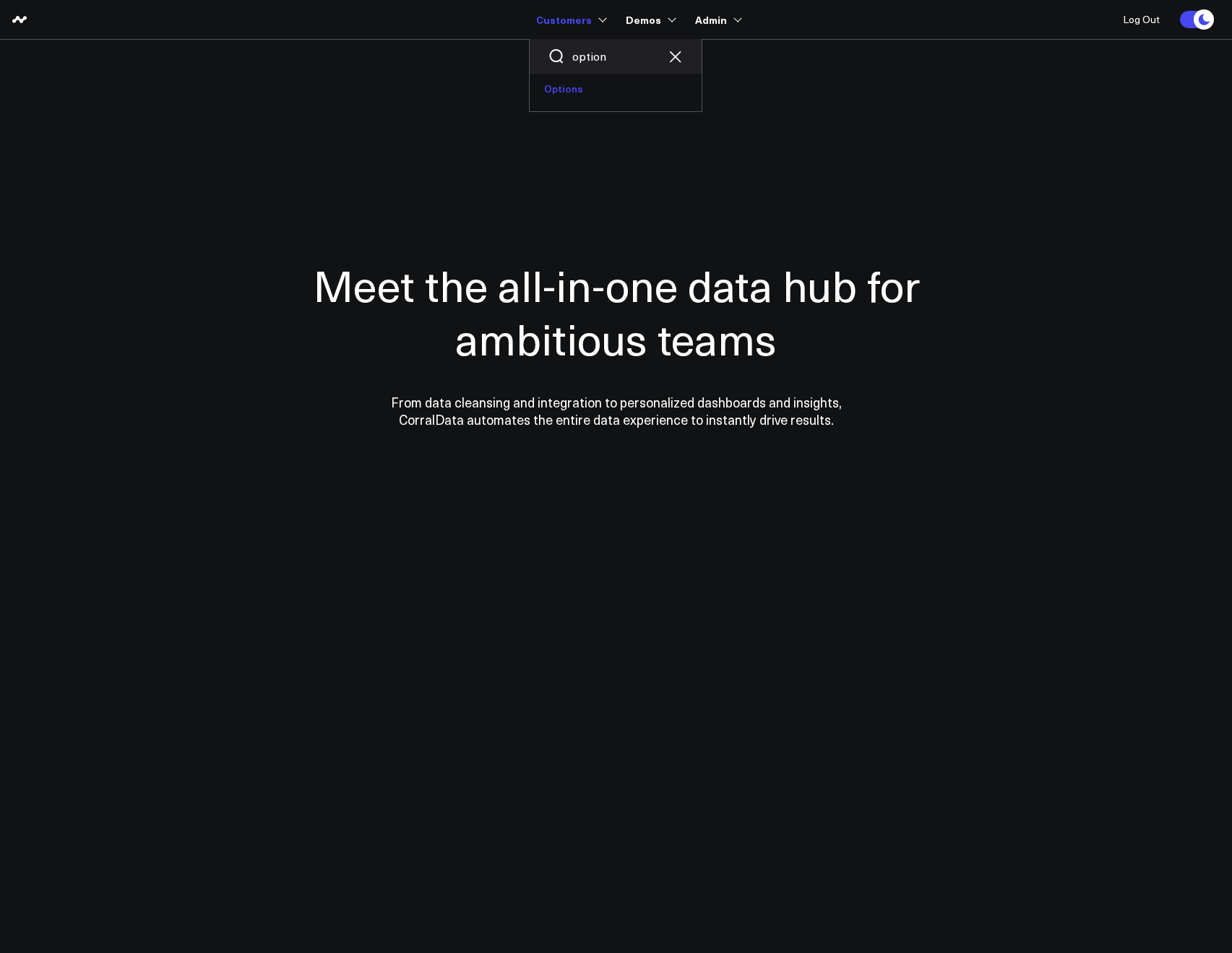
type input "option"
click at [572, 81] on link "Options" at bounding box center [616, 88] width 172 height 30
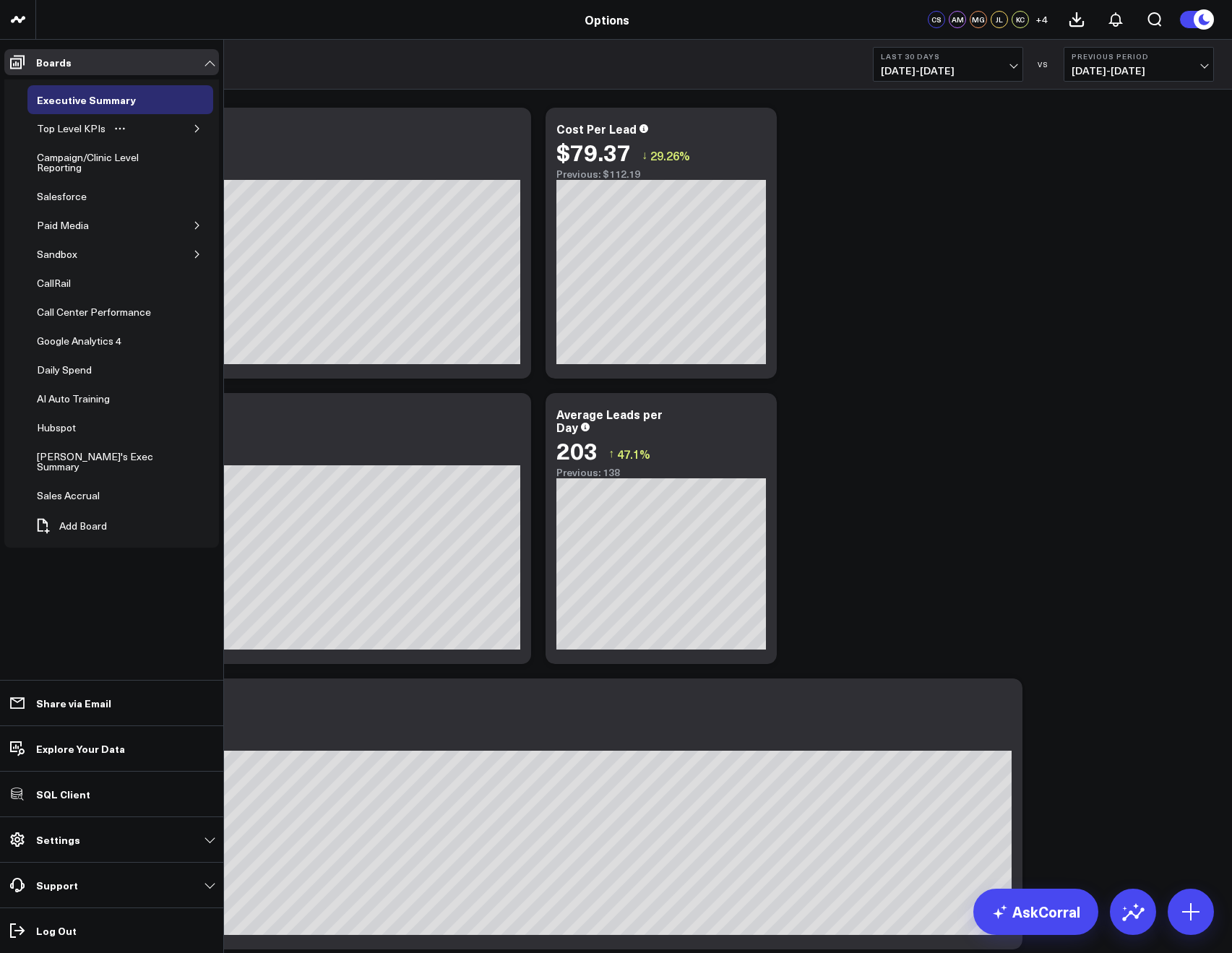
click at [191, 133] on button "button" at bounding box center [197, 129] width 15 height 15
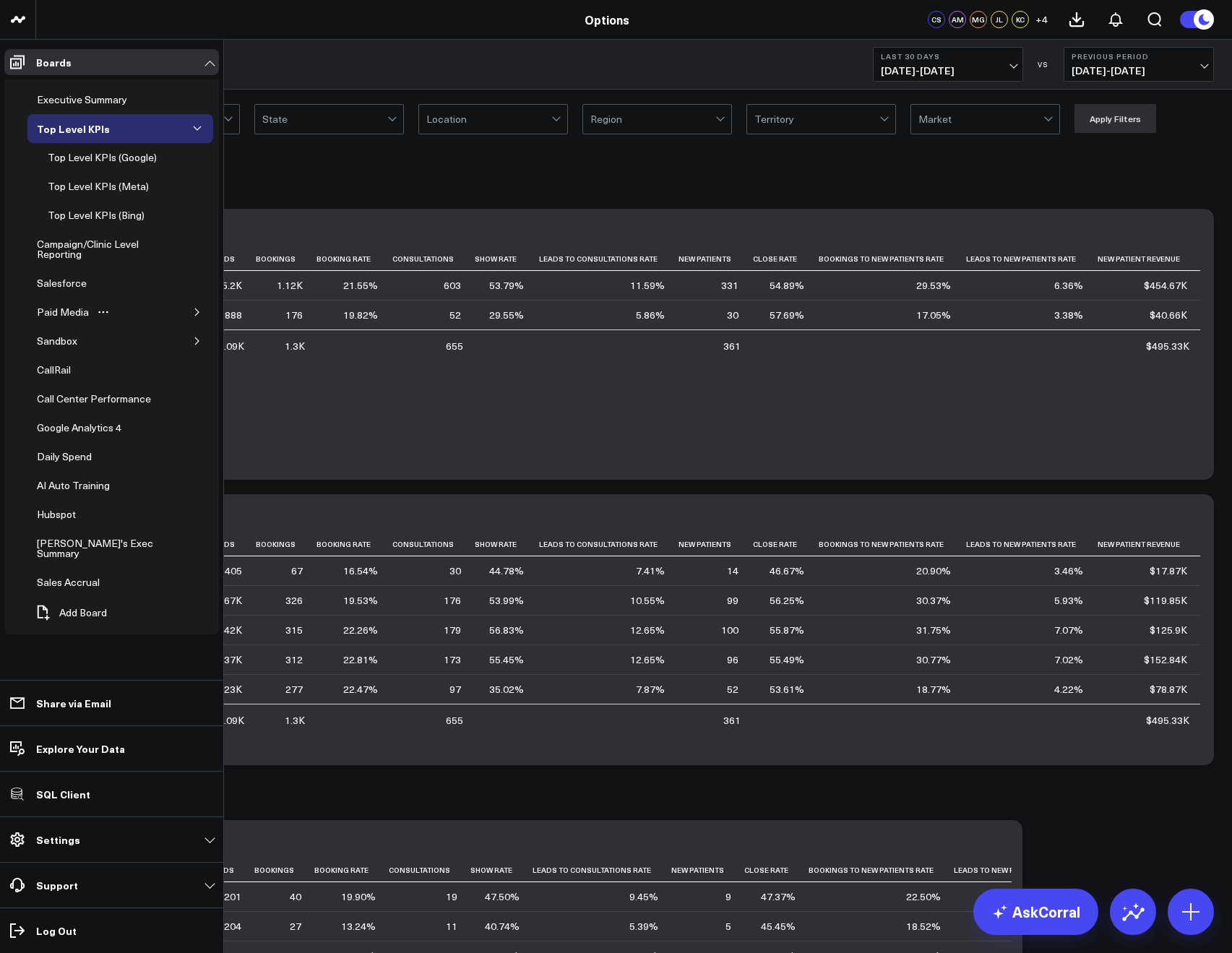
click at [194, 310] on icon "button" at bounding box center [198, 312] width 9 height 9
